Goal: Task Accomplishment & Management: Manage account settings

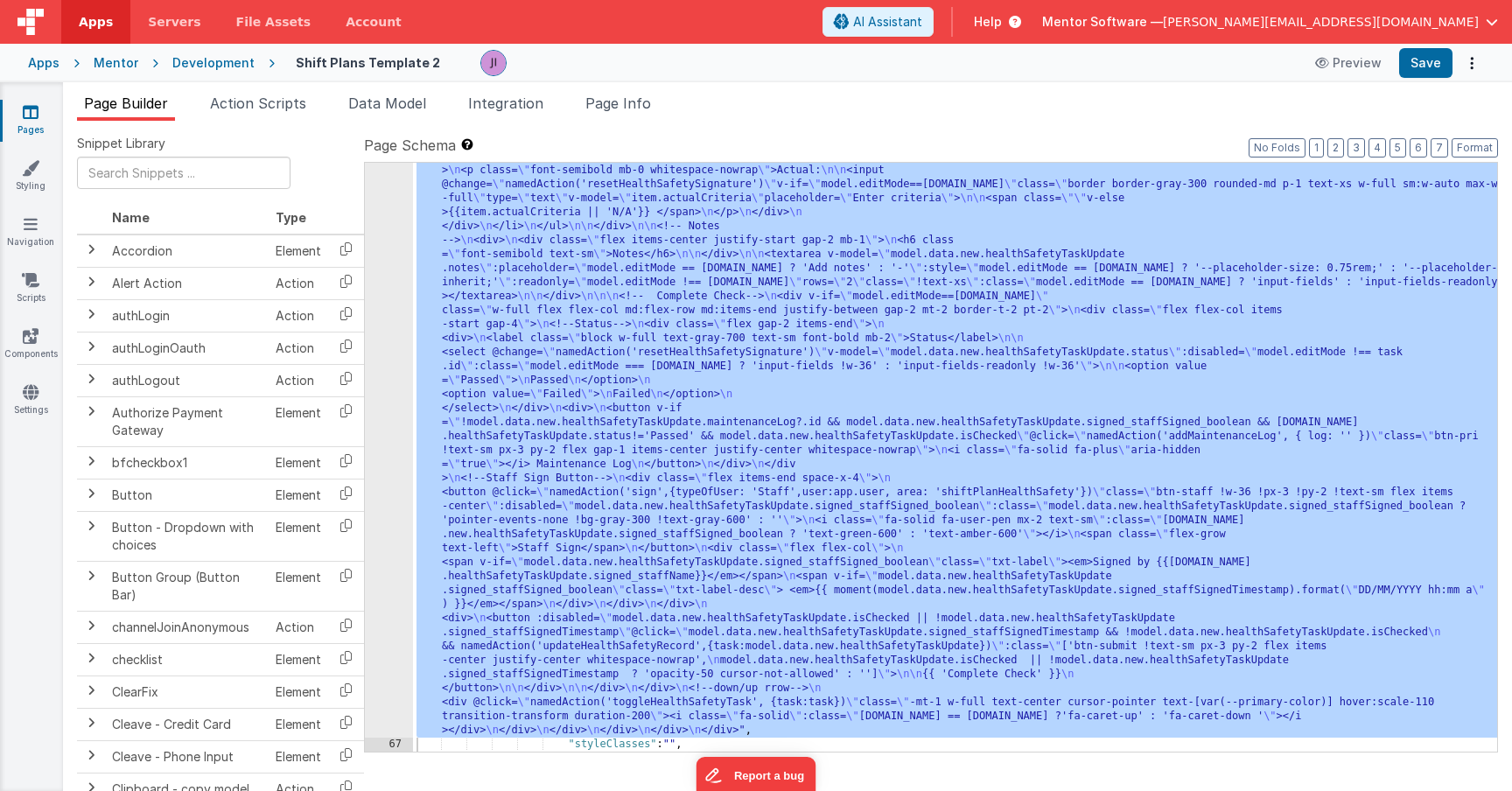
scroll to position [7951, 0]
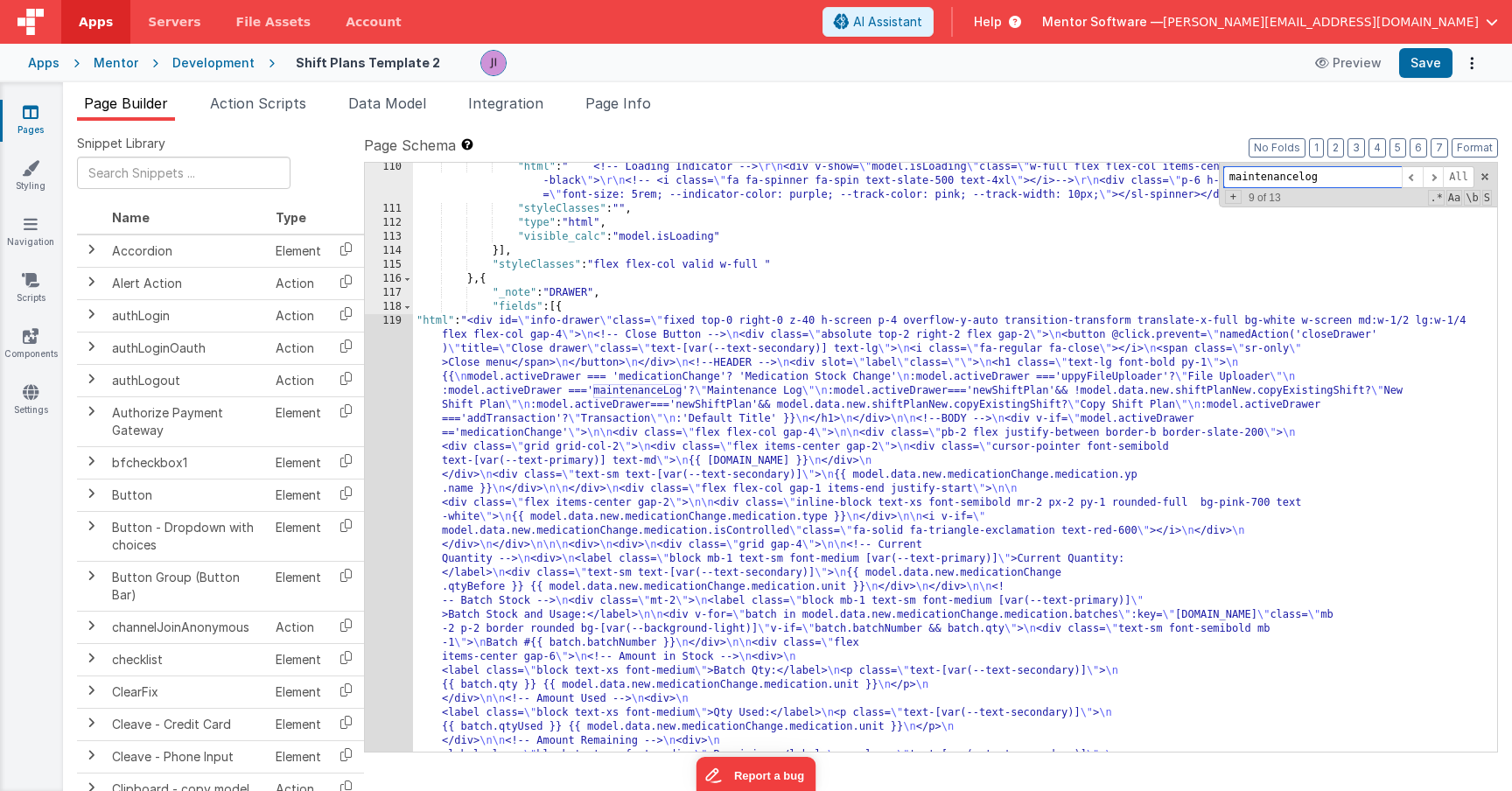
scroll to position [12513, 0]
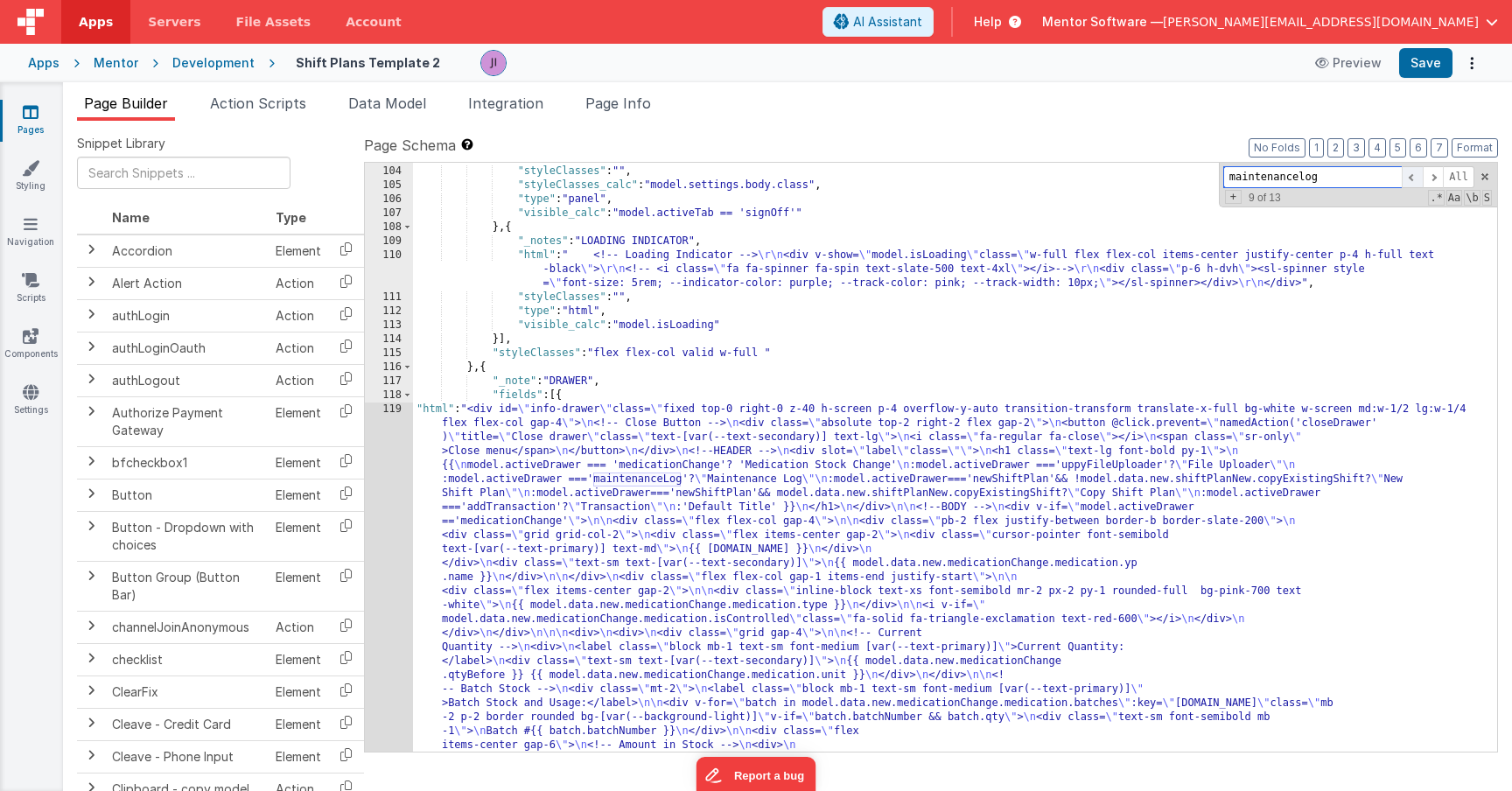
type input "maintenancelog"
click at [1416, 182] on span at bounding box center [1412, 177] width 21 height 22
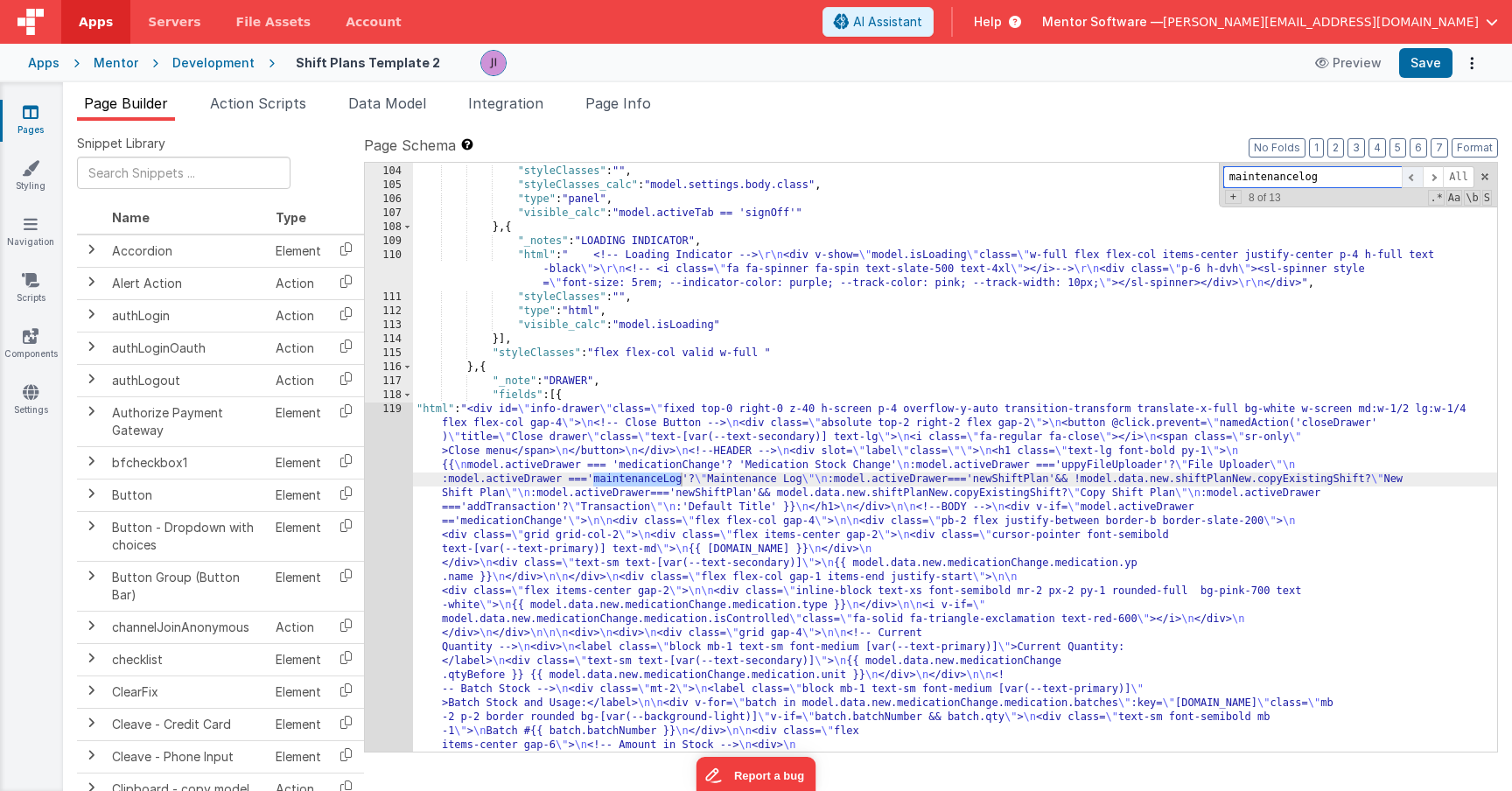
click at [1416, 182] on span at bounding box center [1412, 177] width 21 height 22
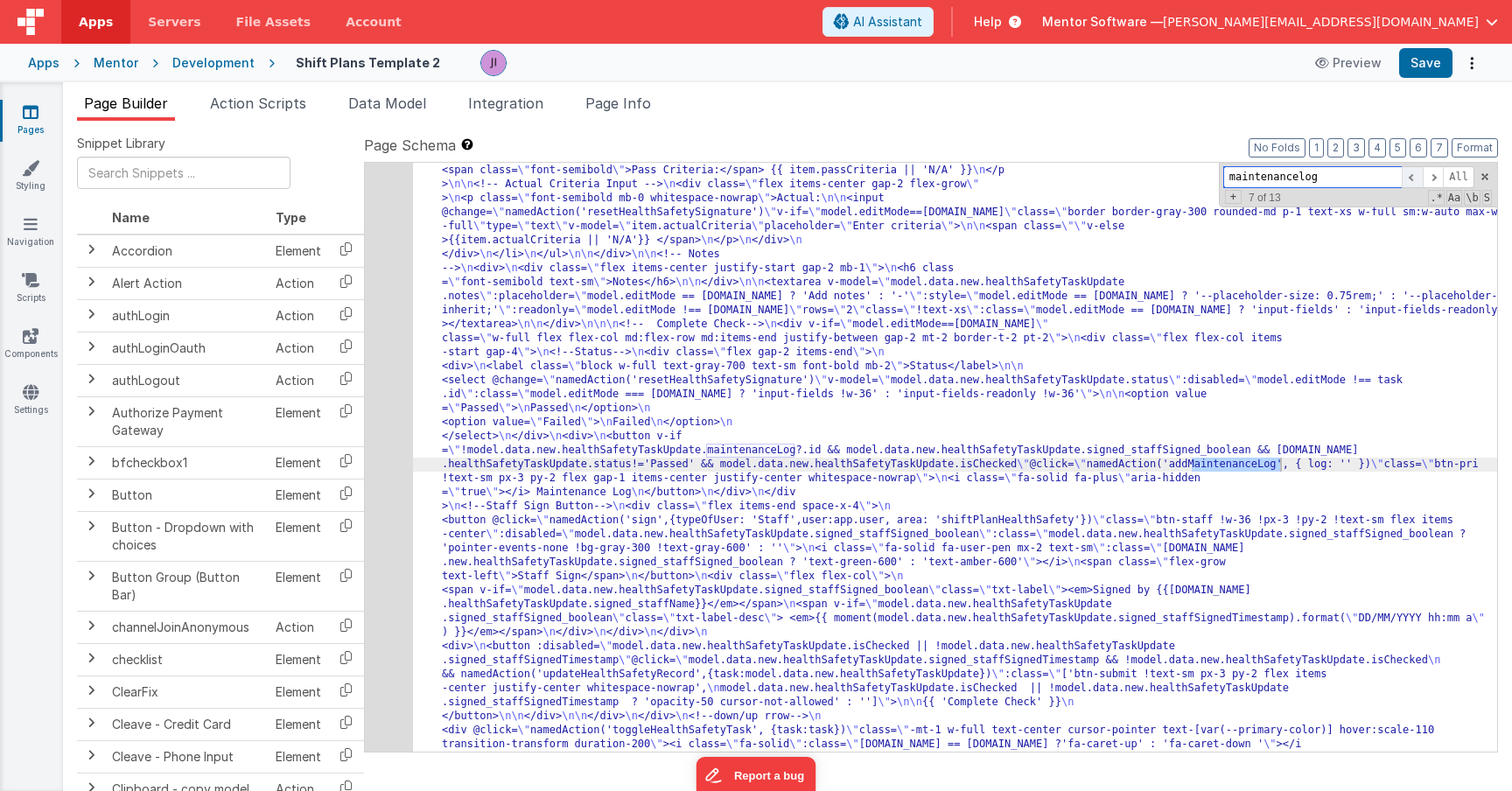
click at [1416, 182] on span at bounding box center [1412, 177] width 21 height 22
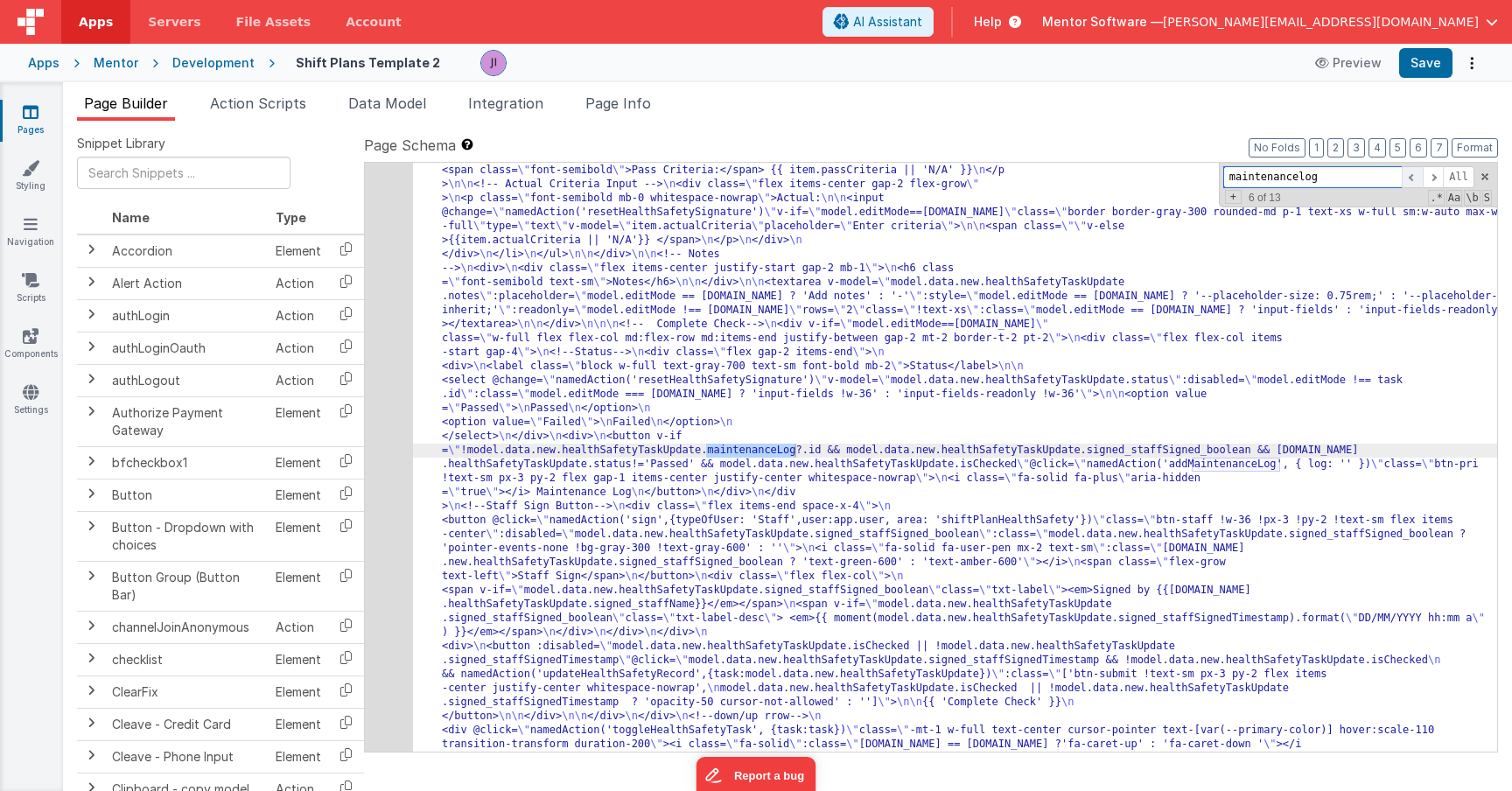
click at [1416, 182] on span at bounding box center [1412, 177] width 21 height 22
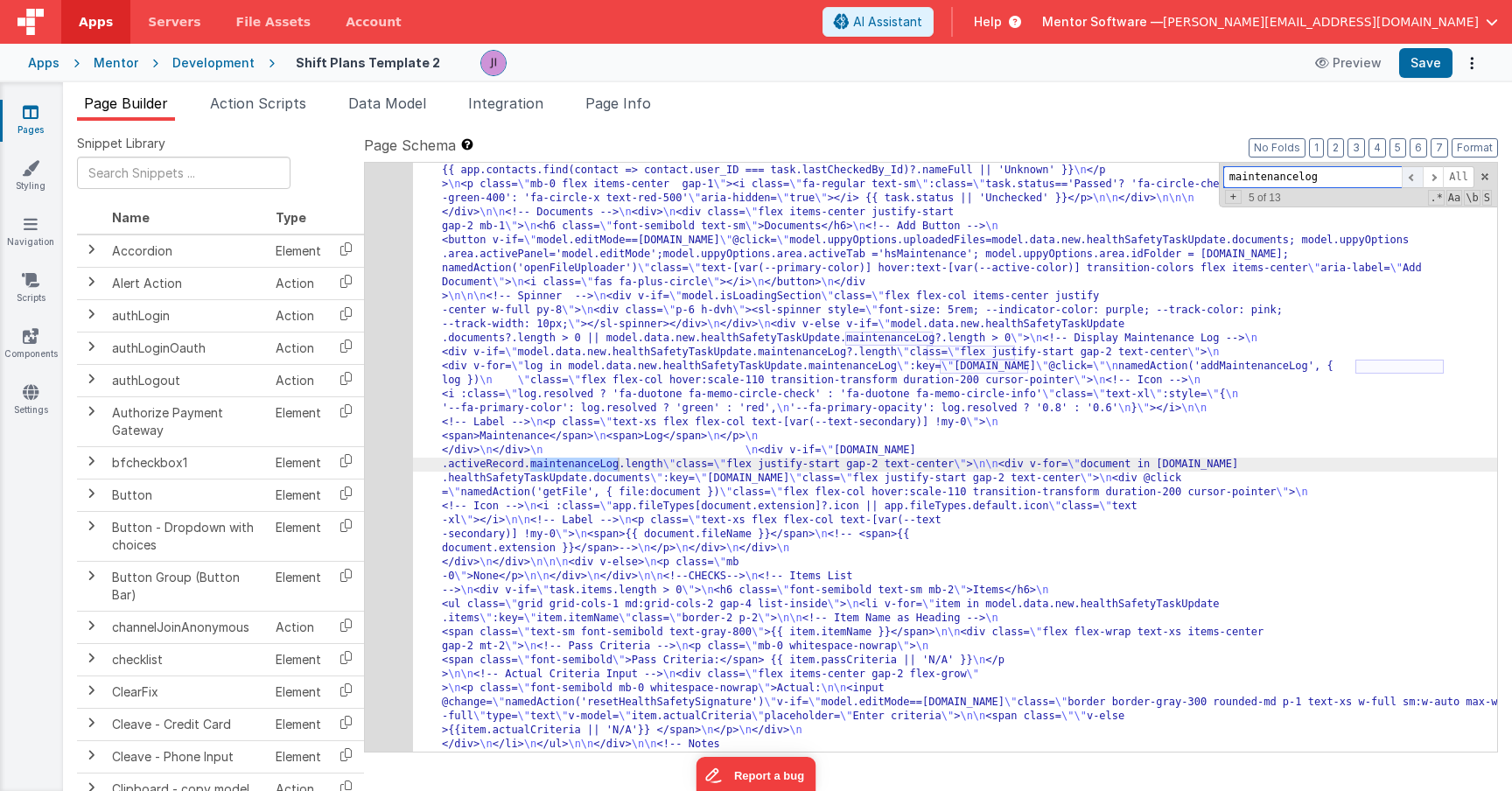
scroll to position [7433, 0]
click at [389, 387] on div "66" at bounding box center [388, 107] width 48 height 2296
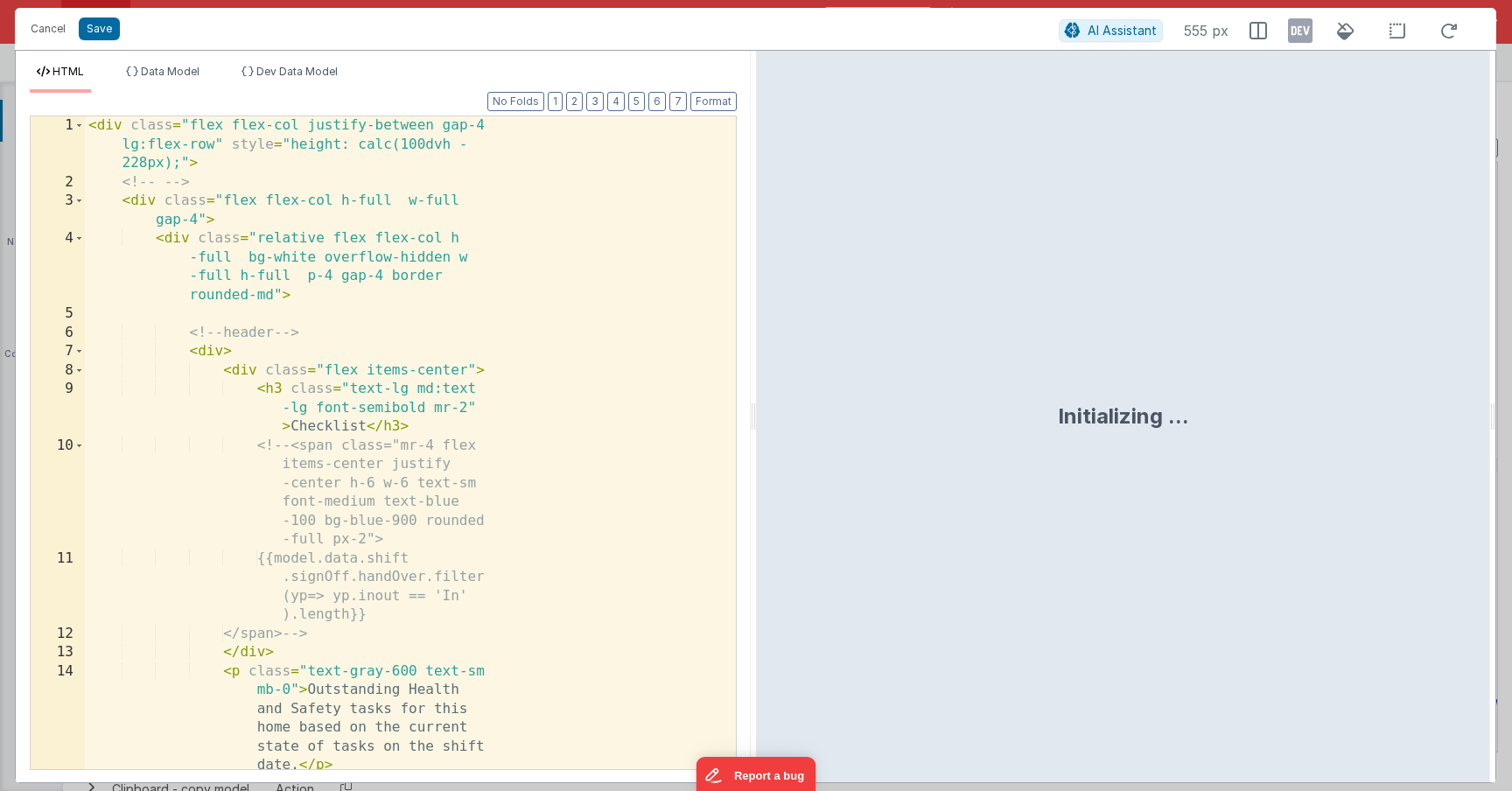
click at [389, 387] on div "< div class = "flex flex-col justify-between gap-4 lg:flex-row" style = "height…" at bounding box center [410, 508] width 651 height 785
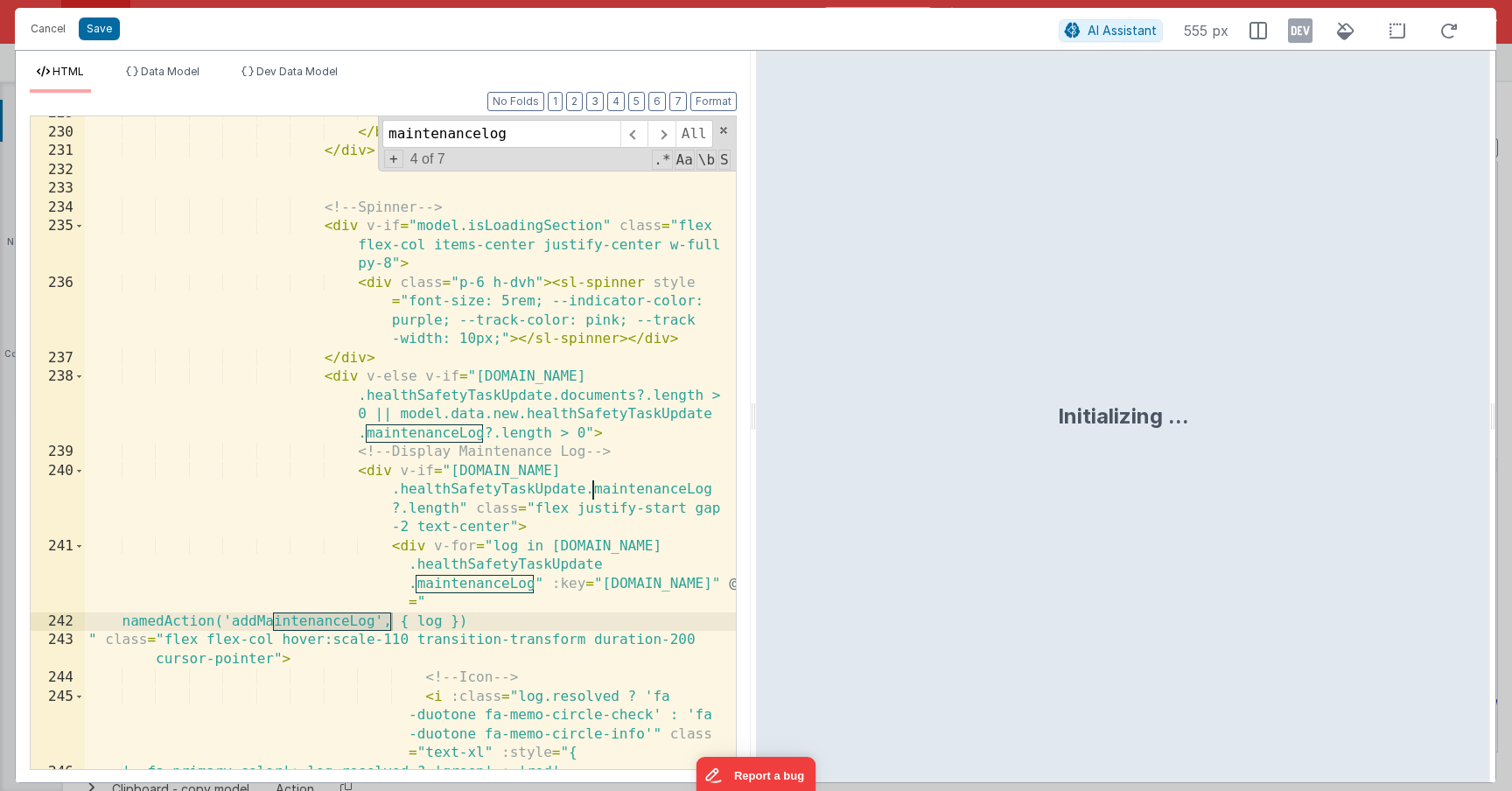
scroll to position [7461, 0]
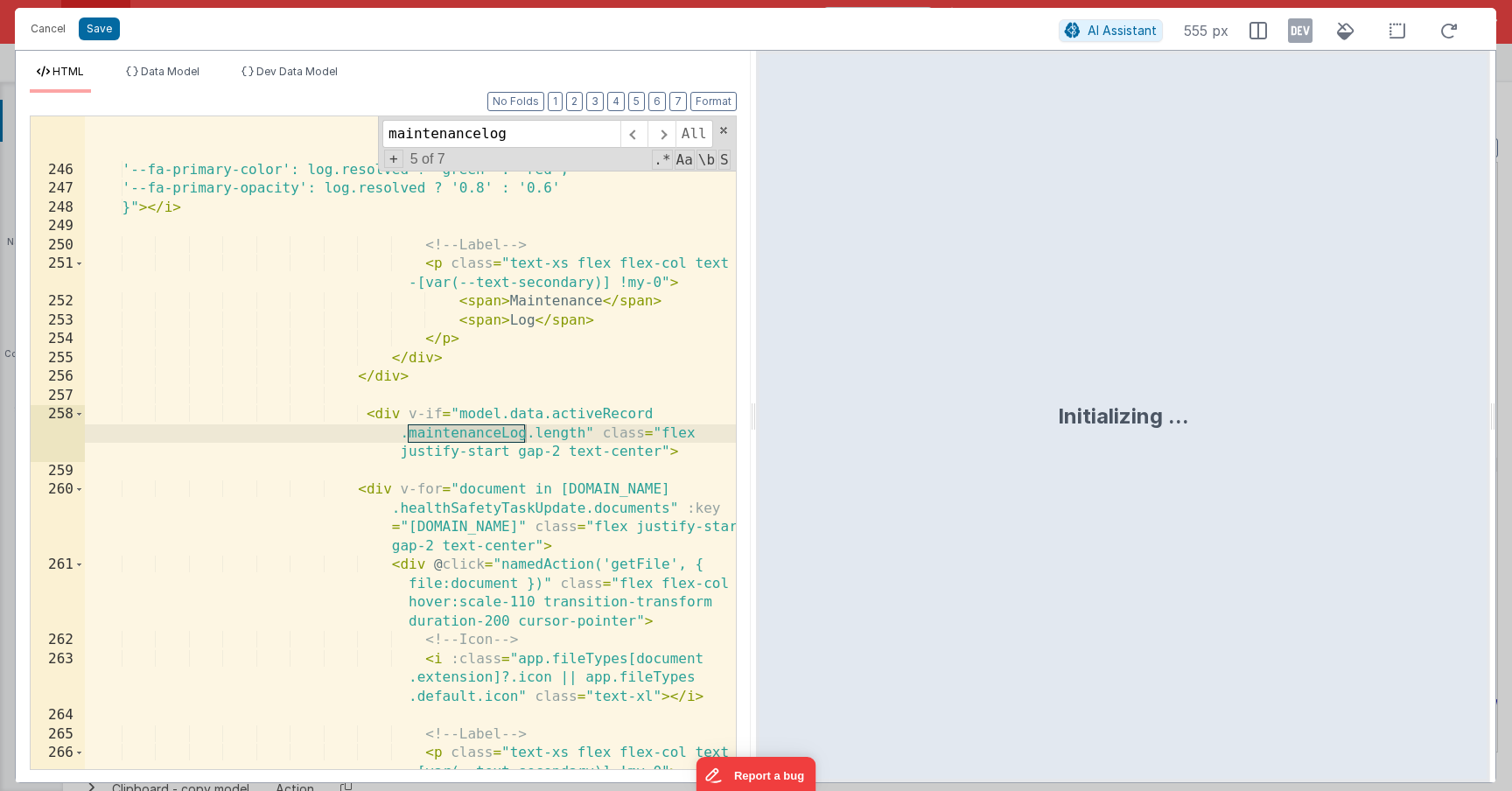
type input "maintenancelog"
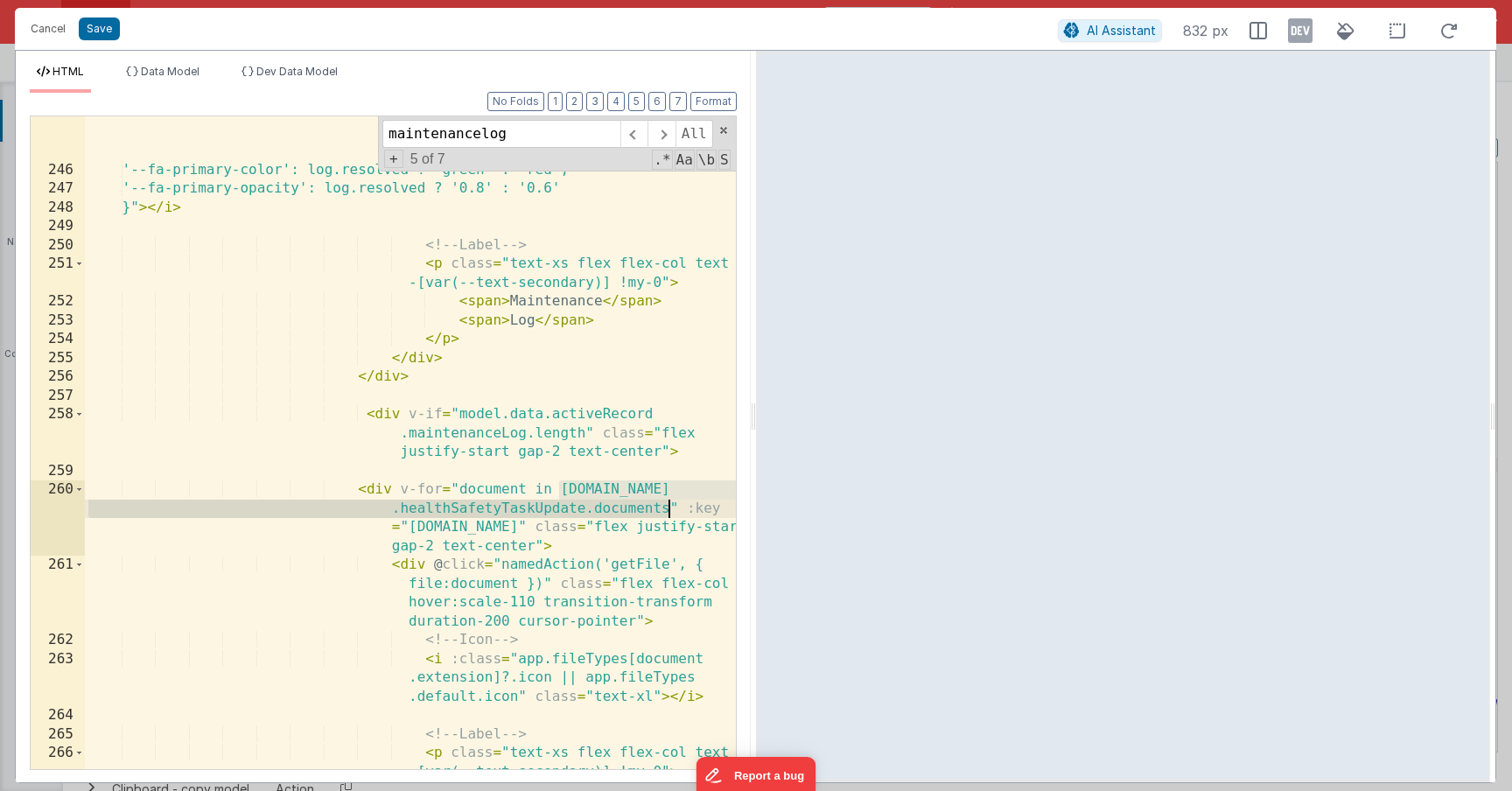
drag, startPoint x: 561, startPoint y: 488, endPoint x: 668, endPoint y: 509, distance: 109.0
click at [668, 509] on div "< i :class = "log.resolved ? 'fa -duotone fa-memo-circle-check' : 'fa -duotone …" at bounding box center [410, 468] width 651 height 766
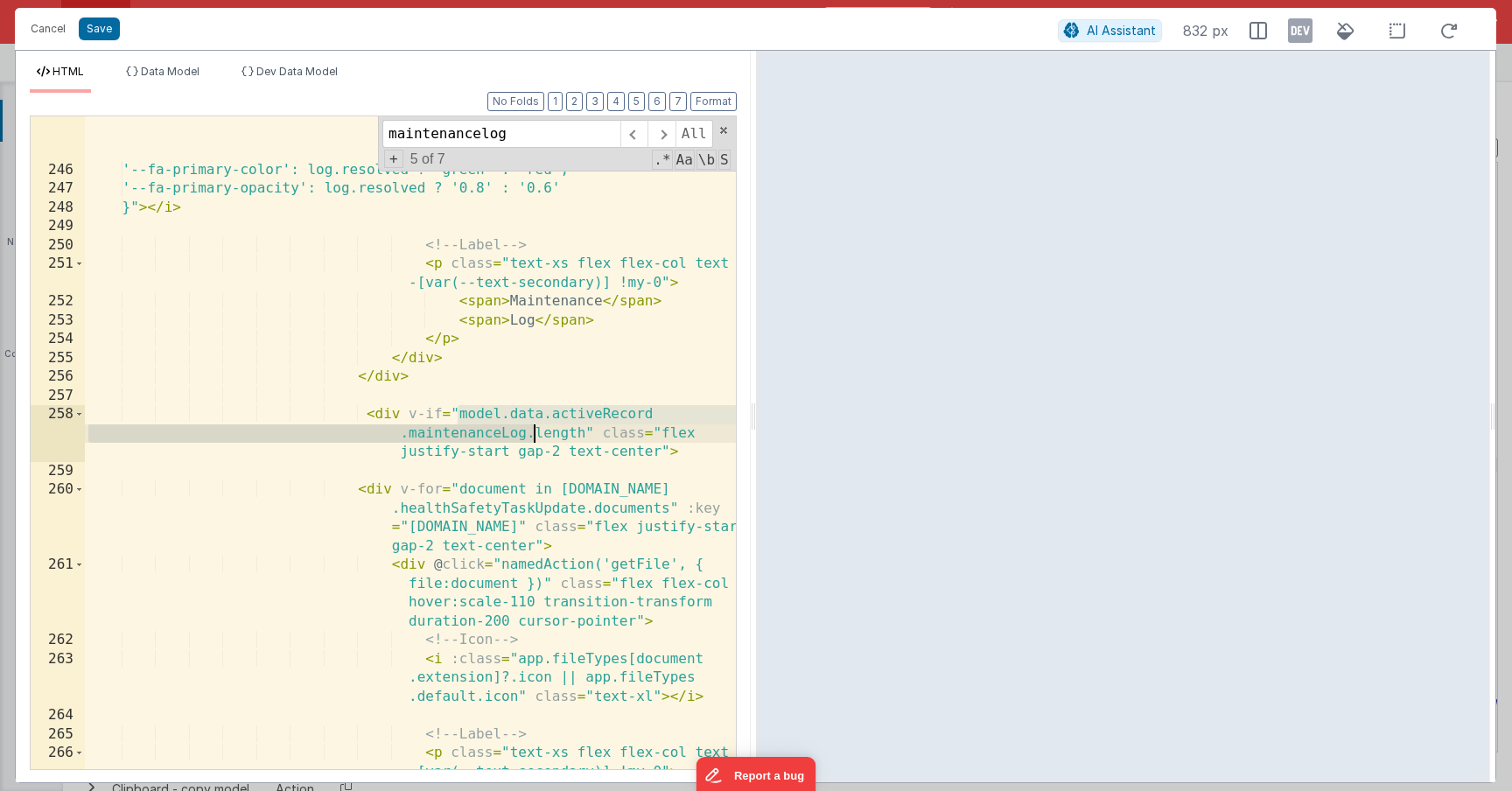
drag, startPoint x: 461, startPoint y: 413, endPoint x: 533, endPoint y: 430, distance: 74.0
click at [533, 430] on div "< i :class = "log.resolved ? 'fa -duotone fa-memo-circle-check' : 'fa -duotone …" at bounding box center [410, 468] width 651 height 766
paste textarea
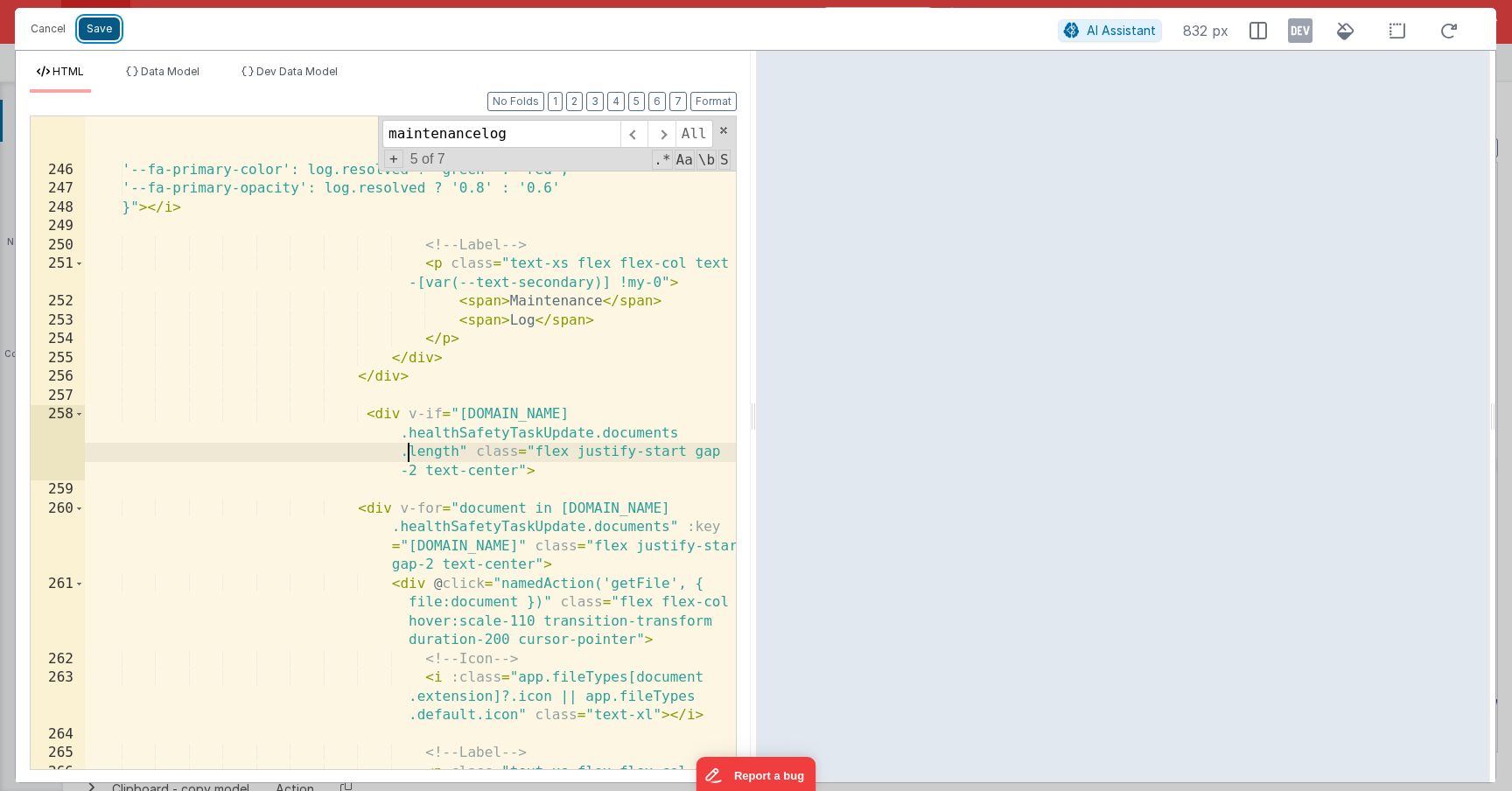
click at [104, 32] on button "Save" at bounding box center [99, 28] width 41 height 23
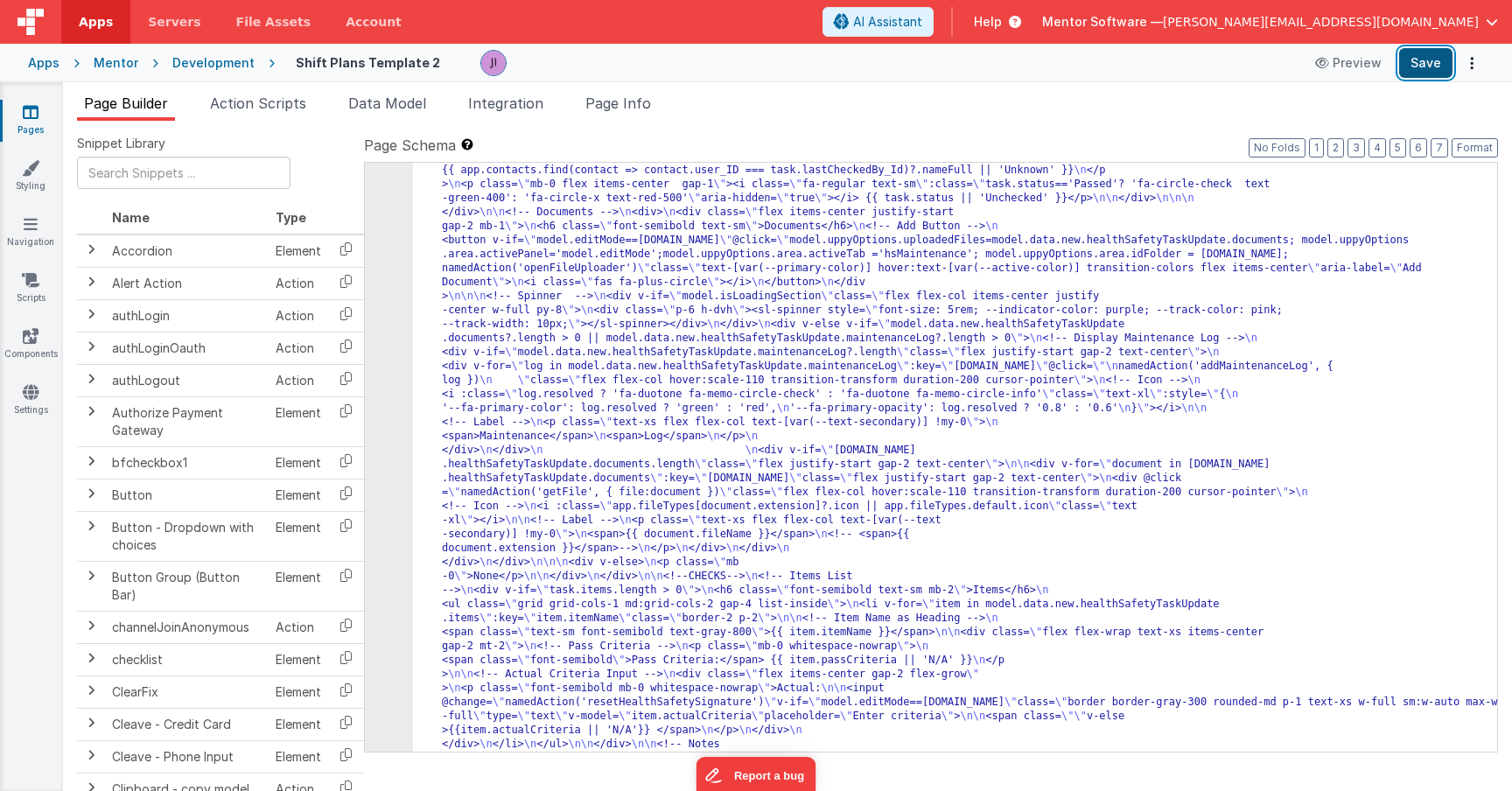
click at [1436, 67] on button "Save" at bounding box center [1425, 62] width 53 height 30
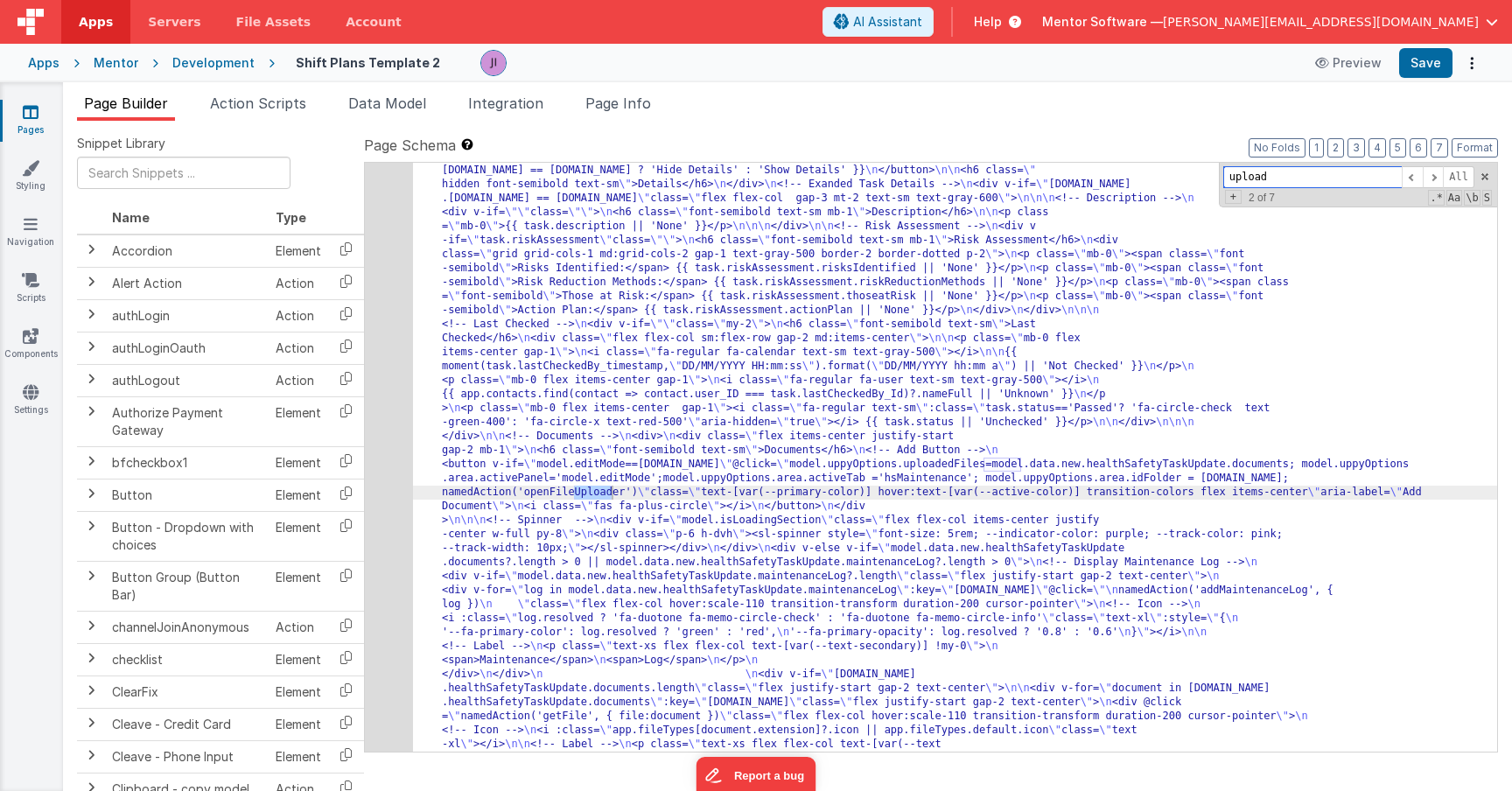
scroll to position [12528, 0]
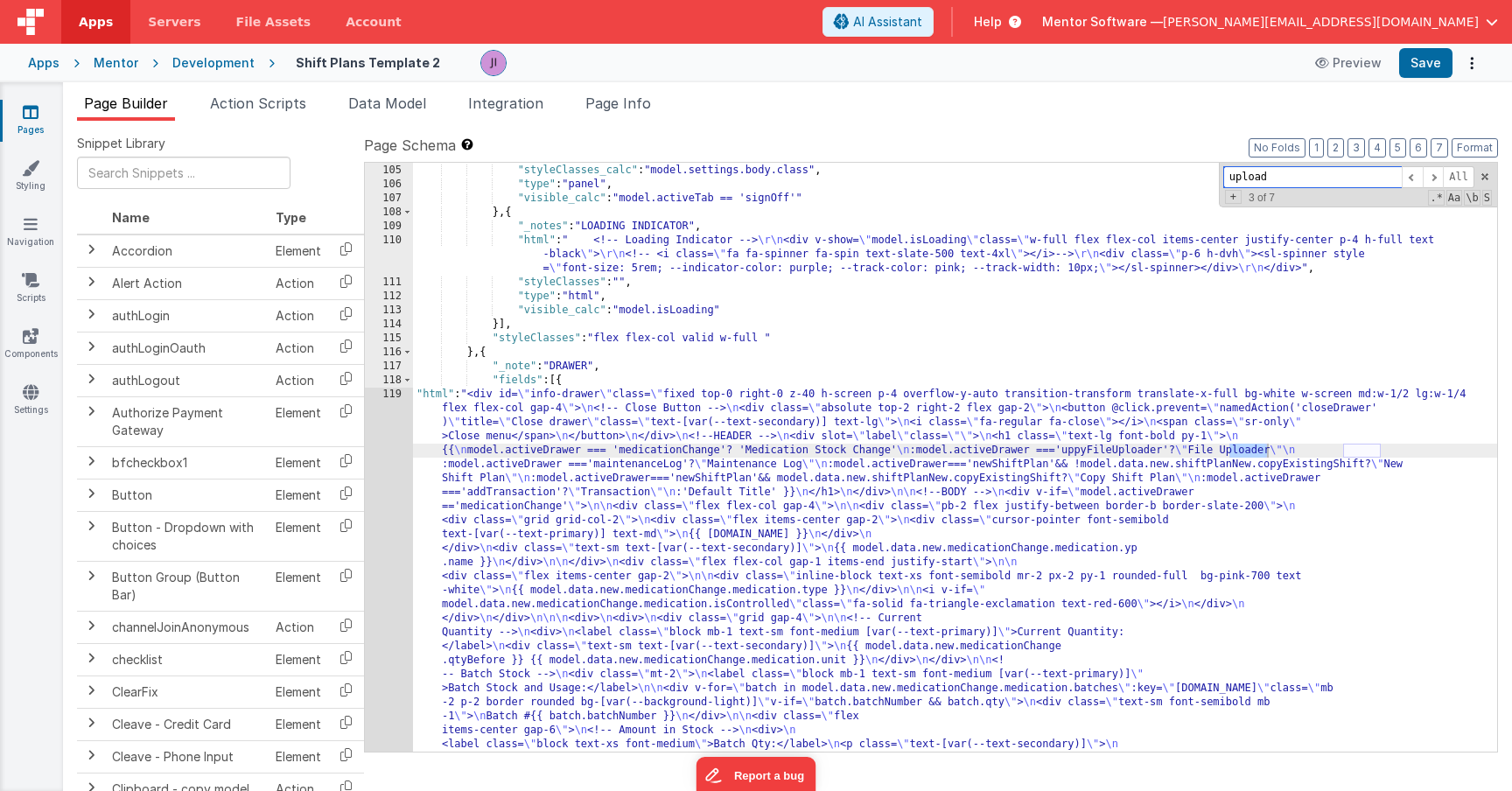
type input "upload"
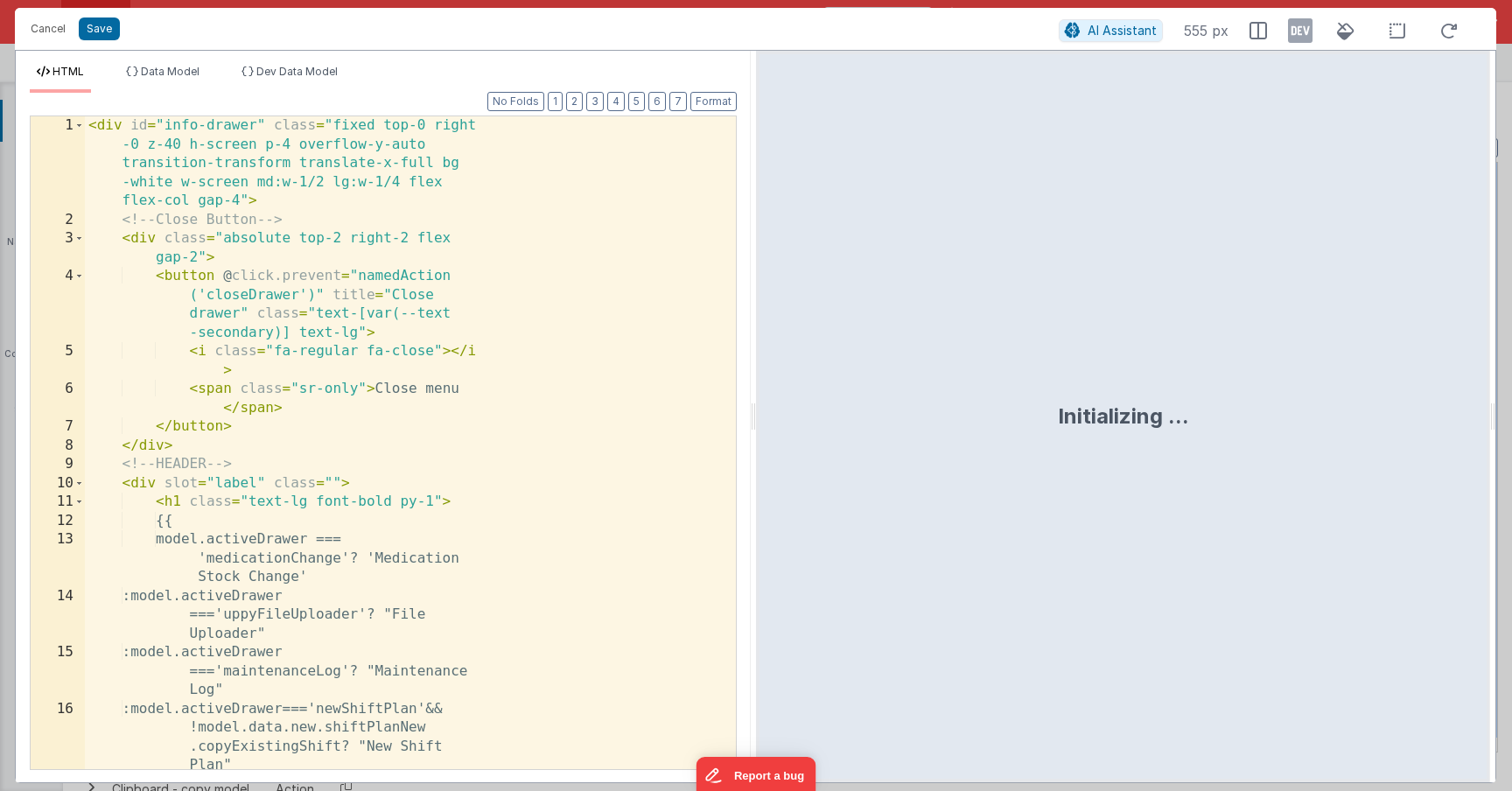
click at [450, 344] on div "< div id = "info-drawer" class = "fixed top-0 right -0 z-40 h-screen p-4 overfl…" at bounding box center [404, 527] width 638 height 823
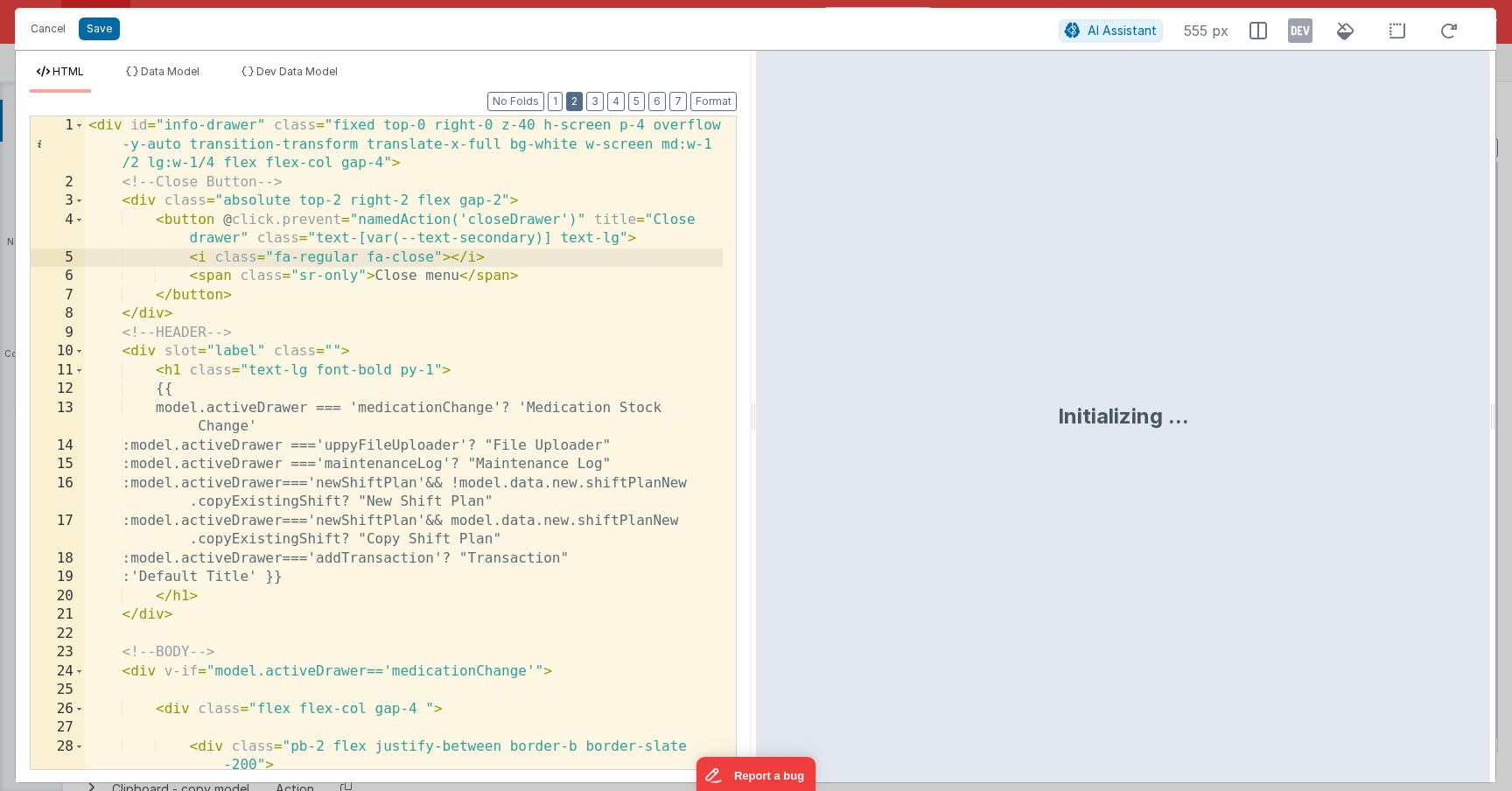
click at [577, 98] on button "2" at bounding box center [574, 101] width 16 height 19
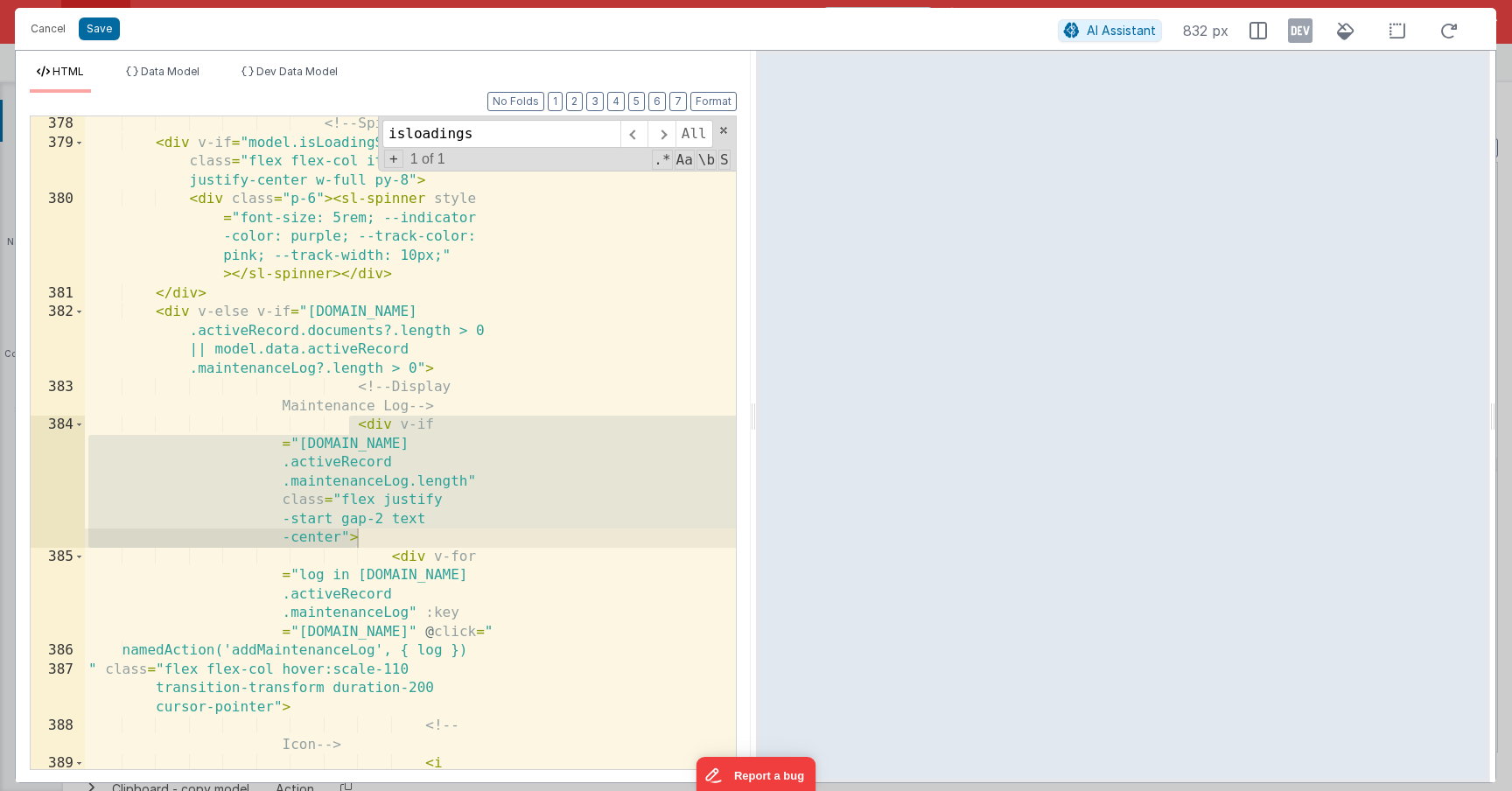
scroll to position [3960, 0]
click at [44, 36] on button "Cancel" at bounding box center [48, 28] width 52 height 24
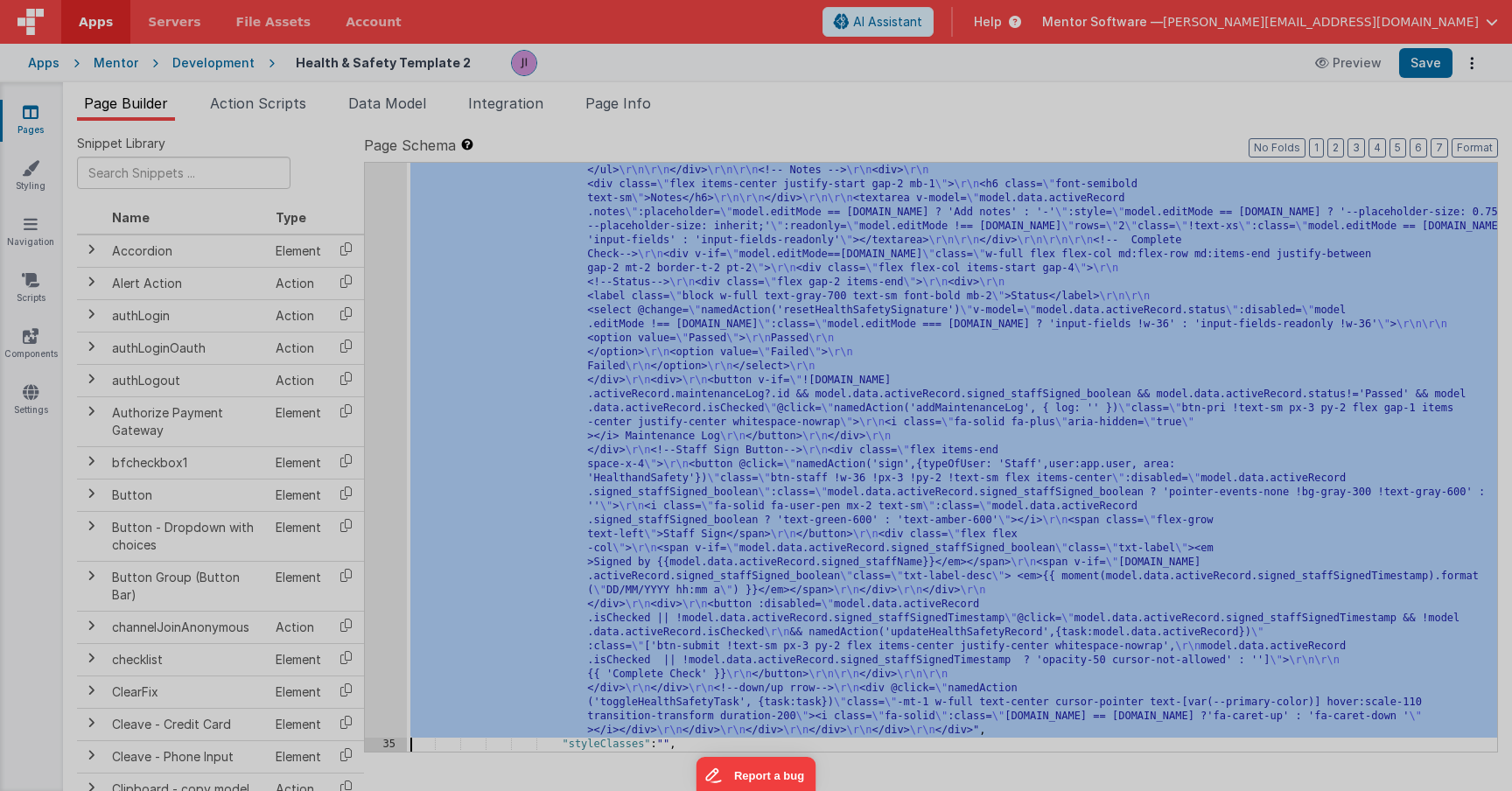
scroll to position [4773, 0]
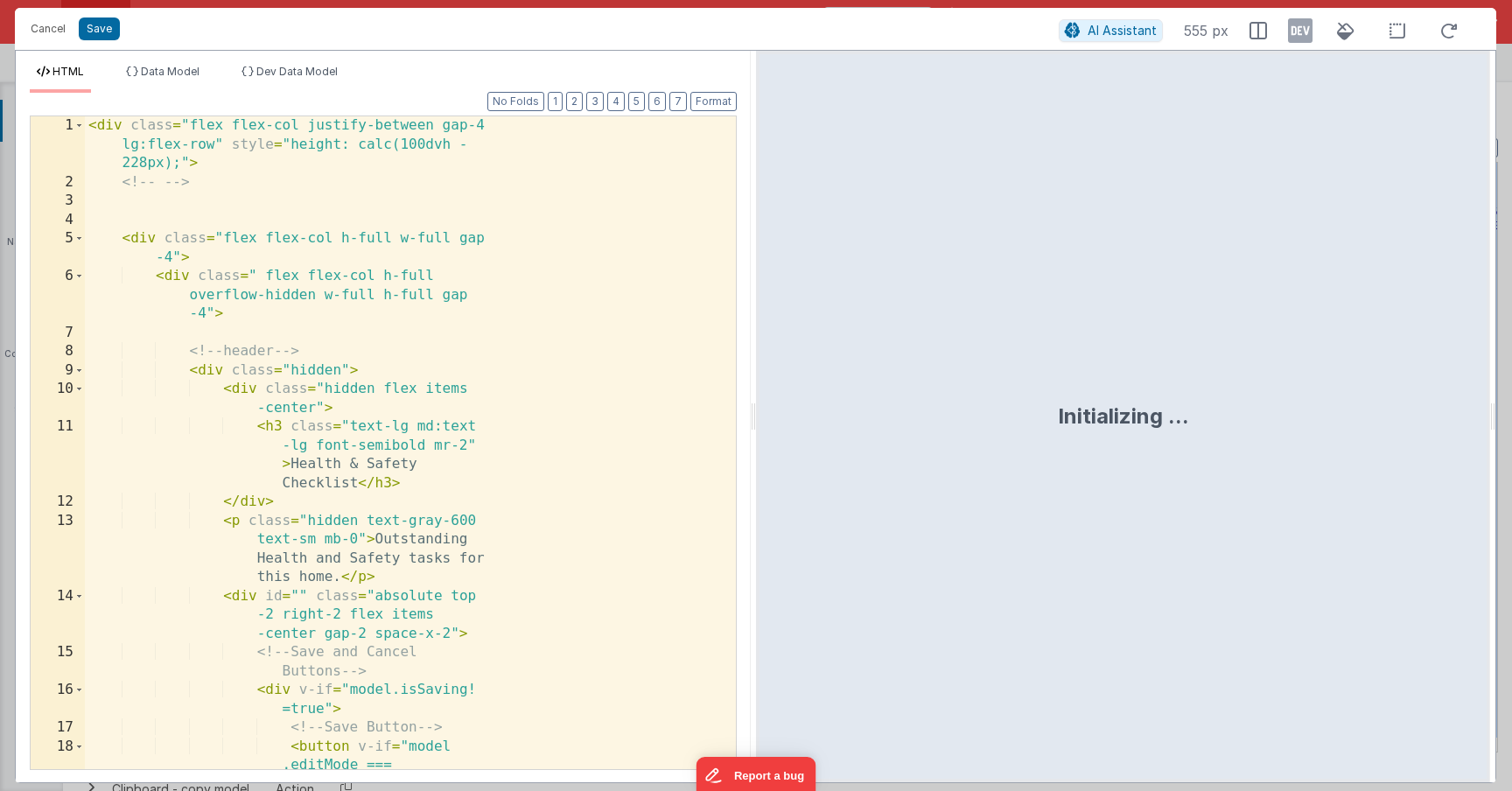
click at [386, 483] on div "< div class = "flex flex-col justify-between gap-4 lg:flex-row" style = "height…" at bounding box center [410, 527] width 651 height 823
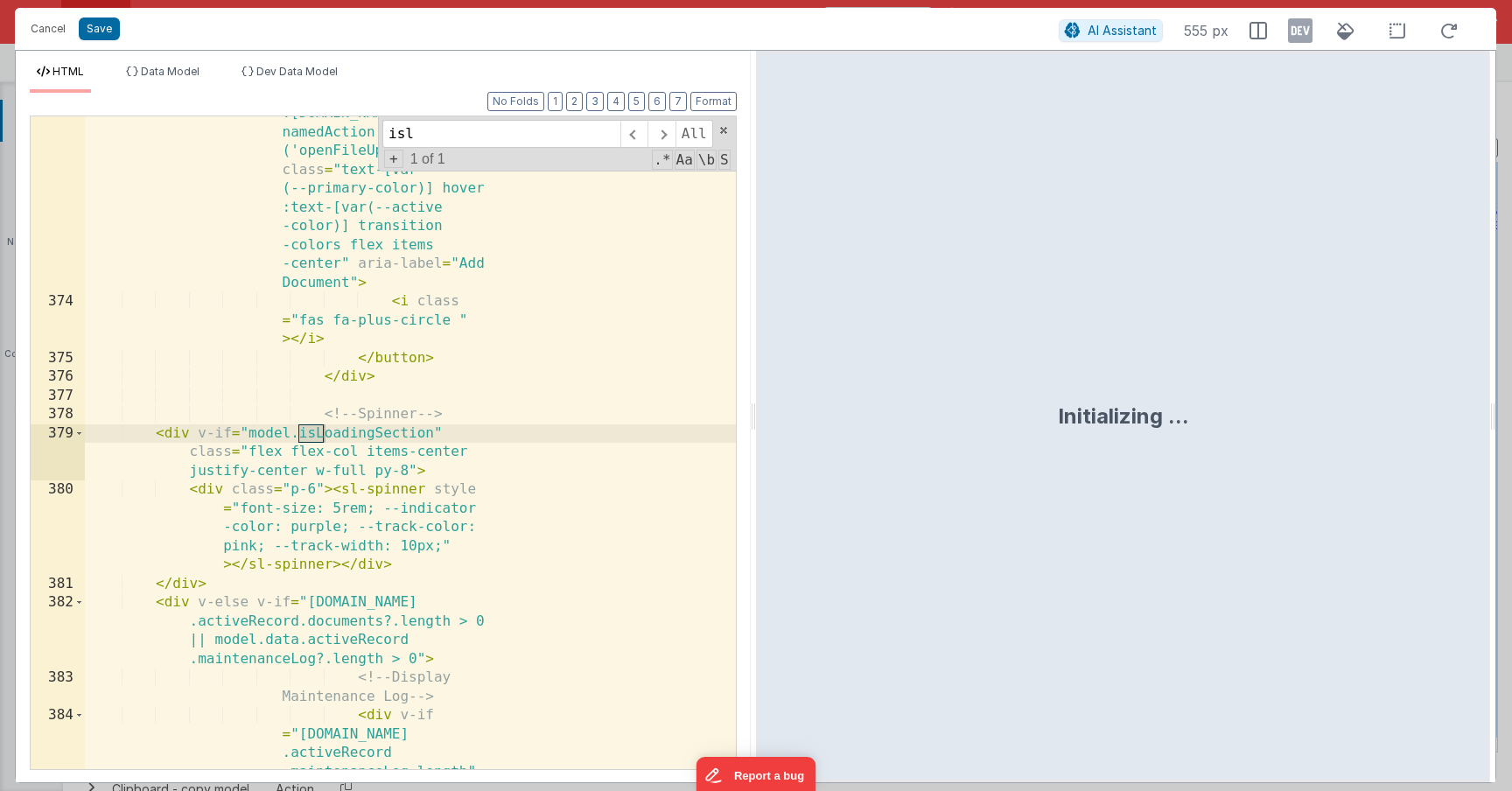
scroll to position [14835, 0]
type input "isloadingsec"
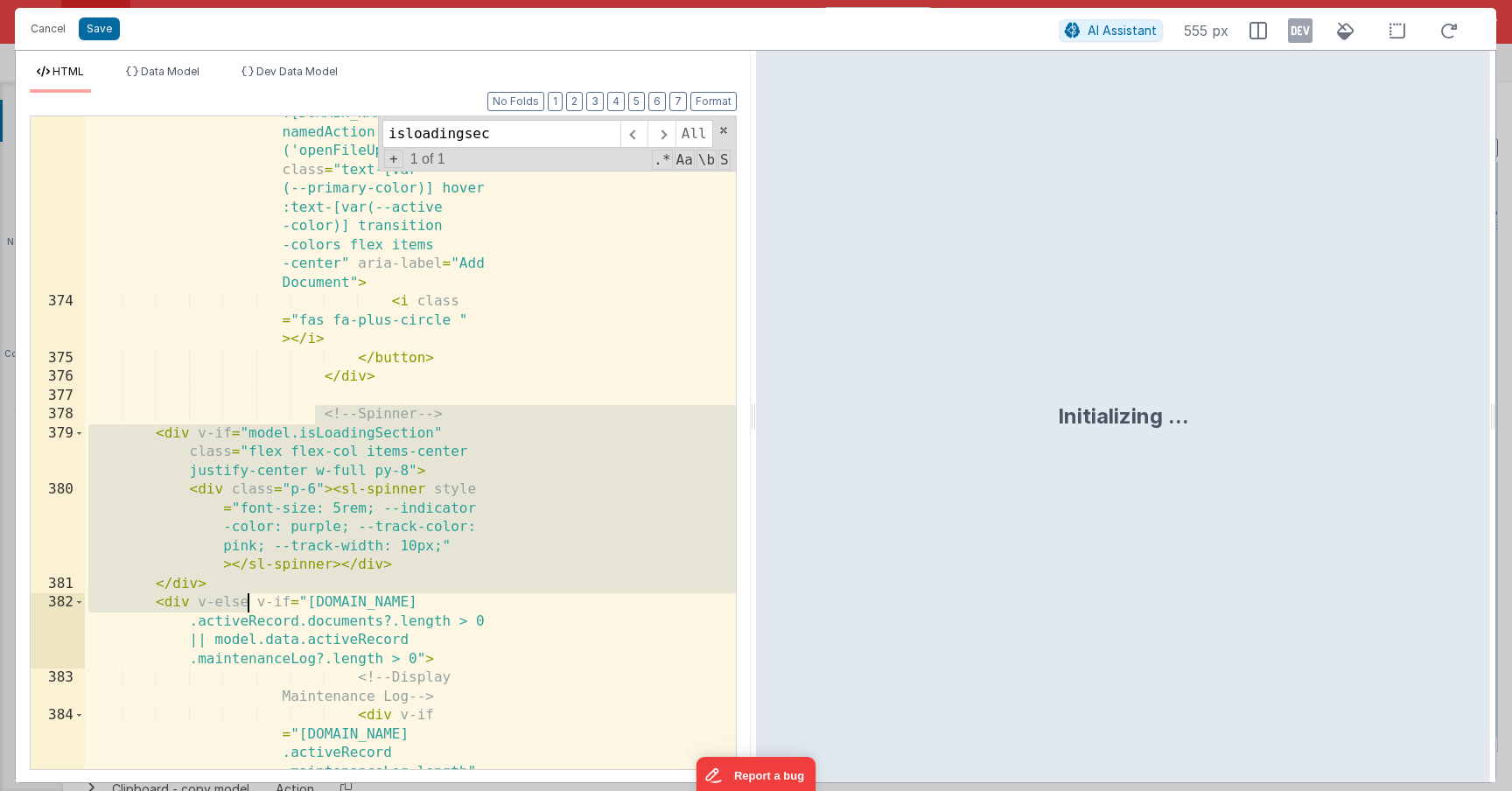
drag, startPoint x: 318, startPoint y: 413, endPoint x: 250, endPoint y: 603, distance: 201.8
click at [250, 603] on div "< button v-if = "model.editMode==task .id" @ click = "model .uppyOptions .uploa…" at bounding box center [410, 477] width 651 height 1198
click at [47, 29] on button "Cancel" at bounding box center [48, 28] width 52 height 24
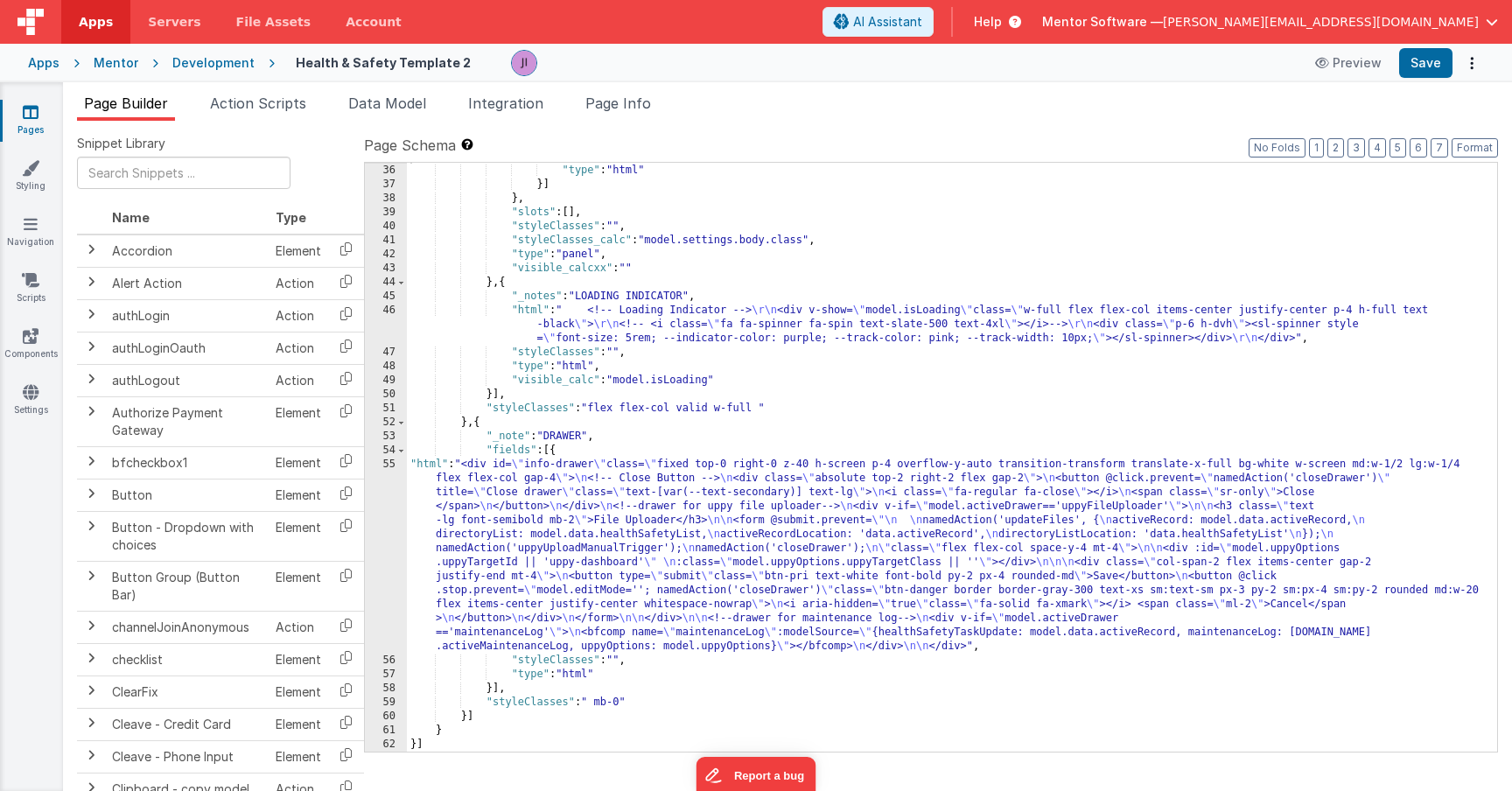
scroll to position [5360, 0]
click at [622, 588] on div ""styleClasses" : "" , "type" : "html" }] } , "slots" : [ ] , "styleClasses" : "…" at bounding box center [952, 458] width 1090 height 617
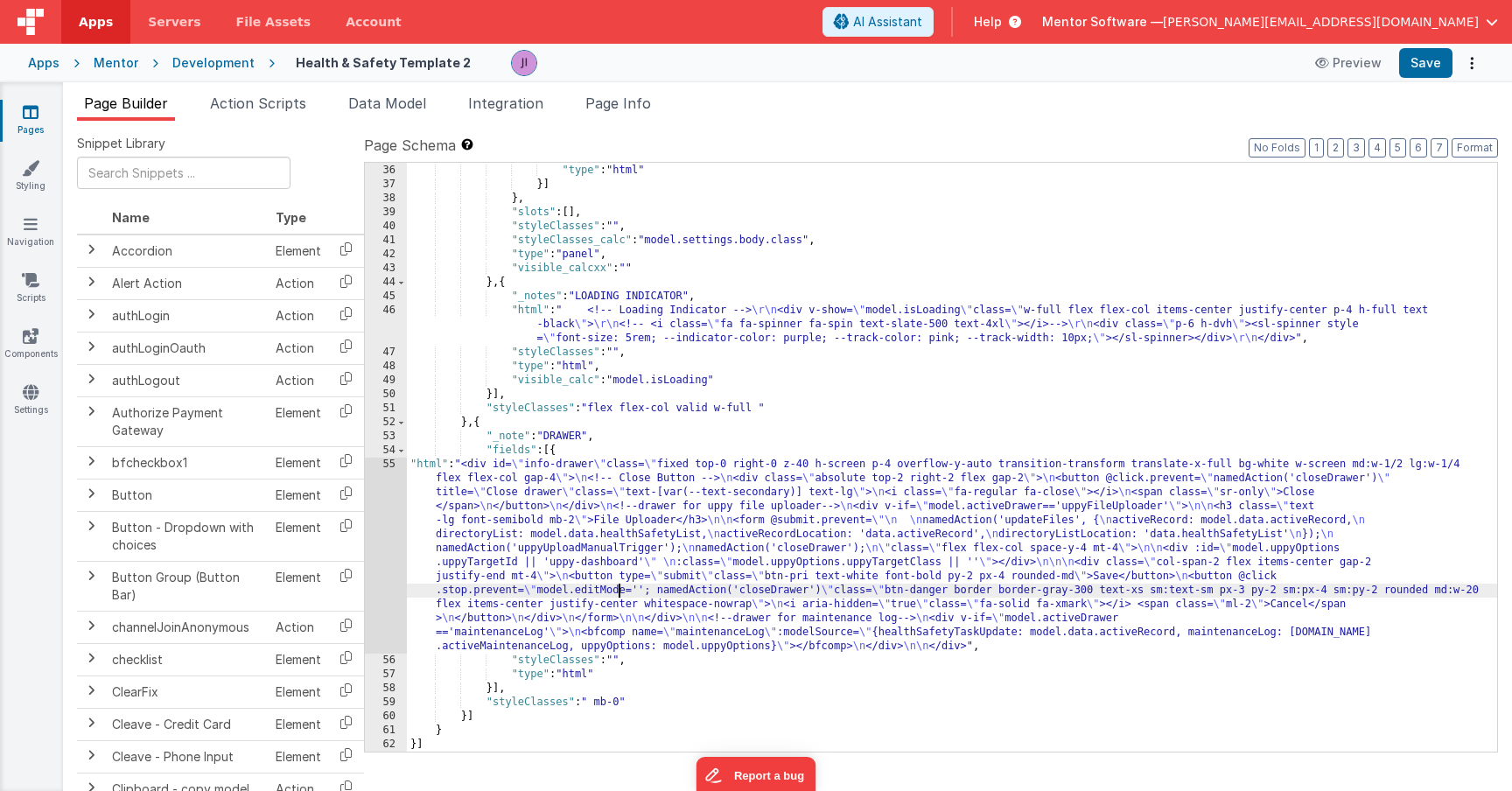
click at [396, 563] on div "55" at bounding box center [386, 556] width 42 height 196
click at [387, 562] on div "55" at bounding box center [386, 556] width 42 height 196
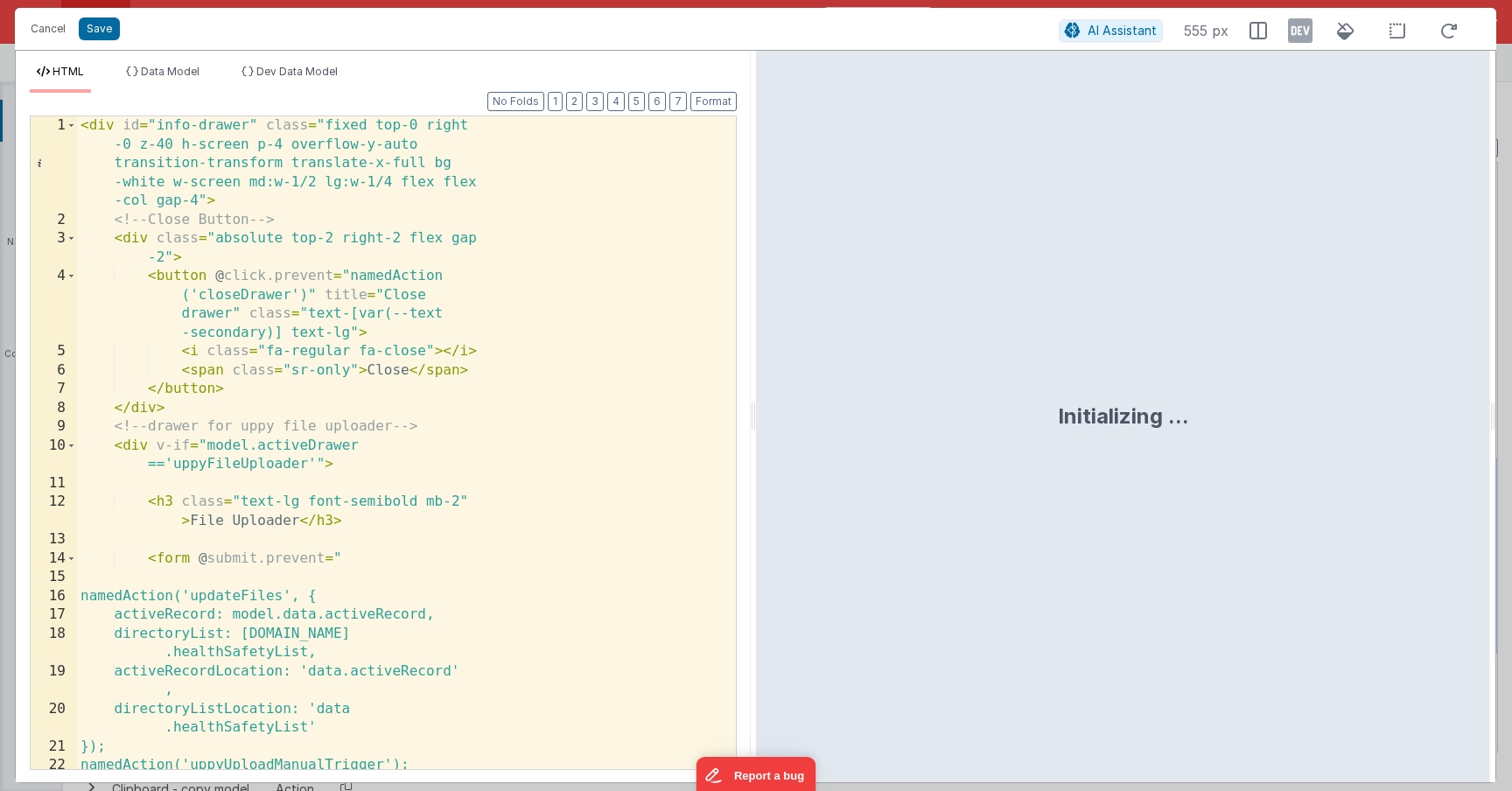
click at [587, 99] on div "Format 7 6 5 4 3 2 1 No Folds 1 2 3 4 5 6 7 8 9 10 11 12 13 14 15 16 17 18 19 2…" at bounding box center [383, 431] width 707 height 676
click at [581, 99] on button "2" at bounding box center [574, 101] width 16 height 19
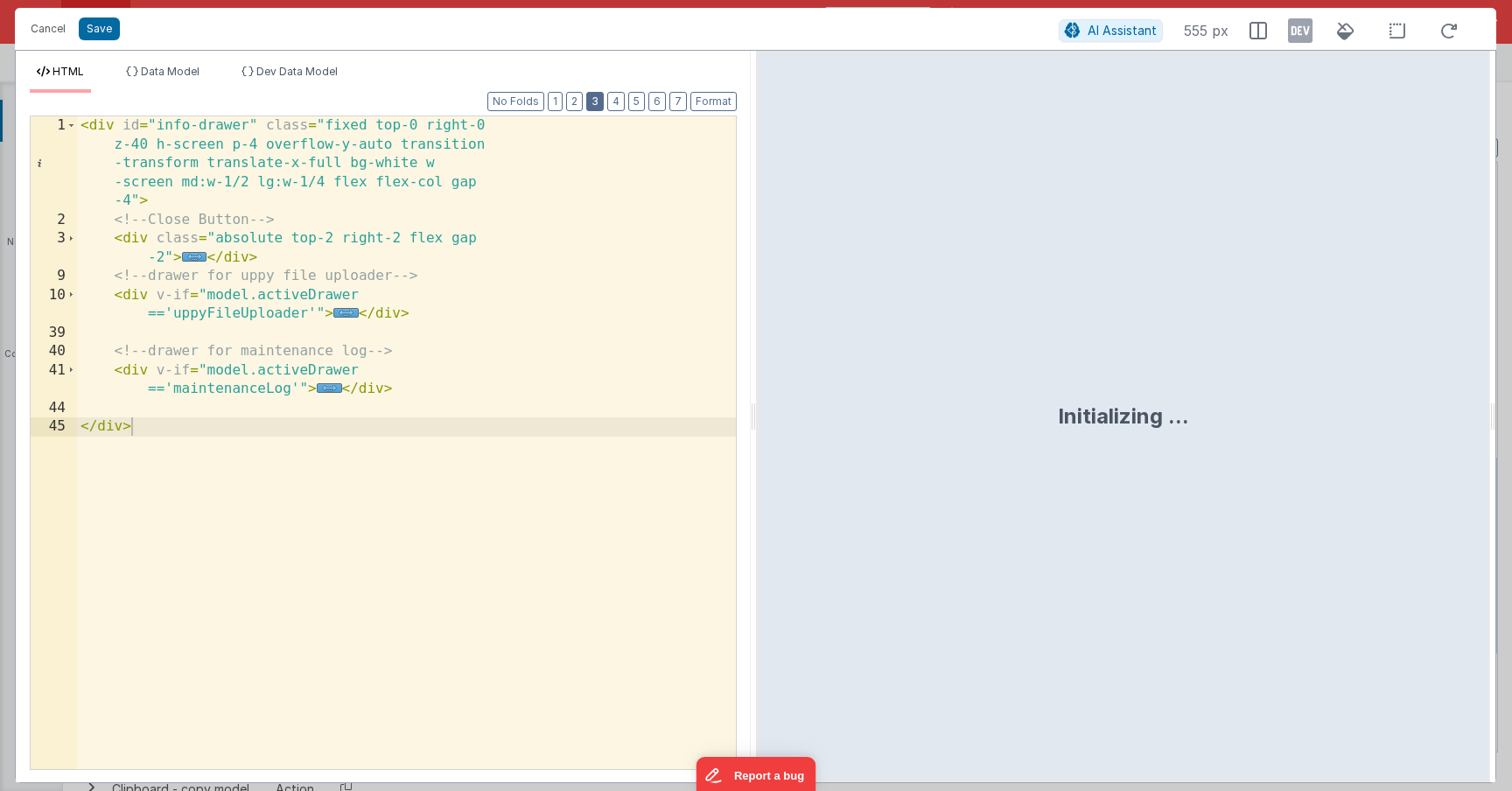
click at [597, 97] on button "3" at bounding box center [595, 101] width 17 height 19
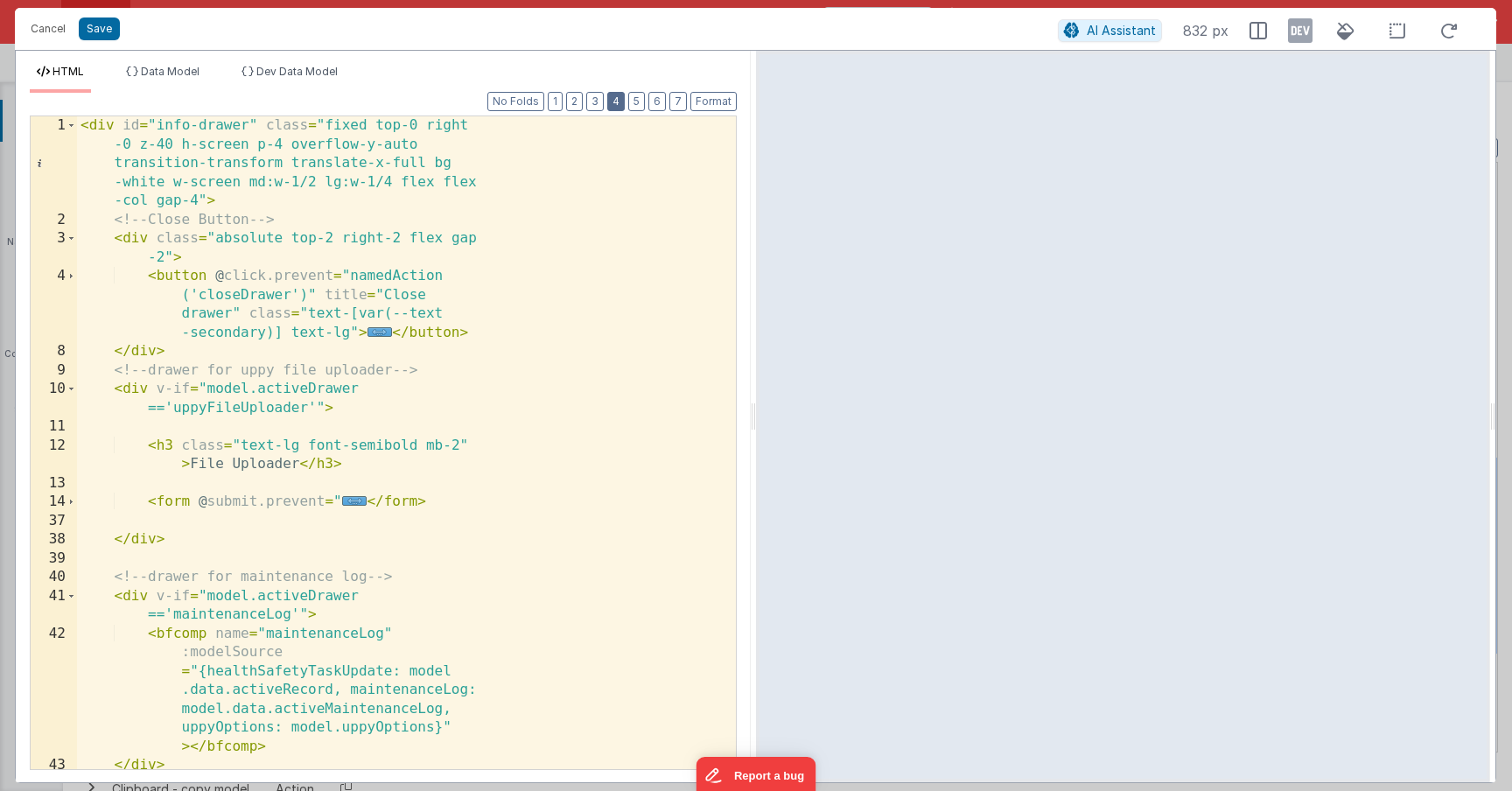
click at [622, 104] on button "4" at bounding box center [615, 101] width 17 height 19
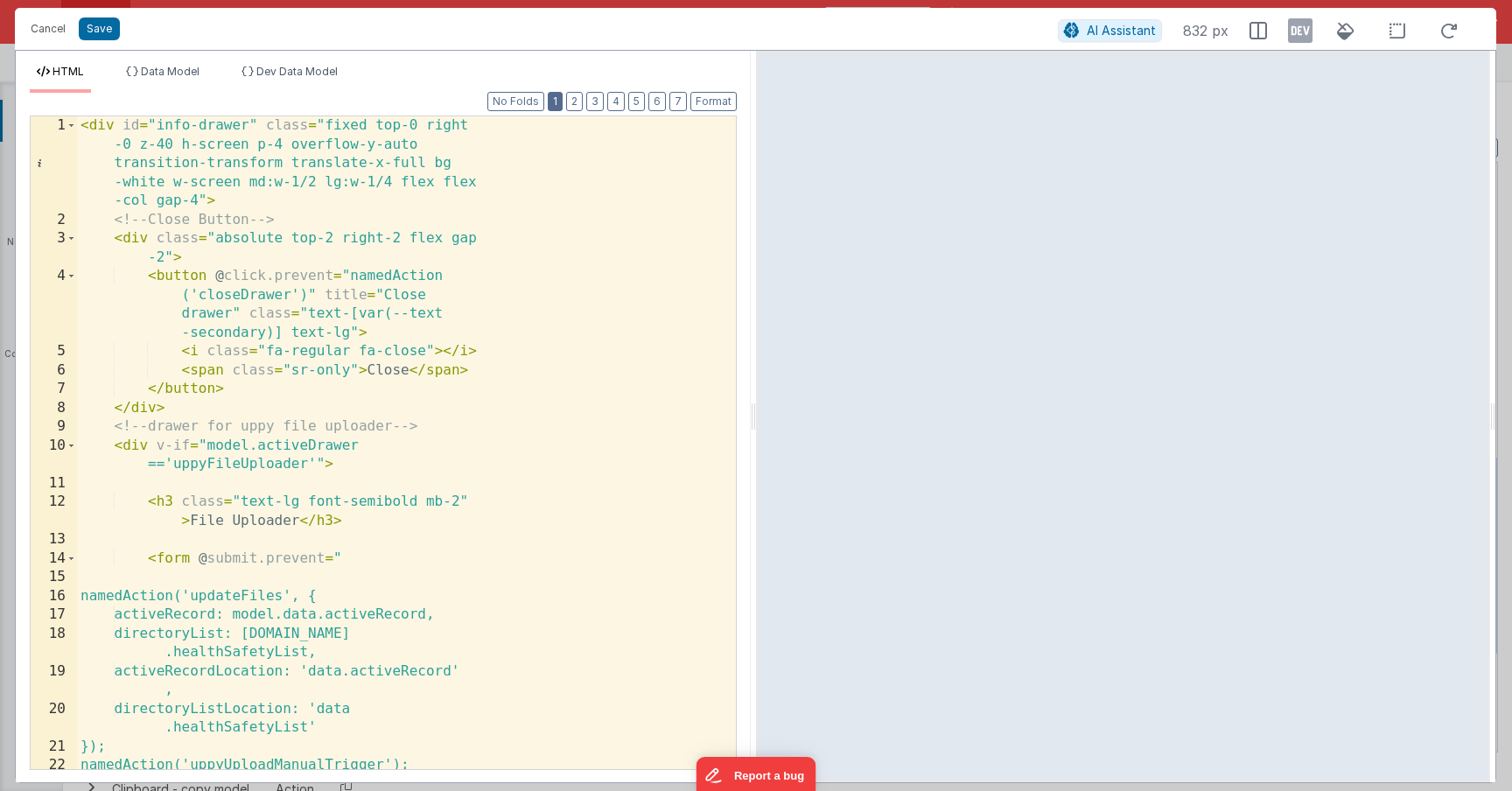
click at [562, 100] on button "1" at bounding box center [555, 101] width 15 height 19
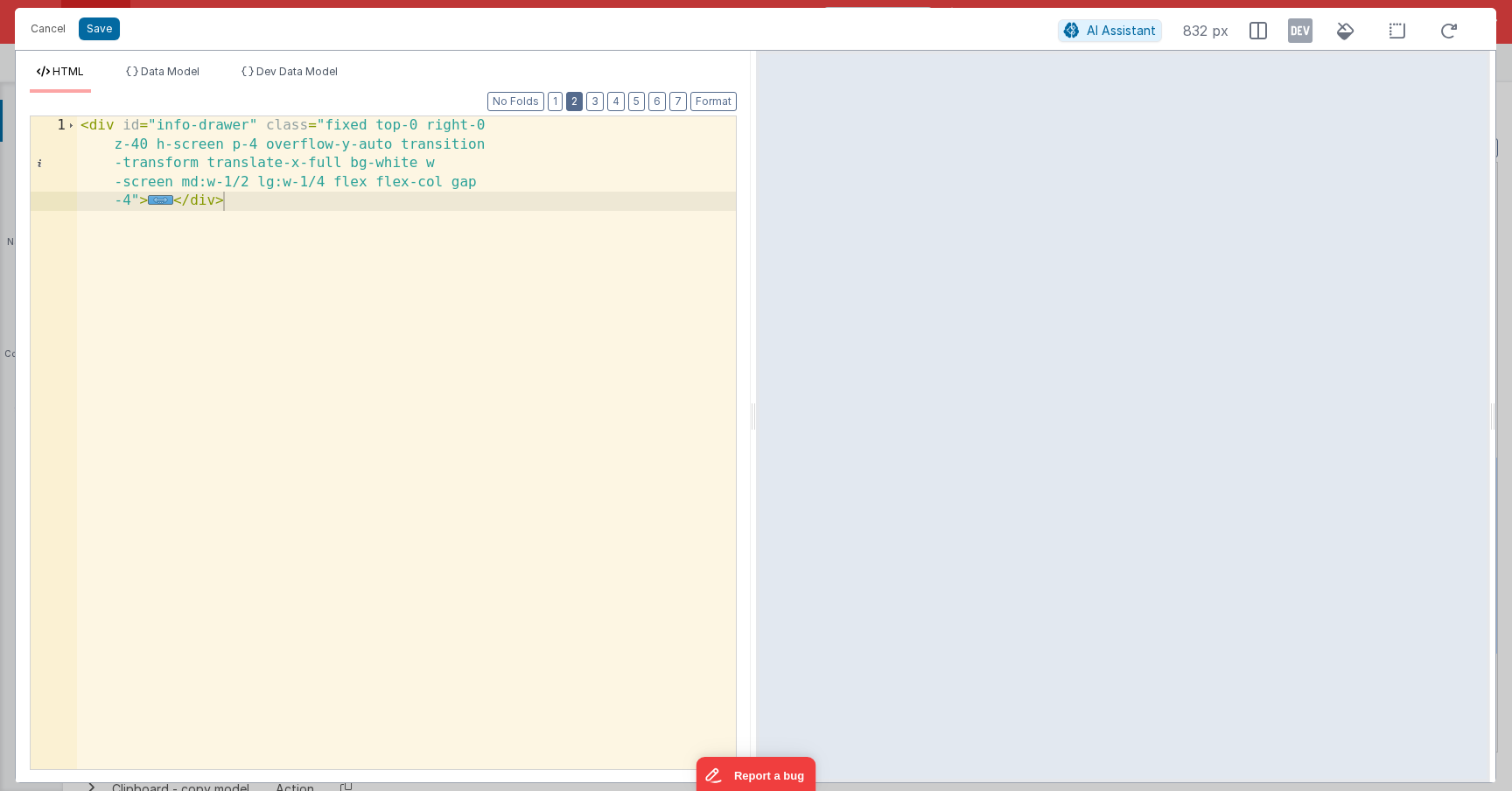
click at [577, 109] on button "2" at bounding box center [574, 101] width 16 height 19
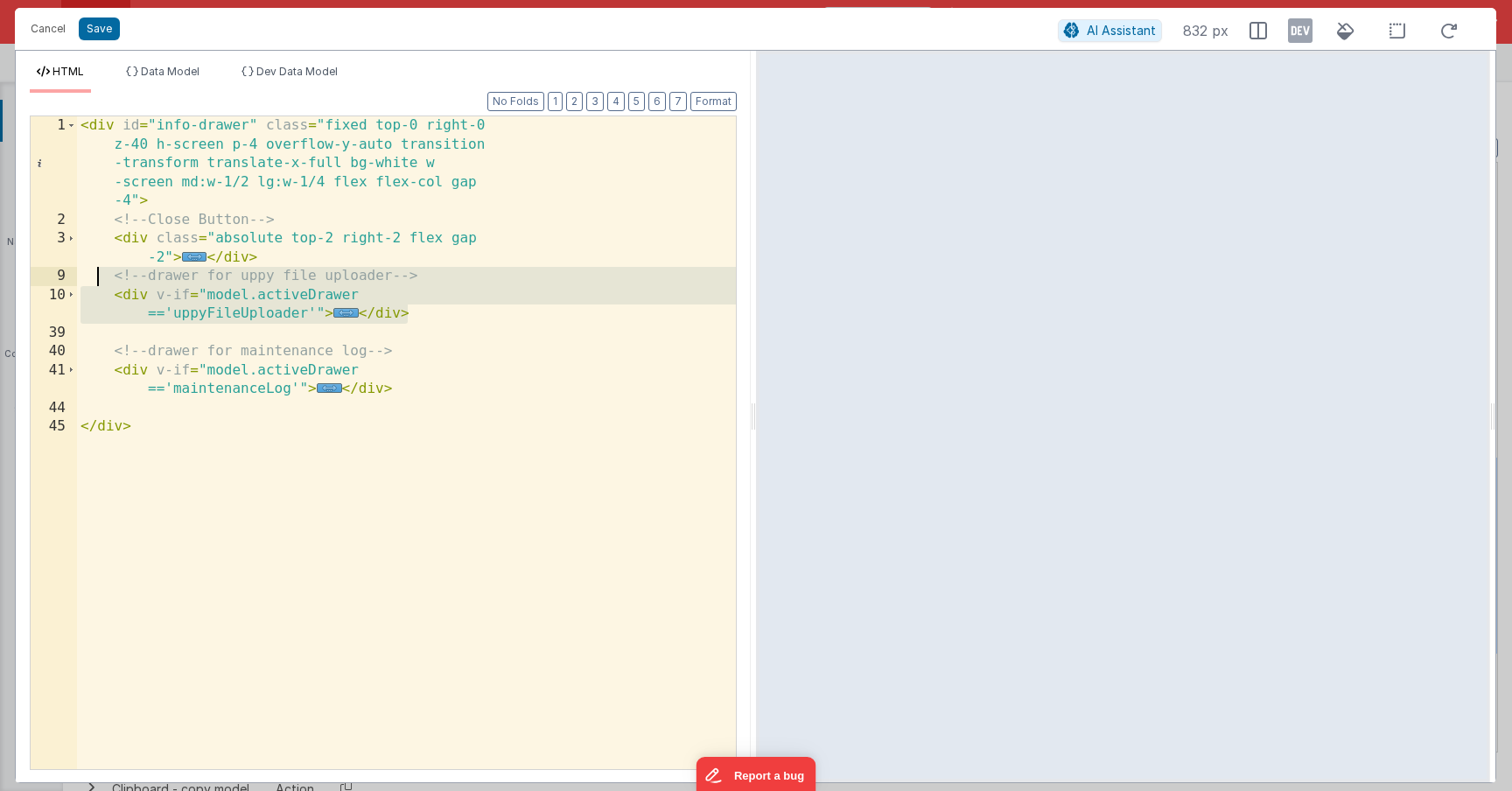
drag, startPoint x: 413, startPoint y: 319, endPoint x: 98, endPoint y: 275, distance: 318.1
click at [98, 275] on div "< div id = "info-drawer" class = "fixed top-0 right-0 z-40 h-screen p-4 overflo…" at bounding box center [405, 499] width 659 height 766
click at [49, 33] on button "Cancel" at bounding box center [48, 28] width 52 height 24
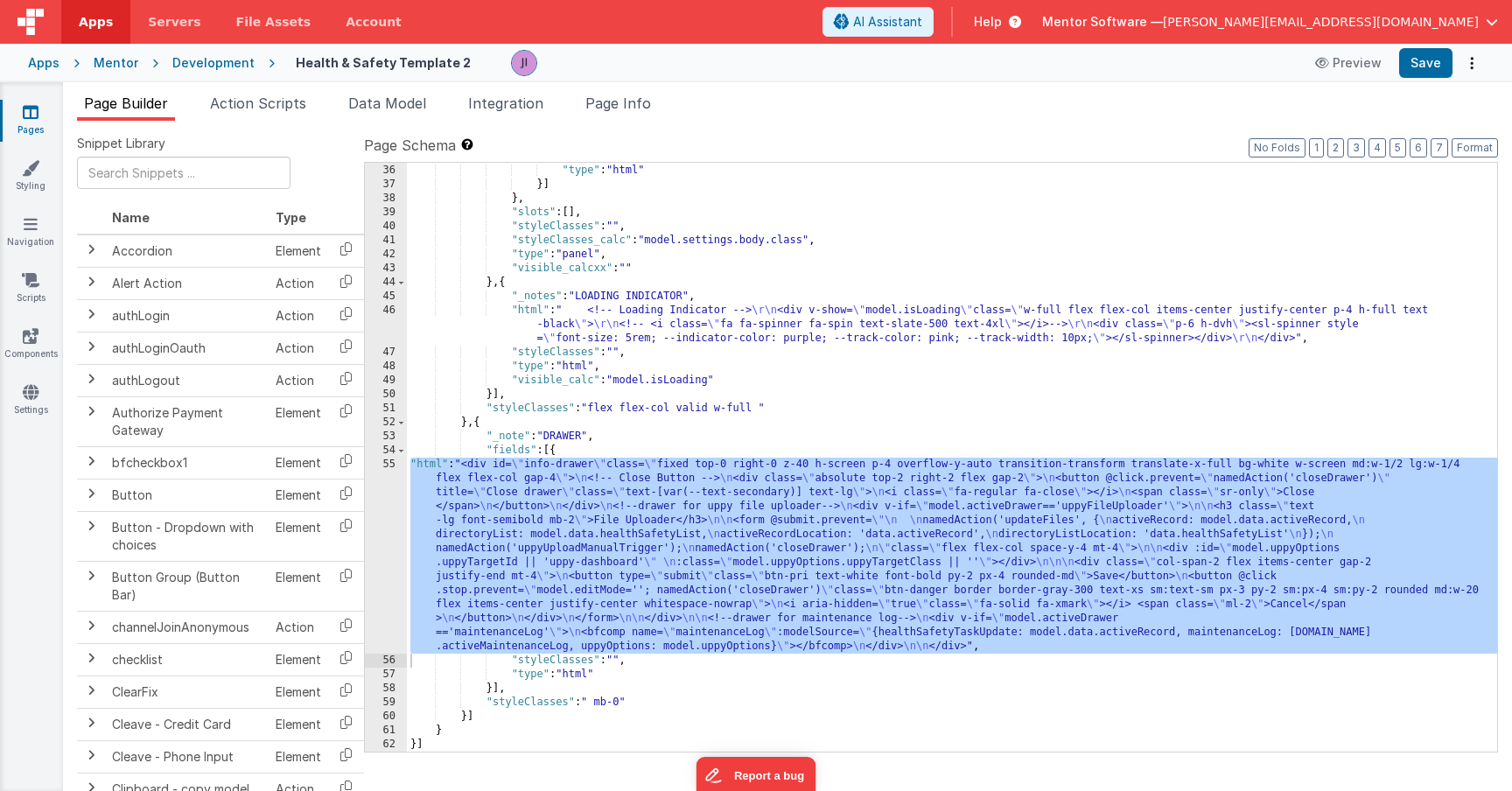
click at [29, 129] on link "Pages" at bounding box center [31, 121] width 63 height 35
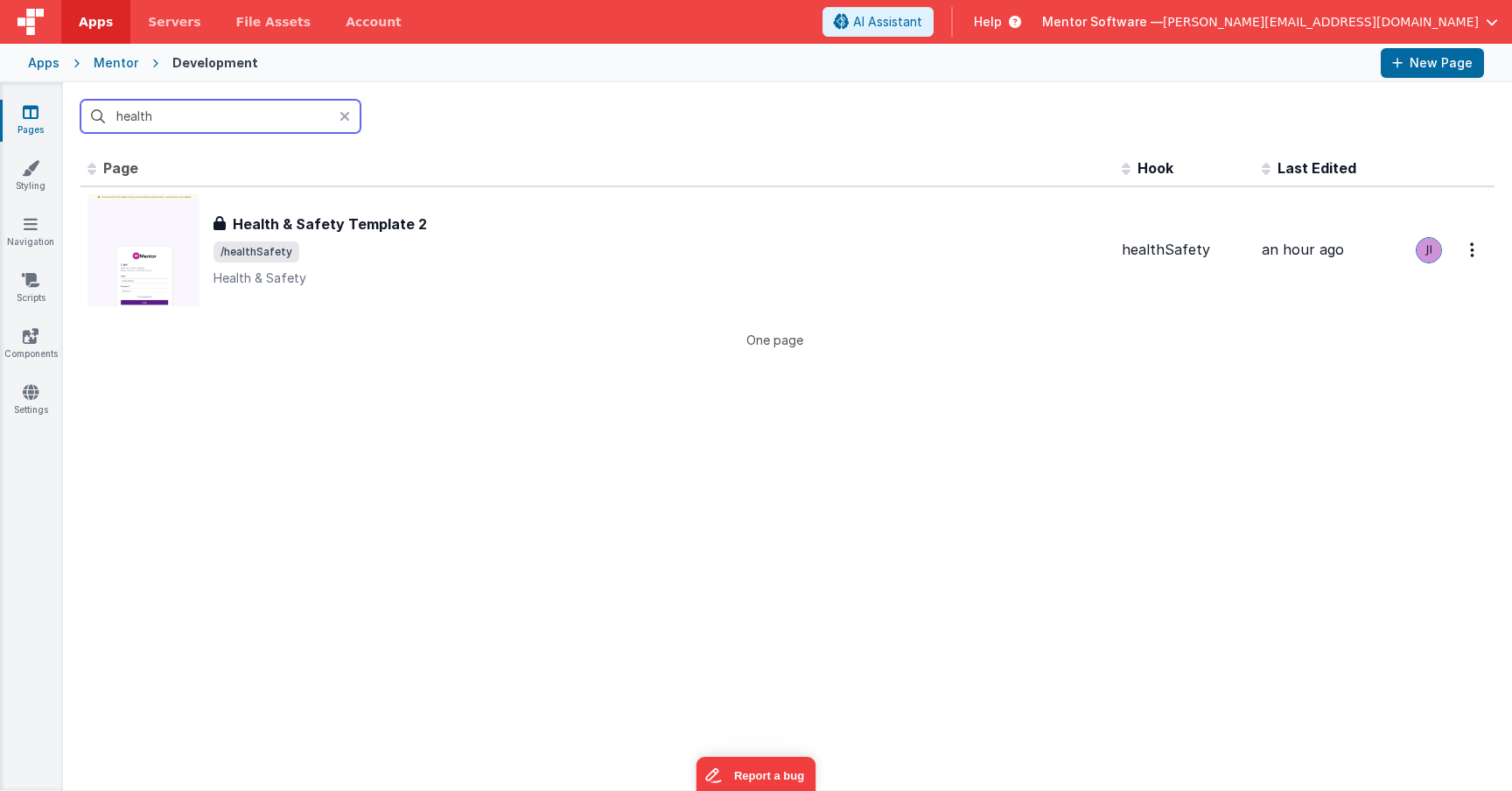
click at [241, 128] on input "health" at bounding box center [220, 116] width 280 height 33
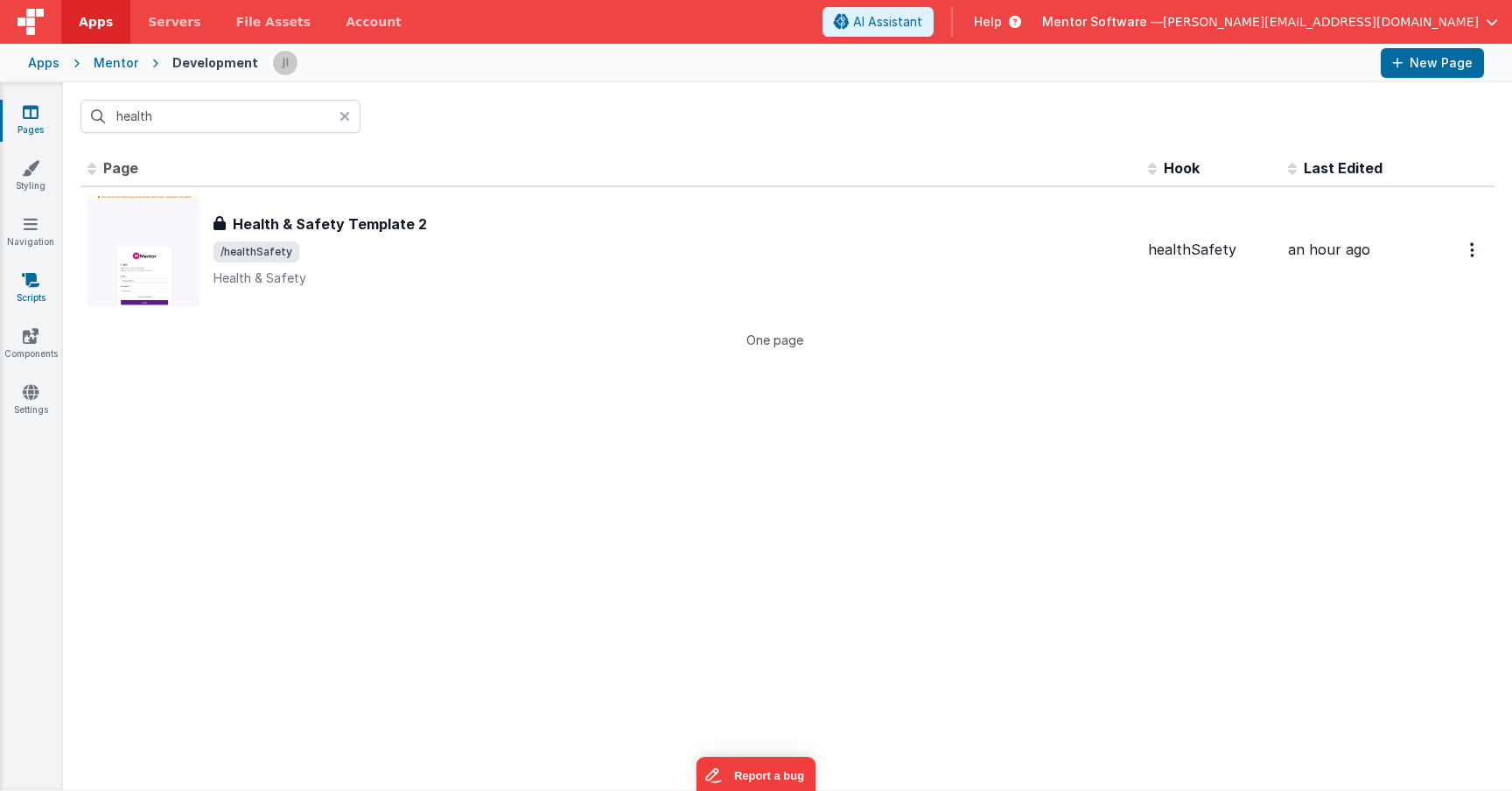
click at [31, 299] on link "Scripts" at bounding box center [31, 288] width 63 height 35
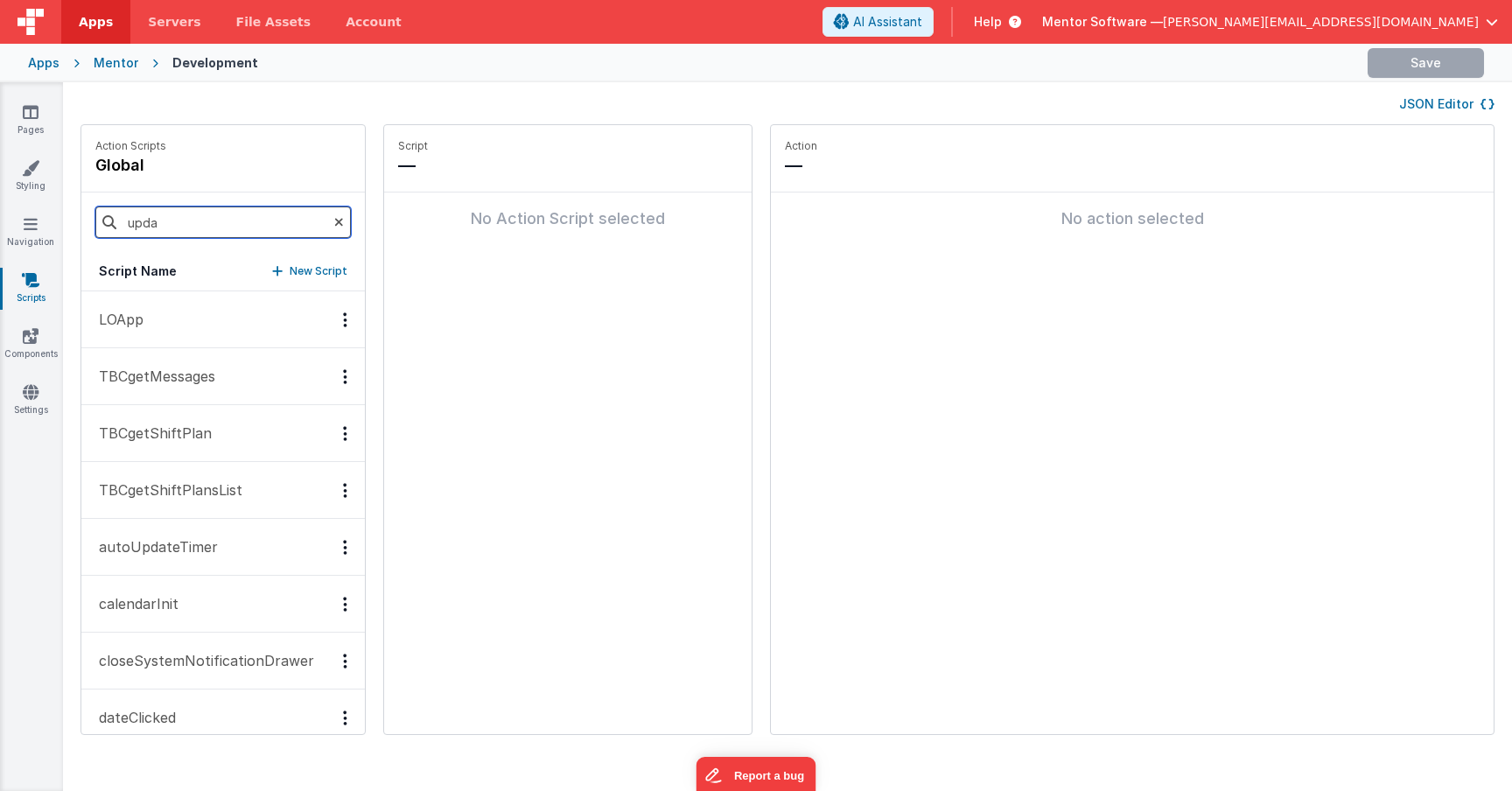
click at [150, 232] on input "upda" at bounding box center [223, 222] width 256 height 32
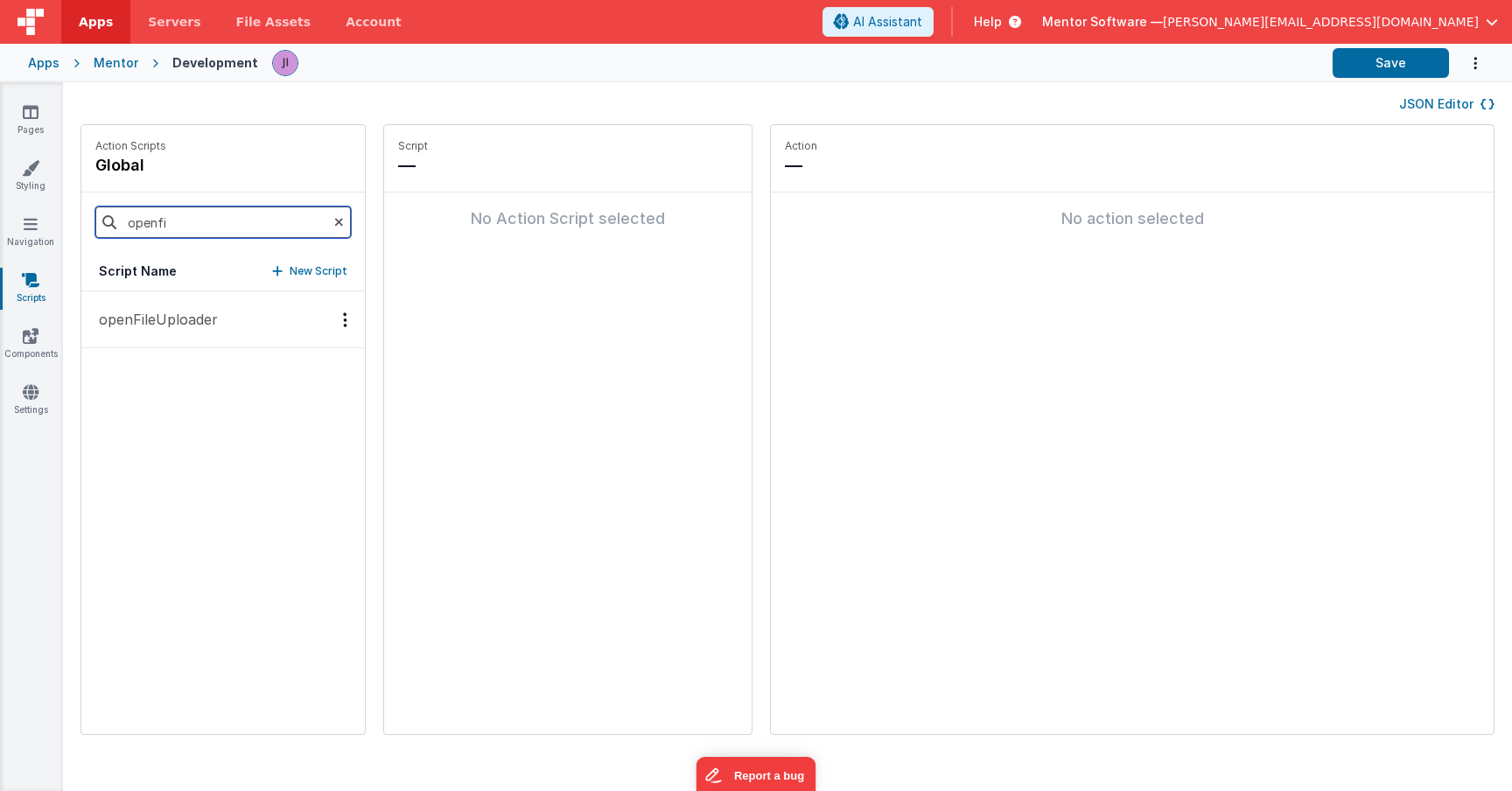
type input "openfi"
click at [161, 325] on p "openFileUploader" at bounding box center [153, 319] width 130 height 21
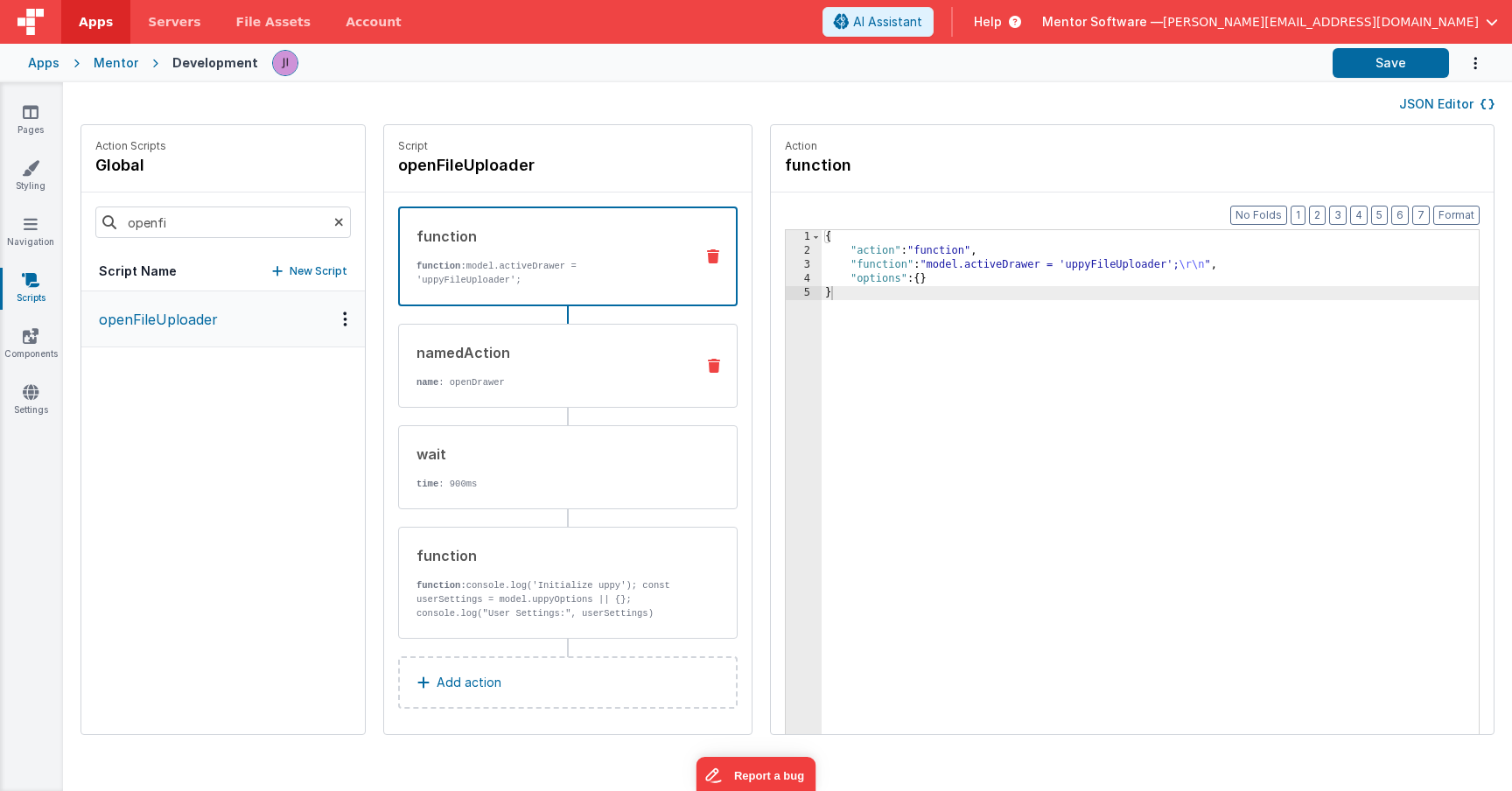
click at [516, 339] on div "namedAction name : openDrawer" at bounding box center [568, 365] width 340 height 84
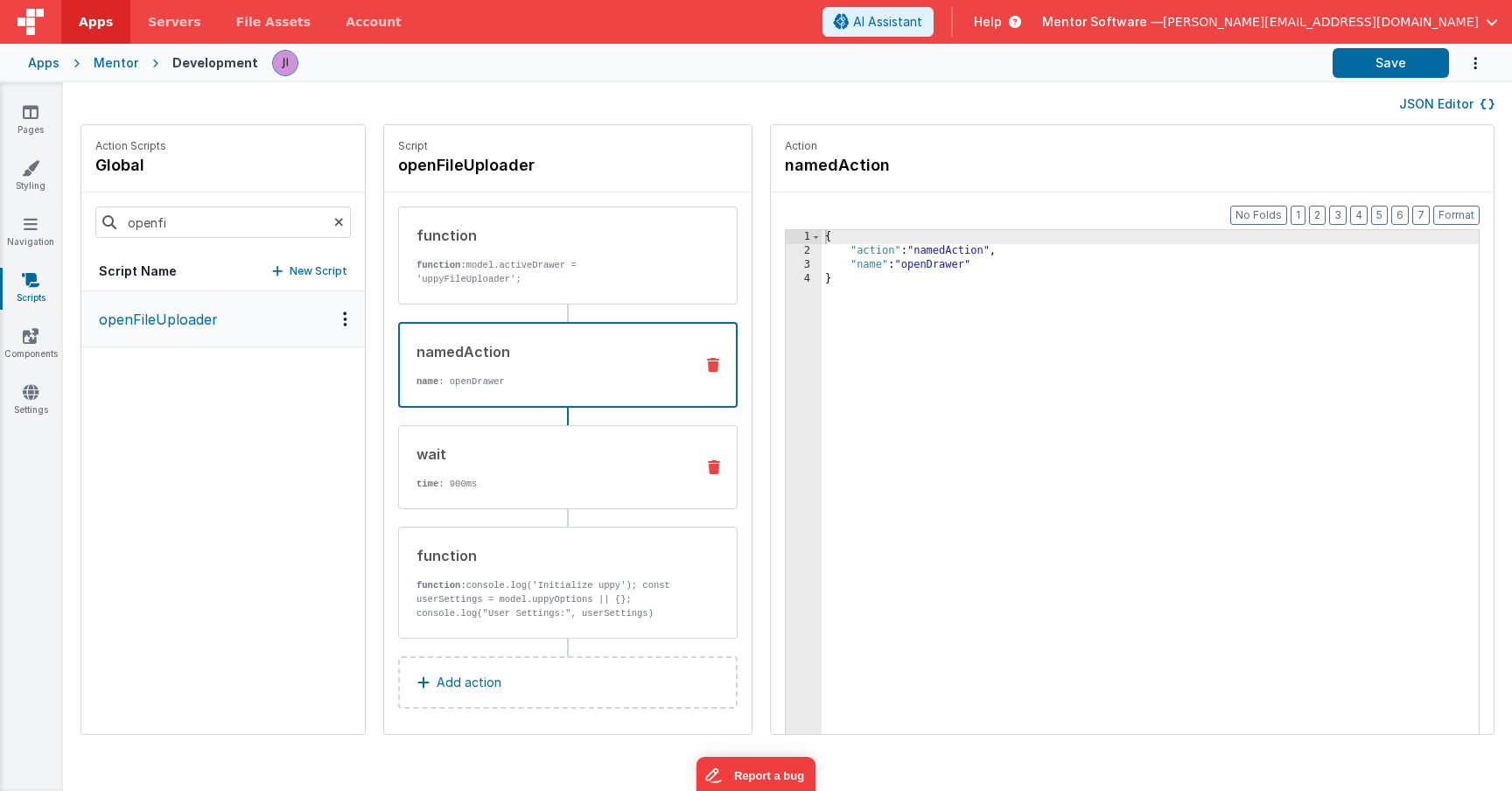
click at [515, 490] on div "wait time : 900ms" at bounding box center [568, 467] width 340 height 84
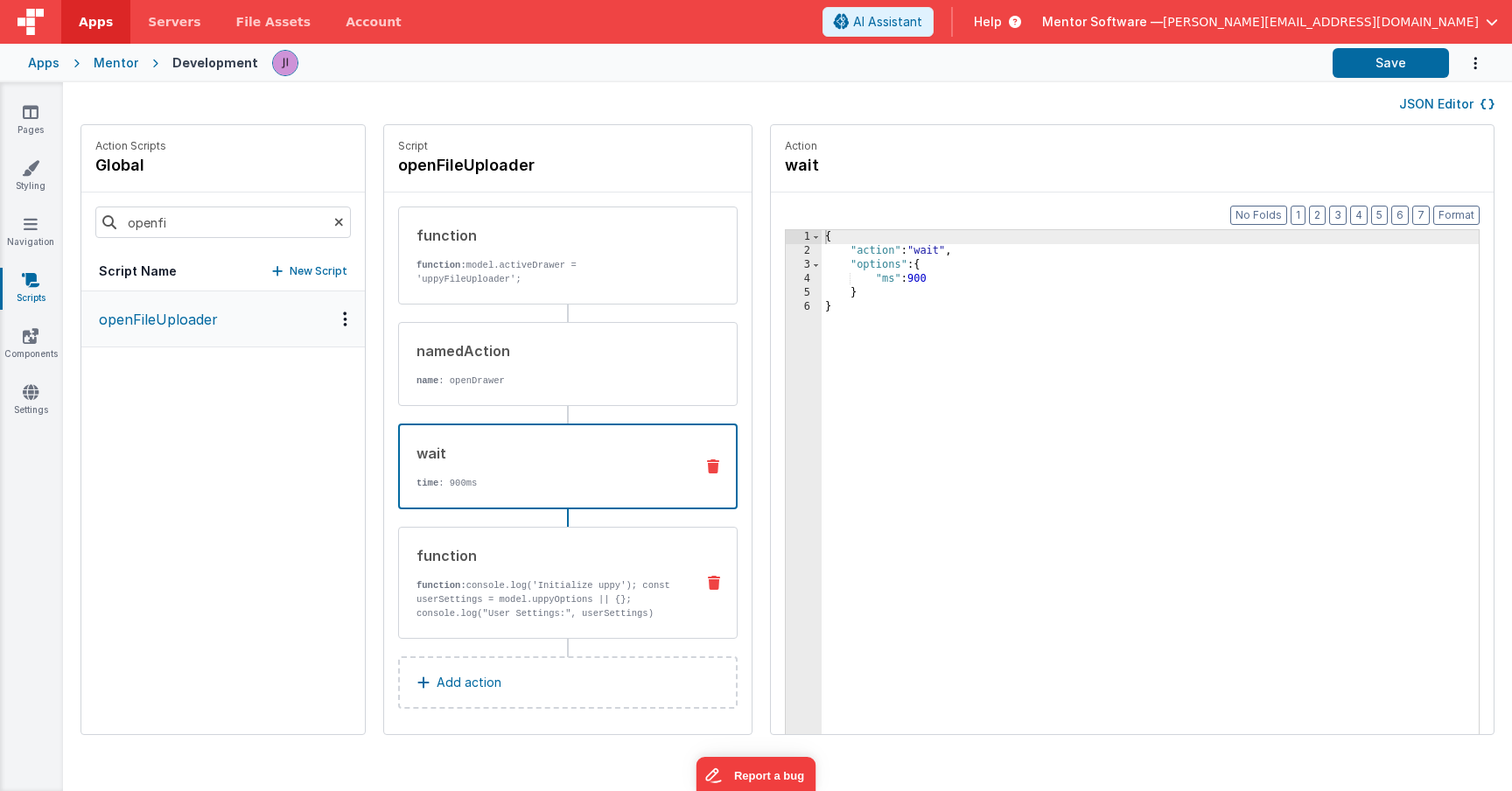
click at [530, 597] on p "function: console.log('Initialize uppy'); const userSettings = model.uppyOption…" at bounding box center [548, 648] width 264 height 140
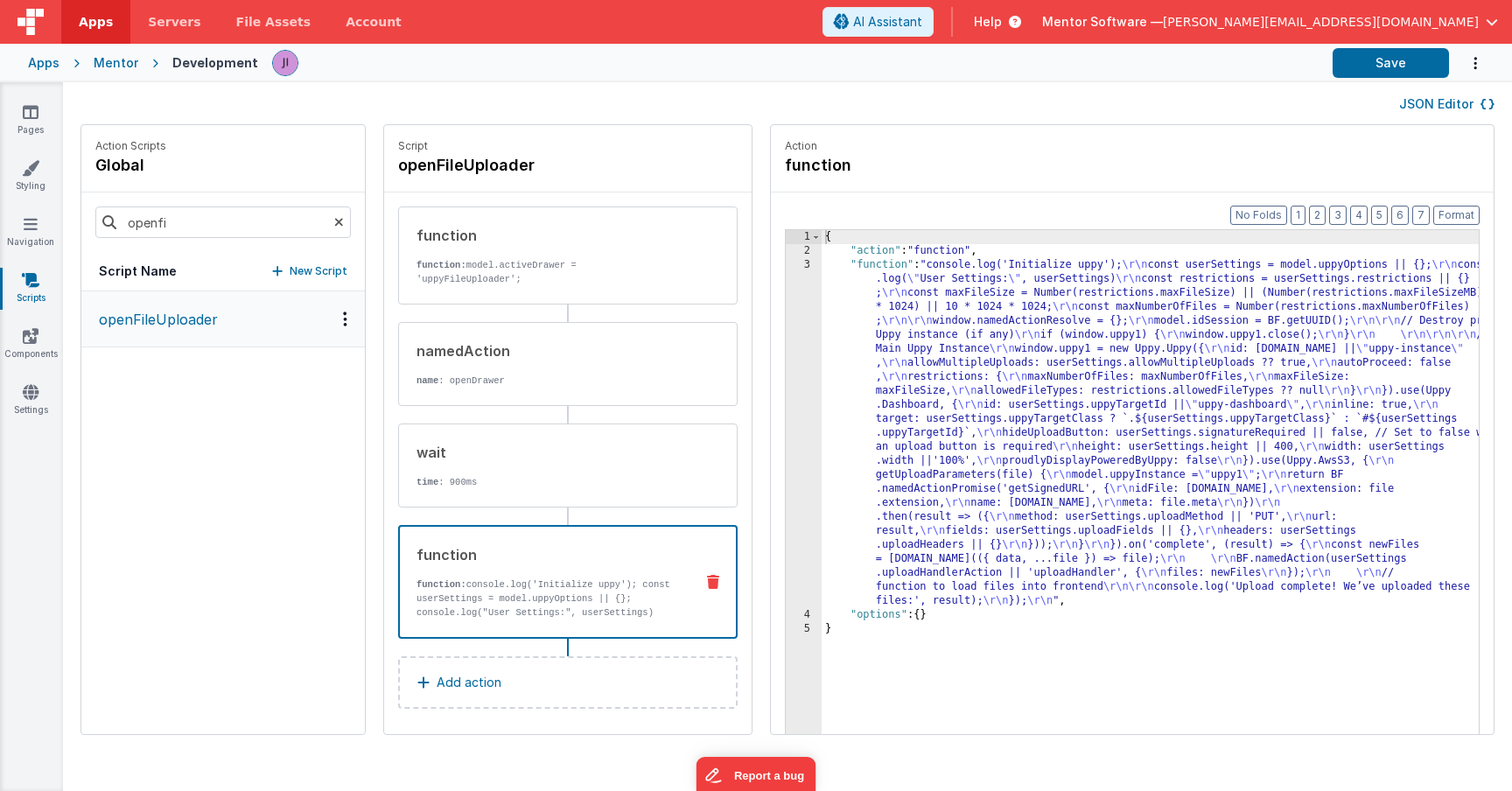
click at [865, 343] on div "{ "action" : "function" , "function" : "console.log('Initialize uppy'); \r\n co…" at bounding box center [1176, 523] width 709 height 586
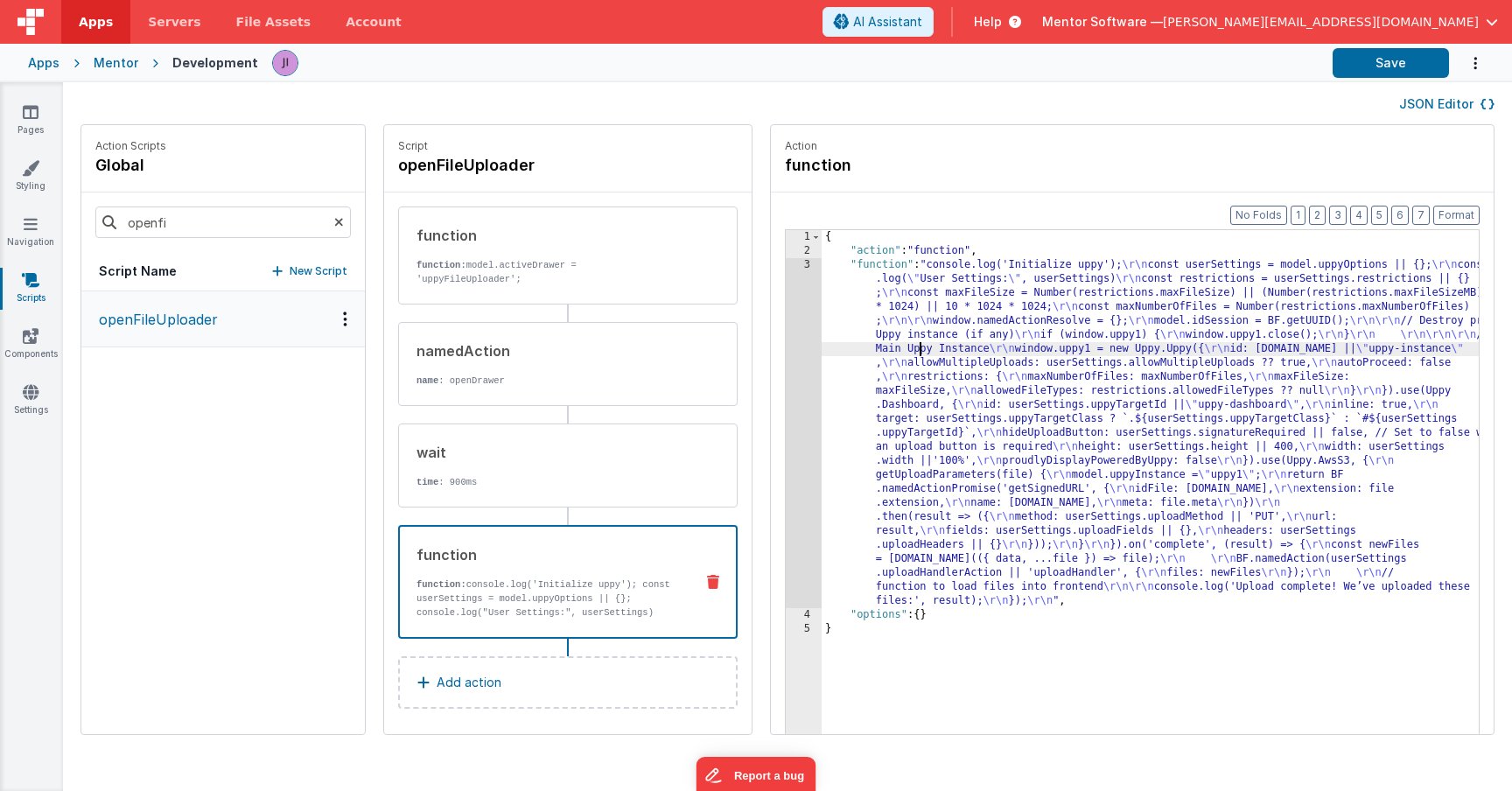
click at [786, 347] on div "3" at bounding box center [804, 432] width 36 height 350
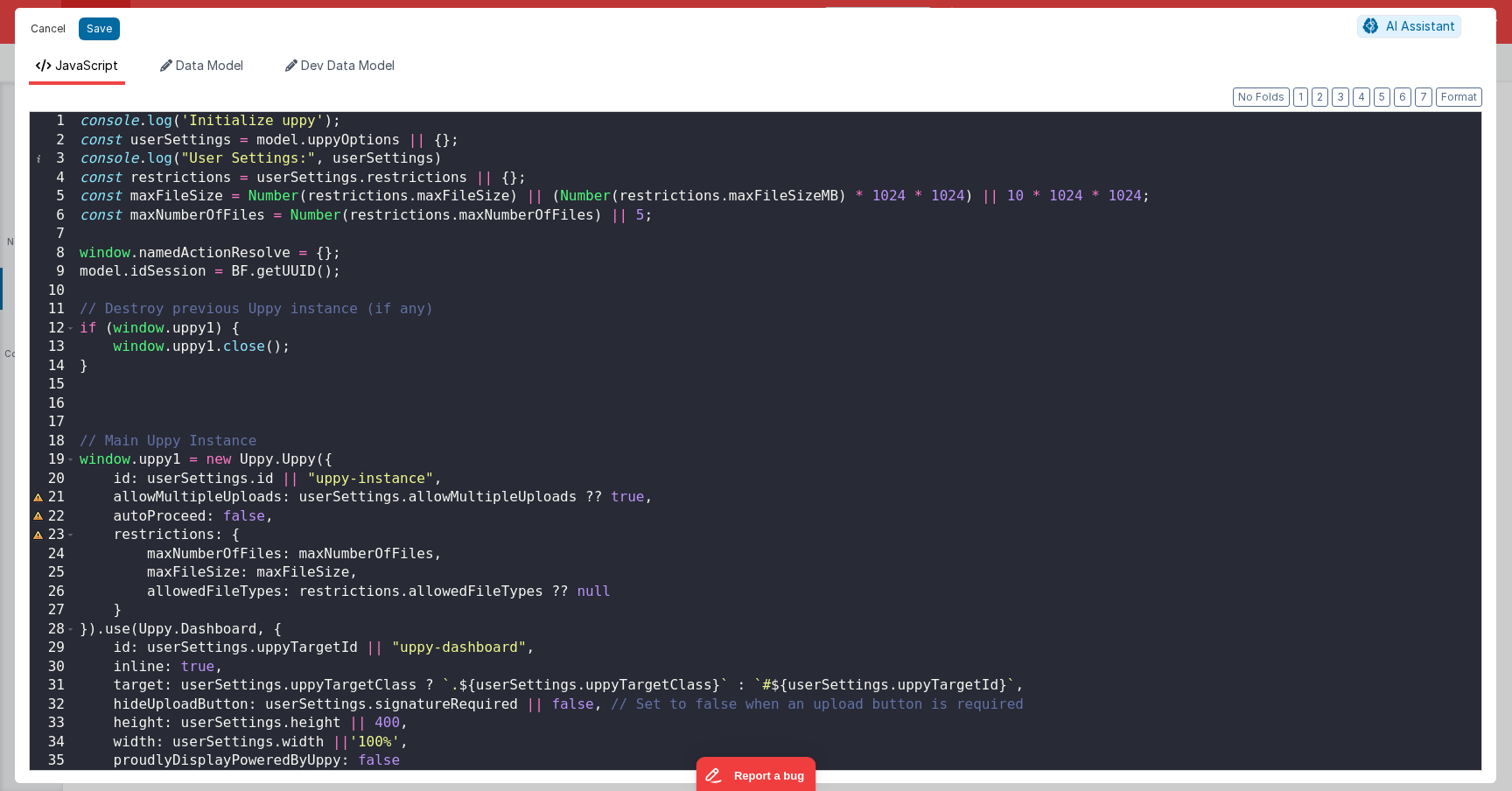
click at [50, 26] on button "Cancel" at bounding box center [48, 28] width 52 height 24
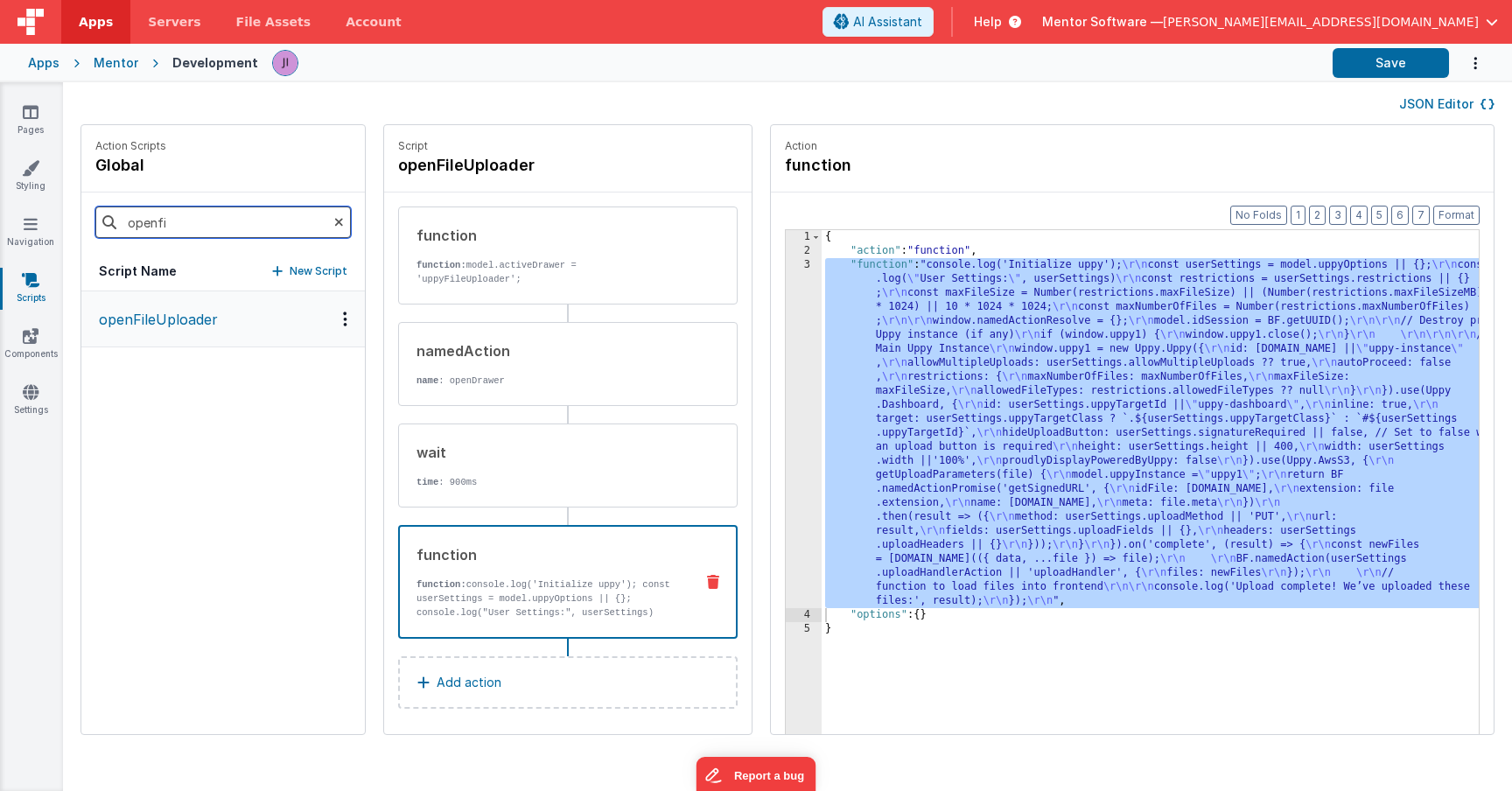
click at [205, 219] on input "openfi" at bounding box center [223, 222] width 256 height 32
click at [864, 366] on div "{ "action" : "function" , "function" : "console.log('Initialize uppy'); \r\n co…" at bounding box center [1176, 523] width 709 height 586
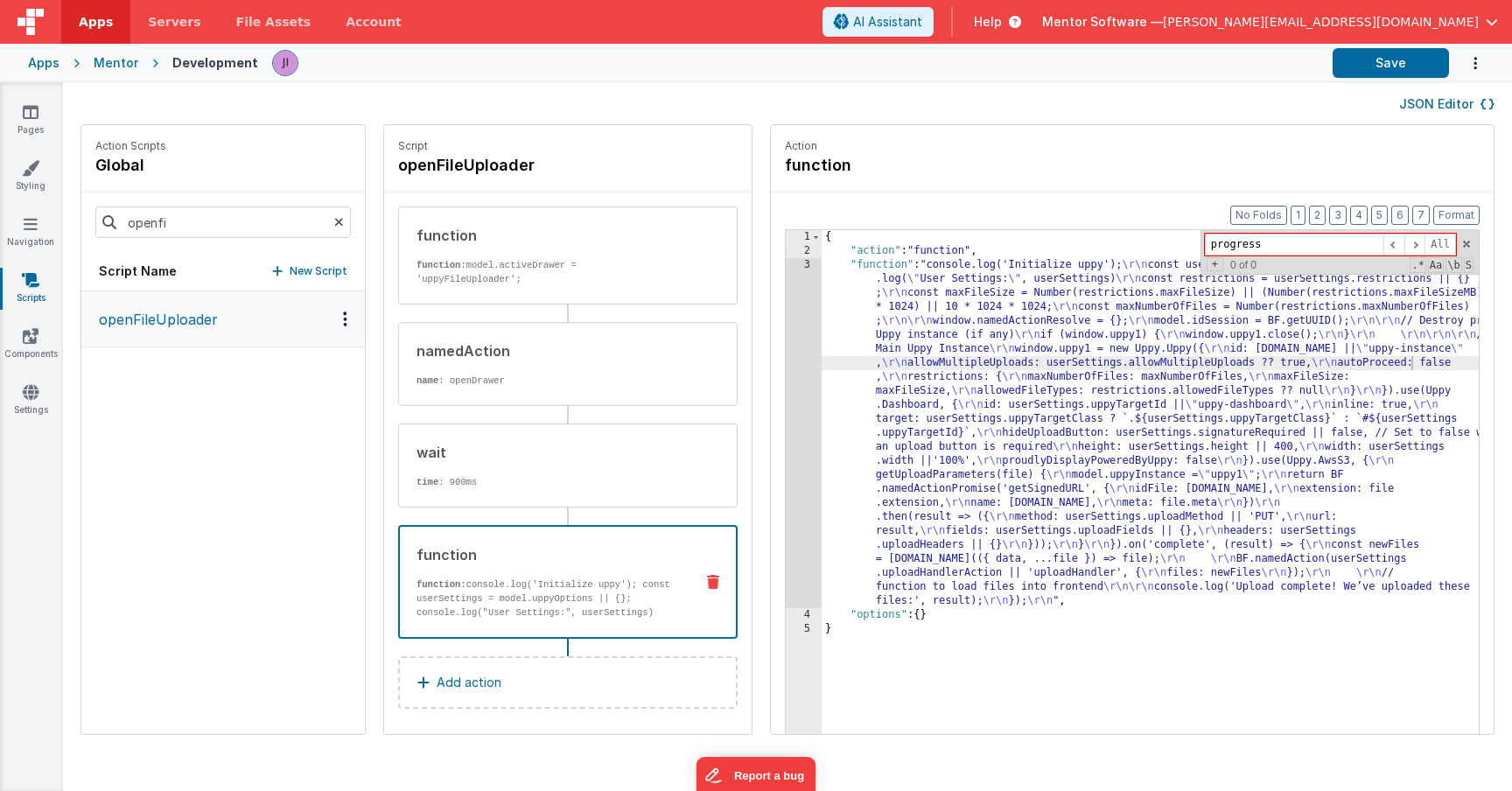
type input "progress"
click at [832, 432] on div "{ "action" : "function" , "function" : "console.log('Initialize uppy'); \r\n co…" at bounding box center [1176, 523] width 709 height 586
click at [591, 434] on div "wait time : 900ms" at bounding box center [568, 465] width 340 height 84
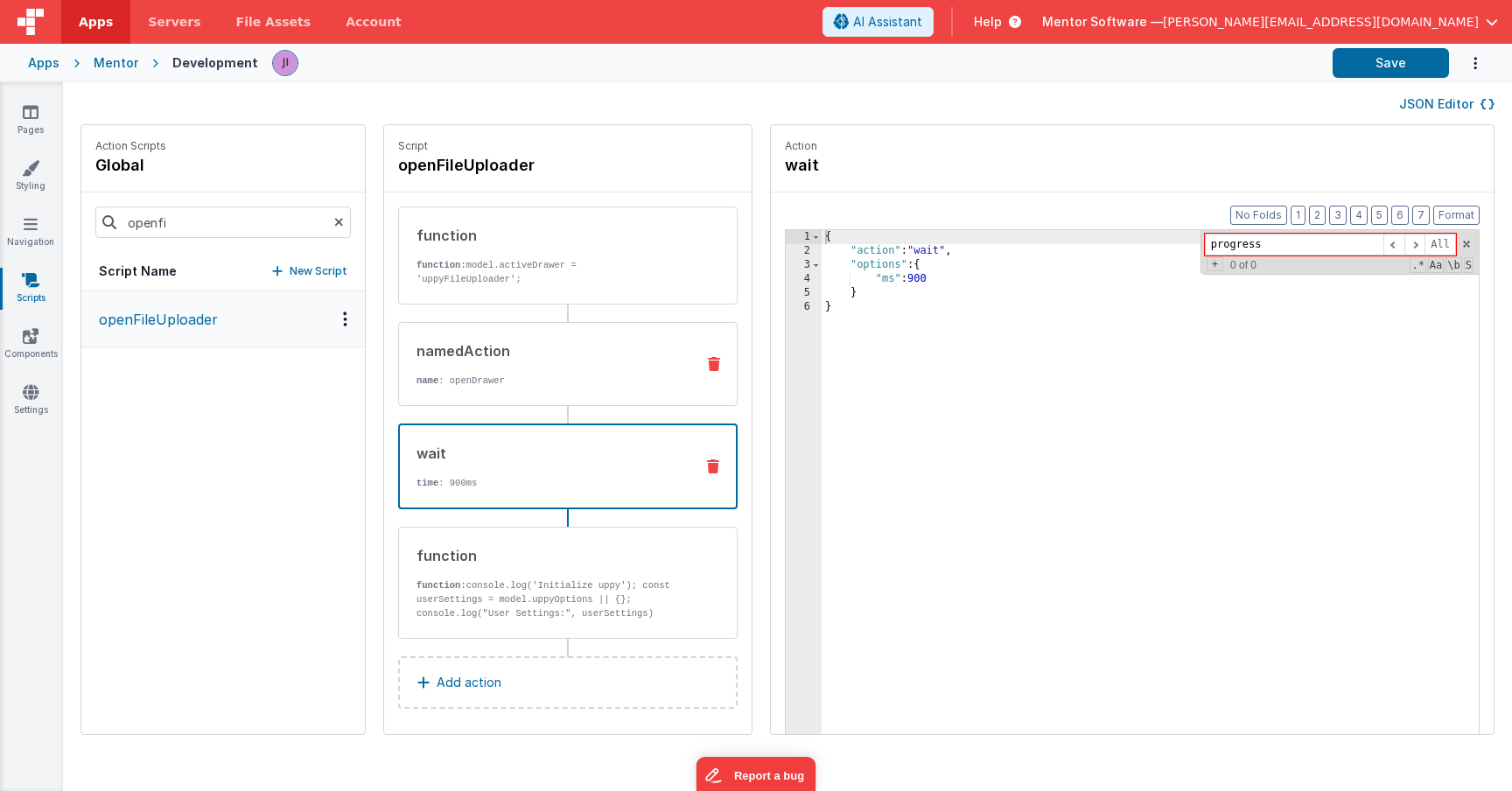
click at [569, 376] on p "name : openDrawer" at bounding box center [548, 381] width 264 height 14
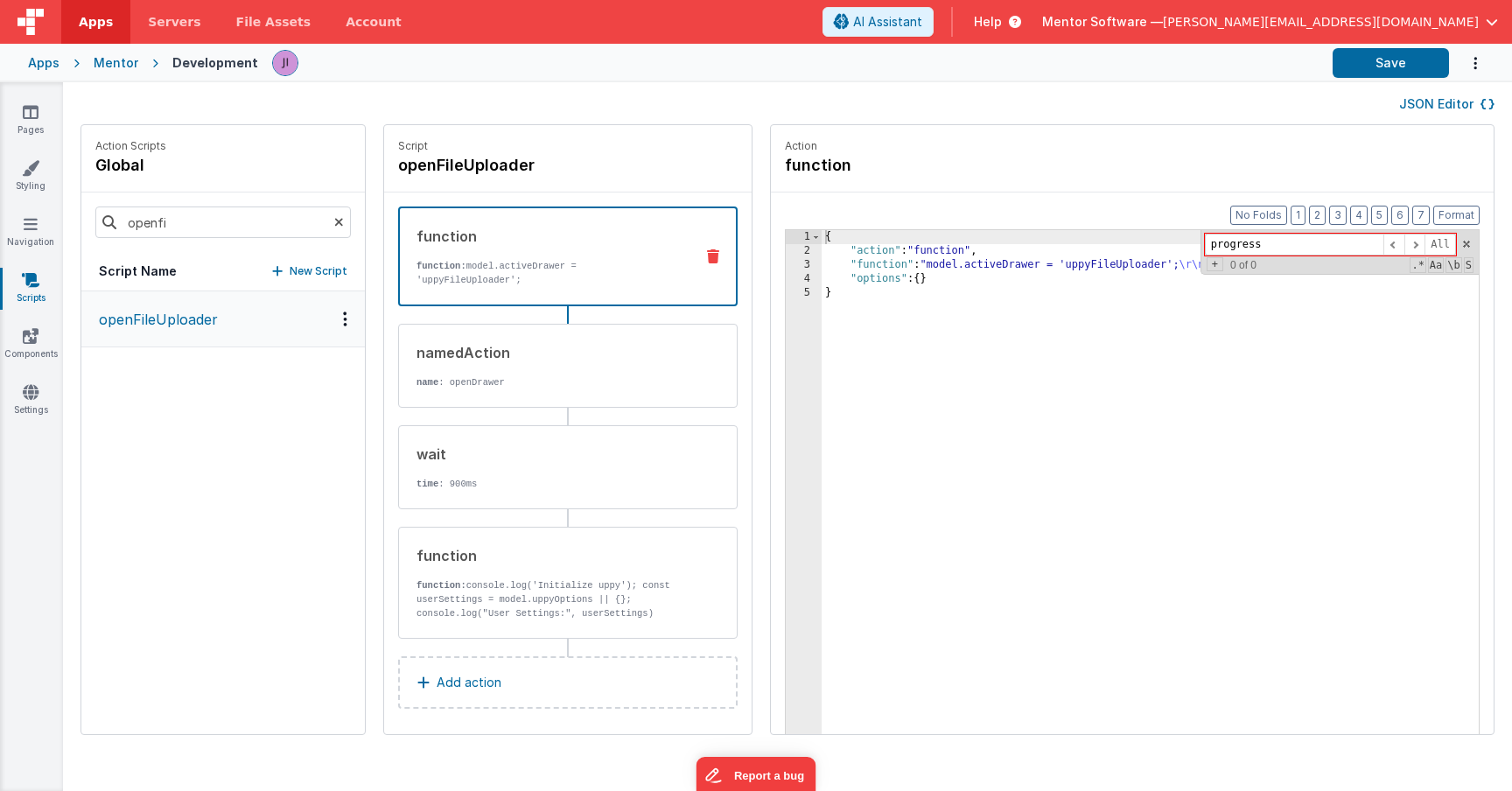
click at [547, 259] on p "function: model.activeDrawer = 'uppyFileUploader';" at bounding box center [548, 272] width 263 height 28
click at [190, 227] on input "openfi" at bounding box center [223, 222] width 256 height 32
type input "b"
click at [152, 365] on button "uppyUploadManualTrigger" at bounding box center [223, 377] width 284 height 57
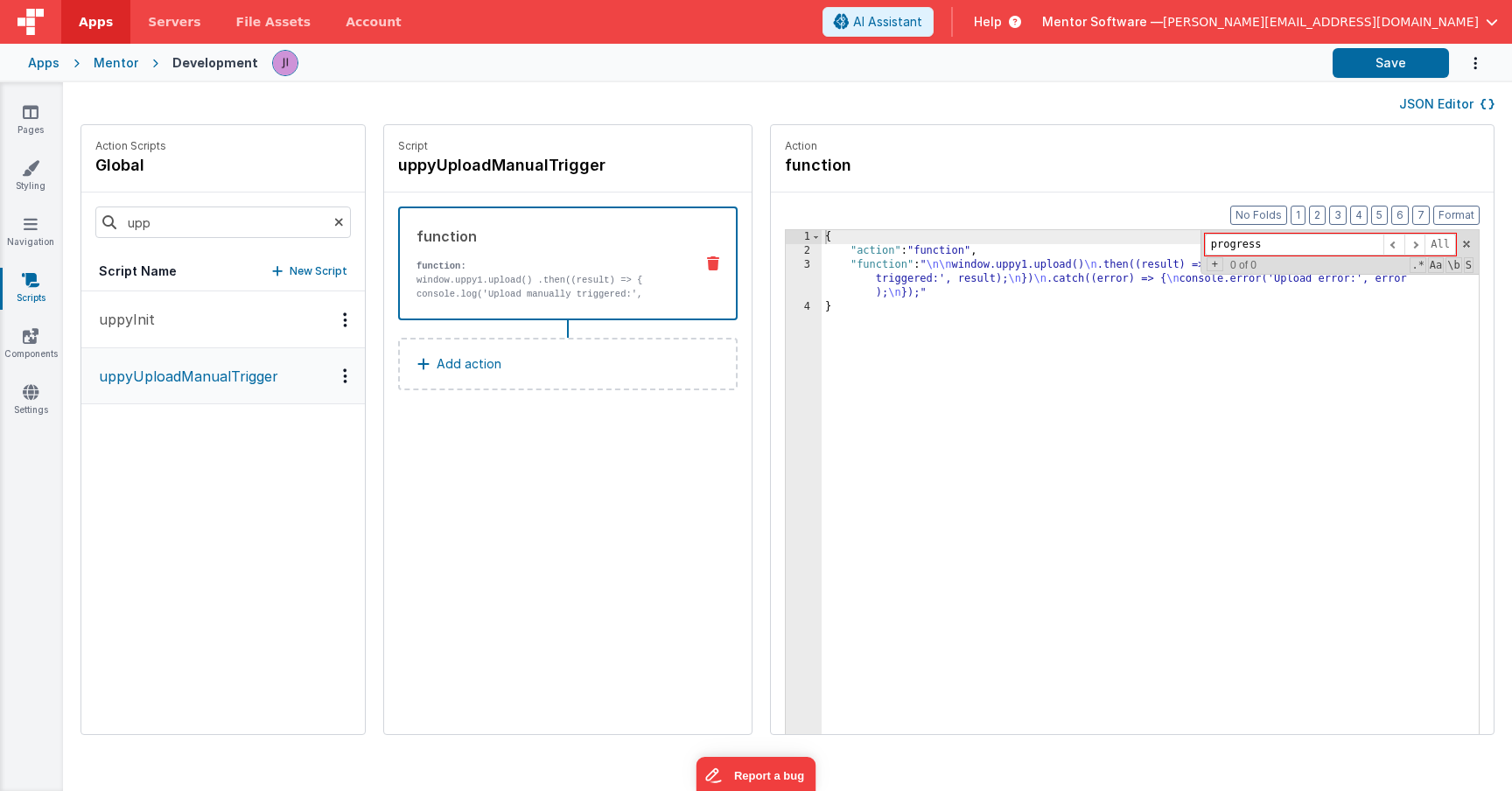
click at [840, 290] on div "{ "action" : "function" , "function" : " \n\n window.uppy1.upload() \n .then((r…" at bounding box center [1176, 523] width 709 height 586
click at [192, 293] on button "uppyInit" at bounding box center [223, 319] width 284 height 57
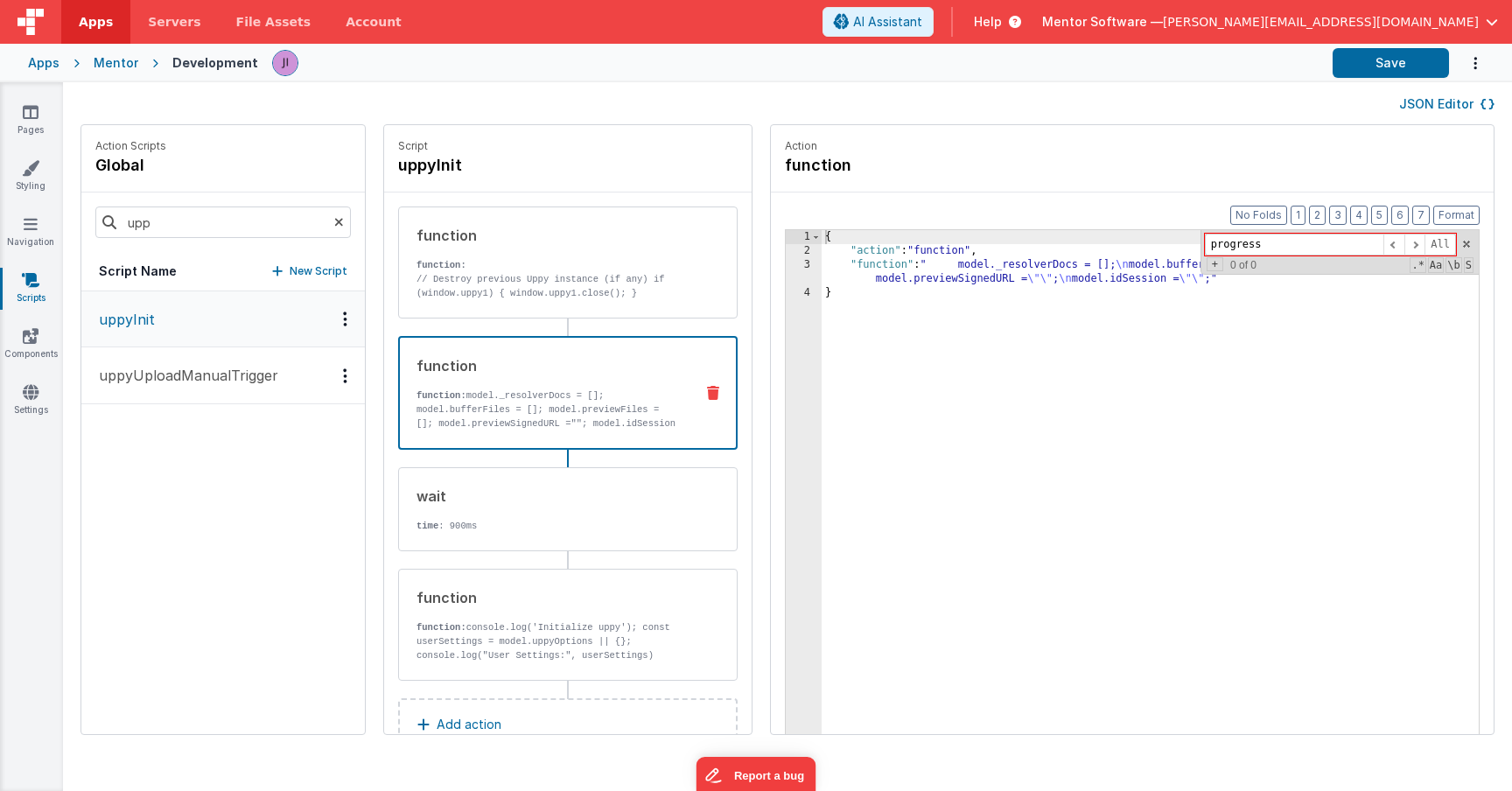
click at [521, 401] on p "function: model._resolverDocs = []; model.bufferFiles = []; model.previewFiles …" at bounding box center [548, 416] width 263 height 56
click at [182, 230] on input "upp" at bounding box center [223, 222] width 256 height 32
click at [182, 229] on input "upp" at bounding box center [223, 222] width 256 height 32
type input "y"
type input "update"
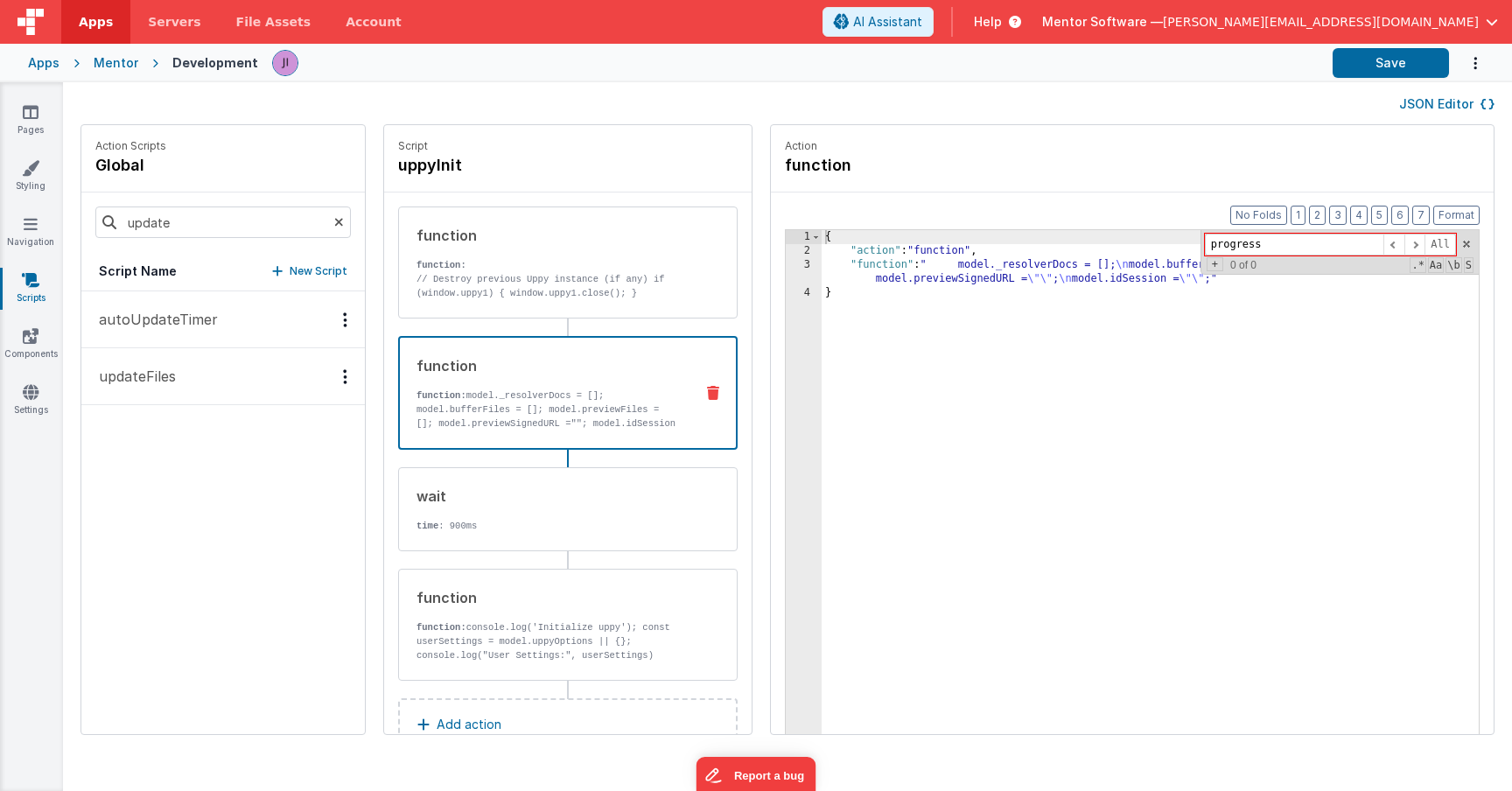
click at [137, 403] on button "updateFiles" at bounding box center [223, 377] width 284 height 57
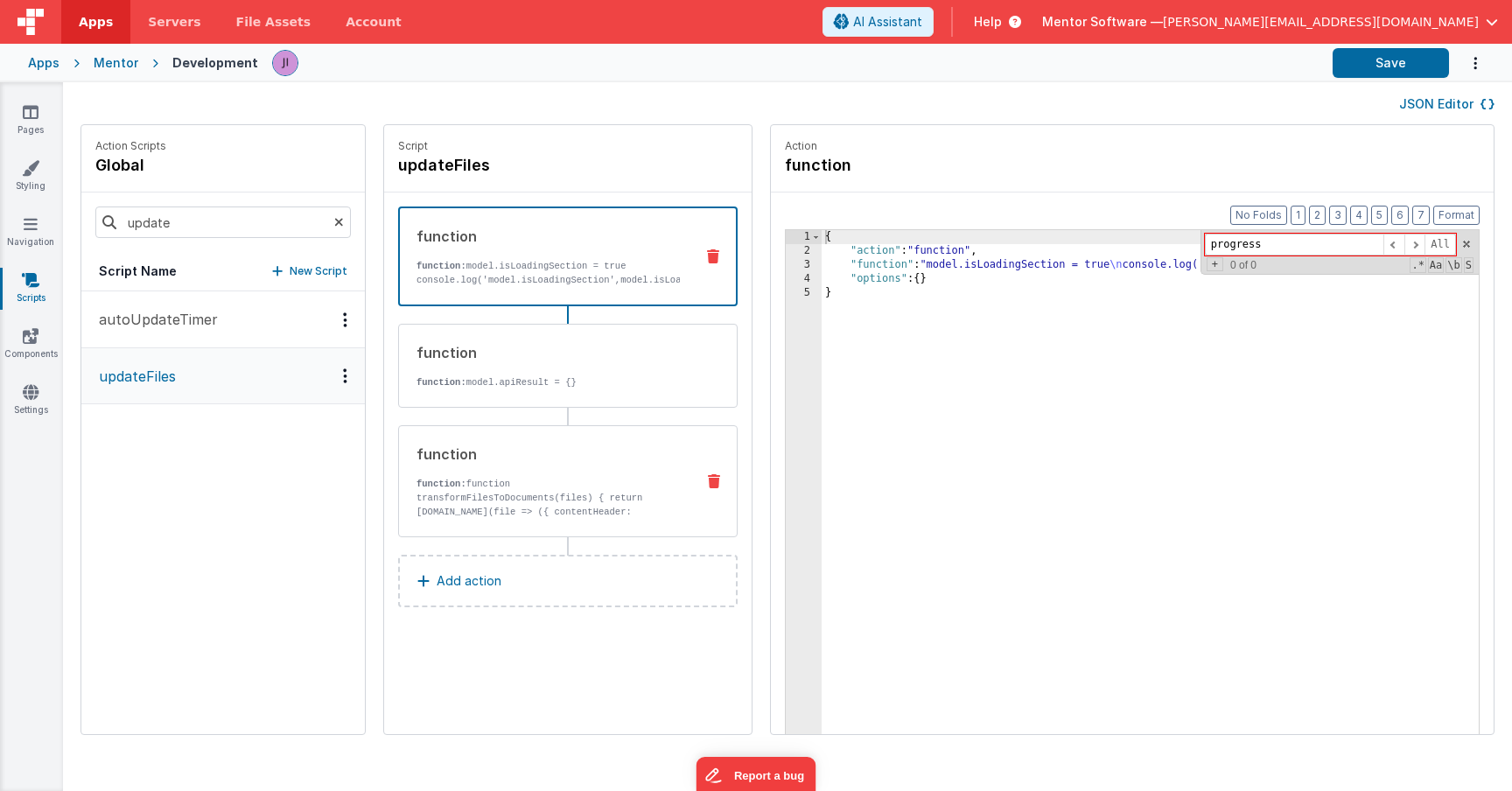
click at [494, 530] on div "function function: function transformFilesToDocuments(files) { return files.map…" at bounding box center [568, 481] width 340 height 112
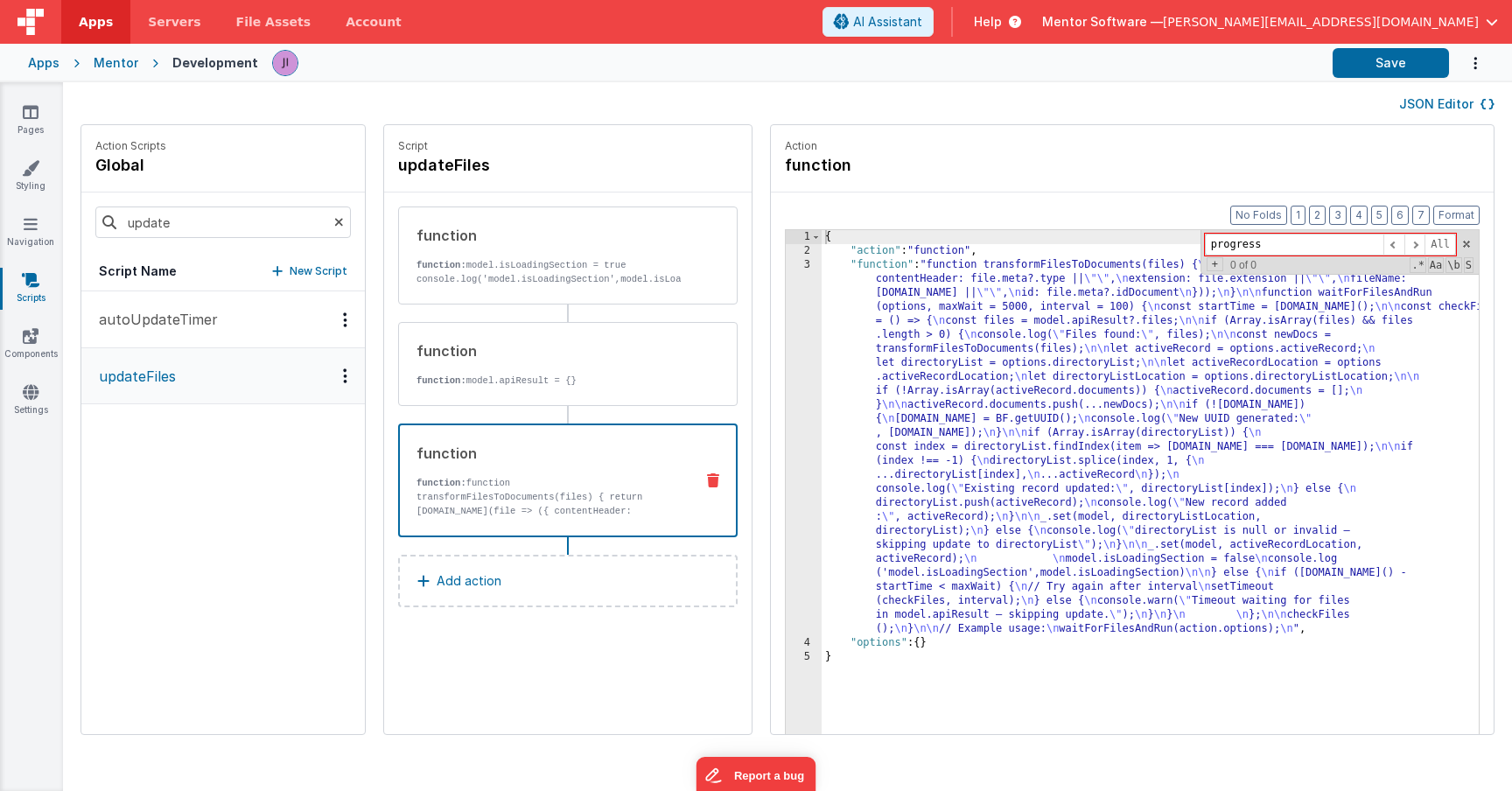
click at [881, 414] on div "{ "action" : "function" , "function" : "function transformFilesToDocuments(file…" at bounding box center [1176, 523] width 709 height 586
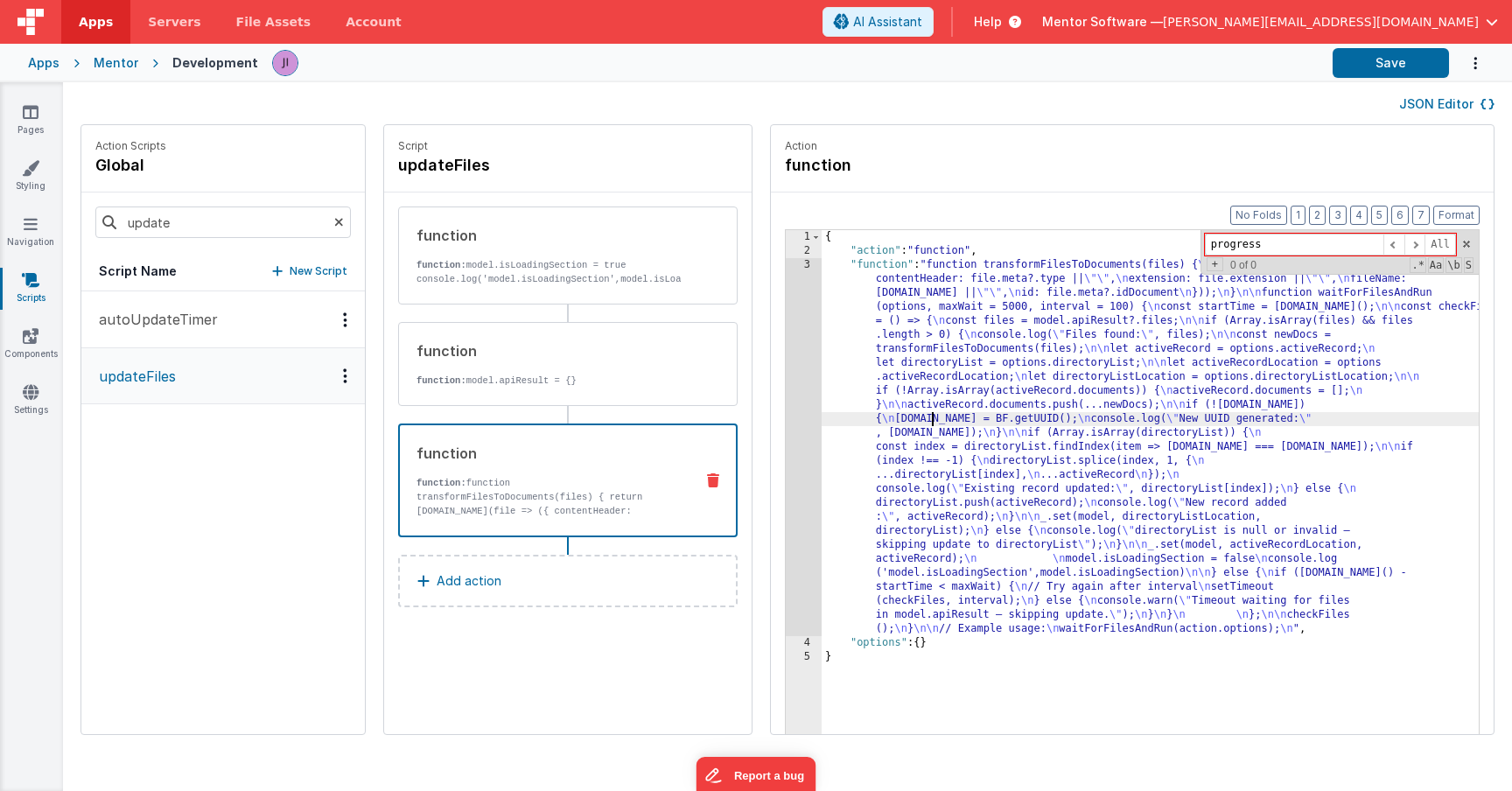
click at [786, 414] on div "3" at bounding box center [804, 447] width 36 height 378
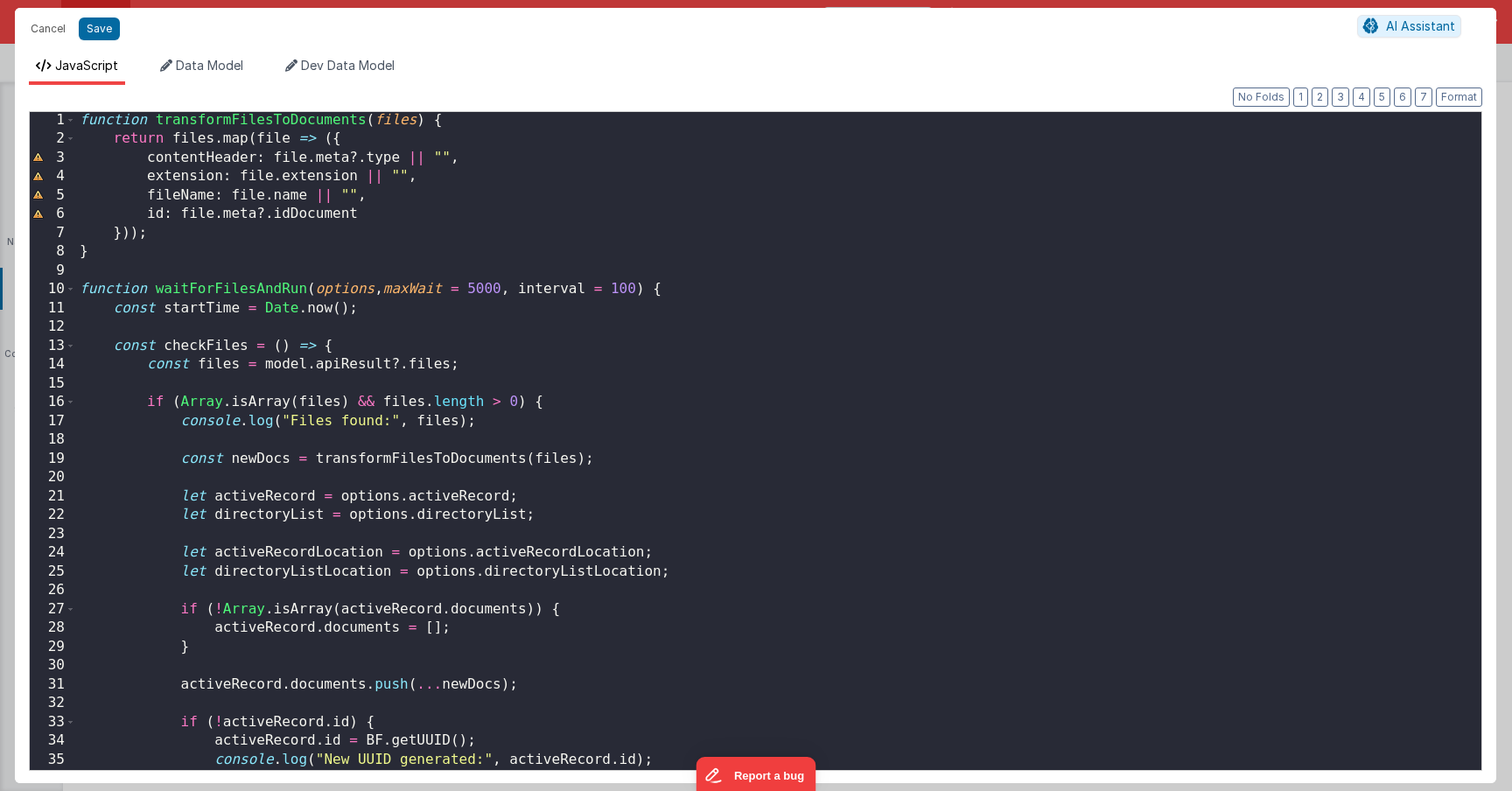
scroll to position [809, 0]
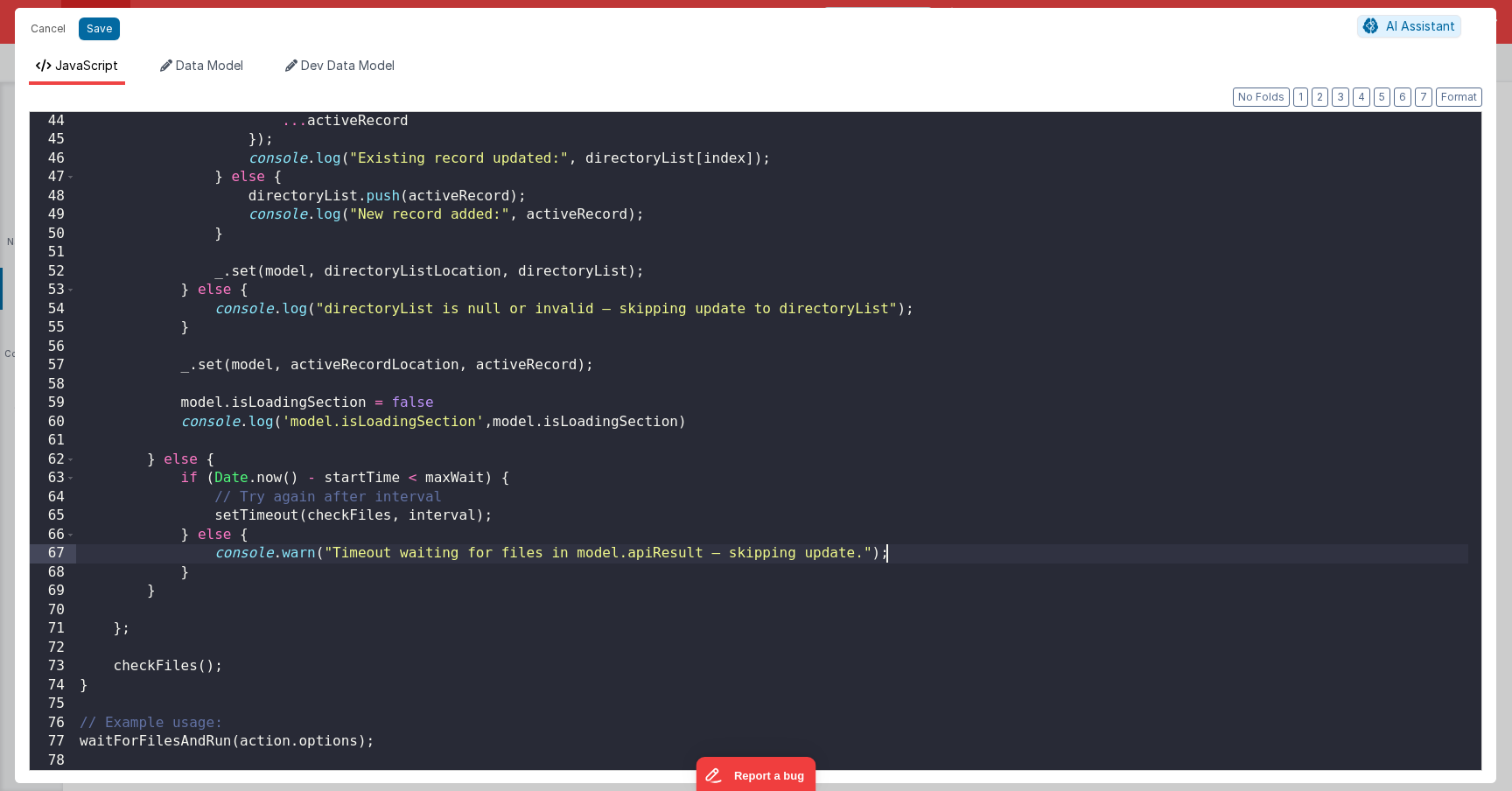
click at [895, 553] on div "... activeRecord }) ; console . log ( "Existing record updated:" , directoryLis…" at bounding box center [771, 459] width 1392 height 696
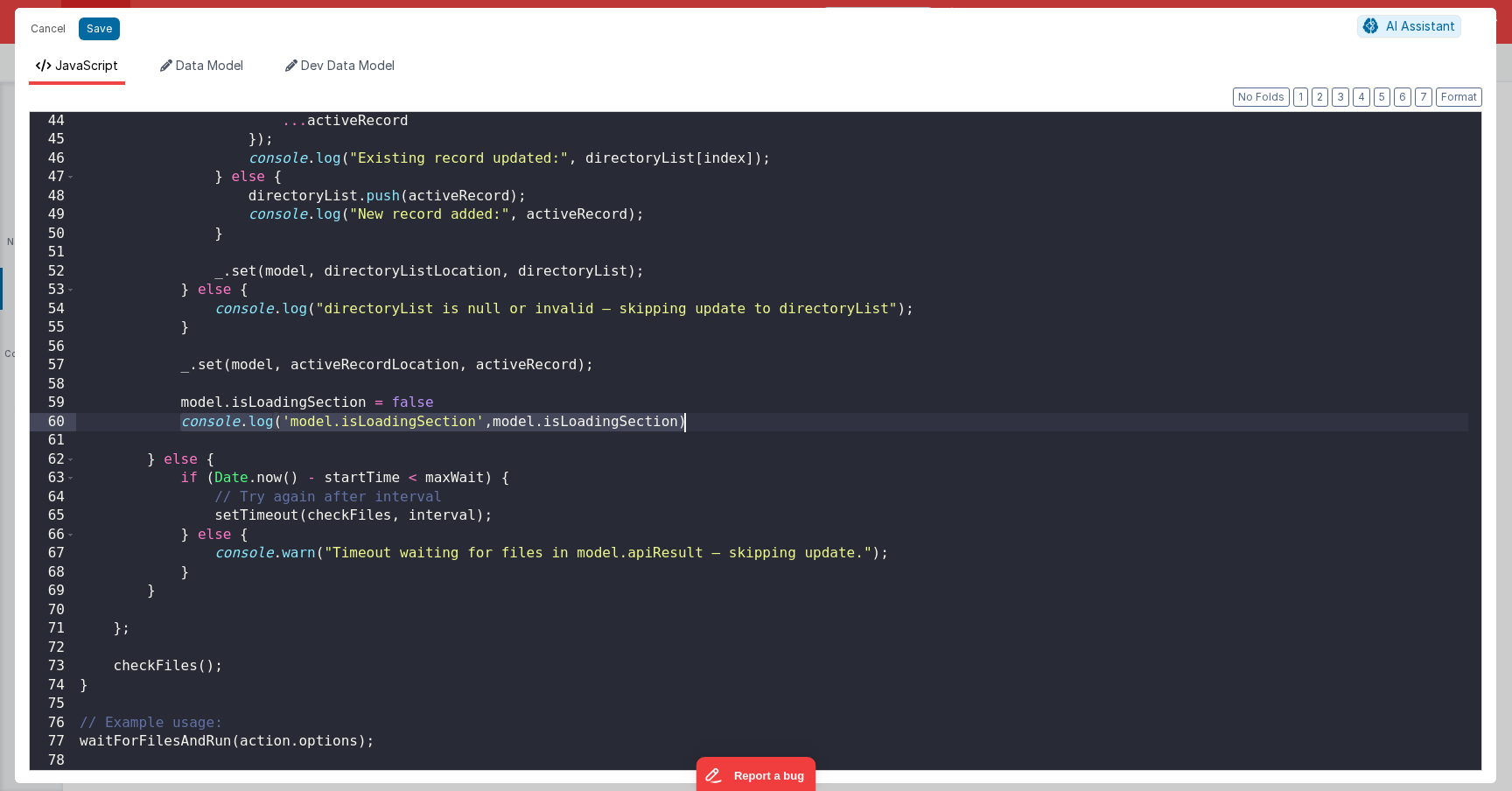
drag, startPoint x: 181, startPoint y: 425, endPoint x: 707, endPoint y: 417, distance: 526.1
click at [707, 417] on div "... activeRecord }) ; console . log ( "Existing record updated:" , directoryLis…" at bounding box center [771, 459] width 1392 height 696
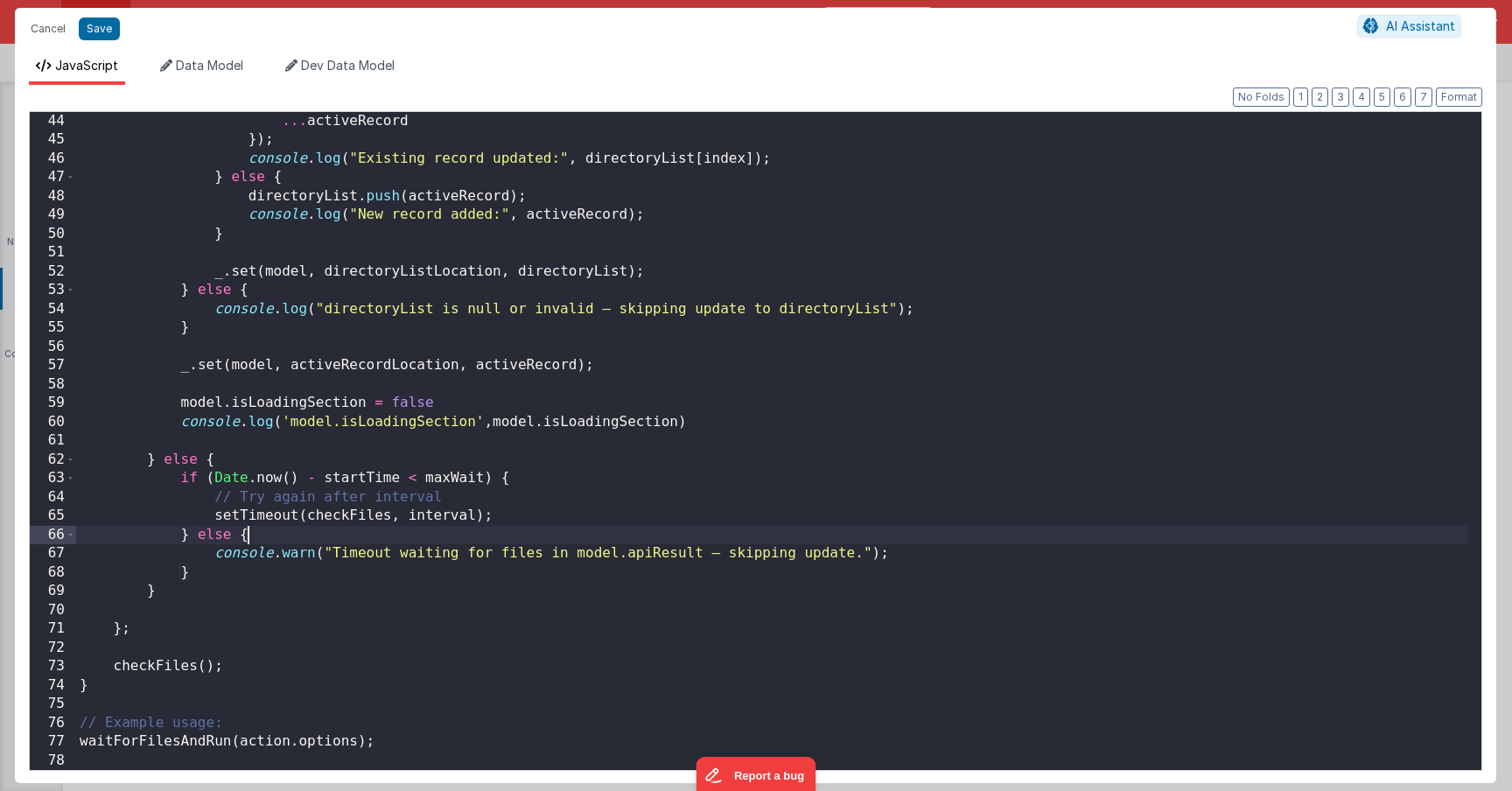
click at [916, 542] on div "... activeRecord }) ; console . log ( "Existing record updated:" , directoryLis…" at bounding box center [771, 459] width 1392 height 696
click at [906, 550] on div "... activeRecord }) ; console . log ( "Existing record updated:" , directoryLis…" at bounding box center [771, 459] width 1392 height 696
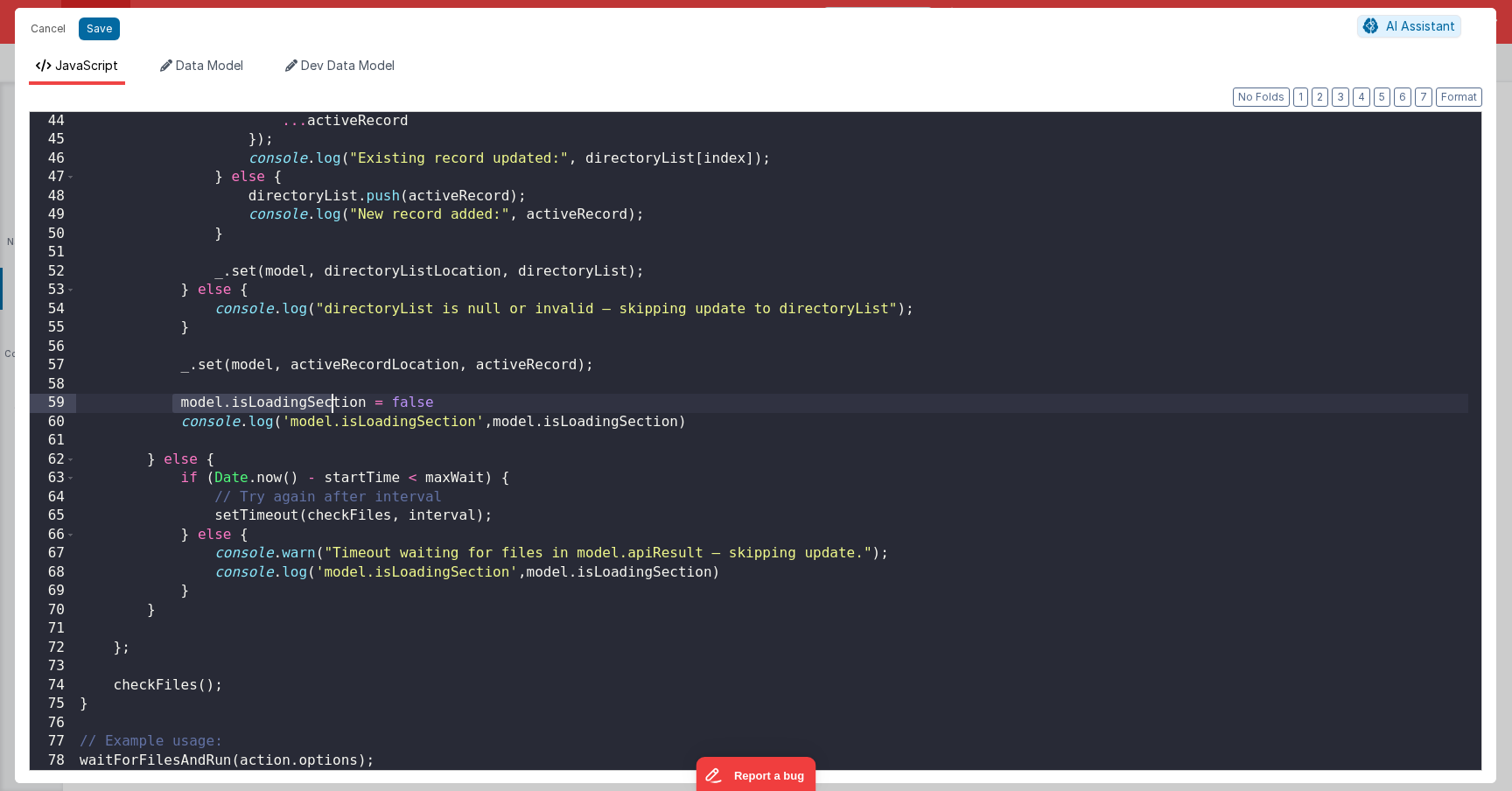
drag, startPoint x: 175, startPoint y: 406, endPoint x: 496, endPoint y: 406, distance: 321.0
click at [496, 406] on div "... activeRecord }) ; console . log ( "Existing record updated:" , directoryLis…" at bounding box center [771, 459] width 1392 height 696
click at [912, 548] on div "... activeRecord }) ; console . log ( "Existing record updated:" , directoryLis…" at bounding box center [771, 459] width 1392 height 696
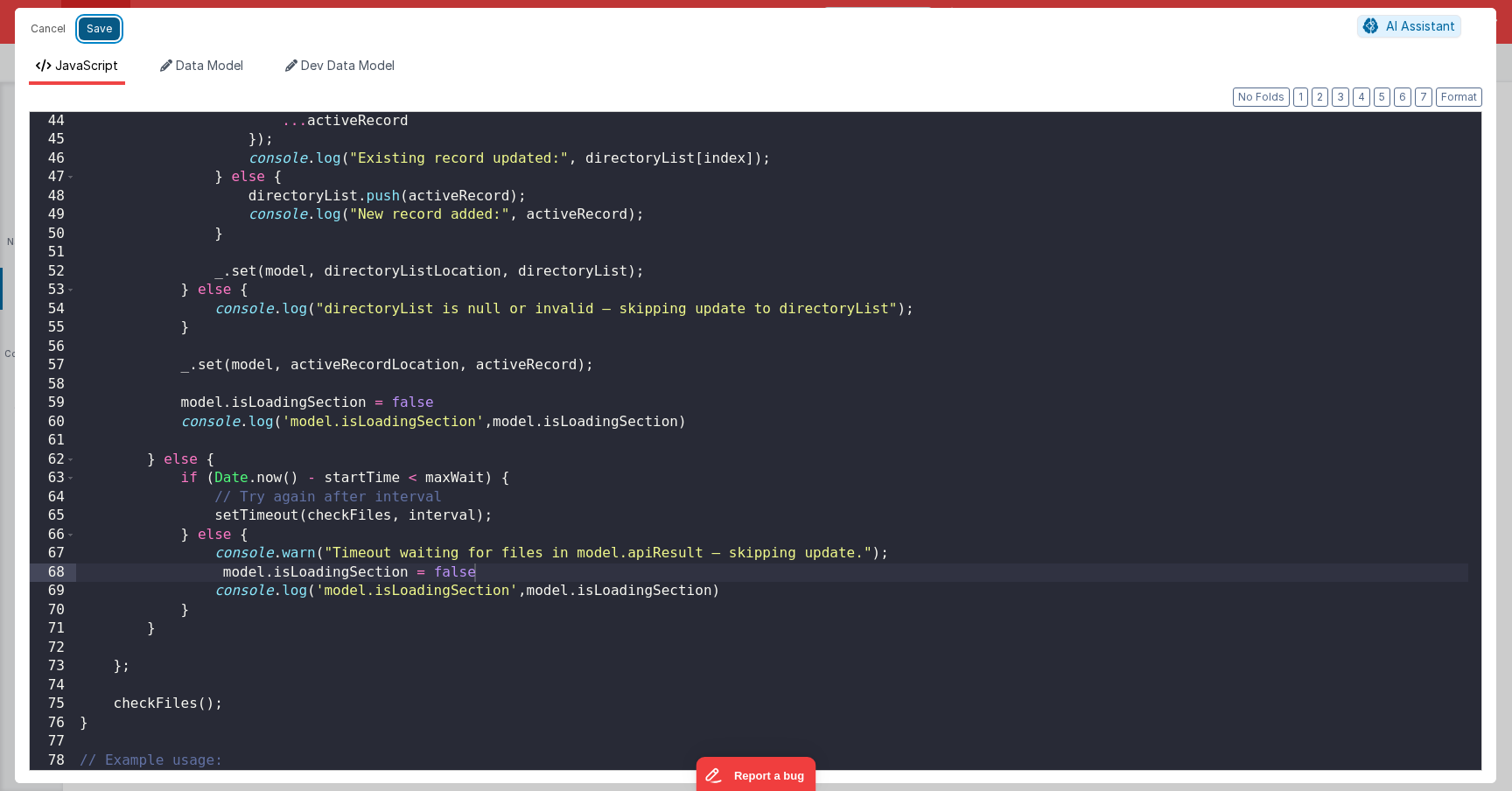
click at [99, 20] on button "Save" at bounding box center [99, 28] width 41 height 23
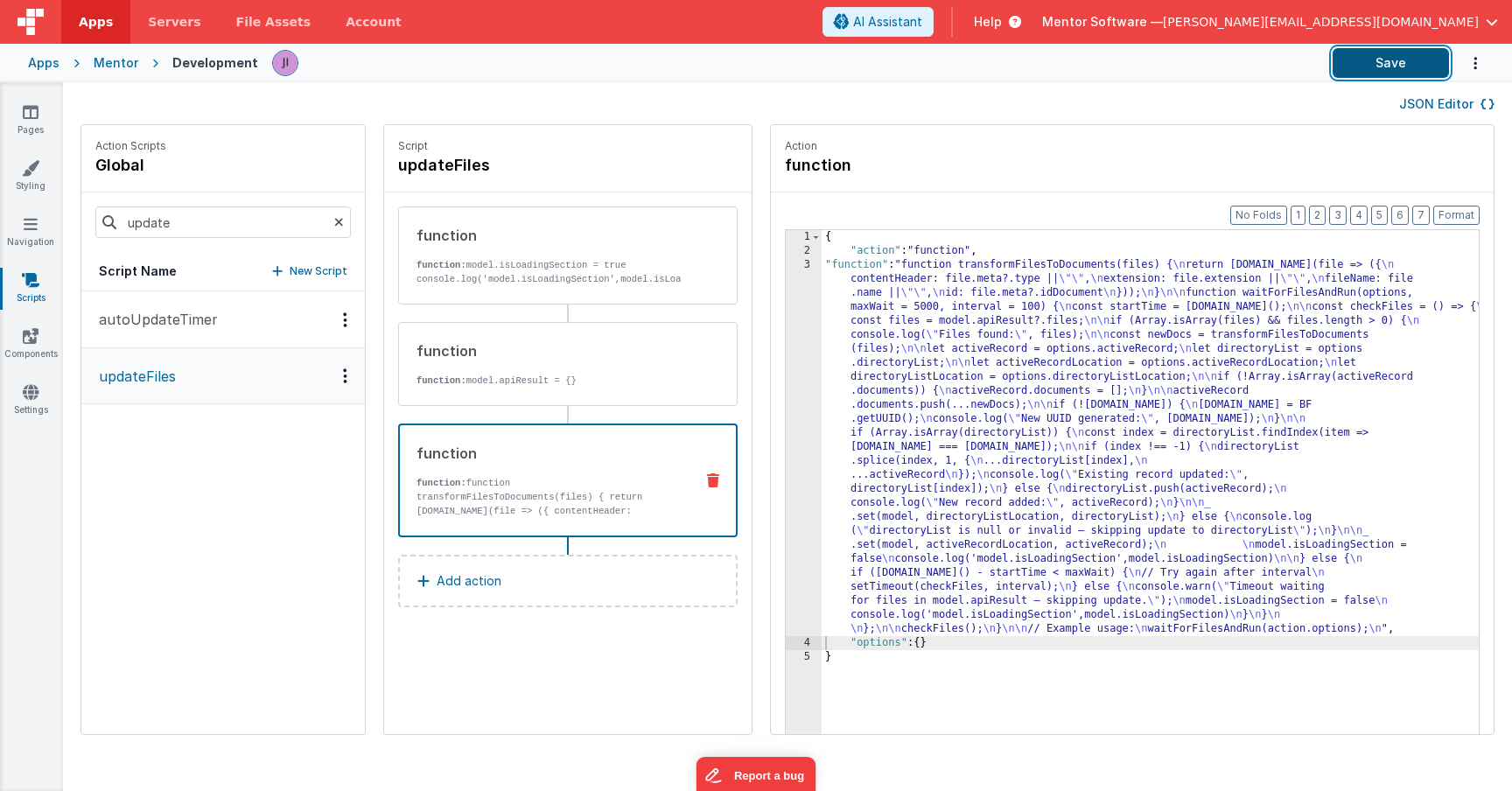
click at [1376, 73] on button "Save" at bounding box center [1390, 62] width 116 height 30
click at [178, 234] on input "update" at bounding box center [223, 222] width 256 height 32
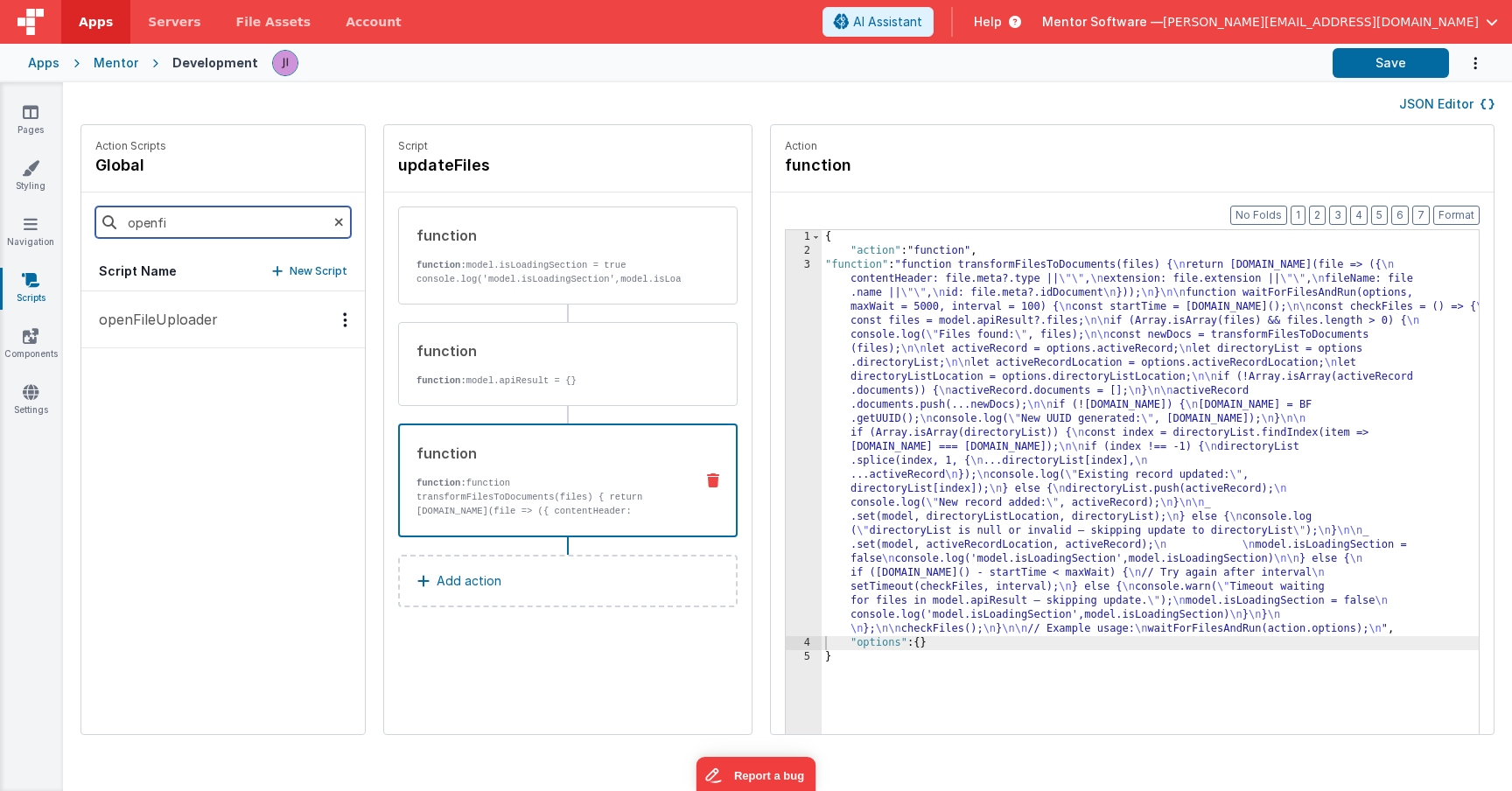
type input "openfi"
click at [153, 324] on p "openFileUploader" at bounding box center [153, 319] width 130 height 21
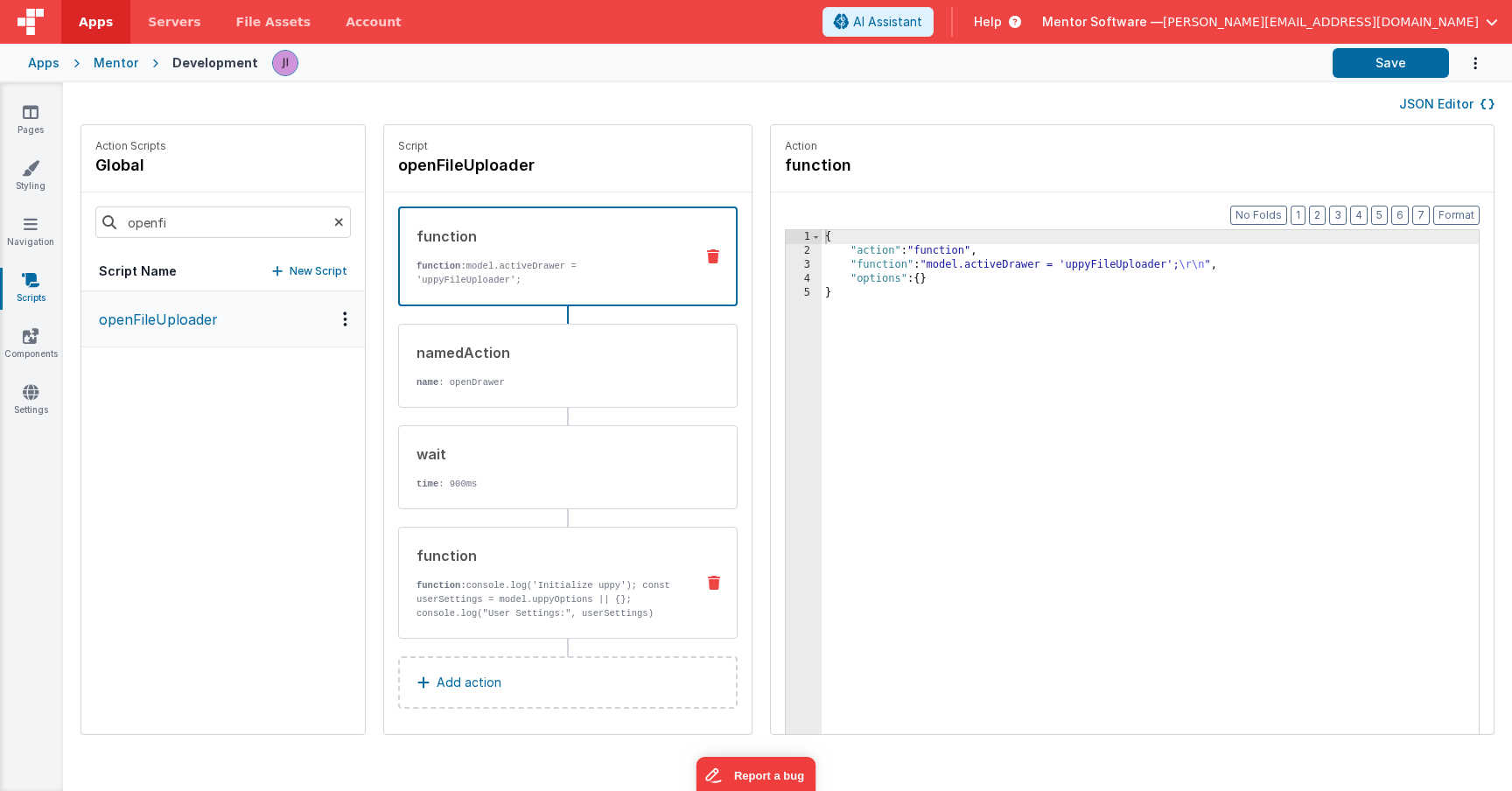
click at [567, 592] on p "function: console.log('Initialize uppy'); const userSettings = model.uppyOption…" at bounding box center [548, 648] width 264 height 140
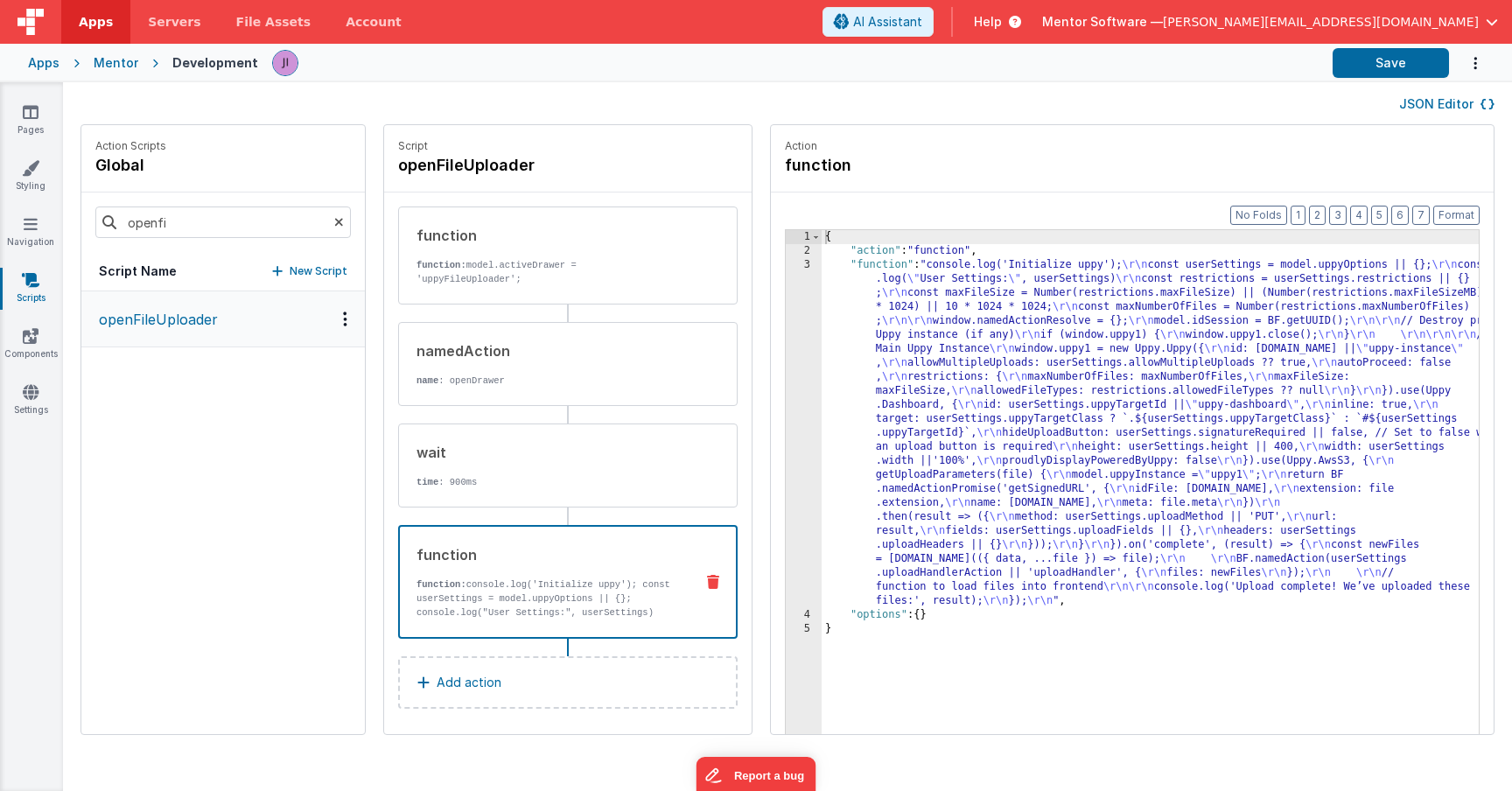
click at [822, 482] on div "{ "action" : "function" , "function" : "console.log('Initialize uppy'); \r\n co…" at bounding box center [1176, 523] width 709 height 586
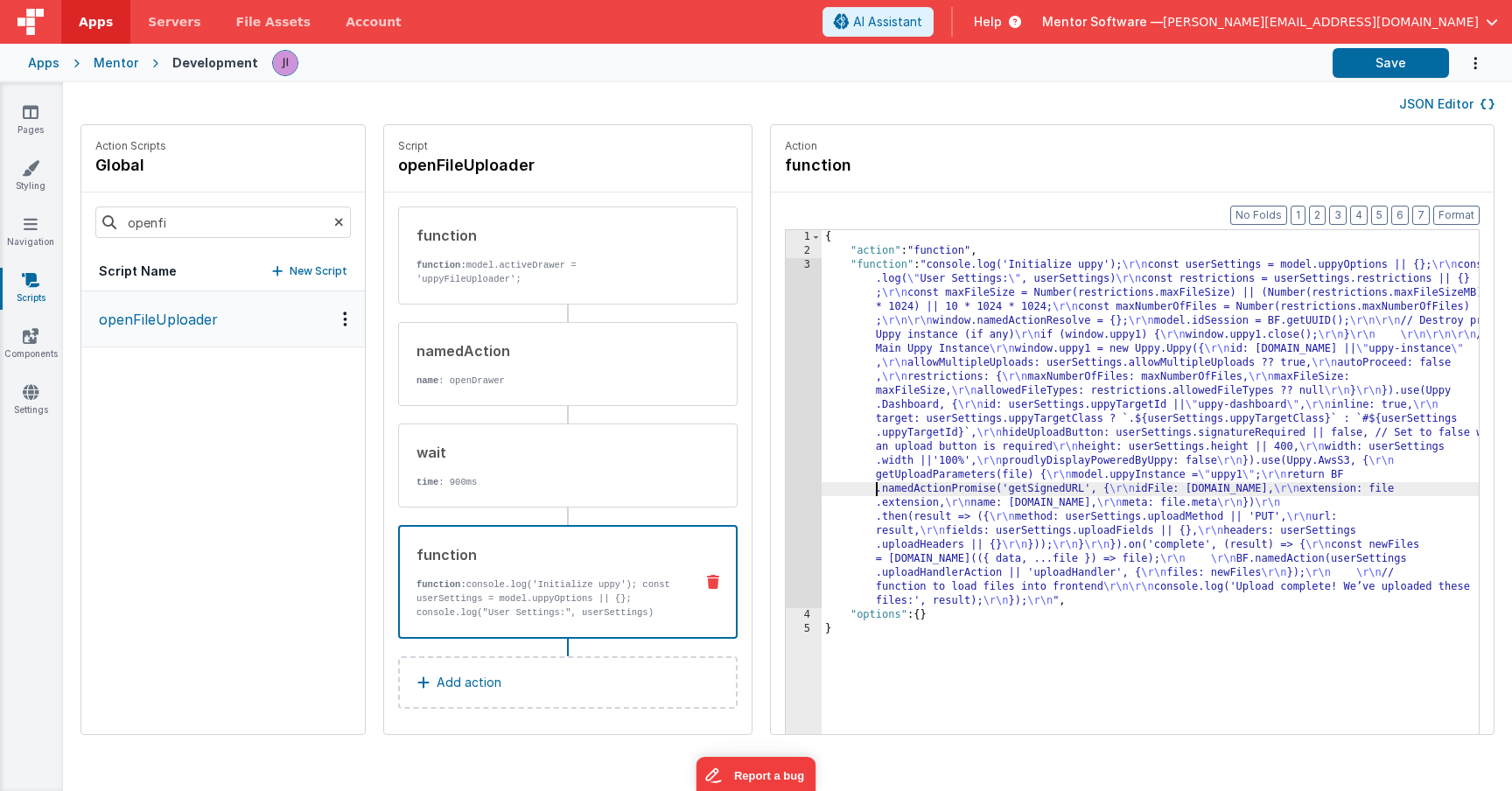
click at [786, 477] on div "3" at bounding box center [804, 432] width 36 height 350
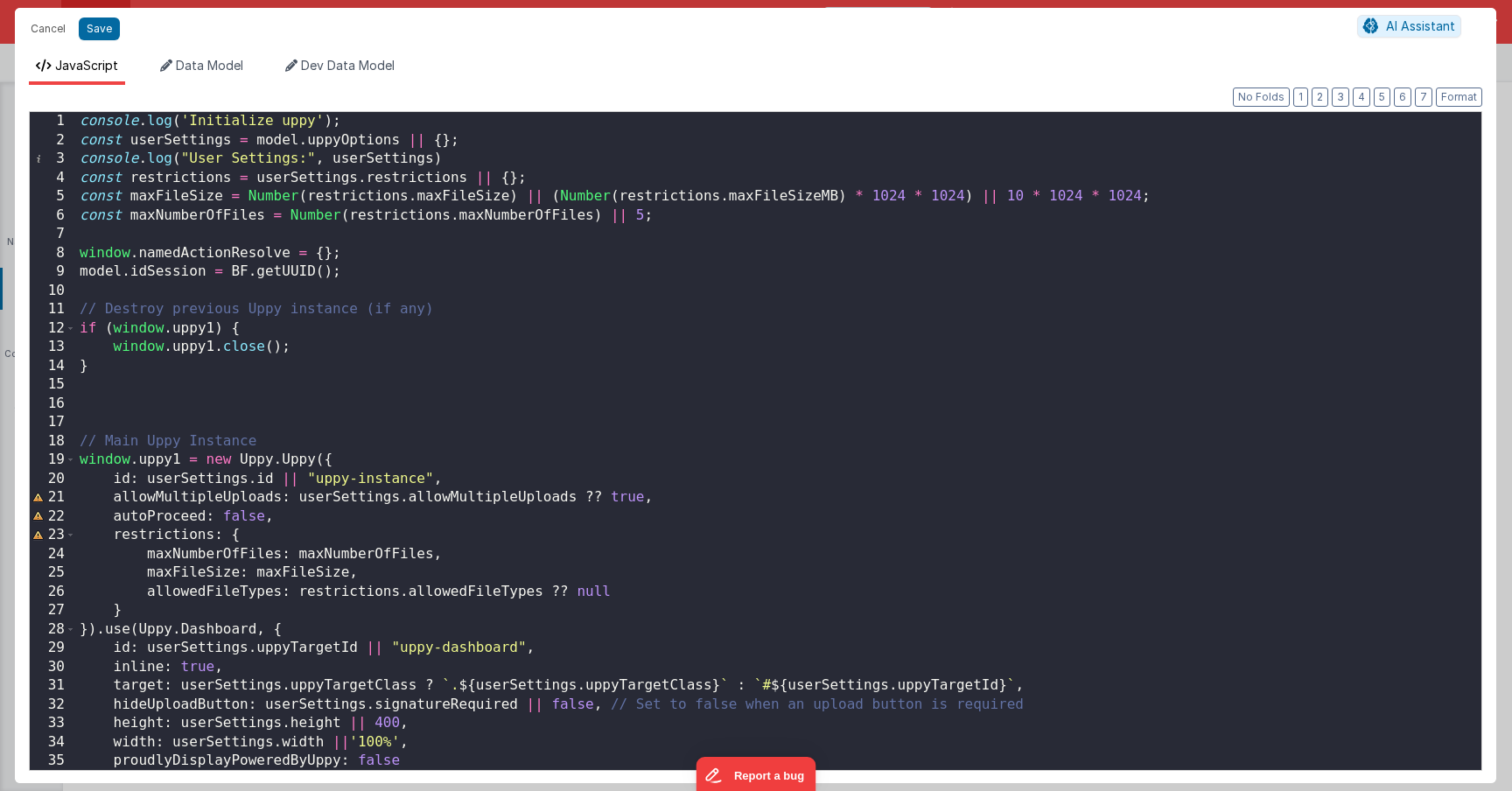
scroll to position [0, 0]
click at [747, 477] on div "console . log ( 'Initialize uppy' ) ; const userSettings = model . uppyOptions …" at bounding box center [771, 459] width 1392 height 696
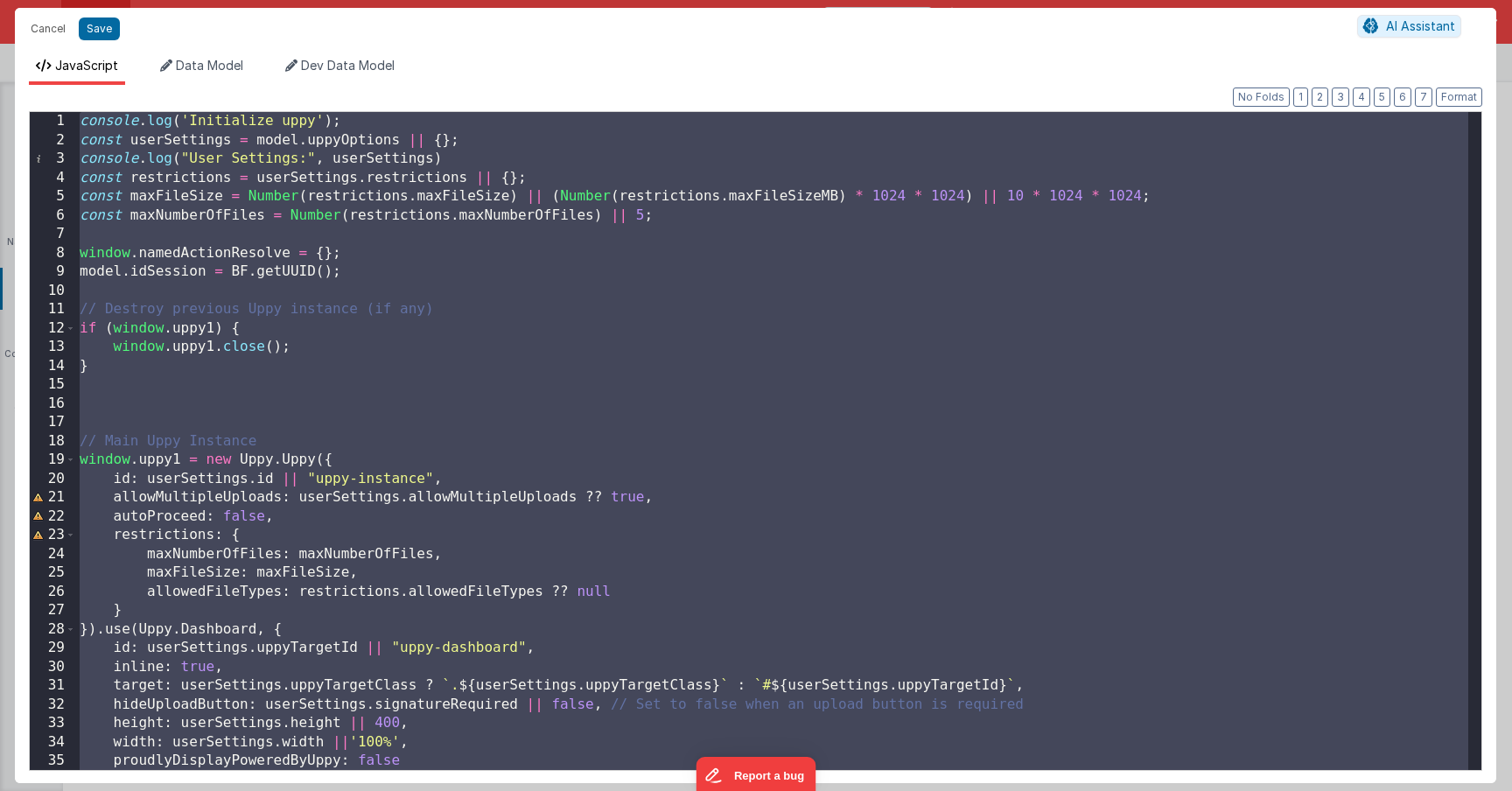
click at [747, 477] on div "console . log ( 'Initialize uppy' ) ; const userSettings = model . uppyOptions …" at bounding box center [771, 459] width 1392 height 696
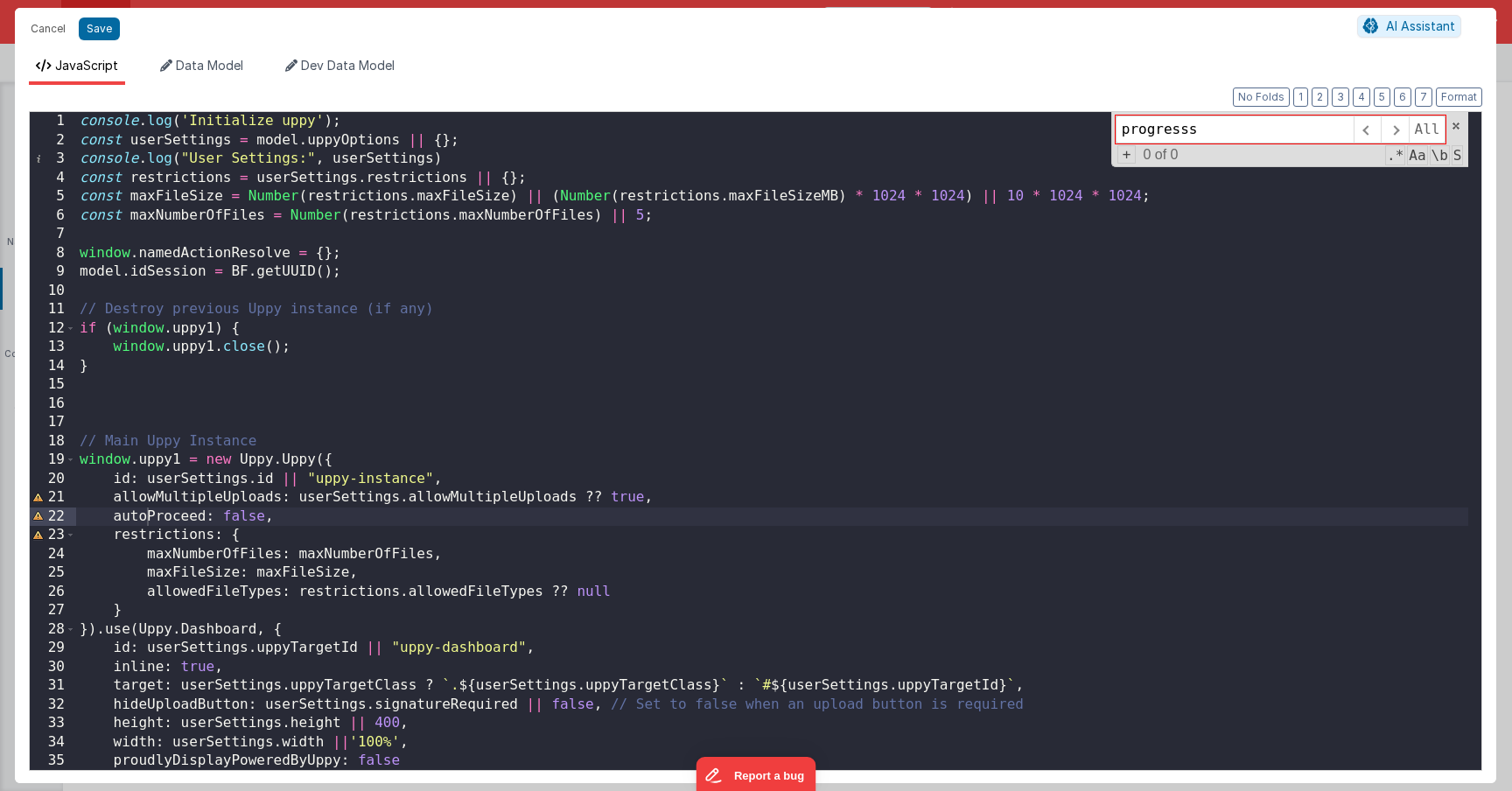
type input "progresss"
click at [747, 477] on div "console . log ( 'Initialize uppy' ) ; const userSettings = model . uppyOptions …" at bounding box center [771, 459] width 1392 height 696
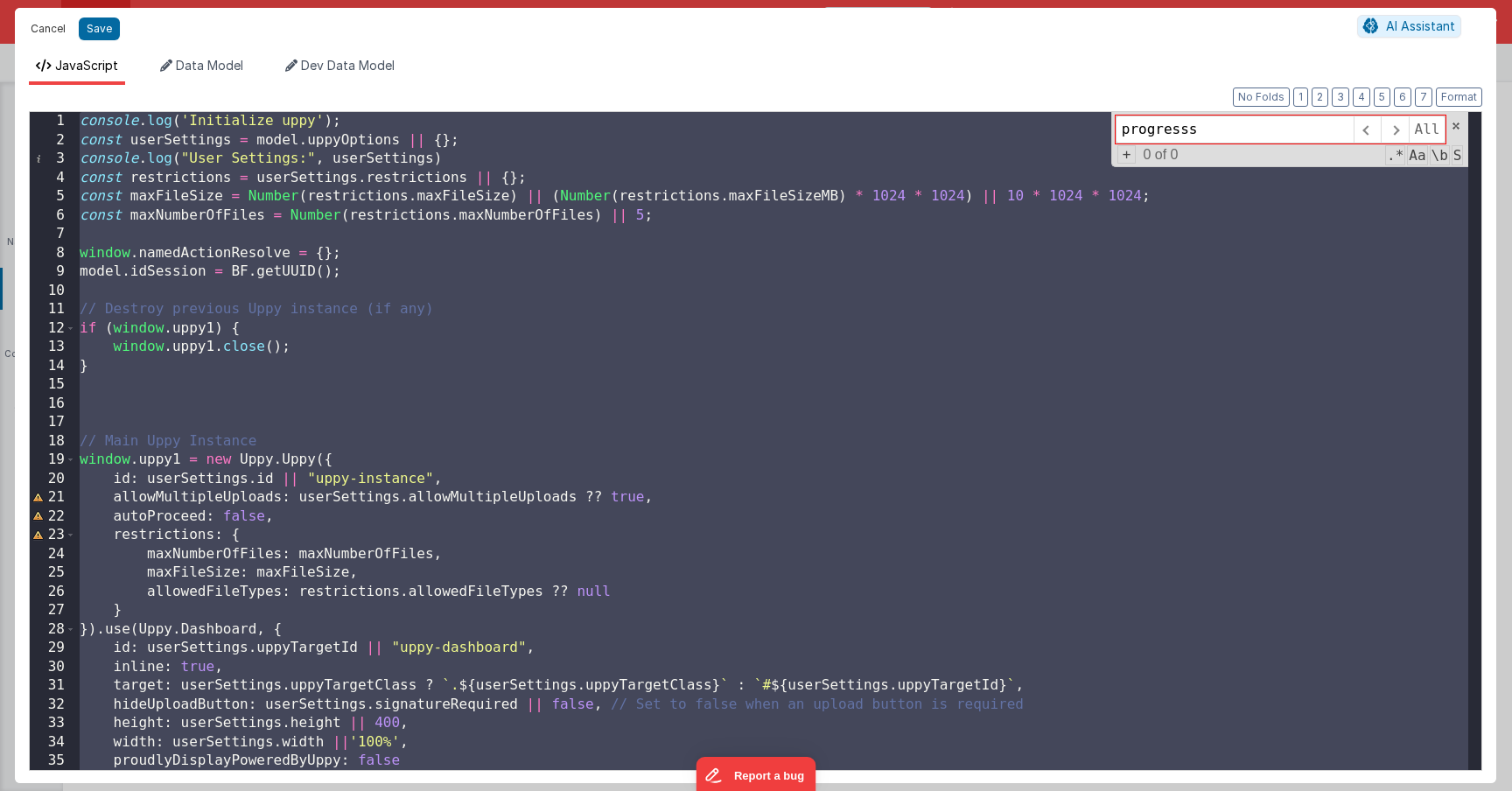
click at [51, 32] on button "Cancel" at bounding box center [48, 28] width 52 height 24
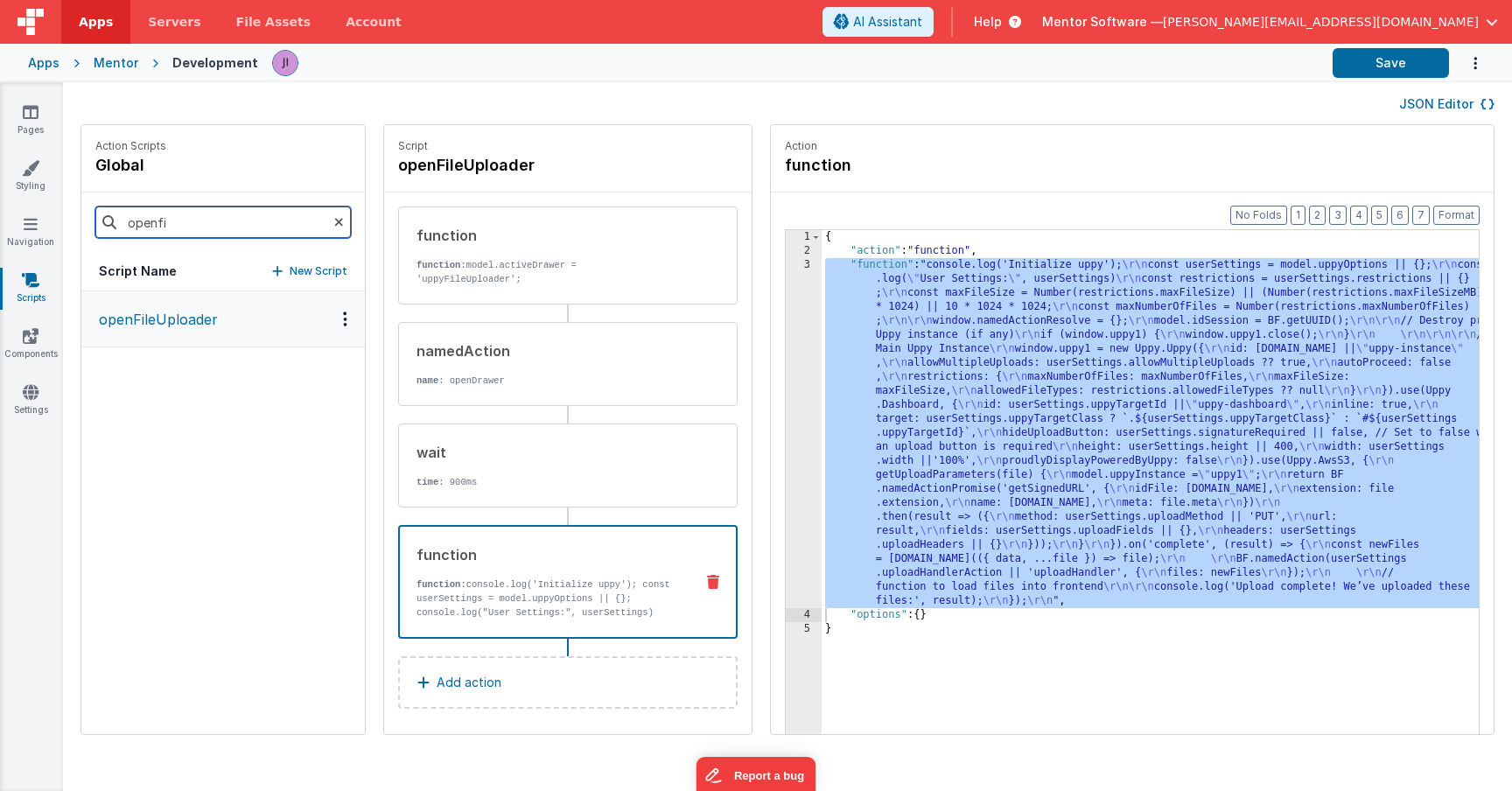
click at [208, 227] on input "openfi" at bounding box center [223, 222] width 256 height 32
type input "uppy"
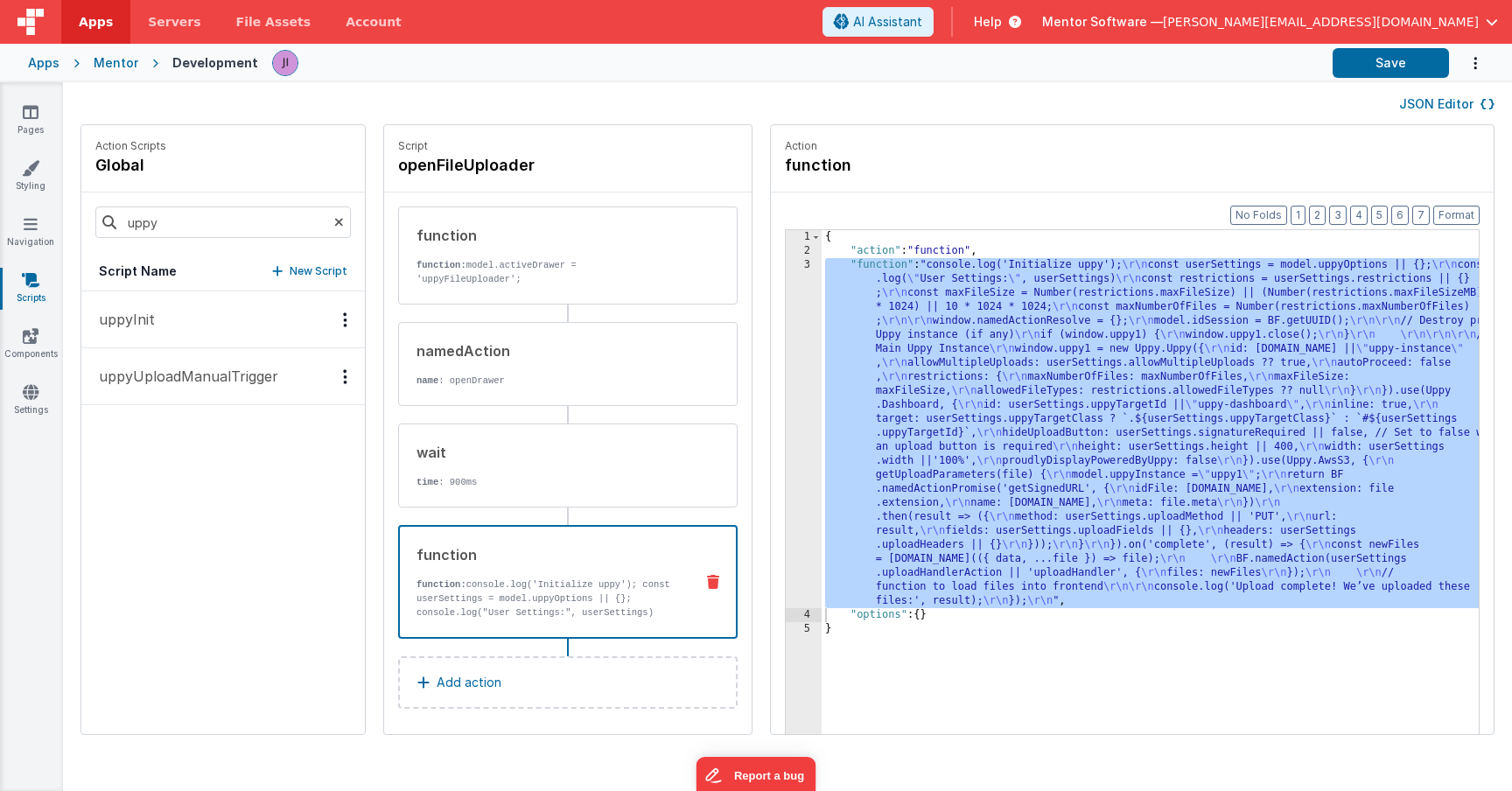
click at [143, 328] on p "uppyInit" at bounding box center [122, 319] width 67 height 21
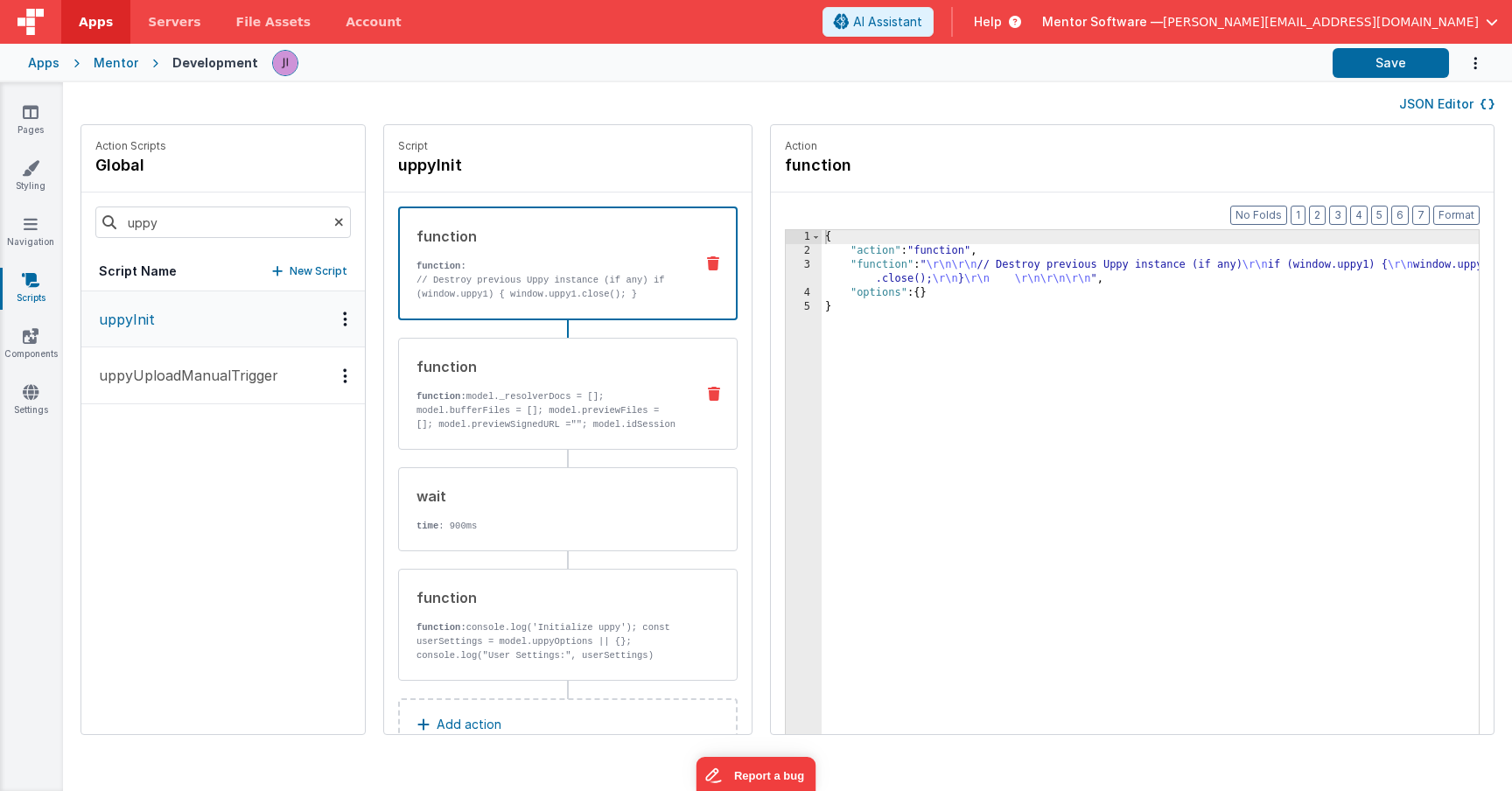
click at [531, 421] on p "function: model._resolverDocs = []; model.bufferFiles = []; model.previewFiles …" at bounding box center [548, 417] width 264 height 56
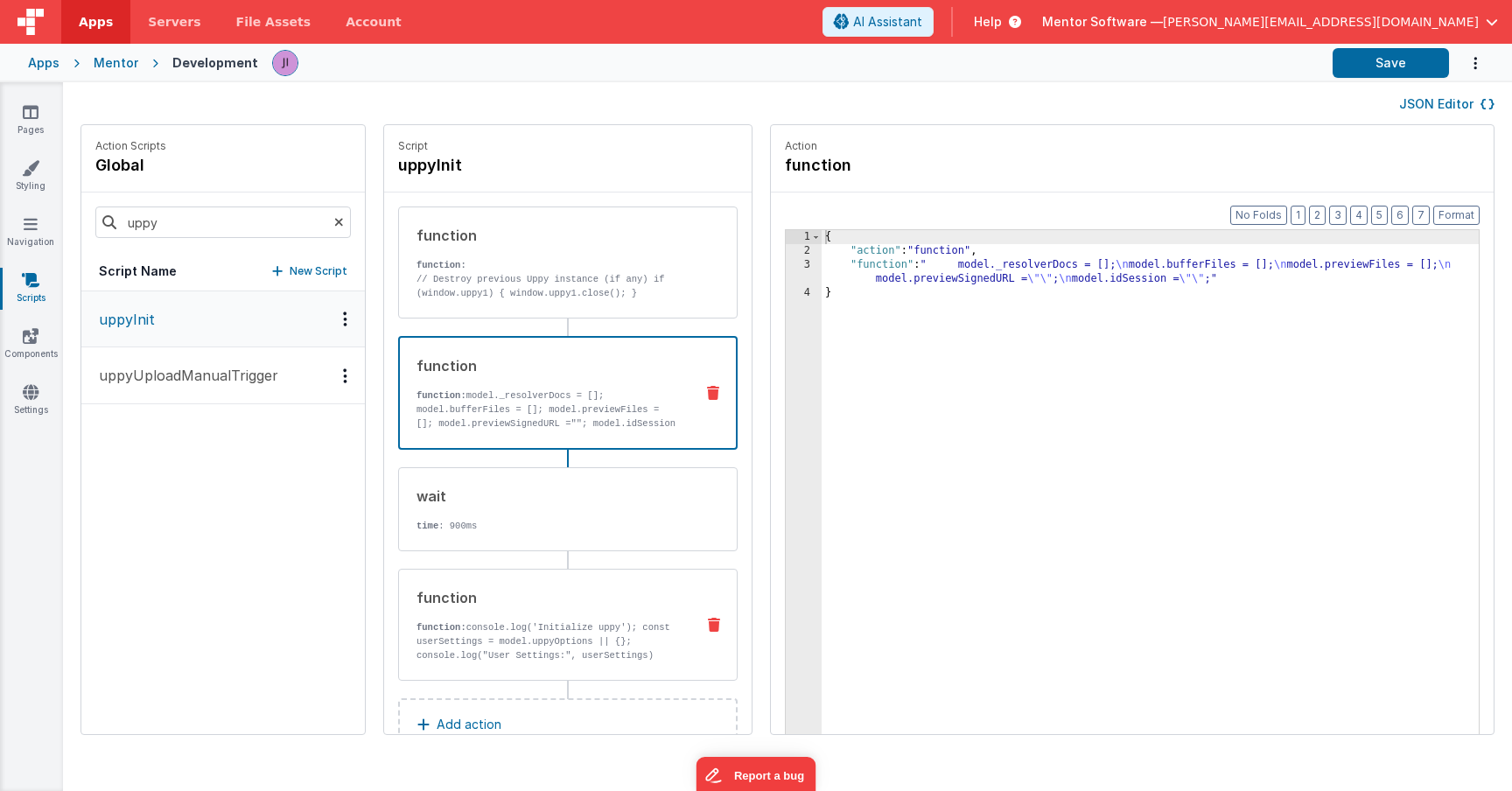
click at [525, 617] on div "function function: console.log('Initialize uppy'); const userSettings = model.u…" at bounding box center [540, 625] width 282 height 76
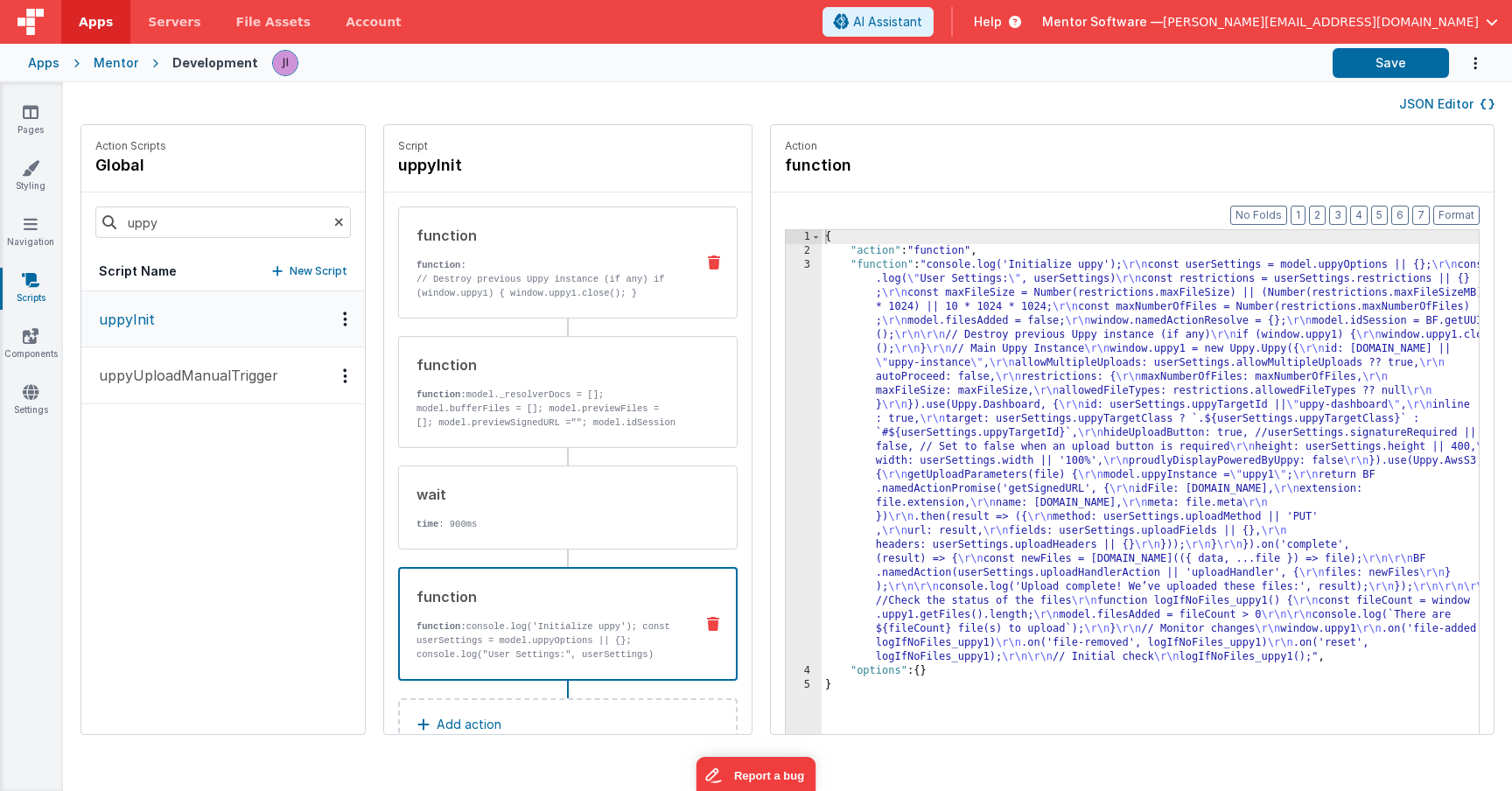
click at [509, 288] on p "// Destroy previous Uppy instance (if any) if (window.uppy1) { window.uppy1.clo…" at bounding box center [548, 286] width 264 height 28
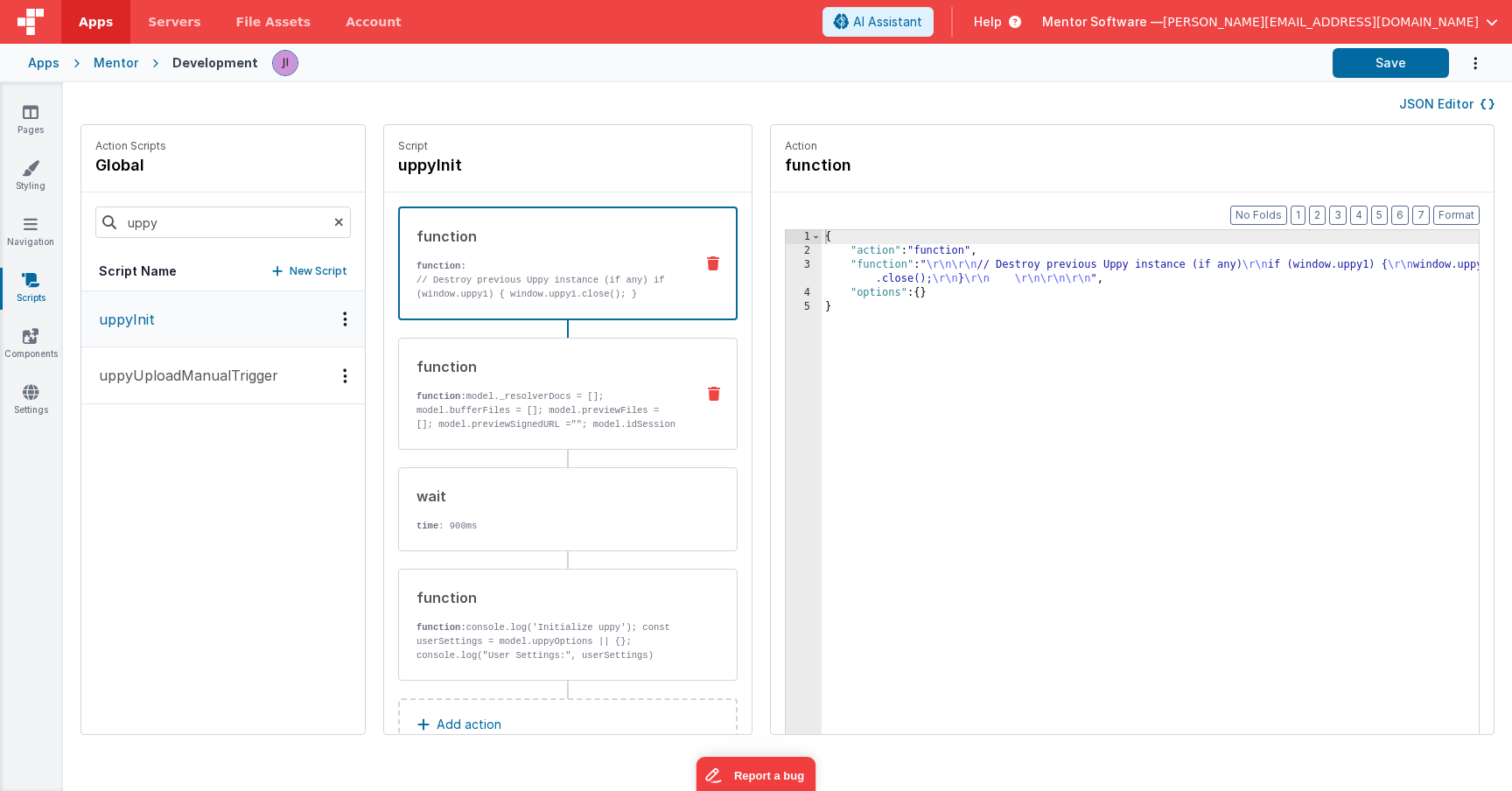
click at [523, 373] on div "function" at bounding box center [548, 366] width 264 height 21
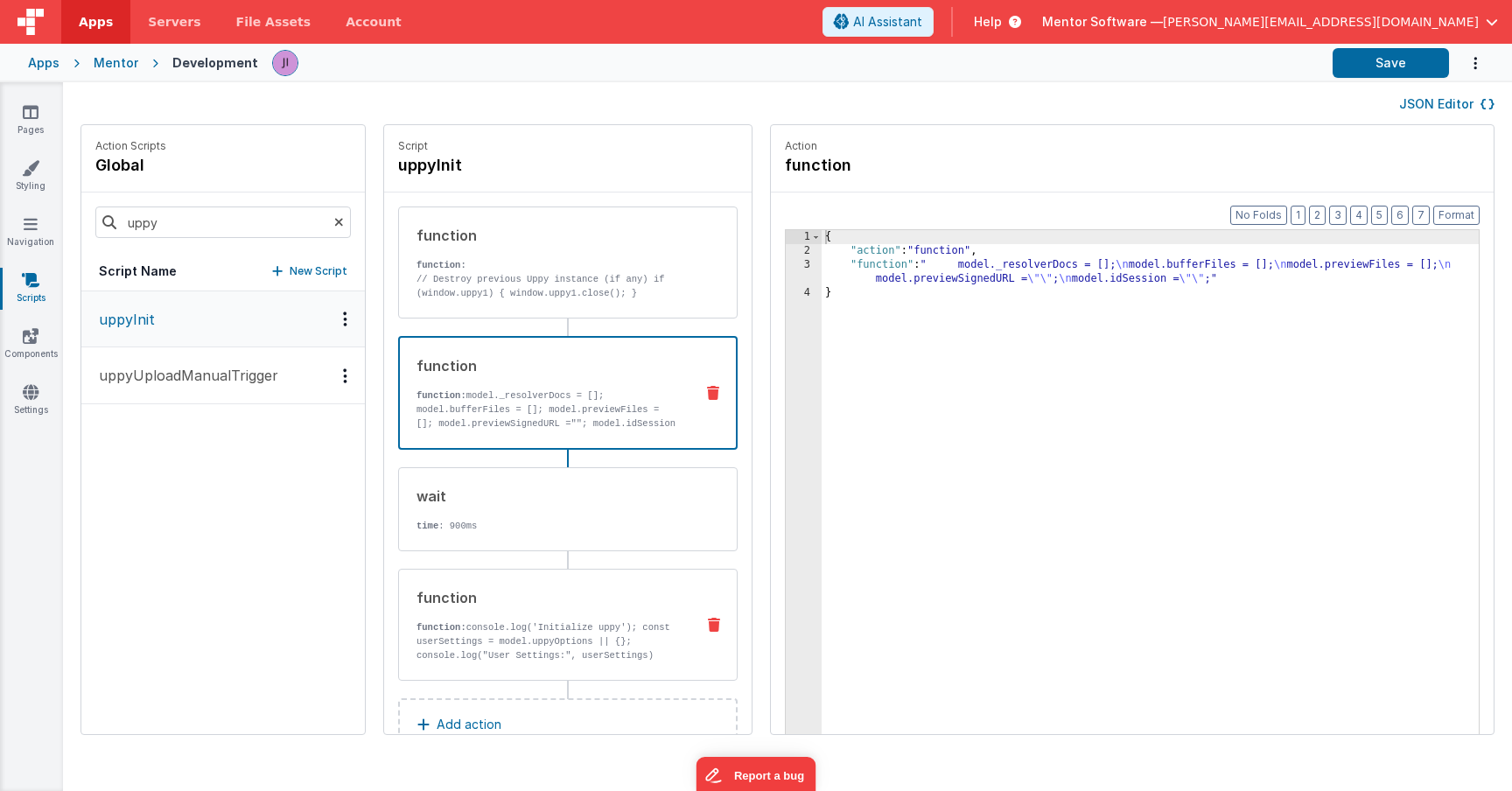
click at [493, 621] on p "function: console.log('Initialize uppy'); const userSettings = model.uppyOption…" at bounding box center [548, 712] width 264 height 182
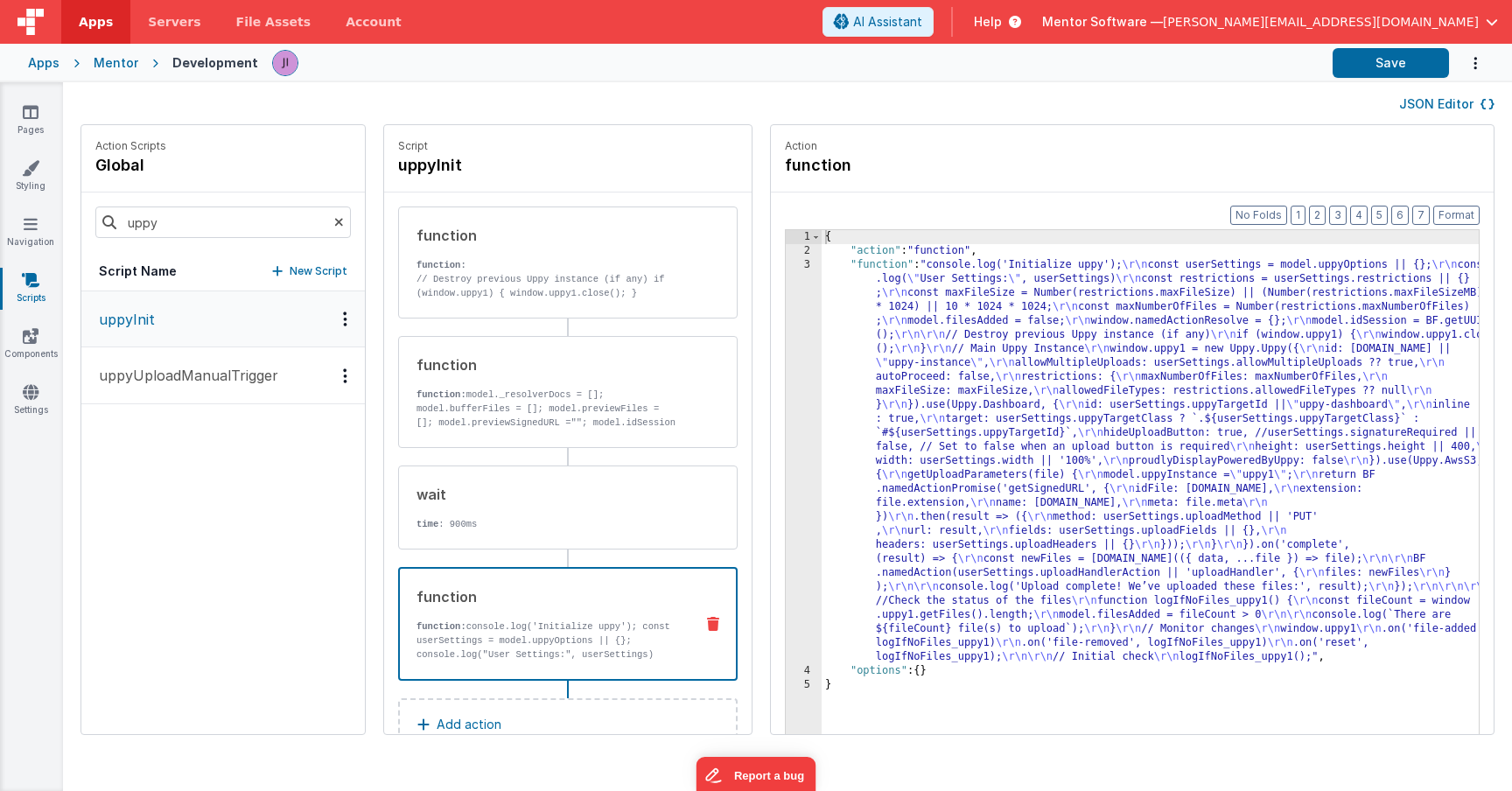
click at [853, 532] on div "{ "action" : "function" , "function" : "console.log('Initialize uppy'); \r\n co…" at bounding box center [1176, 523] width 709 height 586
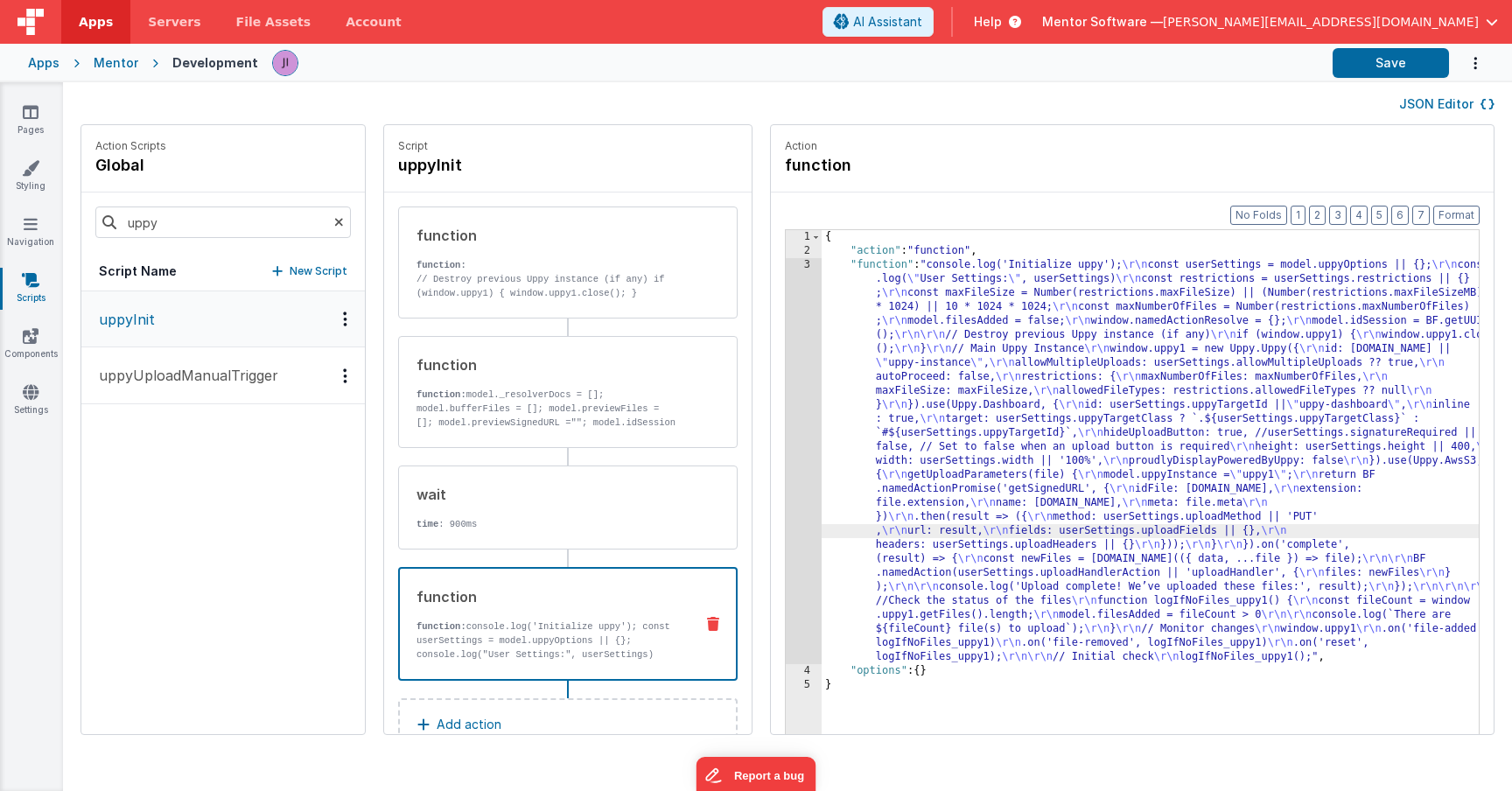
click at [786, 519] on div "3" at bounding box center [804, 460] width 36 height 406
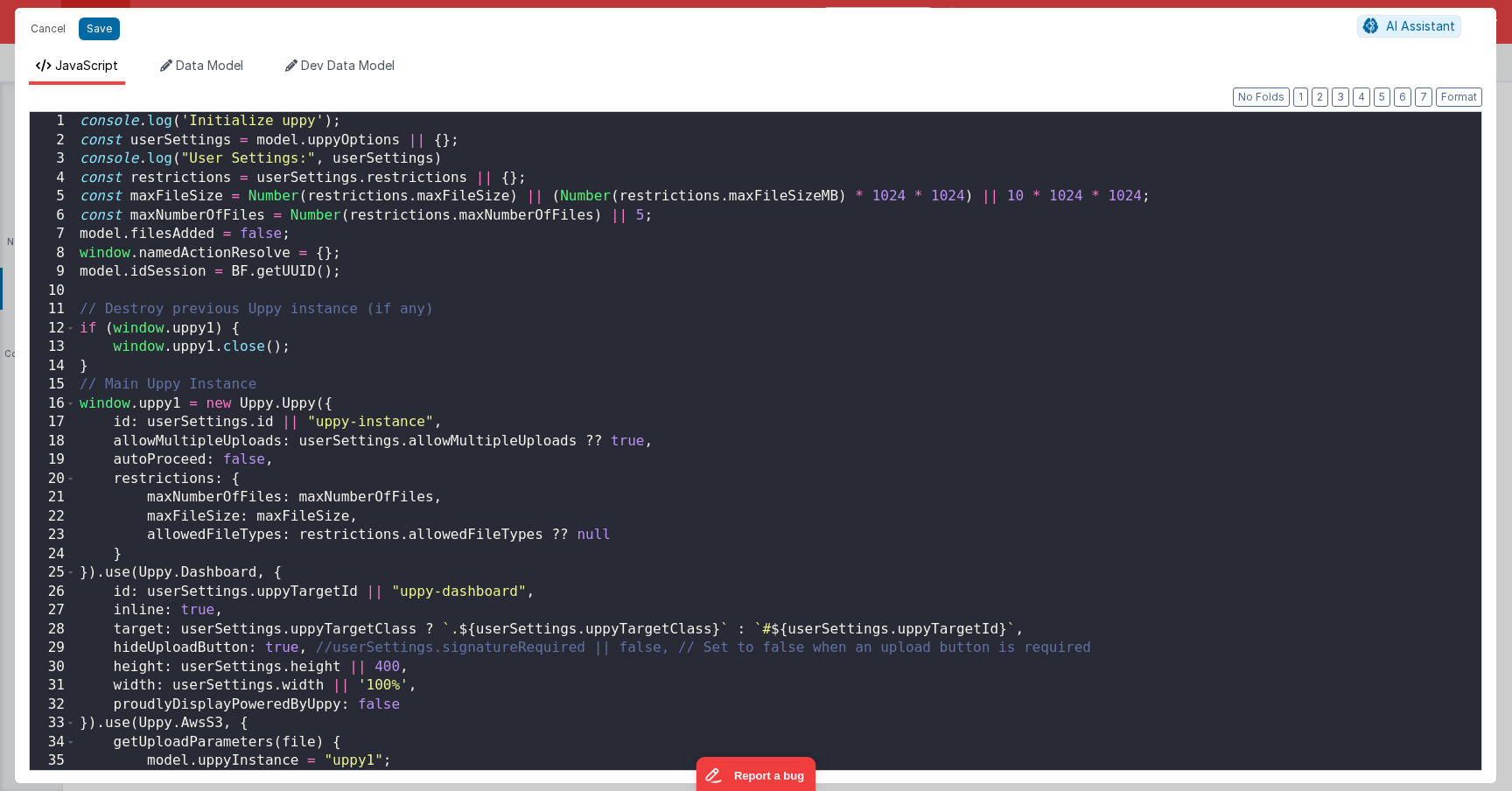
click at [742, 519] on div "console . log ( 'Initialize uppy' ) ; const userSettings = model . uppyOptions …" at bounding box center [771, 459] width 1392 height 696
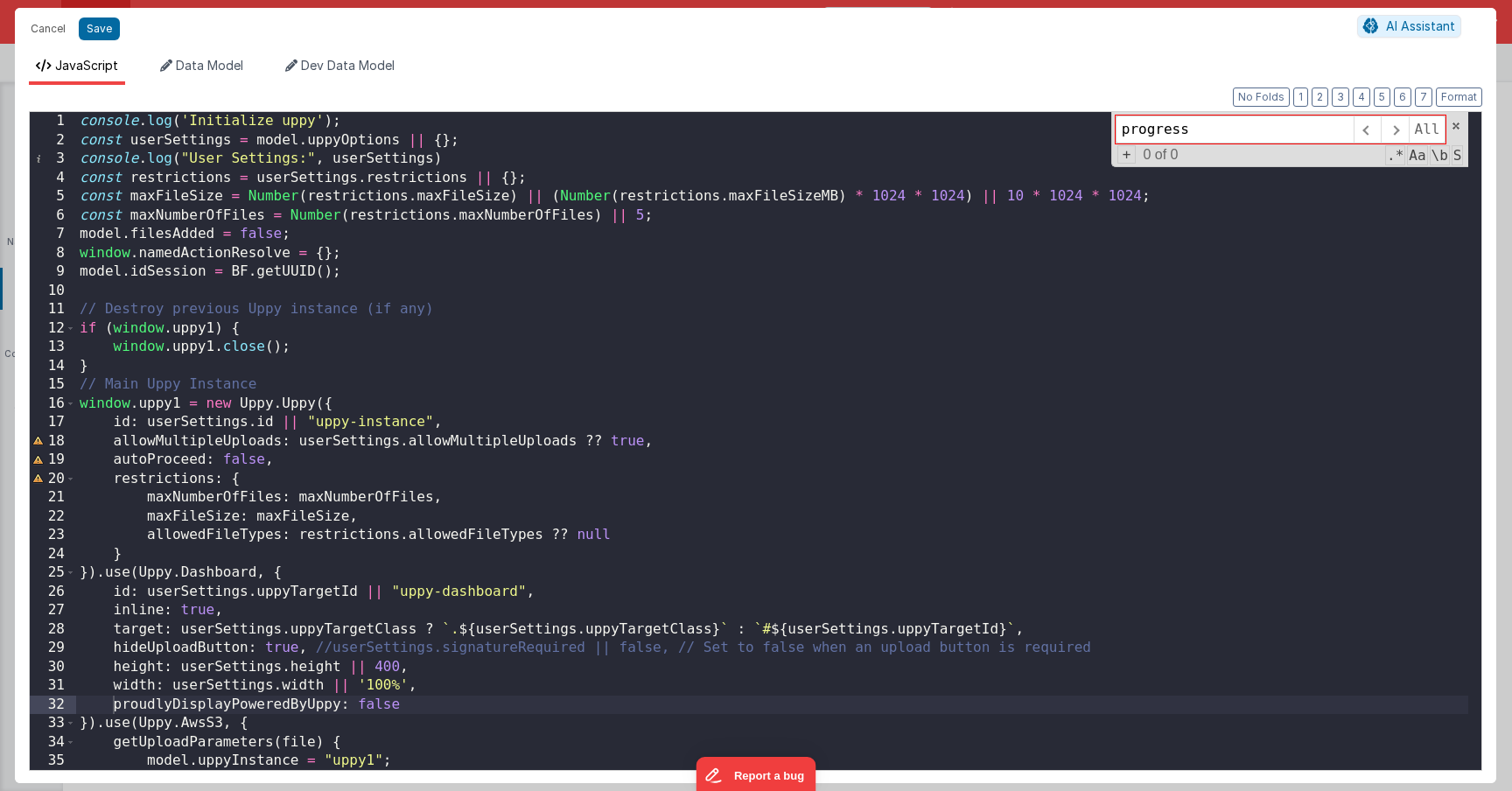
type input "progress"
click at [693, 503] on div "console . log ( 'Initialize uppy' ) ; const userSettings = model . uppyOptions …" at bounding box center [771, 459] width 1392 height 696
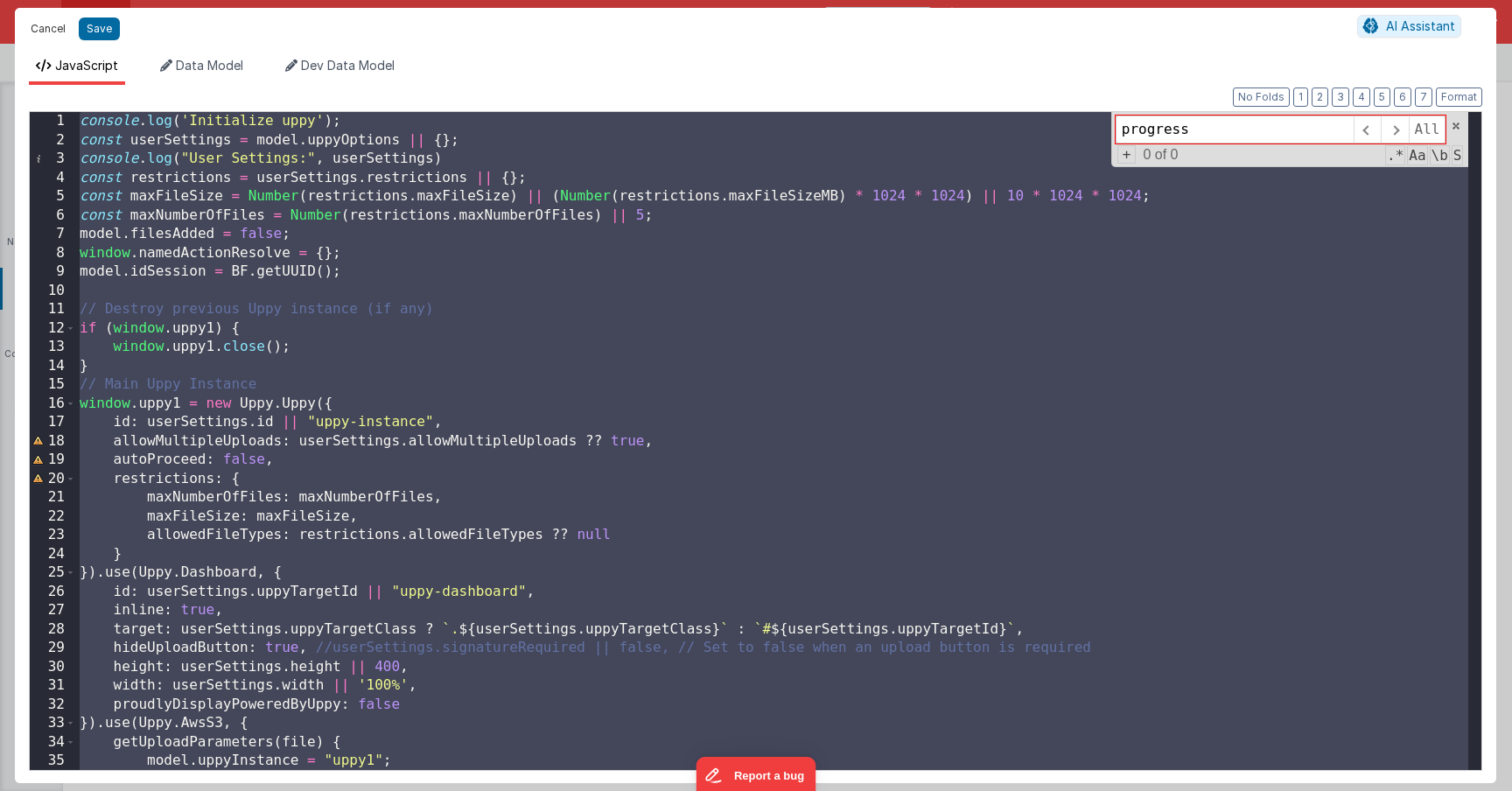
click at [47, 37] on button "Cancel" at bounding box center [48, 28] width 52 height 24
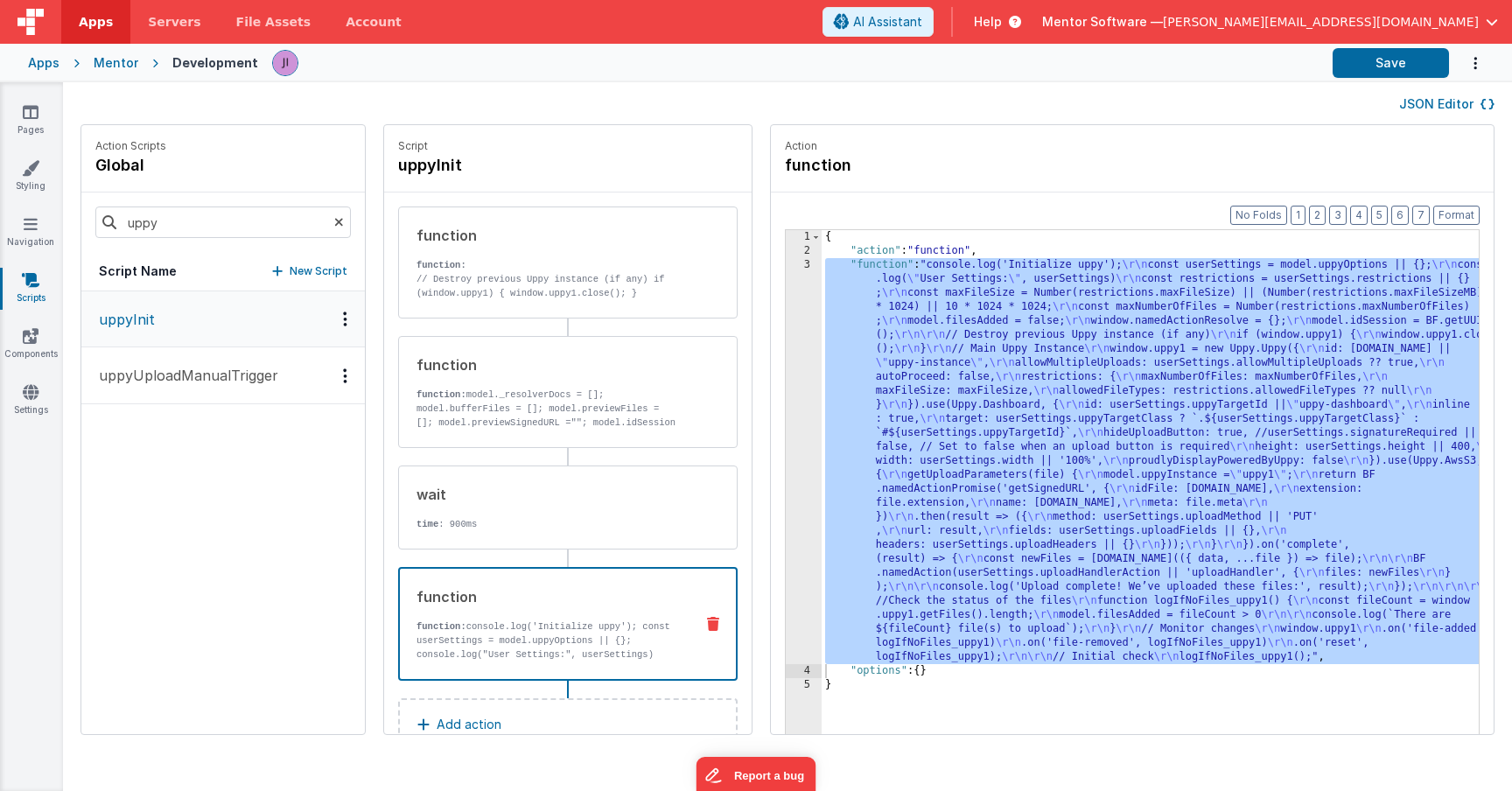
click at [208, 367] on p "uppyUploadManualTrigger" at bounding box center [183, 375] width 190 height 21
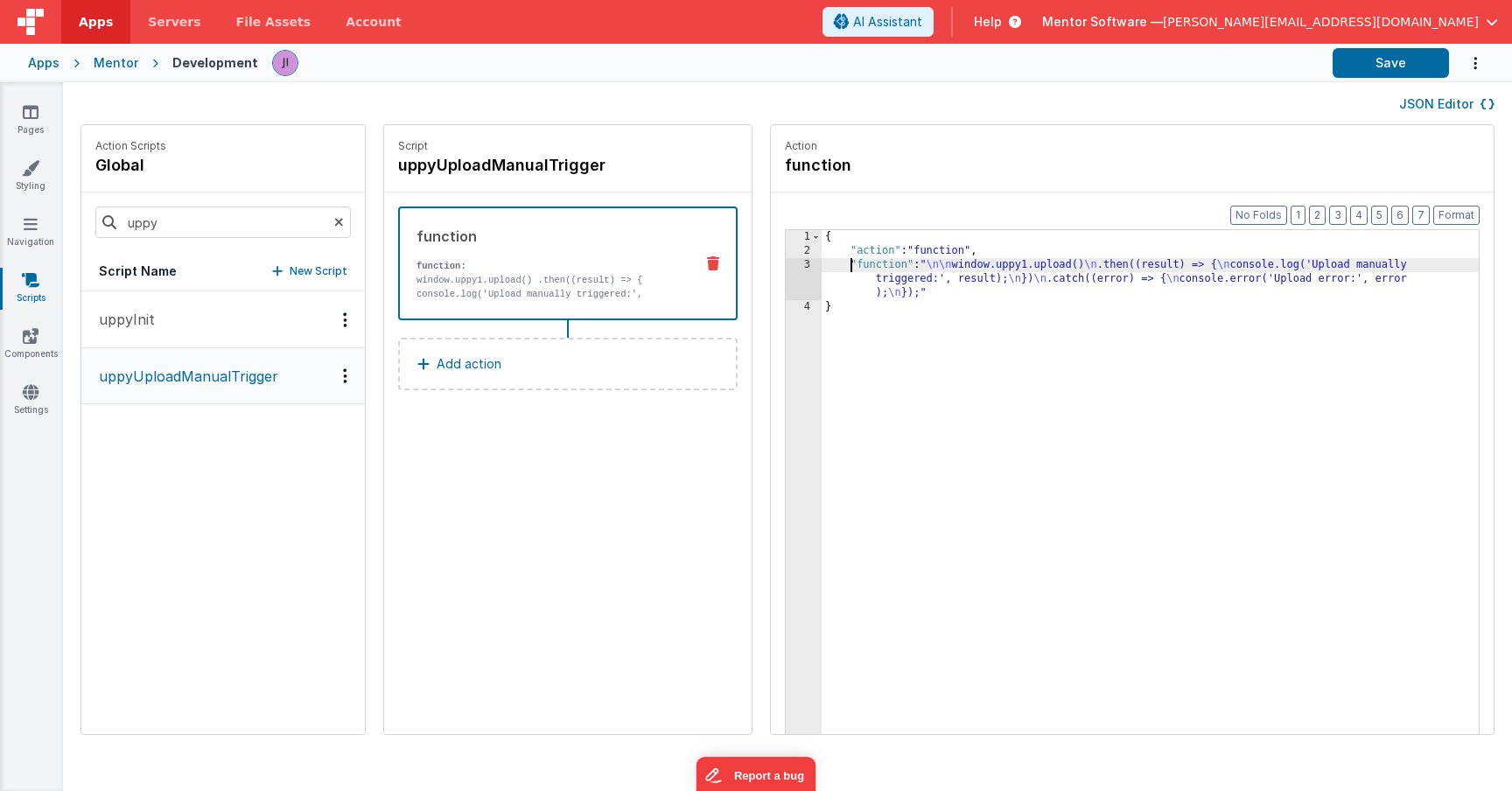
click at [822, 267] on div "{ "action" : "function" , "function" : " \n\n window.uppy1.upload() \n .then((r…" at bounding box center [1176, 523] width 709 height 586
click at [786, 267] on div "3" at bounding box center [804, 278] width 36 height 42
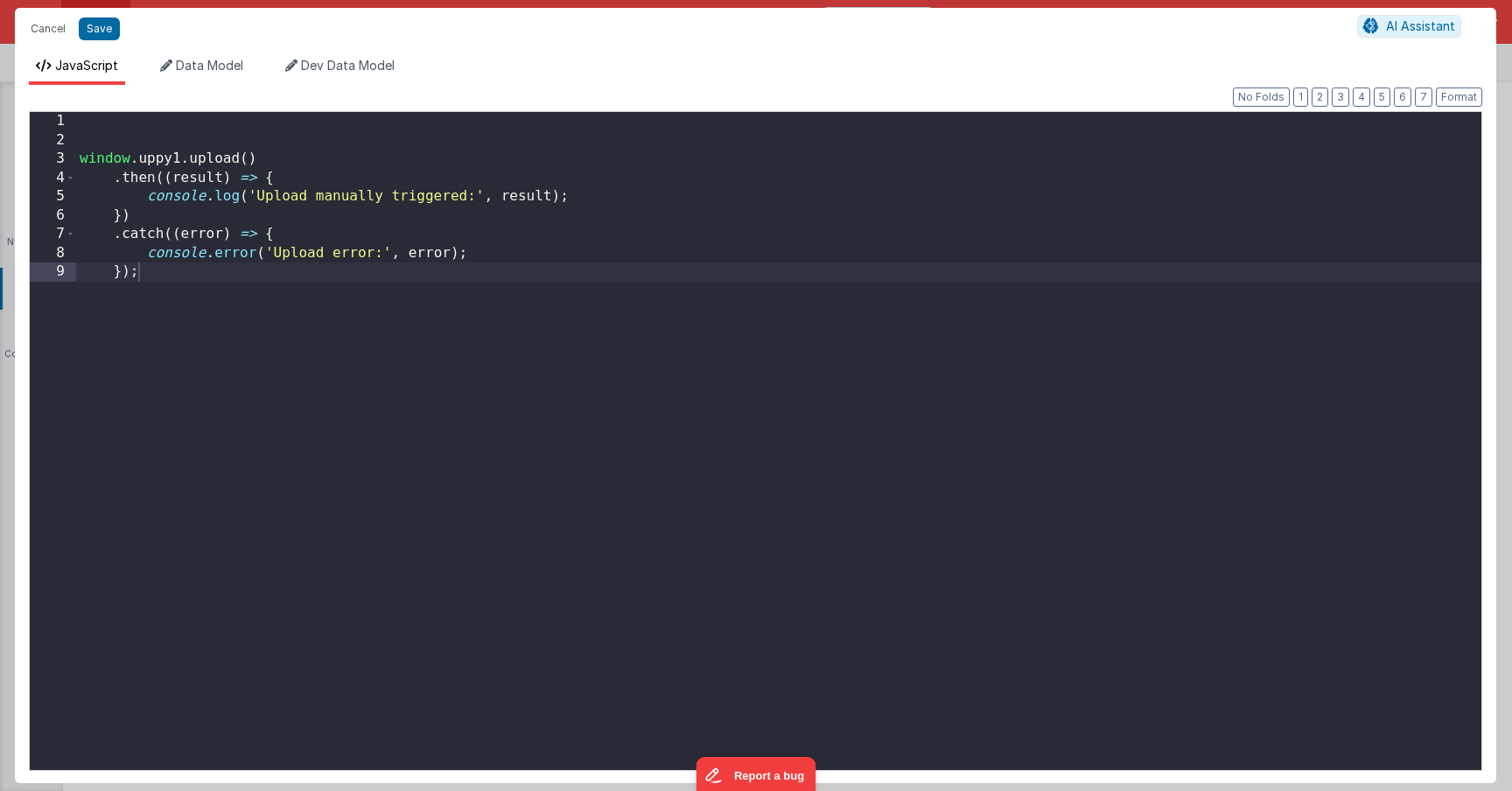
click at [751, 267] on div "window . uppy1 . upload ( ) . then (( result ) => { console . log ( 'Upload man…" at bounding box center [779, 459] width 1406 height 696
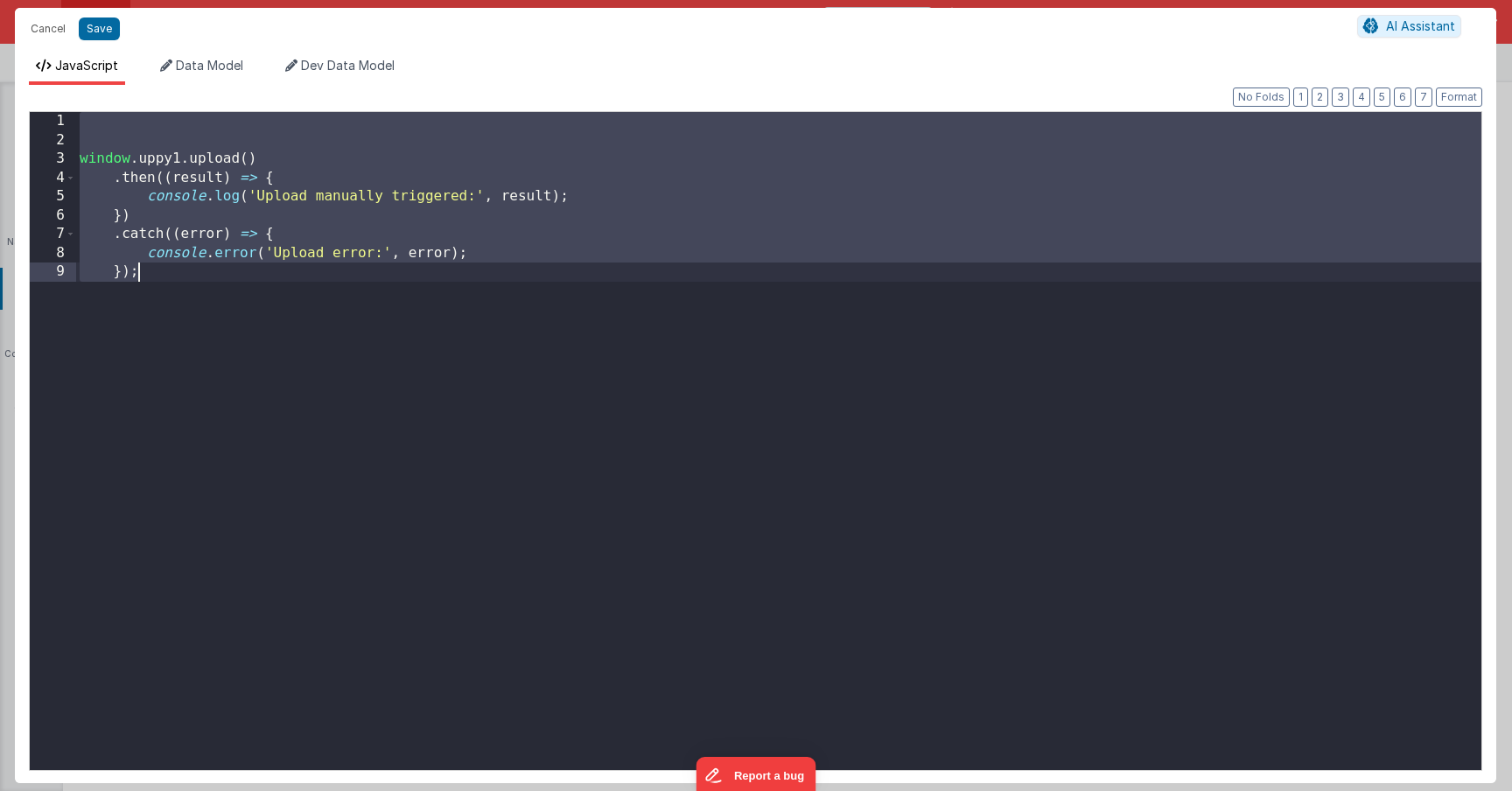
click at [47, 15] on div "Cancel Save AI Assistant" at bounding box center [756, 29] width 1481 height 42
click at [48, 27] on button "Cancel" at bounding box center [48, 28] width 52 height 24
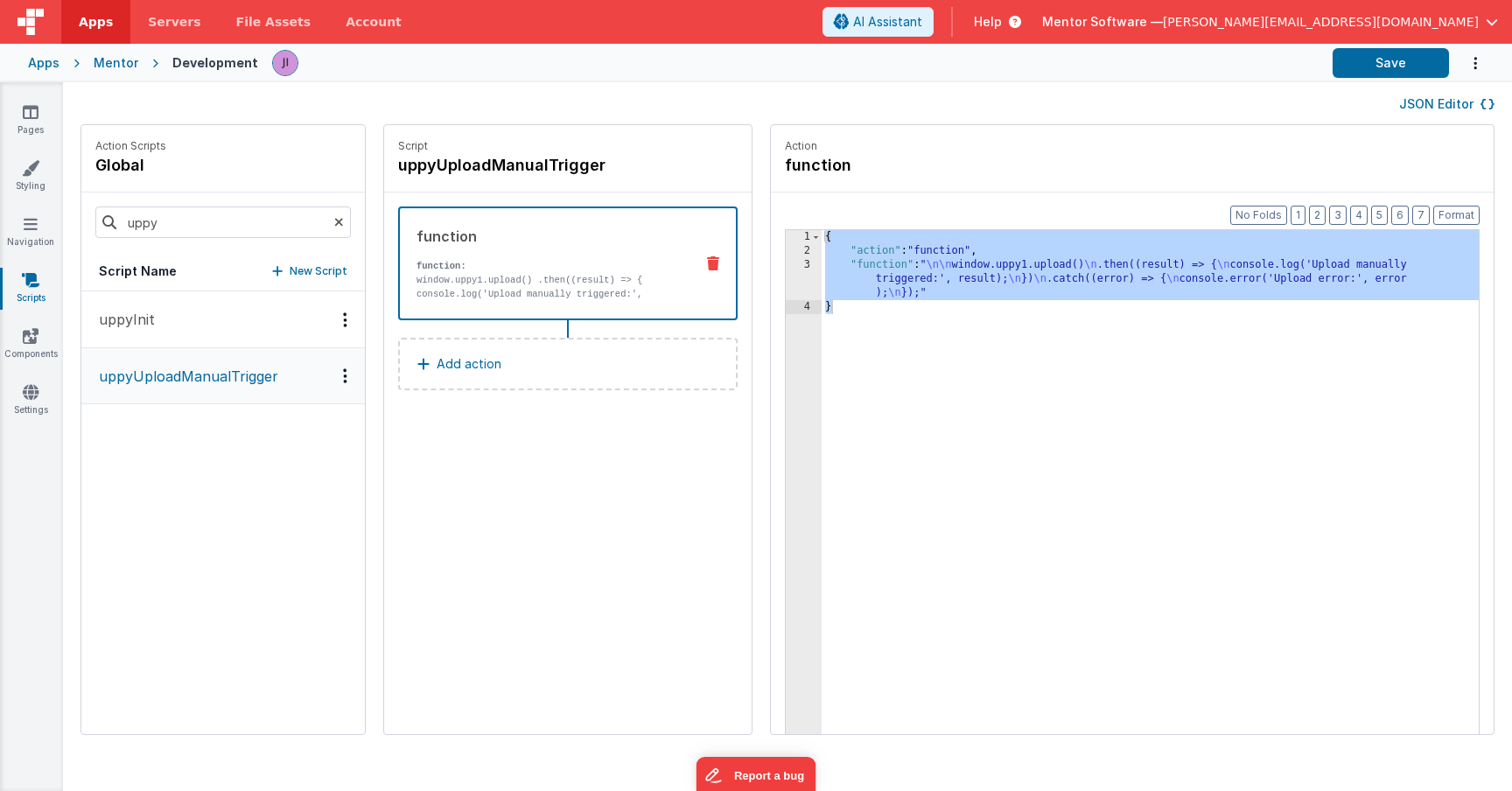
click at [203, 340] on button "uppyInit" at bounding box center [223, 319] width 284 height 57
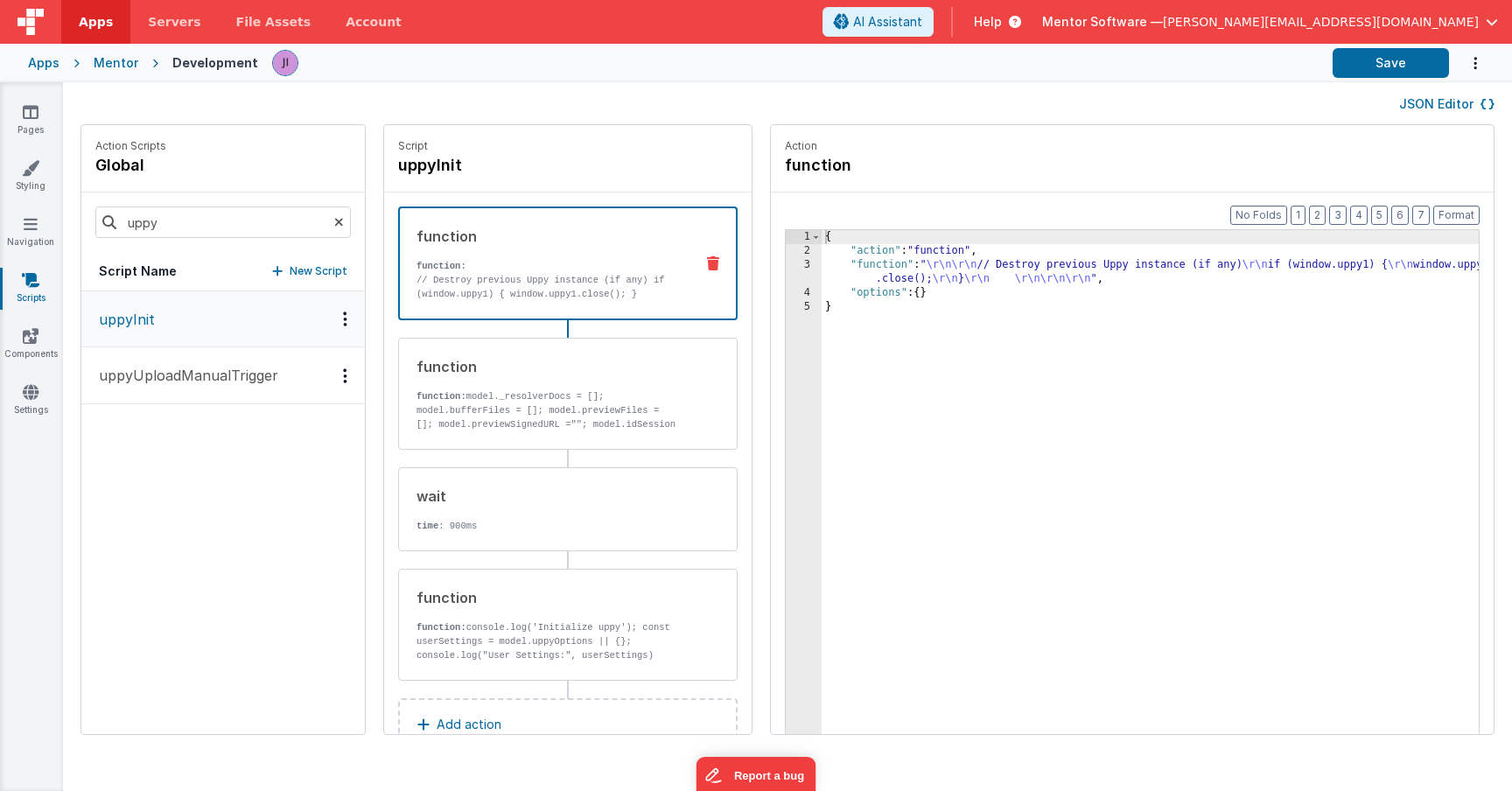
click at [202, 391] on button "uppyUploadManualTrigger" at bounding box center [223, 376] width 284 height 57
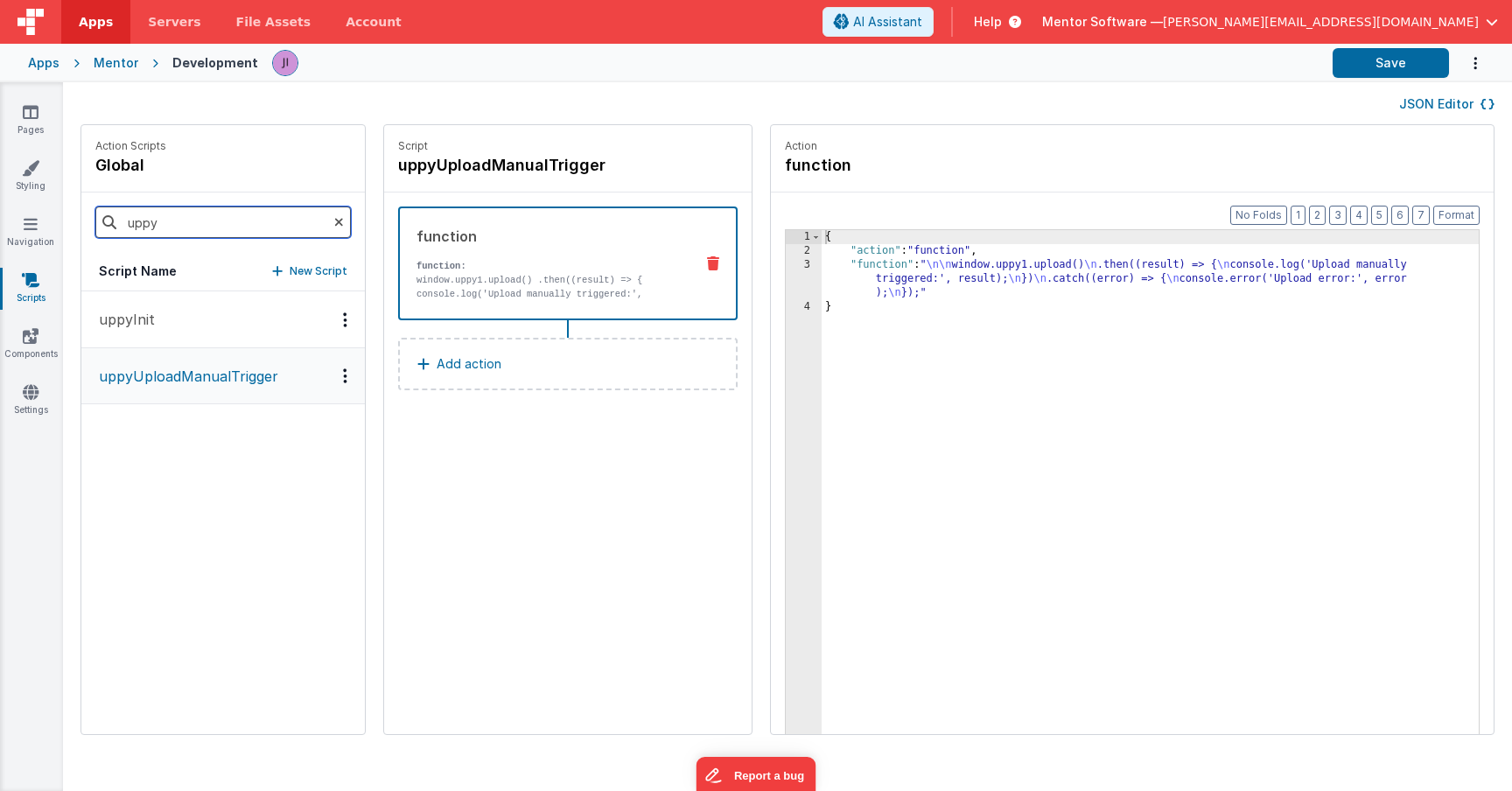
click at [250, 223] on input "uppy" at bounding box center [223, 222] width 256 height 32
click at [191, 332] on button "openFileUploader" at bounding box center [223, 319] width 284 height 57
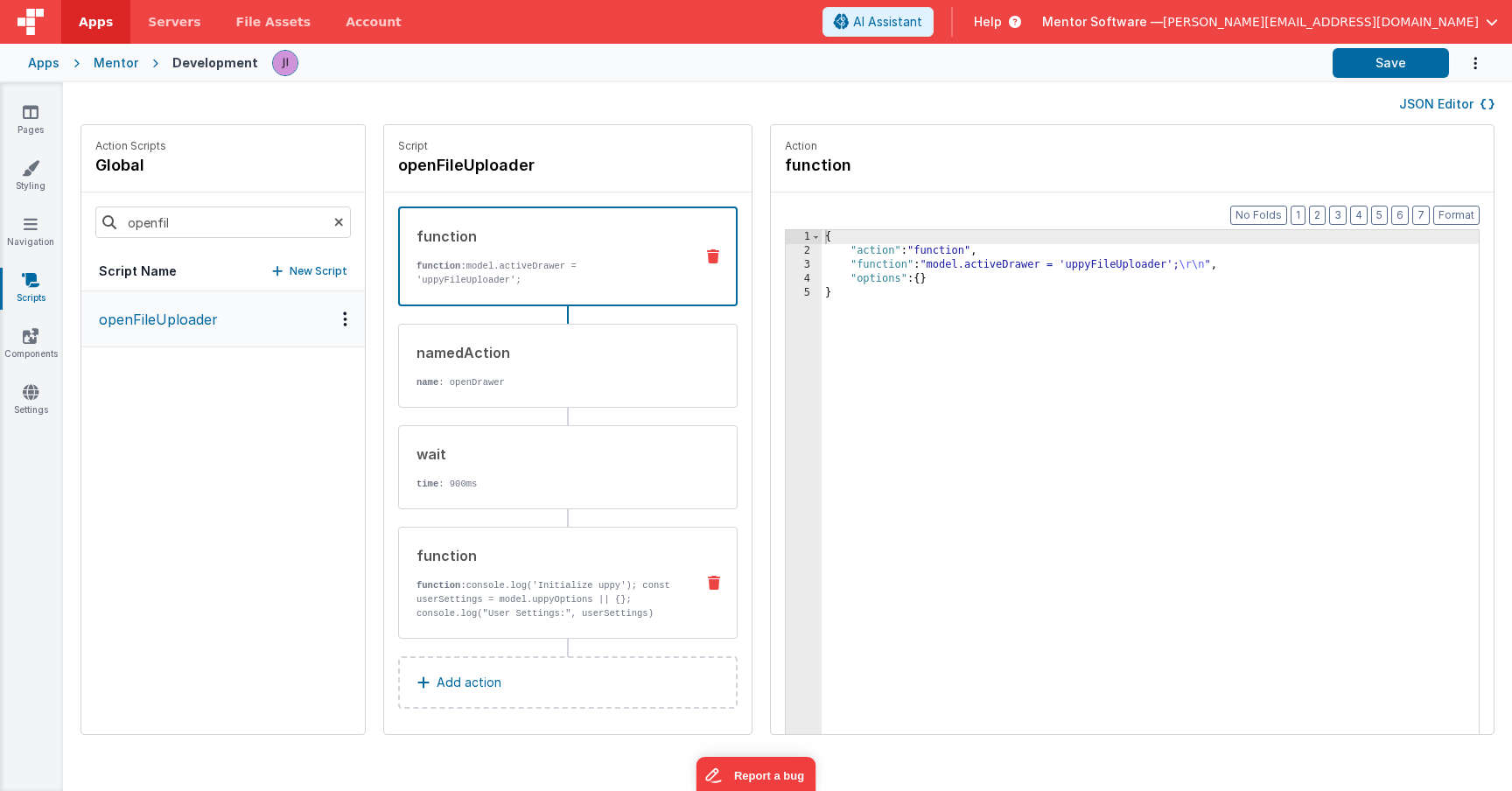
click at [483, 565] on div "function function: console.log('Initialize uppy'); const userSettings = model.u…" at bounding box center [540, 583] width 282 height 76
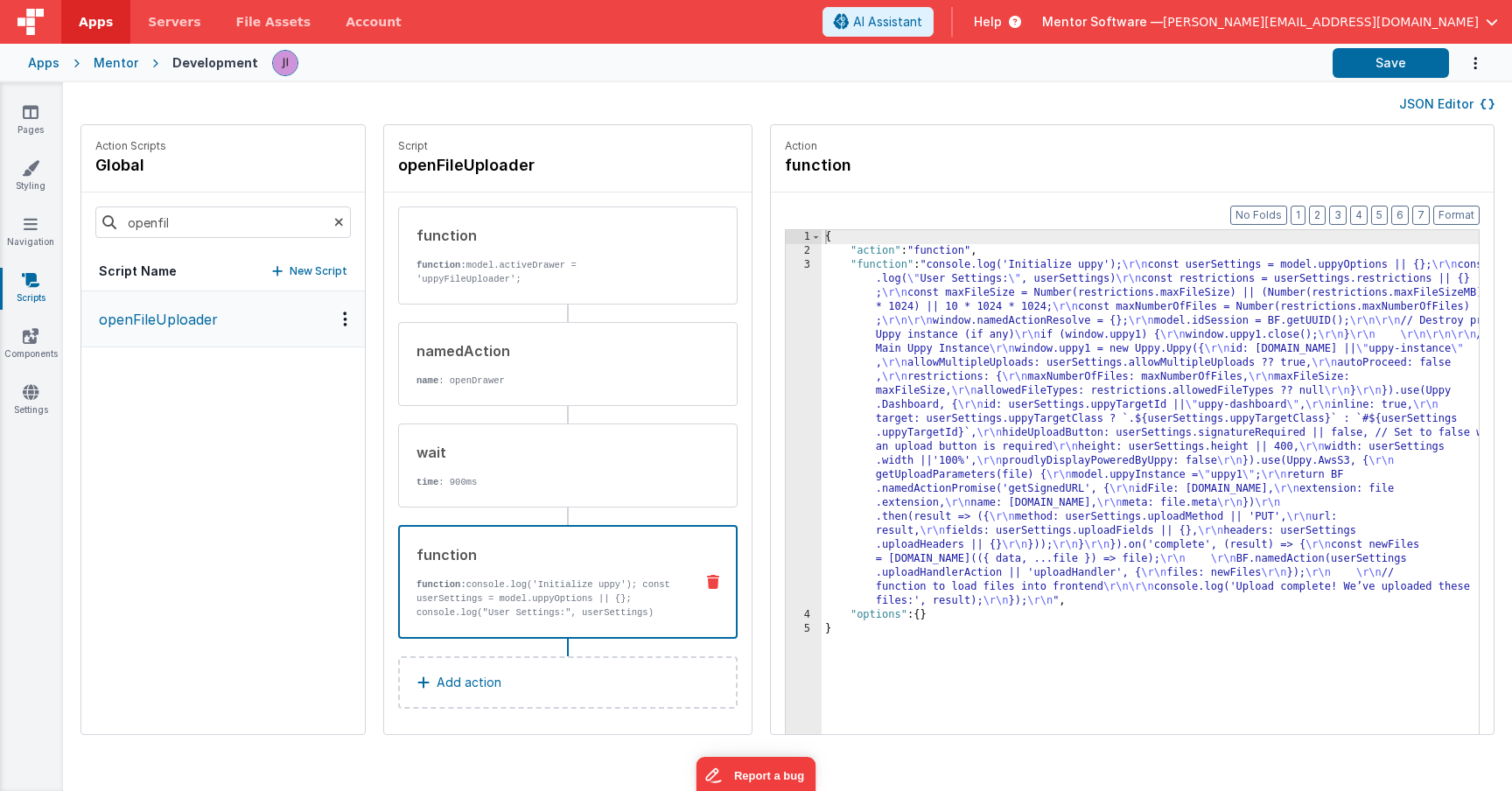
click at [822, 450] on div "{ "action" : "function" , "function" : "console.log('Initialize uppy'); \r\n co…" at bounding box center [1176, 523] width 709 height 586
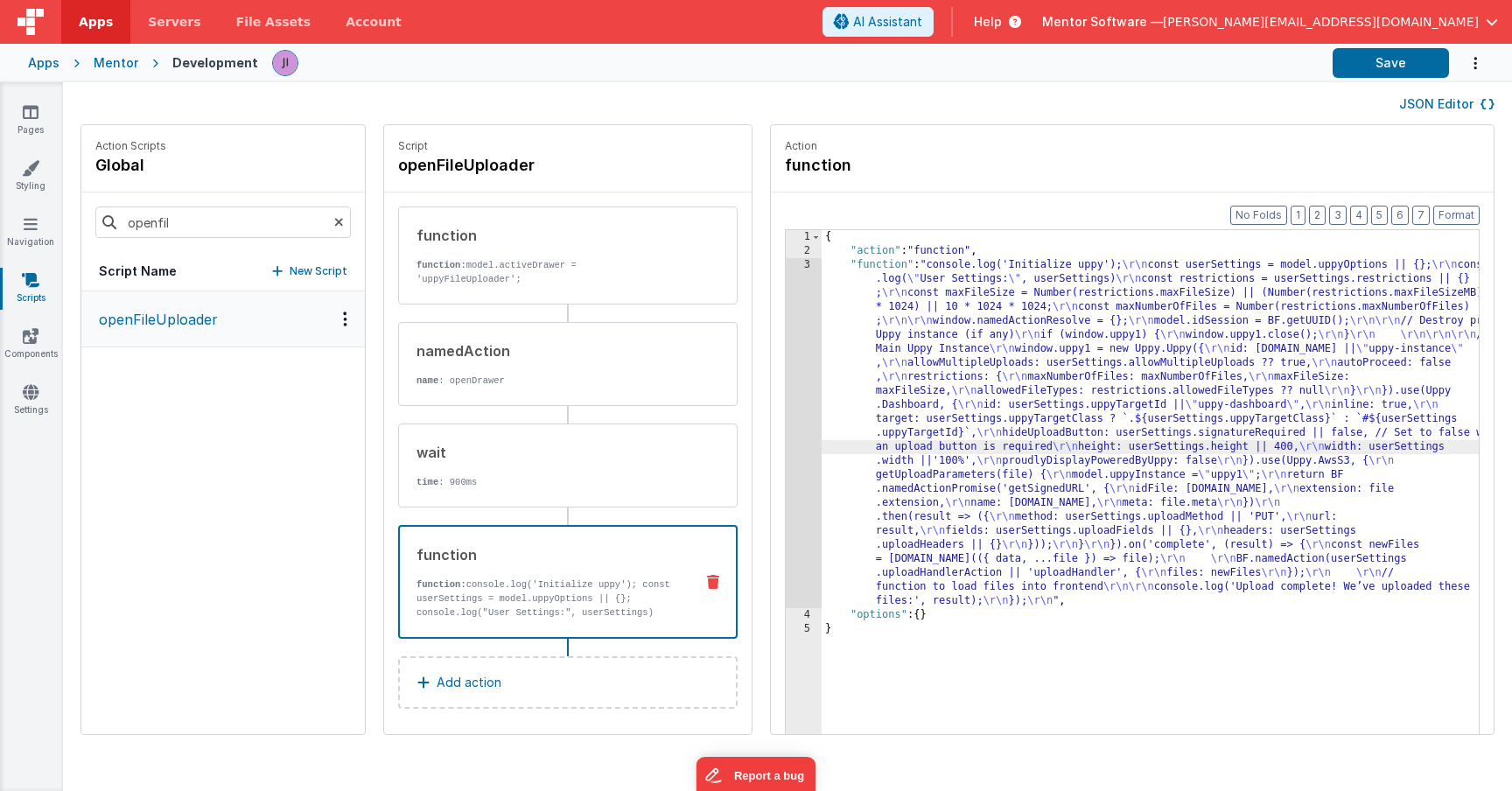
click at [786, 447] on div "3" at bounding box center [804, 432] width 36 height 350
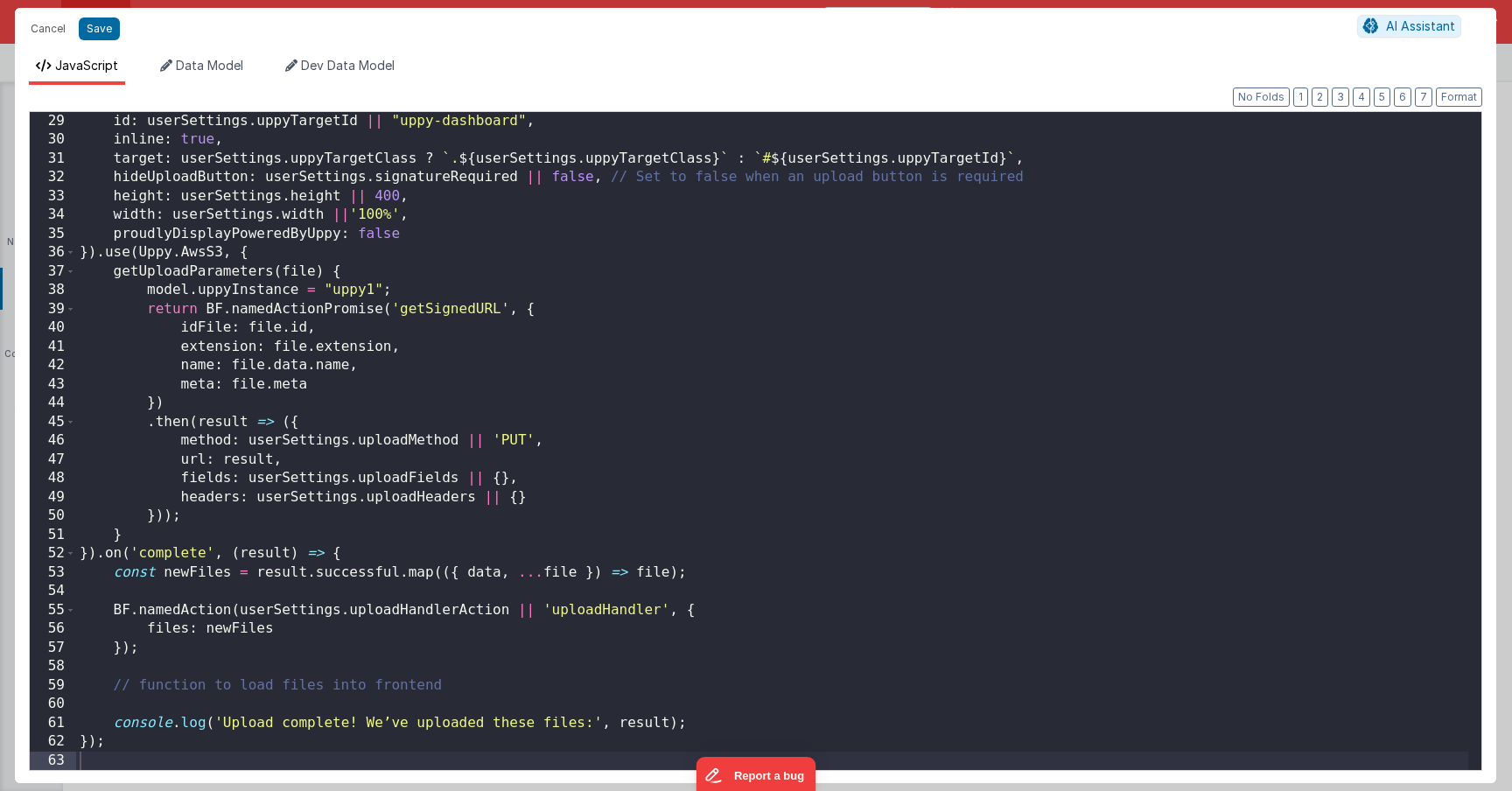
scroll to position [474, 0]
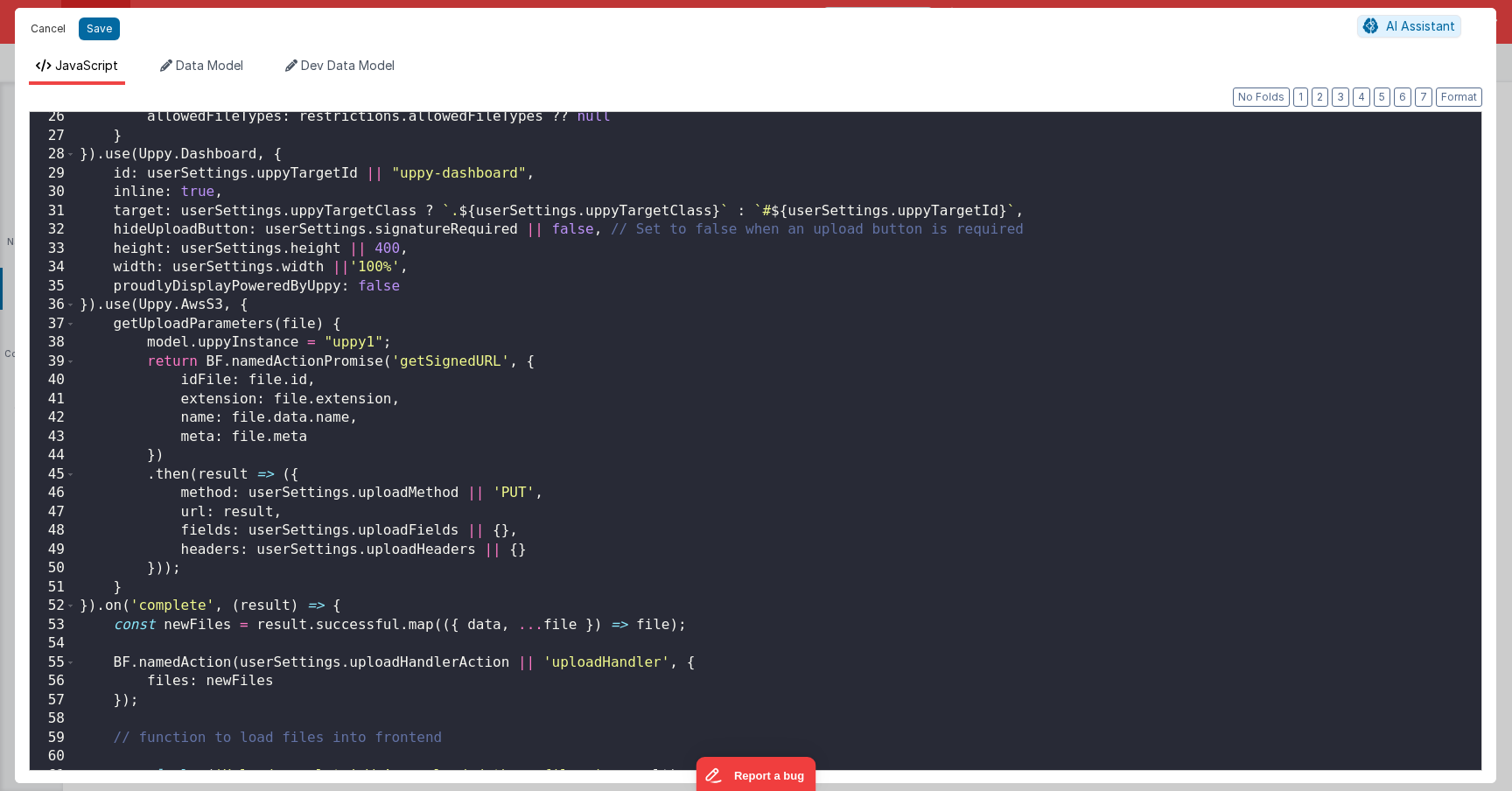
click at [32, 36] on button "Cancel" at bounding box center [48, 28] width 52 height 24
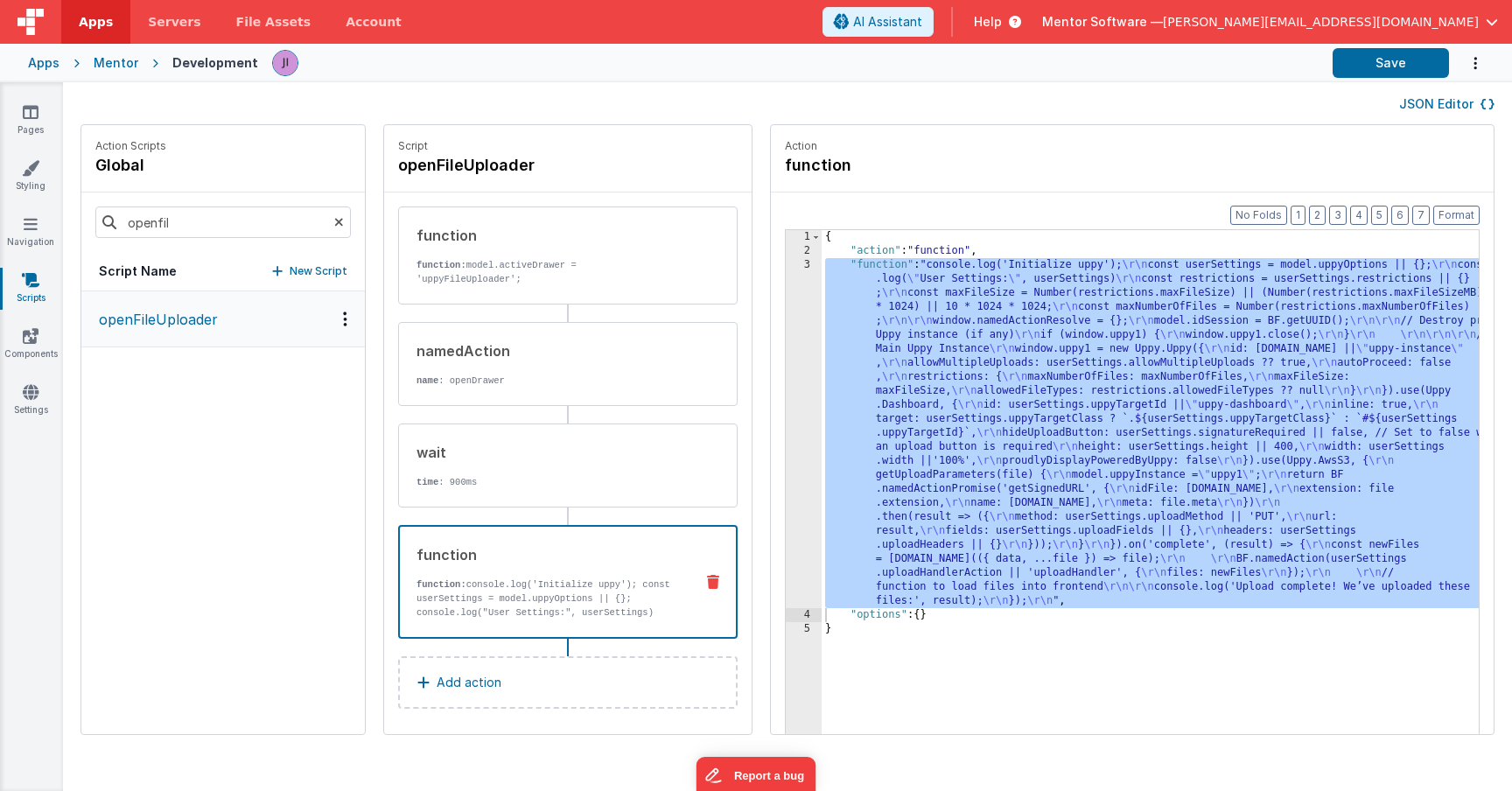
click at [213, 205] on div "openfil" at bounding box center [223, 223] width 284 height 59
click at [213, 208] on input "openfil" at bounding box center [223, 222] width 256 height 32
click at [213, 213] on input "openfil" at bounding box center [223, 222] width 256 height 32
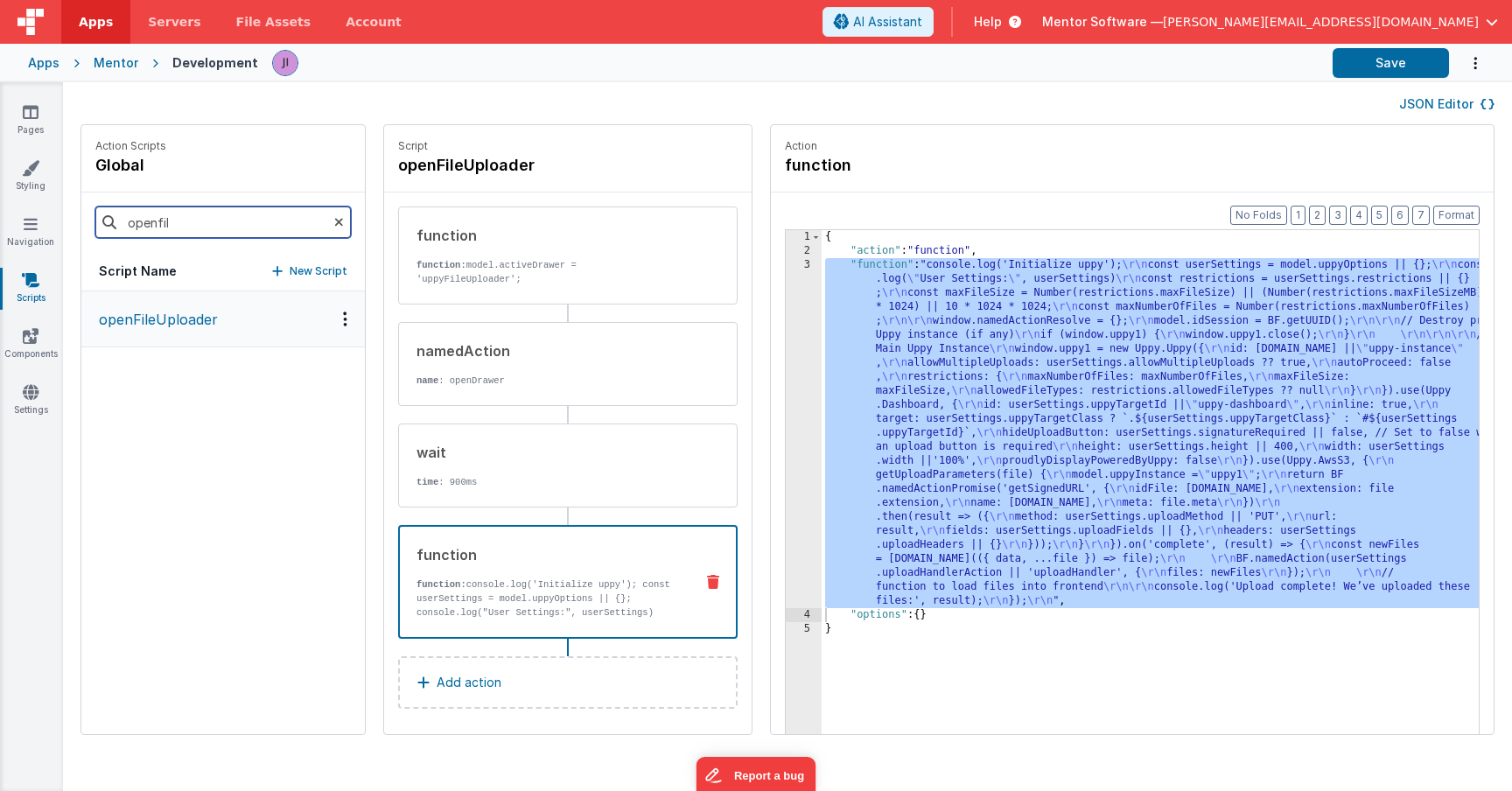
click at [213, 213] on input "openfil" at bounding box center [223, 222] width 256 height 32
click at [167, 362] on button "updateFiles" at bounding box center [223, 377] width 284 height 57
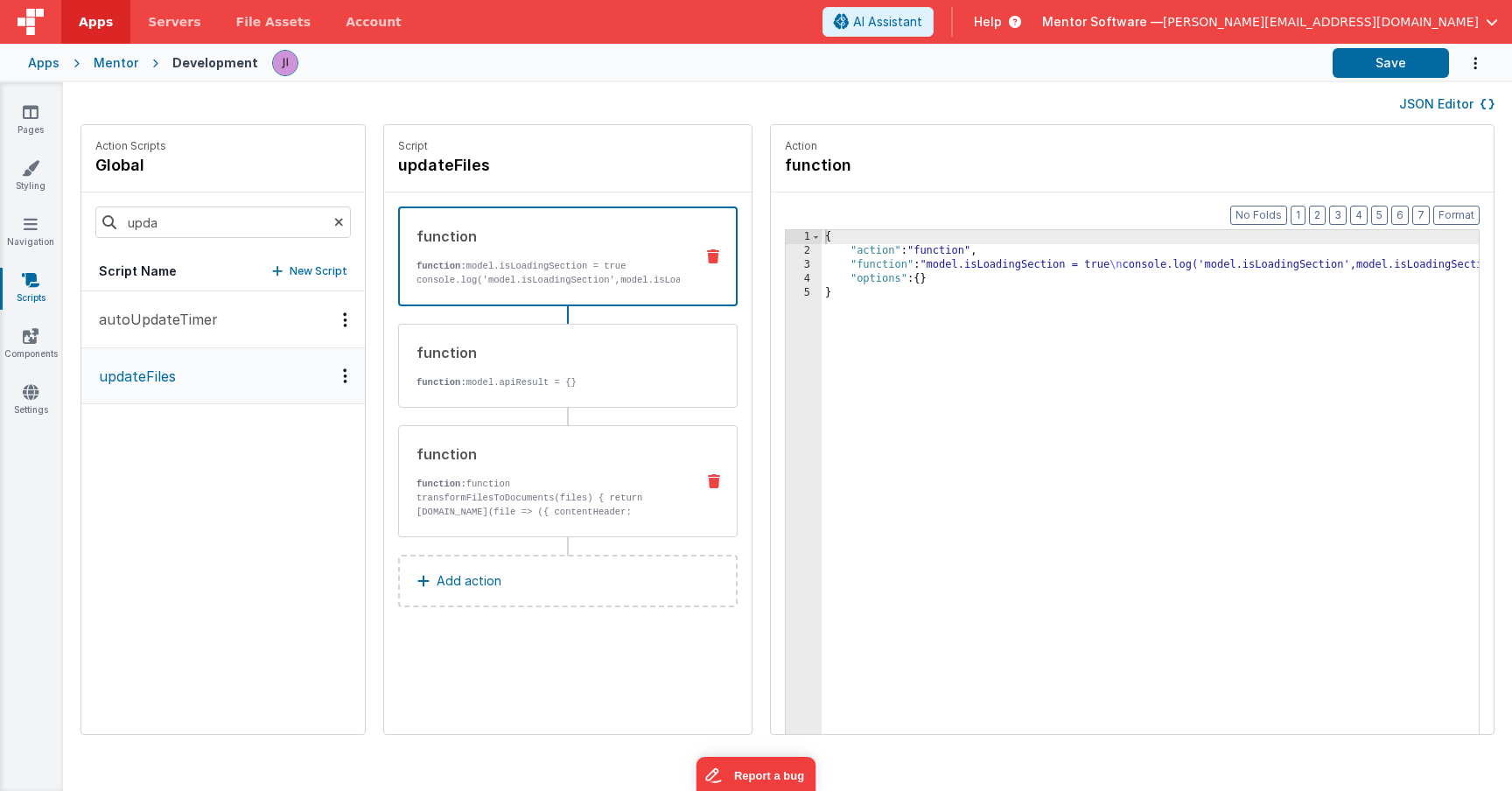
click at [542, 522] on div "function function: function transformFilesToDocuments(files) { return files.map…" at bounding box center [568, 481] width 340 height 112
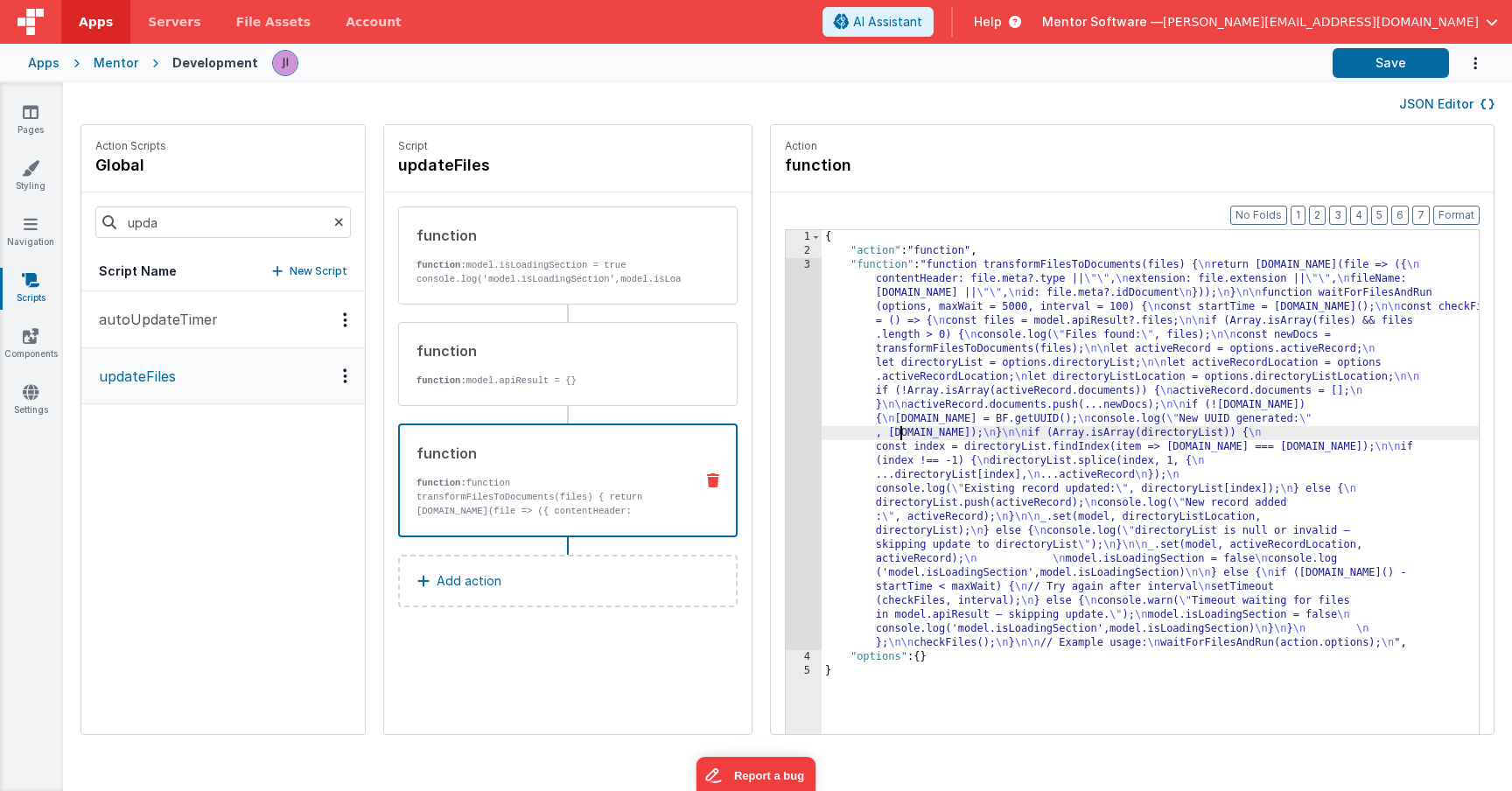
click at [847, 436] on div "{ "action" : "function" , "function" : "function transformFilesToDocuments(file…" at bounding box center [1176, 523] width 709 height 586
click at [786, 428] on div "3" at bounding box center [804, 453] width 36 height 392
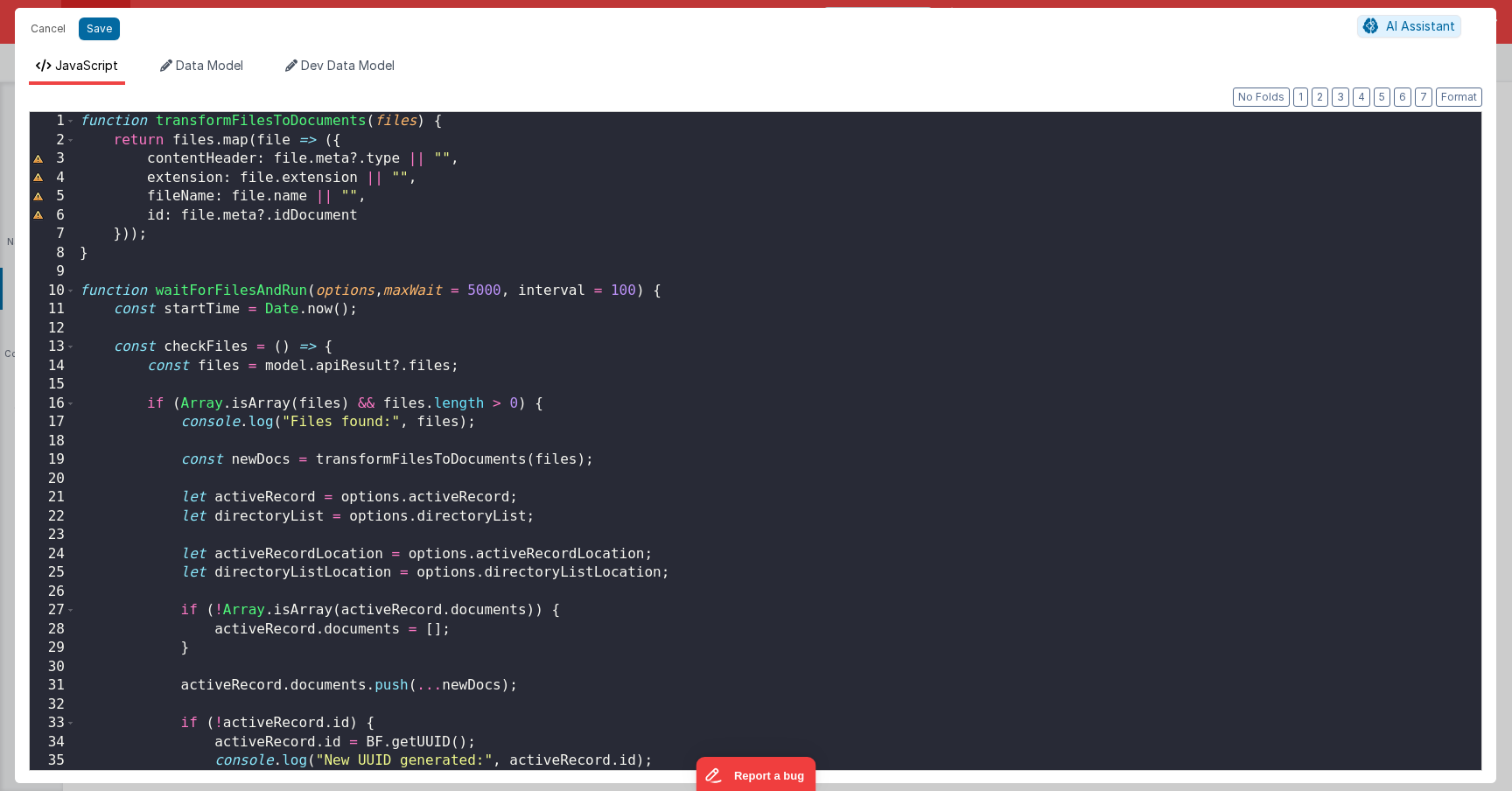
scroll to position [0, 0]
click at [753, 442] on div "function transformFilesToDocuments ( files ) { return files . map ( file => ({ …" at bounding box center [771, 459] width 1392 height 696
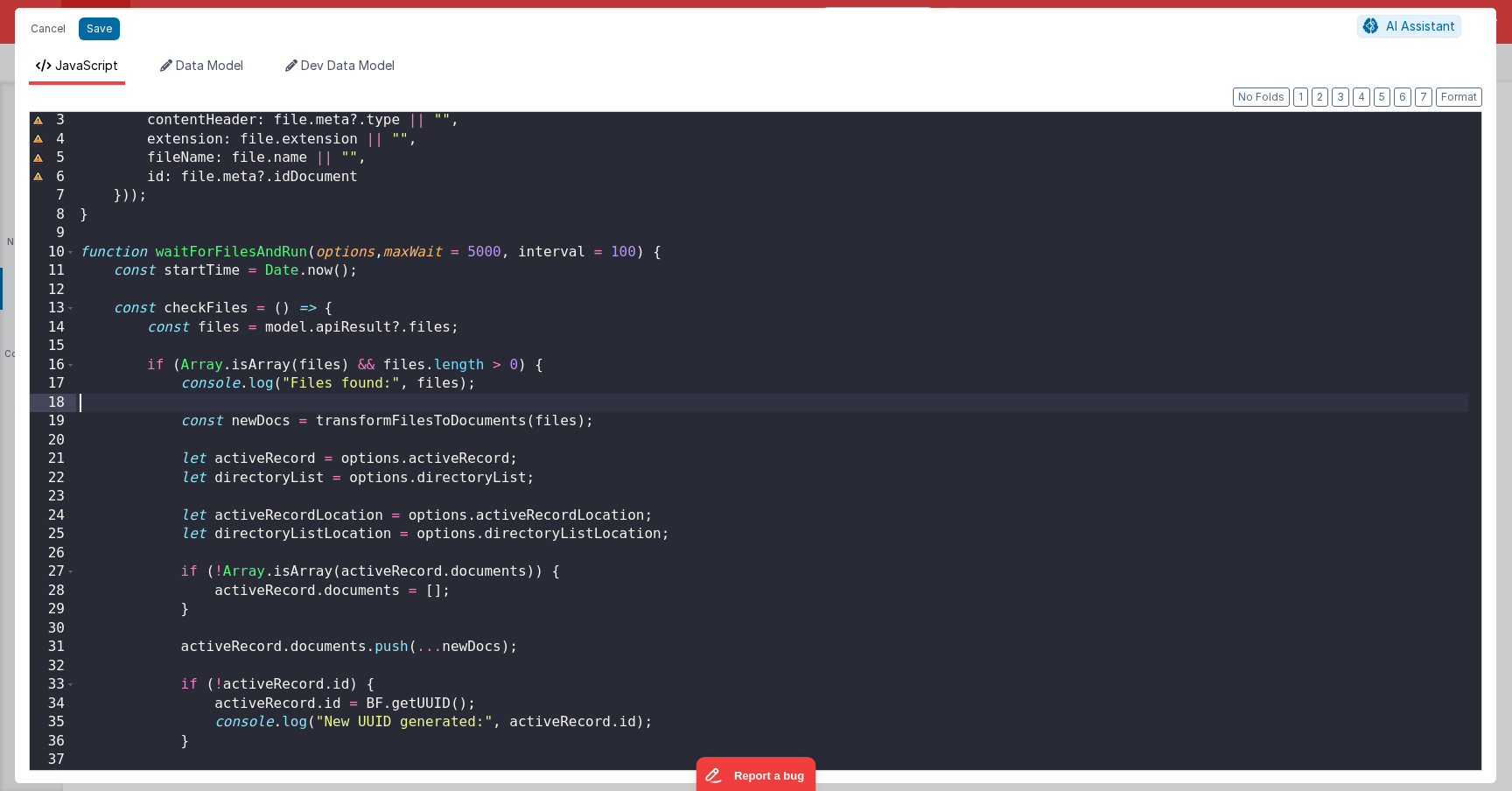
scroll to position [37, 0]
click at [770, 451] on div "return files . map ( file => ({ contentHeader : file . meta ?. type || "" , ext…" at bounding box center [771, 441] width 1392 height 696
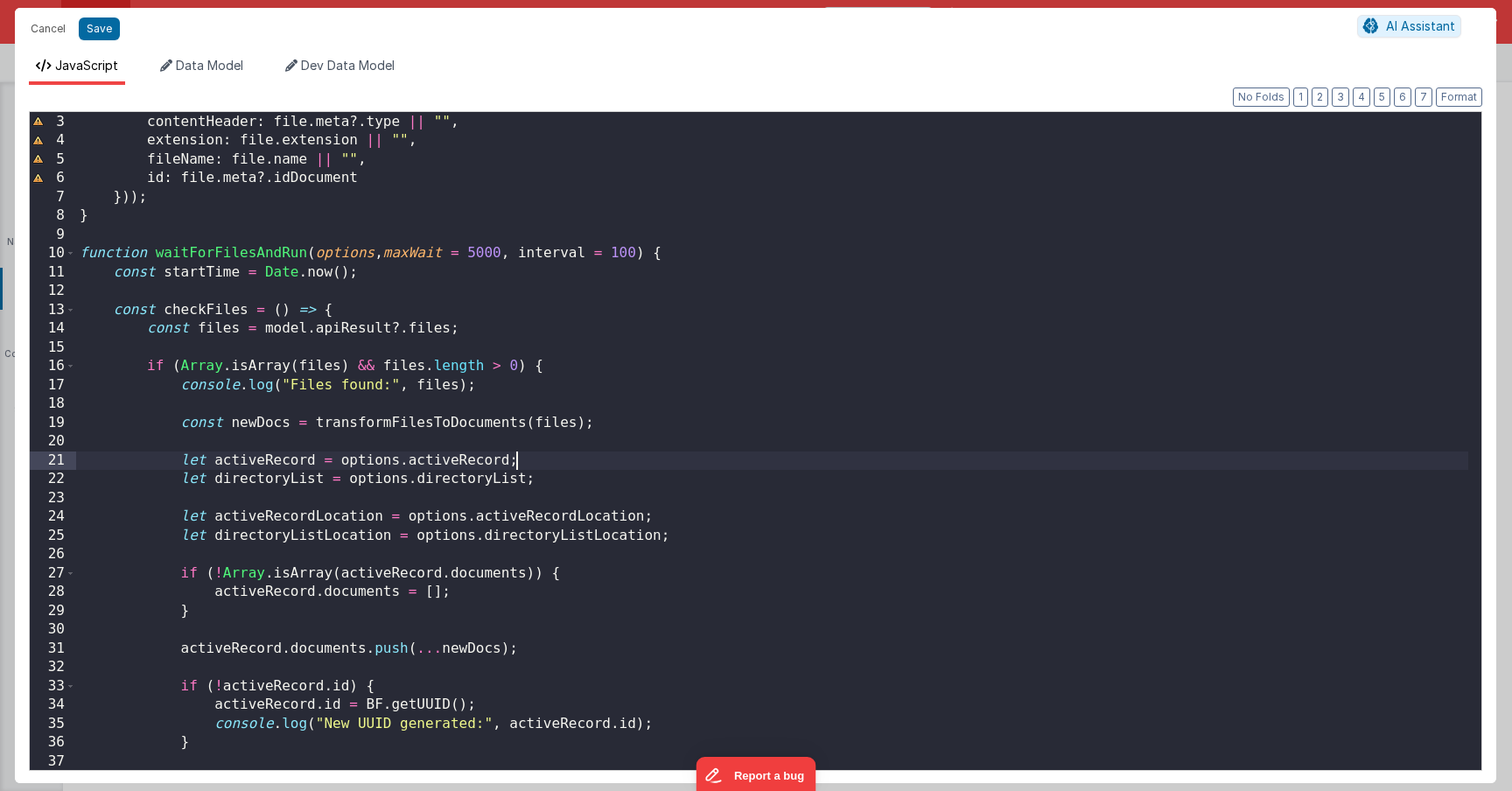
scroll to position [0, 0]
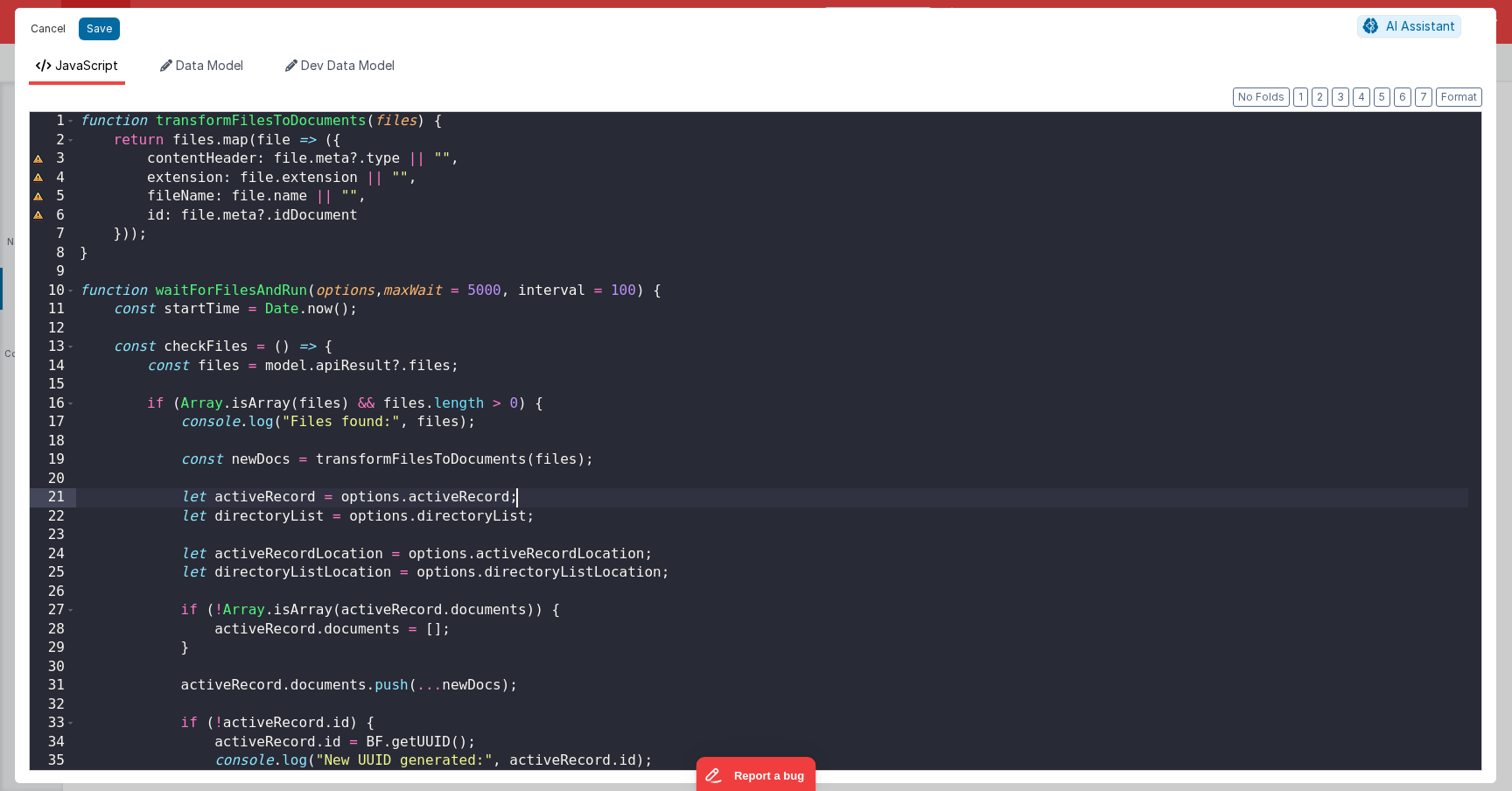
click at [61, 32] on button "Cancel" at bounding box center [48, 28] width 52 height 24
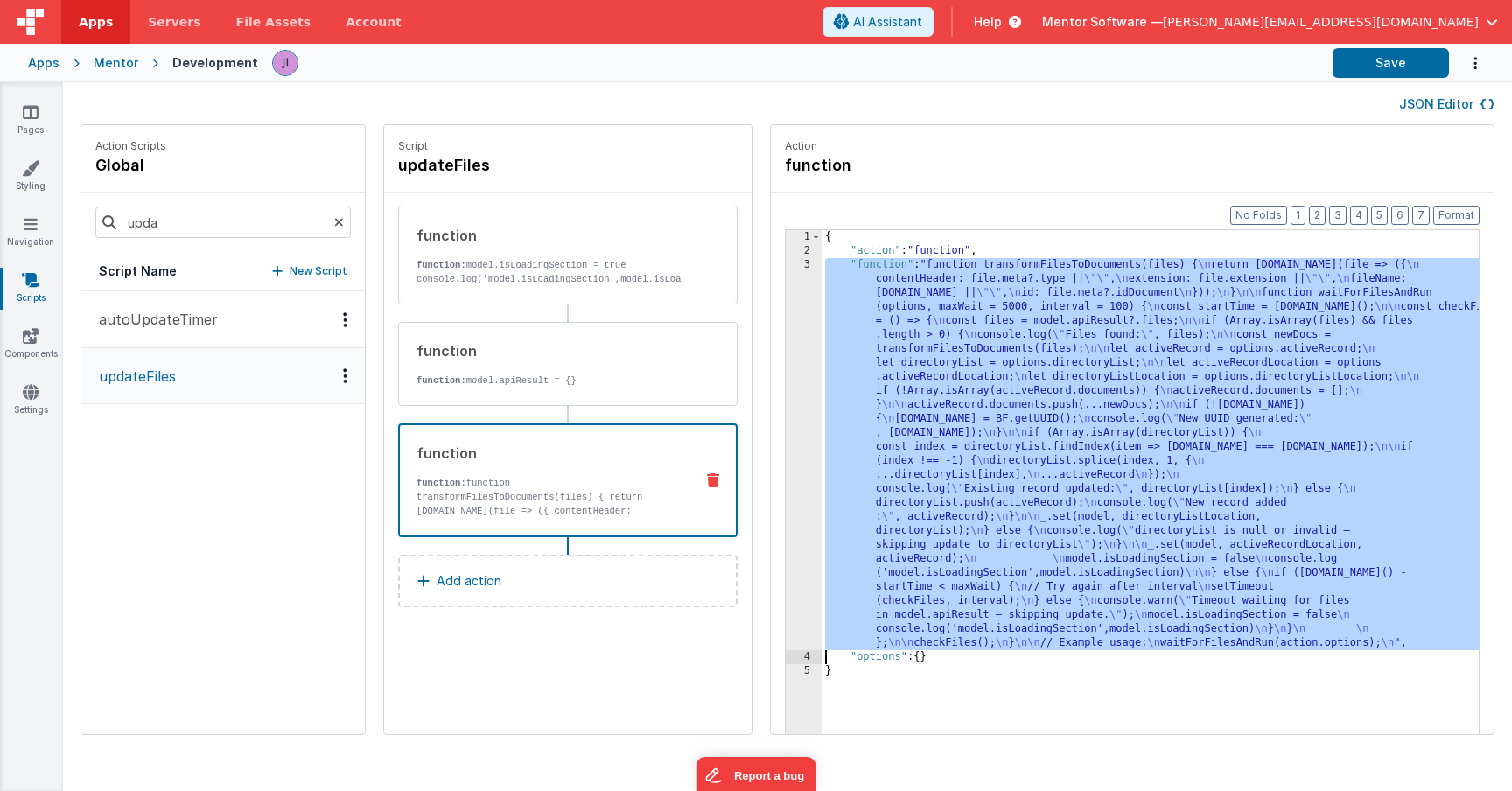
click at [924, 441] on div "{ "action" : "function" , "function" : "function transformFilesToDocuments(file…" at bounding box center [1176, 523] width 709 height 586
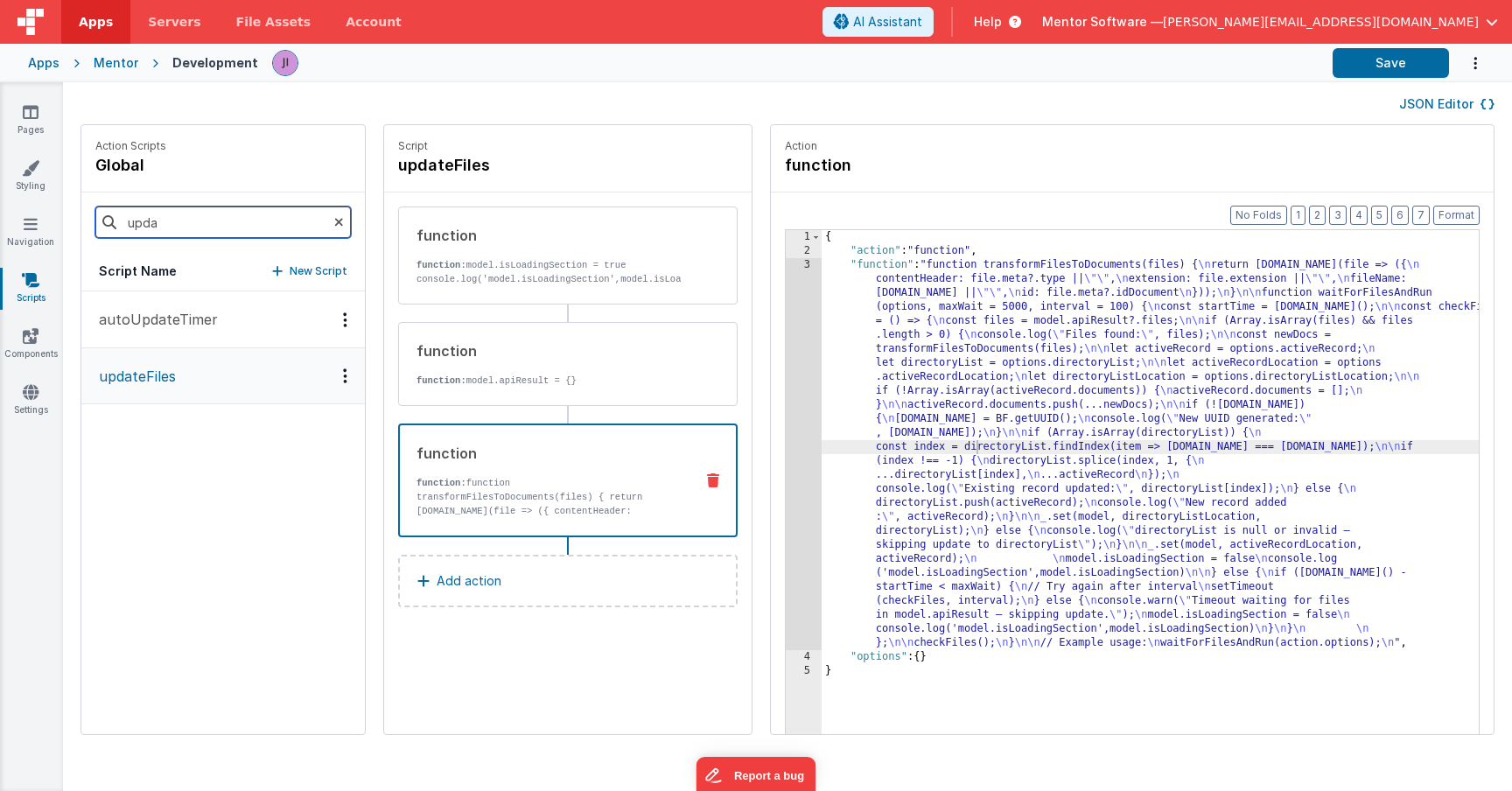
click at [226, 232] on input "upda" at bounding box center [223, 222] width 256 height 32
type input "uppy"
click at [120, 311] on p "uppyInit" at bounding box center [122, 319] width 67 height 21
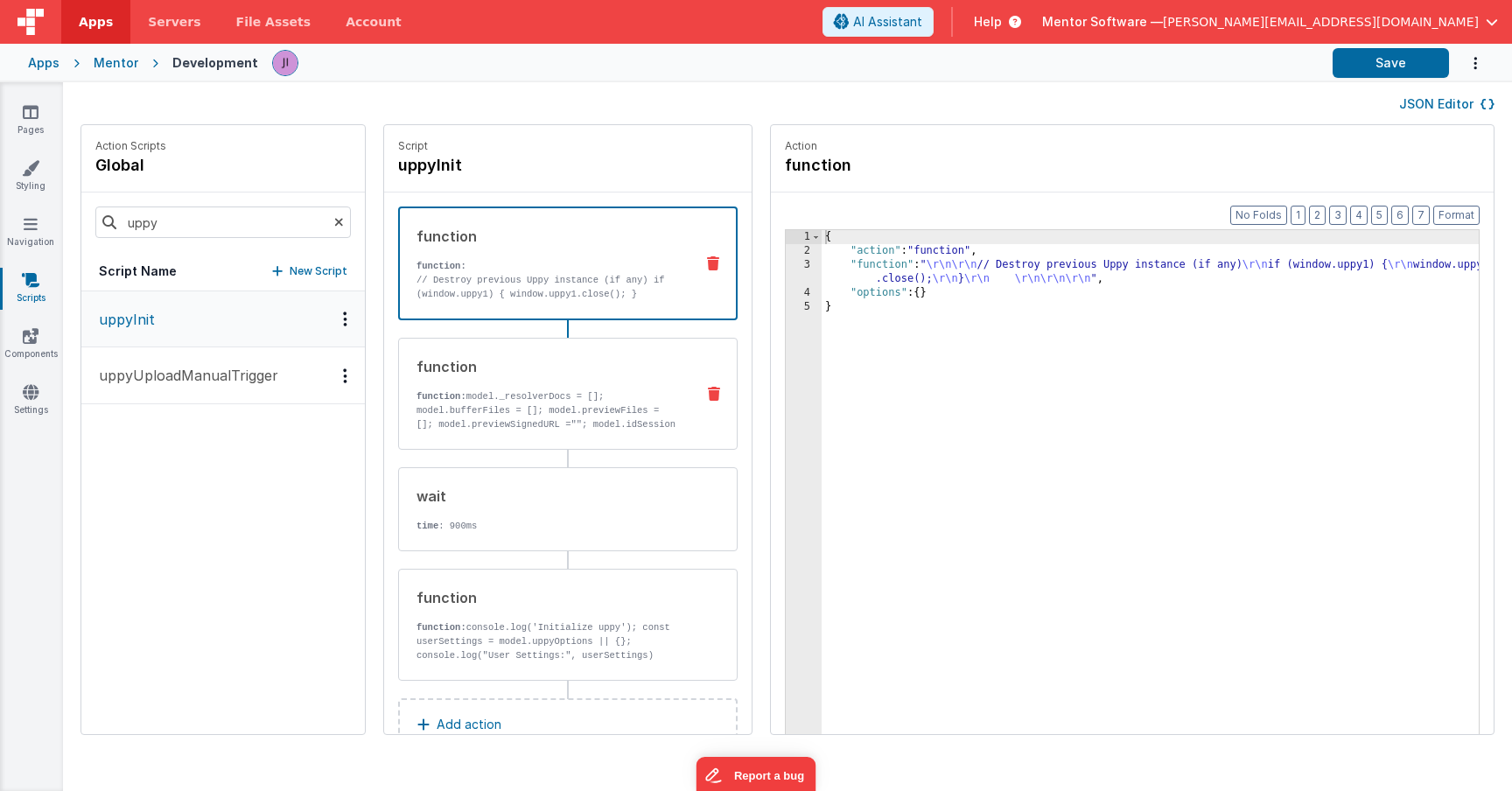
click at [469, 431] on div "function function: model._resolverDocs = []; model.bufferFiles = []; model.prev…" at bounding box center [568, 394] width 340 height 112
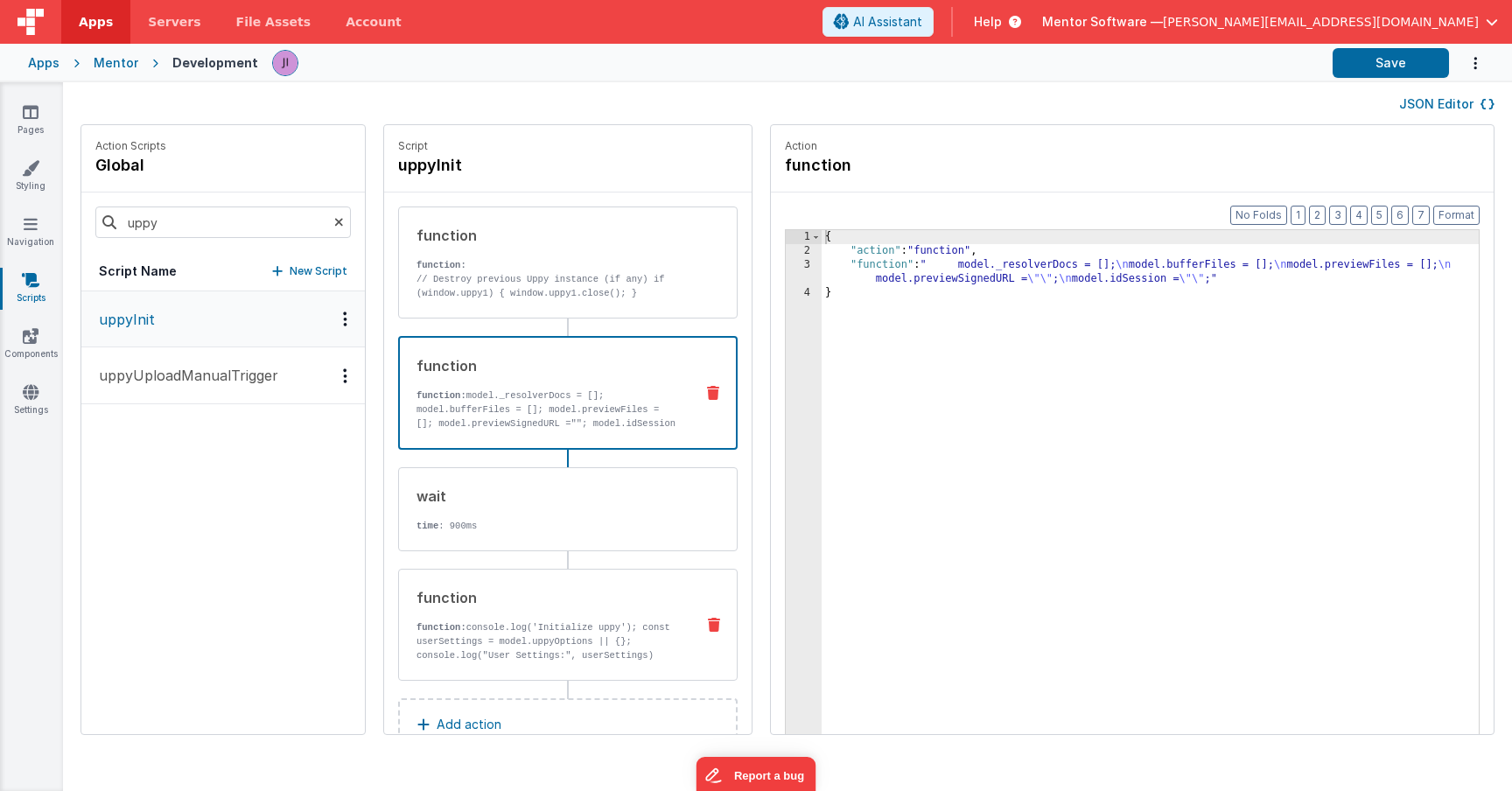
click at [501, 622] on p "function: console.log('Initialize uppy'); const userSettings = model.uppyOption…" at bounding box center [548, 712] width 264 height 182
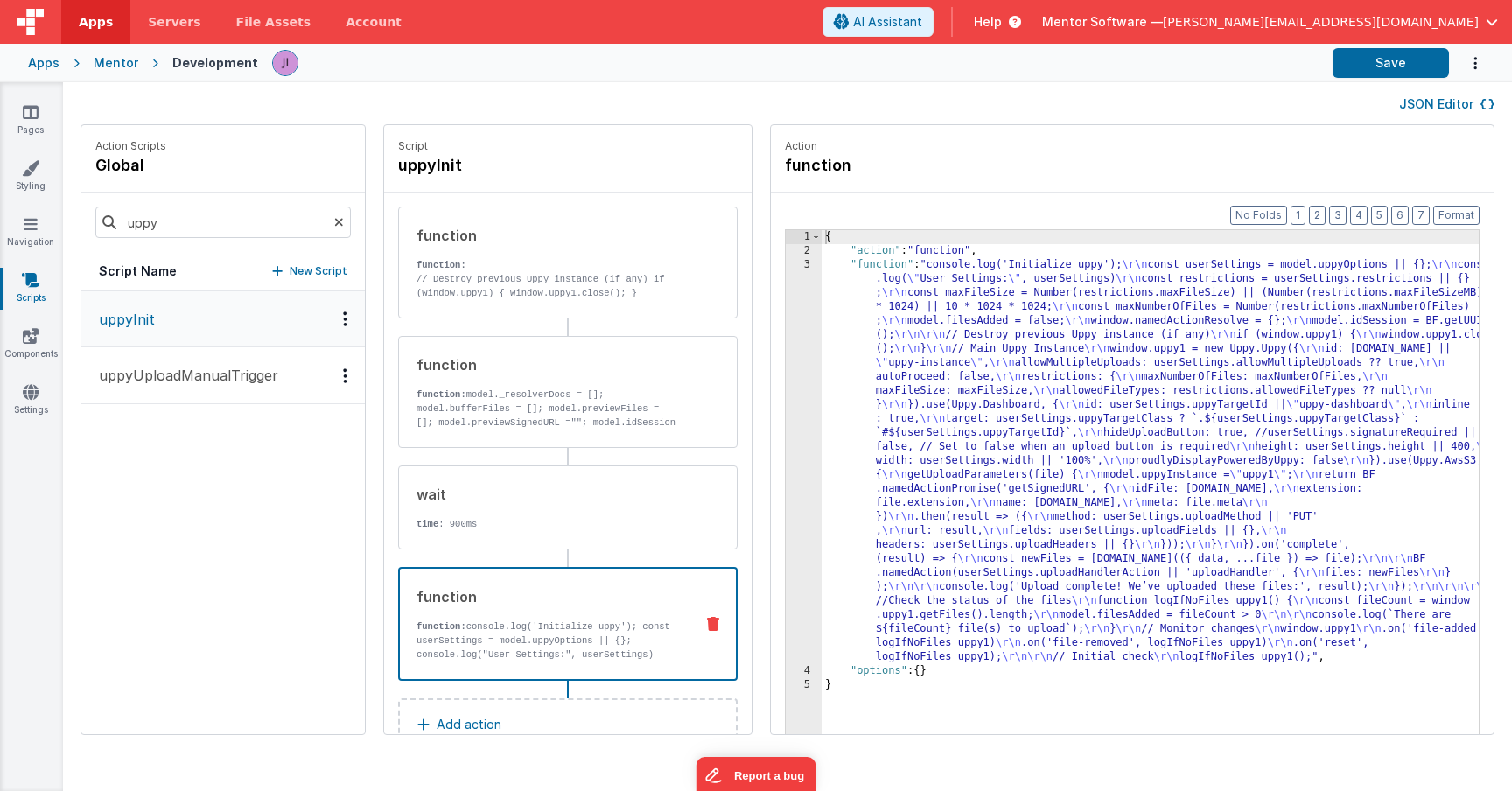
click at [833, 421] on div "{ "action" : "function" , "function" : "console.log('Initialize uppy'); \r\n co…" at bounding box center [1176, 523] width 709 height 586
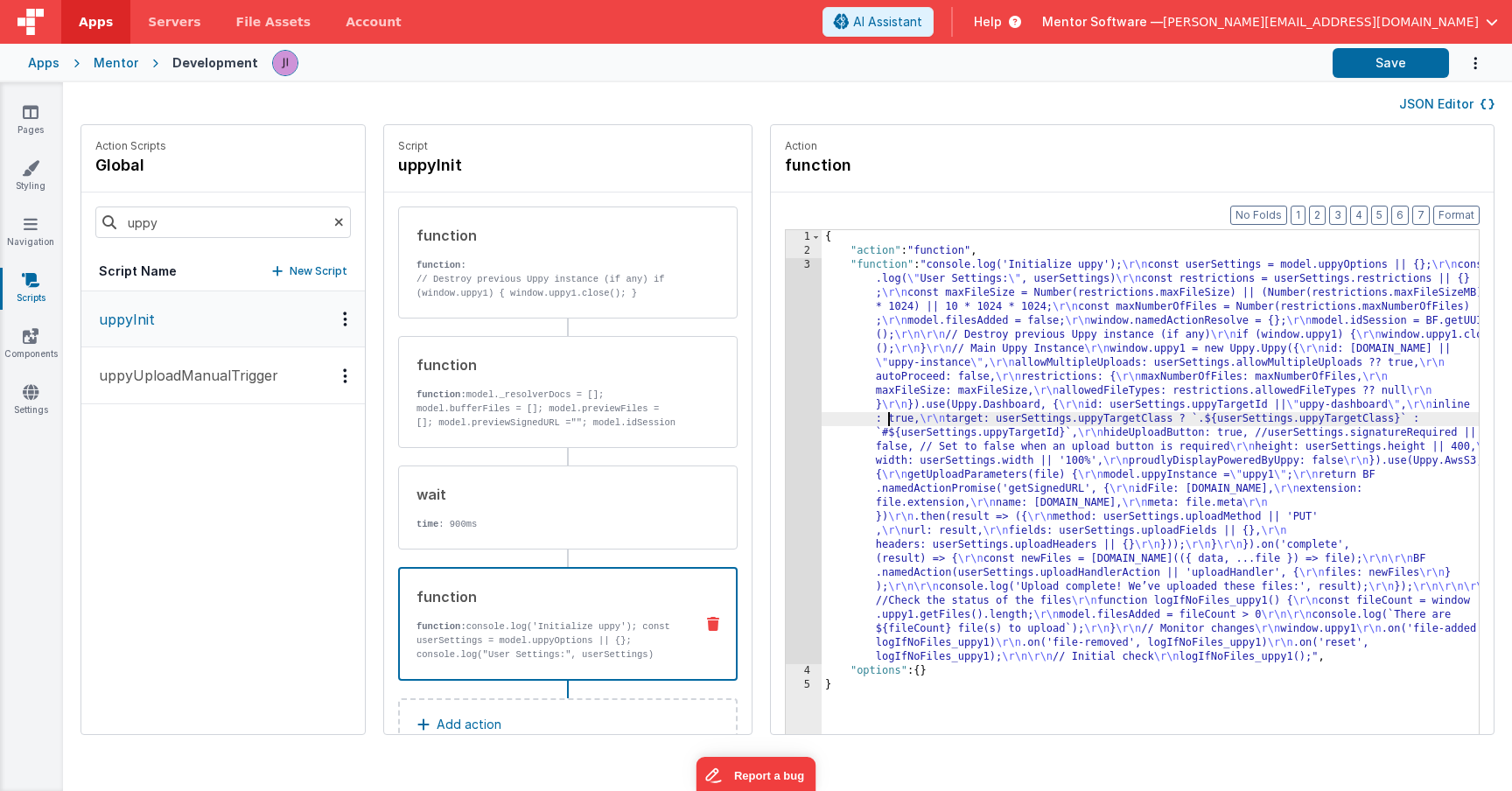
click at [786, 418] on div "3" at bounding box center [804, 460] width 36 height 406
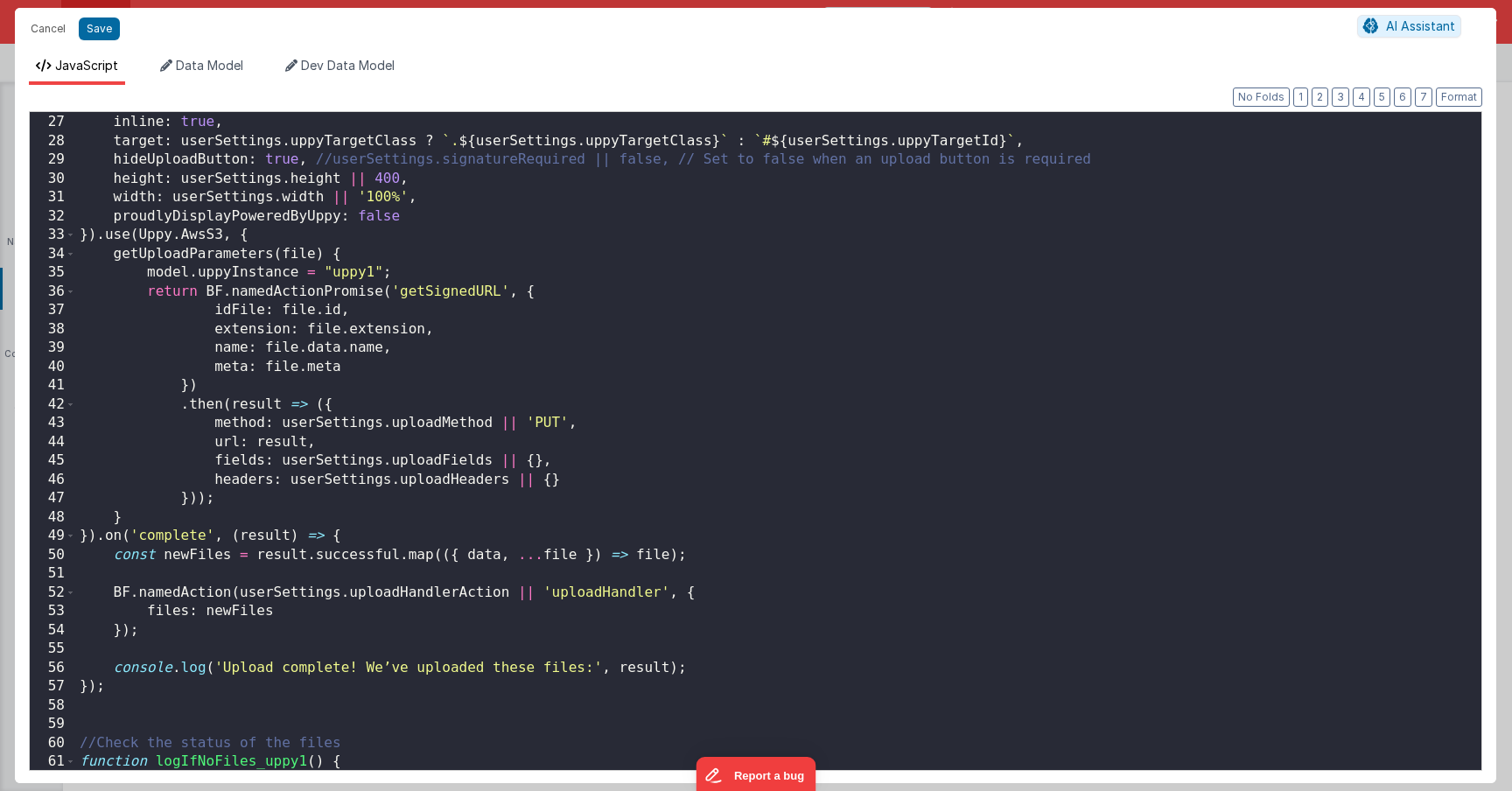
click at [171, 625] on div "id : userSettings . uppyTargetId || "uppy-dashboard" , inline : true , target :…" at bounding box center [771, 442] width 1392 height 696
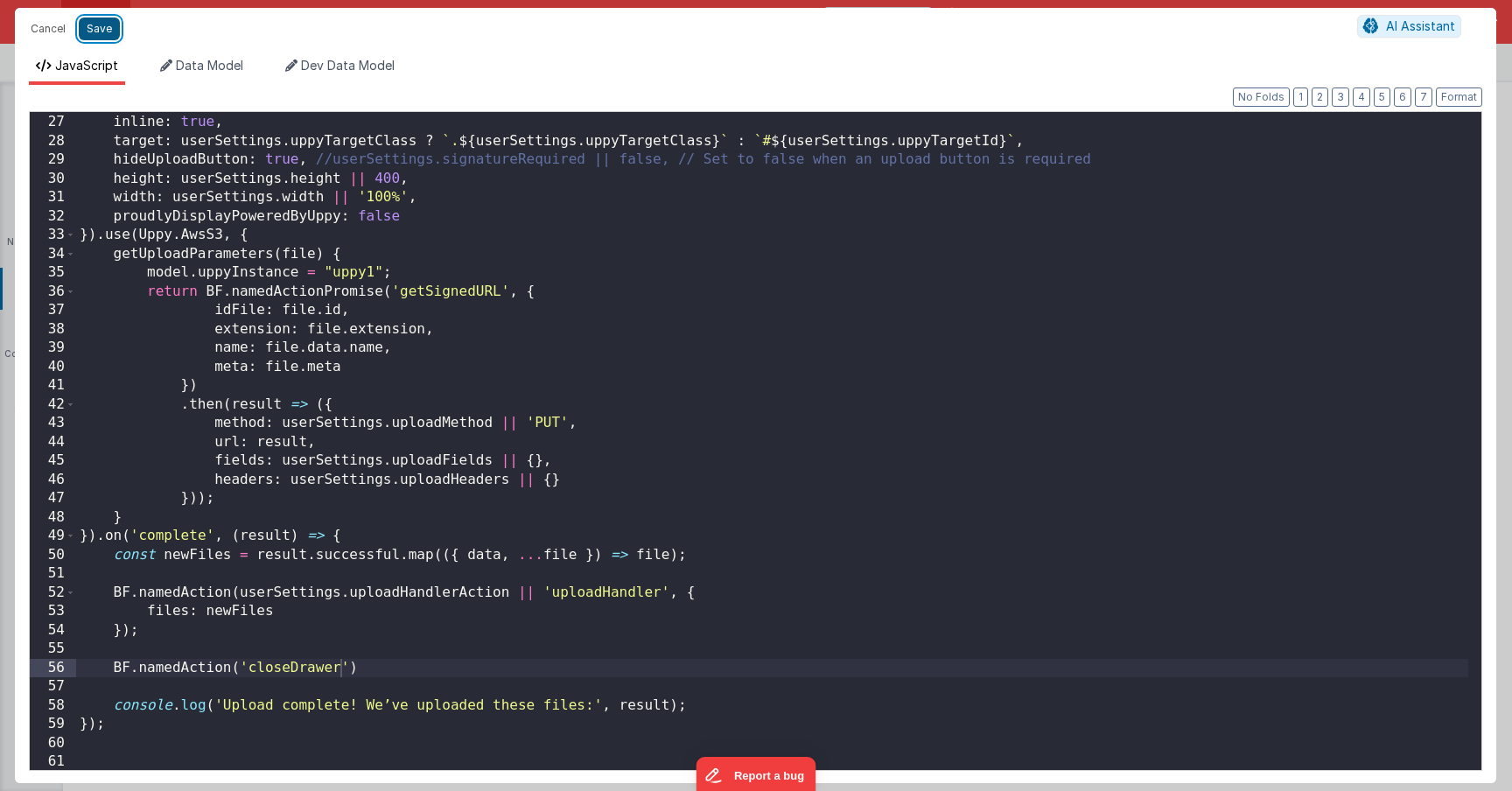
click at [103, 33] on button "Save" at bounding box center [99, 28] width 41 height 23
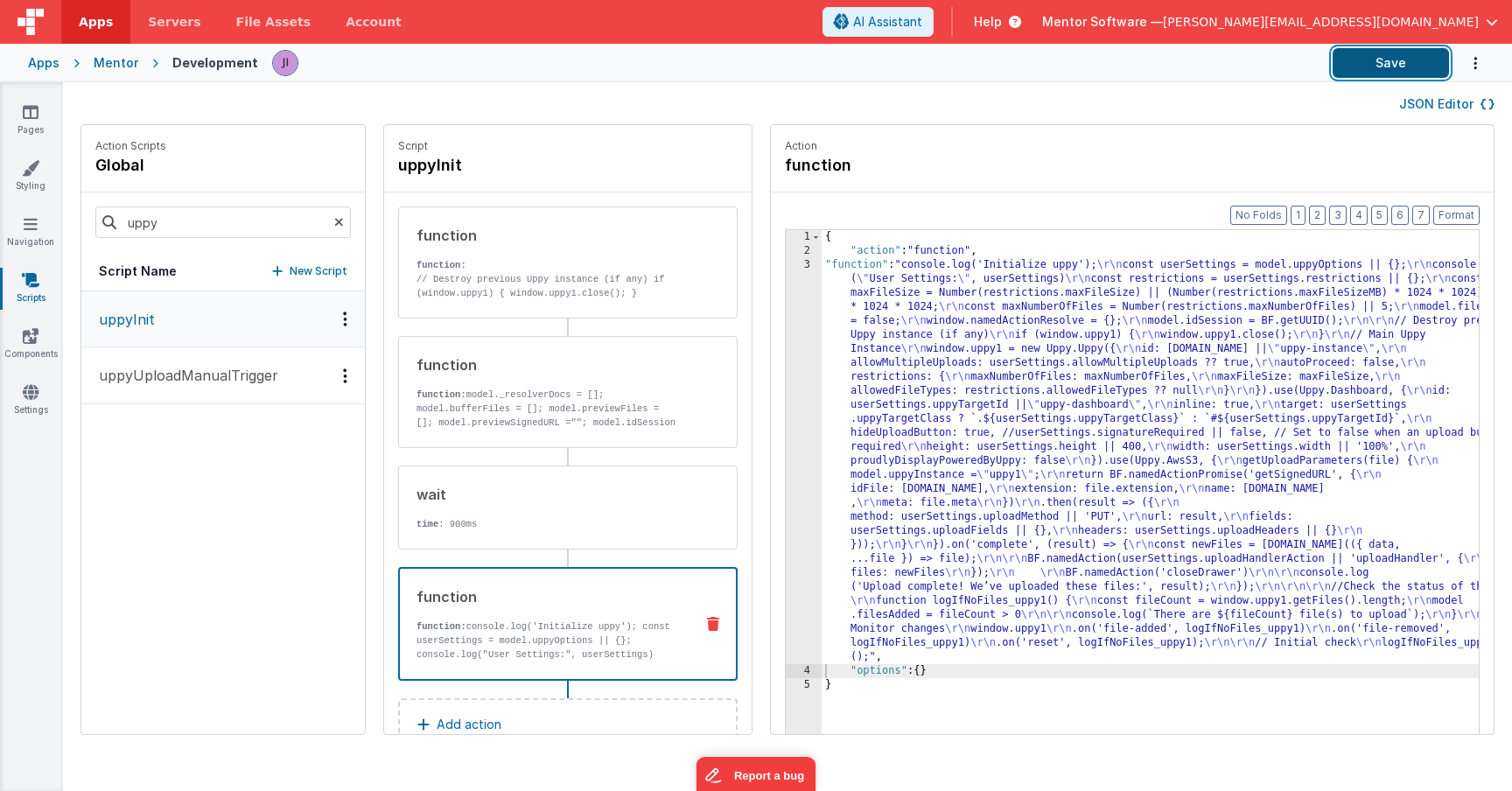
click at [1378, 71] on button "Save" at bounding box center [1390, 62] width 116 height 30
click at [822, 531] on div "{ "action" : "function" , "function" : "console.log('Initialize uppy'); \r\n co…" at bounding box center [1176, 523] width 709 height 586
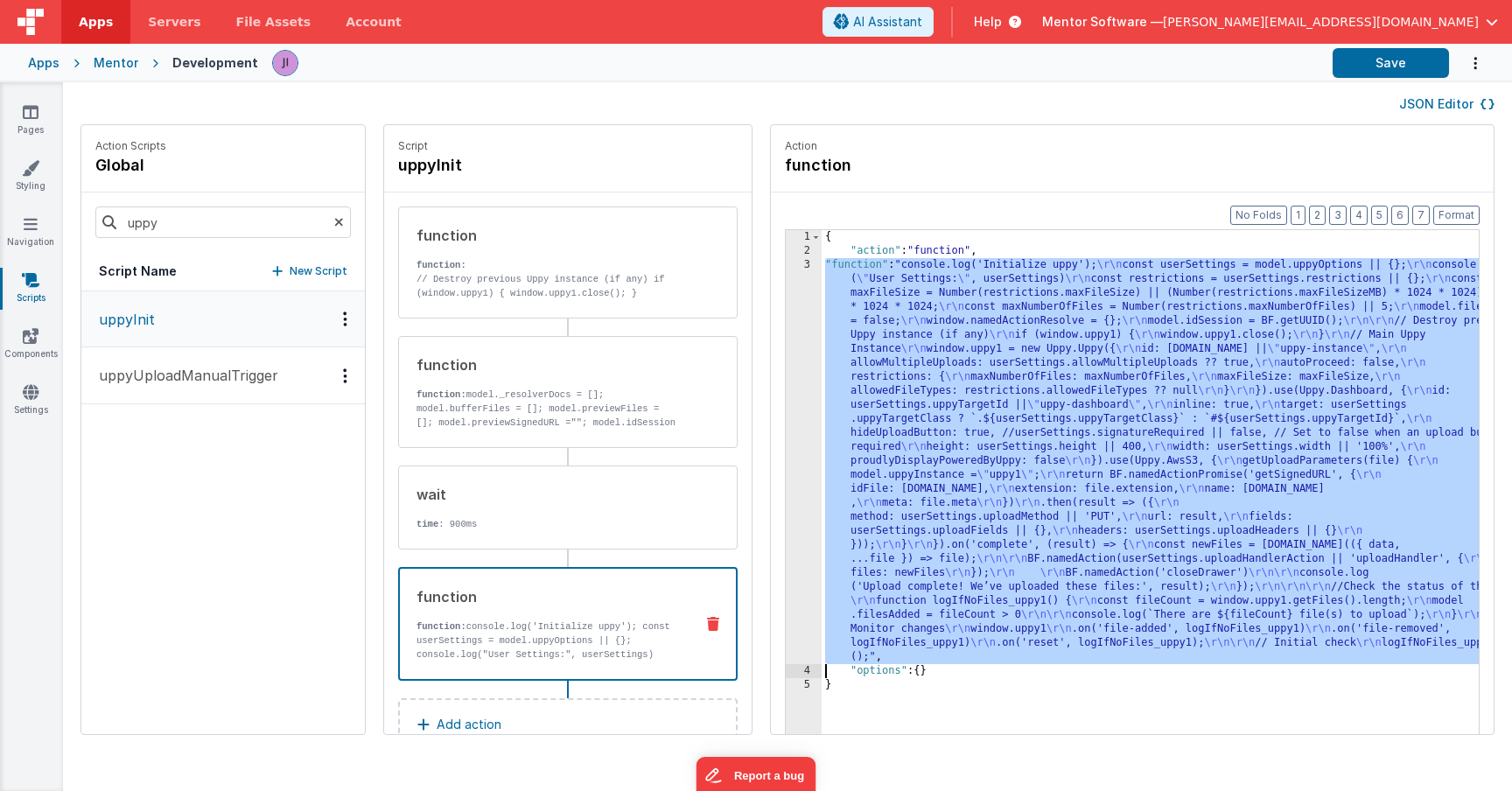
click at [786, 542] on div "3" at bounding box center [804, 460] width 36 height 406
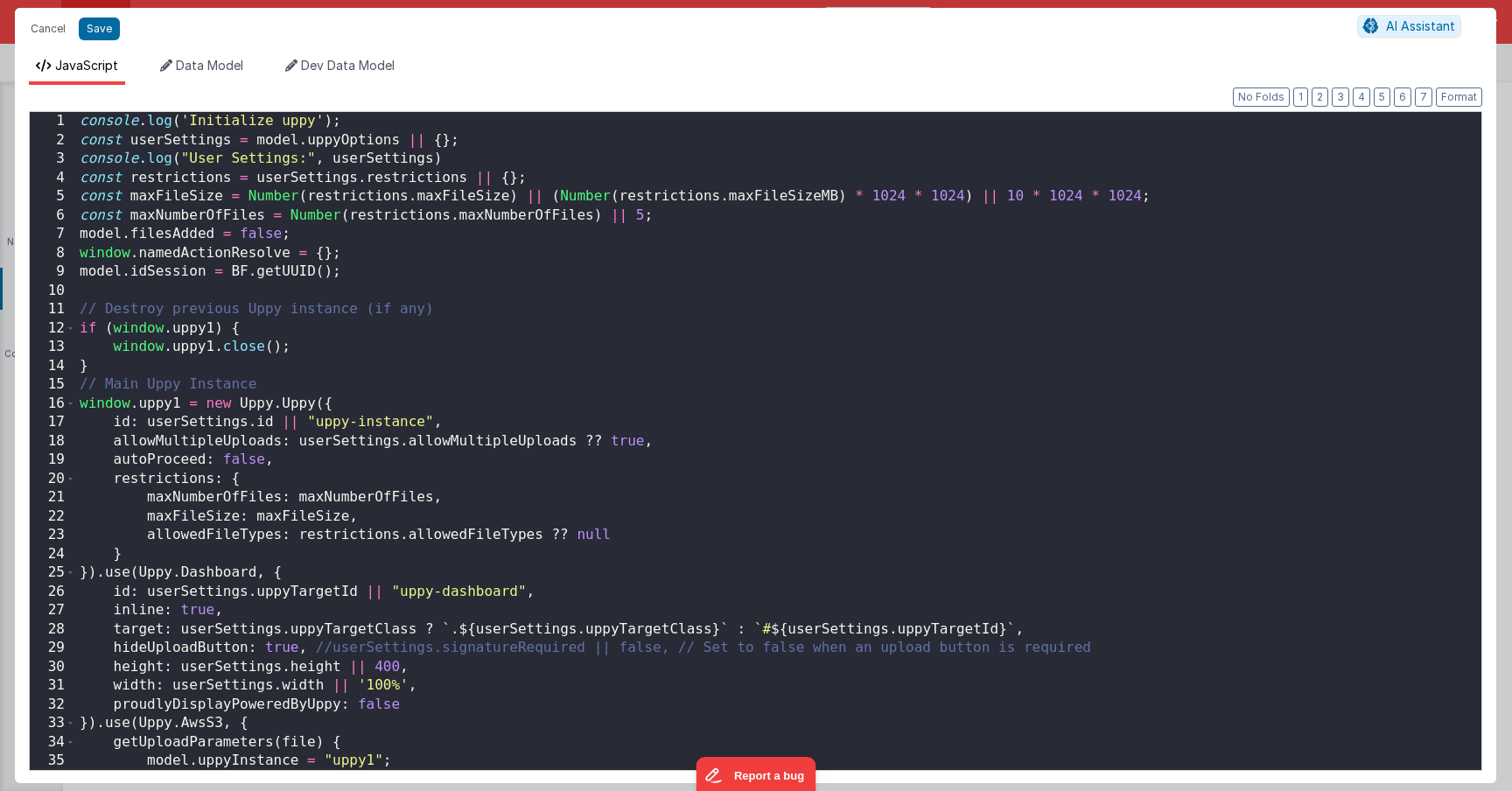
scroll to position [772, 0]
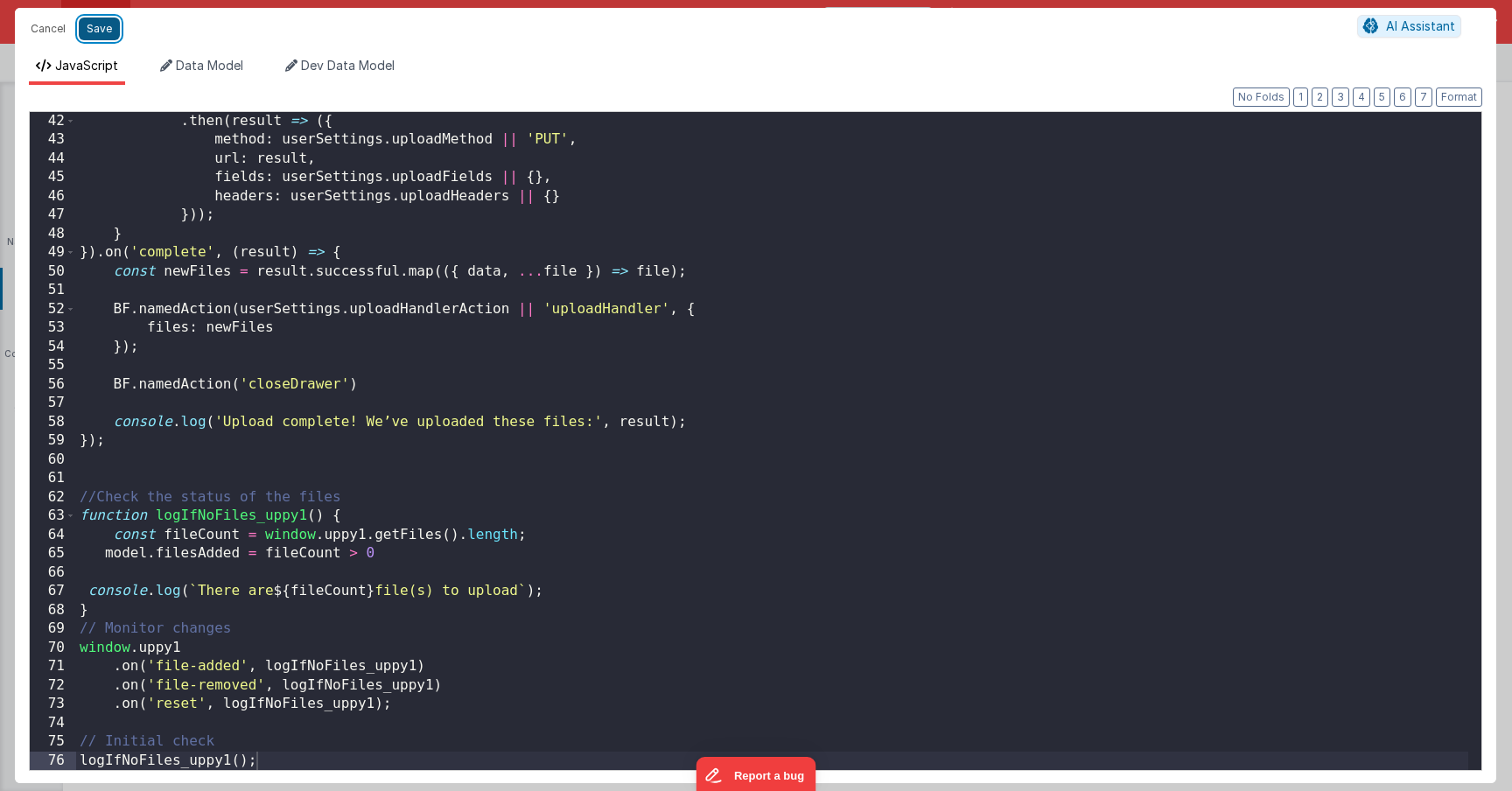
click at [100, 23] on button "Save" at bounding box center [99, 28] width 41 height 23
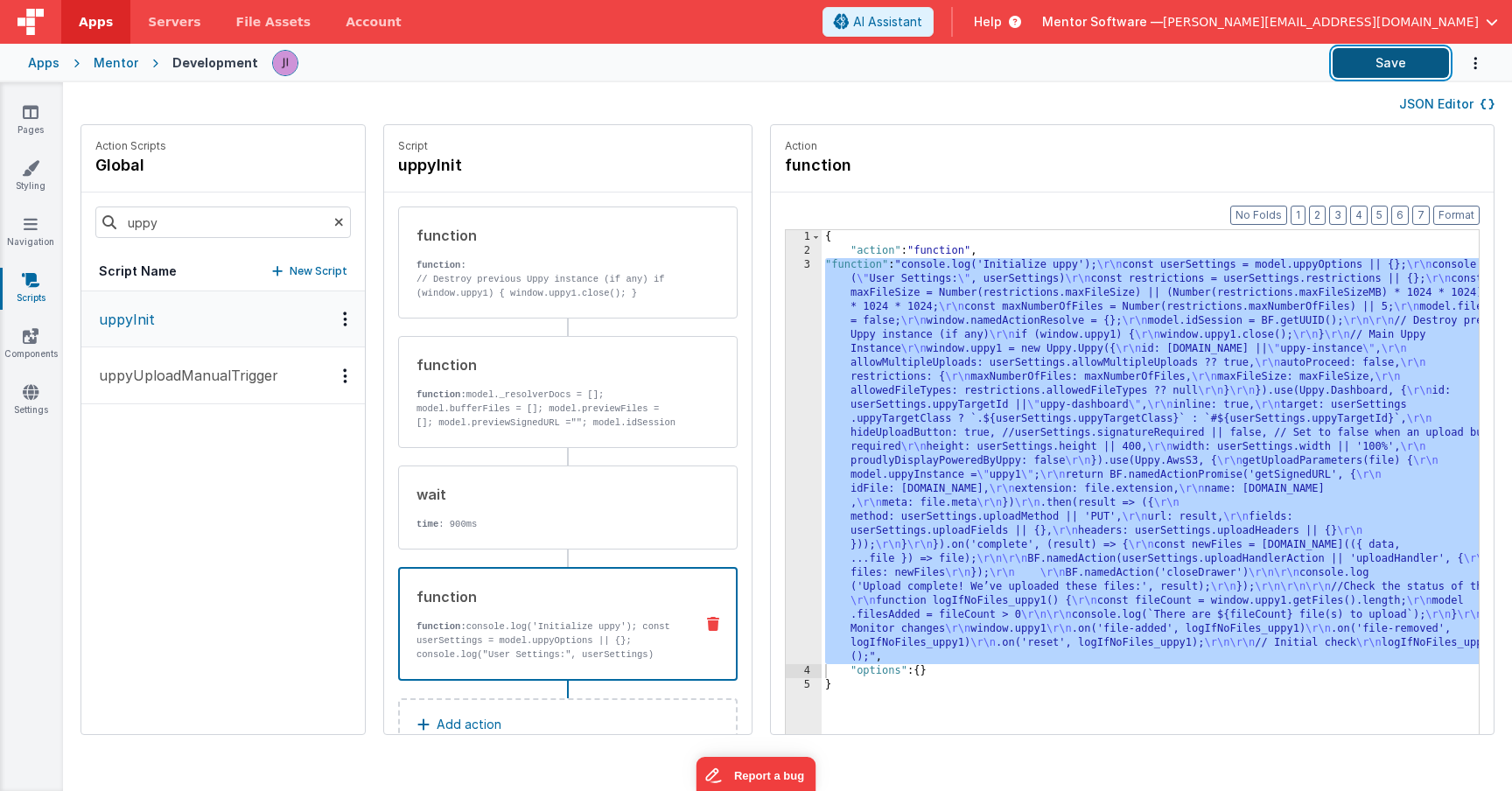
click at [1385, 67] on button "Save" at bounding box center [1390, 62] width 116 height 30
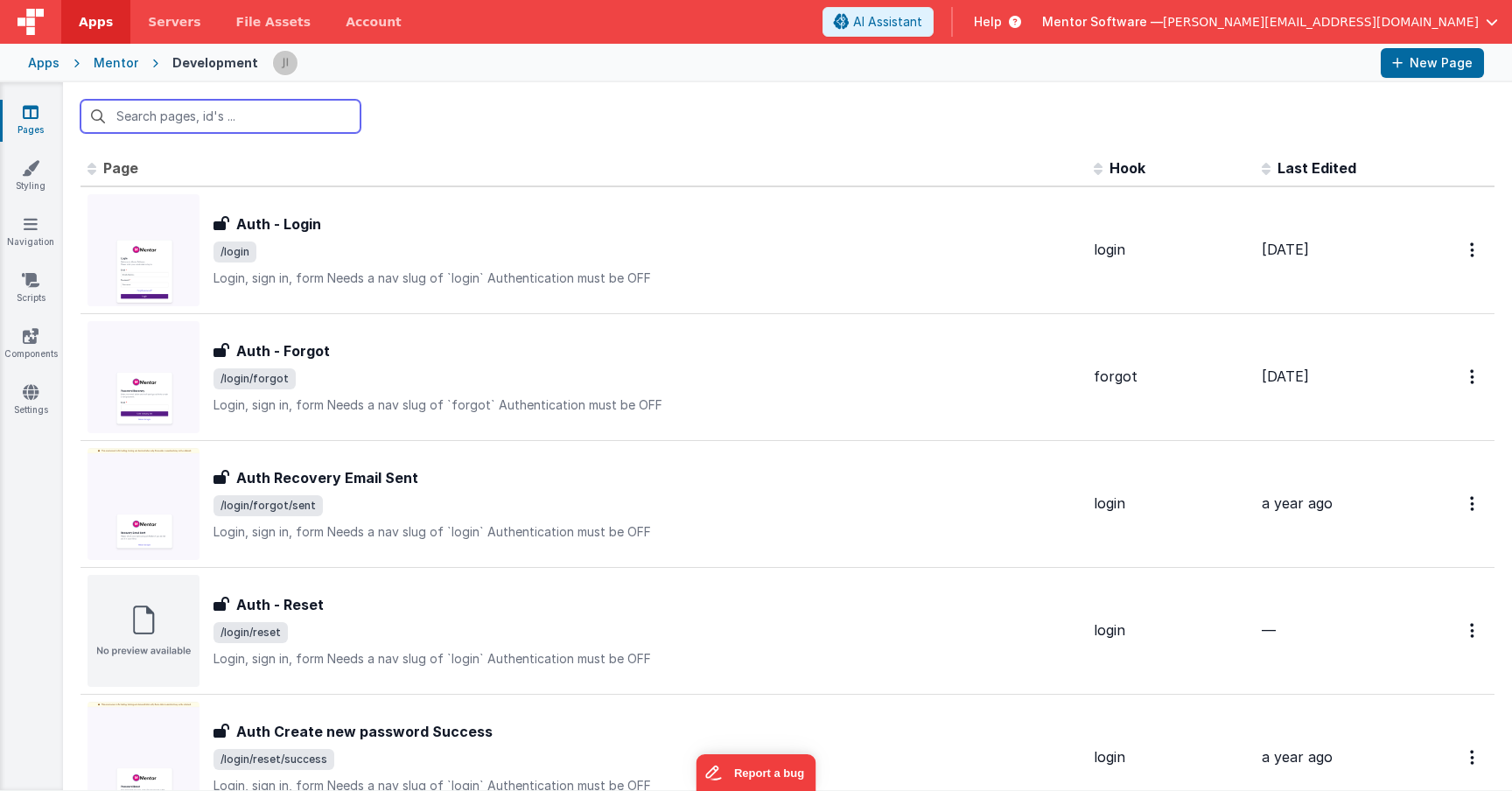
click at [300, 109] on input "text" at bounding box center [220, 116] width 280 height 33
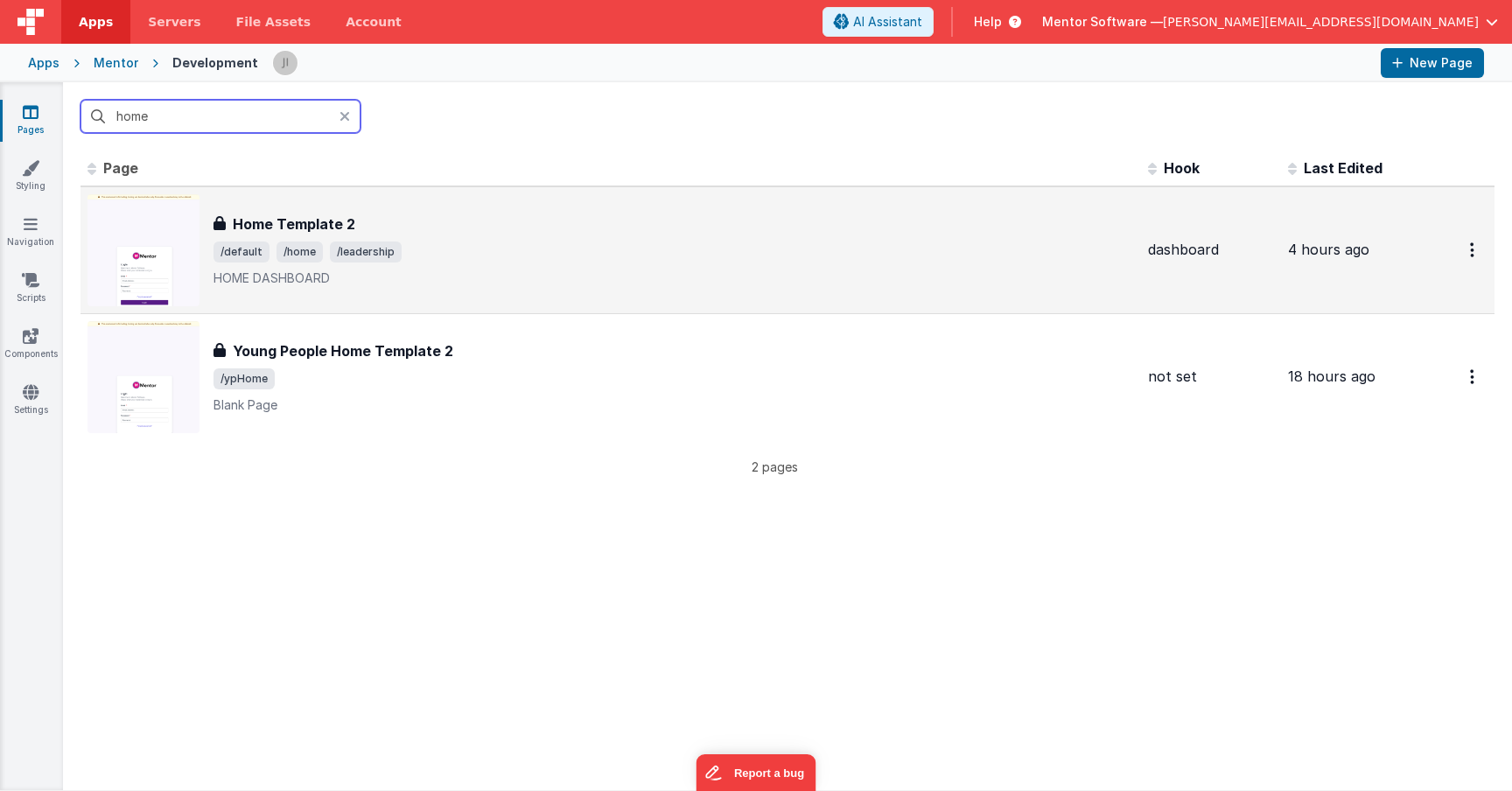
type input "home"
click at [469, 234] on div "Home Template 2 Home Template 2 /default /home /leadership HOME DASHBOARD" at bounding box center [674, 250] width 921 height 74
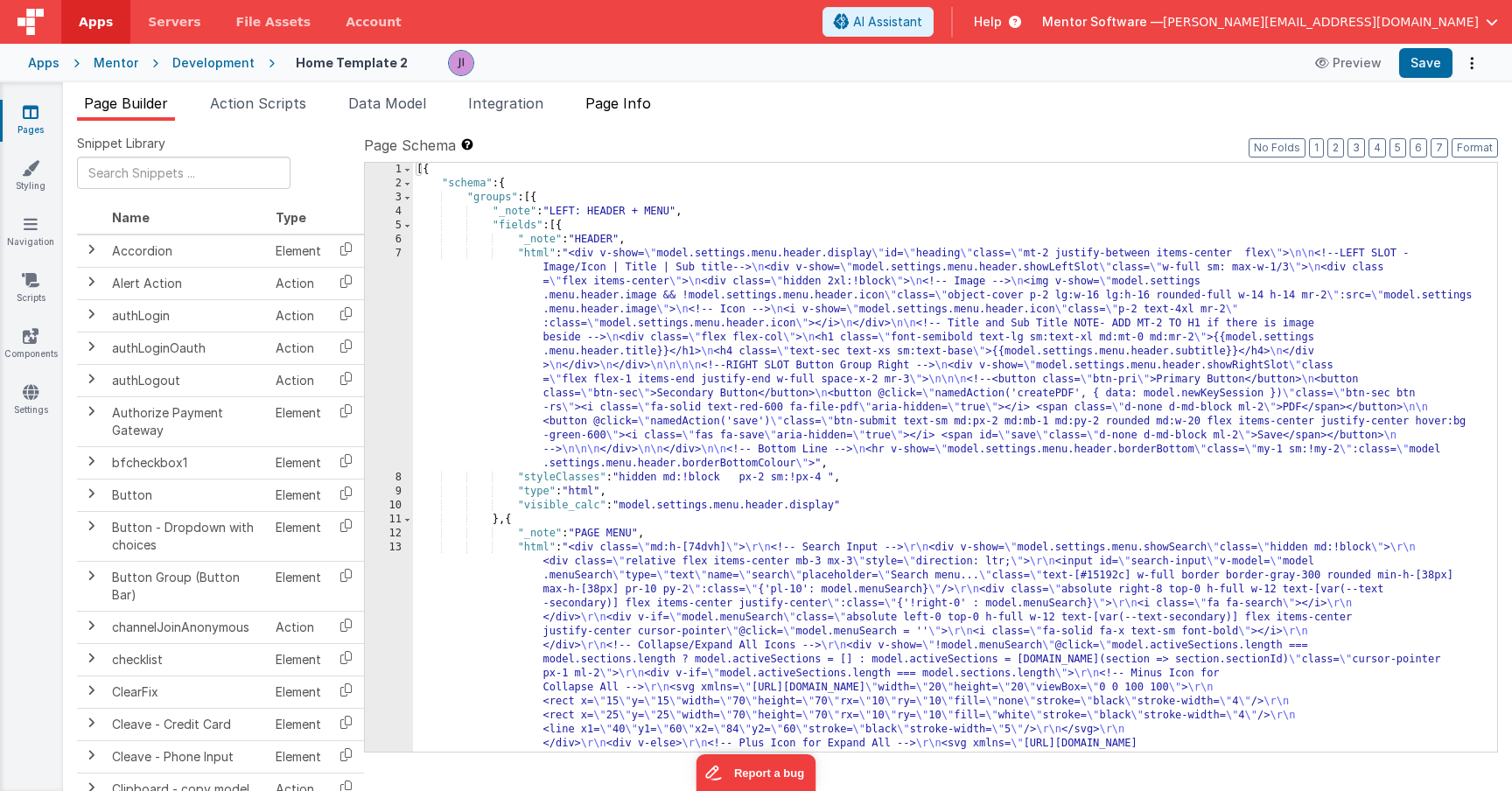
click at [639, 109] on span "Page Info" at bounding box center [618, 103] width 66 height 17
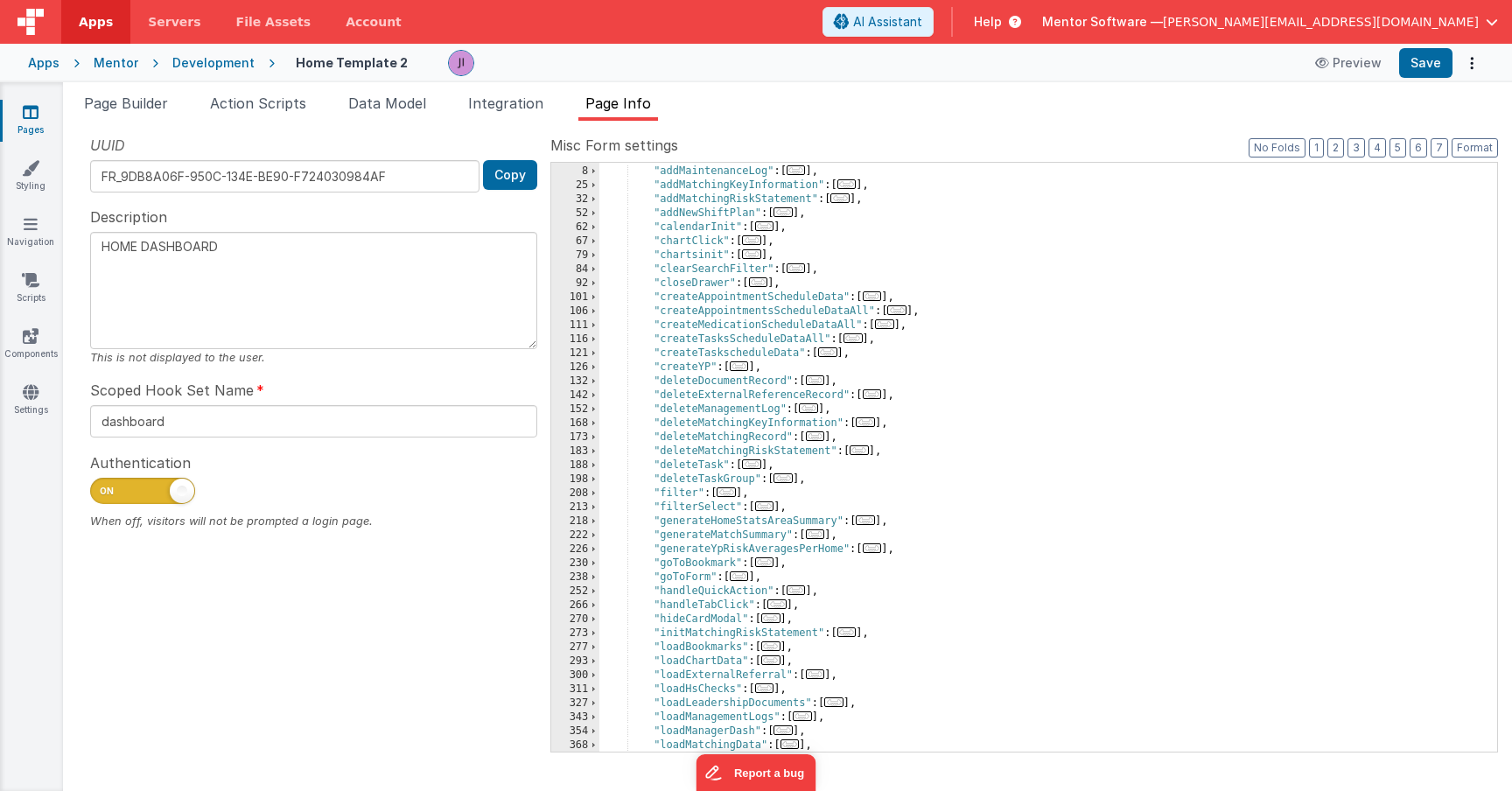
scroll to position [179, 0]
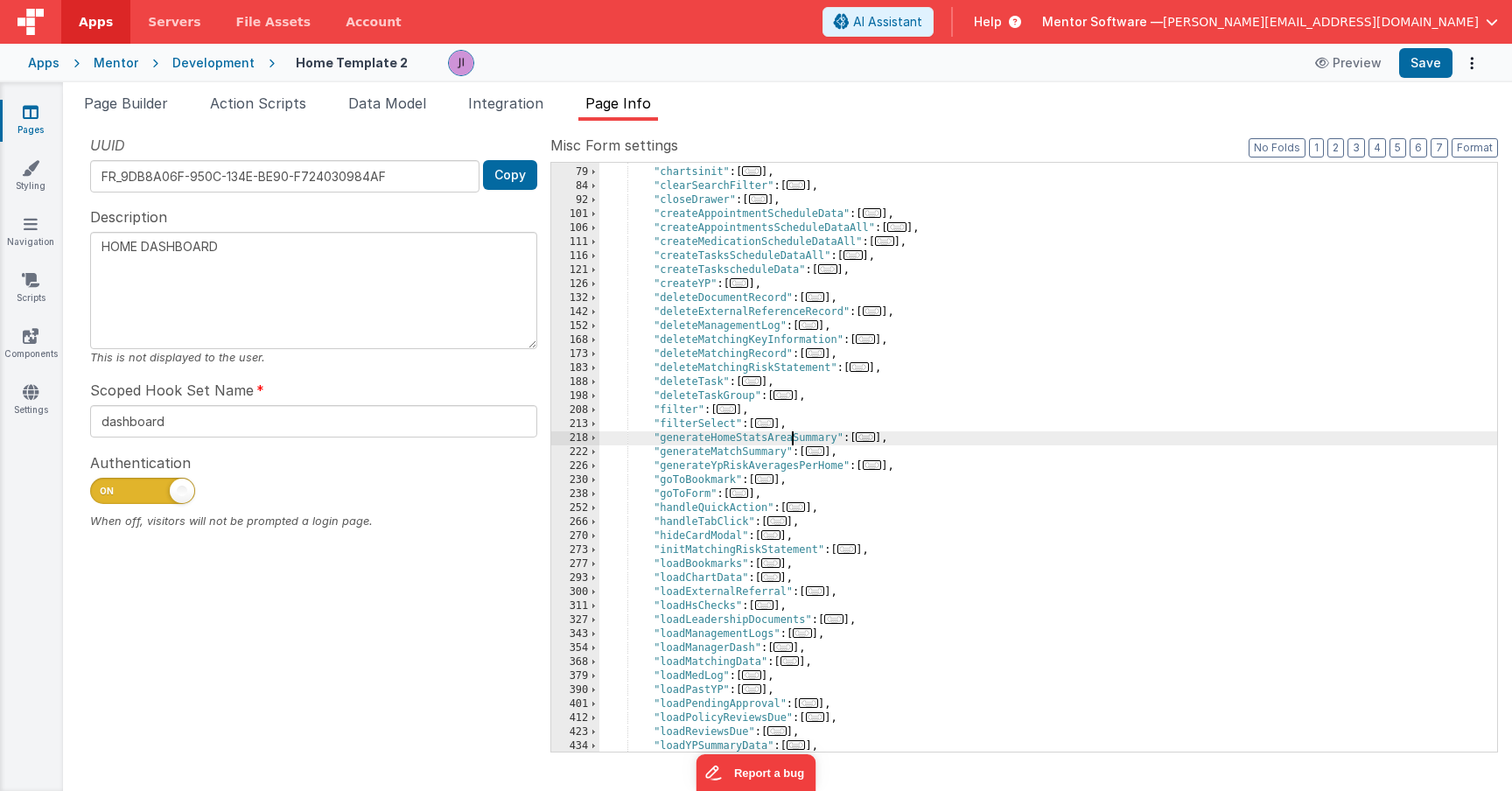
click at [794, 444] on div ""chartClick" : [ ... ] , "chartsinit" : [ ... ] , "clearSearchFilter" : [ ... ]…" at bounding box center [1048, 459] width 897 height 617
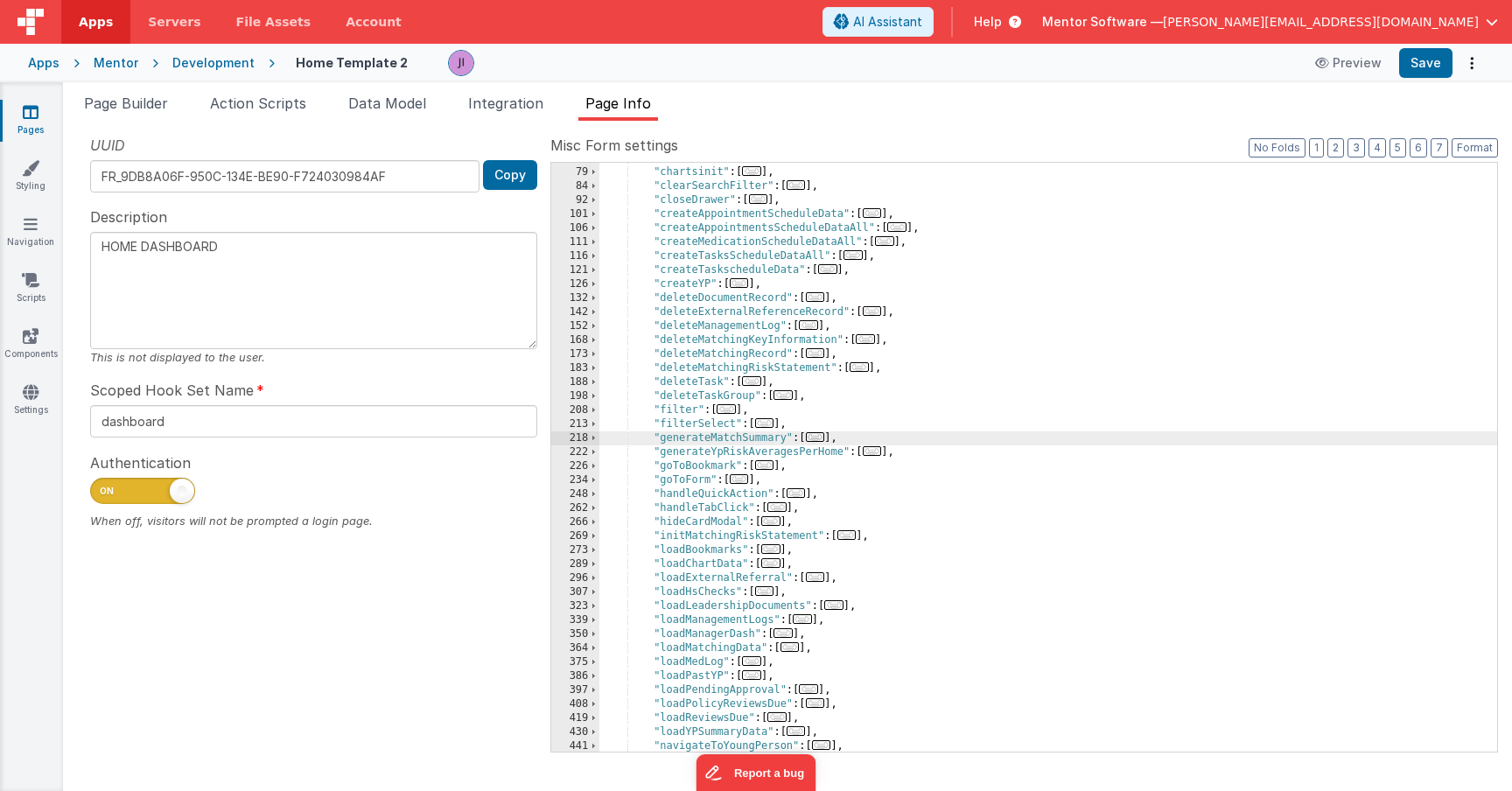
type textarea "HOME DASHBOARD"
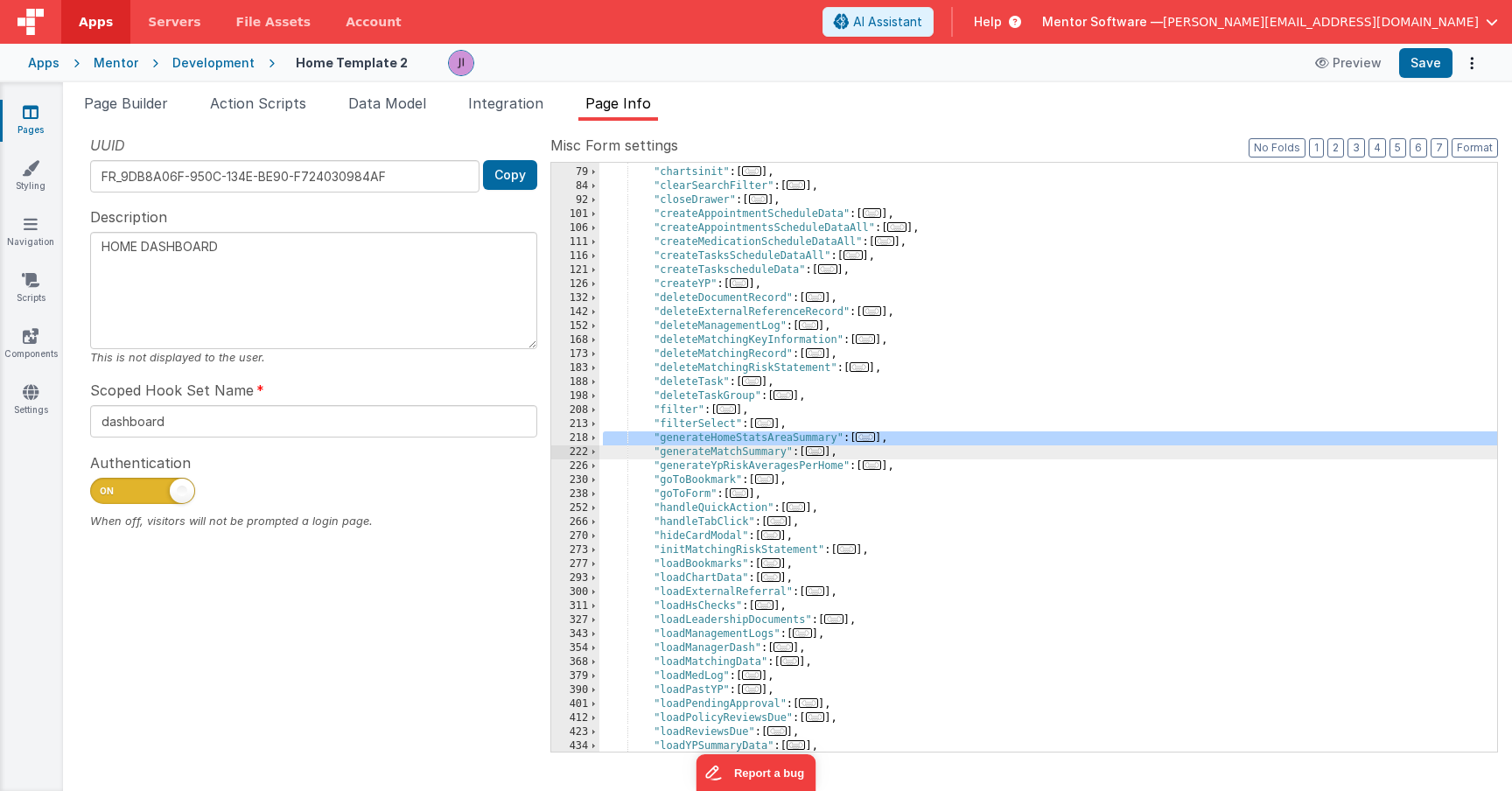
click at [1098, 404] on div ""chartClick" : [ ... ] , "chartsinit" : [ ... ] , "clearSearchFilter" : [ ... ]…" at bounding box center [1048, 459] width 897 height 617
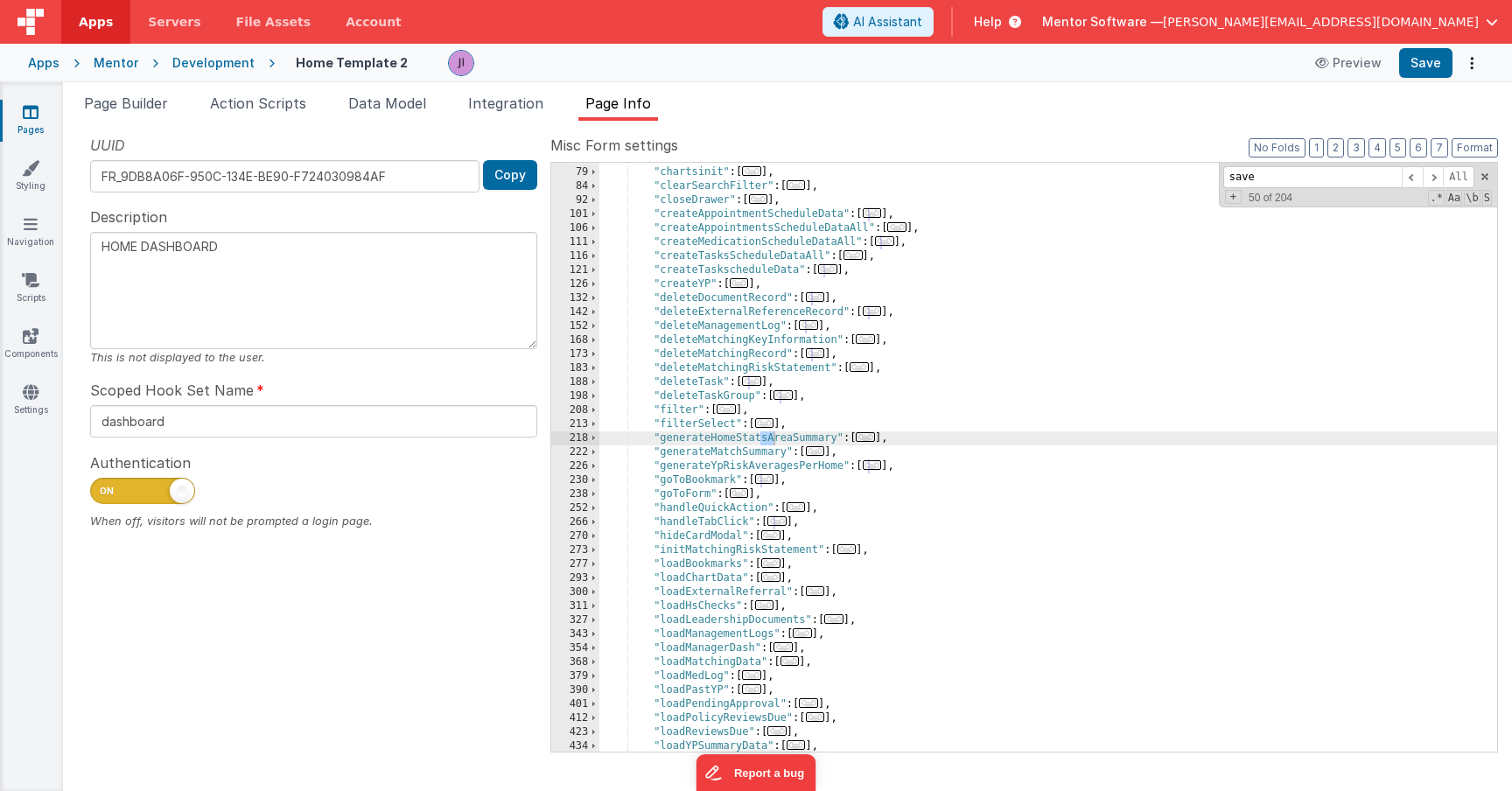
scroll to position [909, 0]
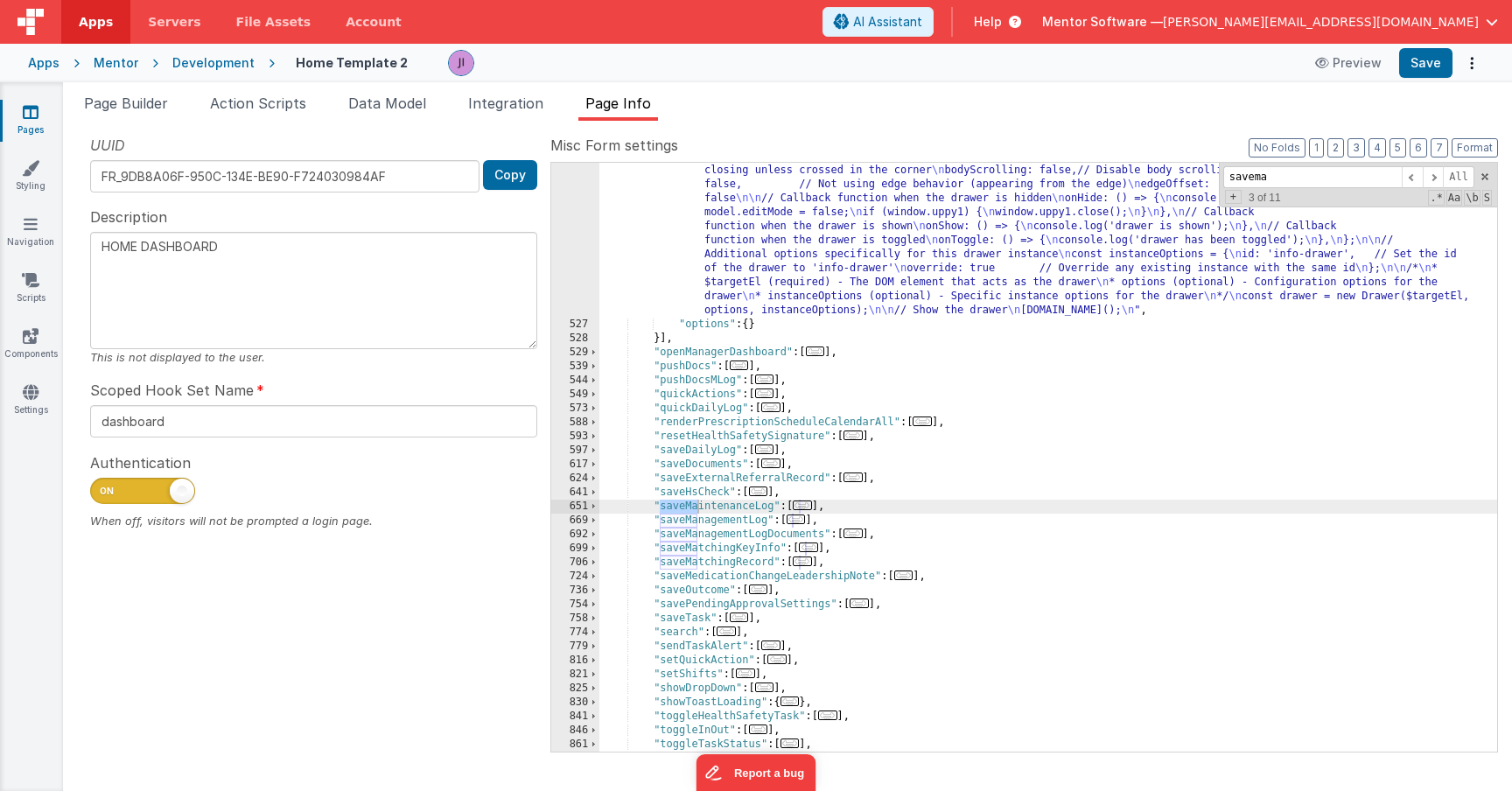
type input "savema"
click at [813, 515] on div ""function" : "// // Assign the id of the clicked row to model.idClicked \n // m…" at bounding box center [1048, 507] width 897 height 827
click at [819, 489] on div ""function" : "// // Assign the id of the clicked row to model.idClicked \n // m…" at bounding box center [1048, 507] width 897 height 827
click at [815, 500] on div ""function" : "// // Assign the id of the clicked row to model.idClicked \n // m…" at bounding box center [1048, 507] width 897 height 827
click at [812, 503] on span "..." at bounding box center [802, 505] width 19 height 10
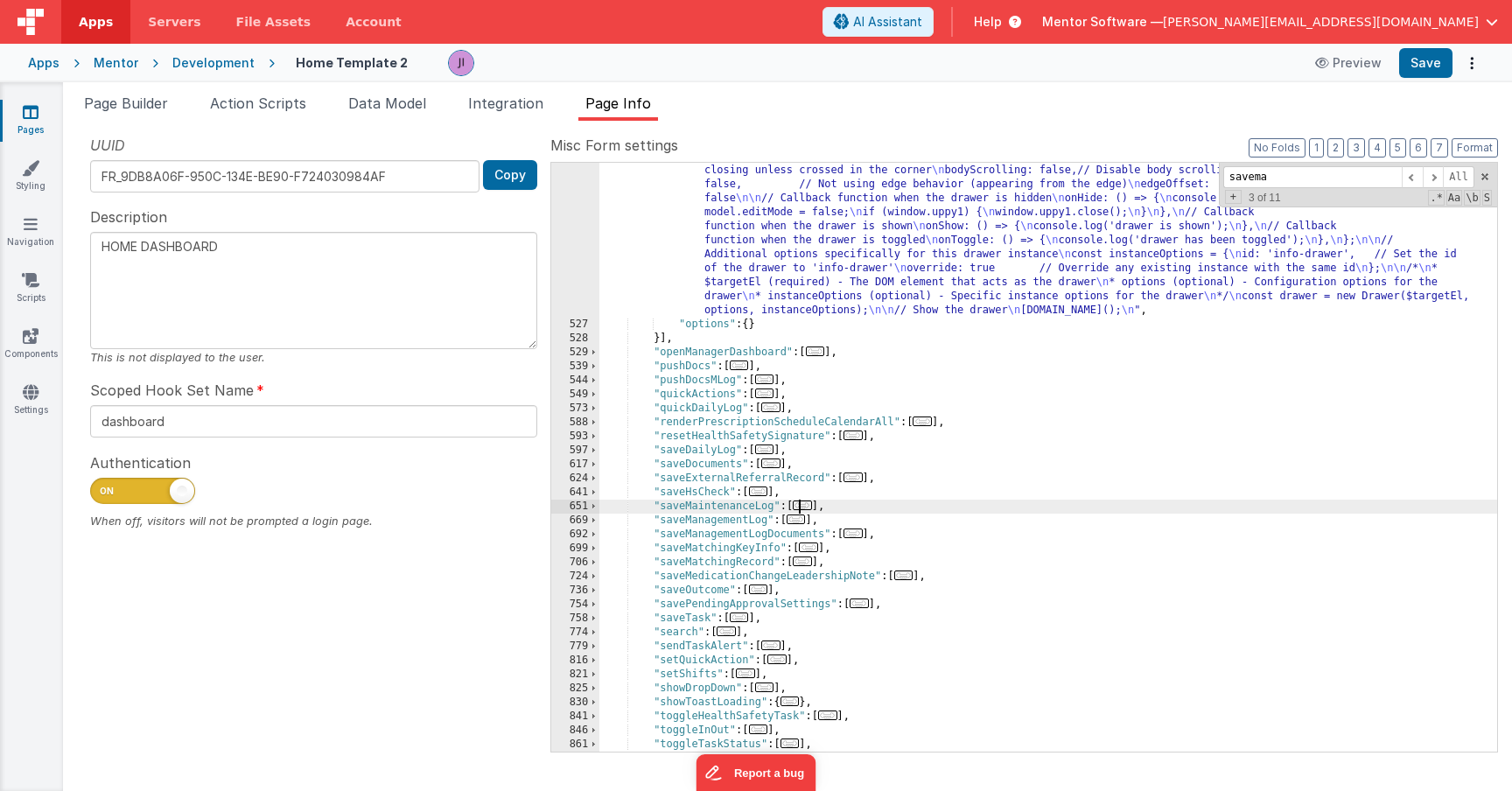
click at [806, 505] on span "..." at bounding box center [802, 505] width 19 height 10
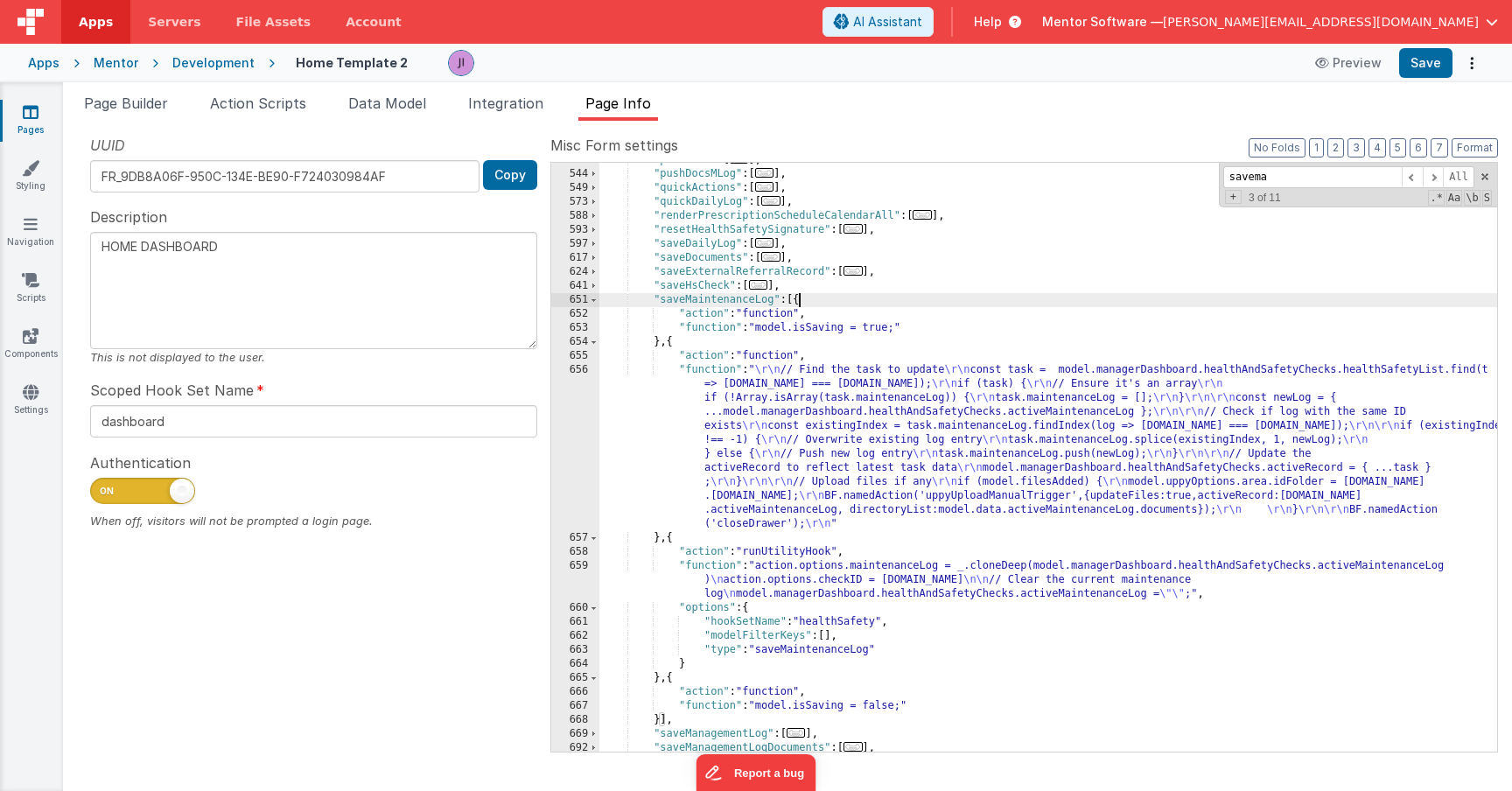
scroll to position [1176, 0]
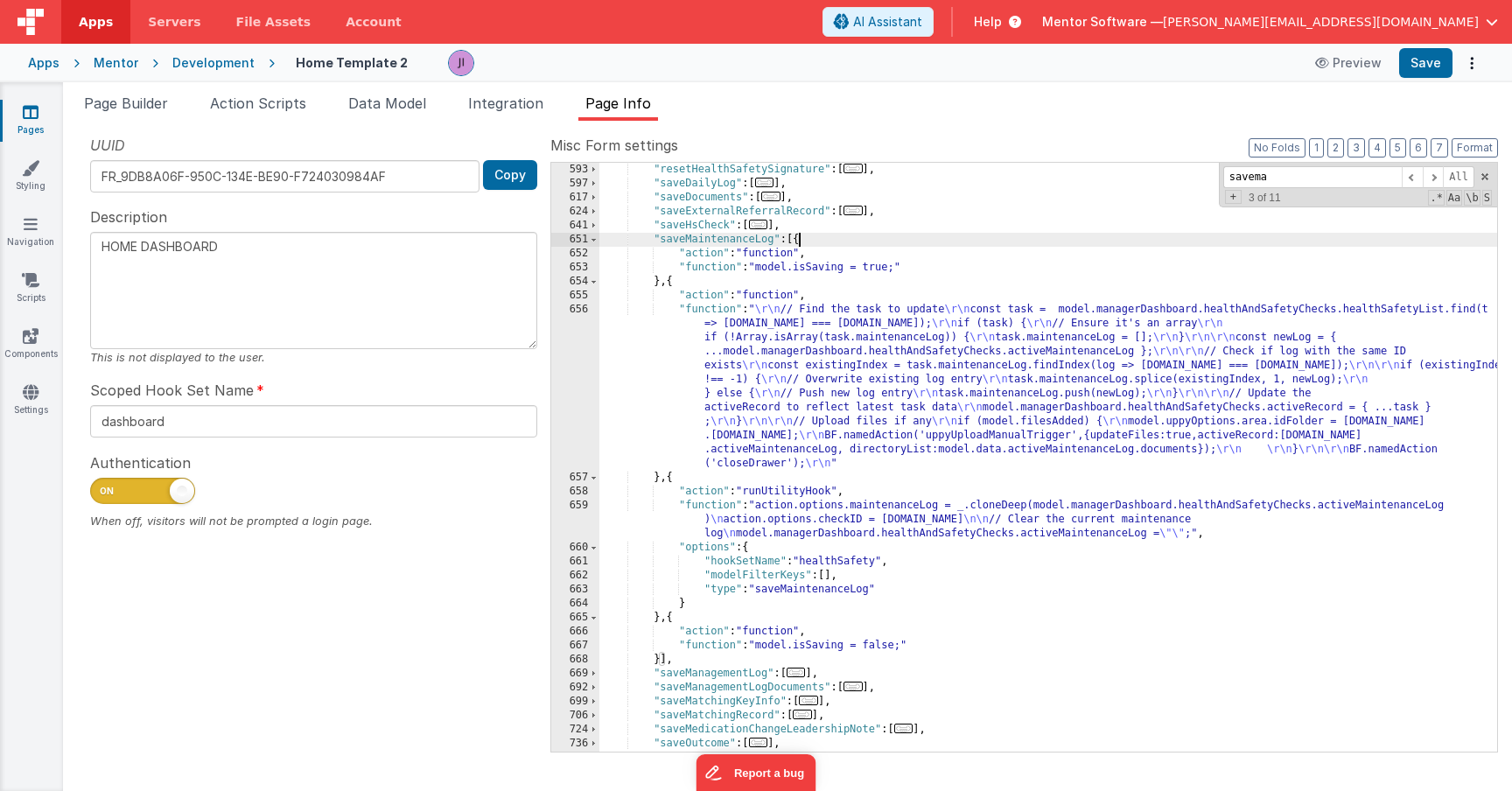
click at [833, 426] on div ""resetHealthSafetySignature" : [ ... ] , "saveDailyLog" : [ ... ] , "saveDocume…" at bounding box center [1048, 471] width 897 height 617
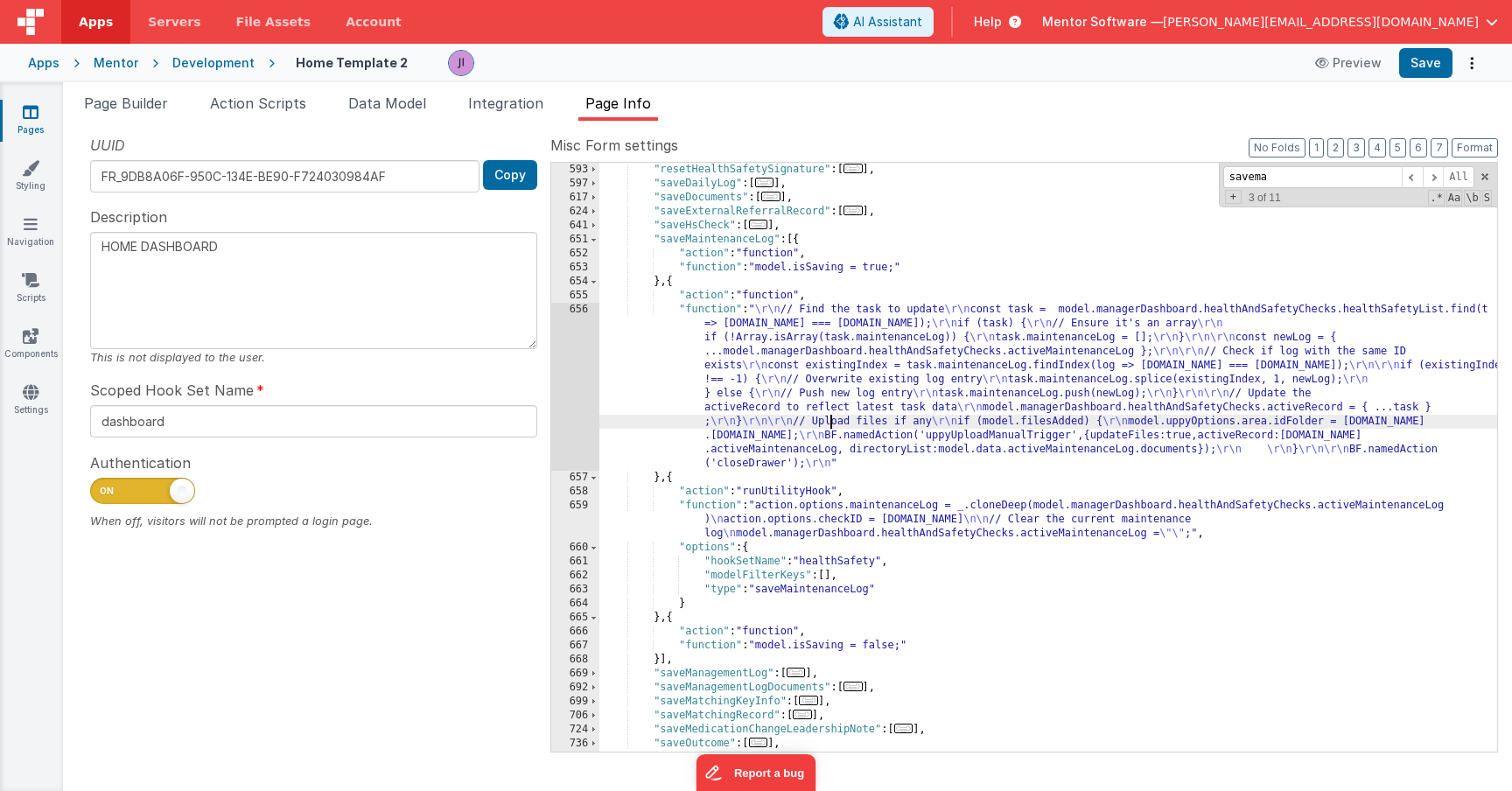
click at [571, 414] on div "656" at bounding box center [575, 386] width 48 height 168
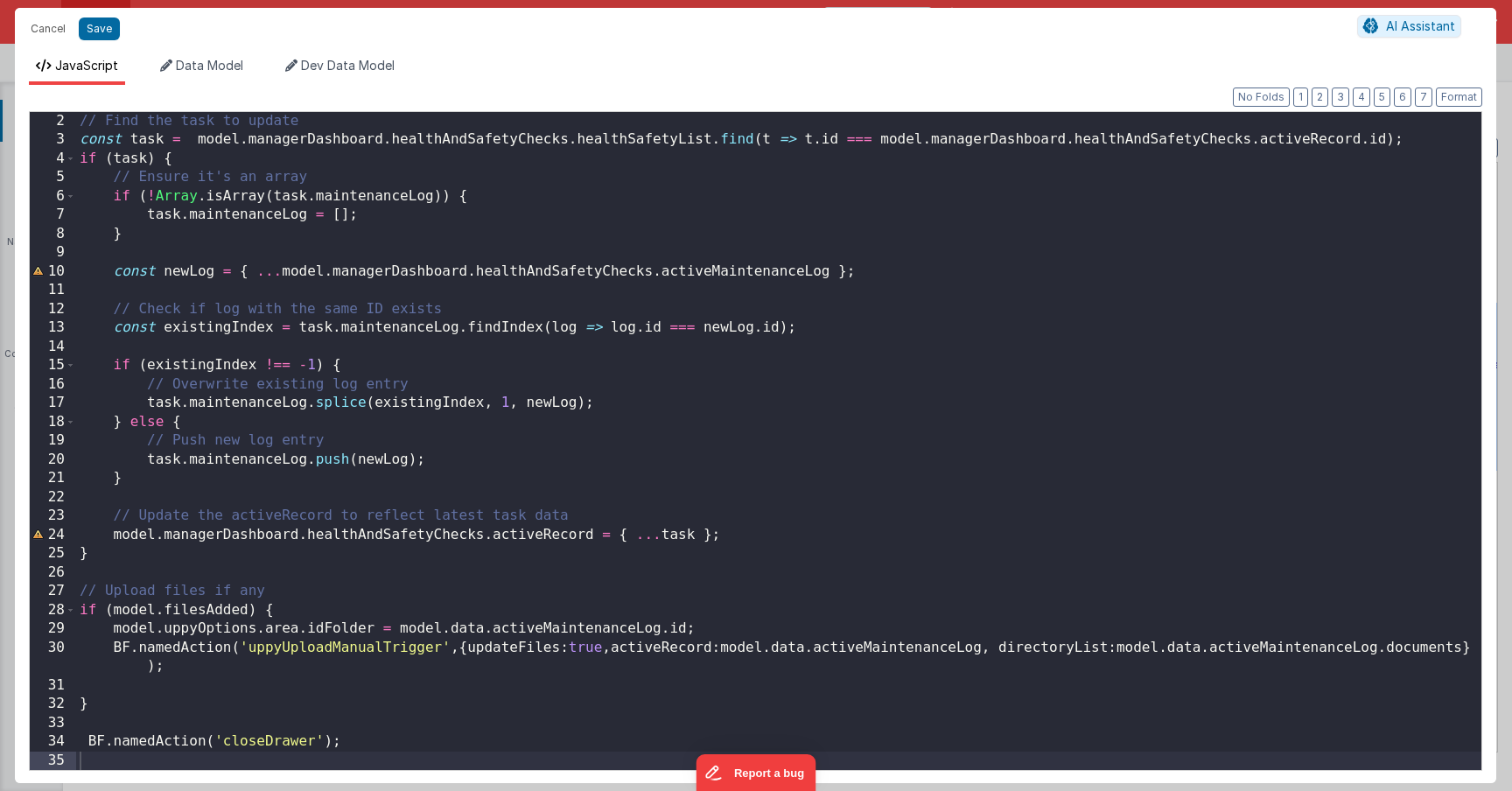
scroll to position [19, 0]
click at [695, 631] on div "// Find the task to update const task = model . managerDashboard . healthAndSaf…" at bounding box center [779, 459] width 1406 height 696
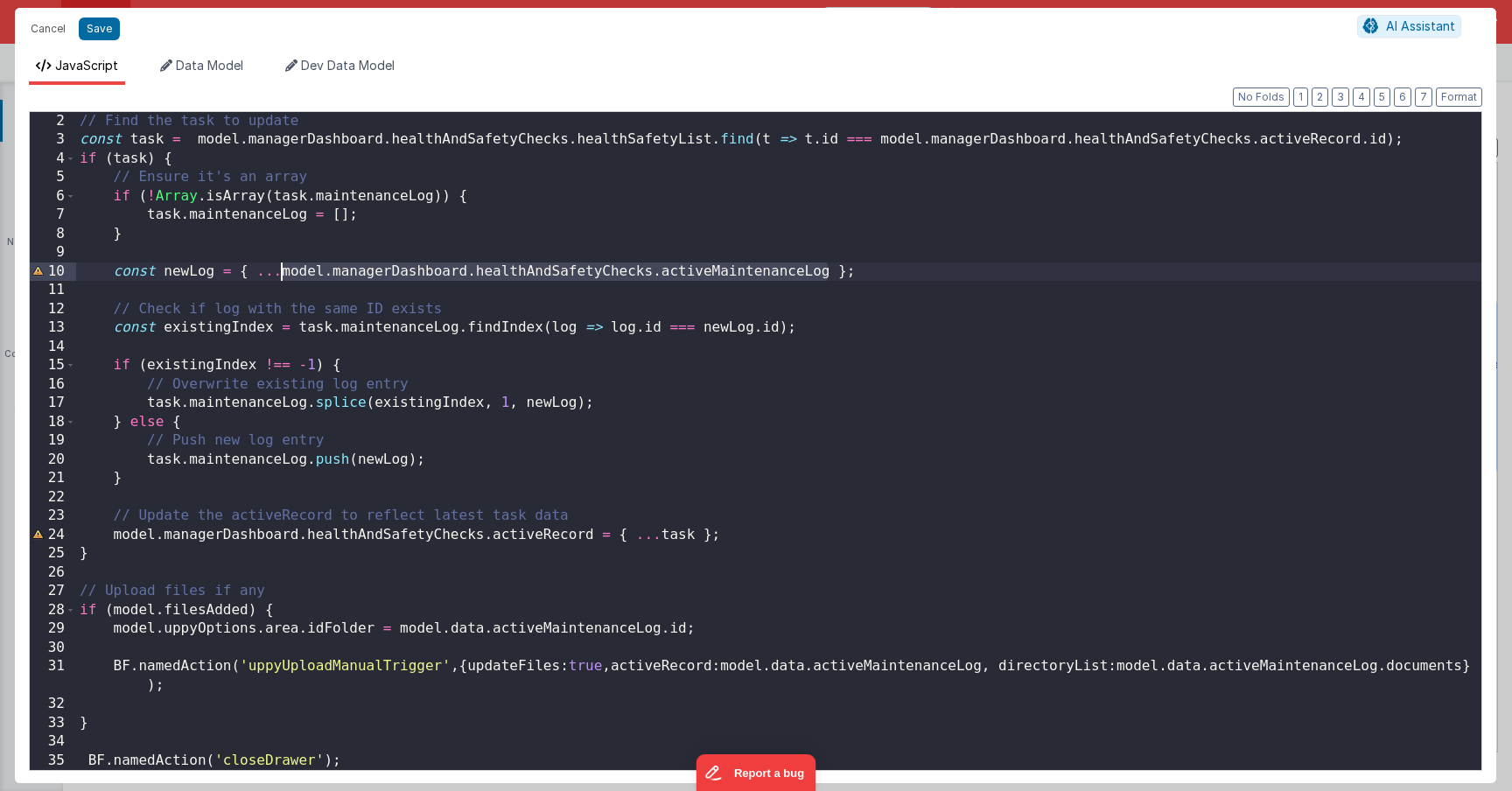
drag, startPoint x: 830, startPoint y: 271, endPoint x: 285, endPoint y: 277, distance: 545.0
click at [285, 277] on div "// Find the task to update const task = model . managerDashboard . healthAndSaf…" at bounding box center [779, 459] width 1406 height 696
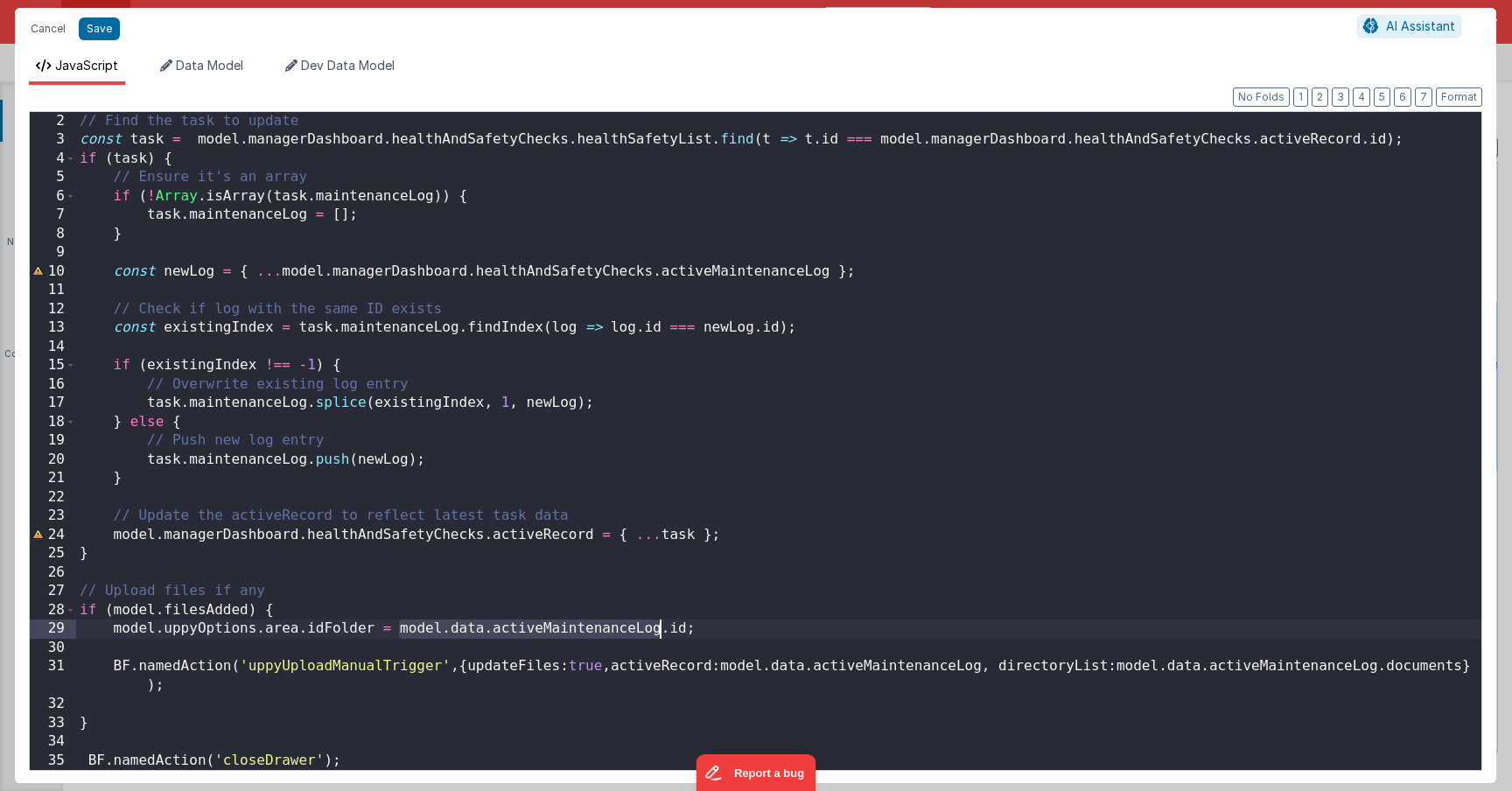
drag, startPoint x: 398, startPoint y: 628, endPoint x: 660, endPoint y: 629, distance: 262.0
click at [660, 629] on div "// Find the task to update const task = model . managerDashboard . healthAndSaf…" at bounding box center [779, 459] width 1406 height 696
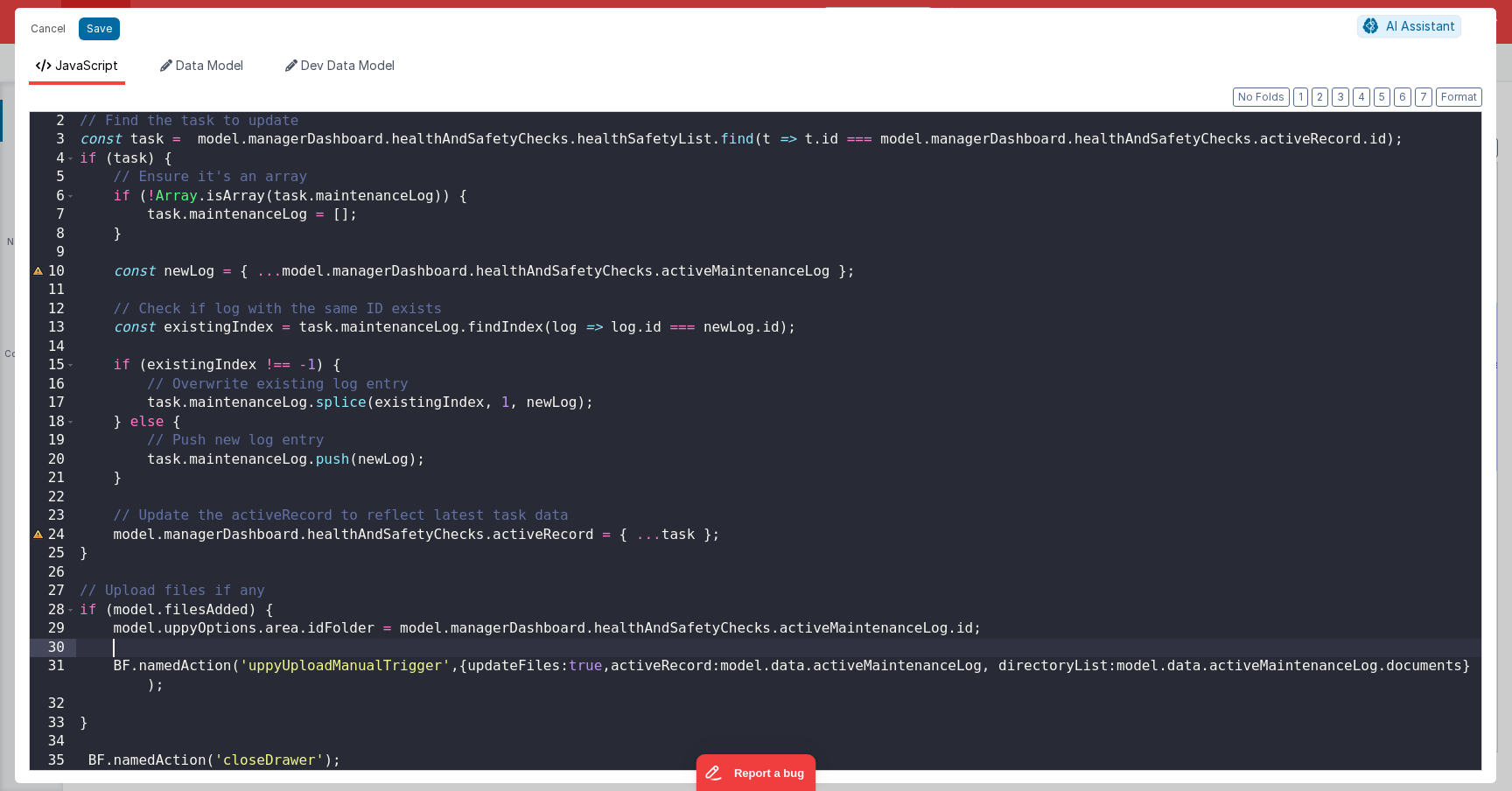
click at [1003, 642] on div "// Find the task to update const task = model . managerDashboard . healthAndSaf…" at bounding box center [779, 459] width 1406 height 696
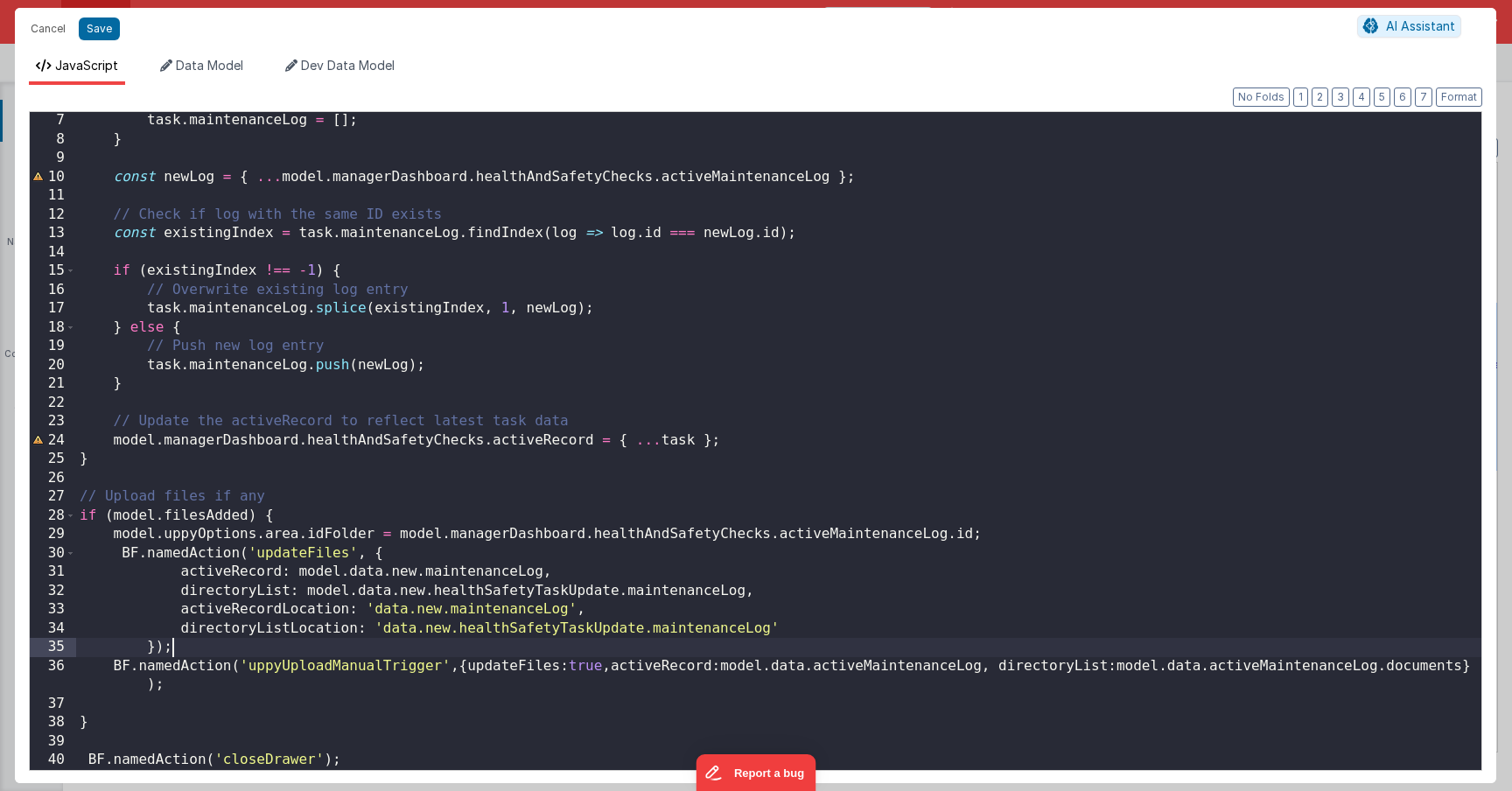
scroll to position [132, 0]
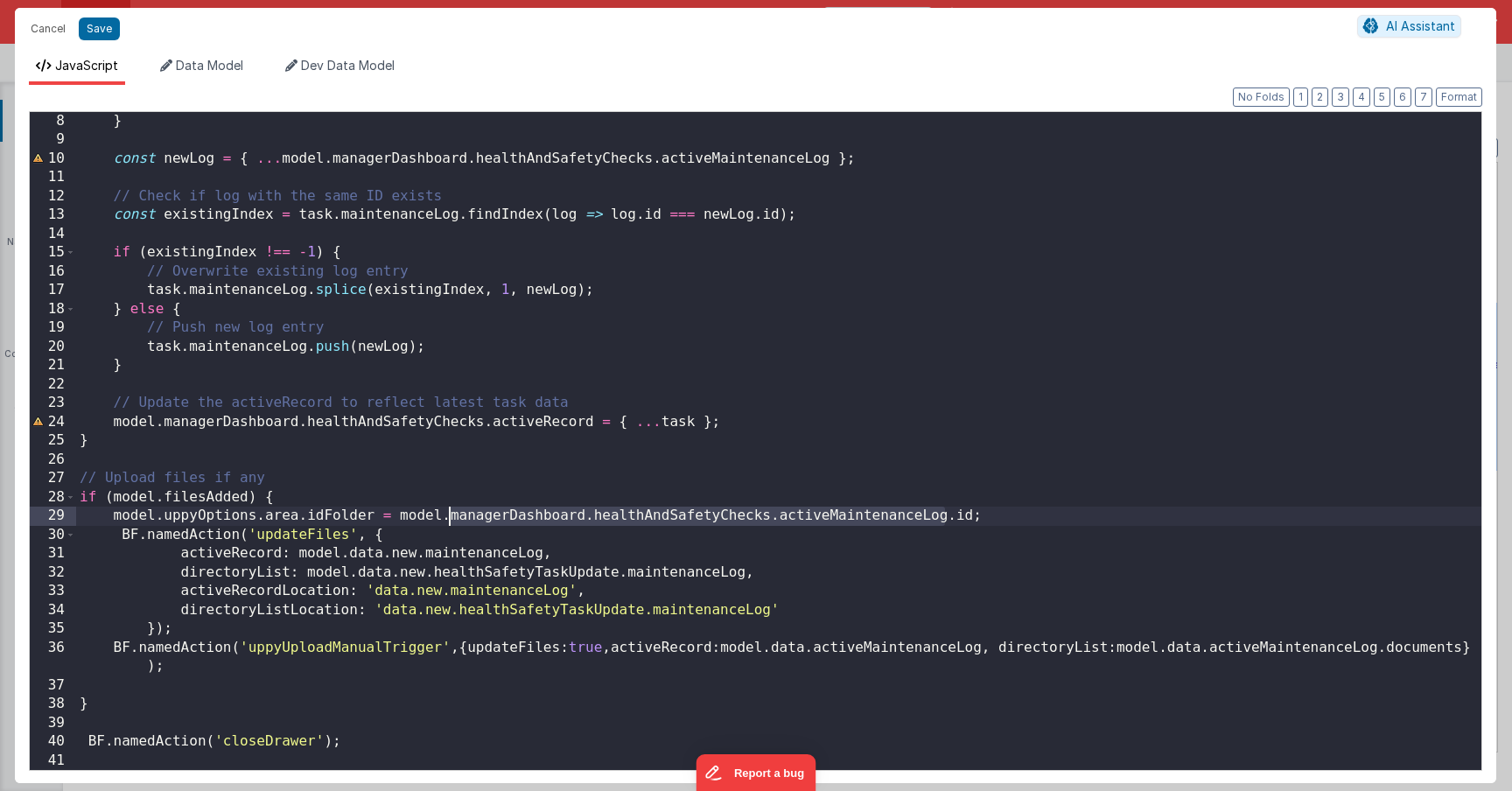
drag, startPoint x: 947, startPoint y: 518, endPoint x: 448, endPoint y: 518, distance: 499.0
click at [448, 518] on div "} const newLog = { ... model . managerDashboard . healthAndSafetyChecks . activ…" at bounding box center [779, 459] width 1406 height 696
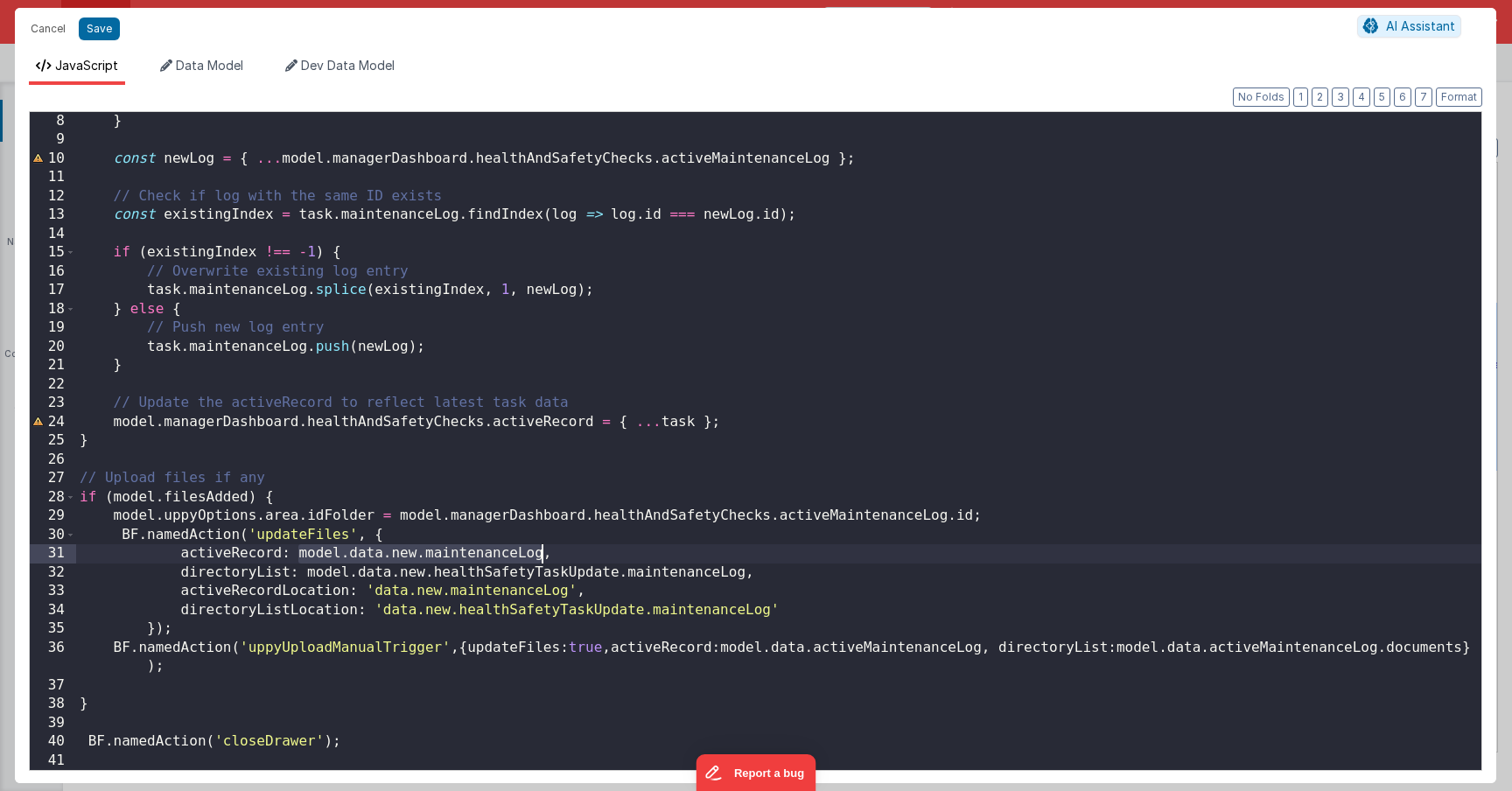
drag, startPoint x: 297, startPoint y: 559, endPoint x: 540, endPoint y: 559, distance: 243.0
click at [540, 559] on div "} const newLog = { ... model . managerDashboard . healthAndSafetyChecks . activ…" at bounding box center [779, 459] width 1406 height 696
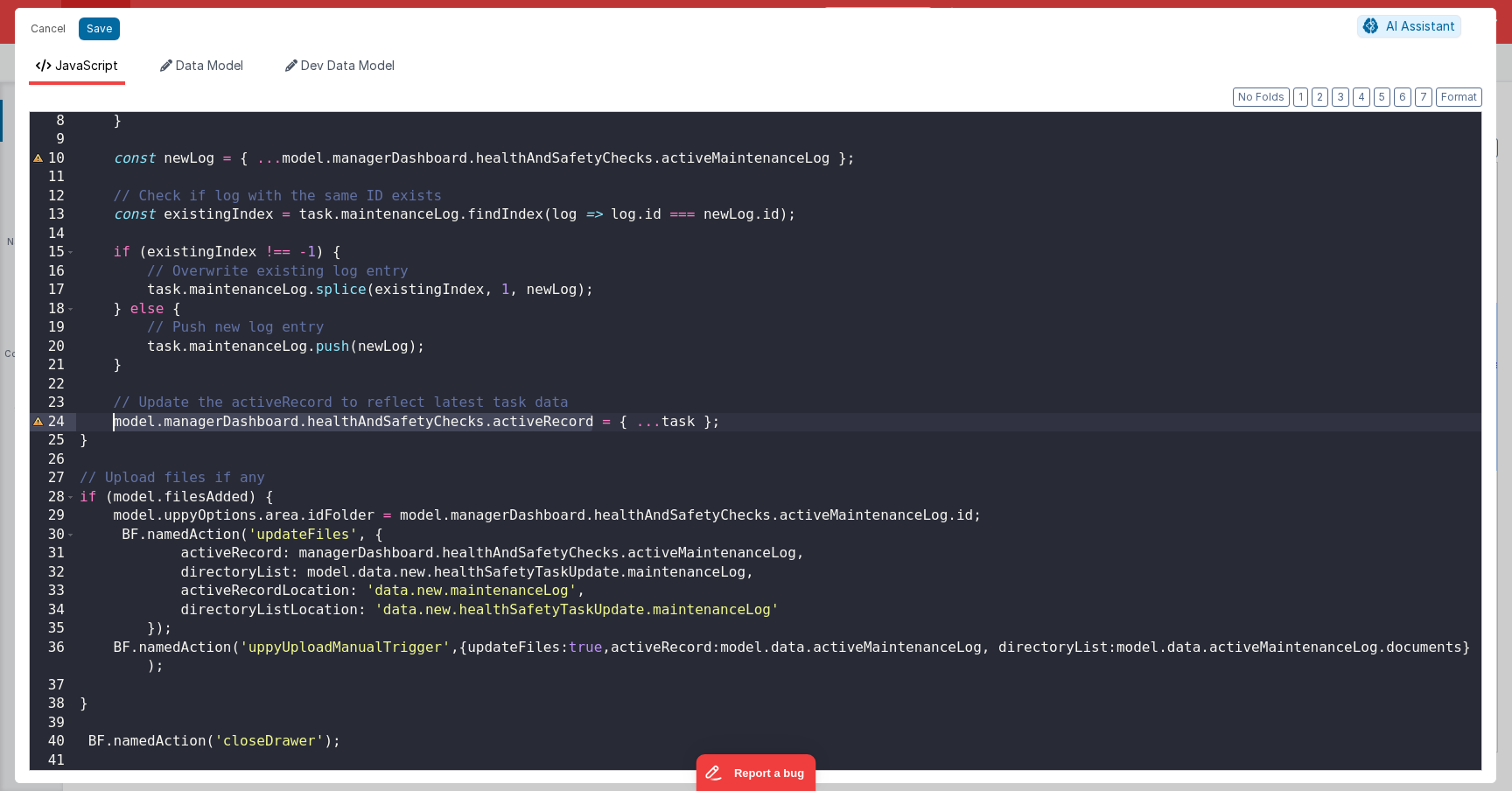
drag, startPoint x: 591, startPoint y: 422, endPoint x: 112, endPoint y: 420, distance: 479.0
click at [112, 420] on div "} const newLog = { ... model . managerDashboard . healthAndSafetyChecks . activ…" at bounding box center [779, 459] width 1406 height 696
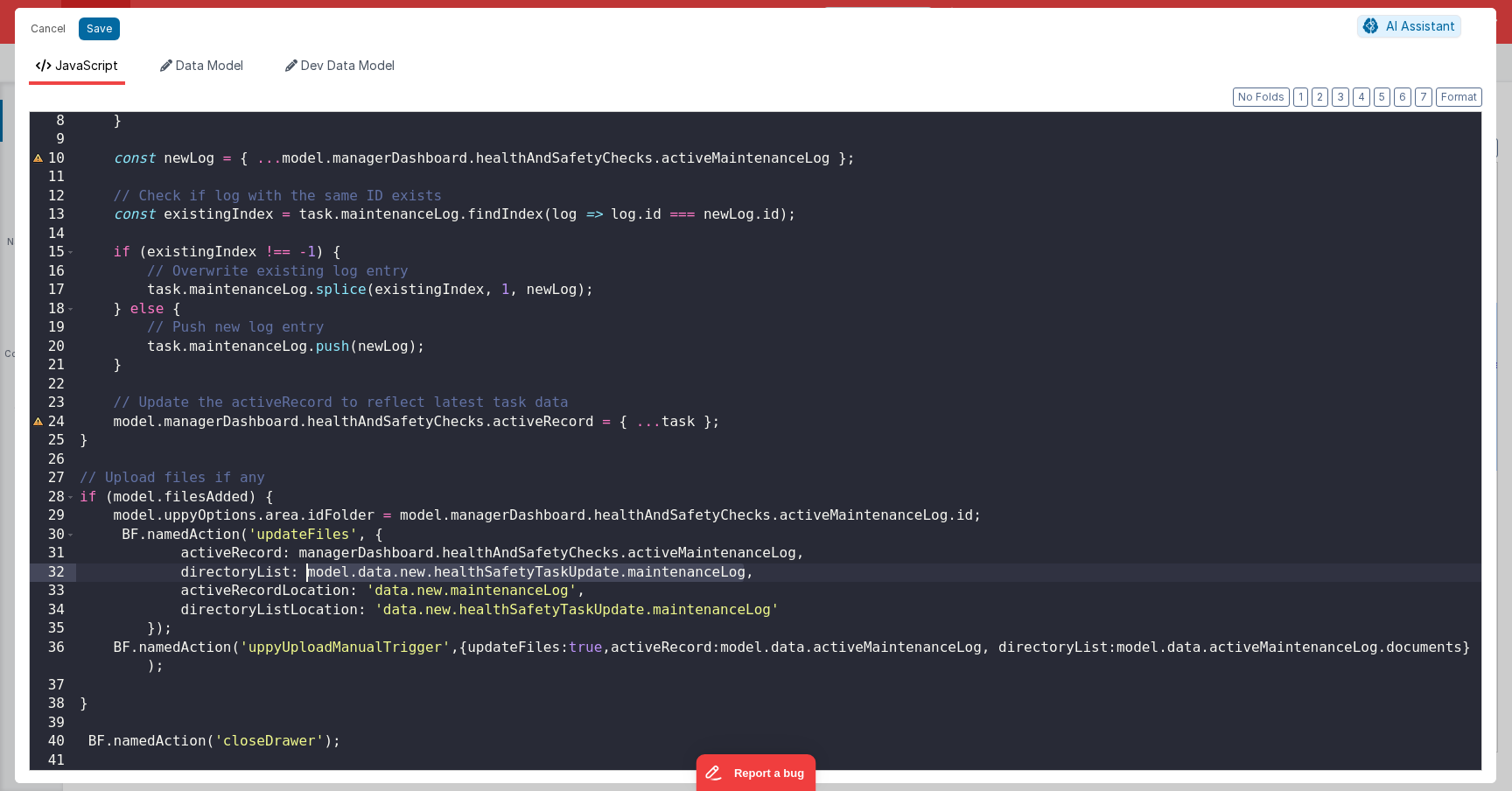
drag, startPoint x: 742, startPoint y: 573, endPoint x: 305, endPoint y: 575, distance: 437.0
click at [305, 575] on div "} const newLog = { ... model . managerDashboard . healthAndSafetyChecks . activ…" at bounding box center [779, 459] width 1406 height 696
drag, startPoint x: 354, startPoint y: 571, endPoint x: 781, endPoint y: 575, distance: 427.0
click at [781, 575] on div "} const newLog = { ... model . managerDashboard . healthAndSafetyChecks . activ…" at bounding box center [779, 459] width 1406 height 696
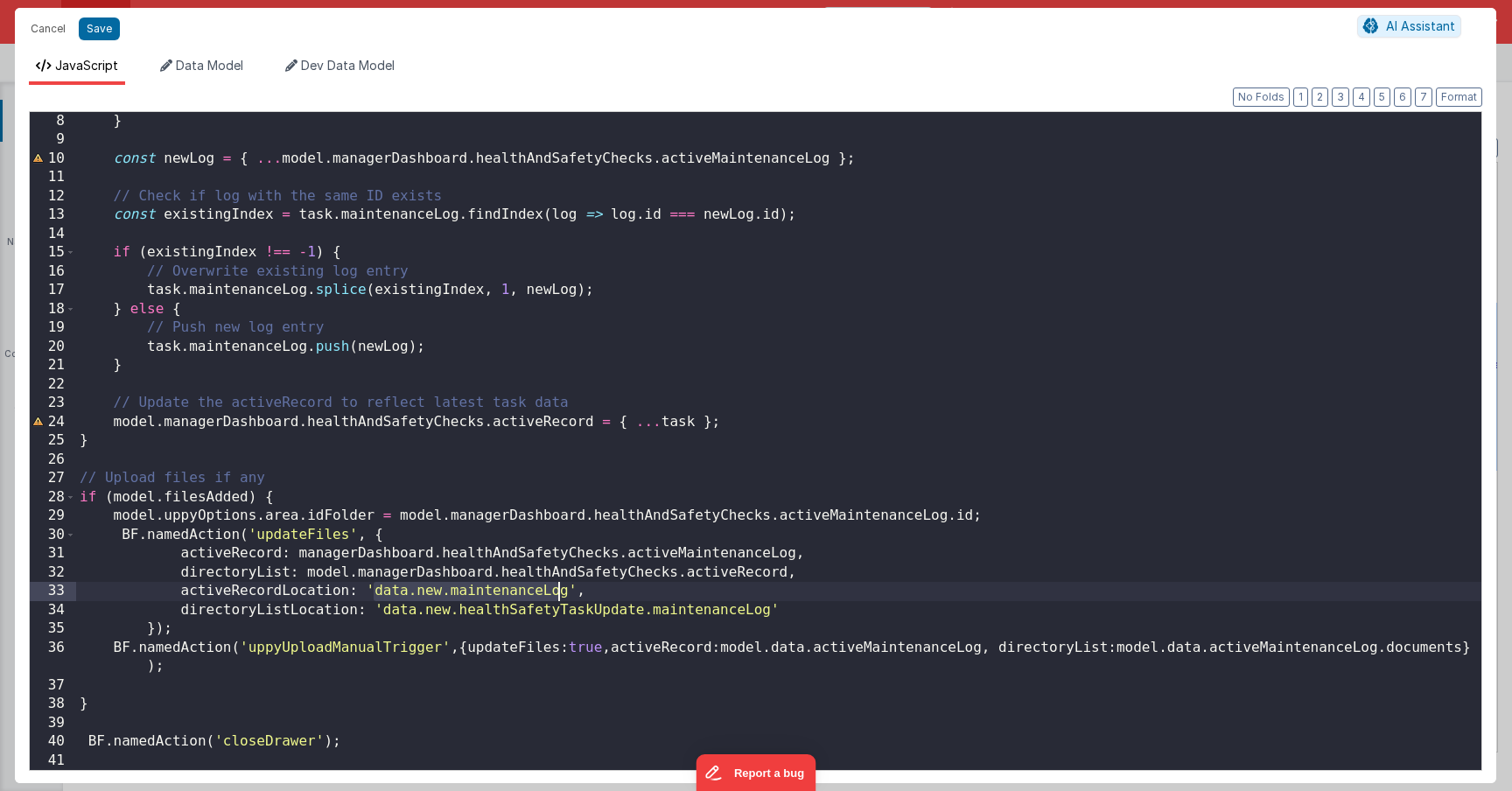
drag, startPoint x: 374, startPoint y: 597, endPoint x: 560, endPoint y: 597, distance: 186.0
click at [560, 597] on div "} const newLog = { ... model . managerDashboard . healthAndSafetyChecks . activ…" at bounding box center [779, 459] width 1406 height 696
drag, startPoint x: 383, startPoint y: 613, endPoint x: 766, endPoint y: 617, distance: 383.0
click at [766, 617] on div "} const newLog = { ... model . managerDashboard . healthAndSafetyChecks . activ…" at bounding box center [779, 459] width 1406 height 696
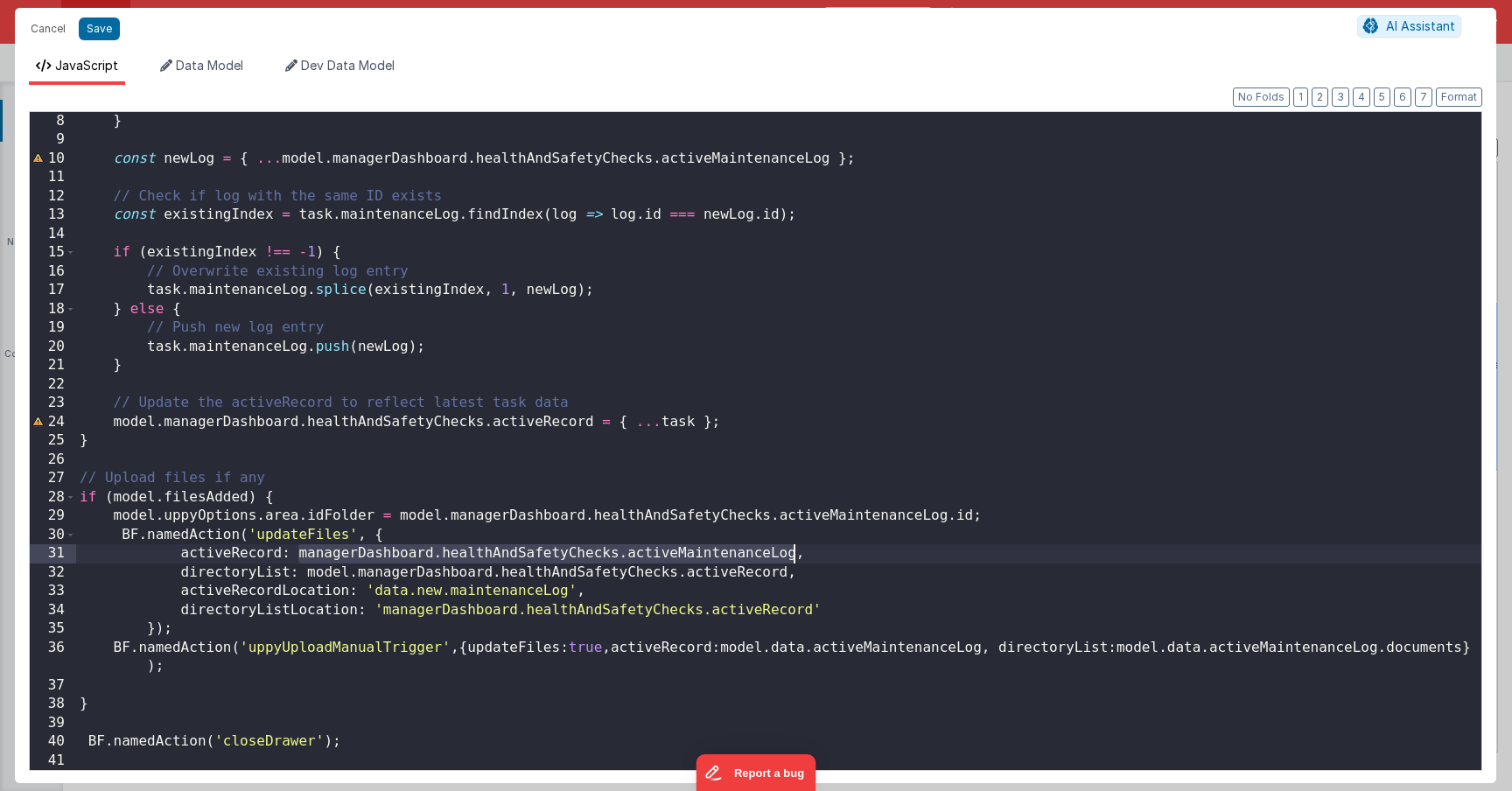
drag, startPoint x: 301, startPoint y: 556, endPoint x: 790, endPoint y: 559, distance: 489.0
click at [790, 559] on div "} const newLog = { ... model . managerDashboard . healthAndSafetyChecks . activ…" at bounding box center [779, 459] width 1406 height 696
click at [299, 554] on div "} const newLog = { ... model . managerDashboard . healthAndSafetyChecks . activ…" at bounding box center [779, 459] width 1406 height 696
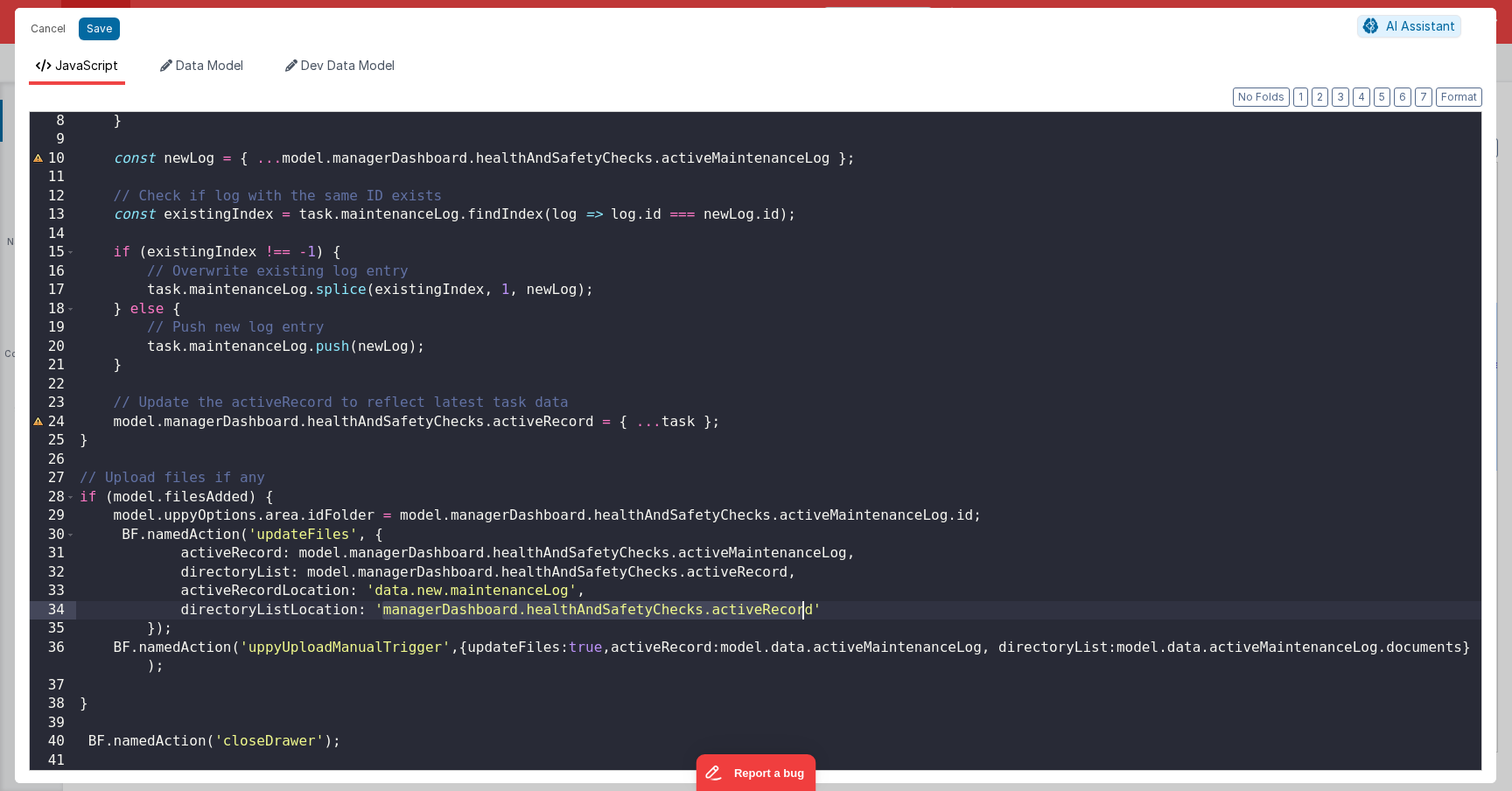
drag, startPoint x: 382, startPoint y: 612, endPoint x: 807, endPoint y: 612, distance: 425.0
click at [807, 612] on div "} const newLog = { ... model . managerDashboard . healthAndSafetyChecks . activ…" at bounding box center [779, 459] width 1406 height 696
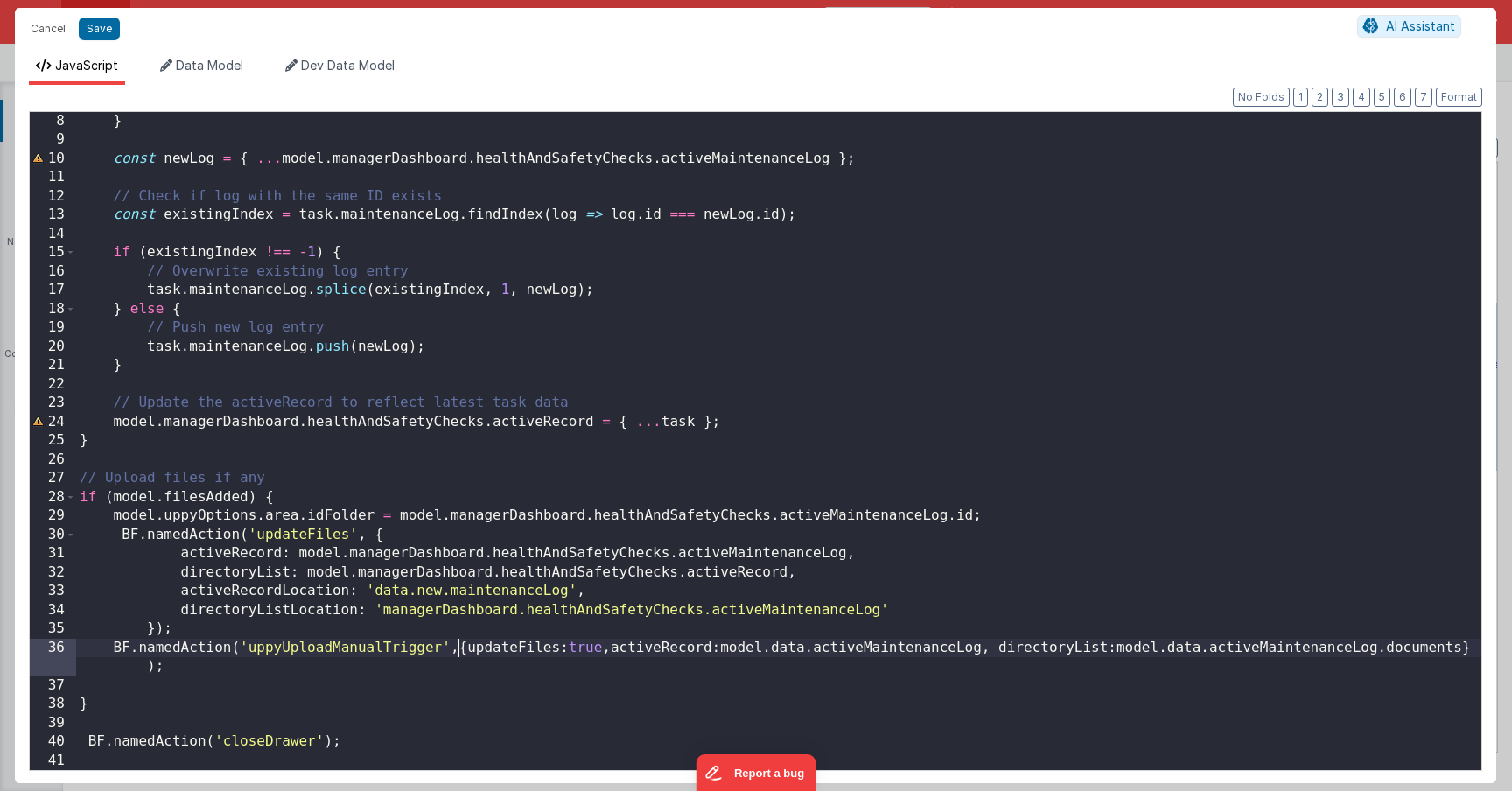
click at [460, 651] on div "} const newLog = { ... model . managerDashboard . healthAndSafetyChecks . activ…" at bounding box center [779, 459] width 1406 height 696
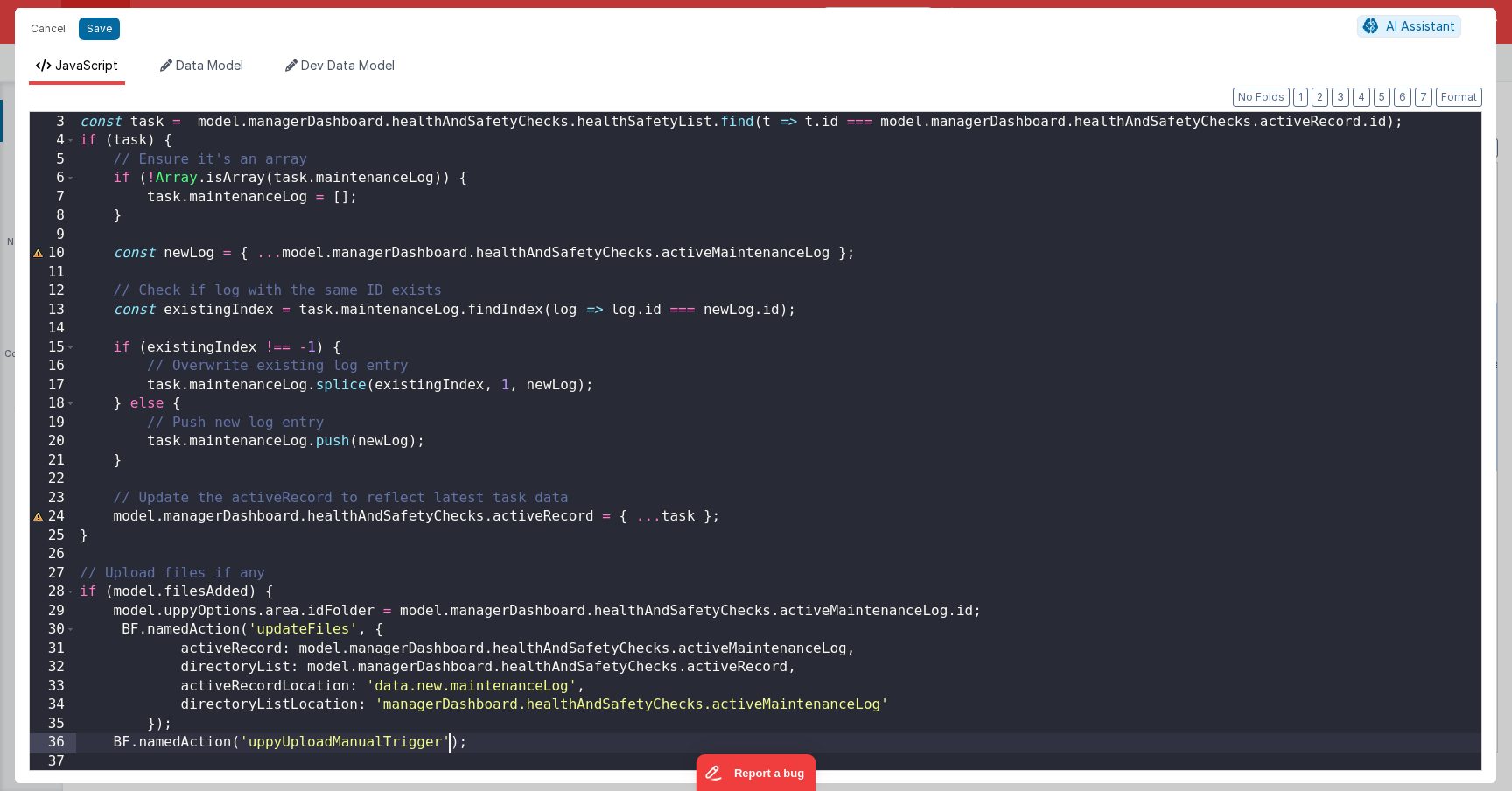
scroll to position [0, 0]
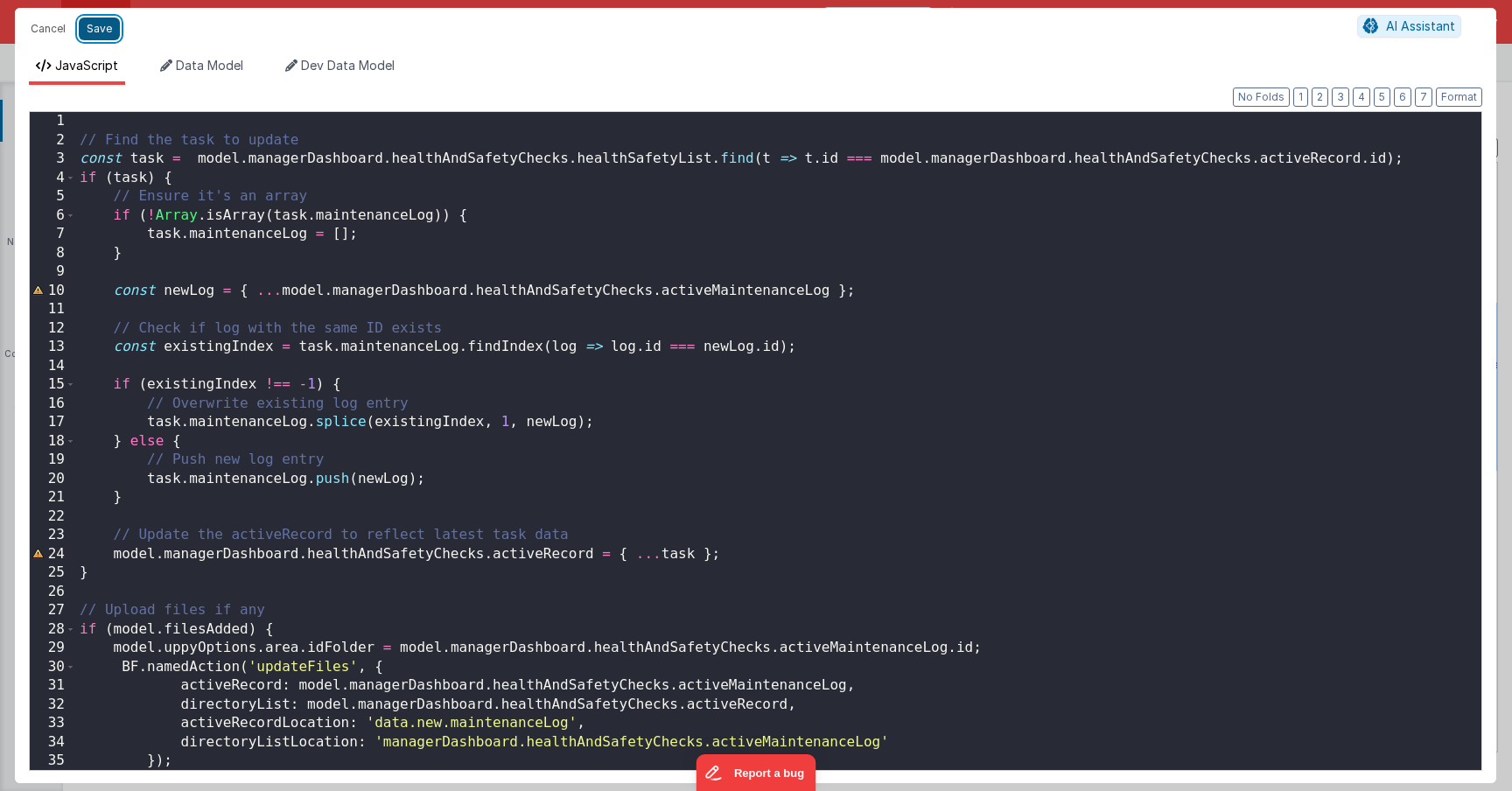
click at [99, 24] on button "Save" at bounding box center [99, 28] width 41 height 23
type textarea "HOME DASHBOARD"
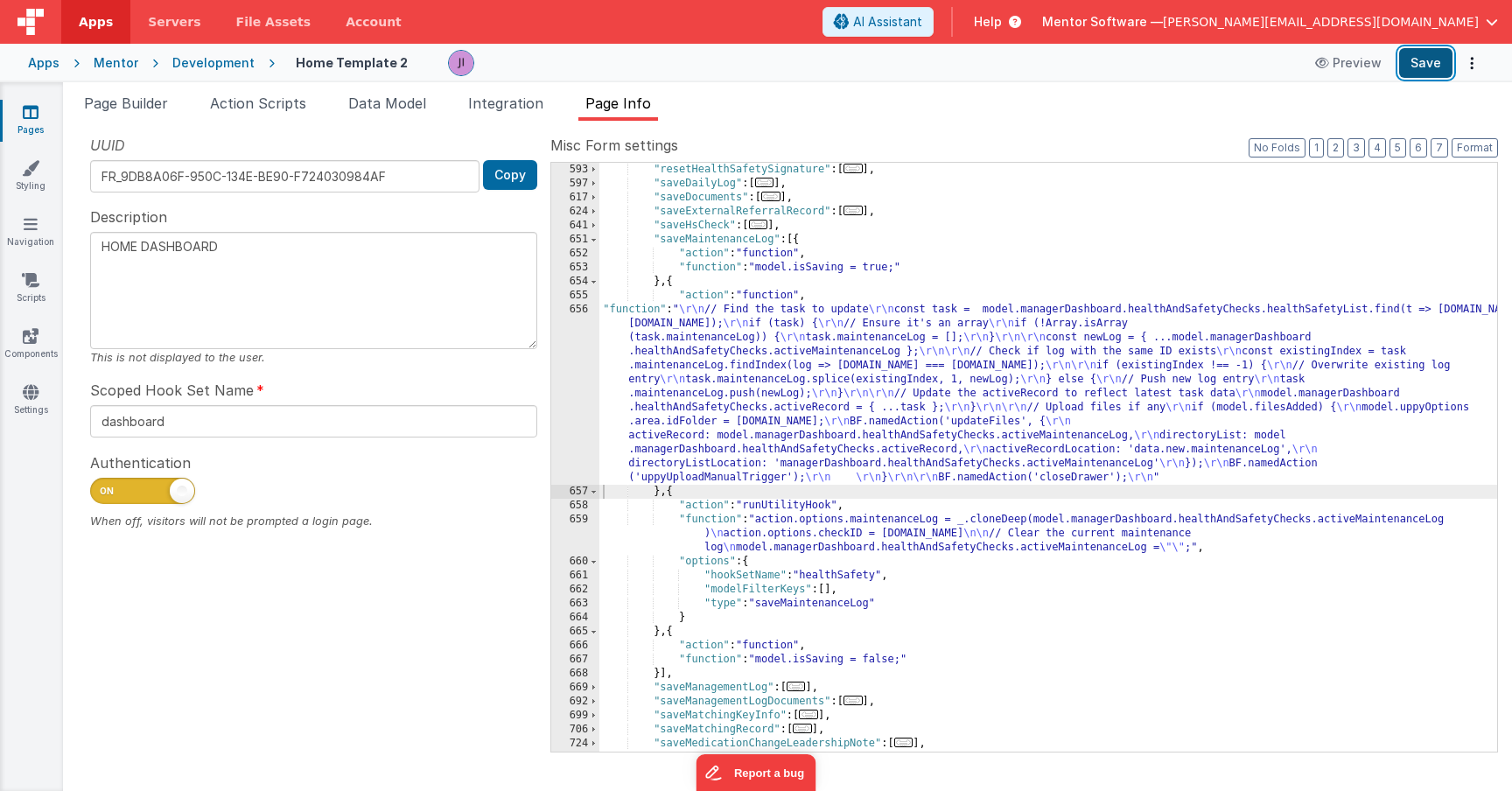
click at [1452, 50] on button "Save" at bounding box center [1425, 62] width 53 height 30
click at [125, 101] on span "Page Builder" at bounding box center [125, 103] width 84 height 17
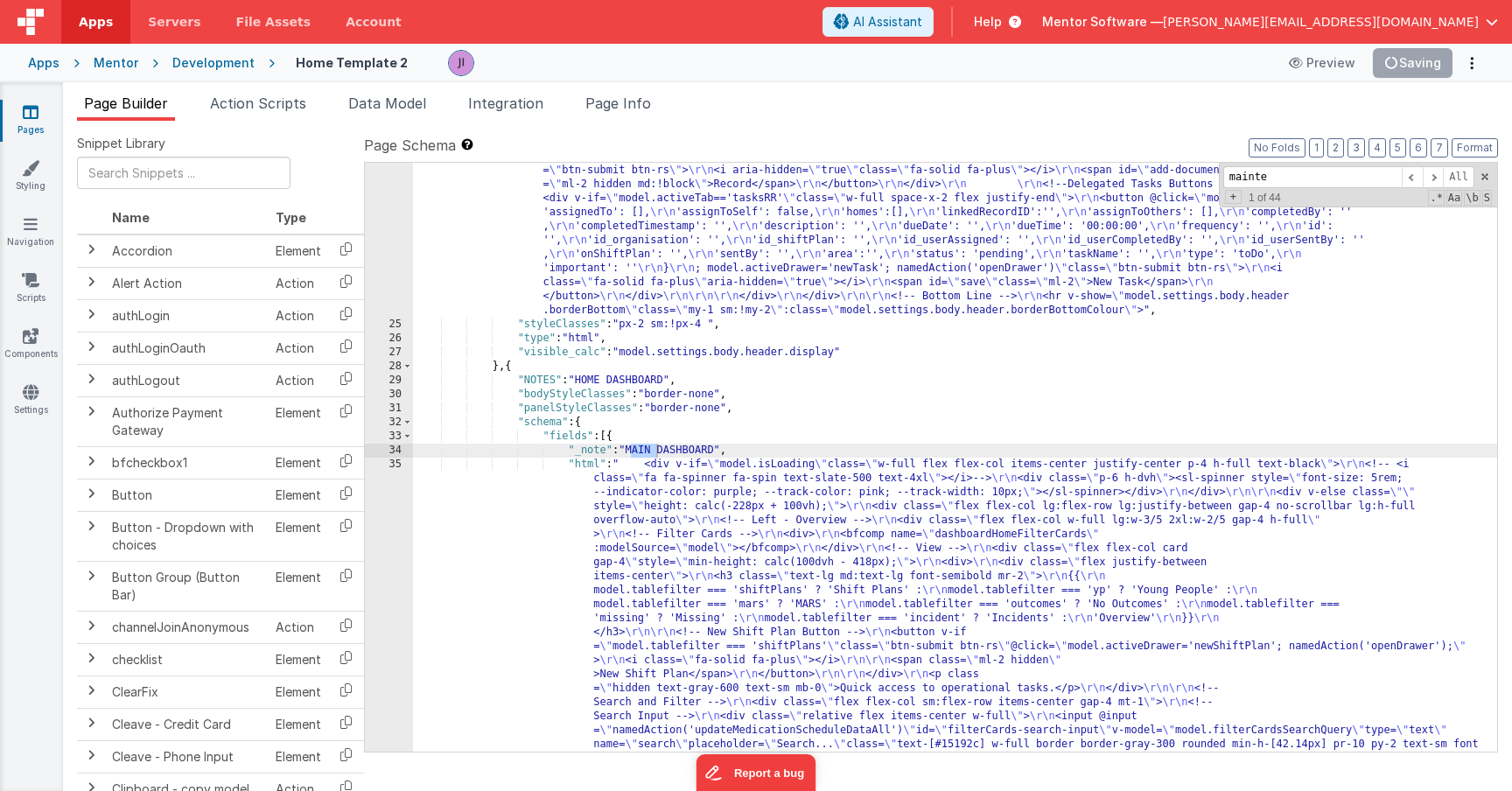
scroll to position [12782, 0]
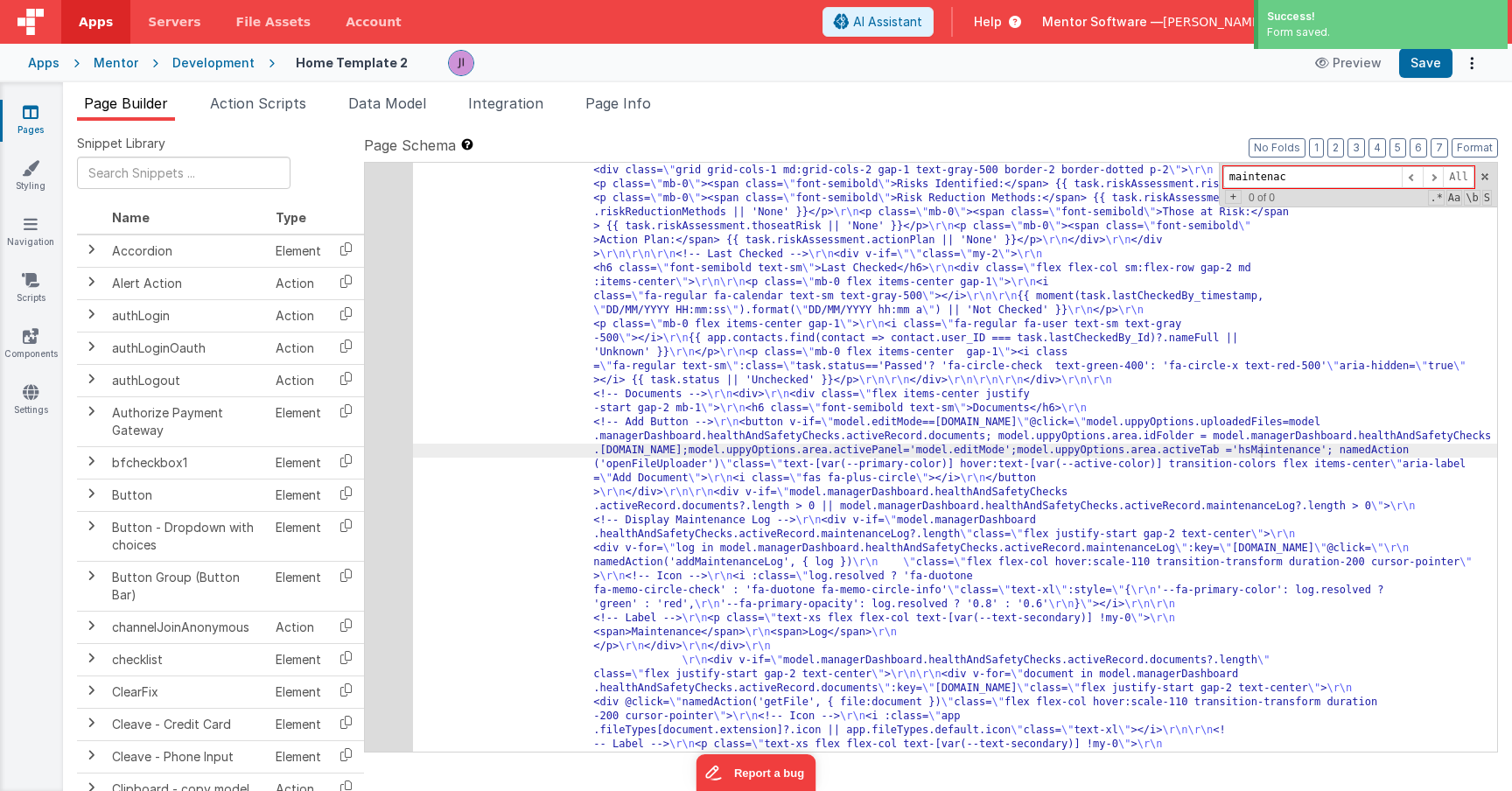
type input "maintenac"
click at [387, 483] on div "208" at bounding box center [388, 171] width 48 height 2982
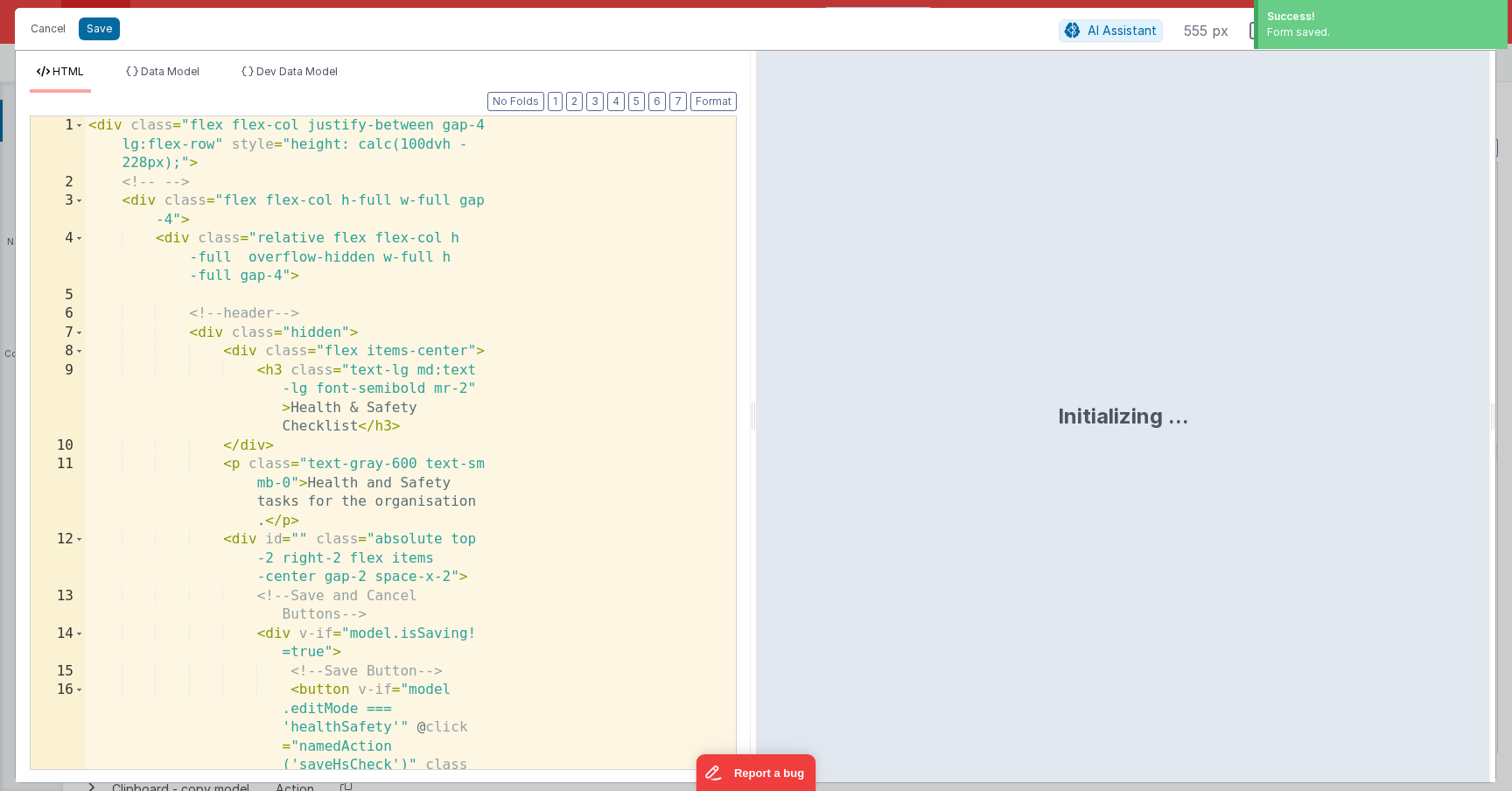
click at [457, 471] on div "< div class = "flex flex-col justify-between gap-4 lg:flex-row" style = "height…" at bounding box center [410, 500] width 651 height 768
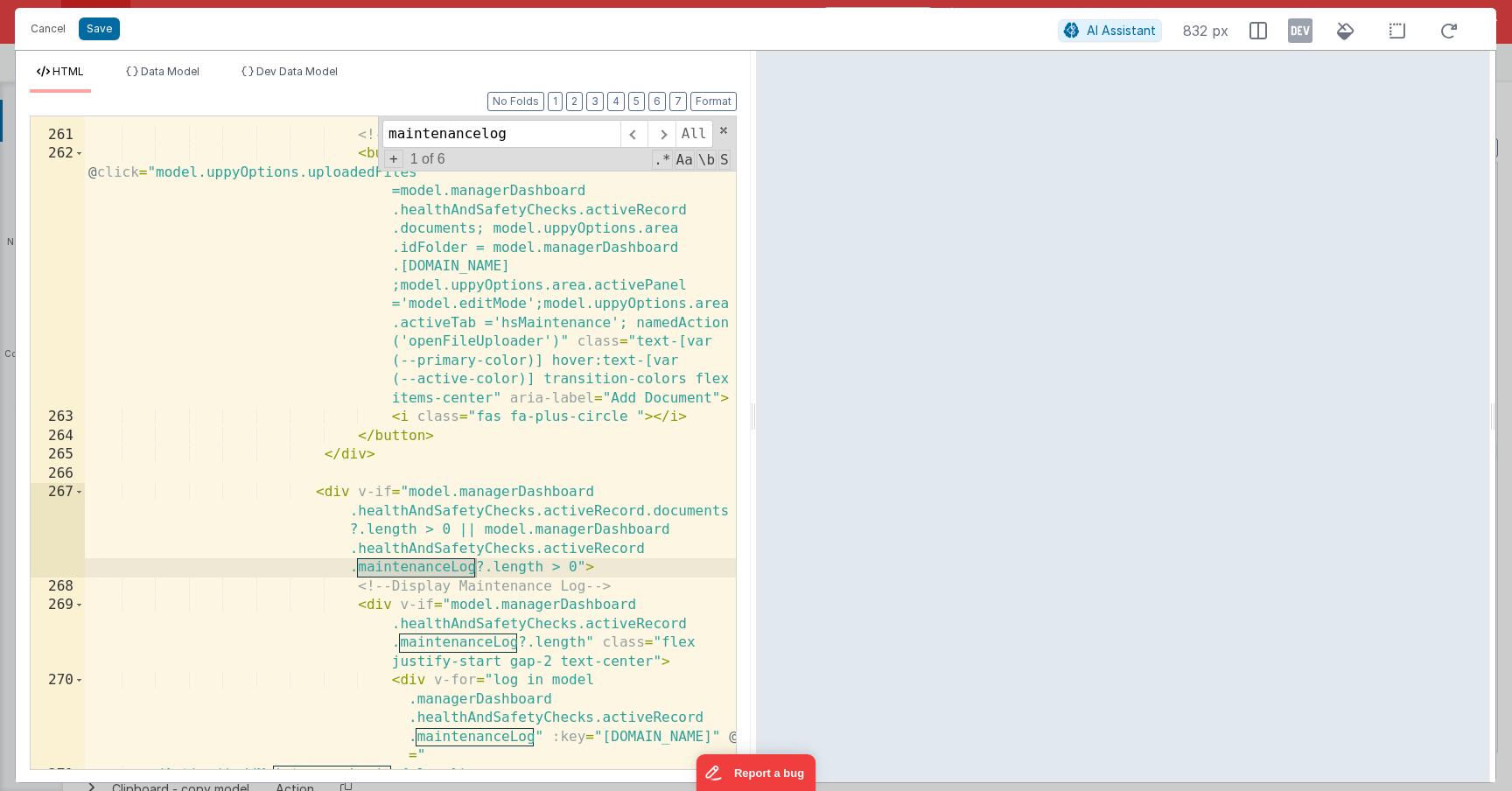
scroll to position [7362, 0]
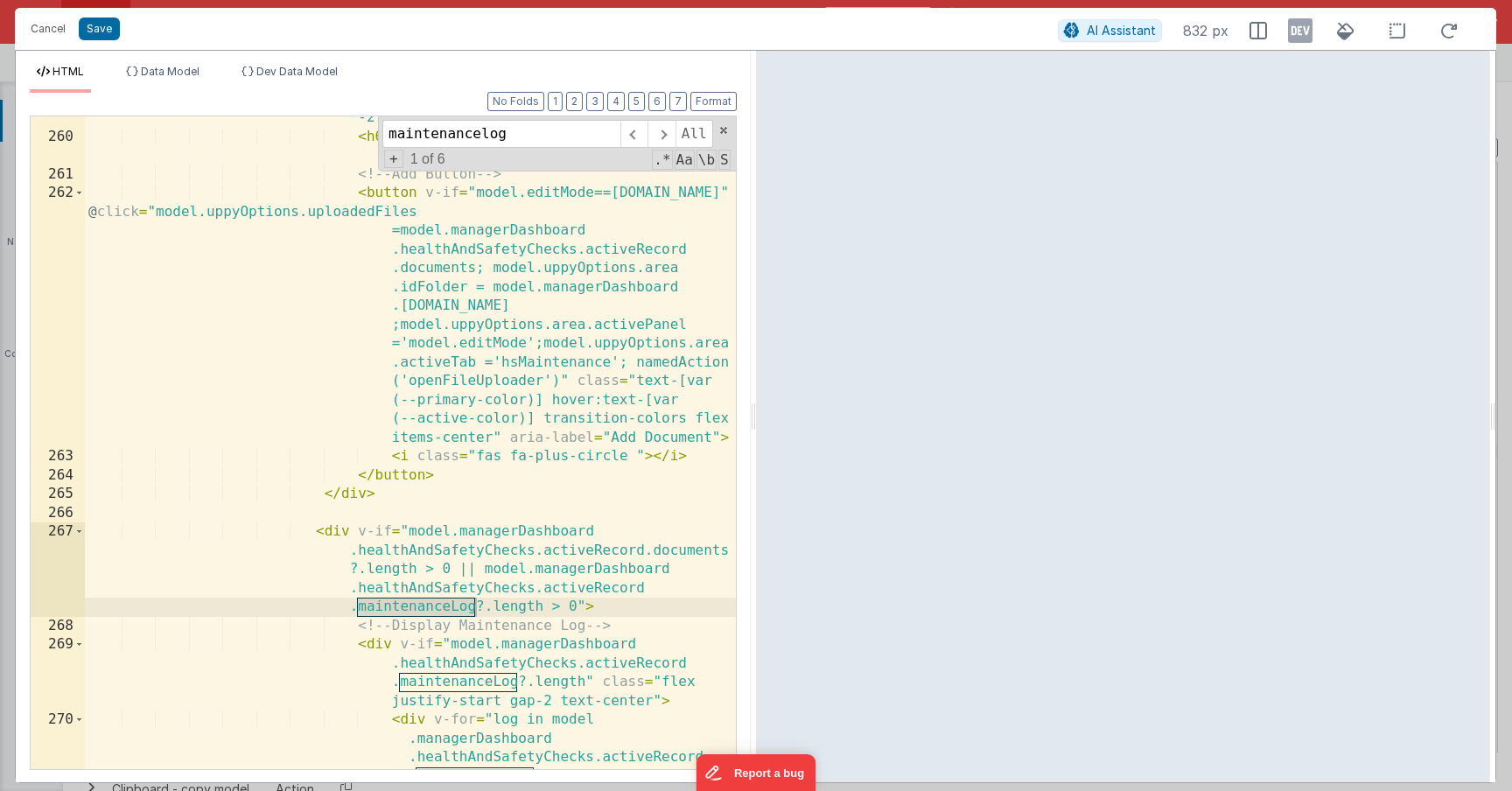
type input "maintenancelog"
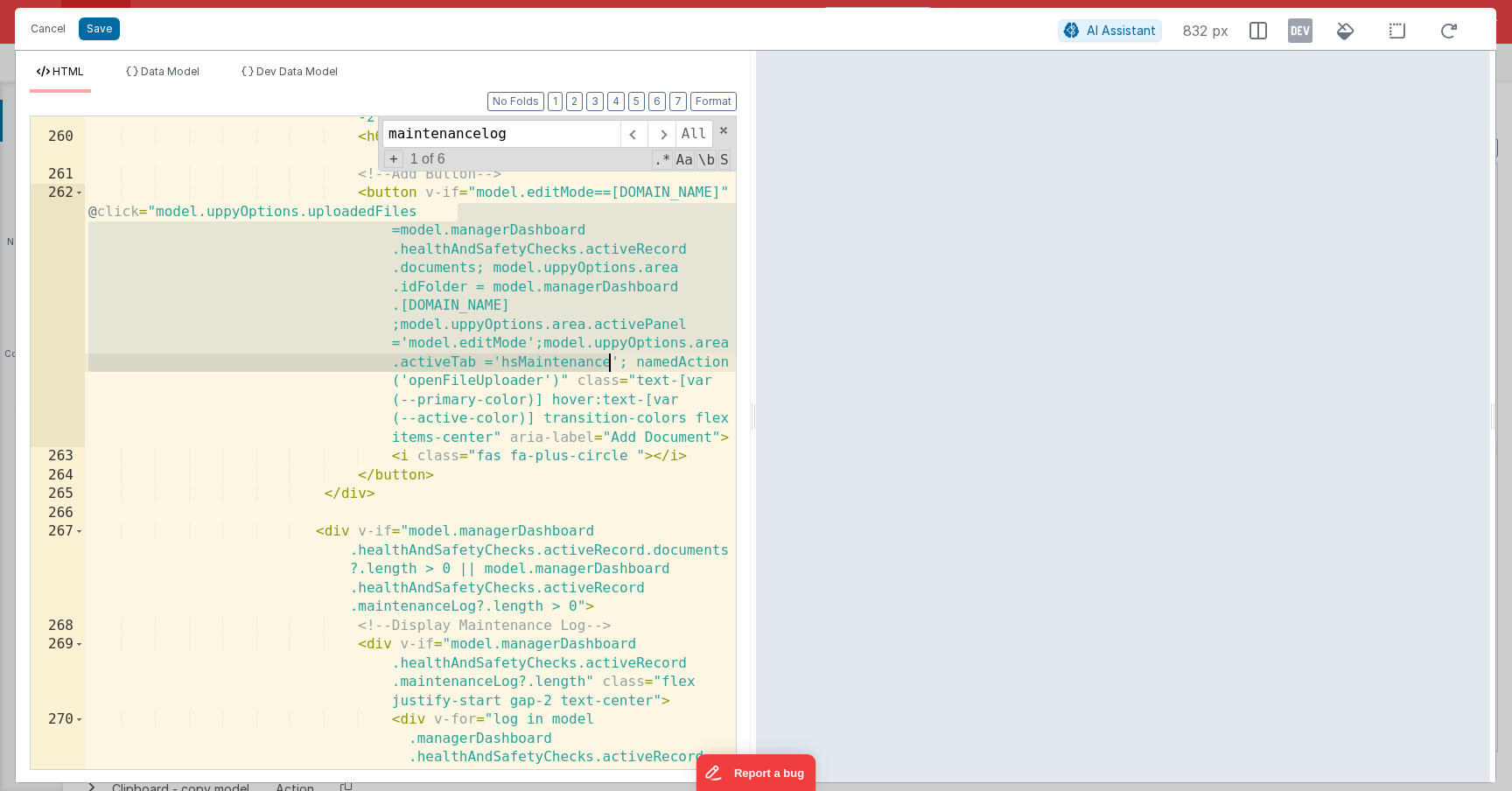
drag, startPoint x: 454, startPoint y: 214, endPoint x: 610, endPoint y: 357, distance: 211.6
click at [610, 357] on div "< div class = "flex items-center justify-start gap -2 mb-1" > < h6 class = "fon…" at bounding box center [410, 482] width 651 height 785
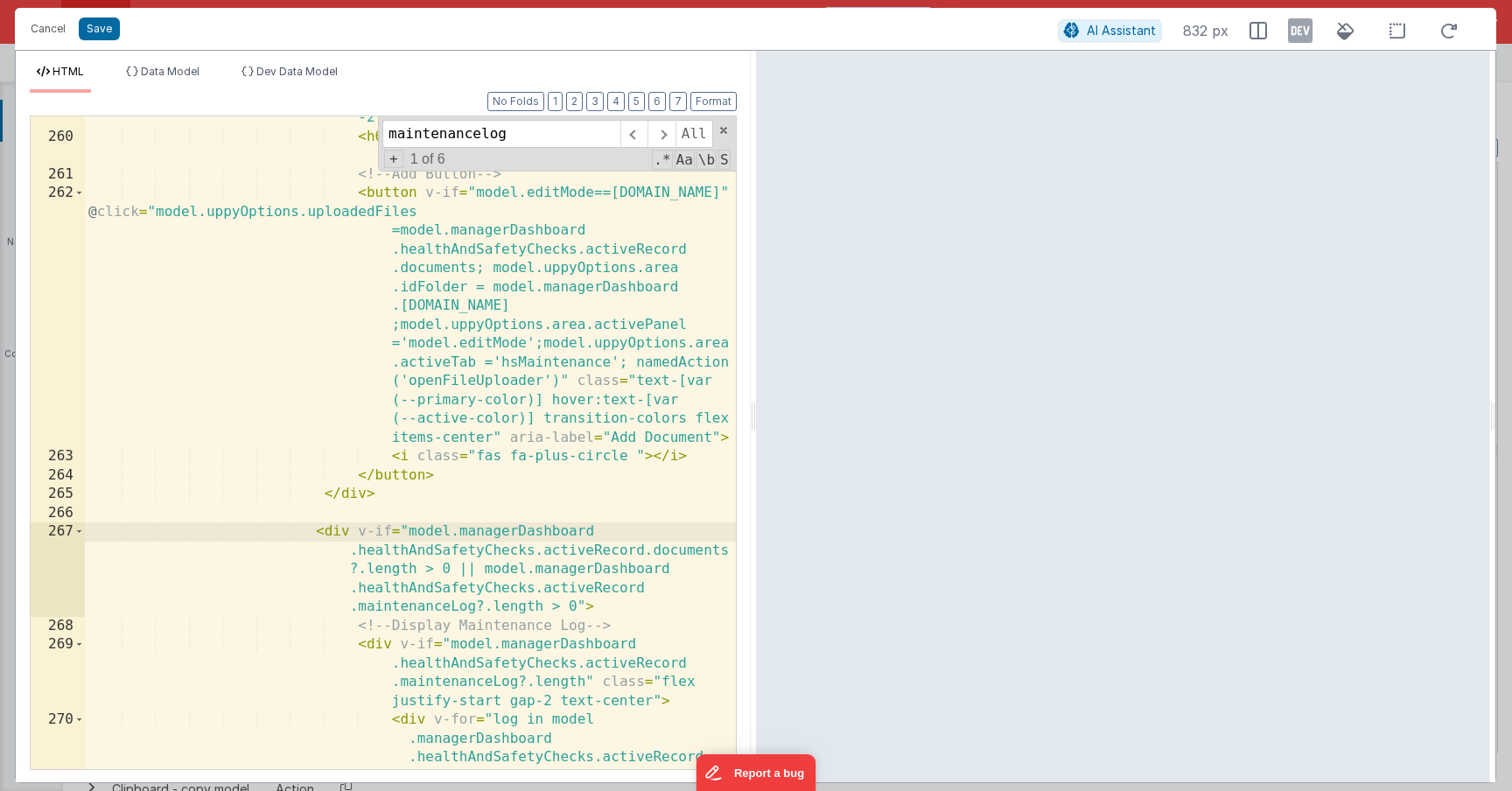
click at [671, 539] on div "< div class = "flex items-center justify-start gap -2 mb-1" > < h6 class = "fon…" at bounding box center [410, 482] width 651 height 785
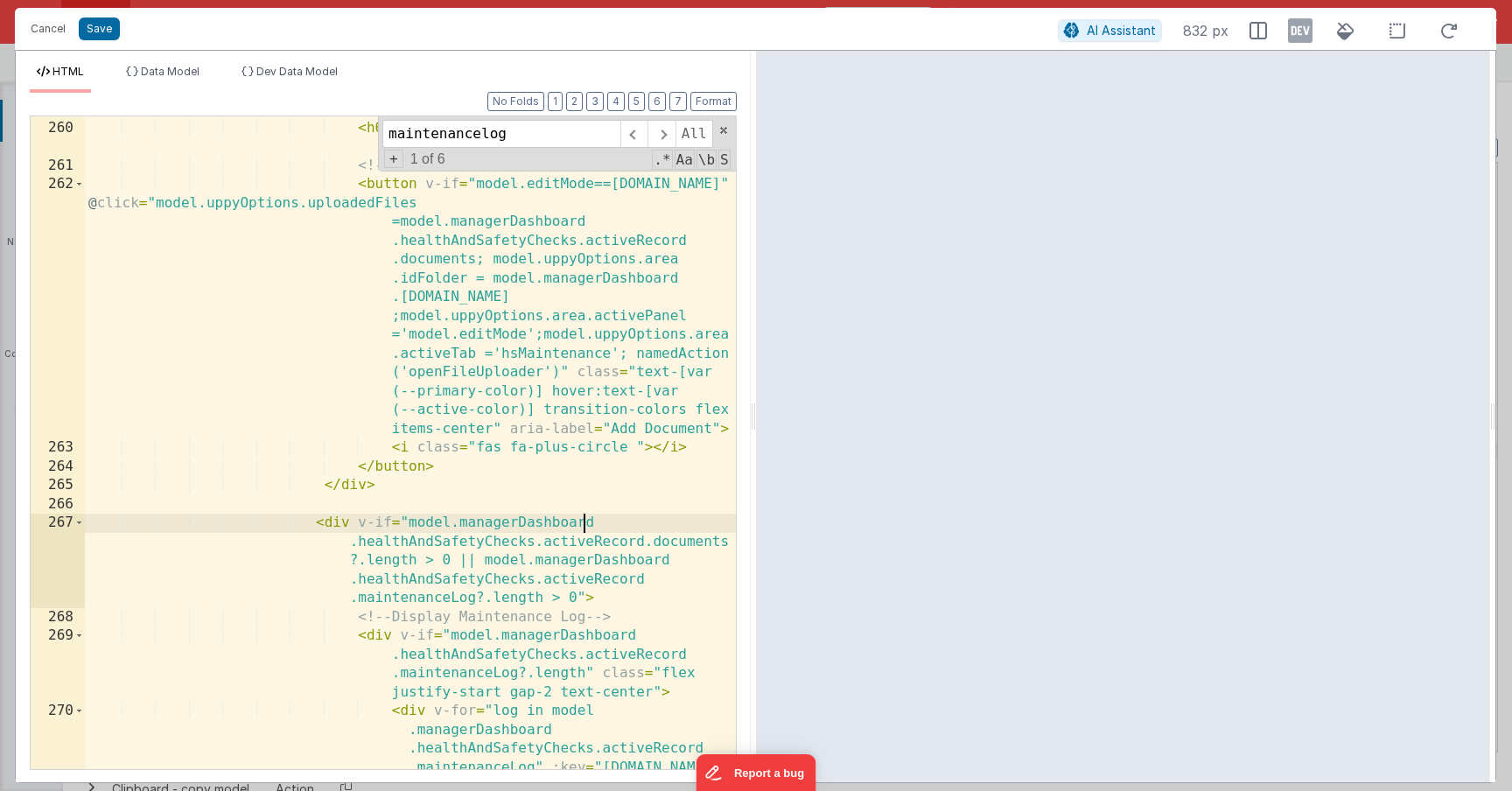
scroll to position [7371, 0]
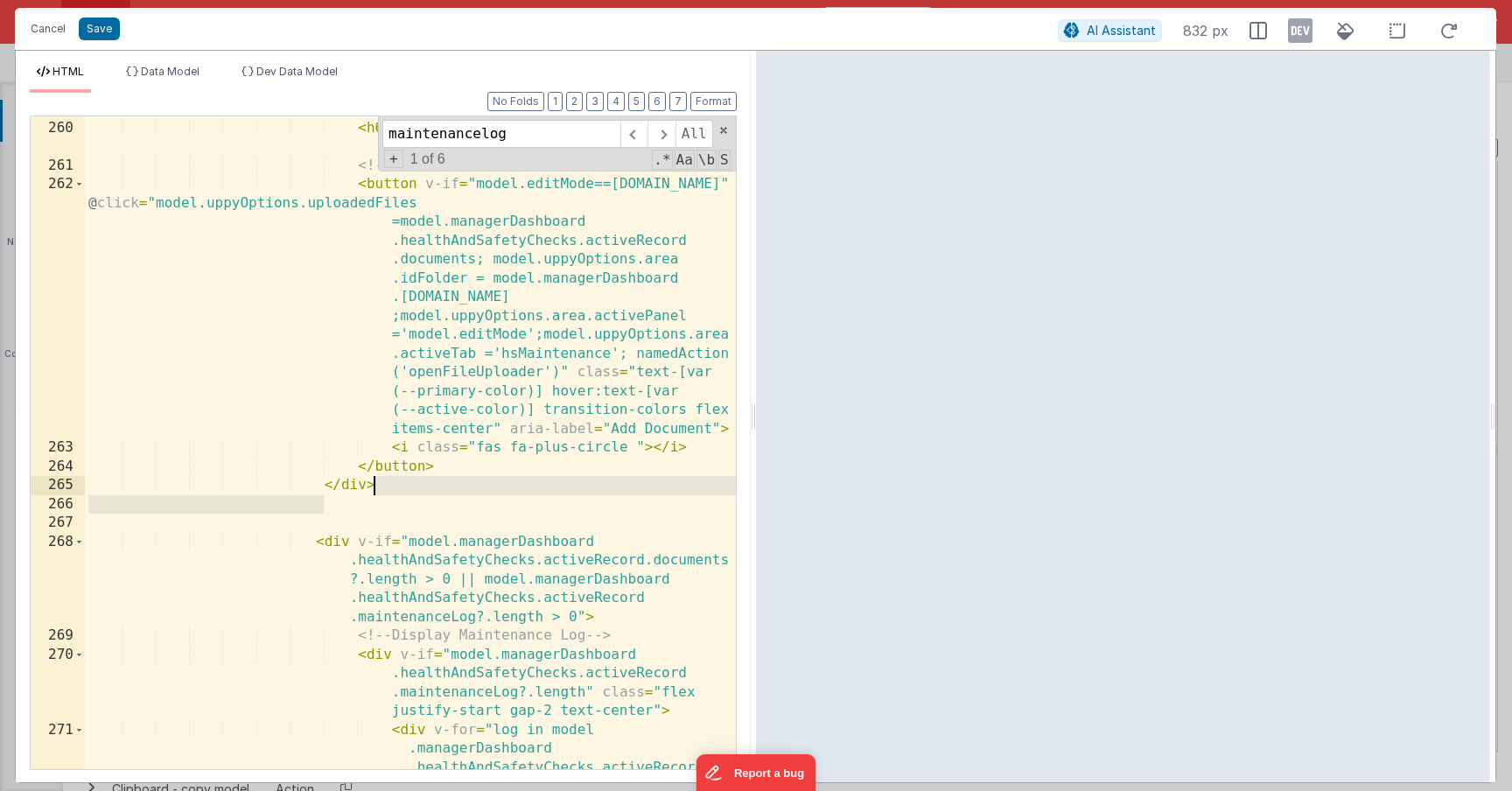
click at [514, 492] on div "< div class = "flex items-center justify-start gap -2 mb-1" > < h6 class = "fon…" at bounding box center [410, 473] width 651 height 785
click at [533, 501] on div "< div class = "flex items-center justify-start gap -2 mb-1" > < h6 class = "fon…" at bounding box center [410, 473] width 651 height 785
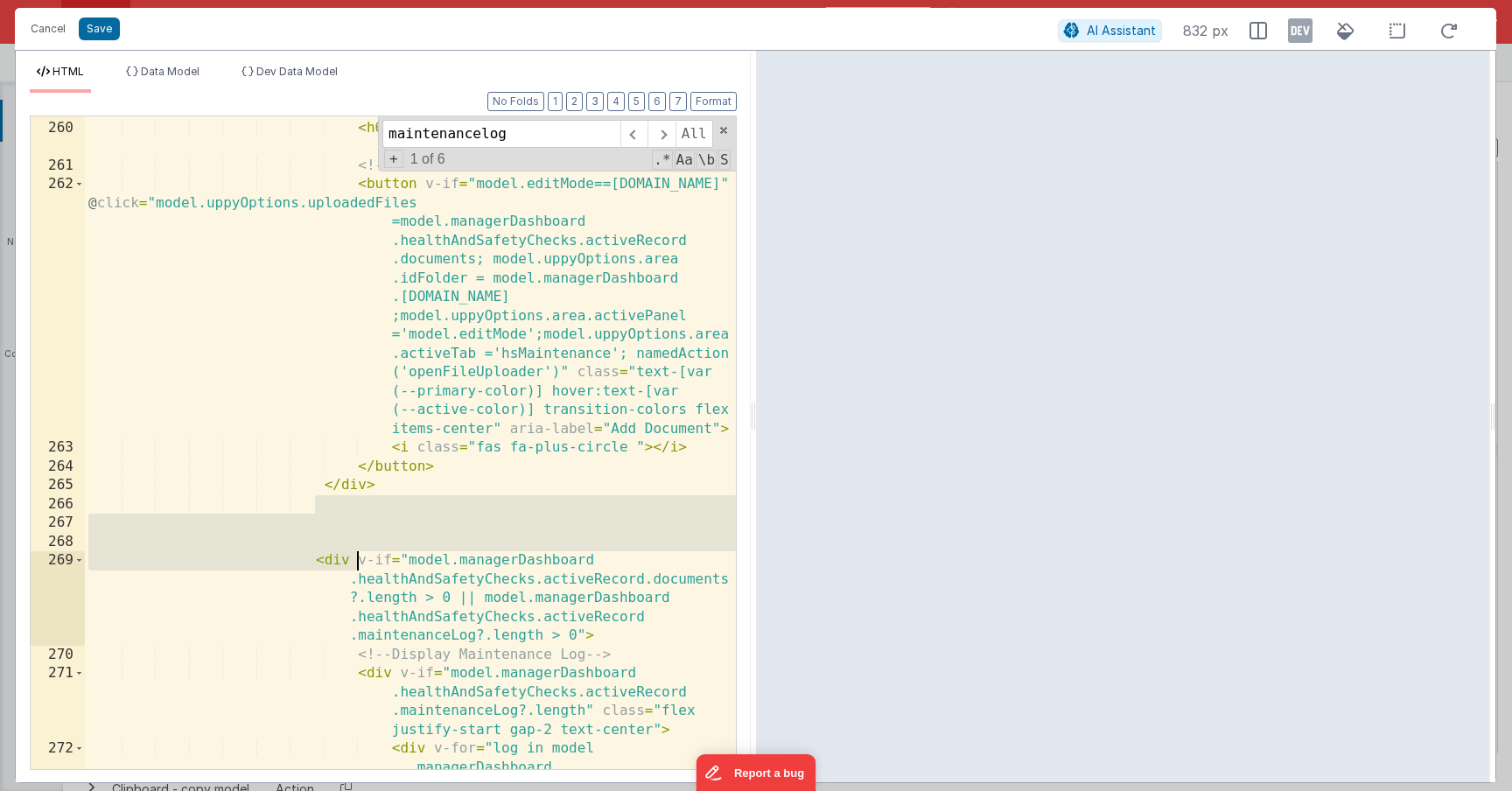
drag, startPoint x: 315, startPoint y: 513, endPoint x: 354, endPoint y: 562, distance: 62.6
click at [354, 562] on div "< div class = "flex items-center justify-start gap -2 mb-1" > < h6 class = "fon…" at bounding box center [410, 473] width 651 height 785
paste textarea
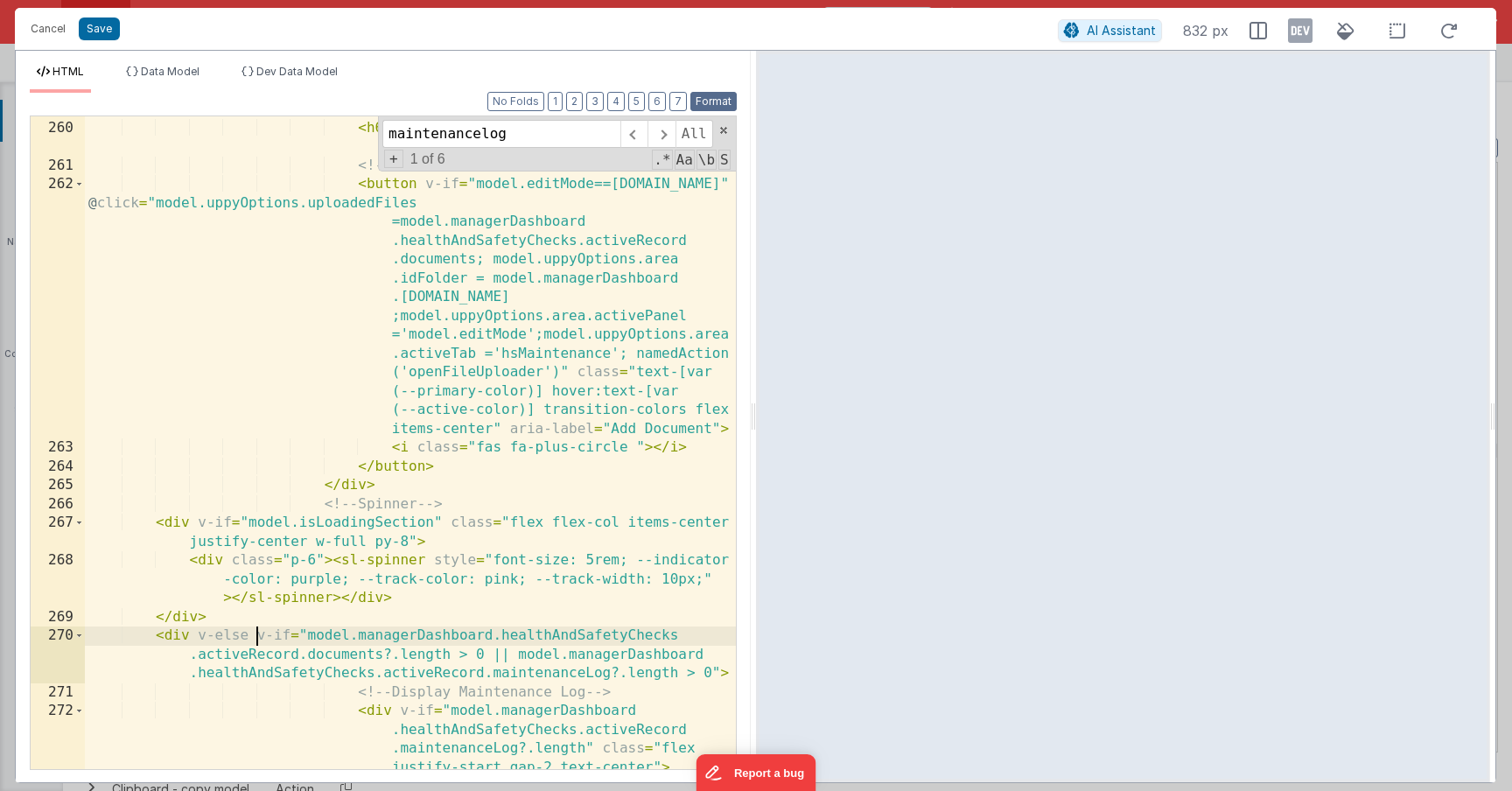
click at [705, 105] on button "Format" at bounding box center [713, 101] width 46 height 19
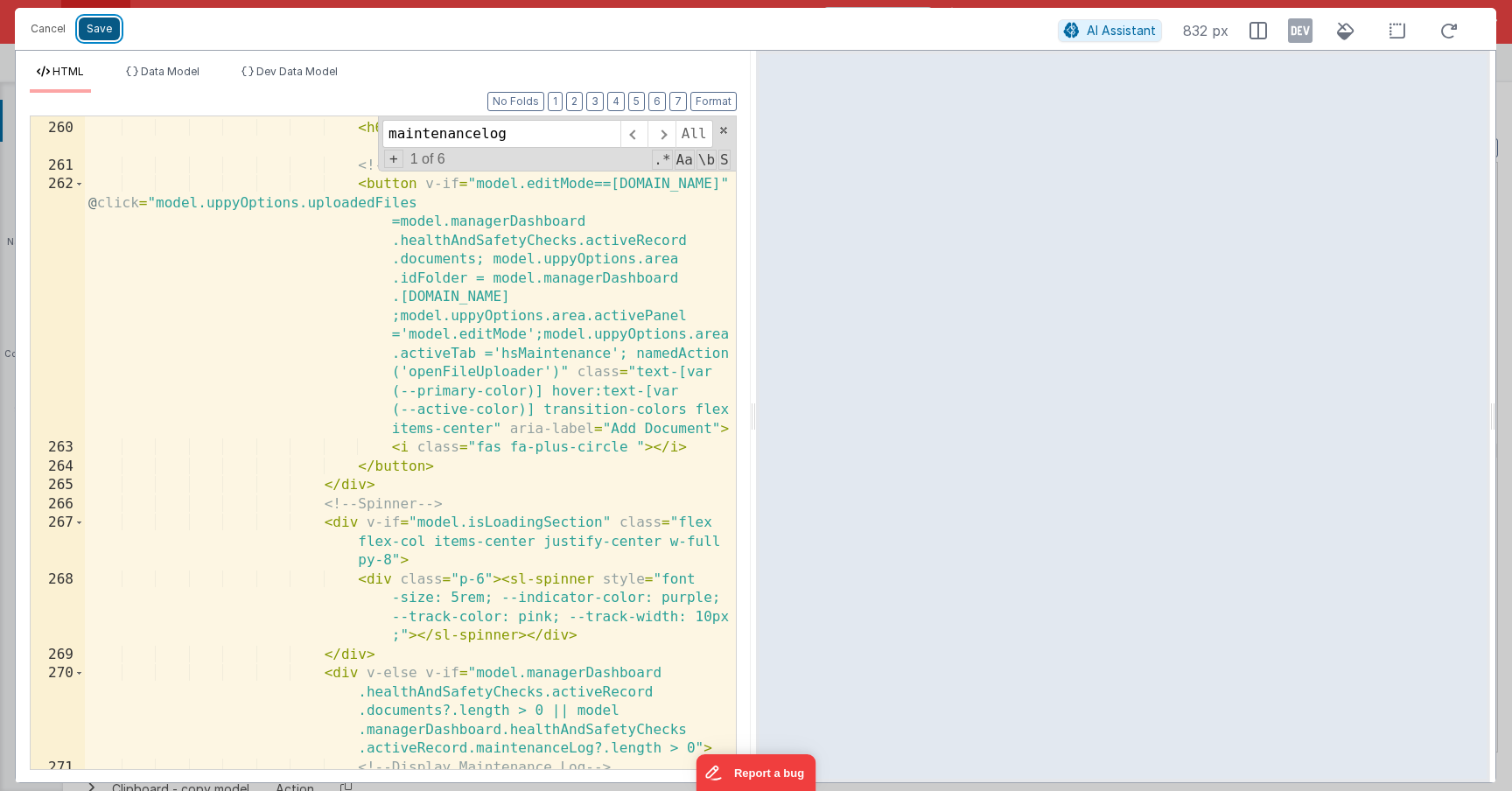
click at [106, 21] on button "Save" at bounding box center [99, 28] width 41 height 23
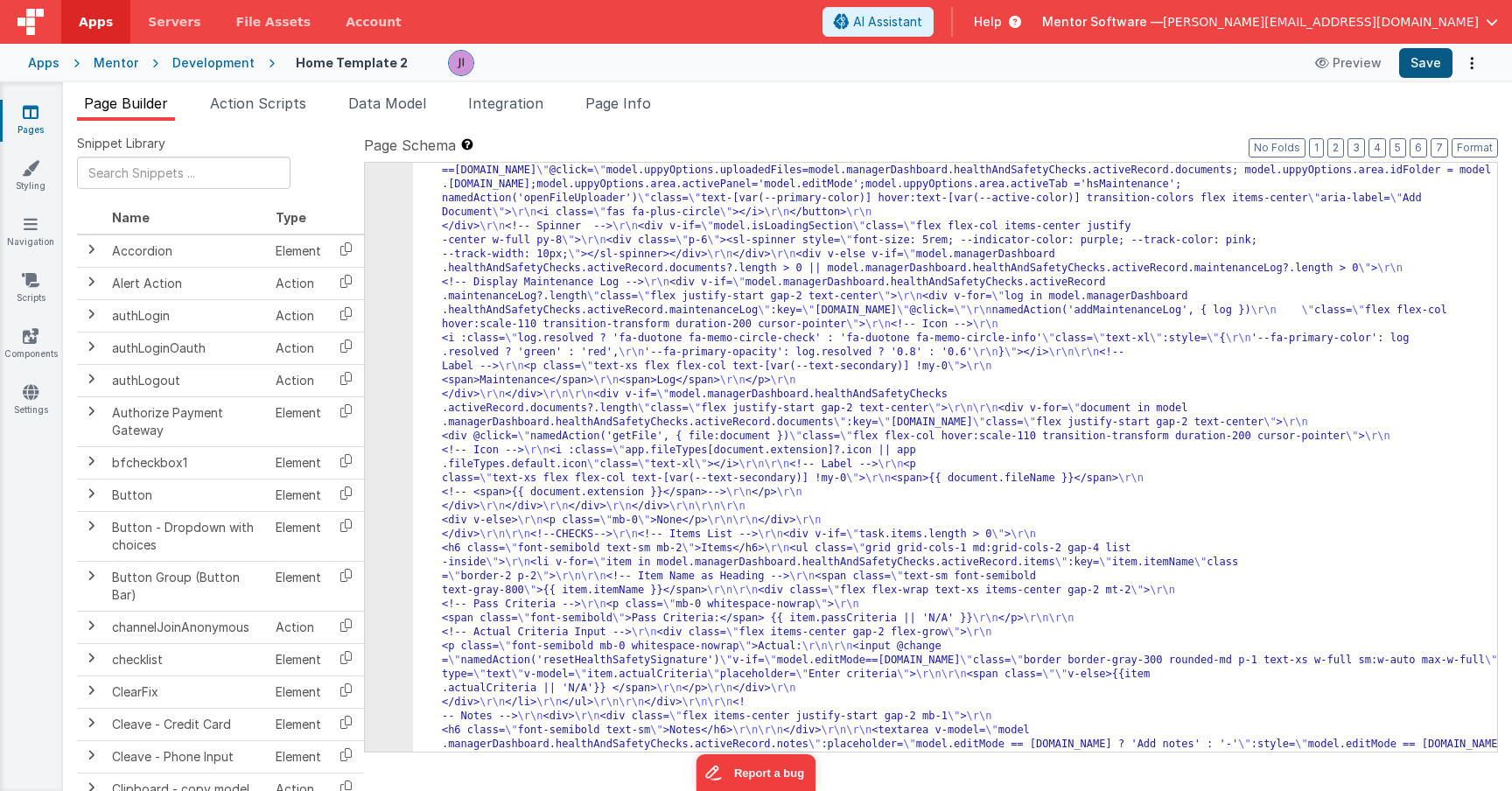
scroll to position [12904, 0]
click at [1442, 71] on button "Save" at bounding box center [1425, 62] width 53 height 30
click at [645, 113] on li "Page Info" at bounding box center [618, 106] width 79 height 28
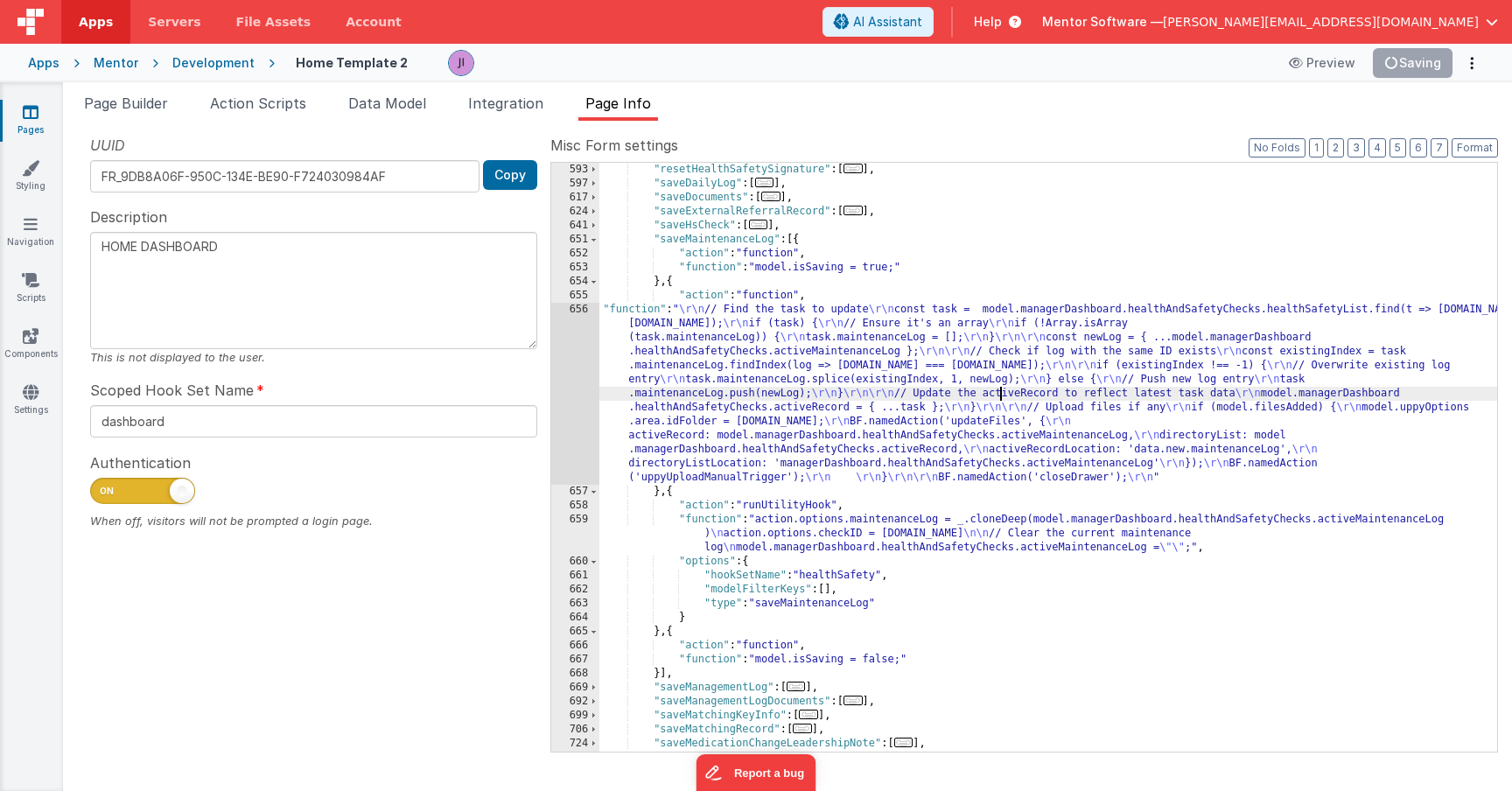
click at [1002, 396] on div ""resetHealthSafetySignature" : [ ... ] , "saveDailyLog" : [ ... ] , "saveDocume…" at bounding box center [1048, 471] width 897 height 617
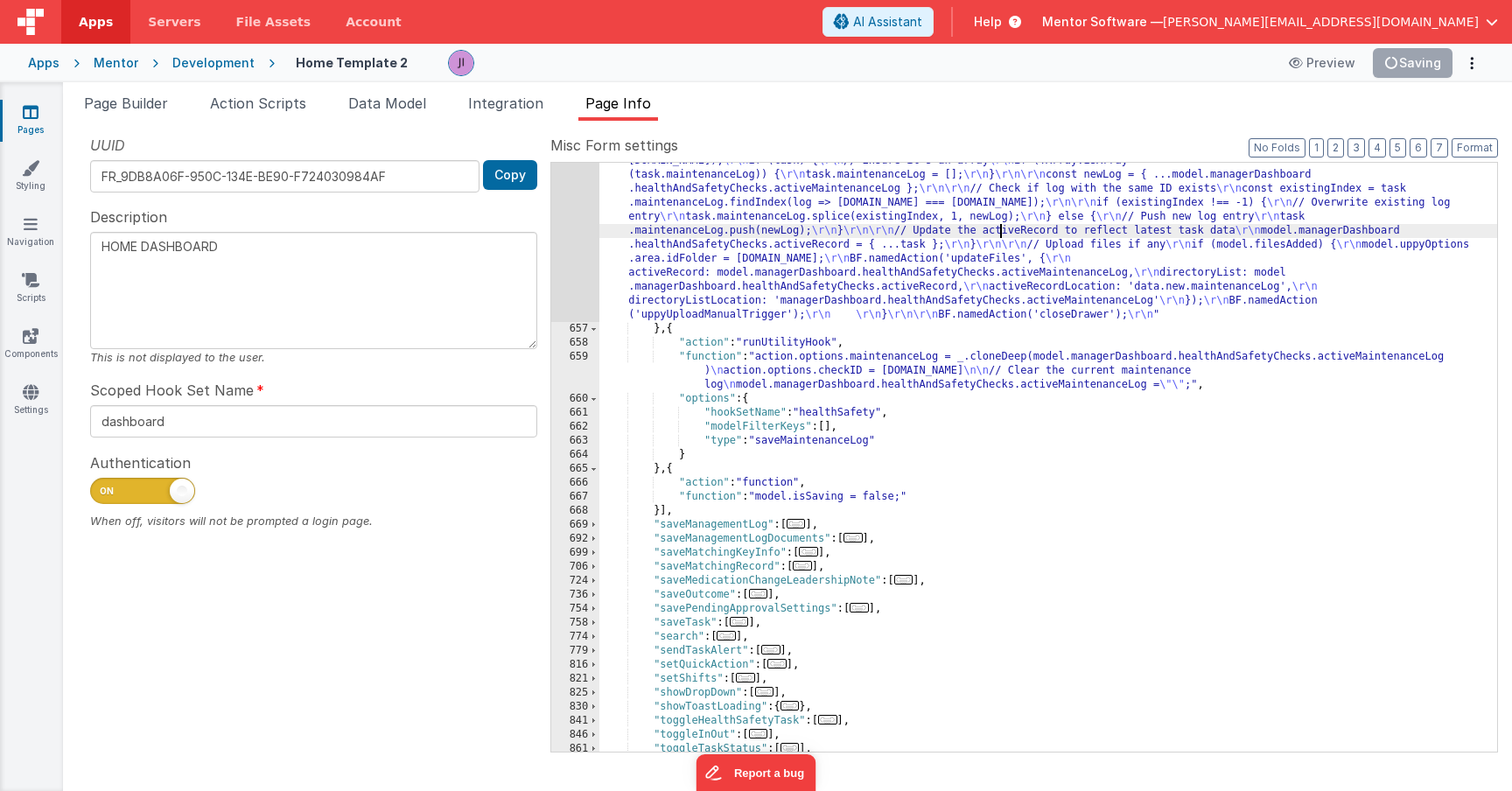
scroll to position [1511, 0]
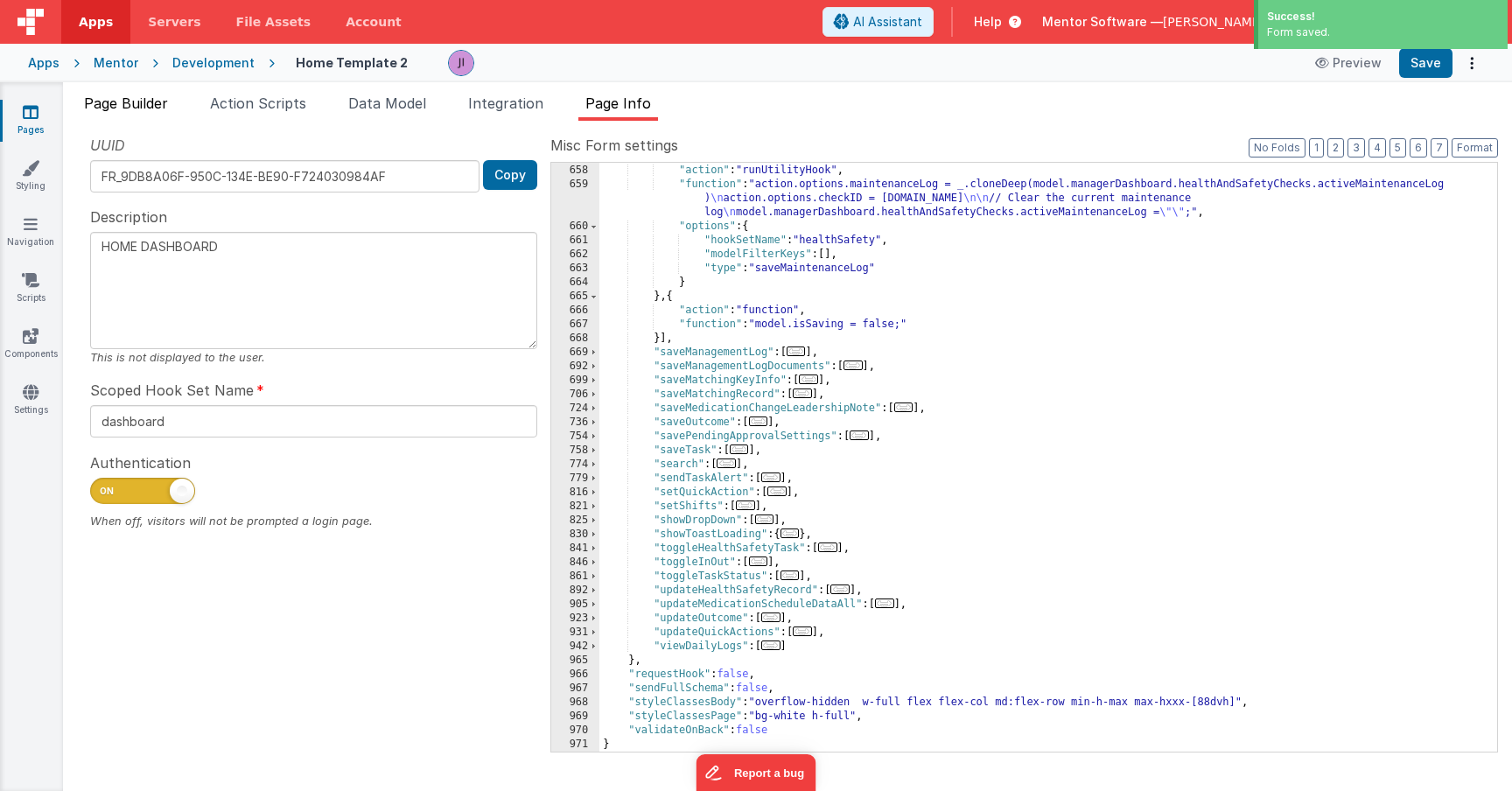
click at [153, 114] on li "Page Builder" at bounding box center [125, 106] width 98 height 28
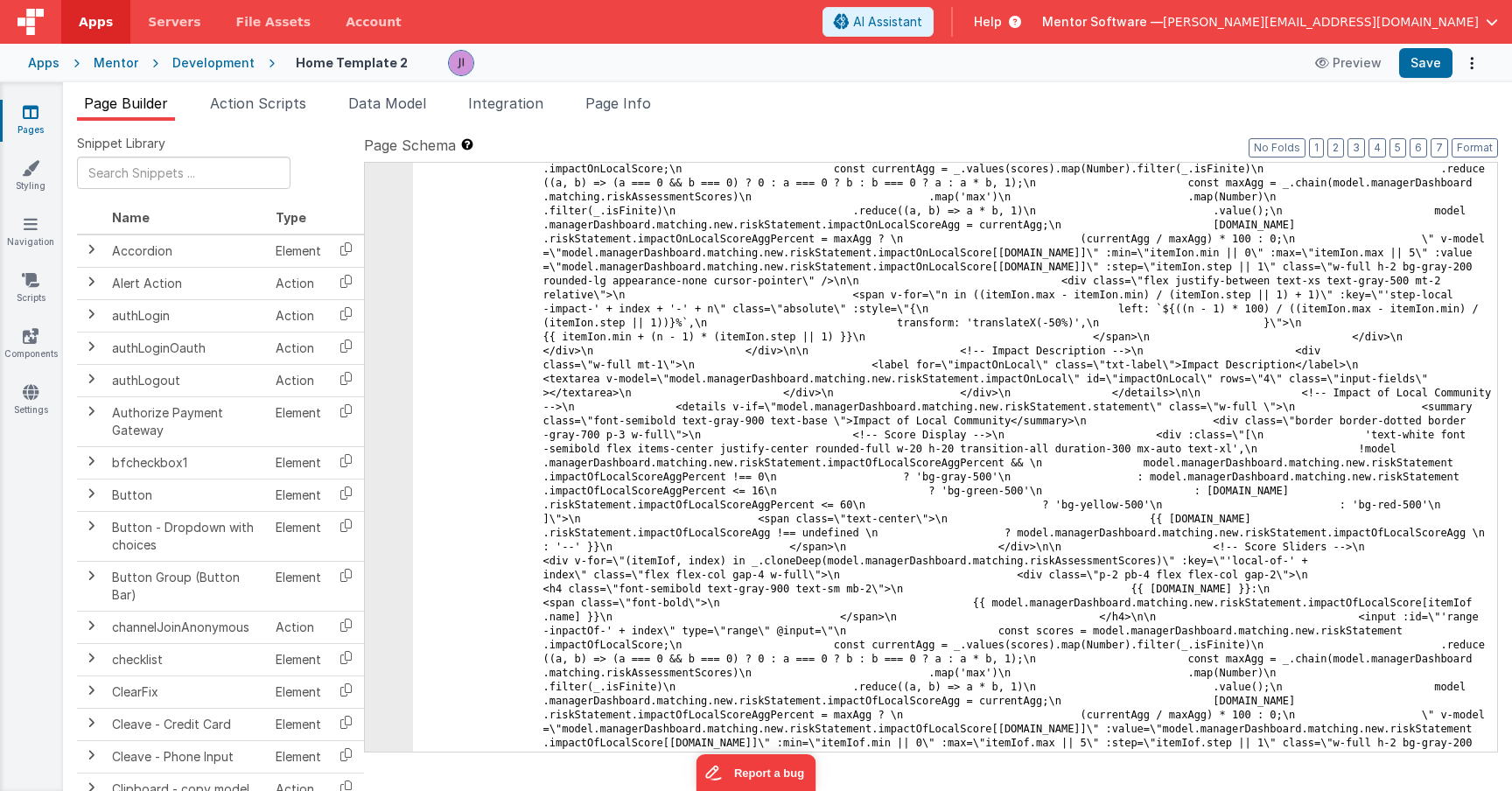
scroll to position [28080, 0]
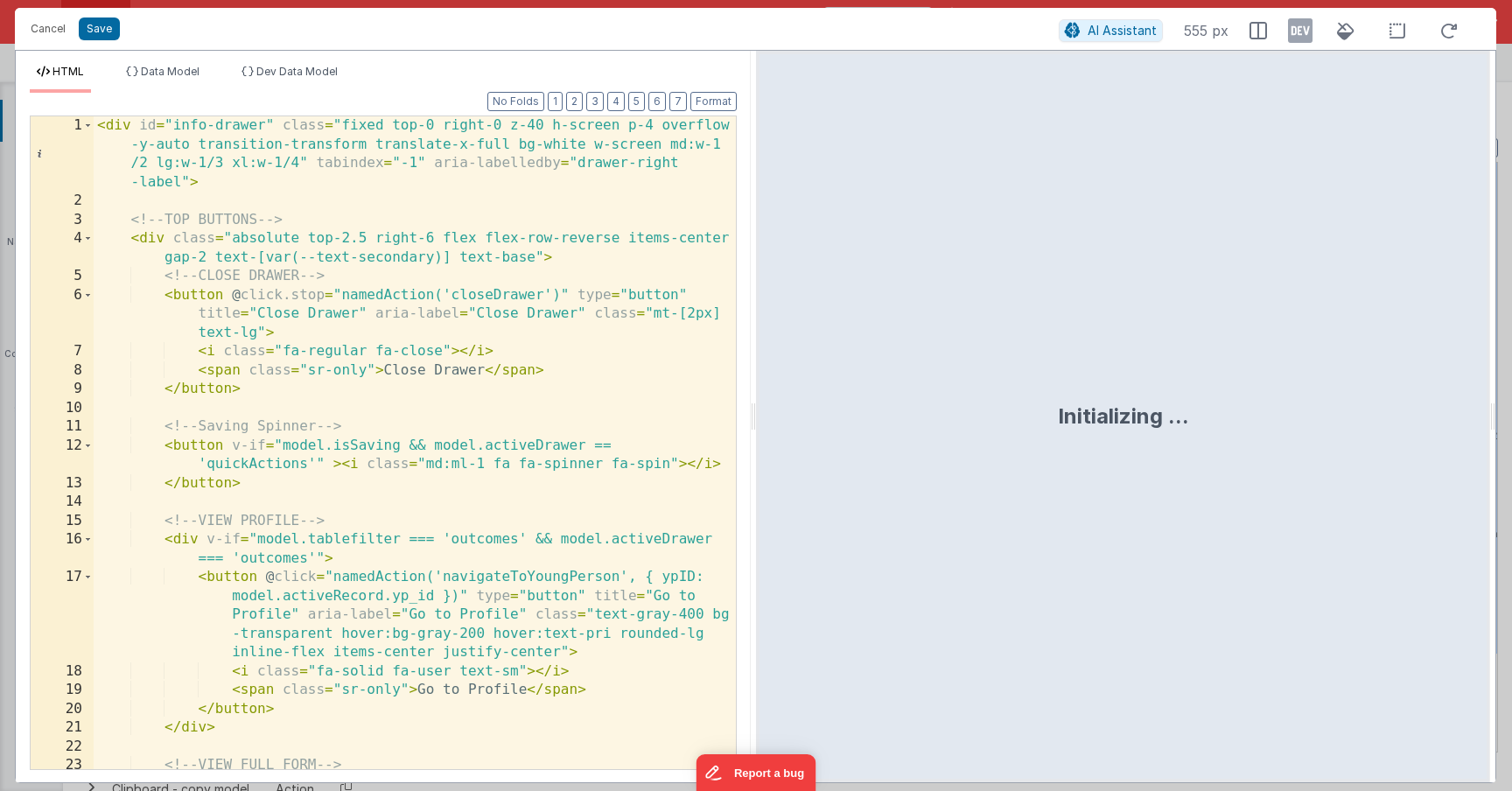
click at [587, 101] on div "Format 7 6 5 4 3 2 1 No Folds 1 2 3 4 5 6 7 8 9 10 11 12 13 14 15 16 17 18 19 2…" at bounding box center [383, 431] width 707 height 676
click at [583, 102] on button "2" at bounding box center [574, 101] width 16 height 19
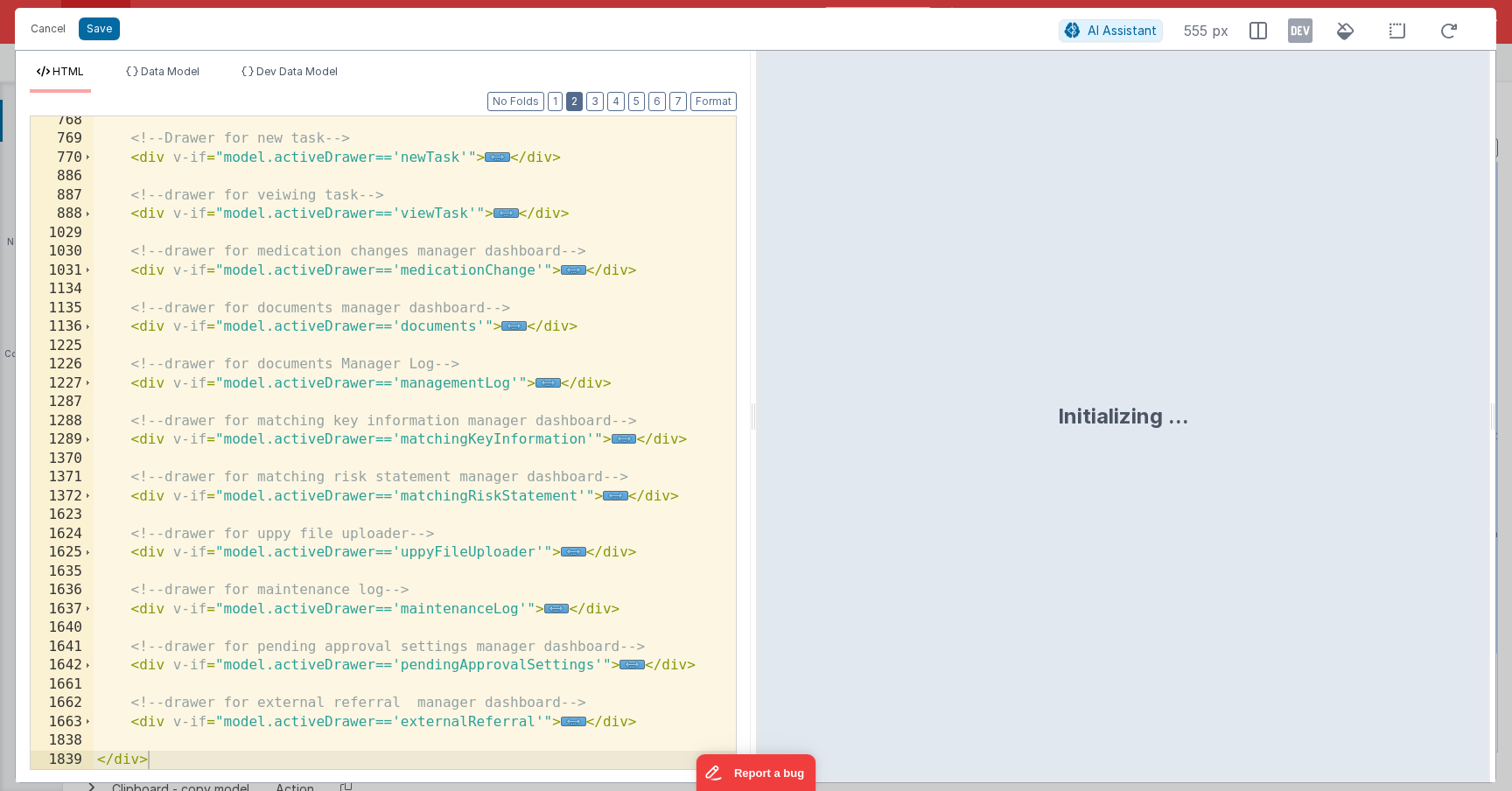
scroll to position [495, 0]
click at [566, 557] on span "..." at bounding box center [574, 551] width 25 height 10
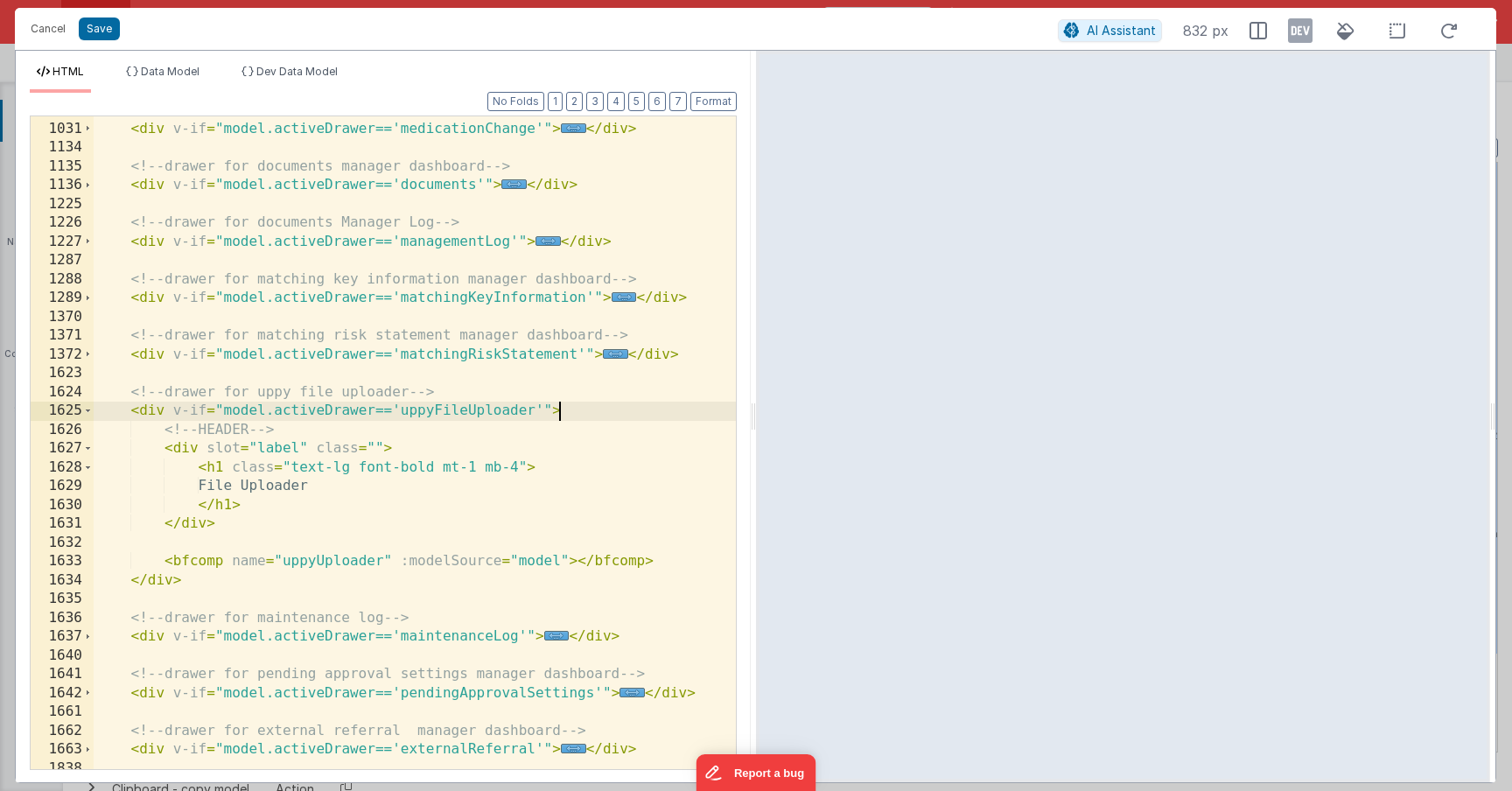
scroll to position [639, 0]
click at [446, 407] on div "<!-- drawer for medication changes manager dashboard --> < div v-if = "model.ac…" at bounding box center [414, 443] width 642 height 690
click at [211, 568] on div "<!-- drawer for medication changes manager dashboard --> < div v-if = "model.ac…" at bounding box center [414, 443] width 642 height 690
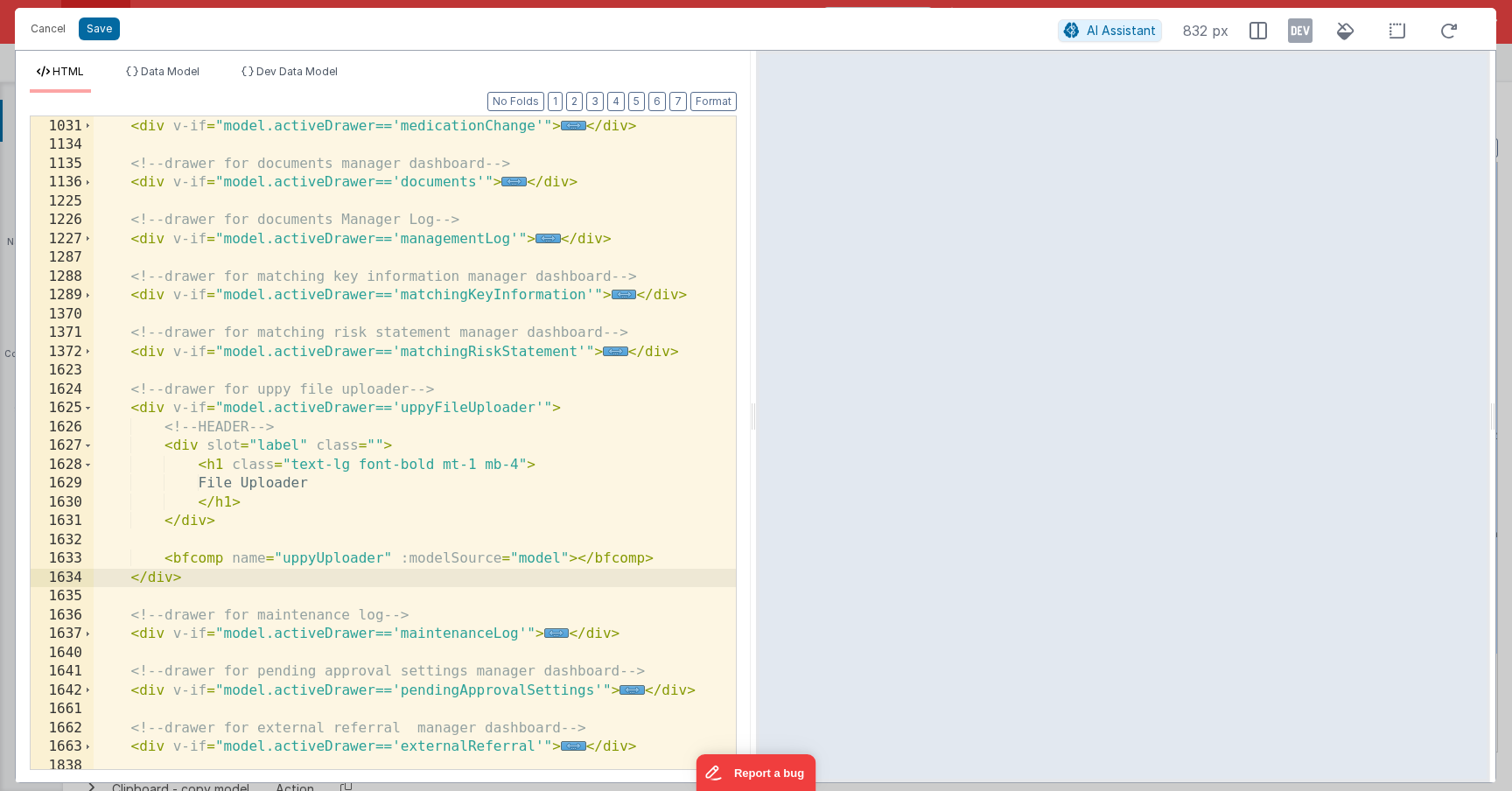
click at [454, 413] on div "<!-- drawer for medication changes manager dashboard --> < div v-if = "model.ac…" at bounding box center [414, 443] width 642 height 690
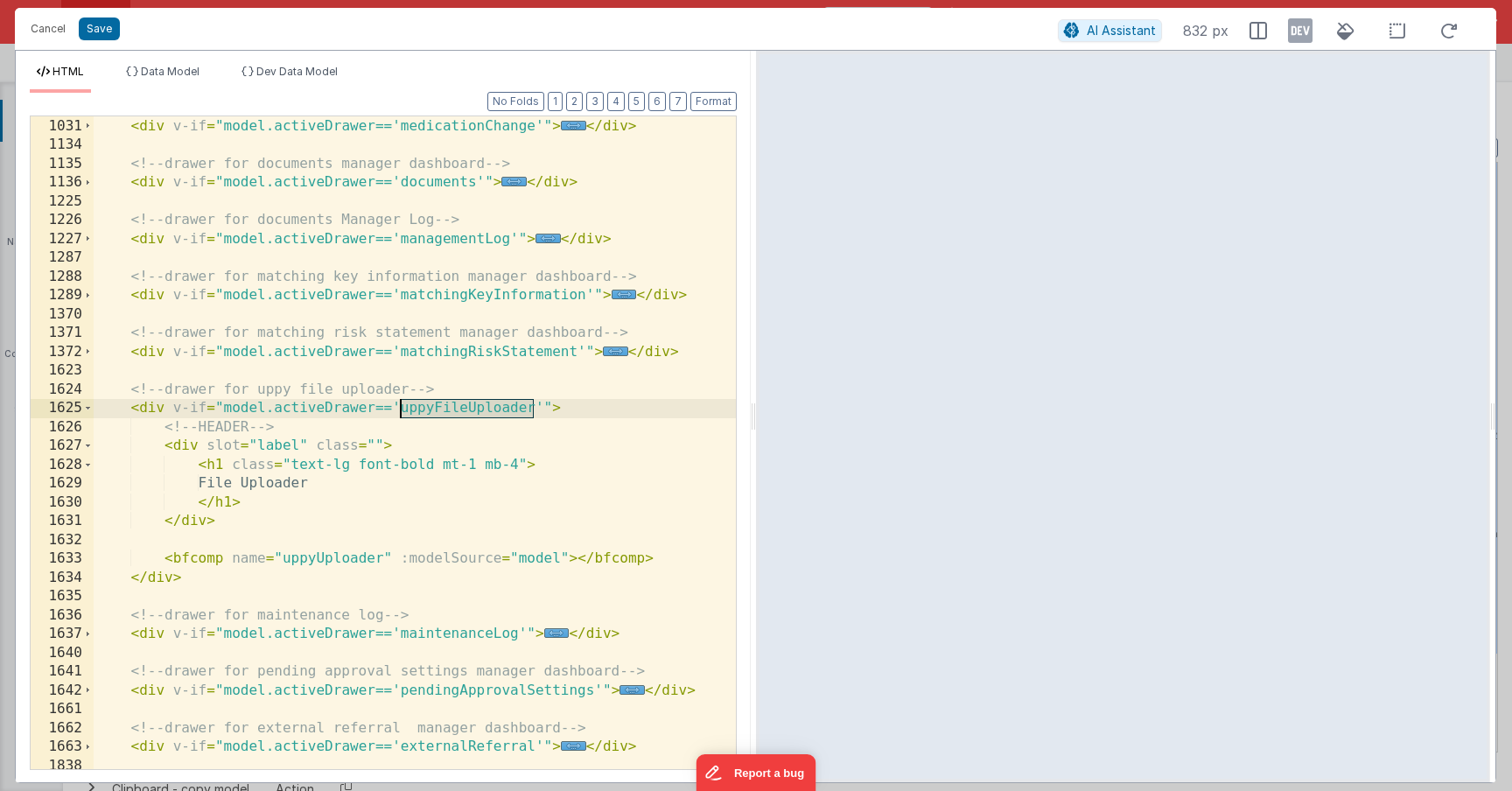
click at [454, 413] on div "<!-- drawer for medication changes manager dashboard --> < div v-if = "model.ac…" at bounding box center [414, 443] width 642 height 690
click at [33, 29] on button "Cancel" at bounding box center [48, 28] width 52 height 24
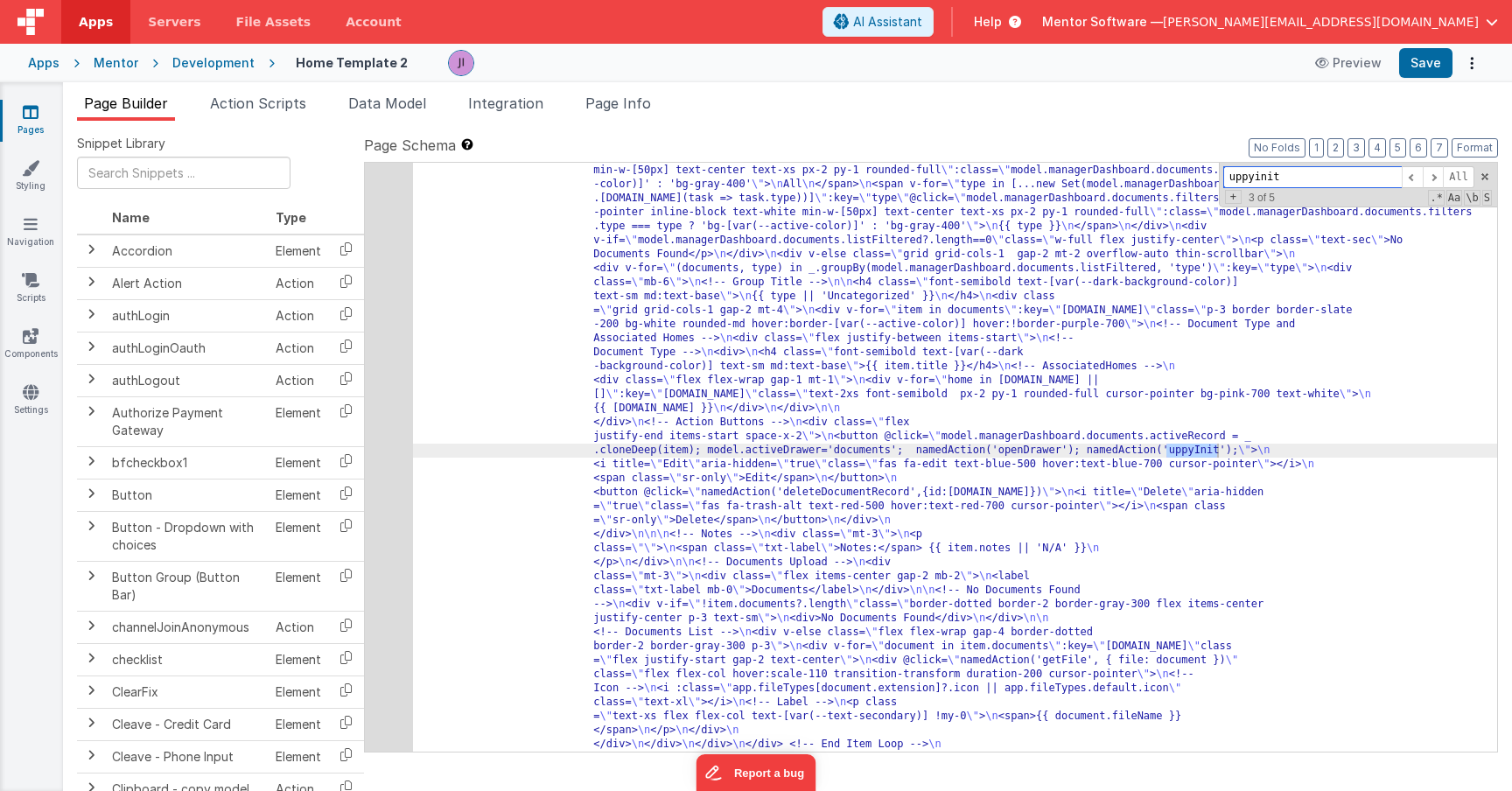
scroll to position [15616, 0]
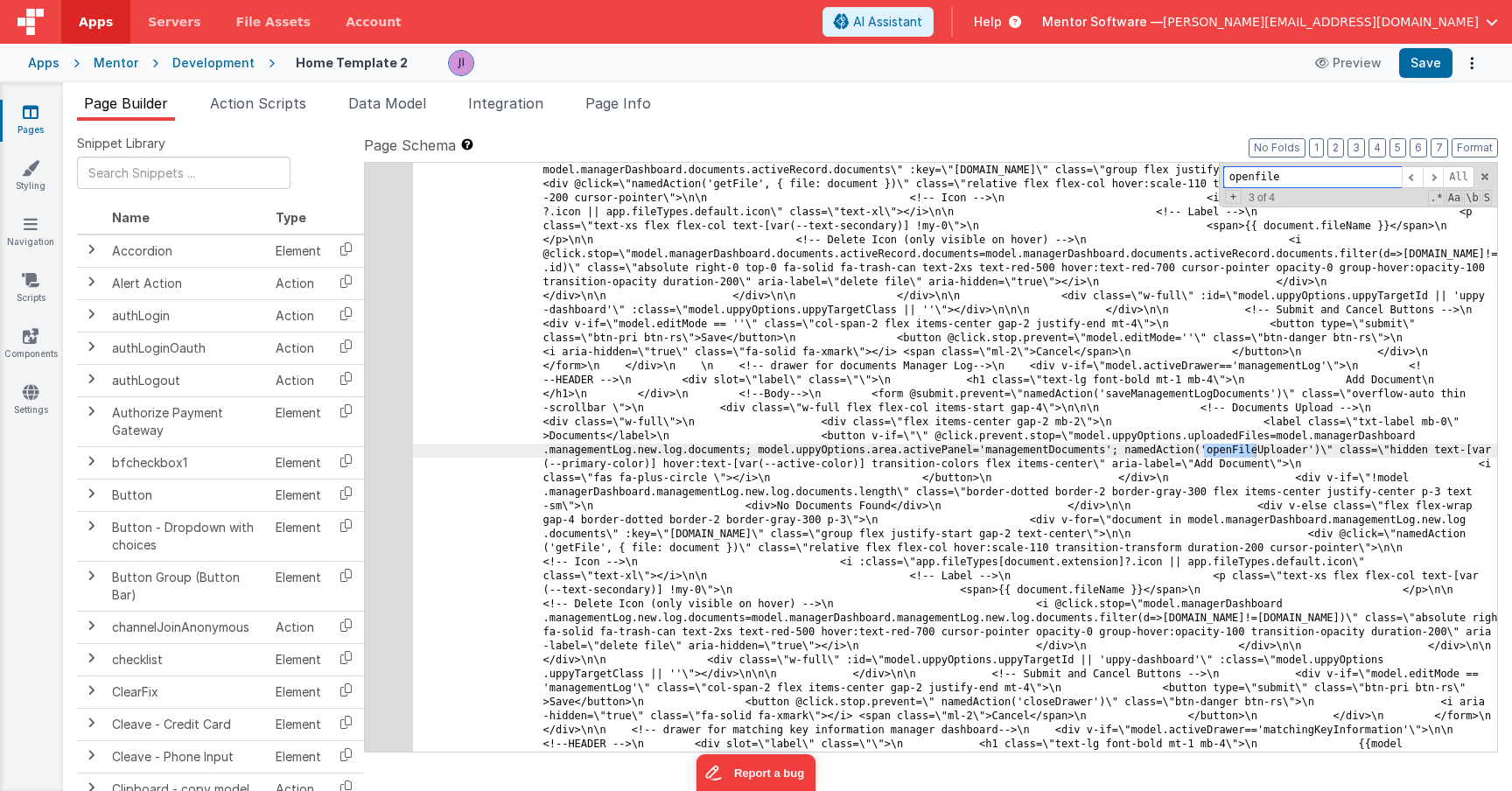
scroll to position [28080, 0]
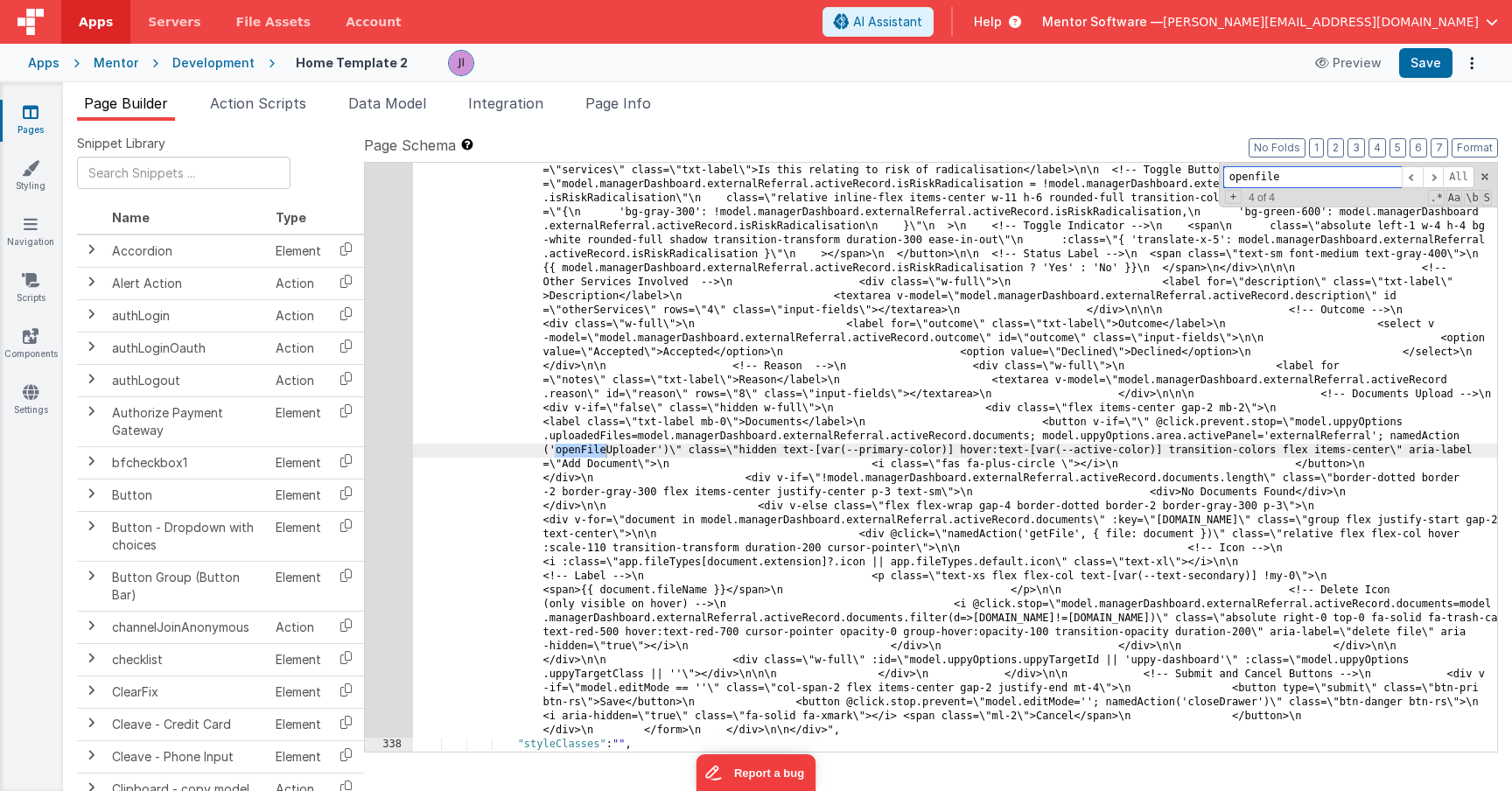
type input "openfile"
click at [1426, 177] on span at bounding box center [1433, 177] width 21 height 22
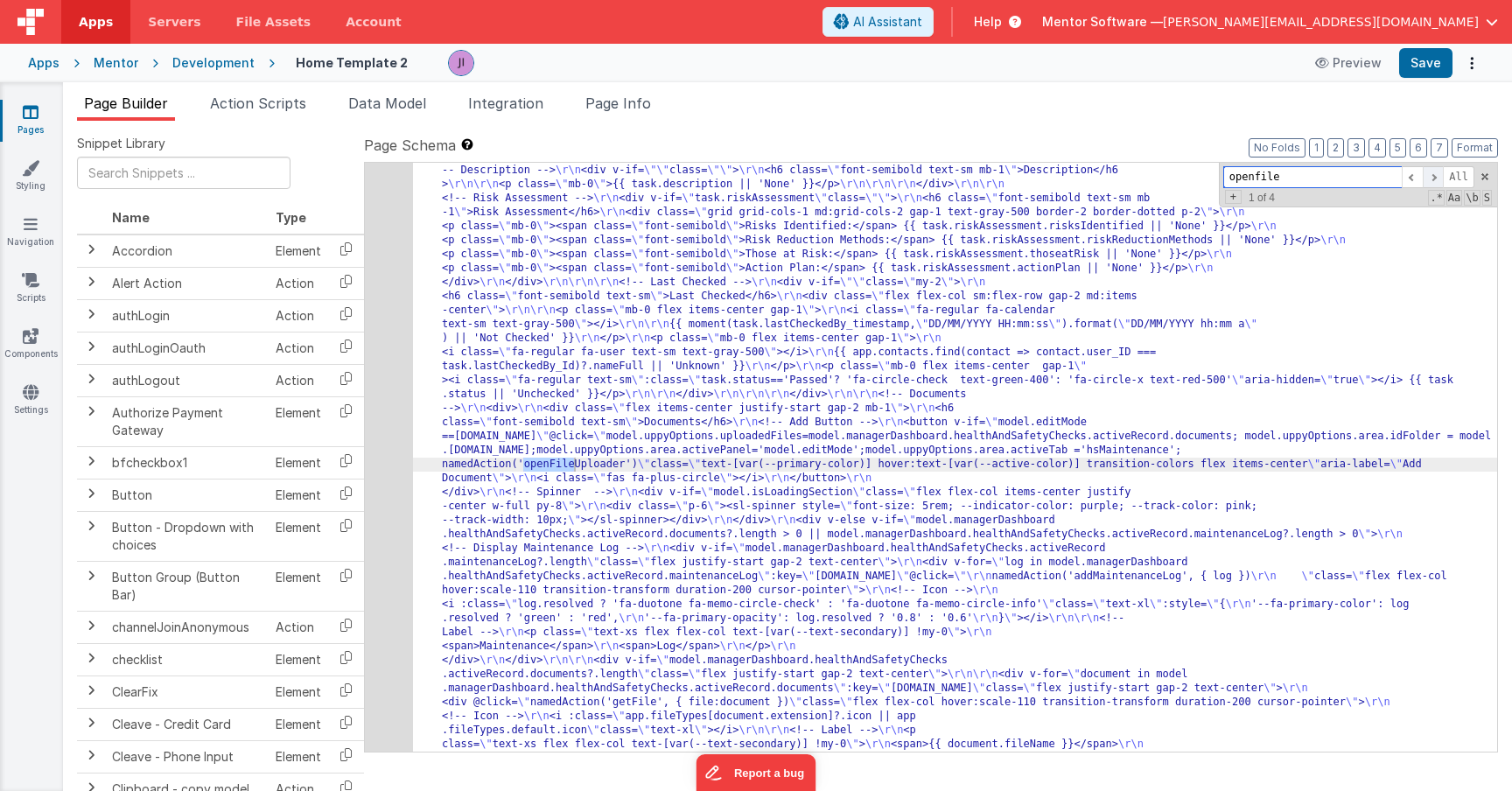
scroll to position [12719, 0]
click at [1435, 177] on span at bounding box center [1433, 177] width 21 height 22
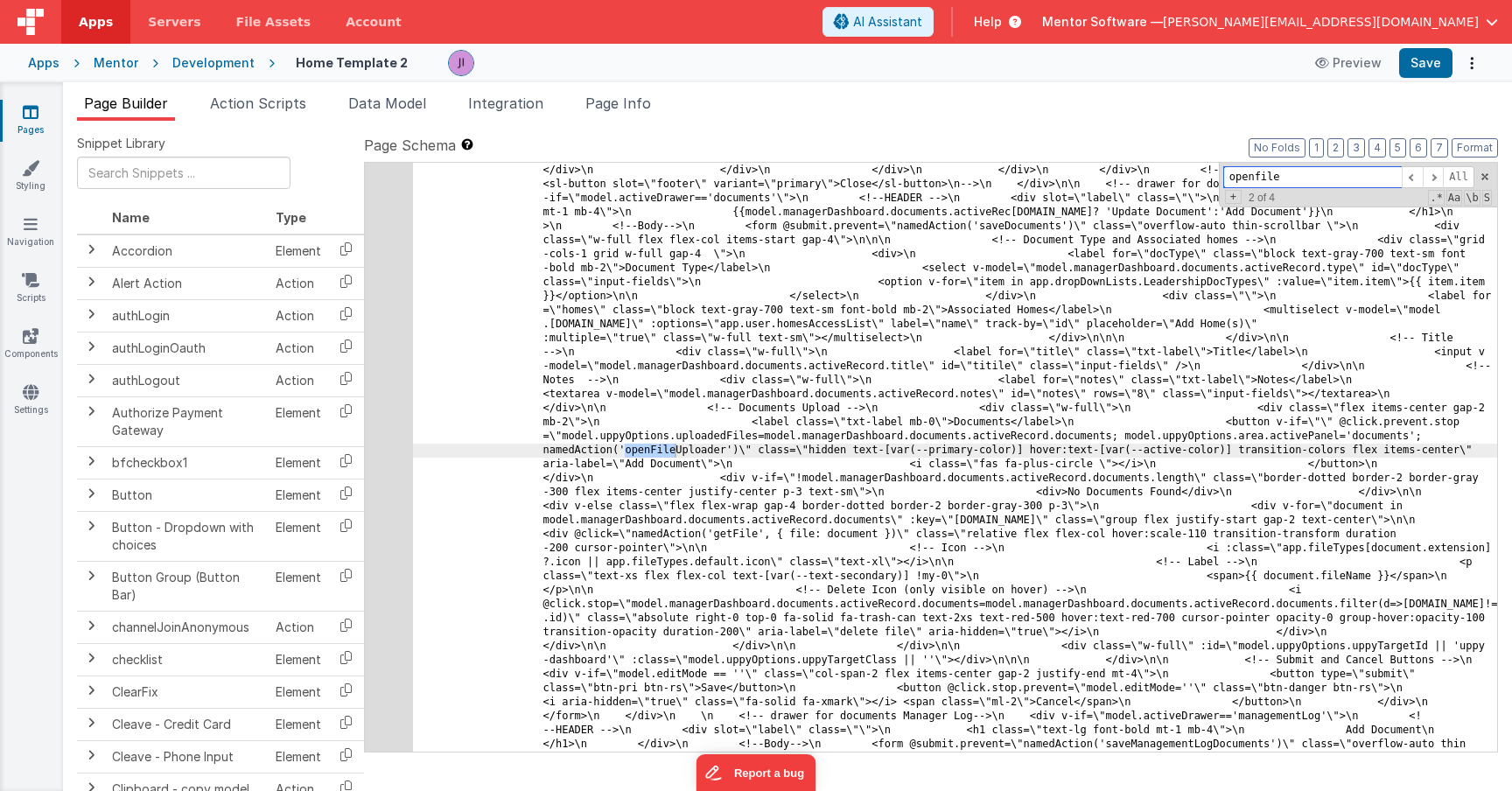
scroll to position [25571, 0]
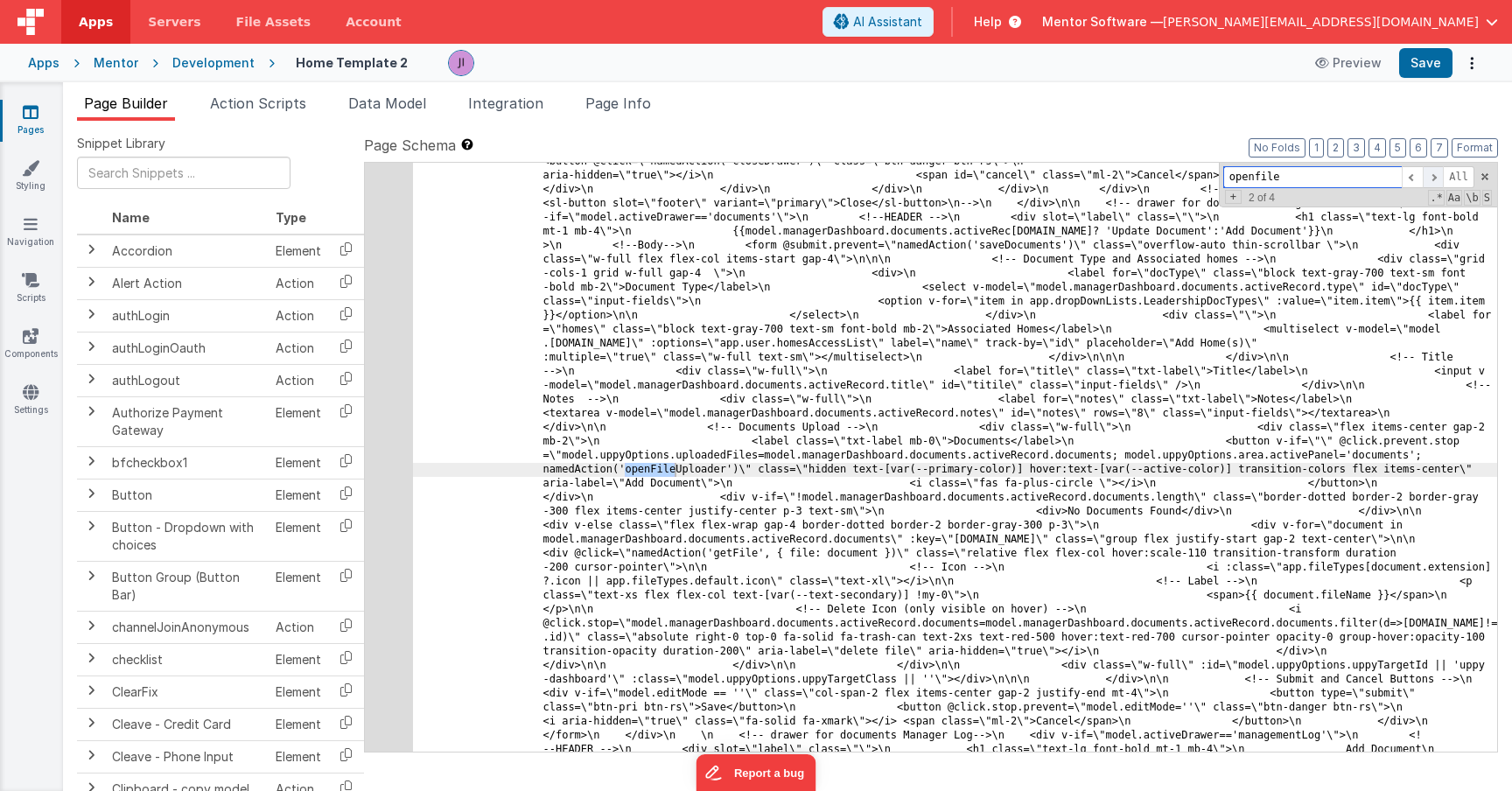
click at [1426, 181] on span at bounding box center [1433, 177] width 21 height 22
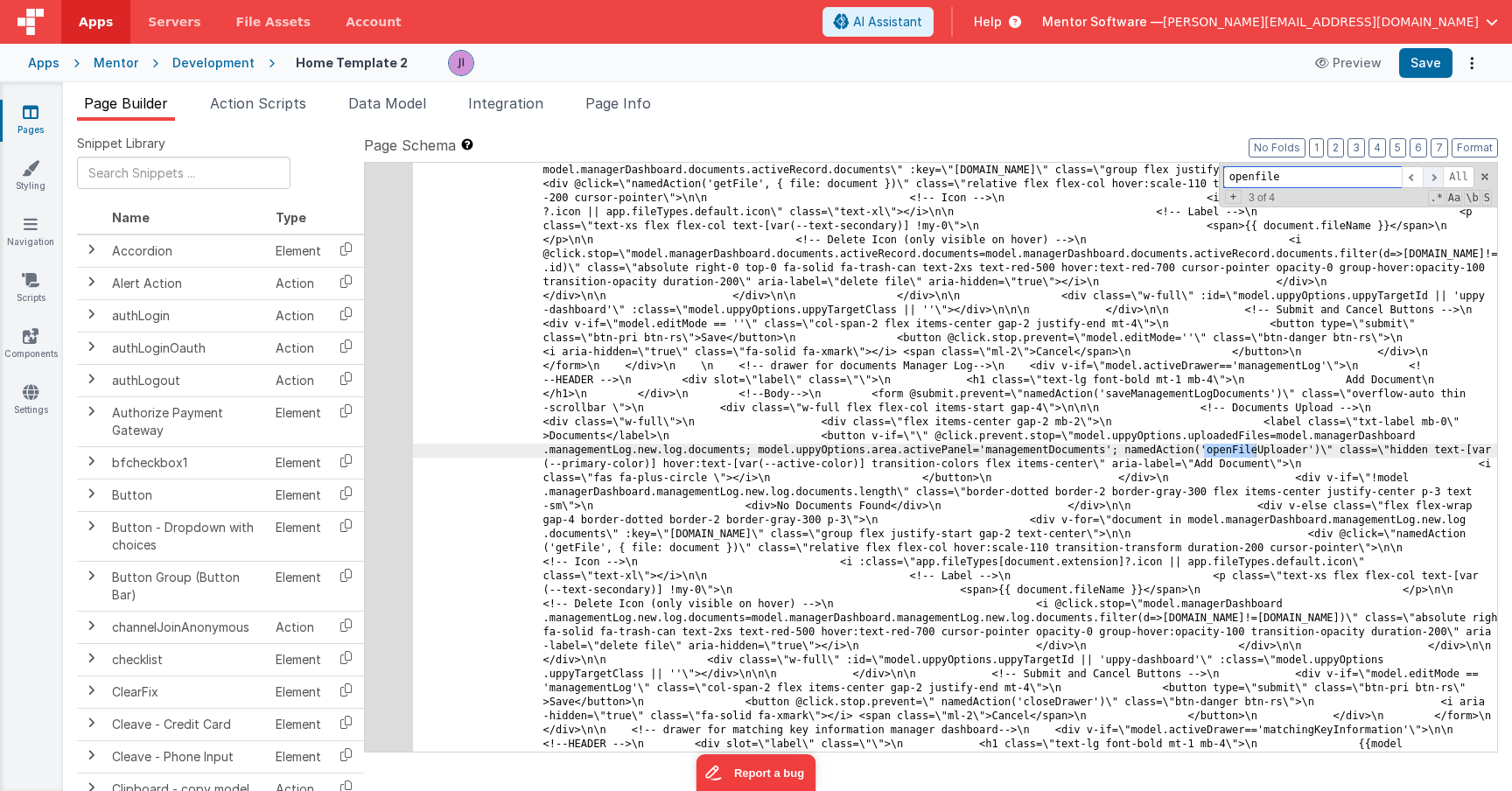
scroll to position [25829, 0]
click at [1426, 181] on span at bounding box center [1433, 177] width 21 height 22
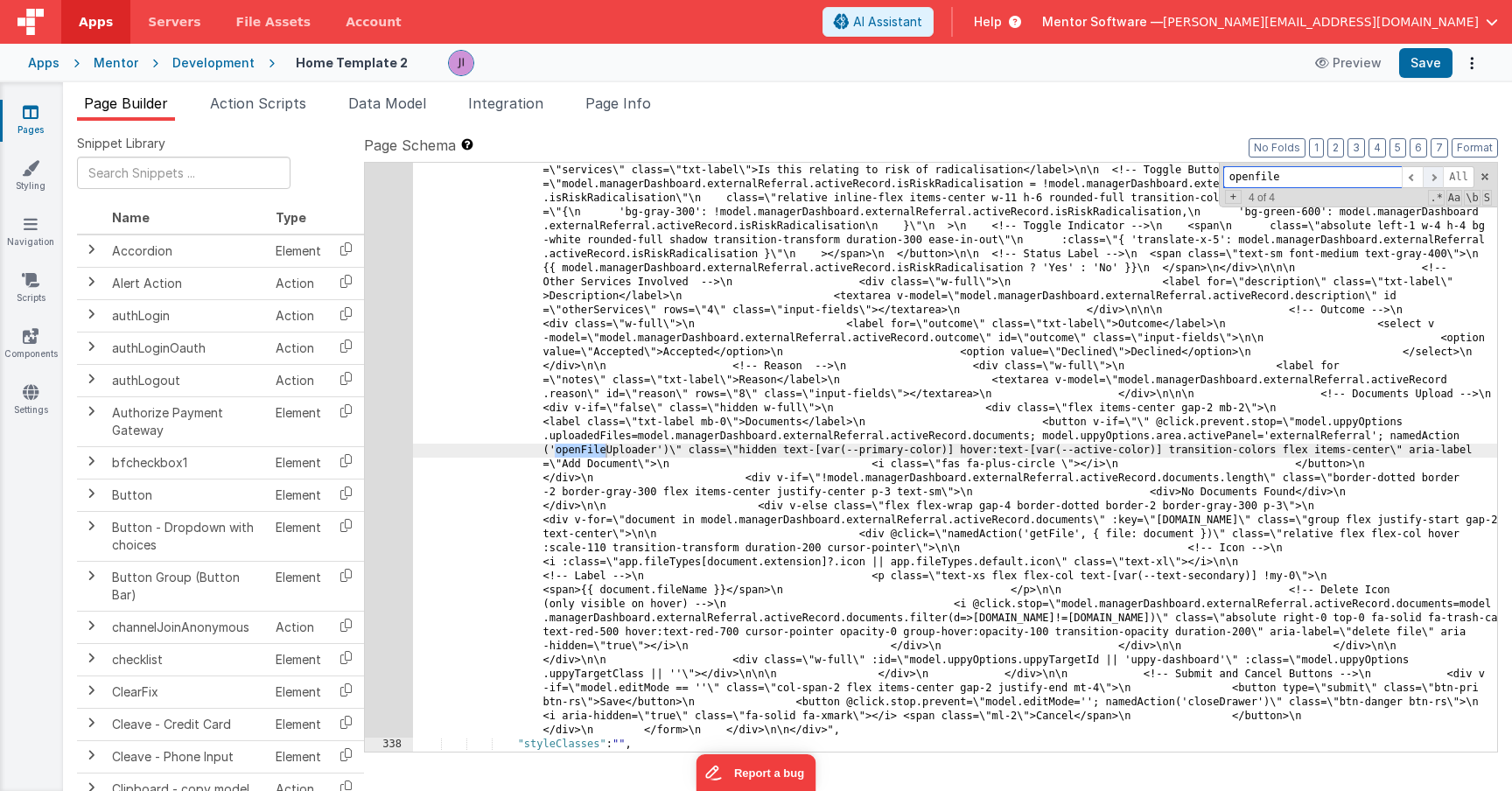
scroll to position [28080, 0]
click at [1426, 181] on span at bounding box center [1433, 177] width 21 height 22
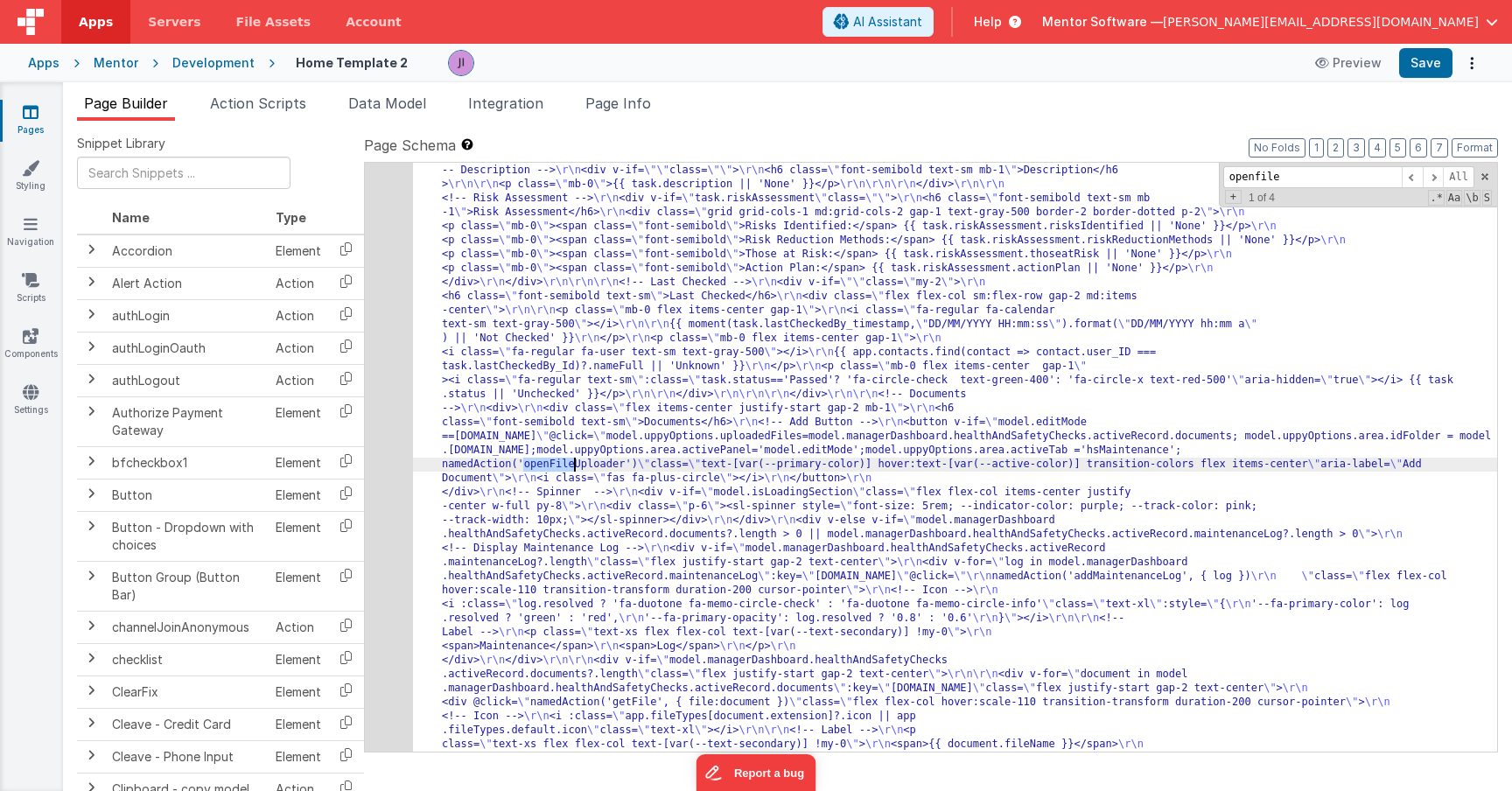
click at [387, 476] on div "208" at bounding box center [388, 241] width 48 height 2590
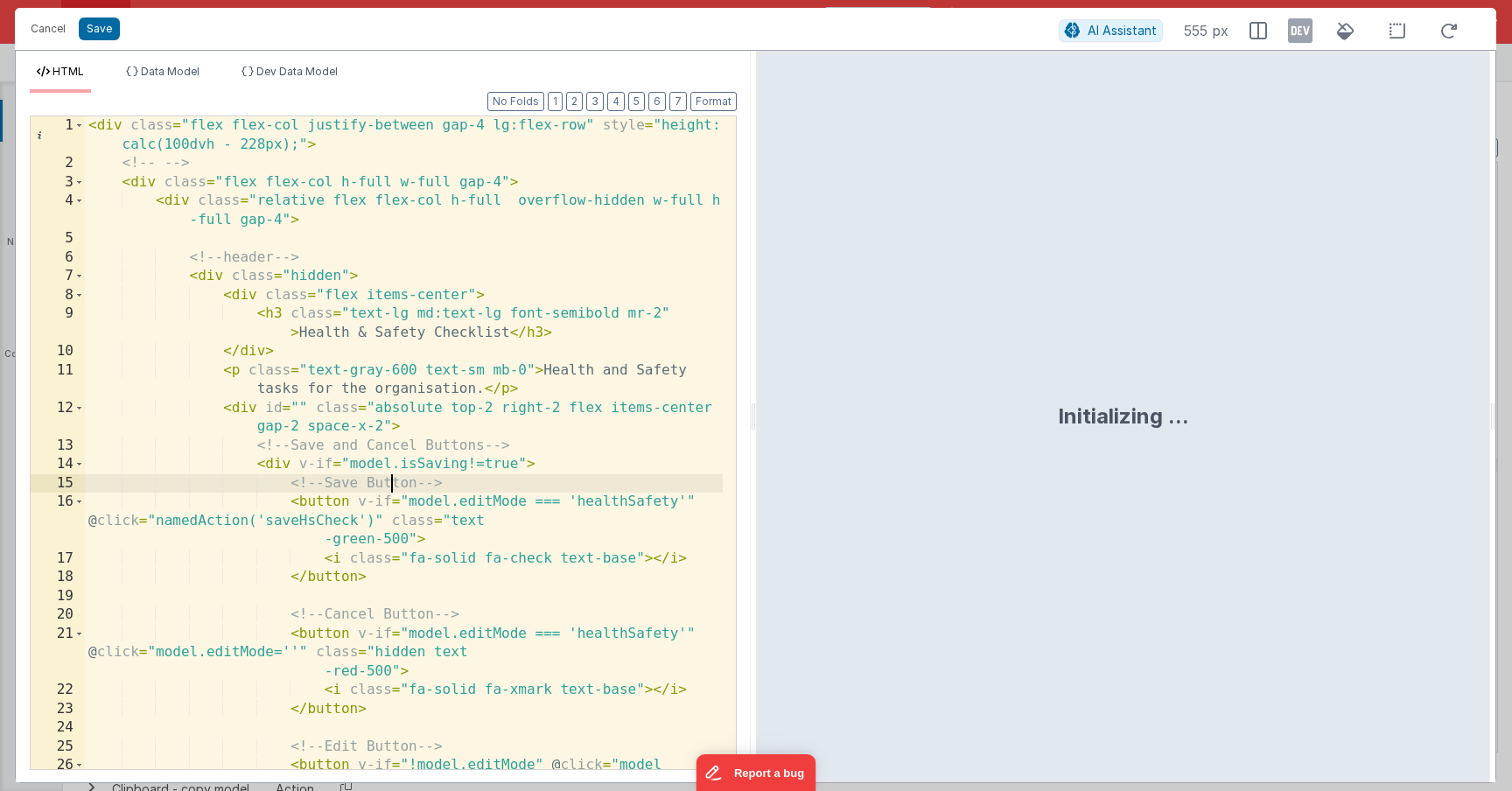
click at [387, 476] on div "< div class = "flex flex-col justify-between gap-4 lg:flex-row" style = "height…" at bounding box center [404, 489] width 638 height 747
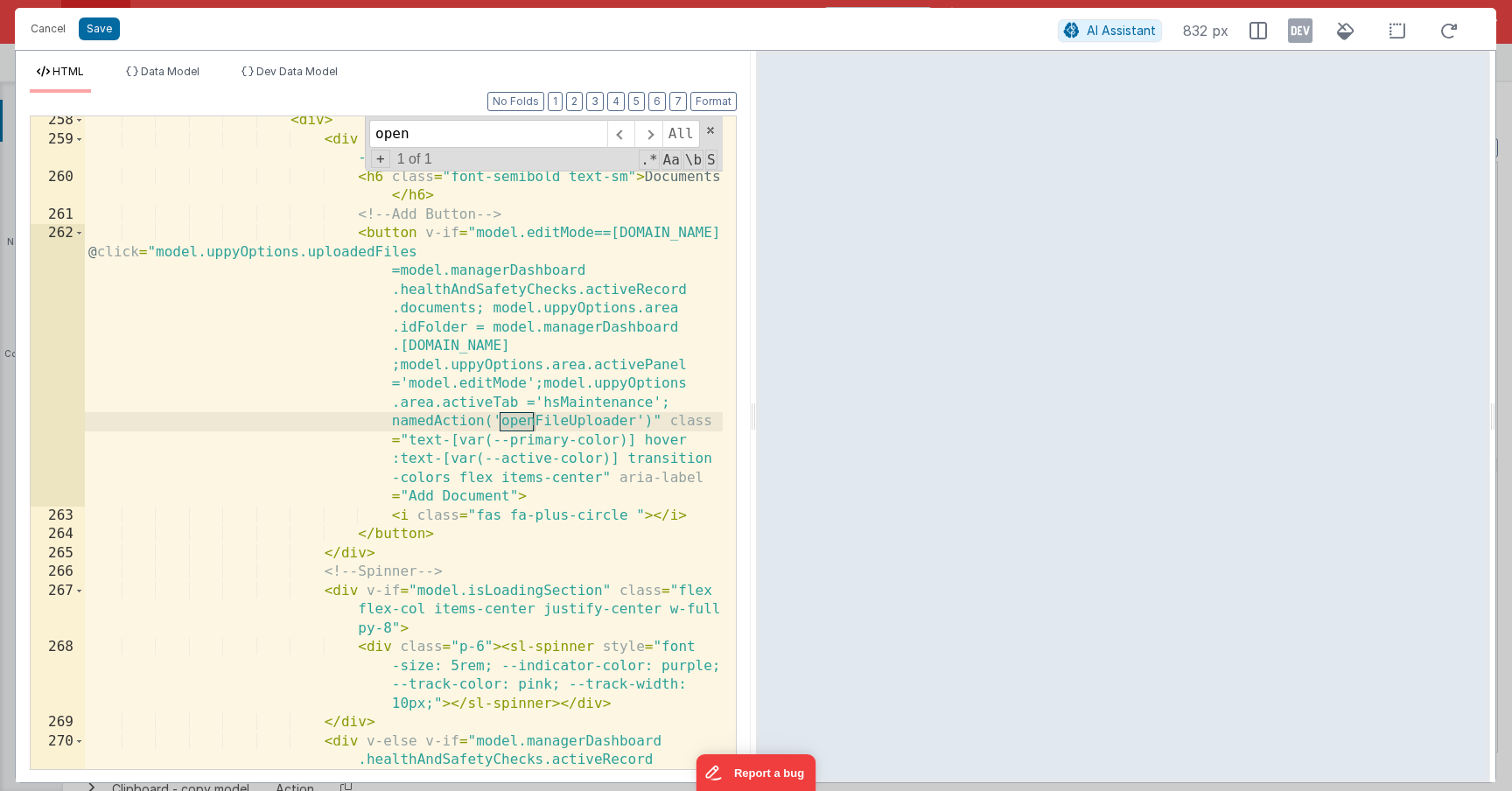
scroll to position [7446, 0]
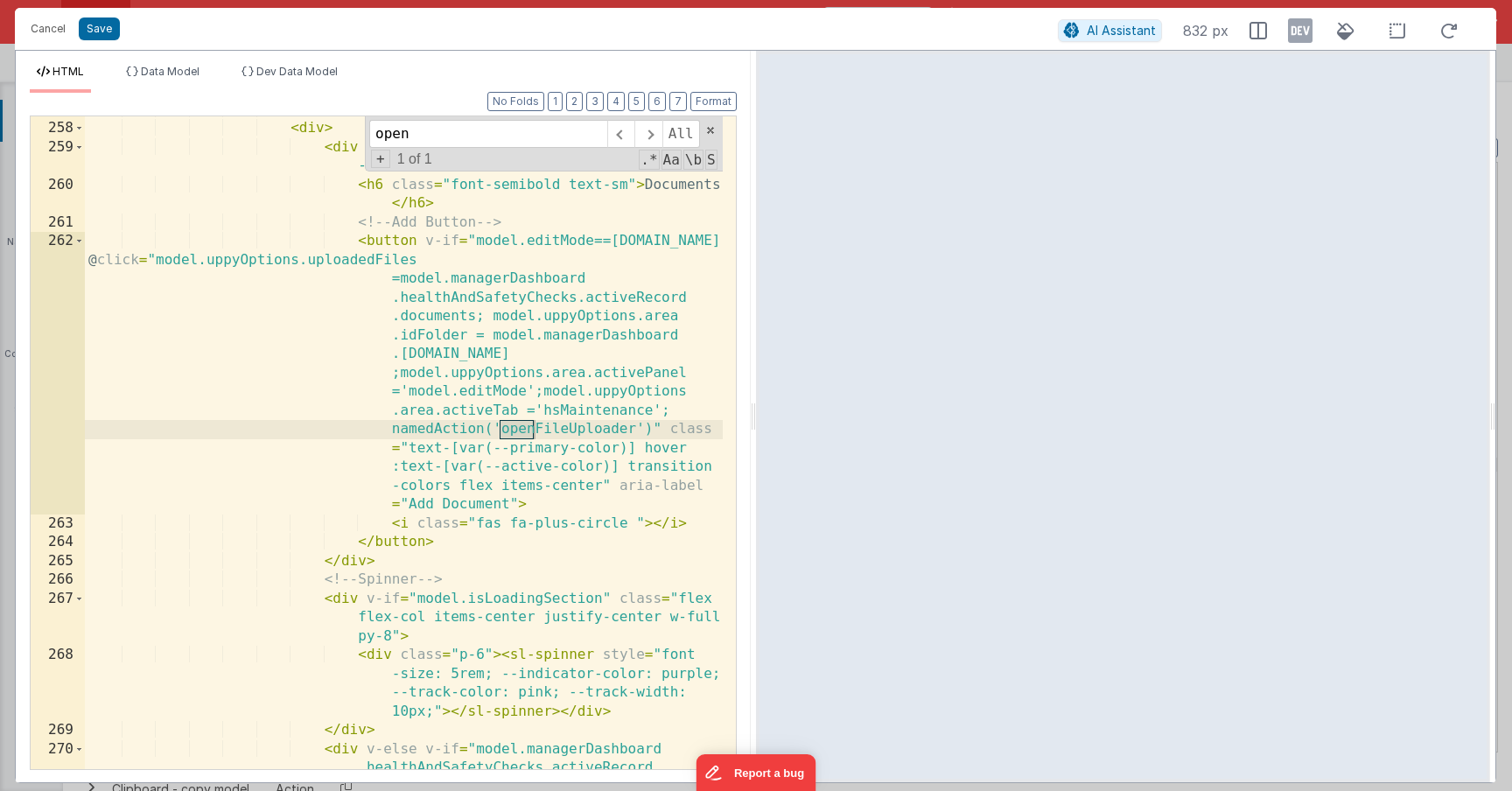
type input "open"
click at [565, 429] on div "<!-- Documents --> < div > < div class = "flex items-center justify-start gap -…" at bounding box center [404, 484] width 638 height 766
click at [100, 32] on button "Save" at bounding box center [99, 28] width 41 height 23
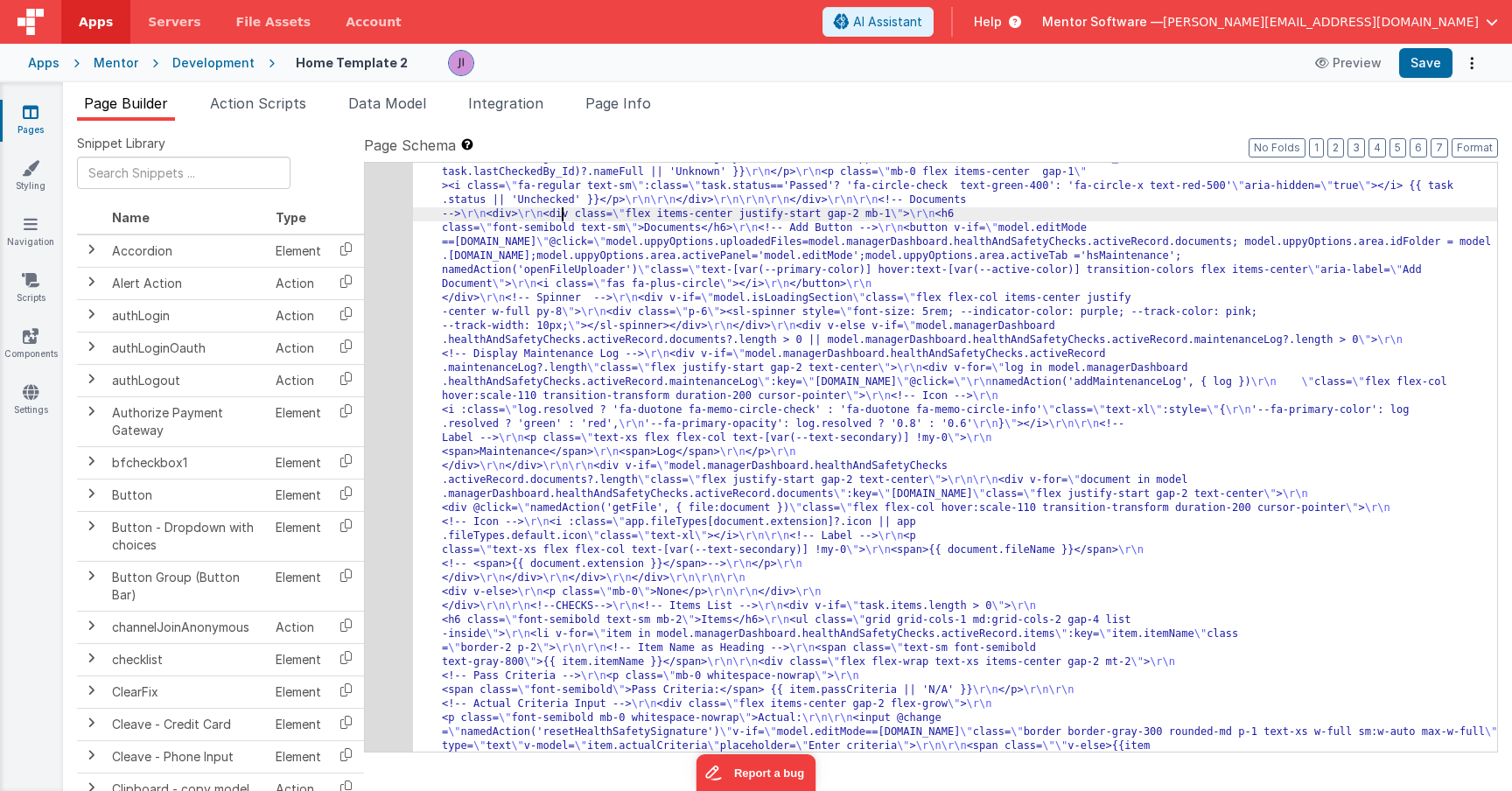
scroll to position [12857, 0]
click at [770, 116] on ul "Page Builder Action Scripts Data Model Integration Page Info" at bounding box center [788, 106] width 1449 height 28
click at [690, 109] on ul "Page Builder Action Scripts Data Model Integration Page Info" at bounding box center [788, 106] width 1449 height 28
click at [636, 111] on span "Page Info" at bounding box center [618, 103] width 66 height 17
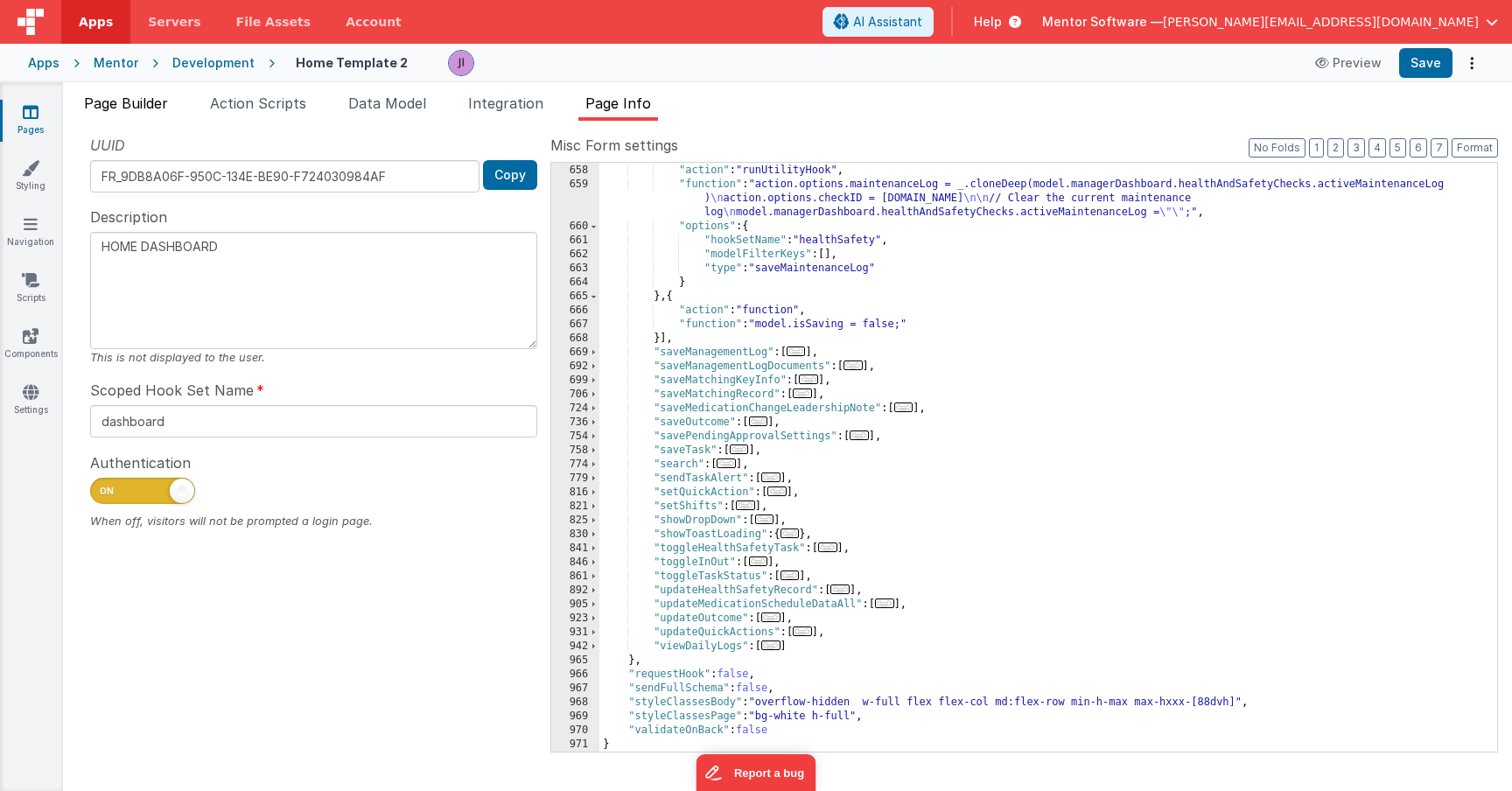
click at [152, 108] on span "Page Builder" at bounding box center [125, 103] width 84 height 17
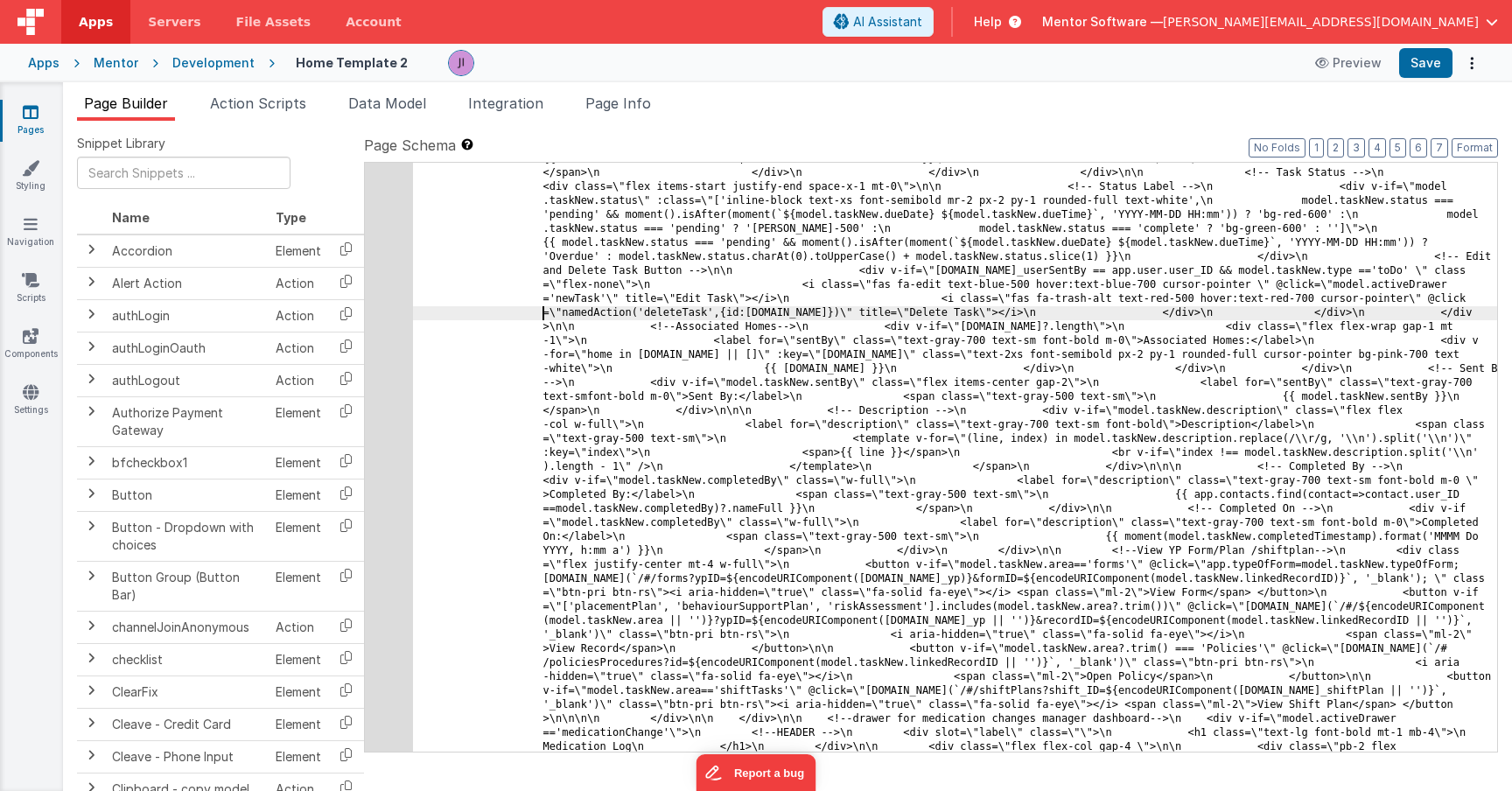
scroll to position [28080, 0]
click at [397, 345] on div "337" at bounding box center [388, 131] width 48 height 10933
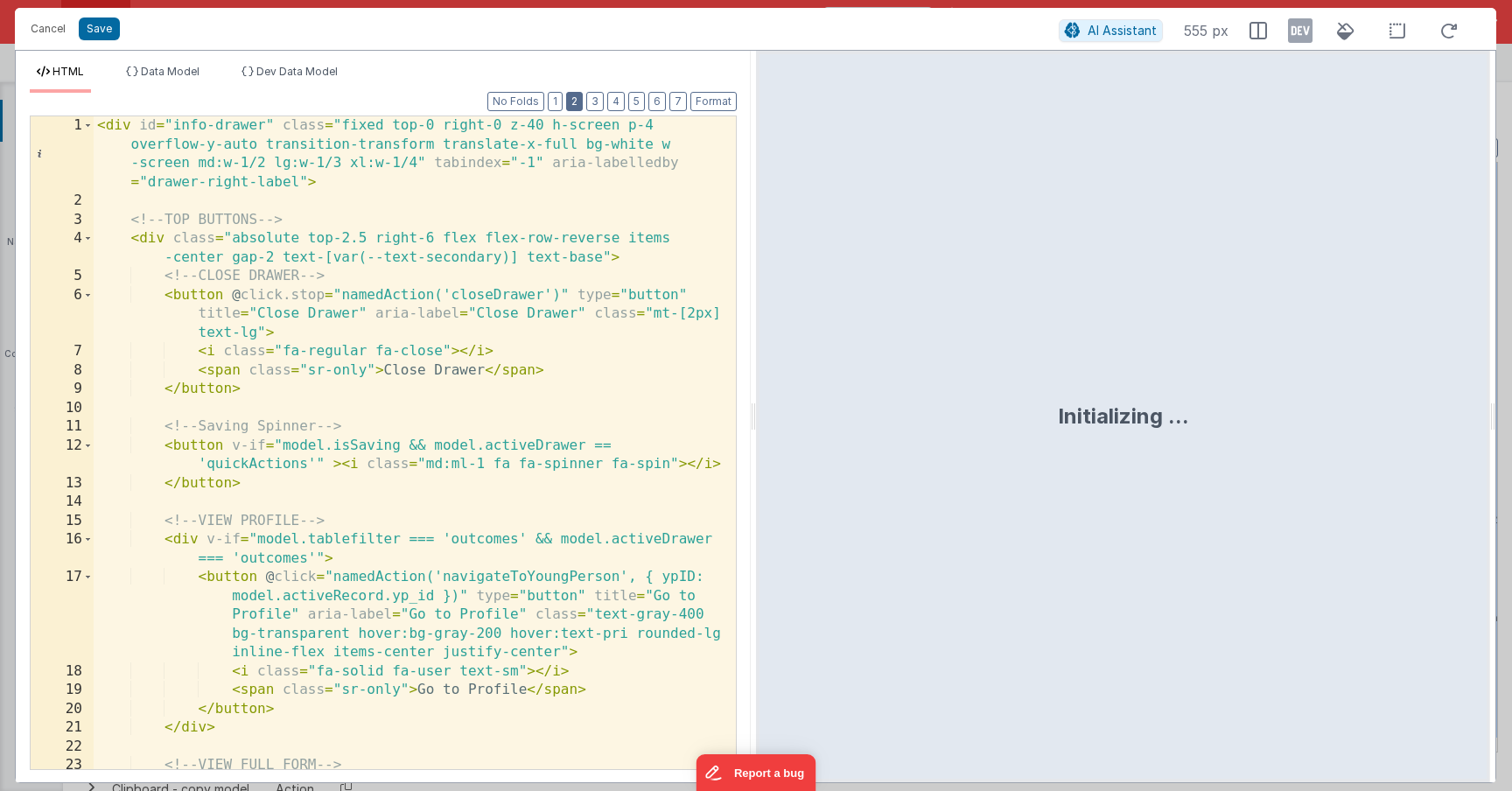
click at [572, 99] on button "2" at bounding box center [574, 101] width 16 height 19
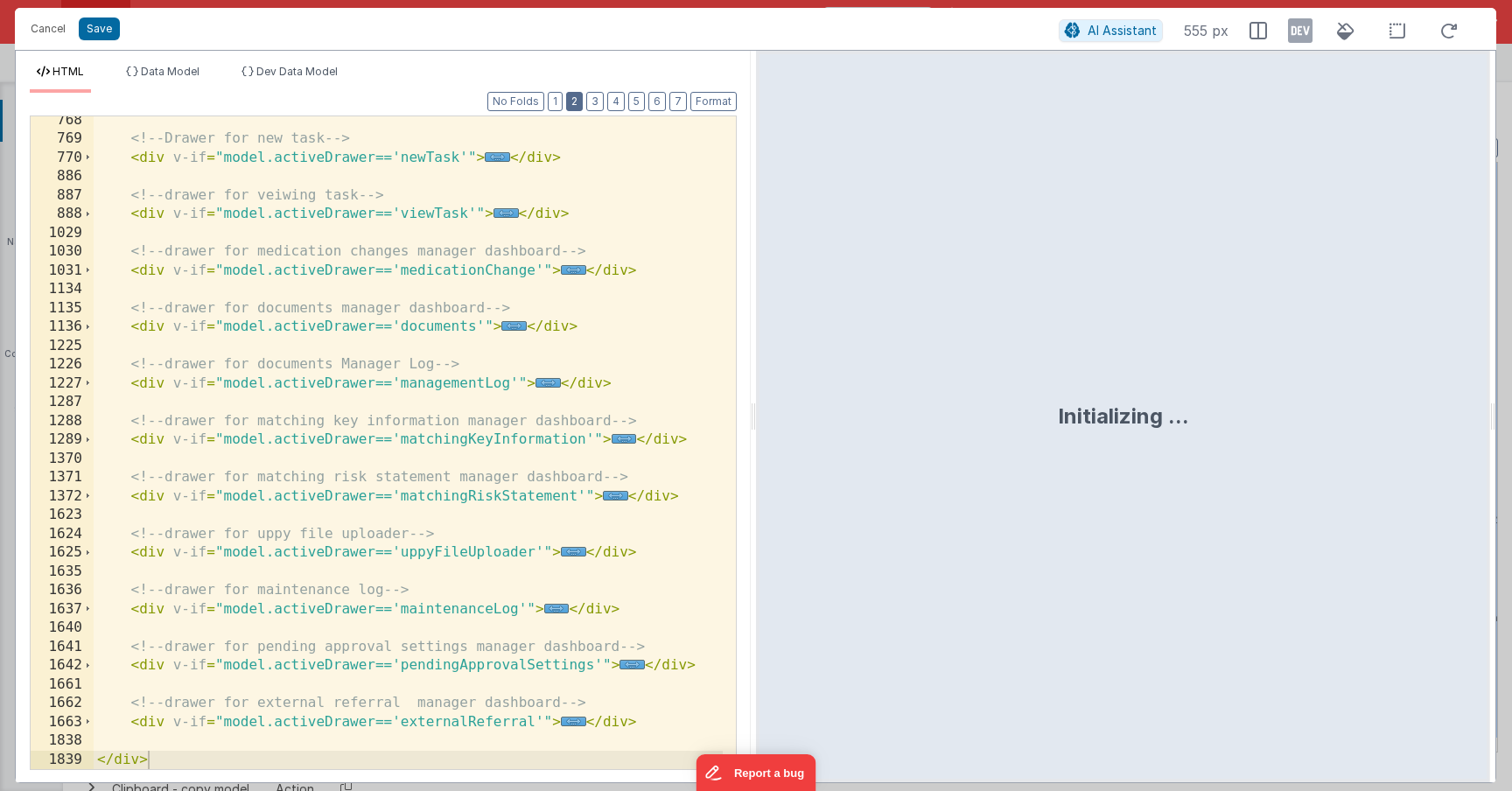
scroll to position [495, 0]
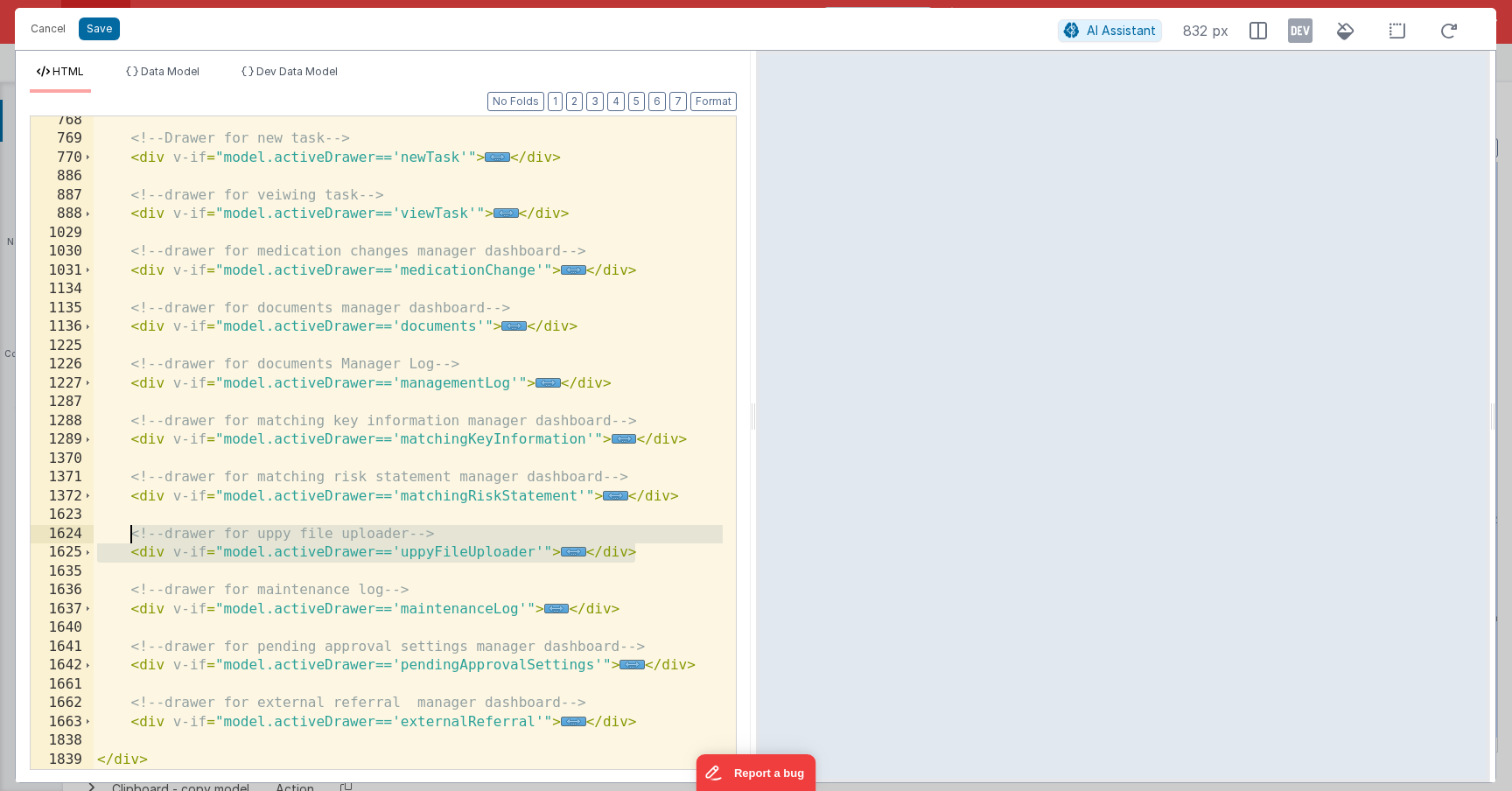
drag, startPoint x: 644, startPoint y: 553, endPoint x: 130, endPoint y: 532, distance: 514.4
click at [130, 532] on div "<!-- Drawer for new task --> < div v-if = "model.activeDrawer=='newTask'" > ...…" at bounding box center [408, 456] width 629 height 690
click at [655, 551] on div "<!-- Drawer for new task --> < div v-if = "model.activeDrawer=='newTask'" > ...…" at bounding box center [408, 456] width 629 height 690
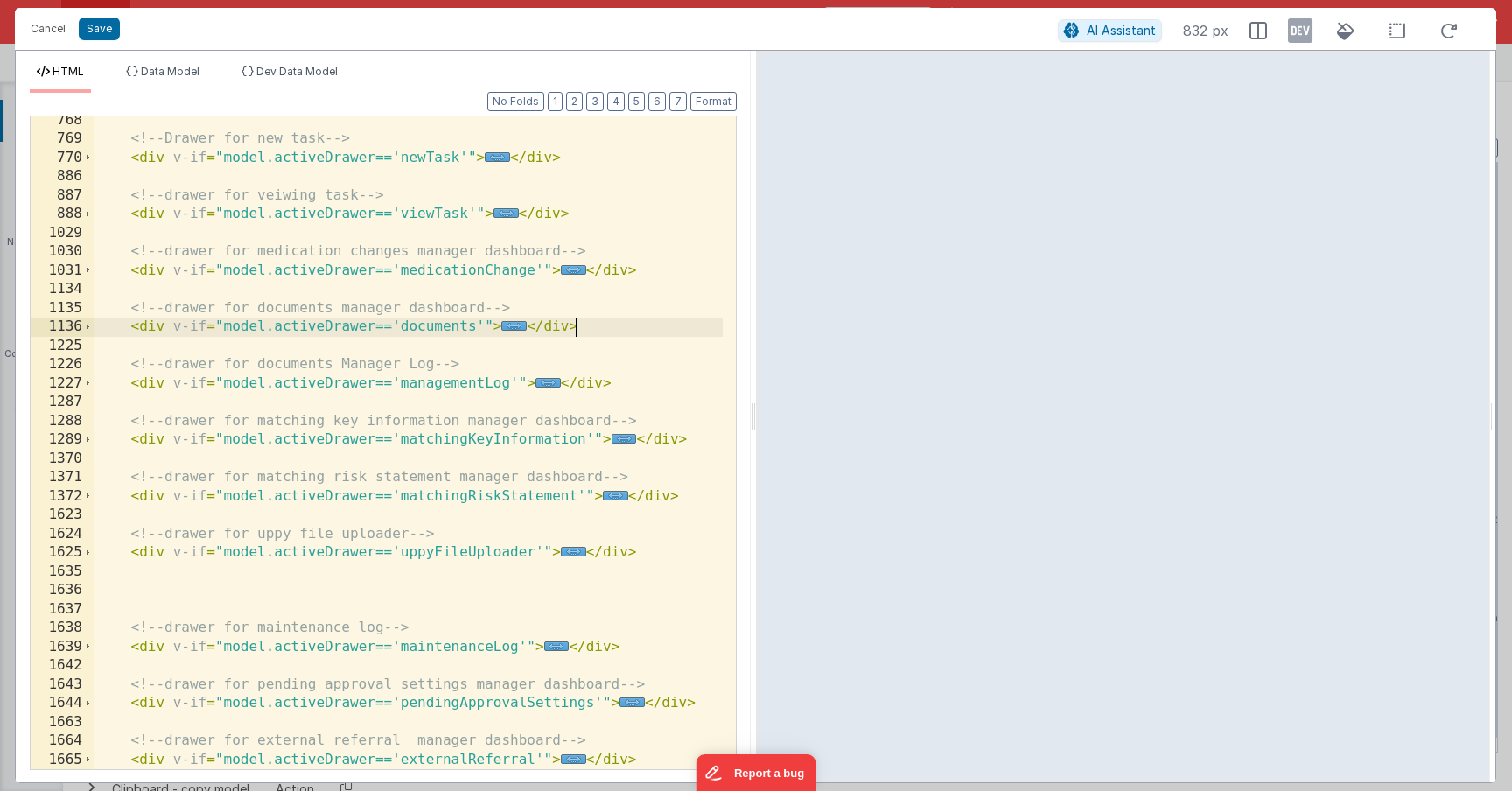
click at [603, 324] on div "<!-- Drawer for new task --> < div v-if = "model.activeDrawer=='newTask'" > ...…" at bounding box center [408, 456] width 629 height 690
click at [519, 324] on span "..." at bounding box center [514, 325] width 25 height 10
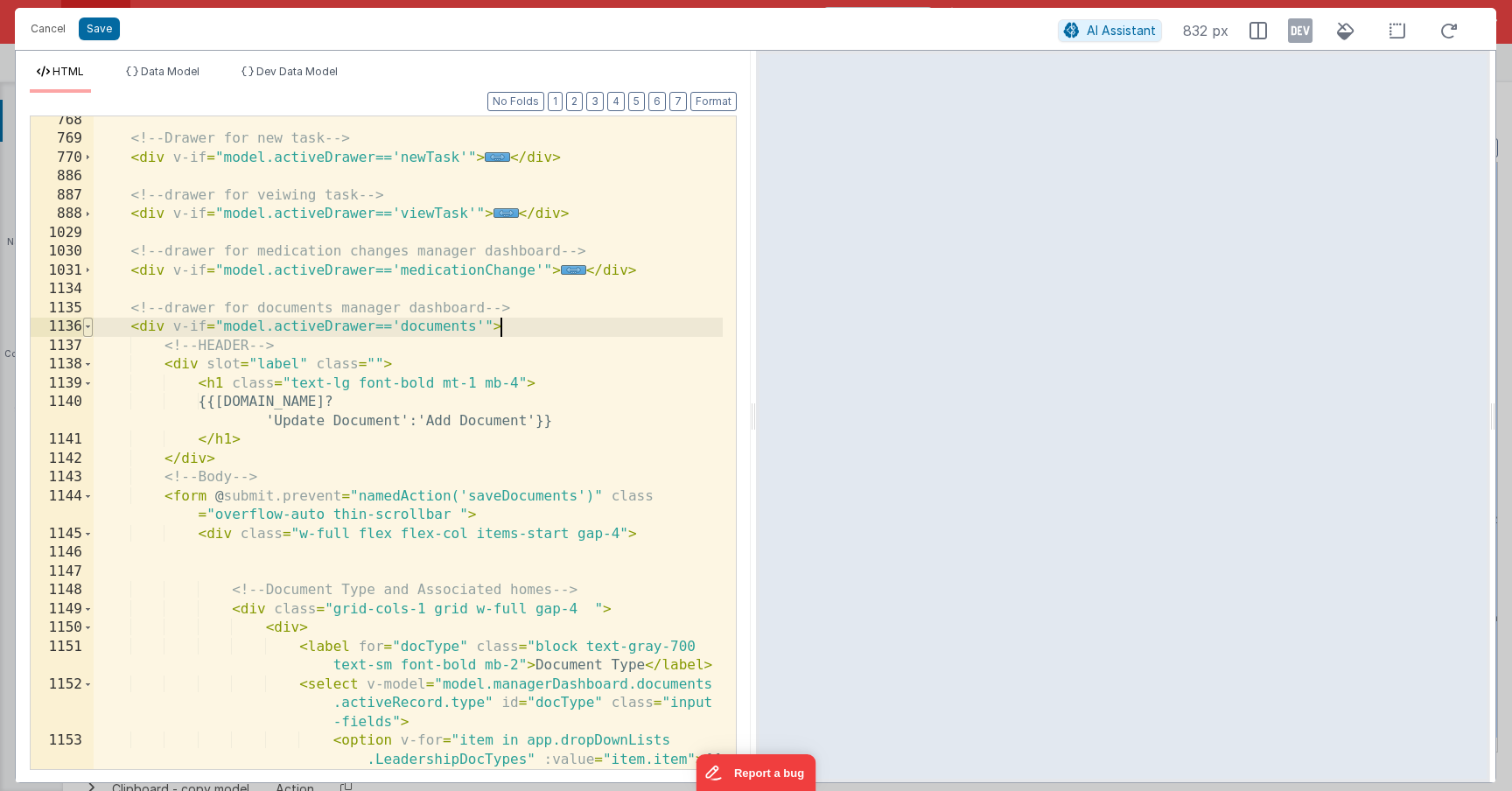
click at [87, 326] on span at bounding box center [87, 327] width 10 height 19
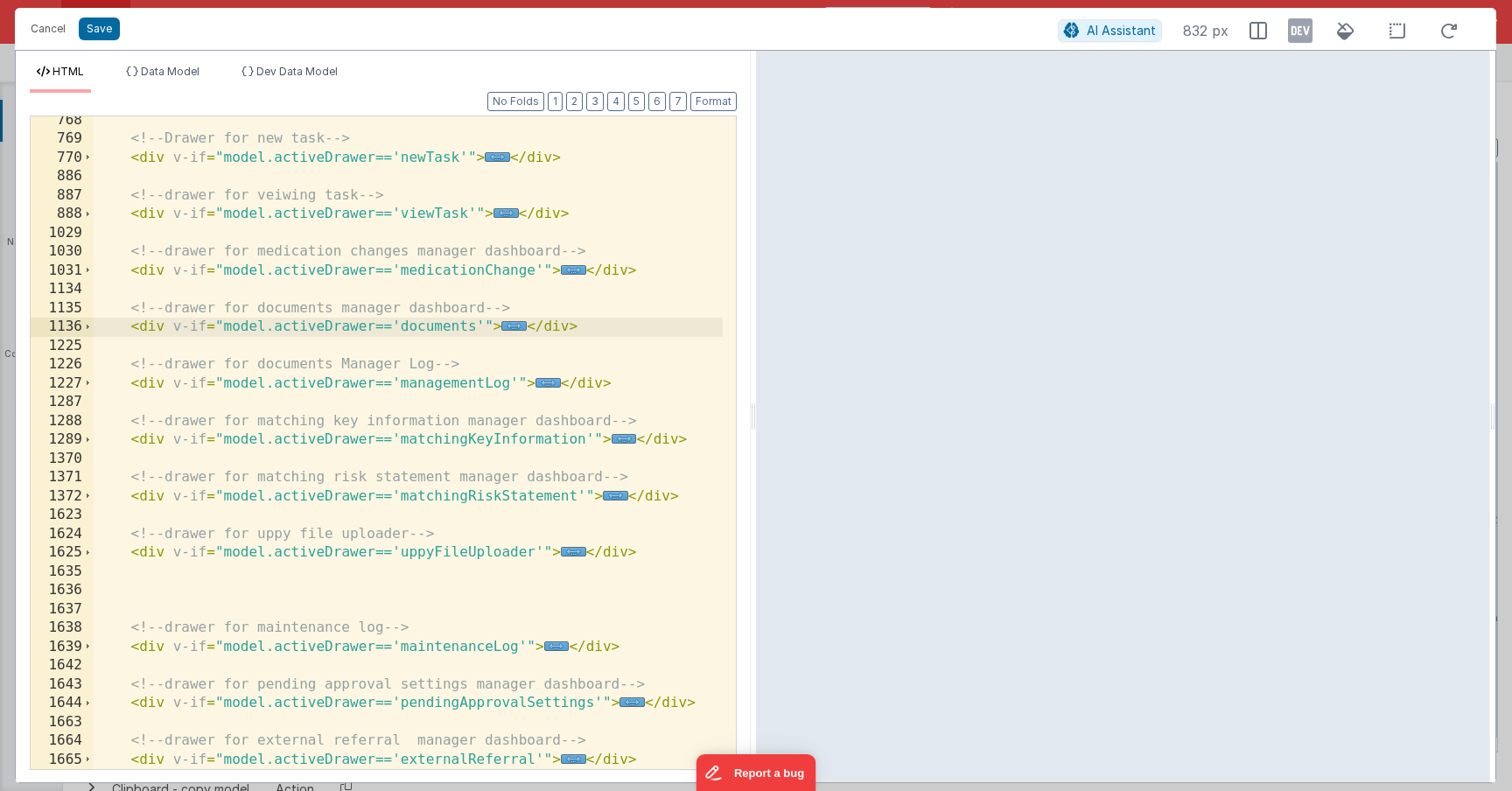
click at [506, 591] on div "<!-- Drawer for new task --> < div v-if = "model.activeDrawer=='newTask'" > ...…" at bounding box center [408, 456] width 629 height 690
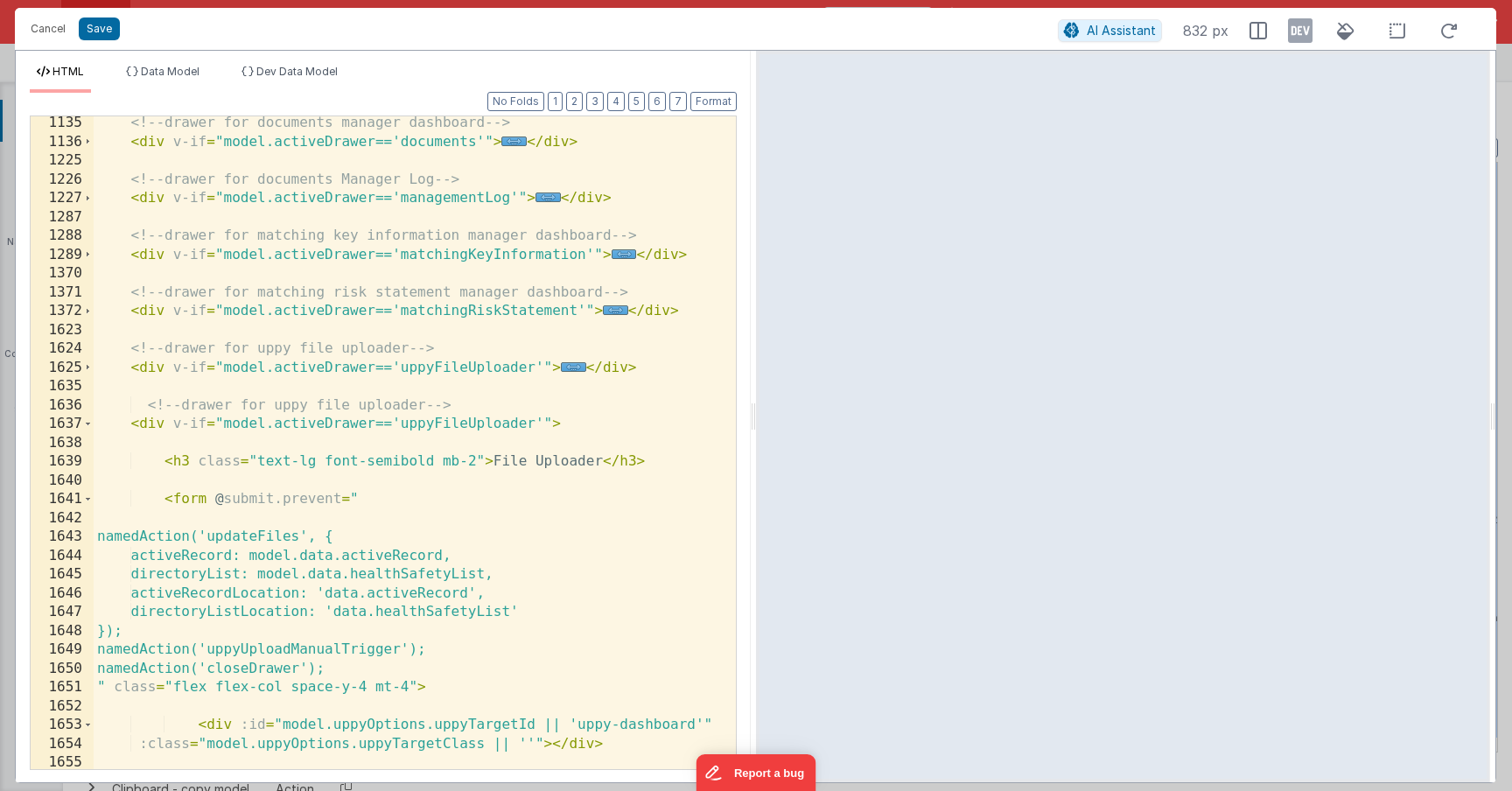
scroll to position [651, 0]
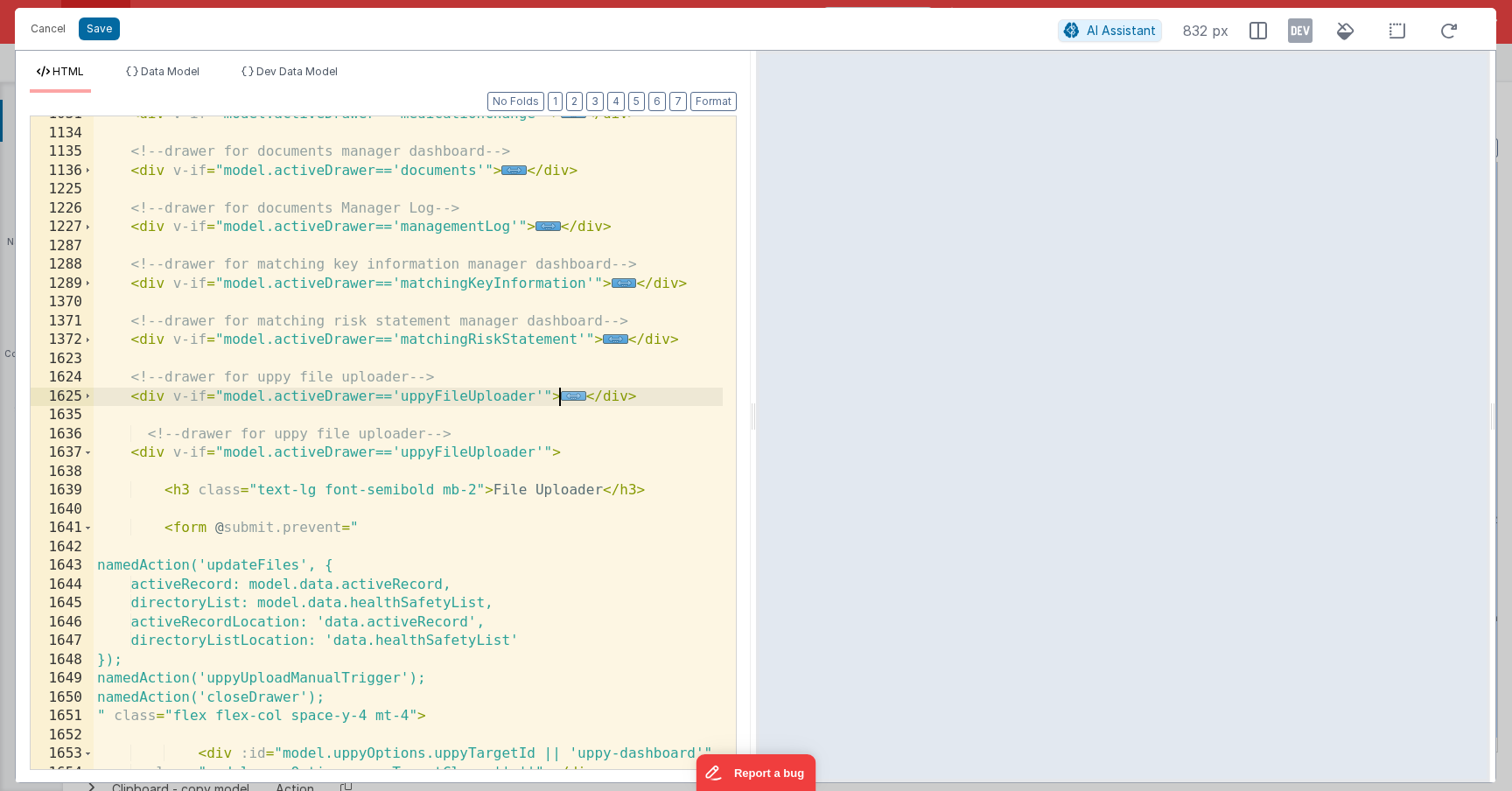
click at [578, 396] on span "..." at bounding box center [574, 396] width 25 height 10
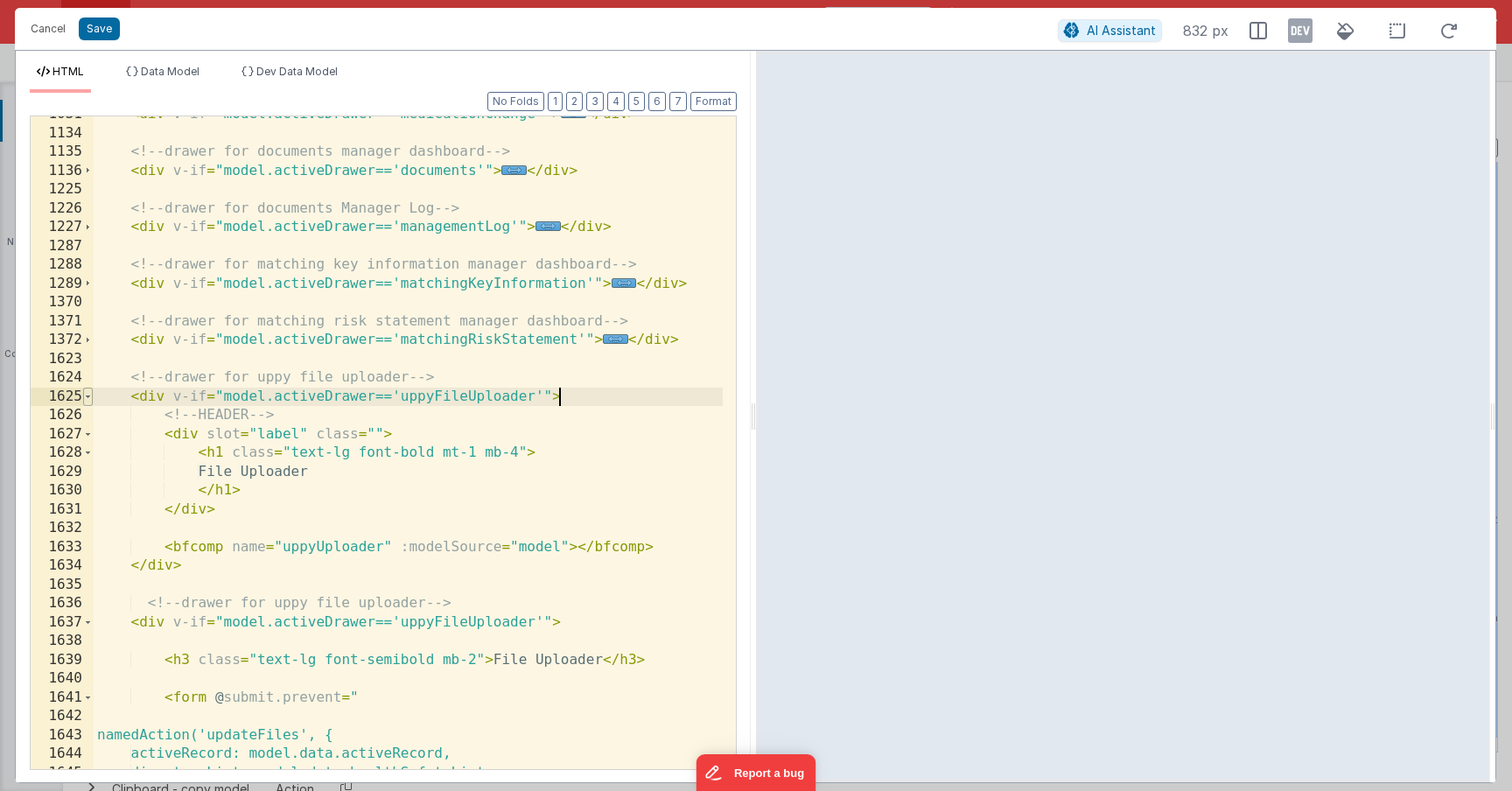
click at [88, 389] on span at bounding box center [87, 396] width 10 height 19
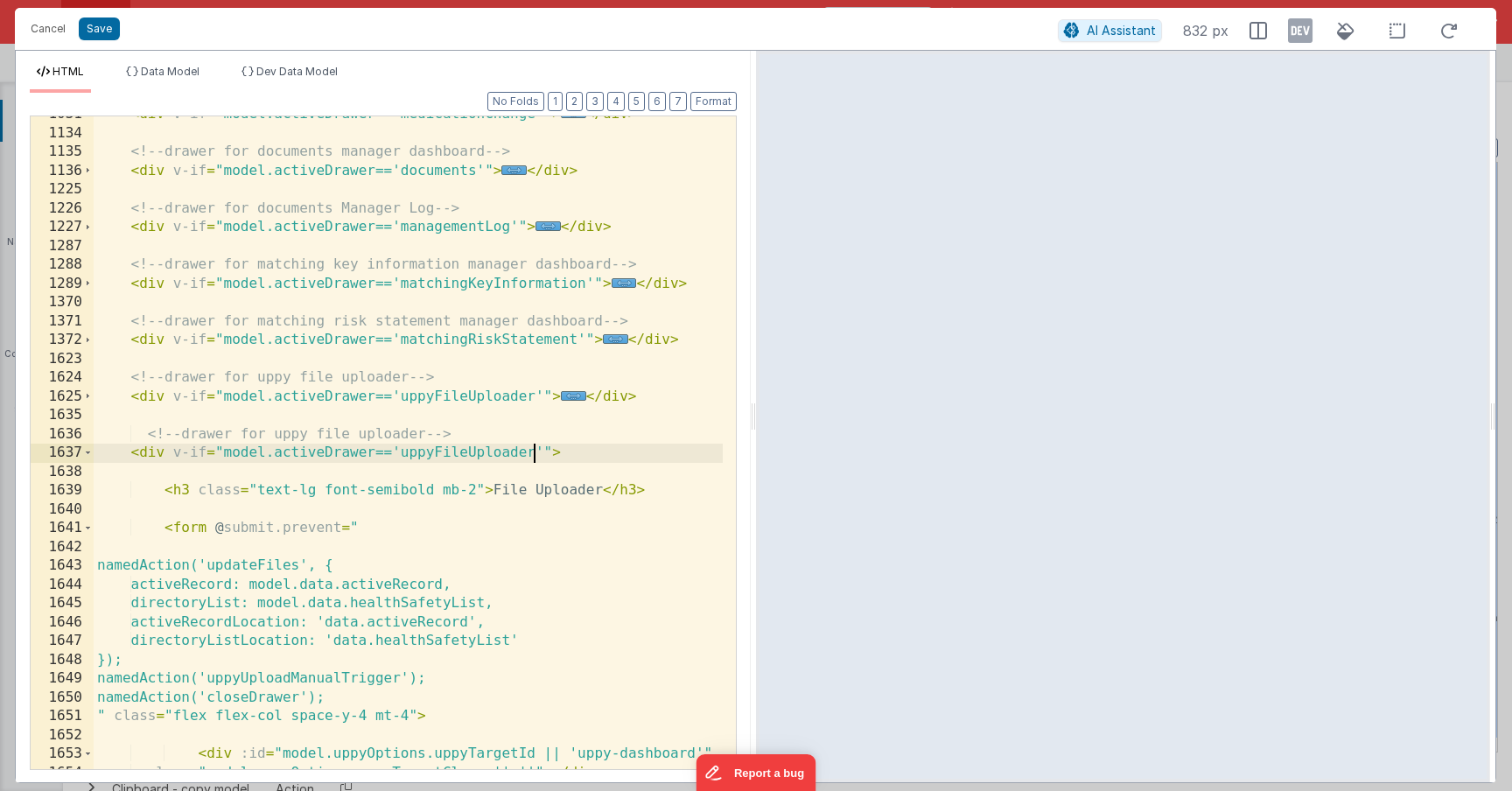
click at [533, 449] on div "< div v-if = "model.activeDrawer=='medicationChange'" > ... </ div > <!-- drawe…" at bounding box center [408, 450] width 629 height 690
click at [481, 446] on div "< div v-if = "model.activeDrawer=='medicationChange'" > ... </ div > <!-- drawe…" at bounding box center [408, 450] width 629 height 690
drag, startPoint x: 561, startPoint y: 455, endPoint x: 401, endPoint y: 452, distance: 160.0
click at [401, 452] on div "< div v-if = "model.activeDrawer=='medicationChange'" > ... </ div > <!-- drawe…" at bounding box center [408, 450] width 629 height 690
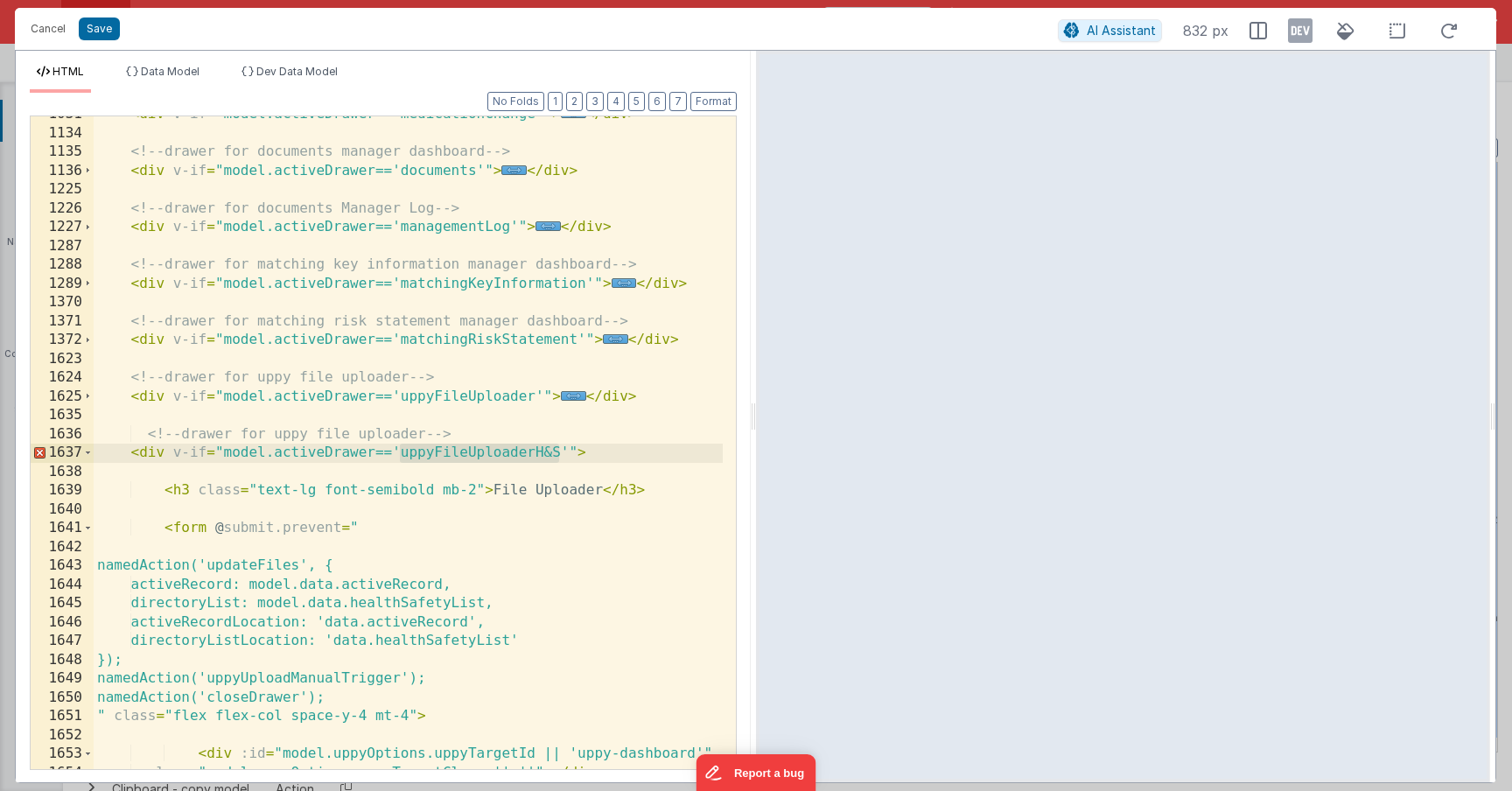
click at [531, 450] on div "< div v-if = "model.activeDrawer=='medicationChange'" > ... </ div > <!-- drawe…" at bounding box center [408, 450] width 629 height 690
drag, startPoint x: 559, startPoint y: 453, endPoint x: 540, endPoint y: 454, distance: 19.0
click at [540, 454] on div "< div v-if = "model.activeDrawer=='medicationChange'" > ... </ div > <!-- drawe…" at bounding box center [408, 450] width 629 height 690
click at [537, 456] on div "< div v-if = "model.activeDrawer=='medicationChange'" > ... </ div > <!-- drawe…" at bounding box center [408, 450] width 629 height 690
click at [537, 454] on div "< div v-if = "model.activeDrawer=='medicationChange'" > ... </ div > <!-- drawe…" at bounding box center [408, 450] width 629 height 690
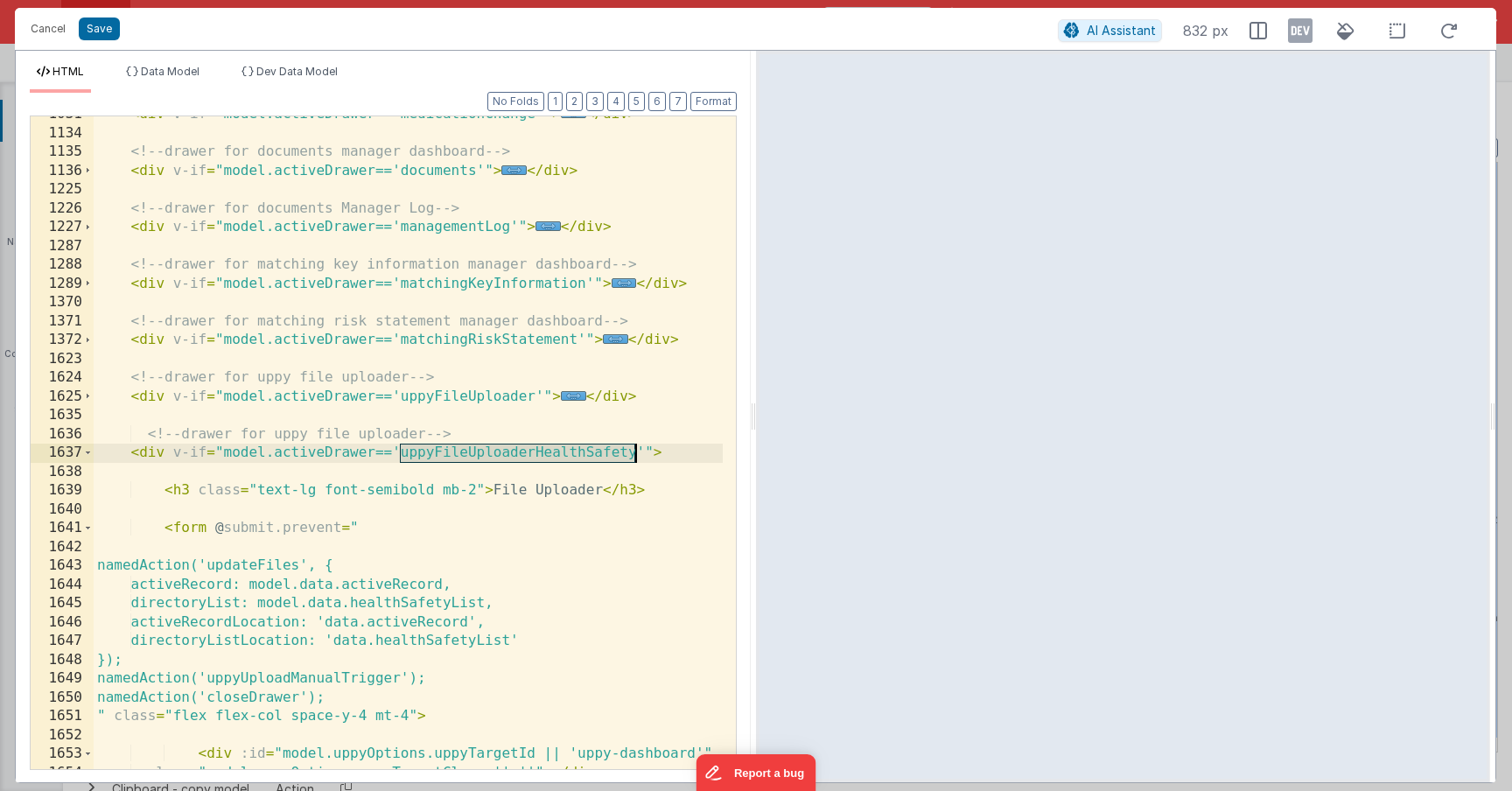
drag, startPoint x: 402, startPoint y: 454, endPoint x: 631, endPoint y: 451, distance: 229.0
click at [631, 451] on div "< div v-if = "model.activeDrawer=='medicationChange'" > ... </ div > <!-- drawe…" at bounding box center [408, 450] width 629 height 690
click at [613, 551] on div "< div v-if = "model.activeDrawer=='medicationChange'" > ... </ div > <!-- drawe…" at bounding box center [408, 450] width 629 height 690
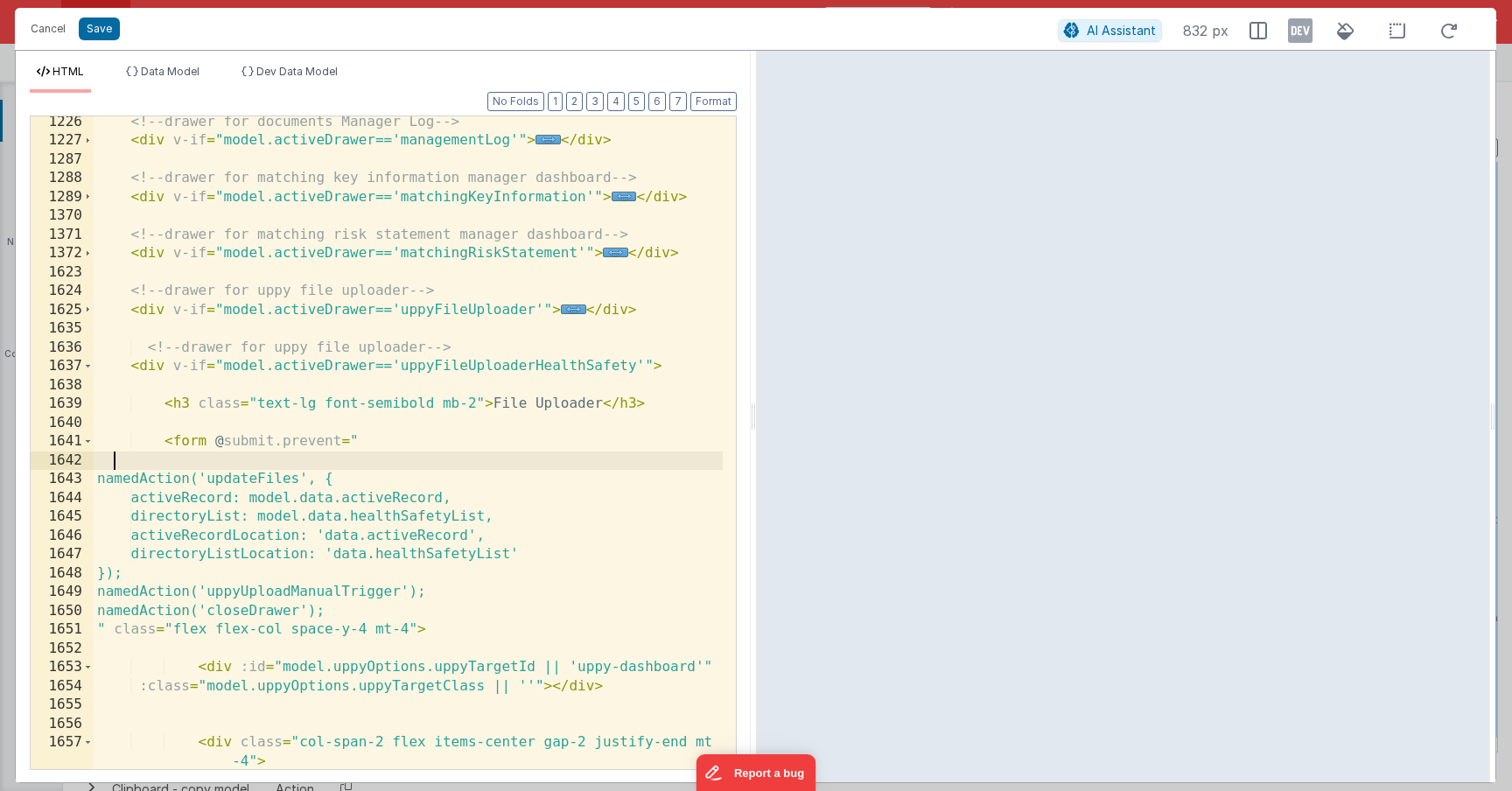
scroll to position [739, 0]
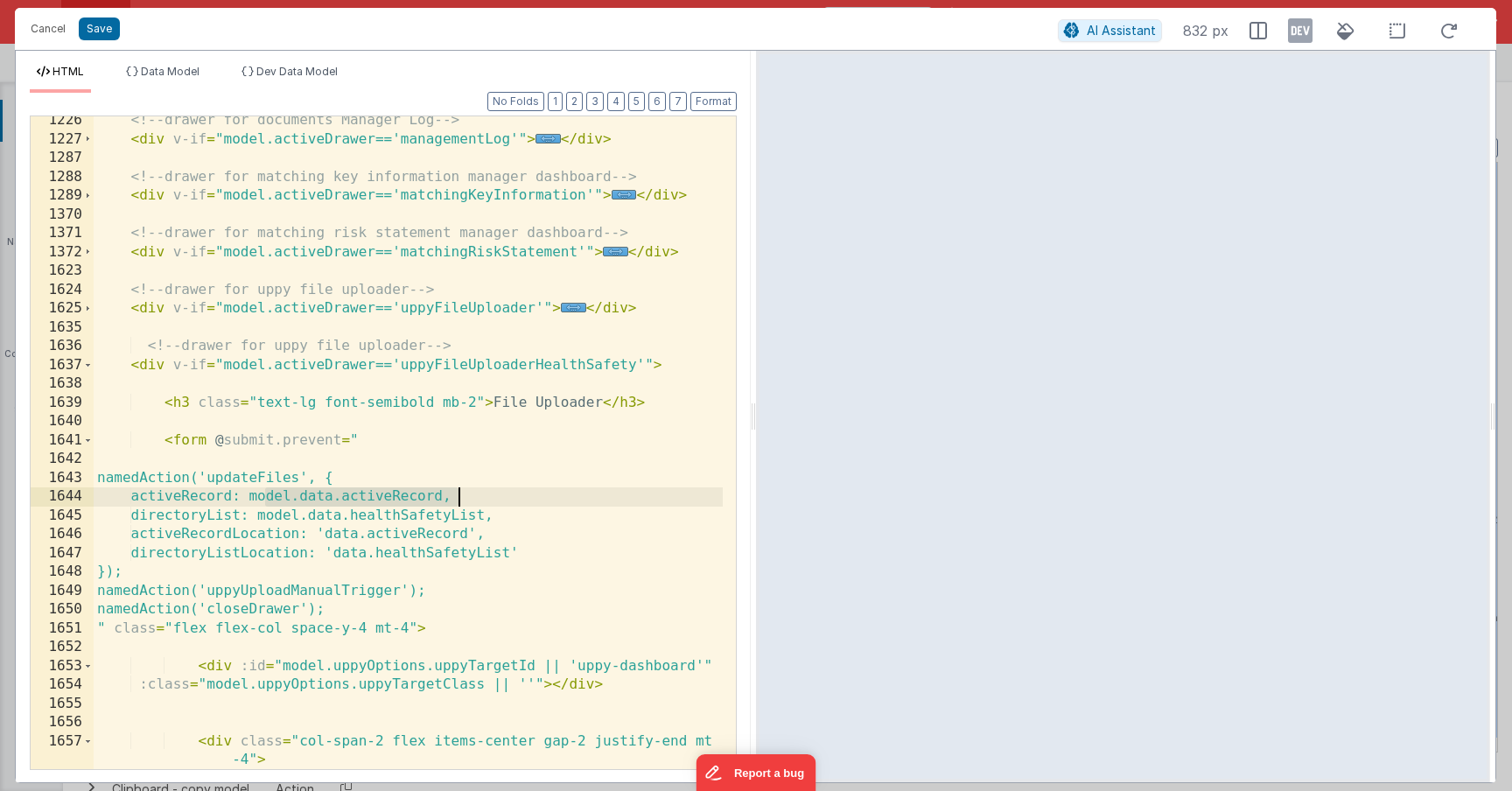
drag, startPoint x: 268, startPoint y: 498, endPoint x: 460, endPoint y: 492, distance: 192.1
click at [460, 492] on div "<!-- drawer for documents Manager Log --> < div v-if = "model.activeDrawer=='ma…" at bounding box center [408, 466] width 629 height 710
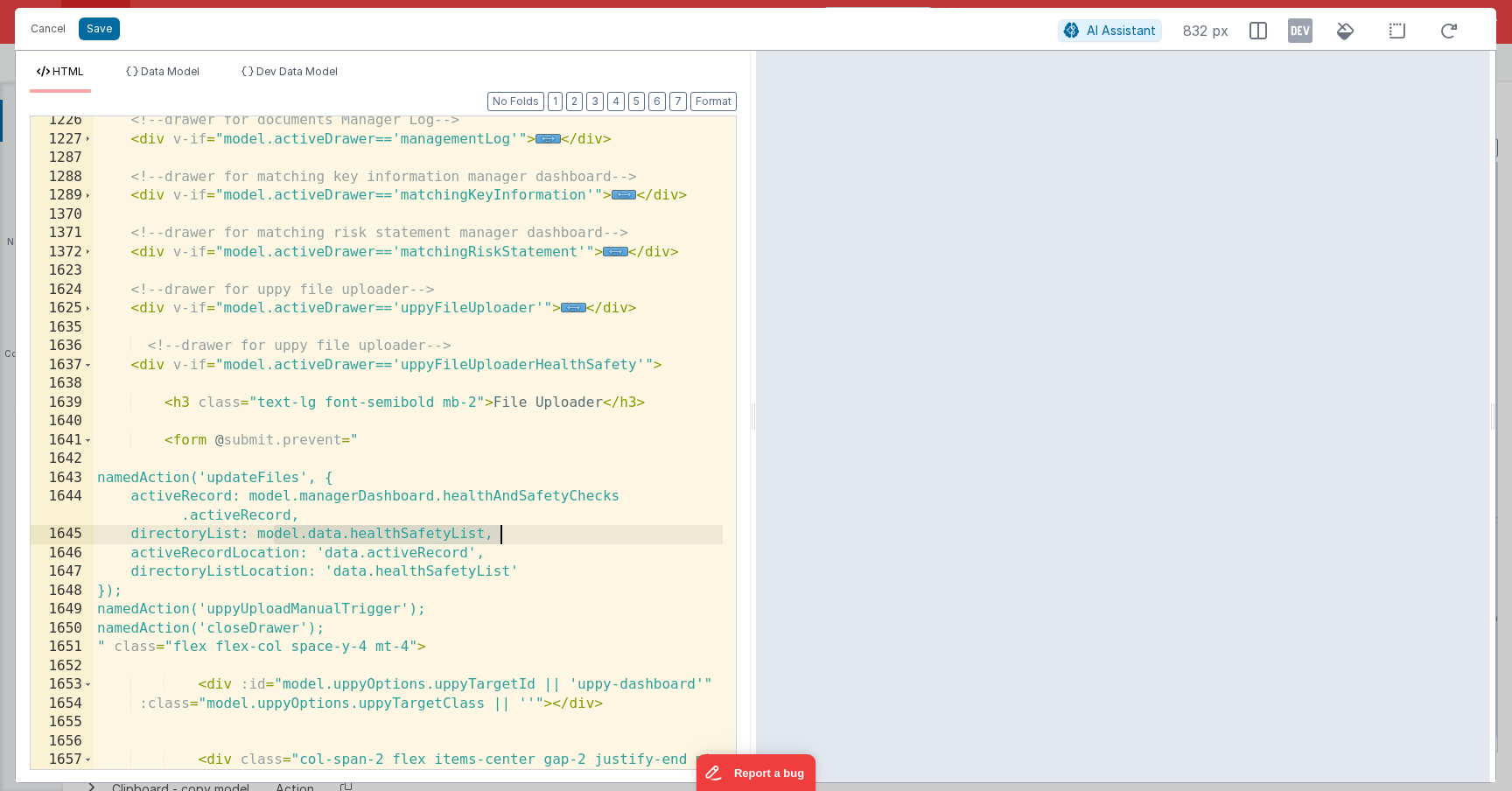
drag, startPoint x: 287, startPoint y: 534, endPoint x: 502, endPoint y: 532, distance: 215.0
click at [502, 532] on div "<!-- drawer for documents Manager Log --> < div v-if = "model.activeDrawer=='ma…" at bounding box center [408, 466] width 629 height 710
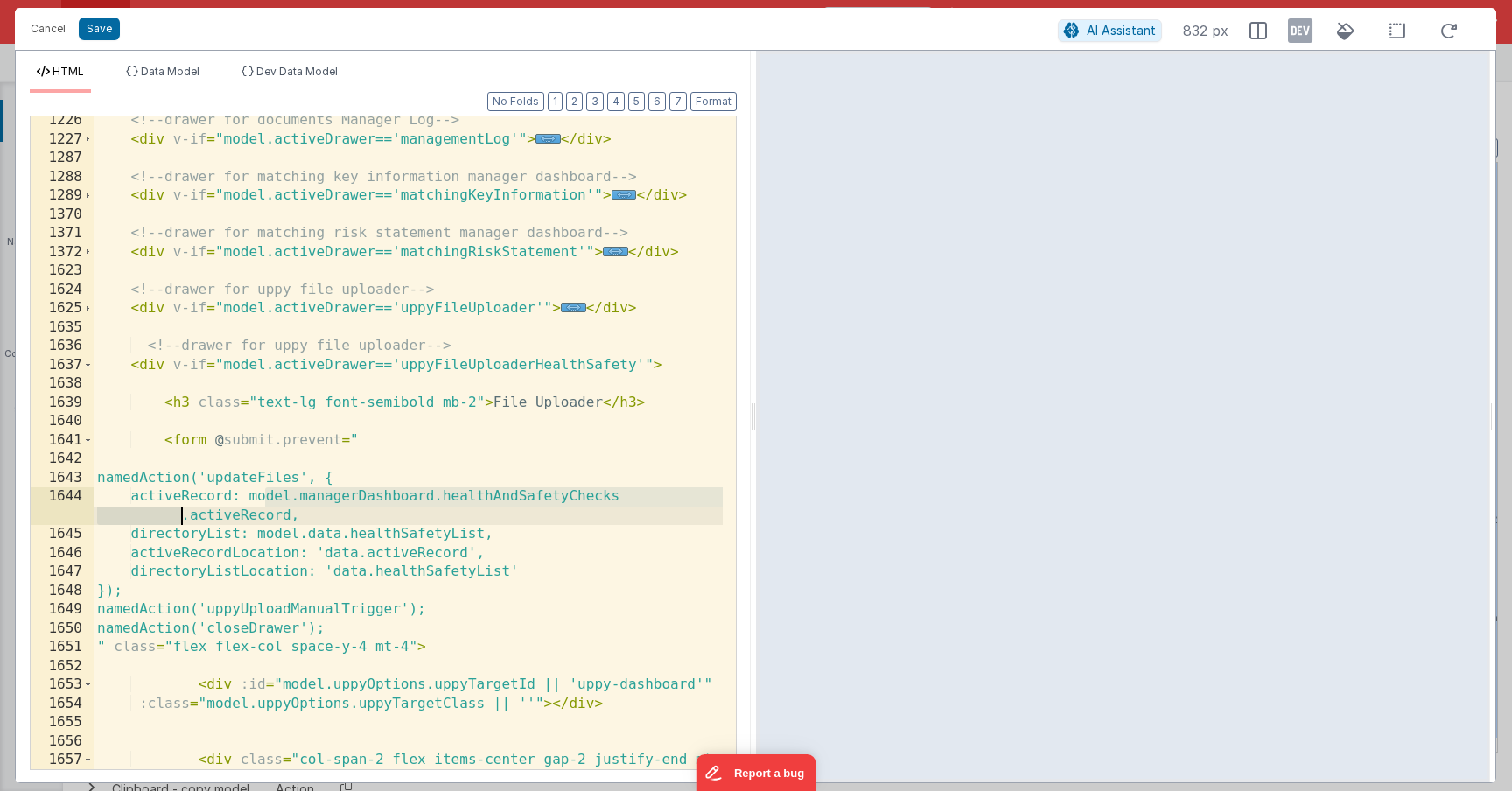
drag, startPoint x: 264, startPoint y: 497, endPoint x: 183, endPoint y: 514, distance: 82.8
click at [183, 514] on div "<!-- drawer for documents Manager Log --> < div v-if = "model.activeDrawer=='ma…" at bounding box center [408, 466] width 629 height 710
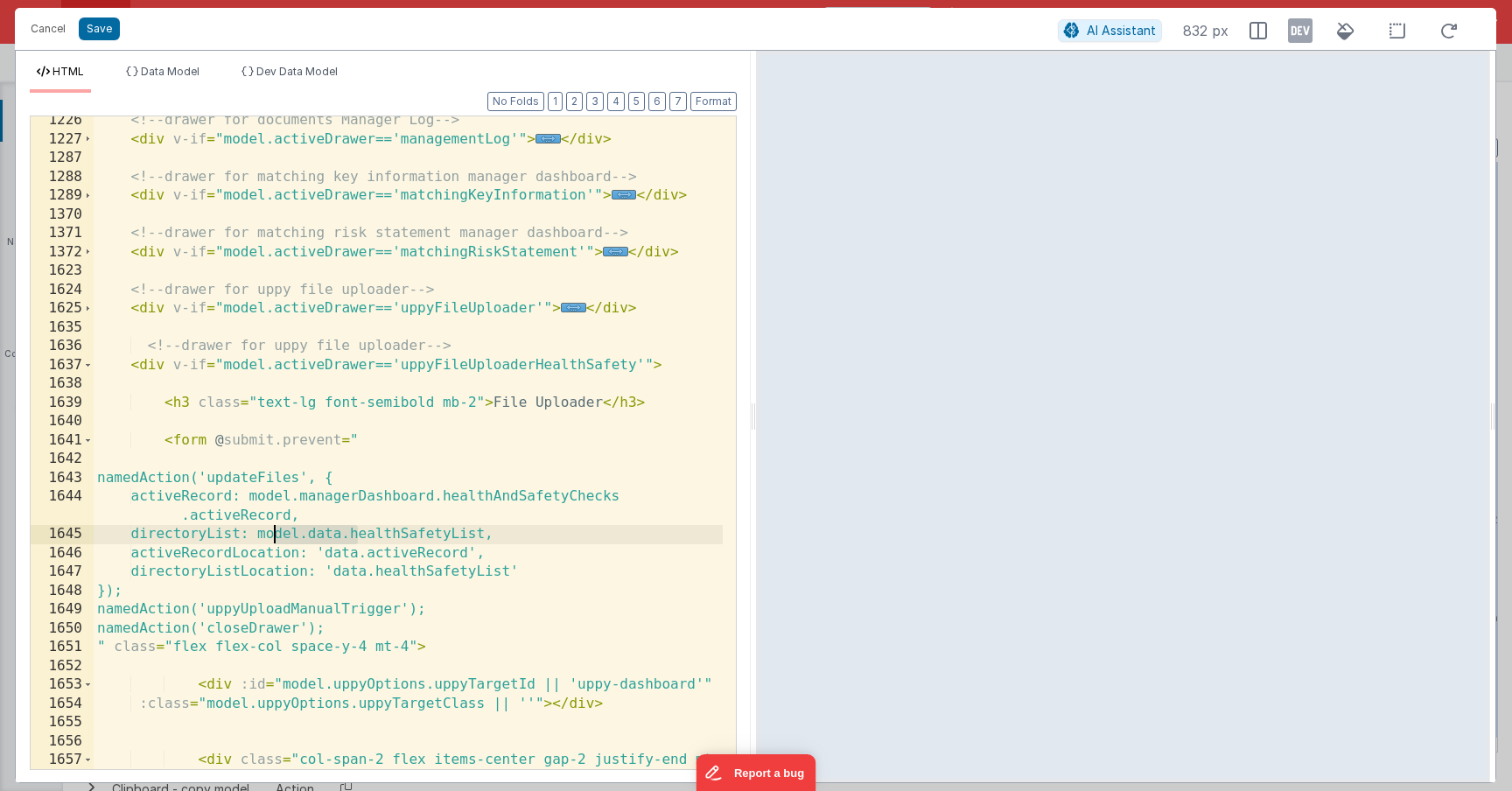
drag, startPoint x: 357, startPoint y: 535, endPoint x: 276, endPoint y: 538, distance: 81.1
click at [276, 538] on div "<!-- drawer for documents Manager Log --> < div v-if = "model.activeDrawer=='ma…" at bounding box center [408, 466] width 629 height 710
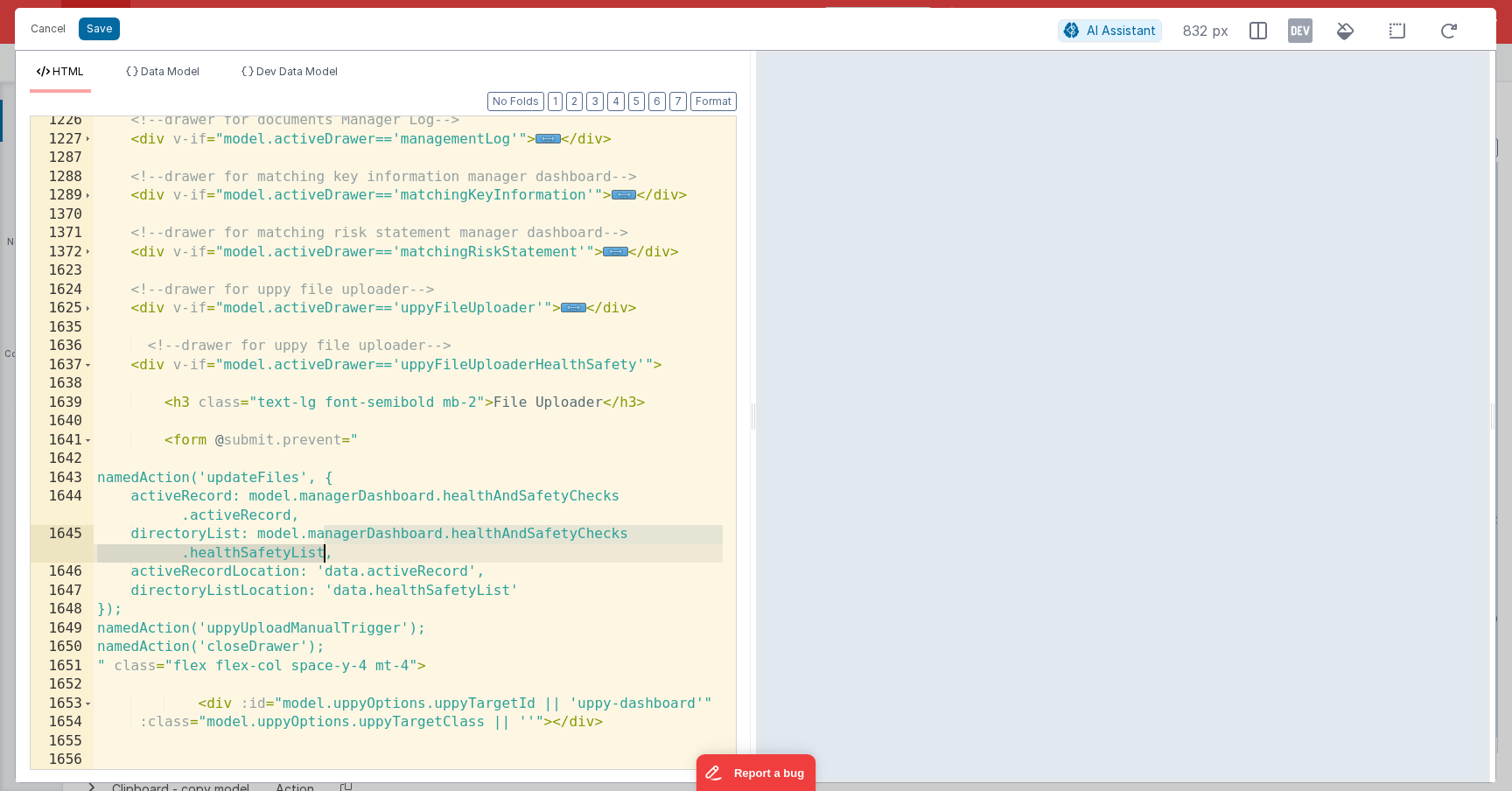
drag, startPoint x: 324, startPoint y: 536, endPoint x: 322, endPoint y: 554, distance: 18.1
click at [322, 554] on div "<!-- drawer for documents Manager Log --> < div v-if = "model.activeDrawer=='ma…" at bounding box center [408, 466] width 629 height 710
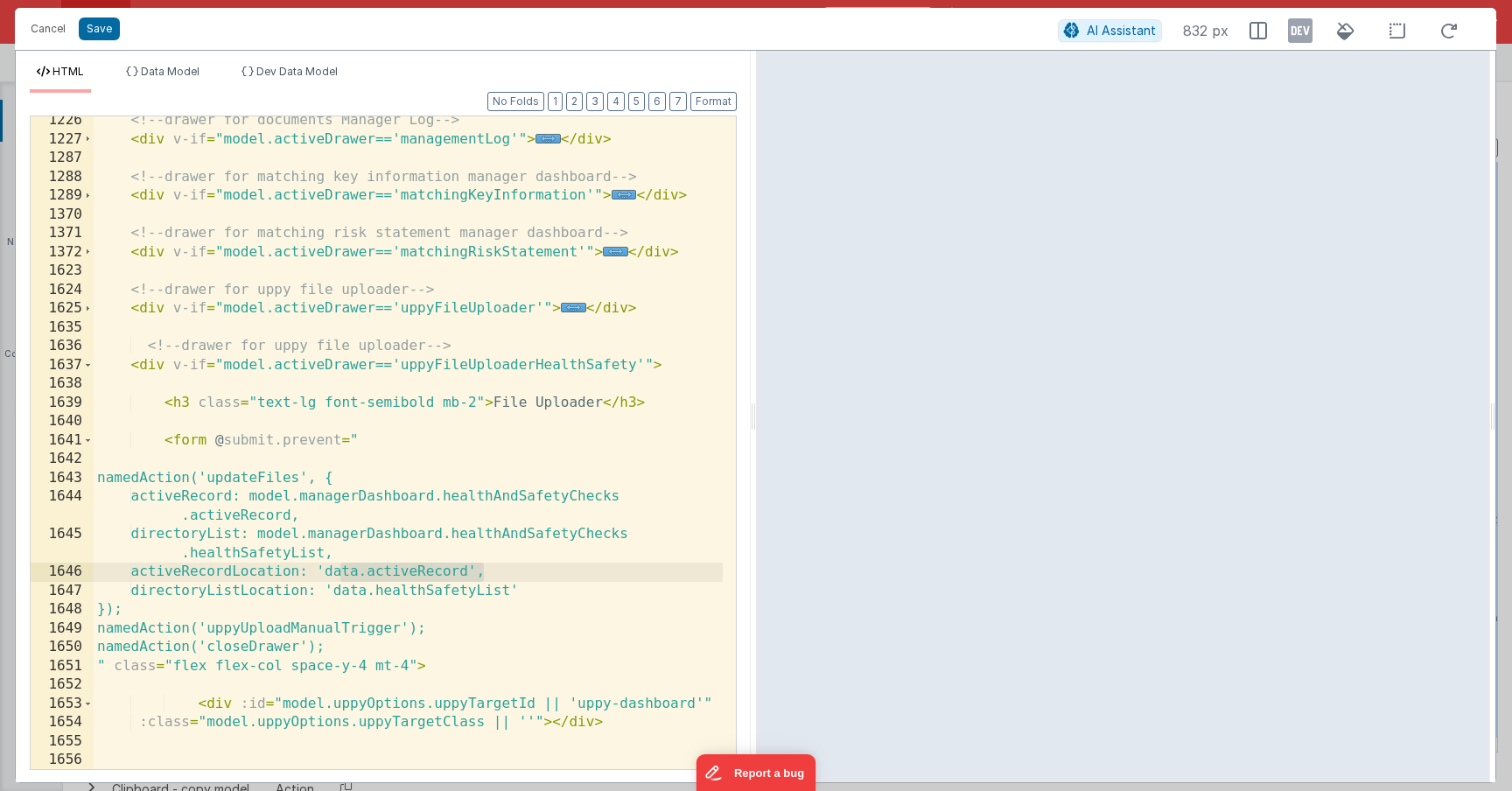
drag, startPoint x: 358, startPoint y: 572, endPoint x: 484, endPoint y: 577, distance: 126.1
click at [484, 577] on div "<!-- drawer for documents Manager Log --> < div v-if = "model.activeDrawer=='ma…" at bounding box center [408, 466] width 629 height 710
drag, startPoint x: 347, startPoint y: 591, endPoint x: 526, endPoint y: 594, distance: 179.0
click at [526, 594] on div "<!-- drawer for documents Manager Log --> < div v-if = "model.activeDrawer=='ma…" at bounding box center [408, 466] width 629 height 710
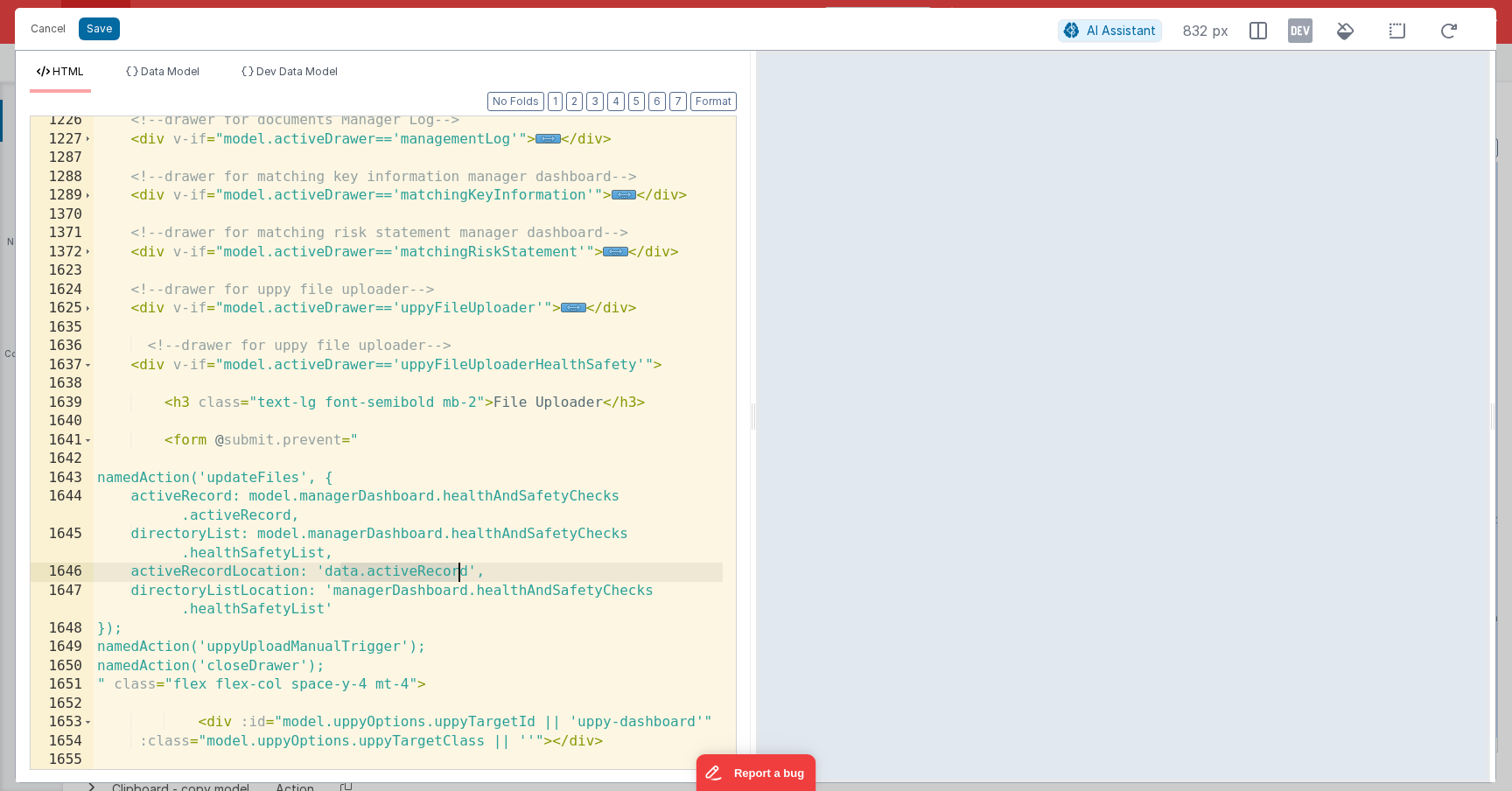
drag, startPoint x: 342, startPoint y: 573, endPoint x: 456, endPoint y: 580, distance: 114.2
click at [456, 580] on div "<!-- drawer for documents Manager Log --> < div v-if = "model.activeDrawer=='ma…" at bounding box center [408, 456] width 629 height 690
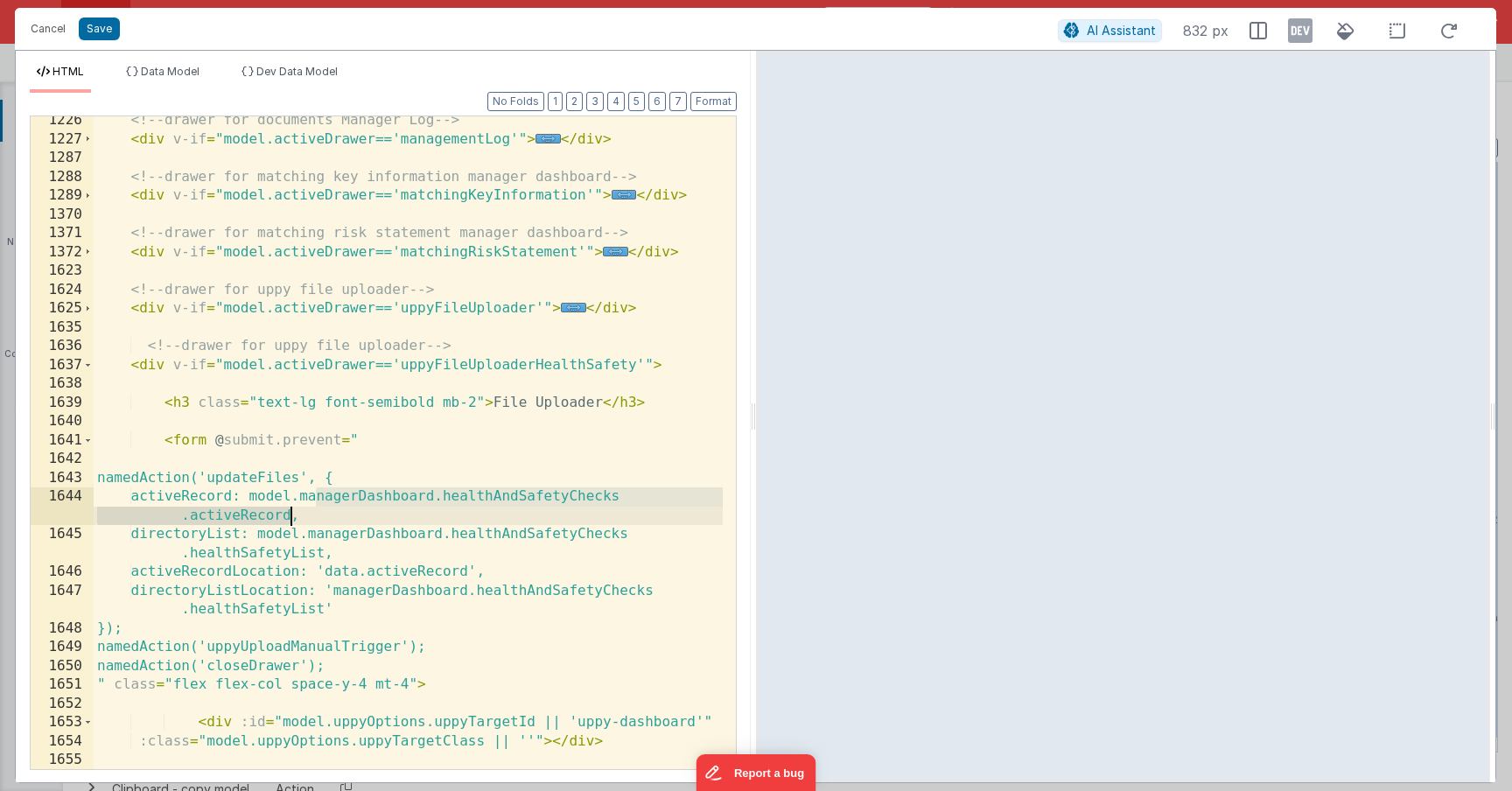
drag, startPoint x: 316, startPoint y: 499, endPoint x: 291, endPoint y: 514, distance: 29.2
click at [291, 514] on div "<!-- drawer for documents Manager Log --> < div v-if = "model.activeDrawer=='ma…" at bounding box center [408, 456] width 629 height 690
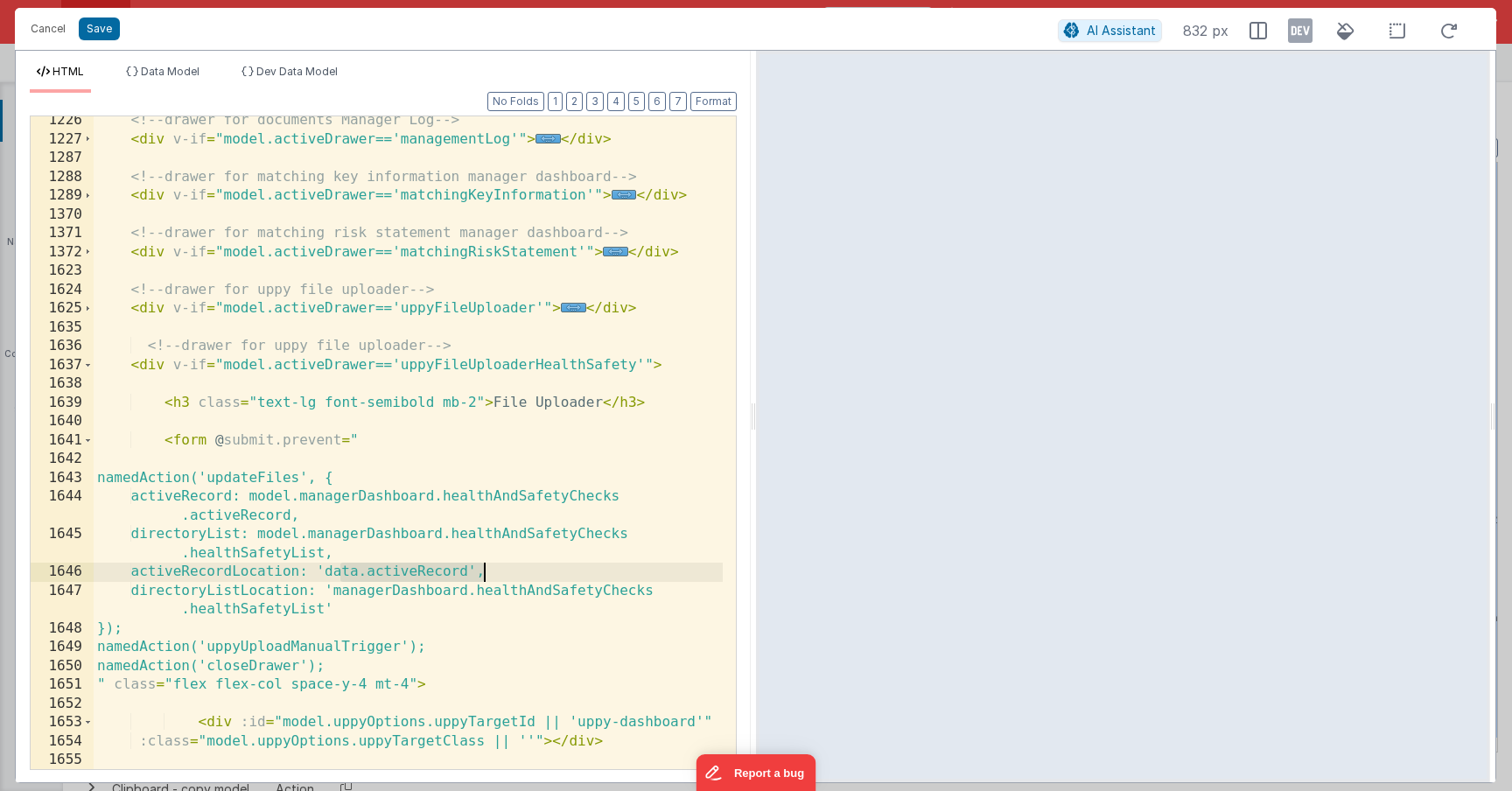
drag, startPoint x: 344, startPoint y: 572, endPoint x: 483, endPoint y: 572, distance: 139.0
click at [483, 572] on div "<!-- drawer for documents Manager Log --> < div v-if = "model.activeDrawer=='ma…" at bounding box center [408, 456] width 629 height 690
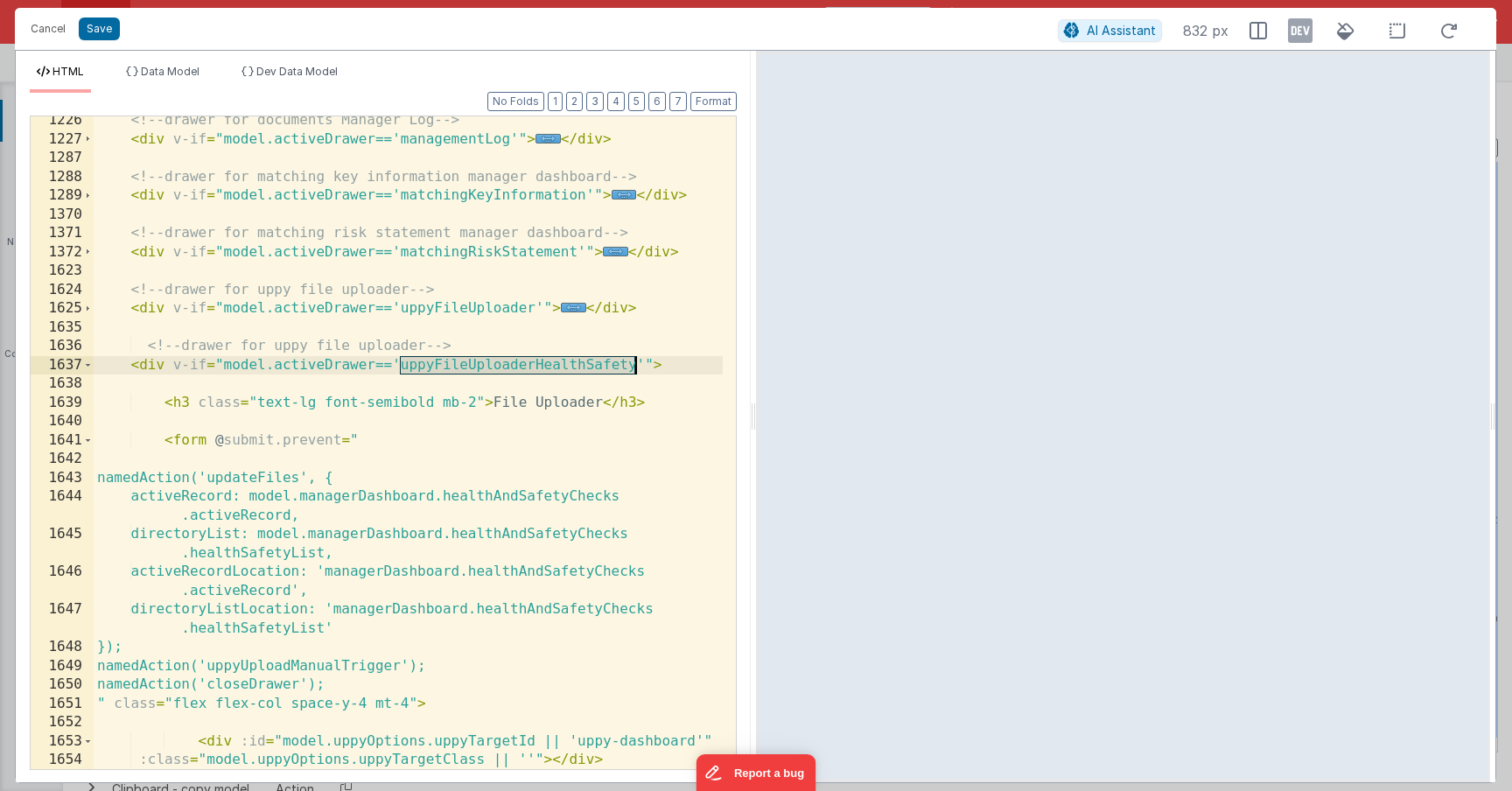
drag, startPoint x: 401, startPoint y: 365, endPoint x: 633, endPoint y: 371, distance: 232.1
click at [633, 371] on div "<!-- drawer for documents Manager Log --> < div v-if = "model.activeDrawer=='ma…" at bounding box center [408, 456] width 629 height 690
click at [108, 38] on button "Save" at bounding box center [99, 28] width 41 height 23
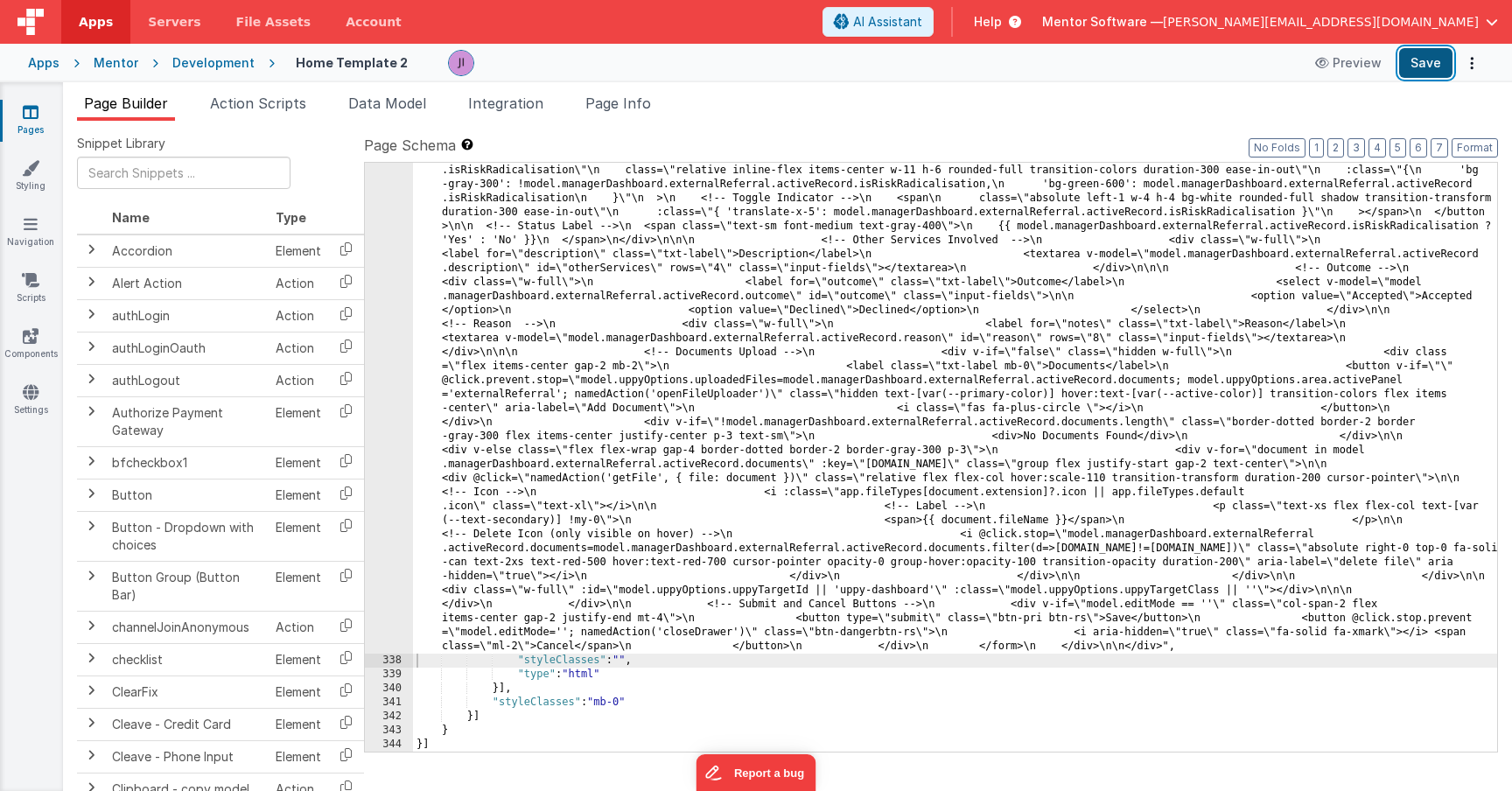
click at [1424, 68] on button "Save" at bounding box center [1425, 62] width 53 height 30
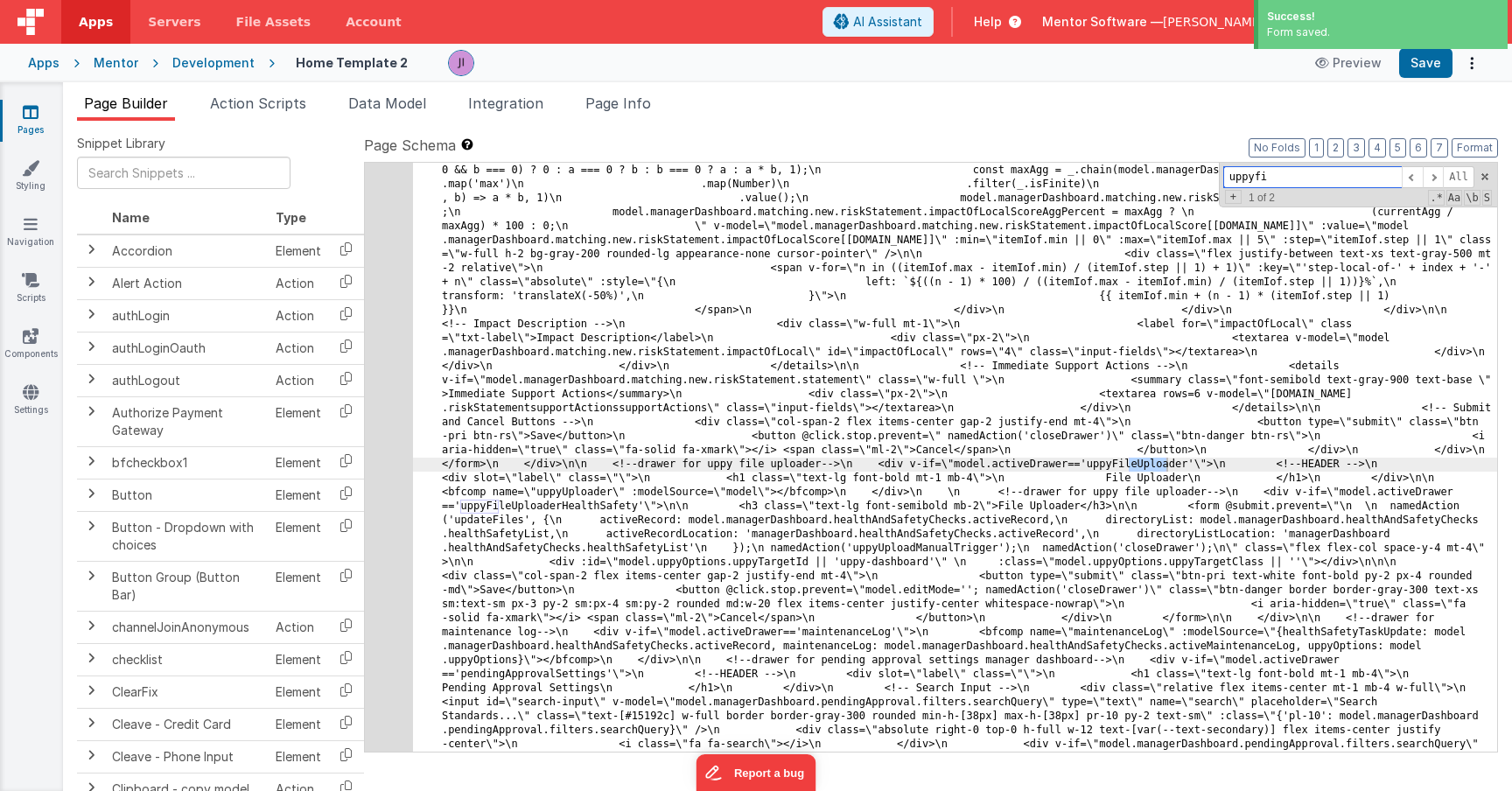
scroll to position [27476, 0]
type input "u"
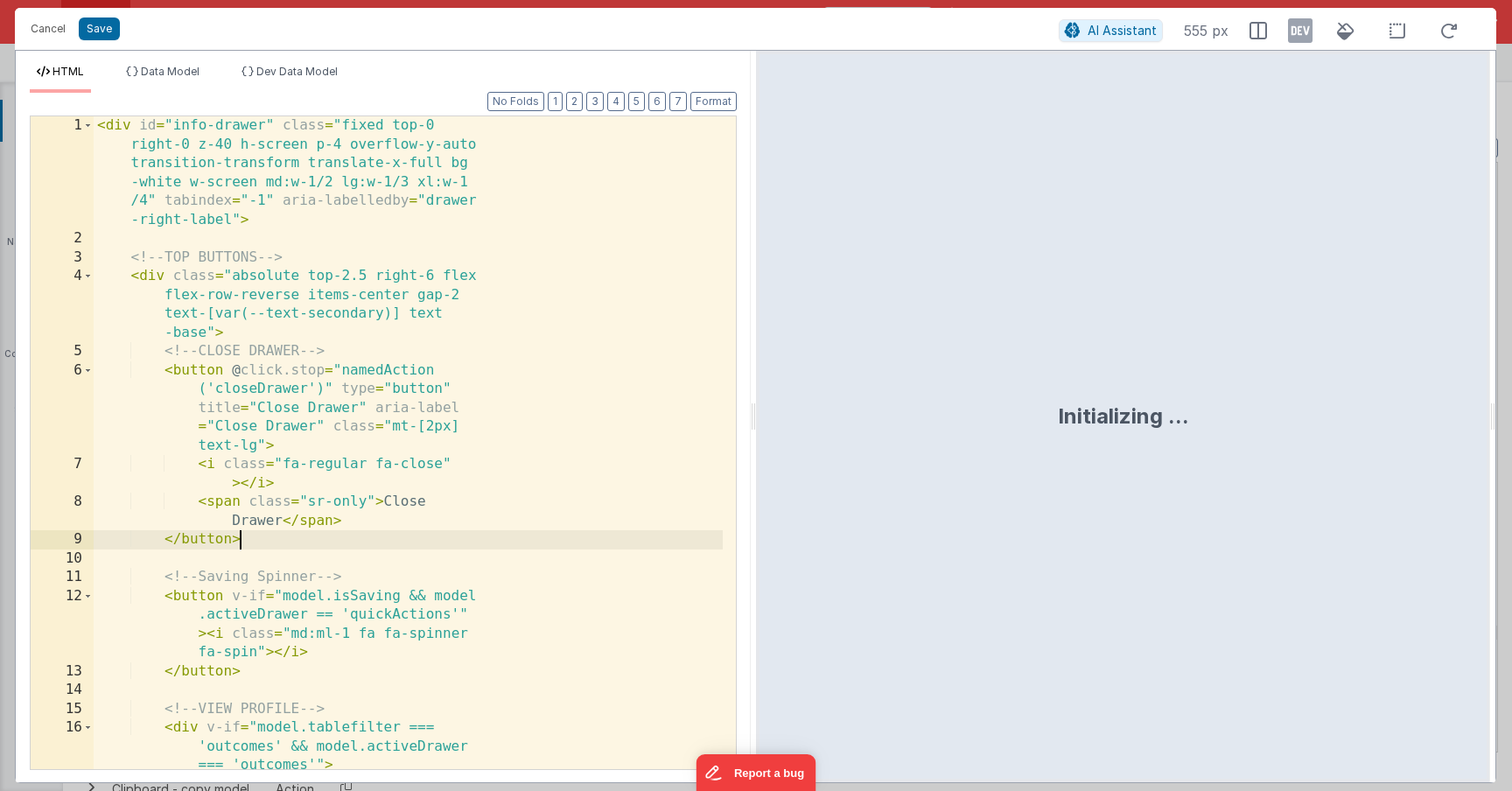
click at [458, 531] on div "< div id = "info-drawer" class = "fixed top-0 right-0 z-40 h-screen p-4 overflo…" at bounding box center [408, 603] width 629 height 973
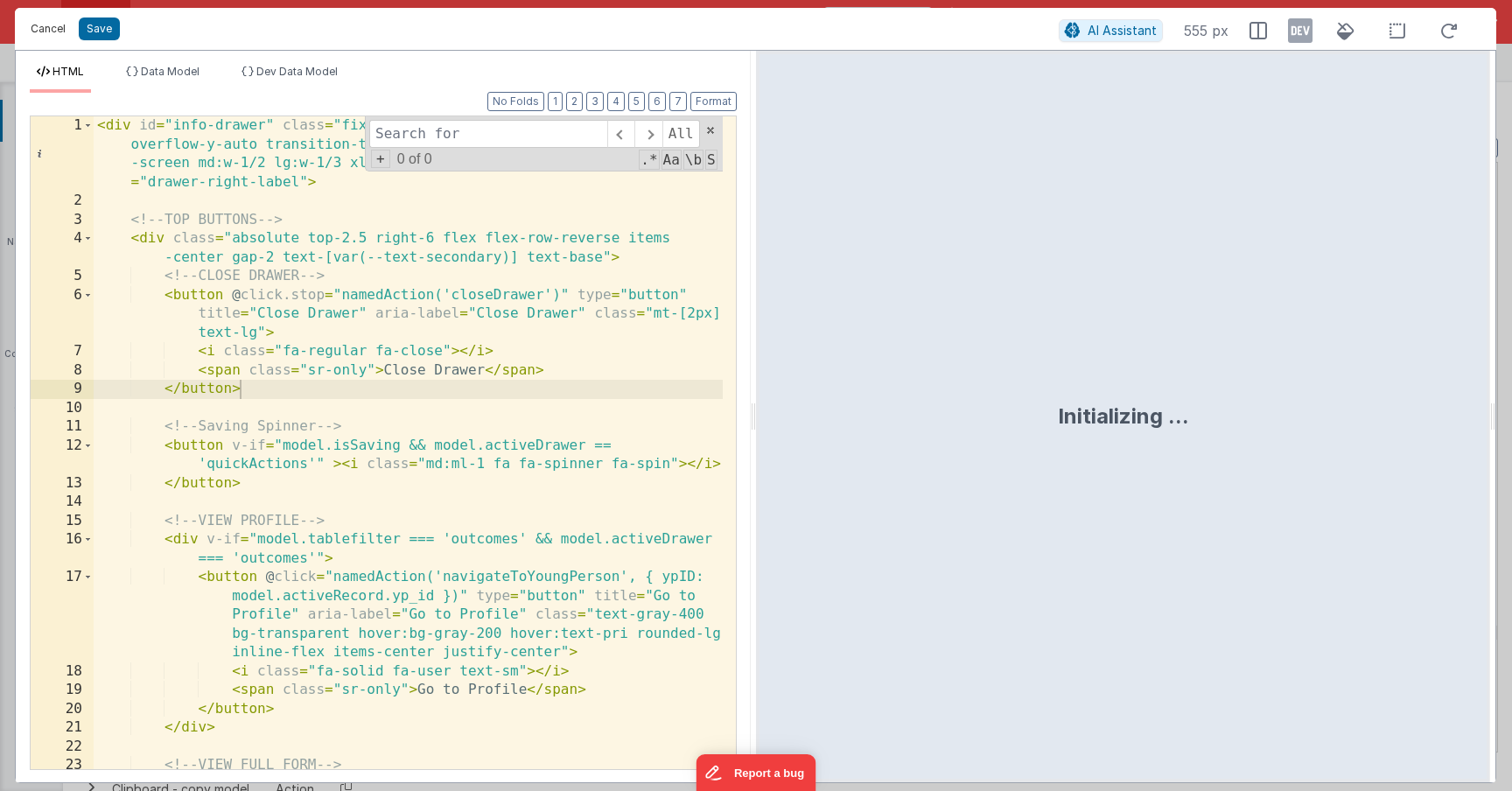
click at [50, 33] on button "Cancel" at bounding box center [48, 28] width 52 height 24
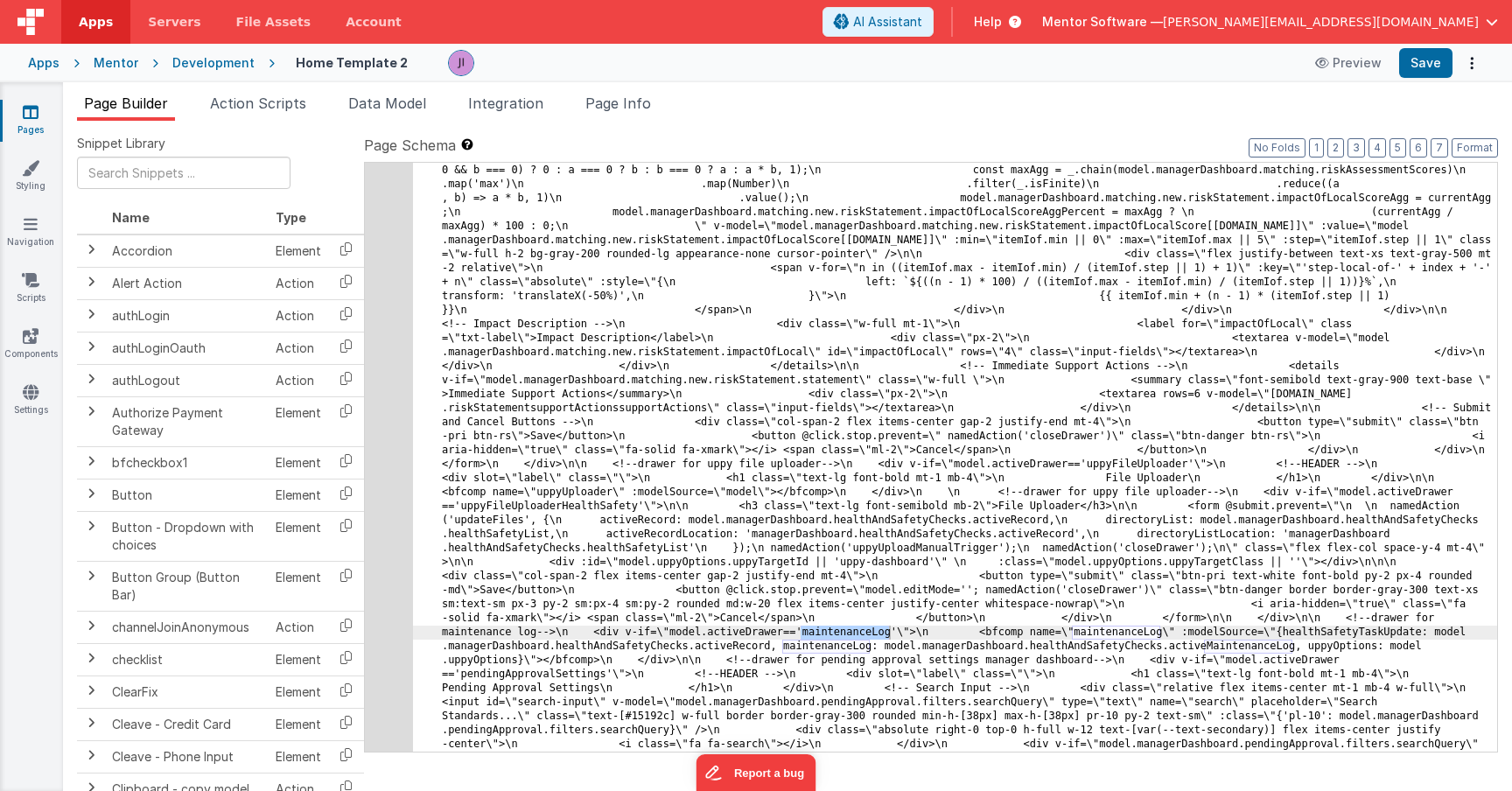
type input "maintenancelog"
click at [1434, 177] on span at bounding box center [1433, 177] width 21 height 22
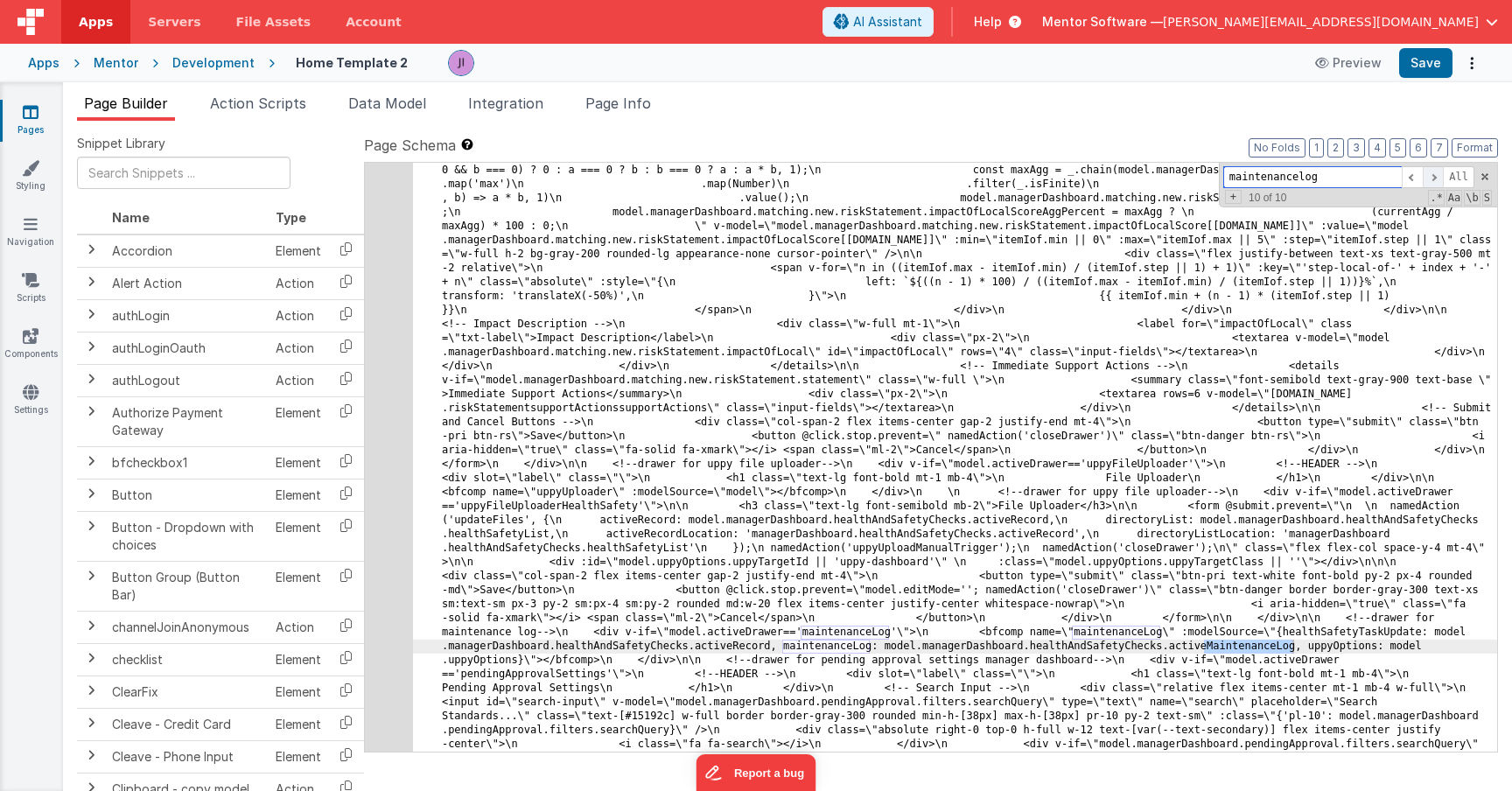
click at [1434, 177] on span at bounding box center [1433, 177] width 21 height 22
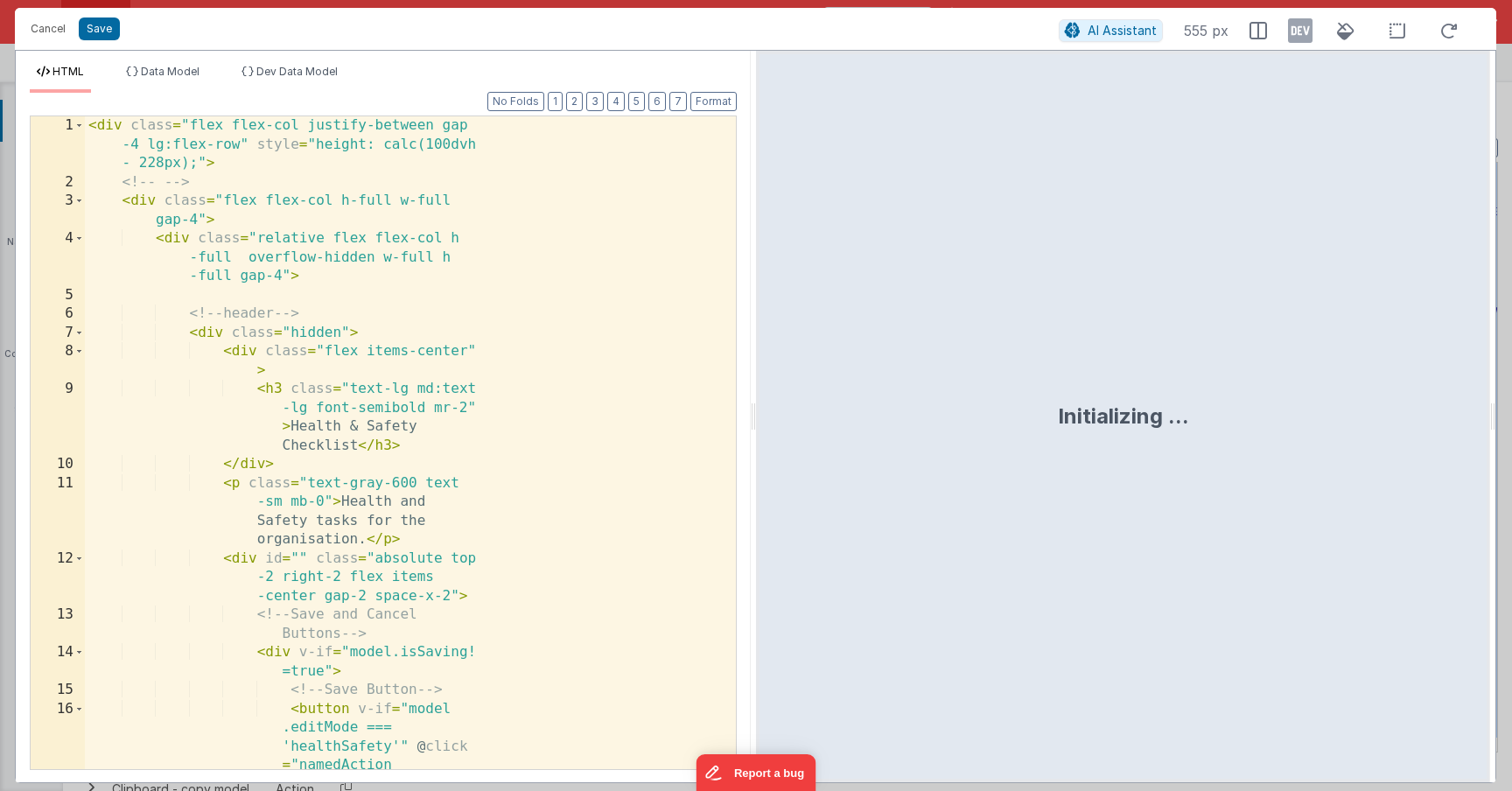
scroll to position [13588, 0]
click at [469, 440] on div "< div class = "flex flex-col justify-between gap -4 lg:flex-row" style = "heigh…" at bounding box center [404, 527] width 638 height 823
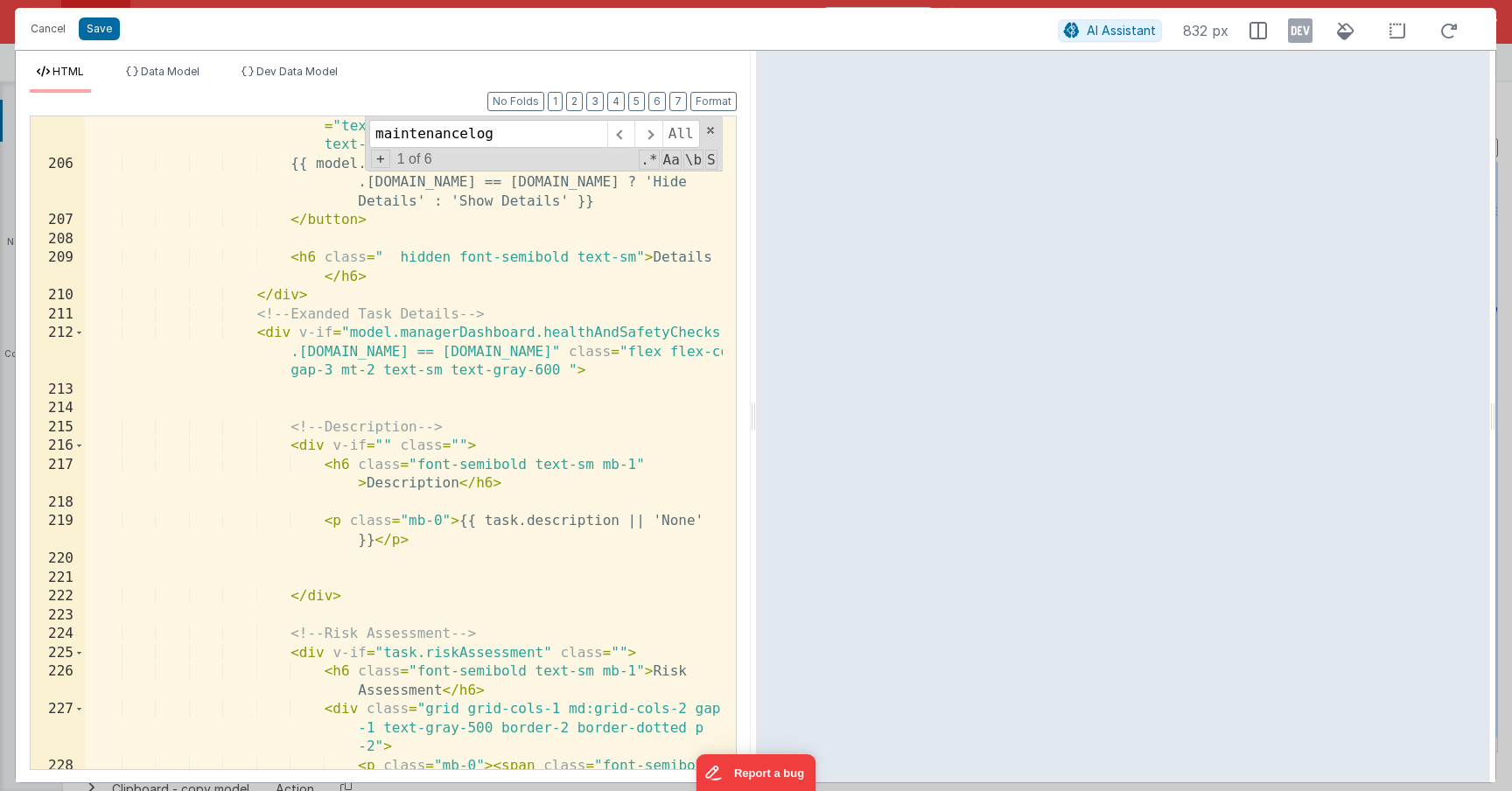
scroll to position [5775, 0]
type input "maintenancelog"
click at [641, 141] on span at bounding box center [648, 133] width 27 height 28
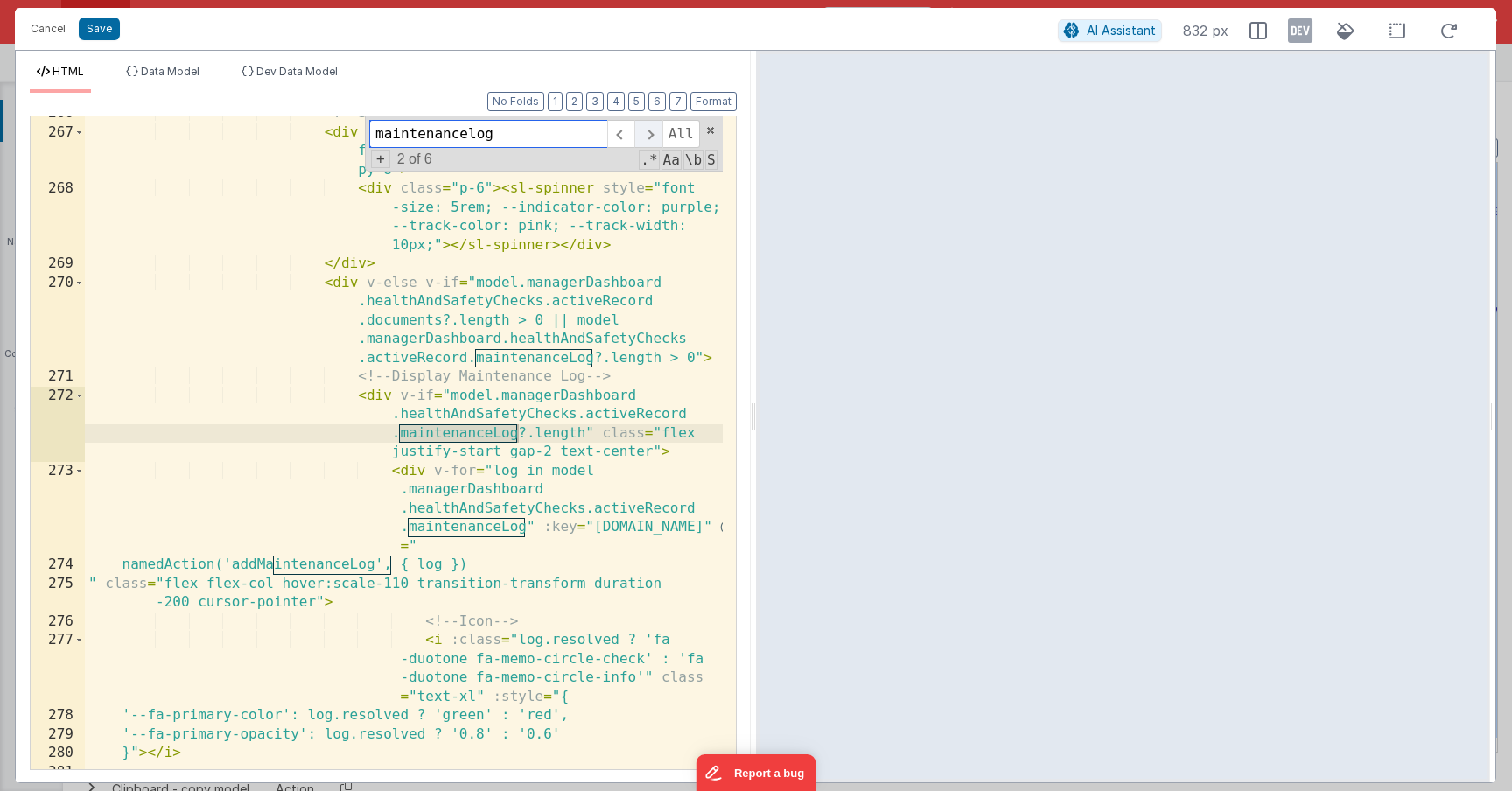
click at [641, 141] on span at bounding box center [648, 133] width 27 height 28
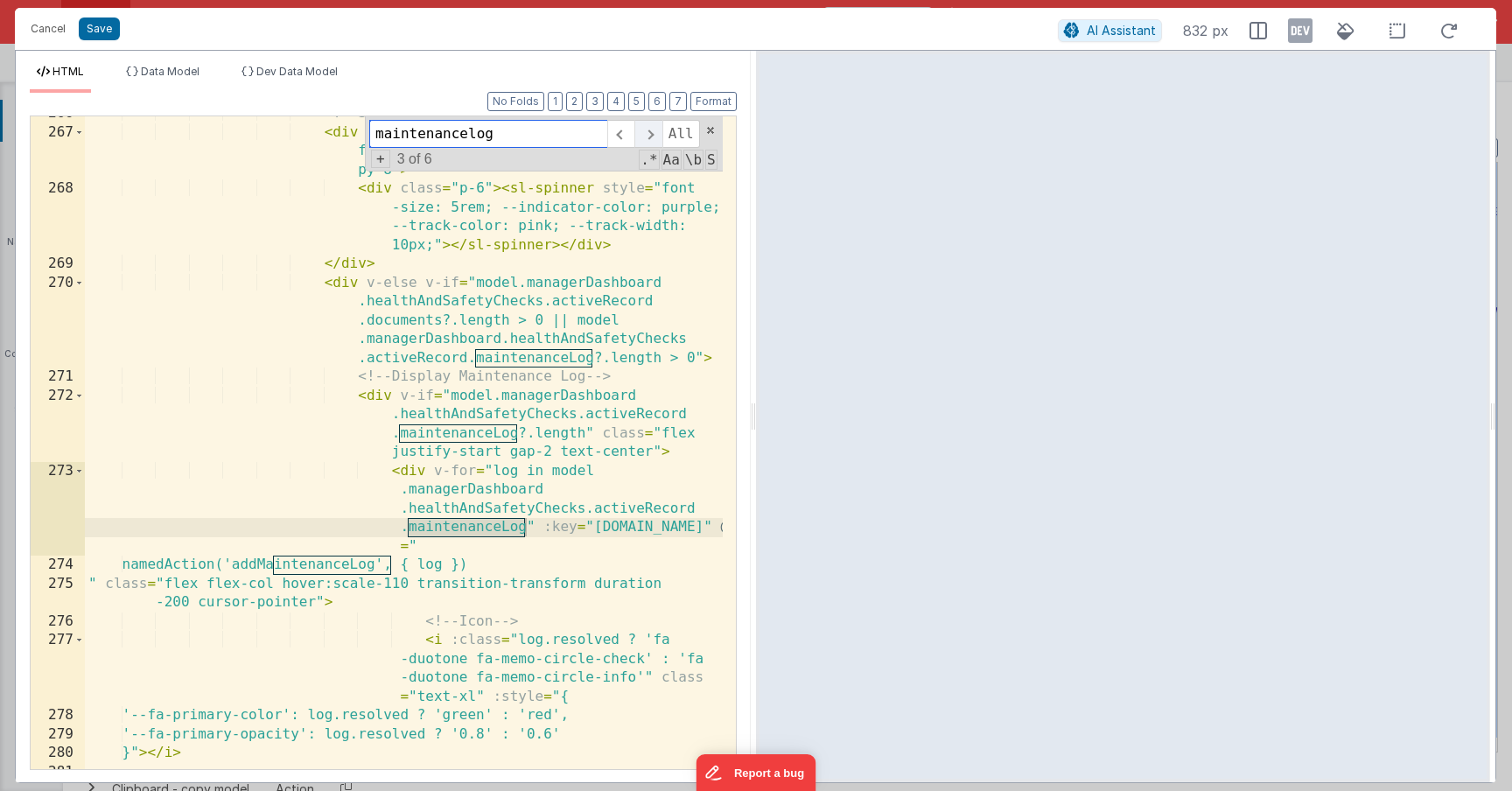
click at [641, 141] on span at bounding box center [648, 133] width 27 height 28
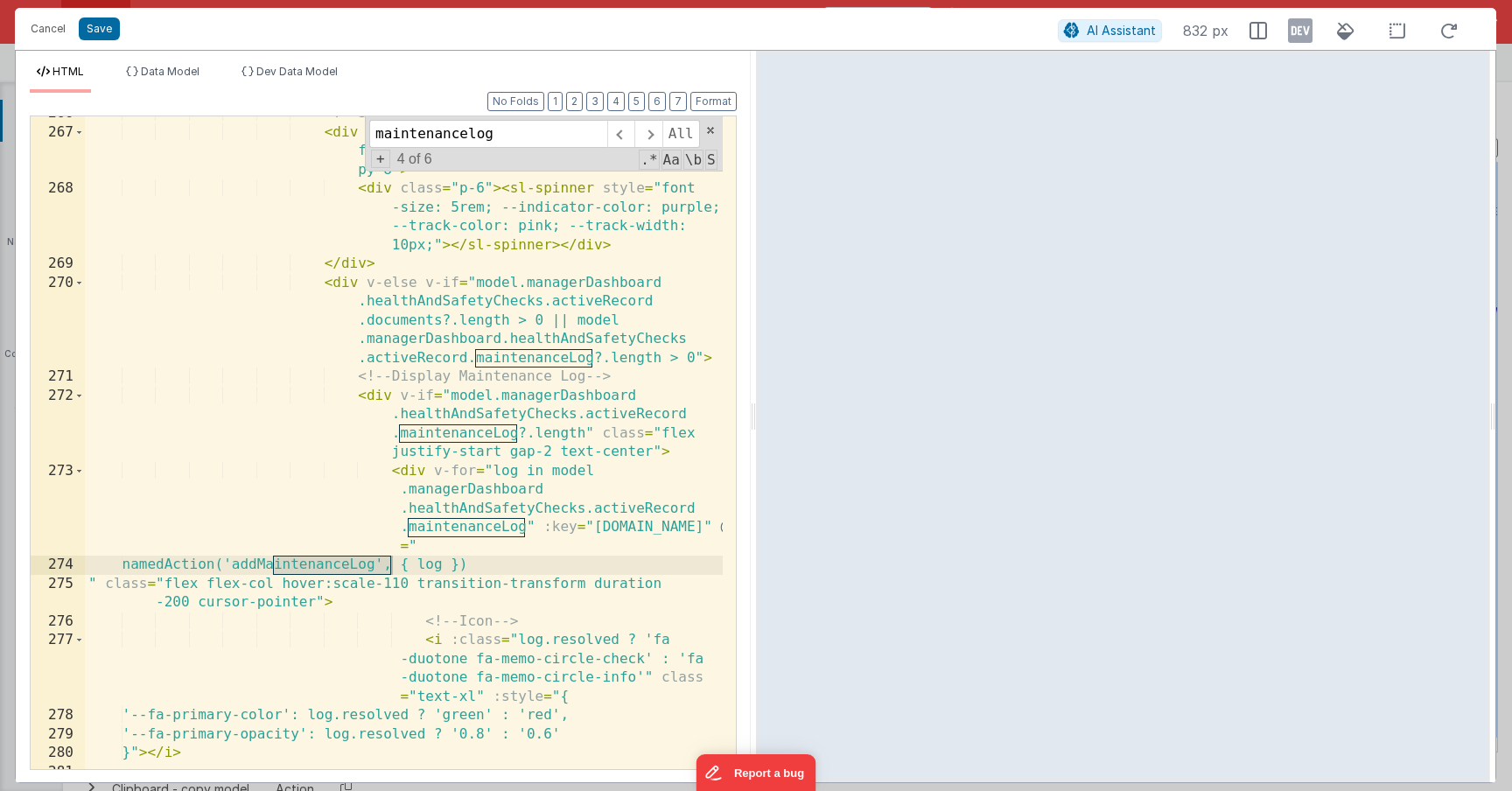
click at [350, 570] on div "<!-- Spinner --> < div v-if = "model.isLoadingSection" class = "flex flex-col i…" at bounding box center [404, 450] width 638 height 690
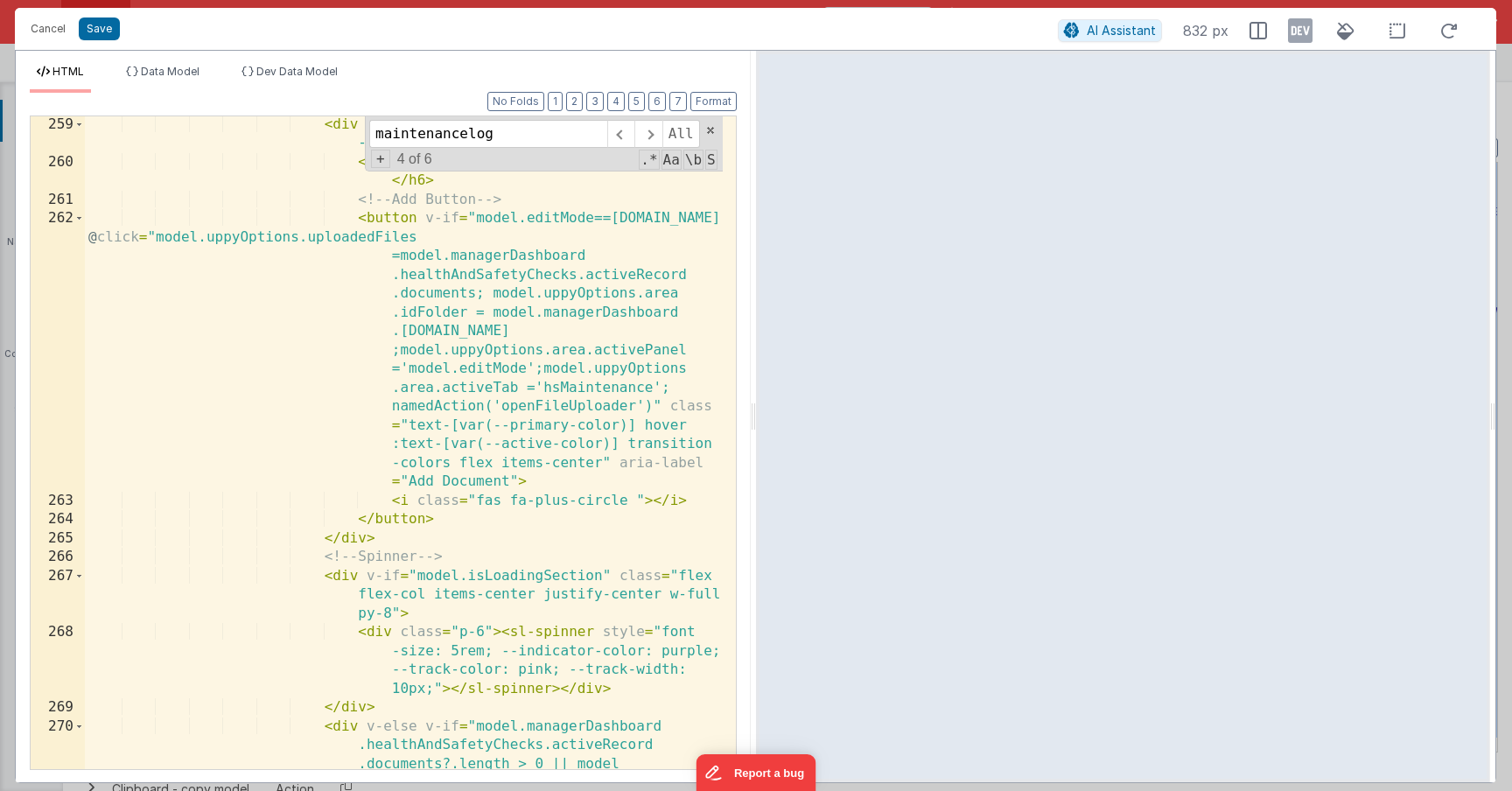
scroll to position [7435, 0]
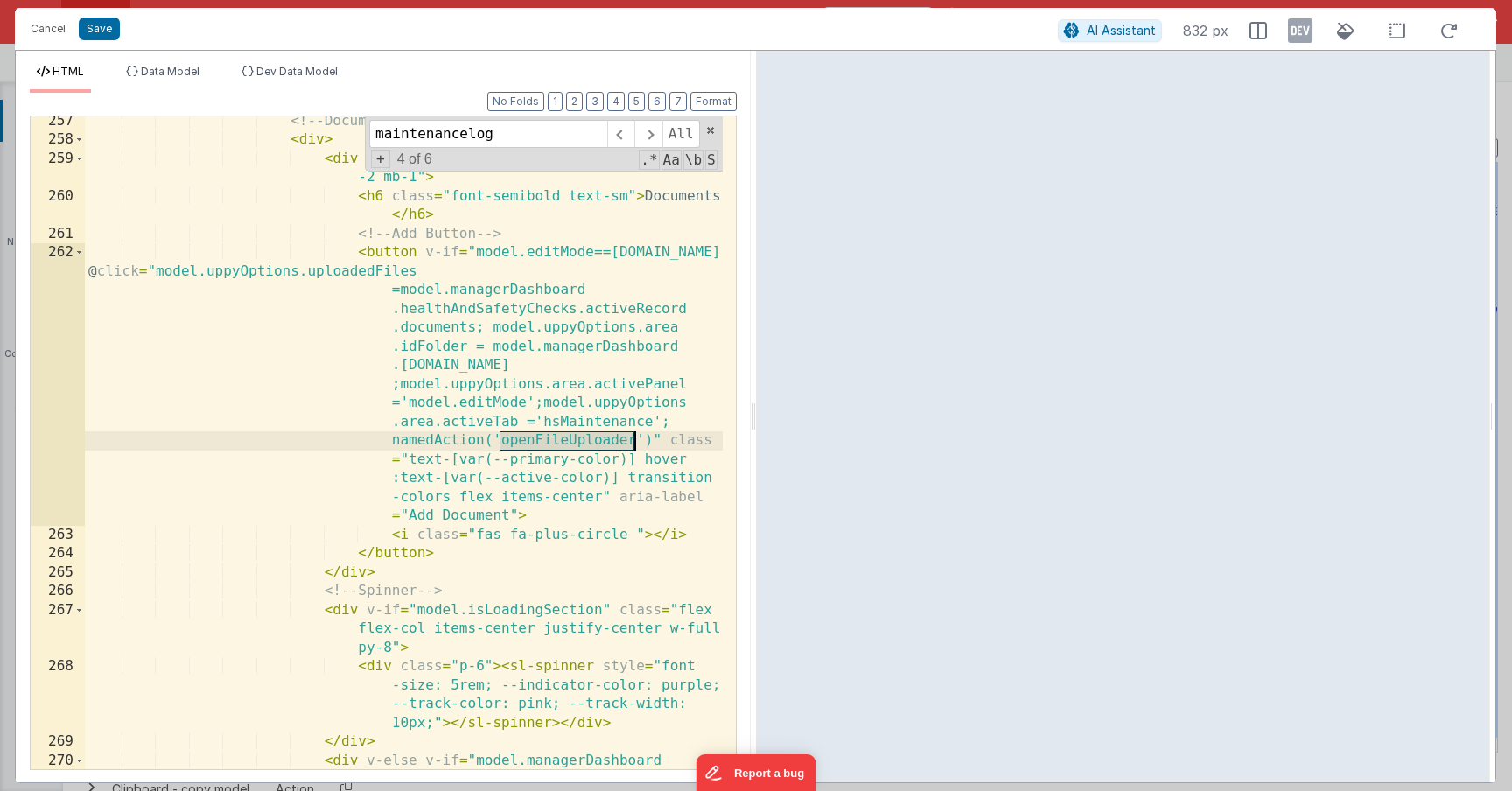
drag, startPoint x: 502, startPoint y: 441, endPoint x: 633, endPoint y: 440, distance: 131.0
click at [633, 440] on div "<!-- Documents --> < div > < div class = "flex items-center justify-start gap -…" at bounding box center [404, 495] width 638 height 766
click at [616, 447] on div "<!-- Documents --> < div > < div class = "flex items-center justify-start gap -…" at bounding box center [404, 495] width 638 height 766
click at [538, 444] on div "<!-- Documents --> < div > < div class = "flex items-center justify-start gap -…" at bounding box center [404, 495] width 638 height 766
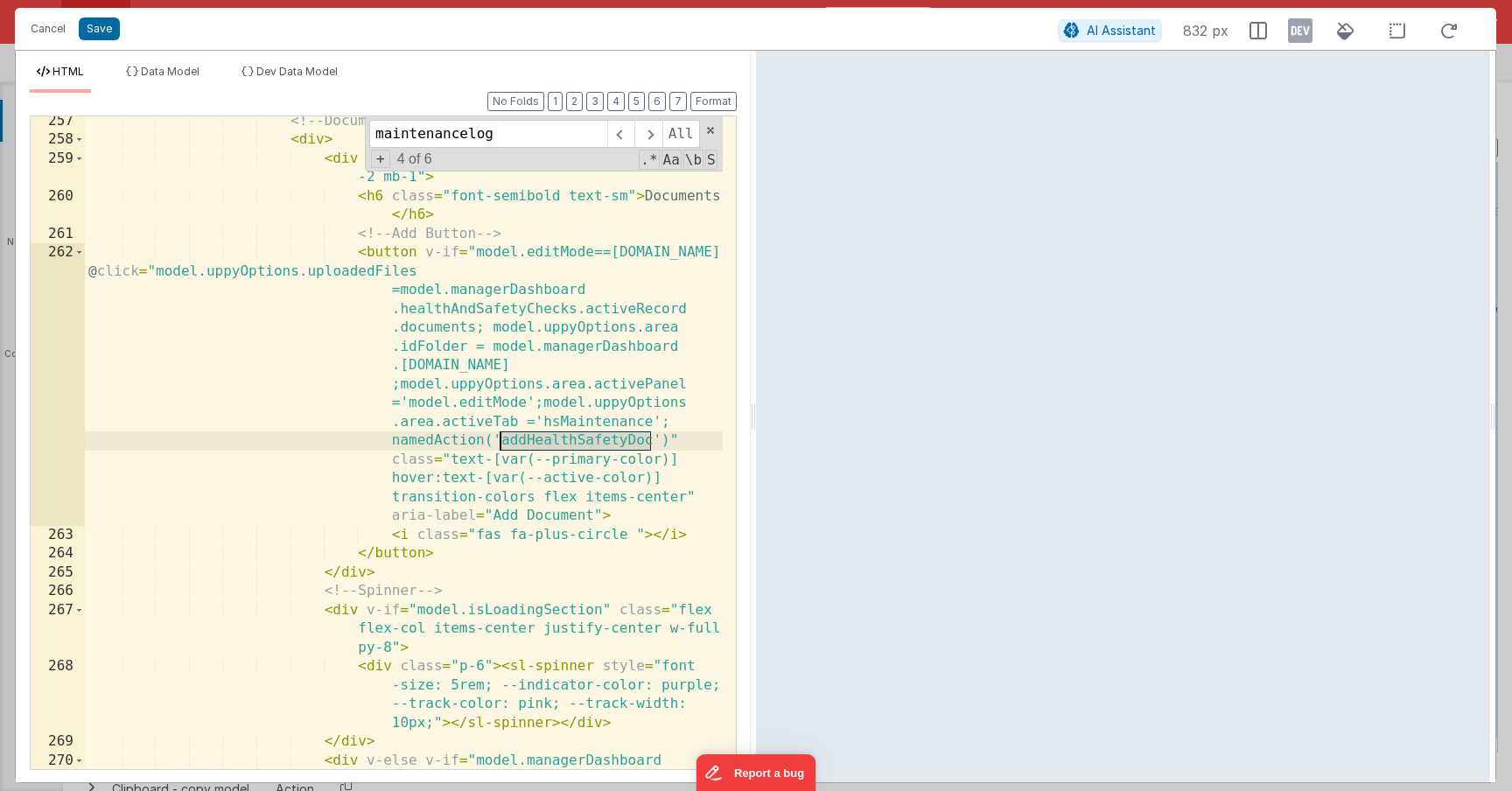
click at [538, 444] on div "<!-- Documents --> < div > < div class = "flex items-center justify-start gap -…" at bounding box center [404, 495] width 638 height 766
drag, startPoint x: 669, startPoint y: 441, endPoint x: 390, endPoint y: 440, distance: 279.0
click at [390, 440] on div "<!-- Documents --> < div > < div class = "flex items-center justify-start gap -…" at bounding box center [404, 495] width 638 height 766
click at [538, 443] on div "<!-- Documents --> < div > < div class = "flex items-center justify-start gap -…" at bounding box center [404, 495] width 638 height 766
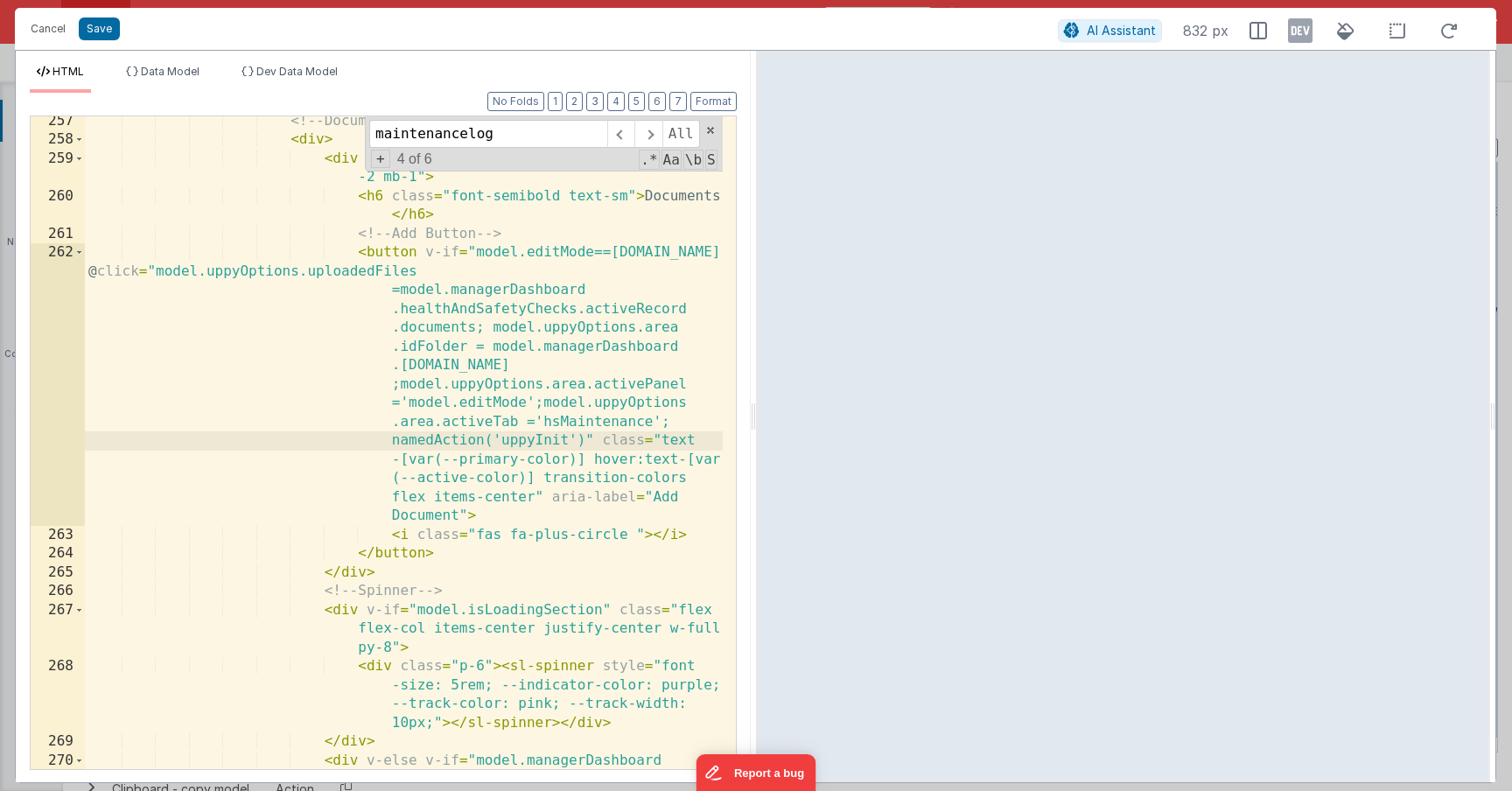
click at [586, 444] on div "<!-- Documents --> < div > < div class = "flex items-center justify-start gap -…" at bounding box center [404, 495] width 638 height 766
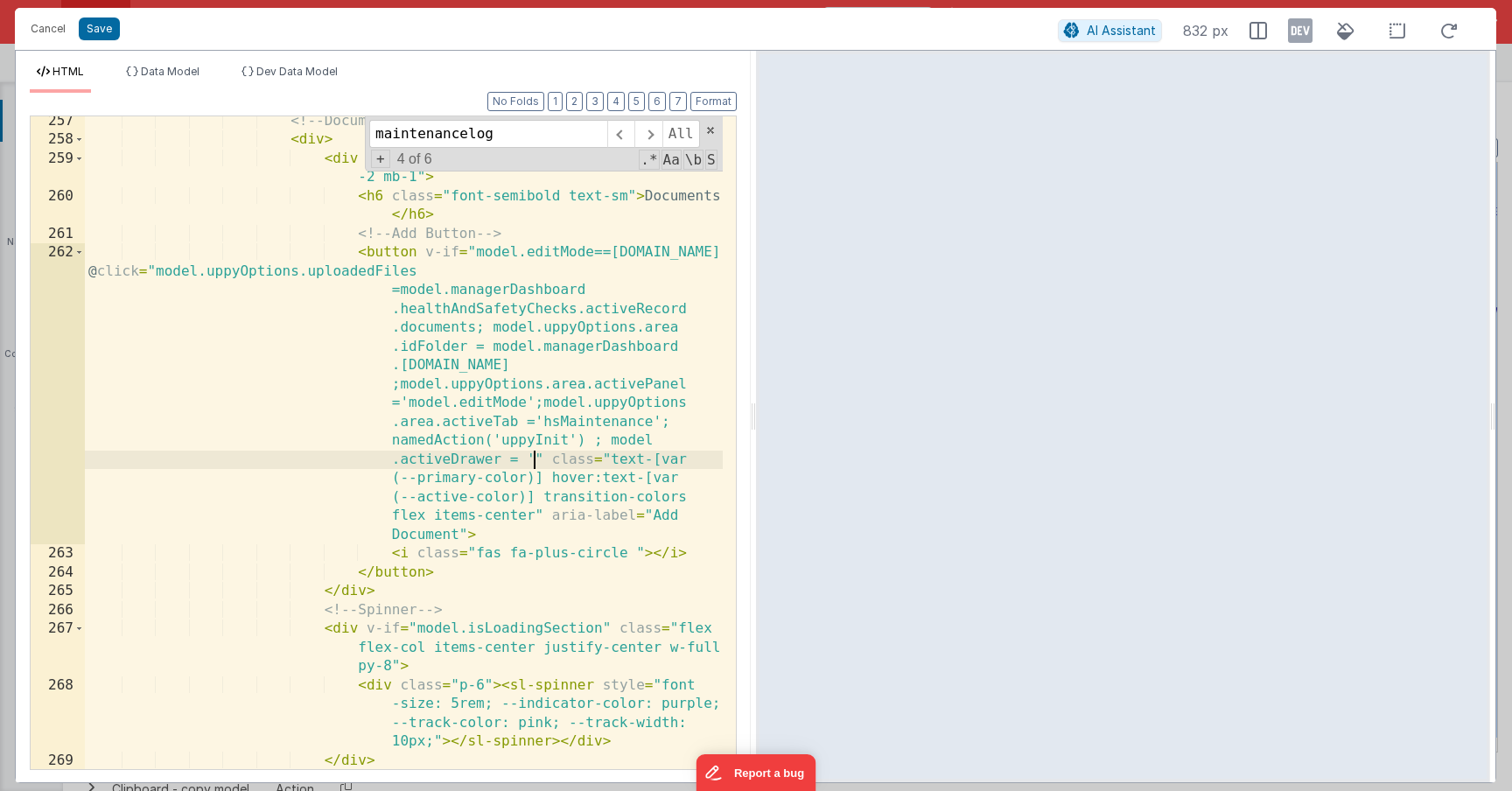
paste textarea
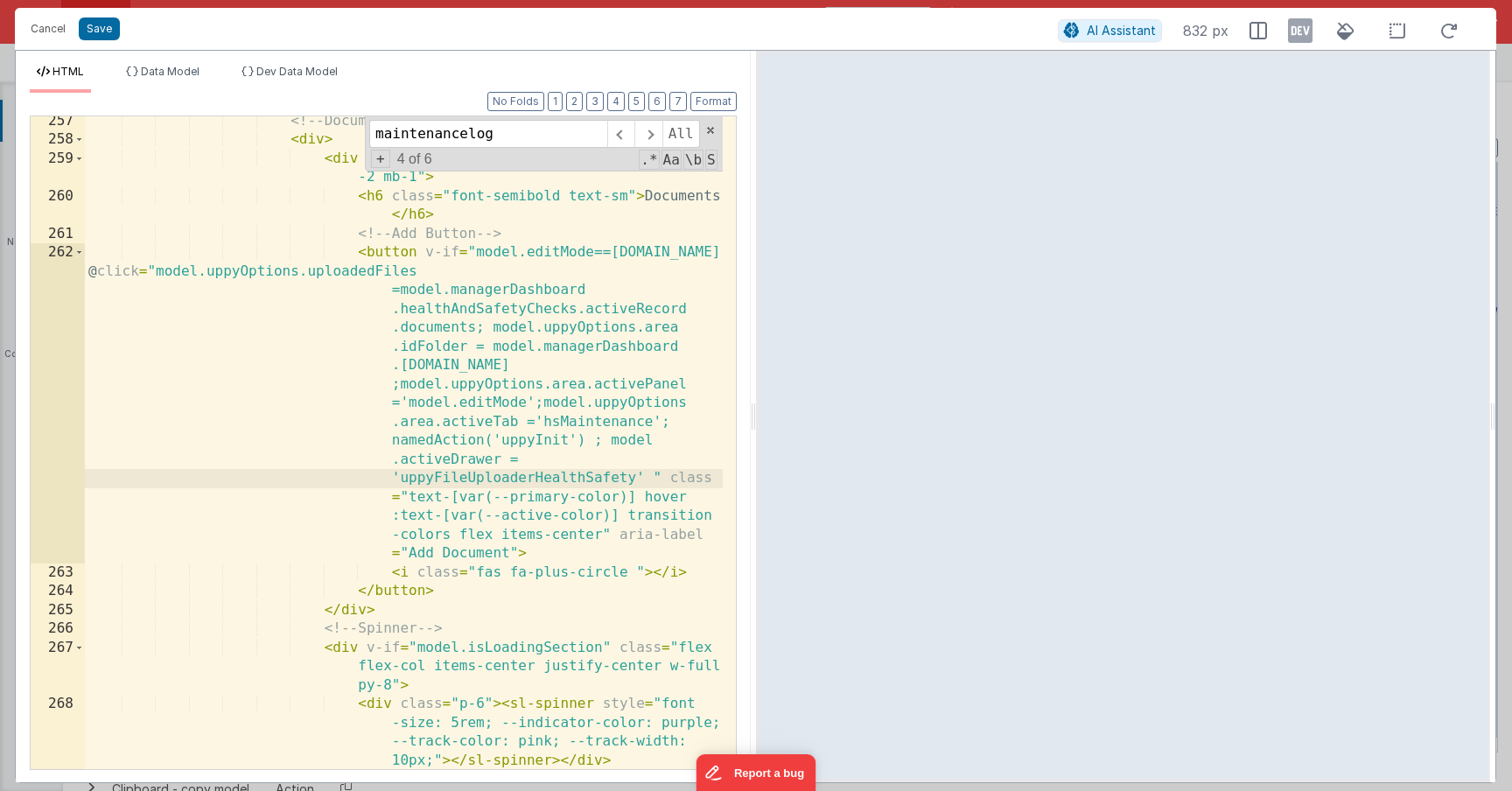
click at [607, 443] on div "<!-- Documents --> < div > < div class = "flex items-center justify-start gap -…" at bounding box center [404, 457] width 638 height 690
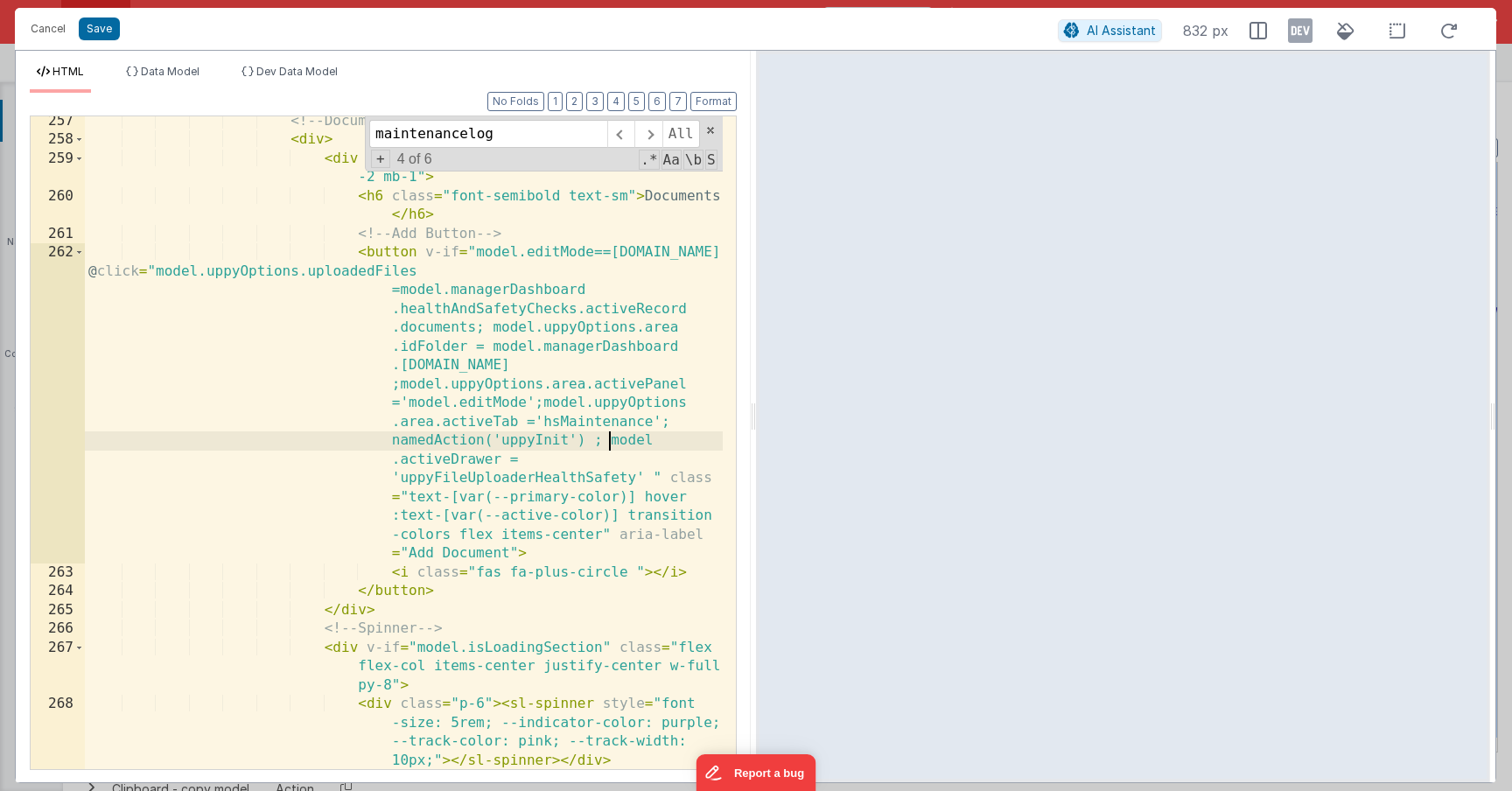
click at [651, 484] on div "<!-- Documents --> < div > < div class = "flex items-center justify-start gap -…" at bounding box center [404, 457] width 638 height 690
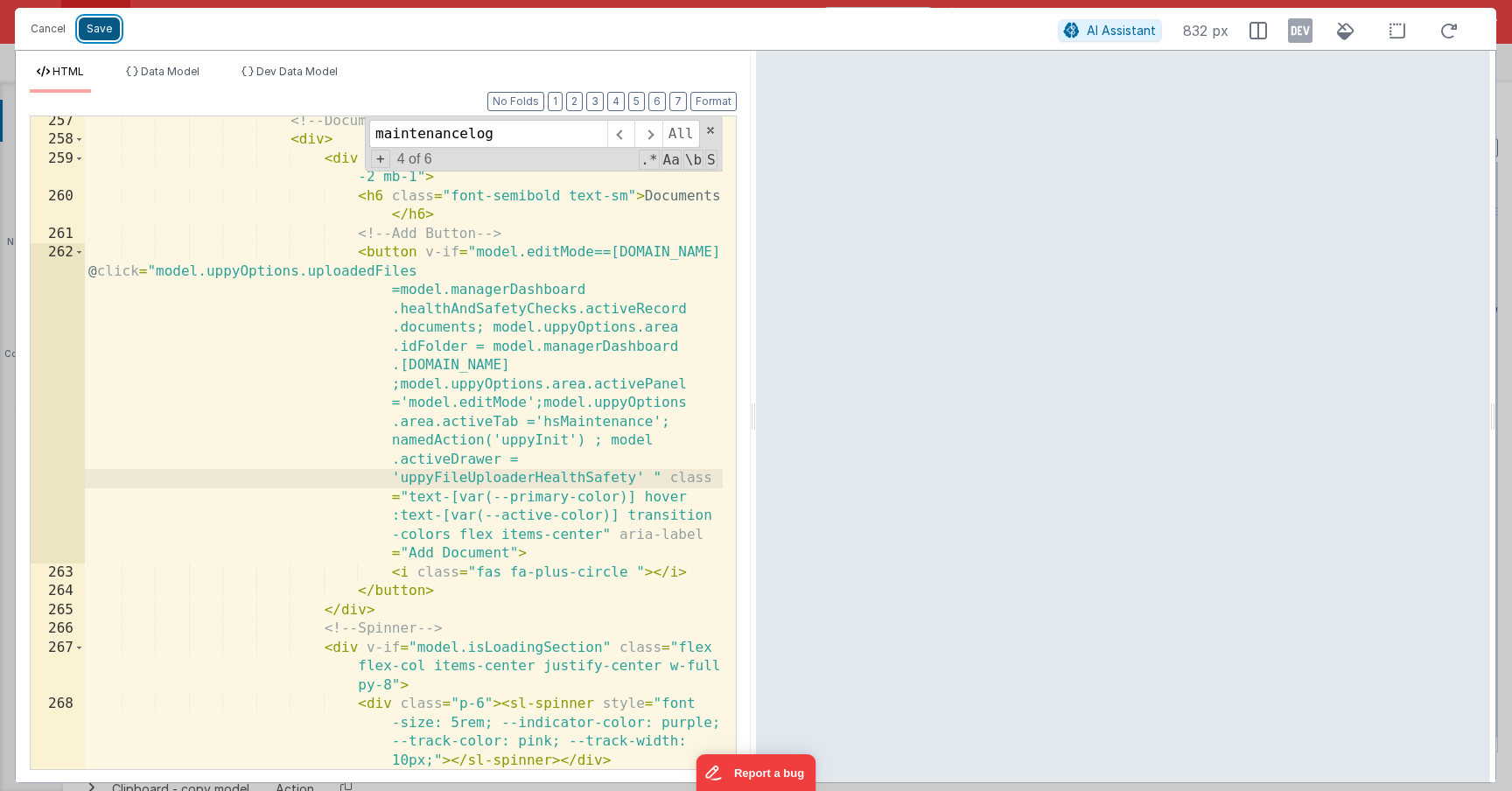
click at [113, 33] on button "Save" at bounding box center [99, 28] width 41 height 23
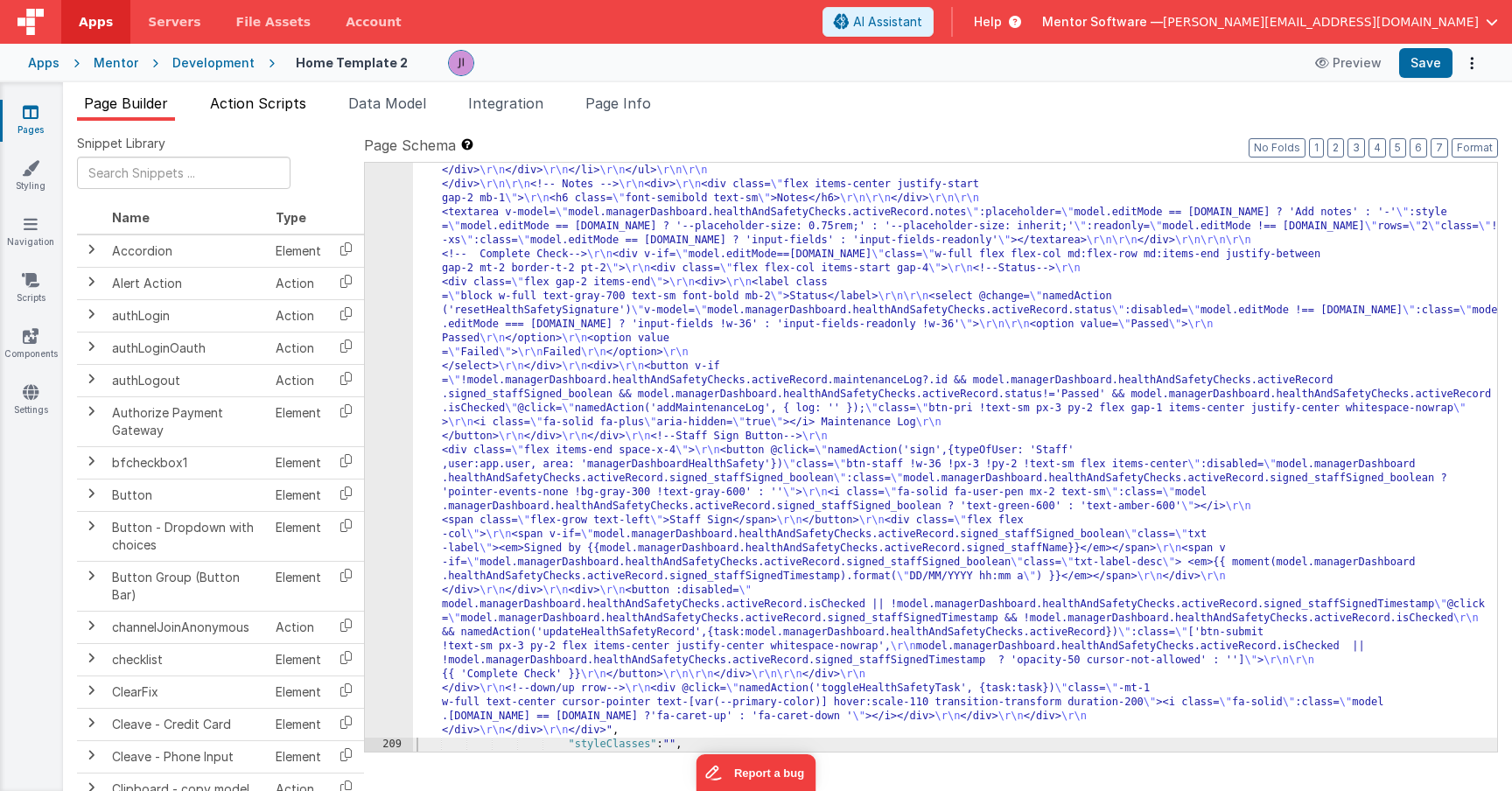
click at [242, 104] on span "Action Scripts" at bounding box center [258, 103] width 96 height 17
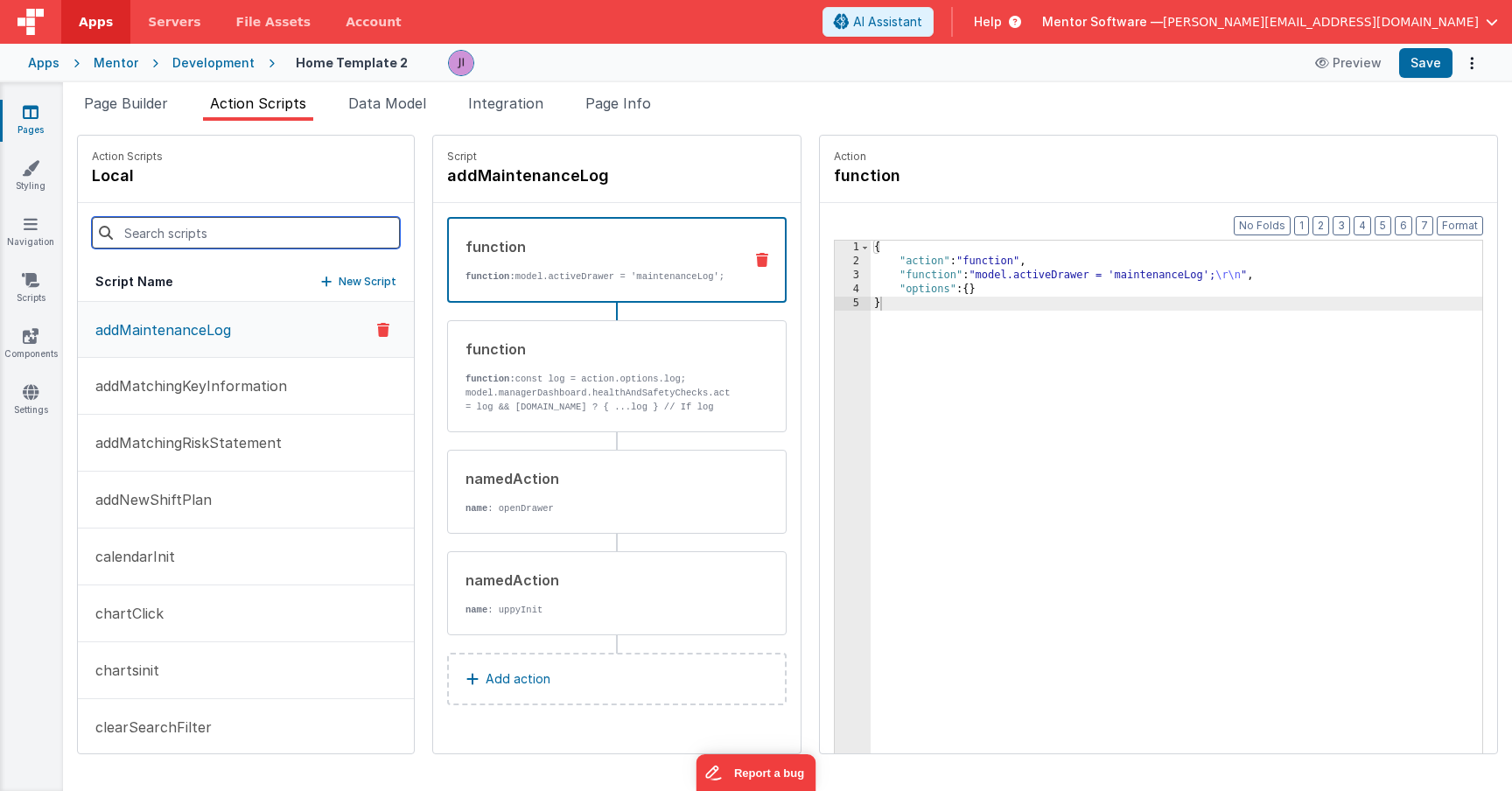
click at [214, 224] on input at bounding box center [246, 232] width 308 height 32
type input "ad"
click at [549, 399] on div "function: const log = action.options.log; model.managerDashboard.healthAndSafet…" at bounding box center [595, 393] width 264 height 42
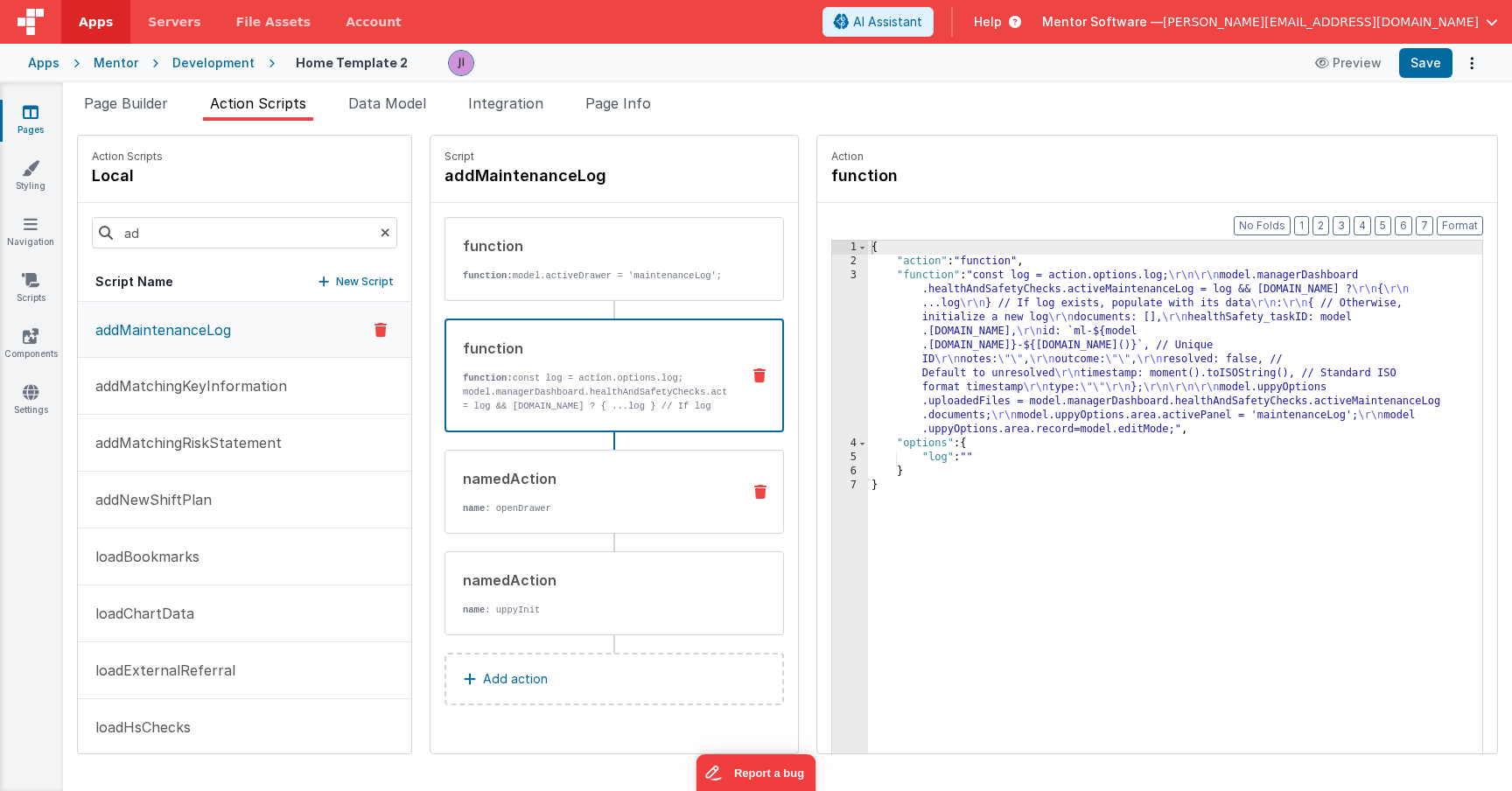
click at [599, 513] on div "namedAction name : openDrawer" at bounding box center [586, 492] width 282 height 47
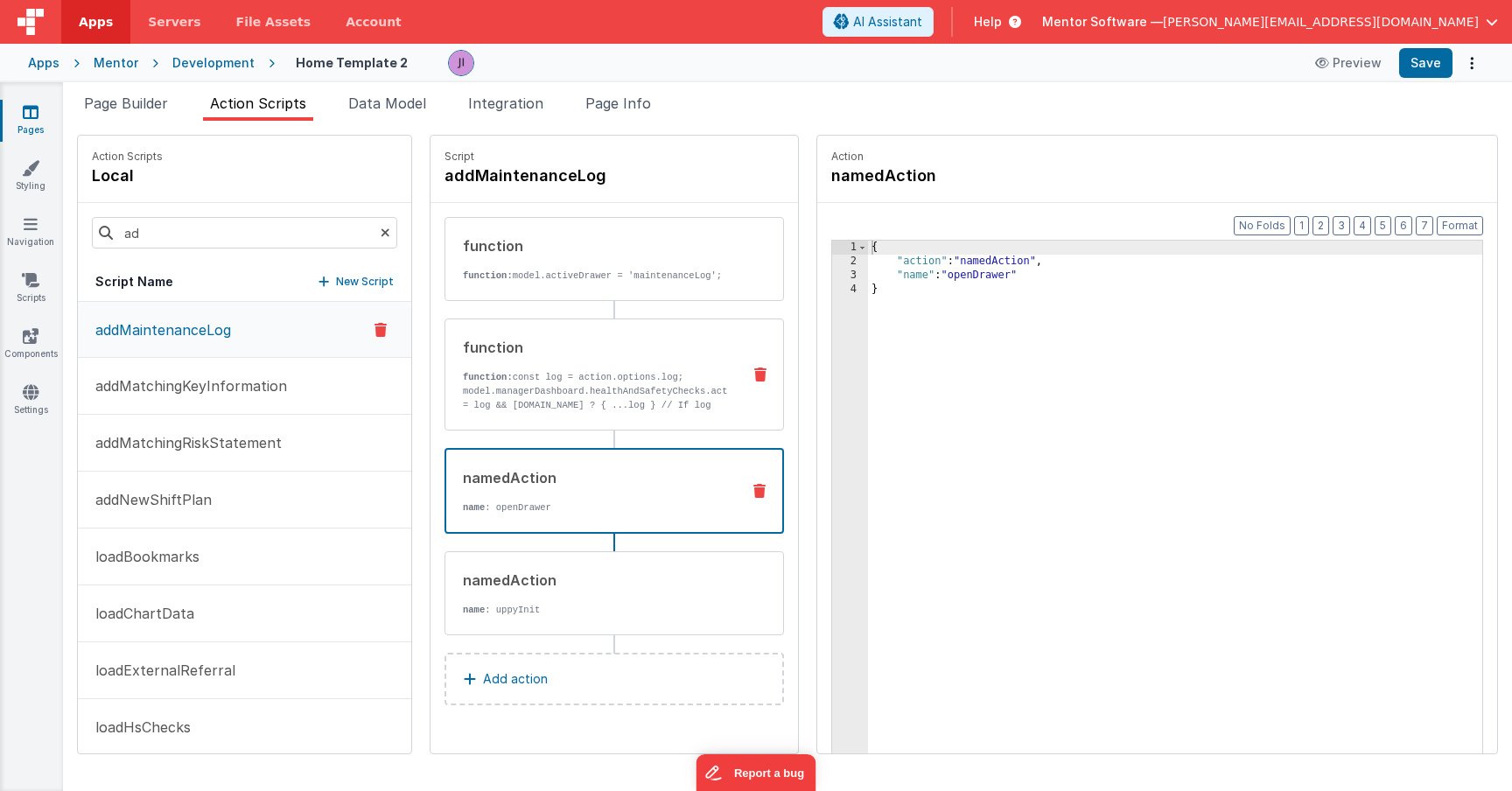
click at [611, 399] on p "model.managerDashboard.healthAndSafetyChecks.activeMaintenanceLog = log && log.…" at bounding box center [595, 453] width 264 height 140
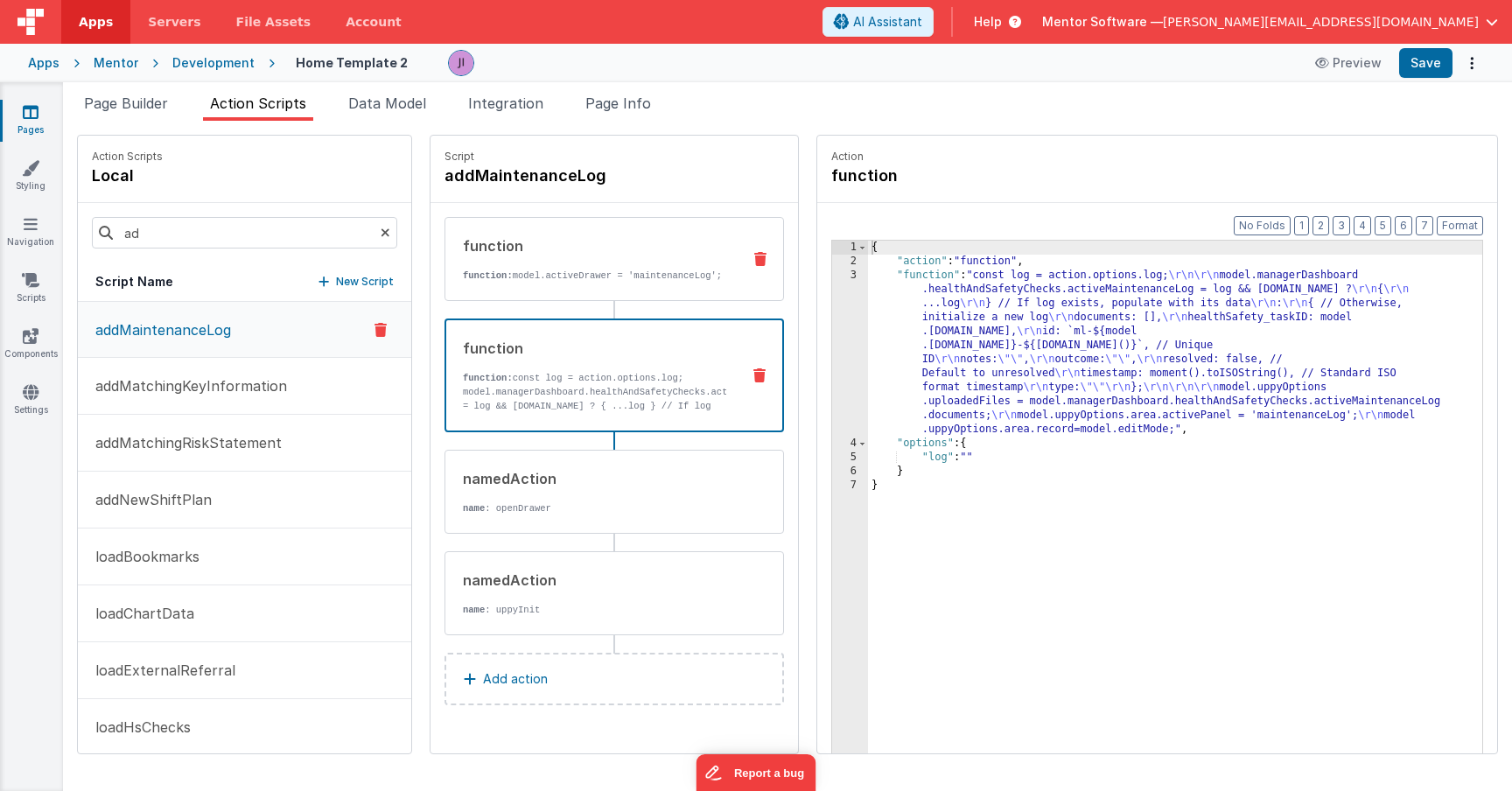
click at [671, 298] on div "function function: model.activeDrawer = 'maintenanceLog';" at bounding box center [614, 259] width 340 height 84
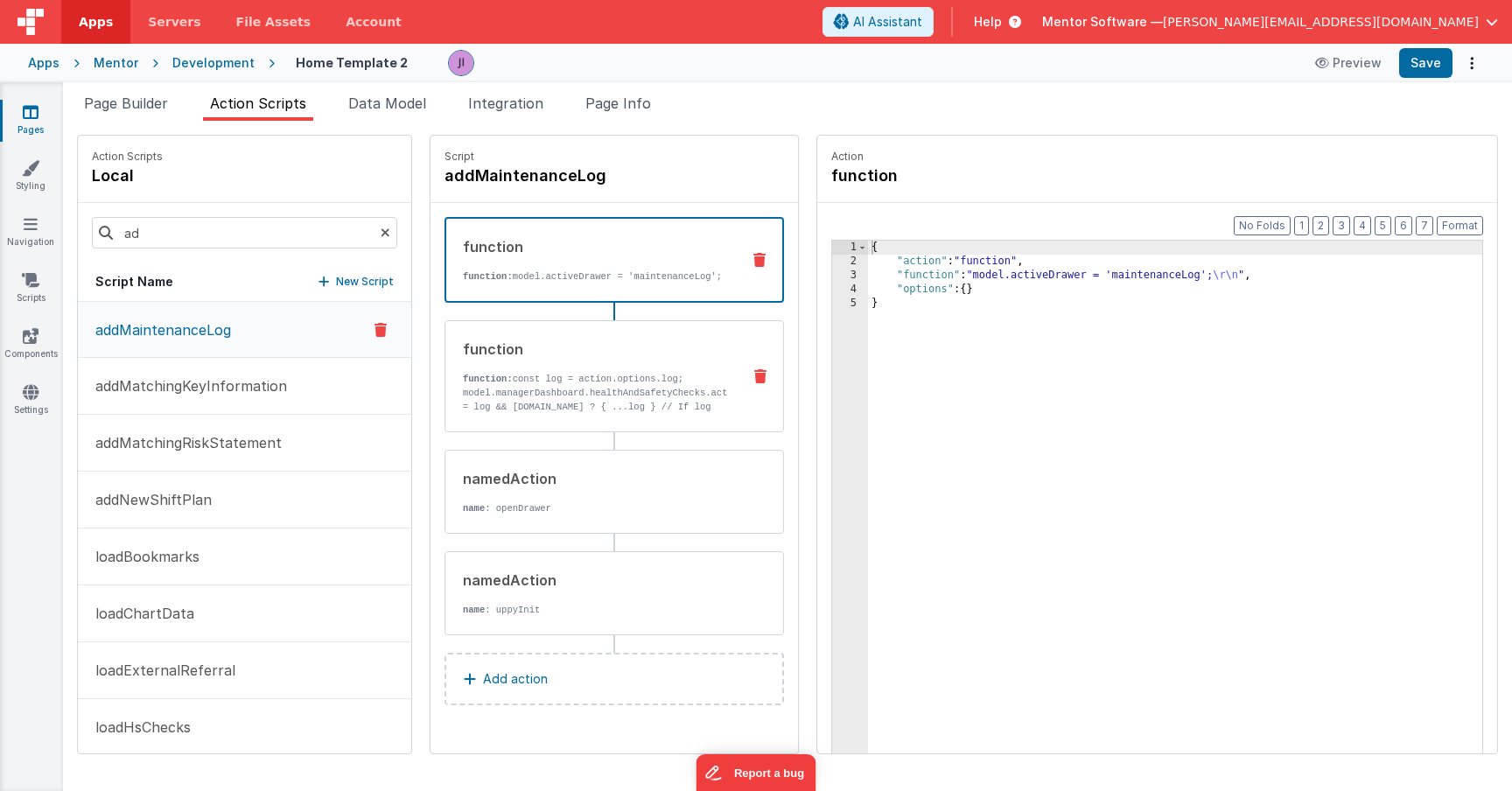
click at [679, 380] on div "function function: const log = action.options.log; model.managerDashboard.healt…" at bounding box center [586, 377] width 282 height 76
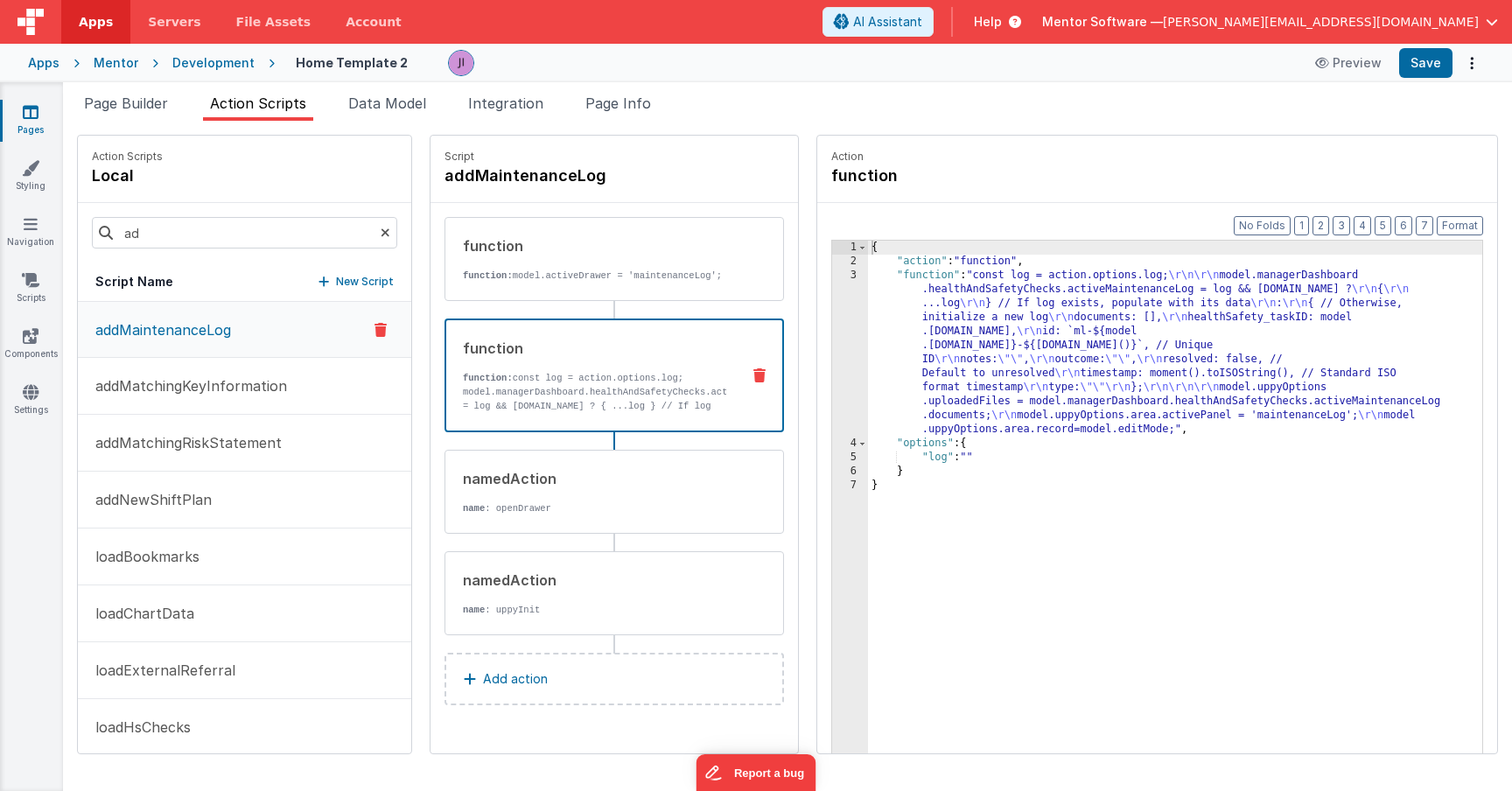
click at [917, 368] on div "{ "action" : "function" , "function" : "const log = action.options.log; \r\n\r\…" at bounding box center [1175, 538] width 615 height 595
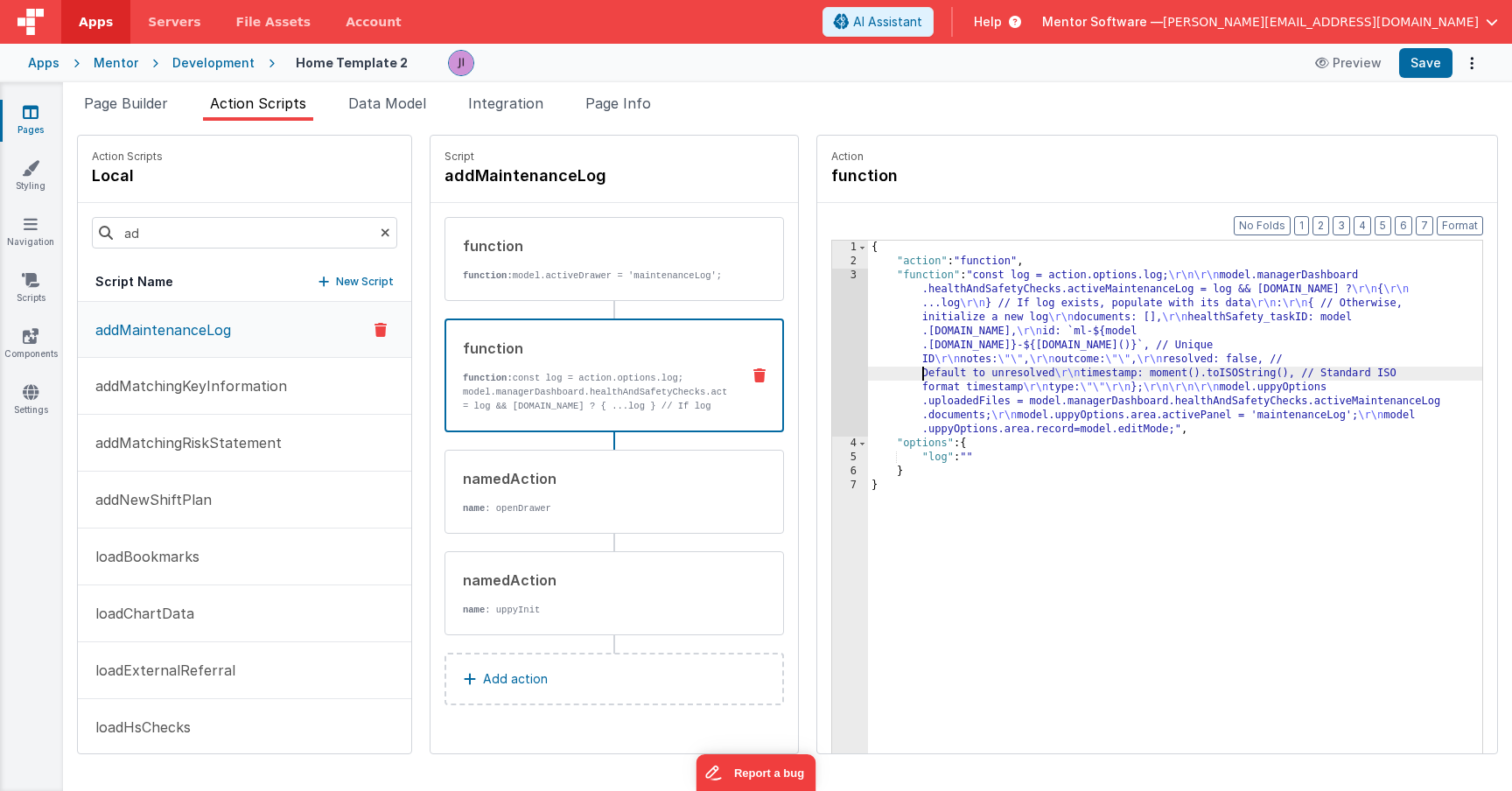
click at [870, 367] on div "{ "action" : "function" , "function" : "const log = action.options.log; \r\n\r\…" at bounding box center [1175, 538] width 615 height 595
click at [859, 367] on div "3" at bounding box center [851, 352] width 36 height 168
click at [840, 363] on div "3" at bounding box center [851, 352] width 36 height 168
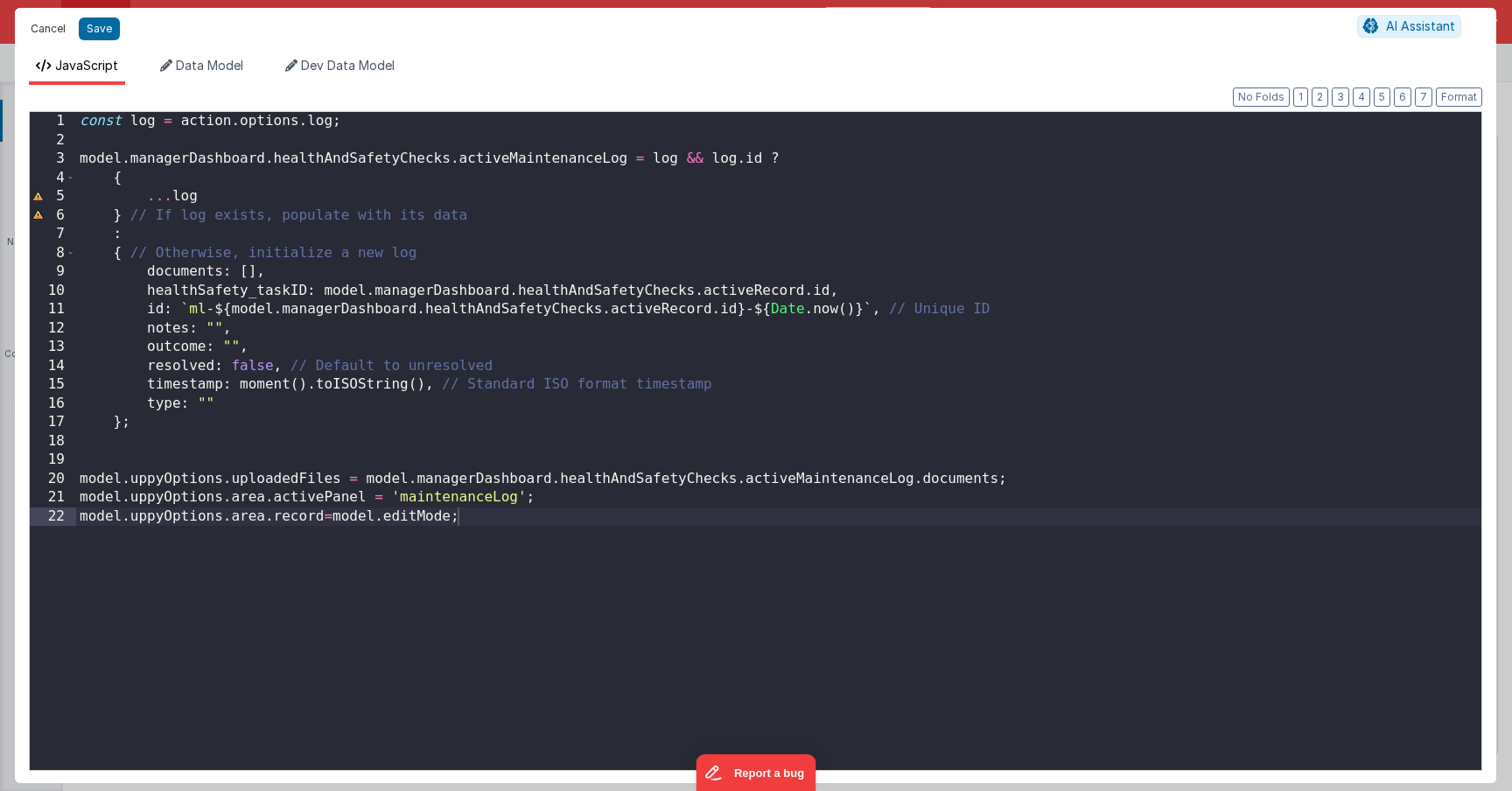
click at [55, 24] on button "Cancel" at bounding box center [48, 28] width 52 height 24
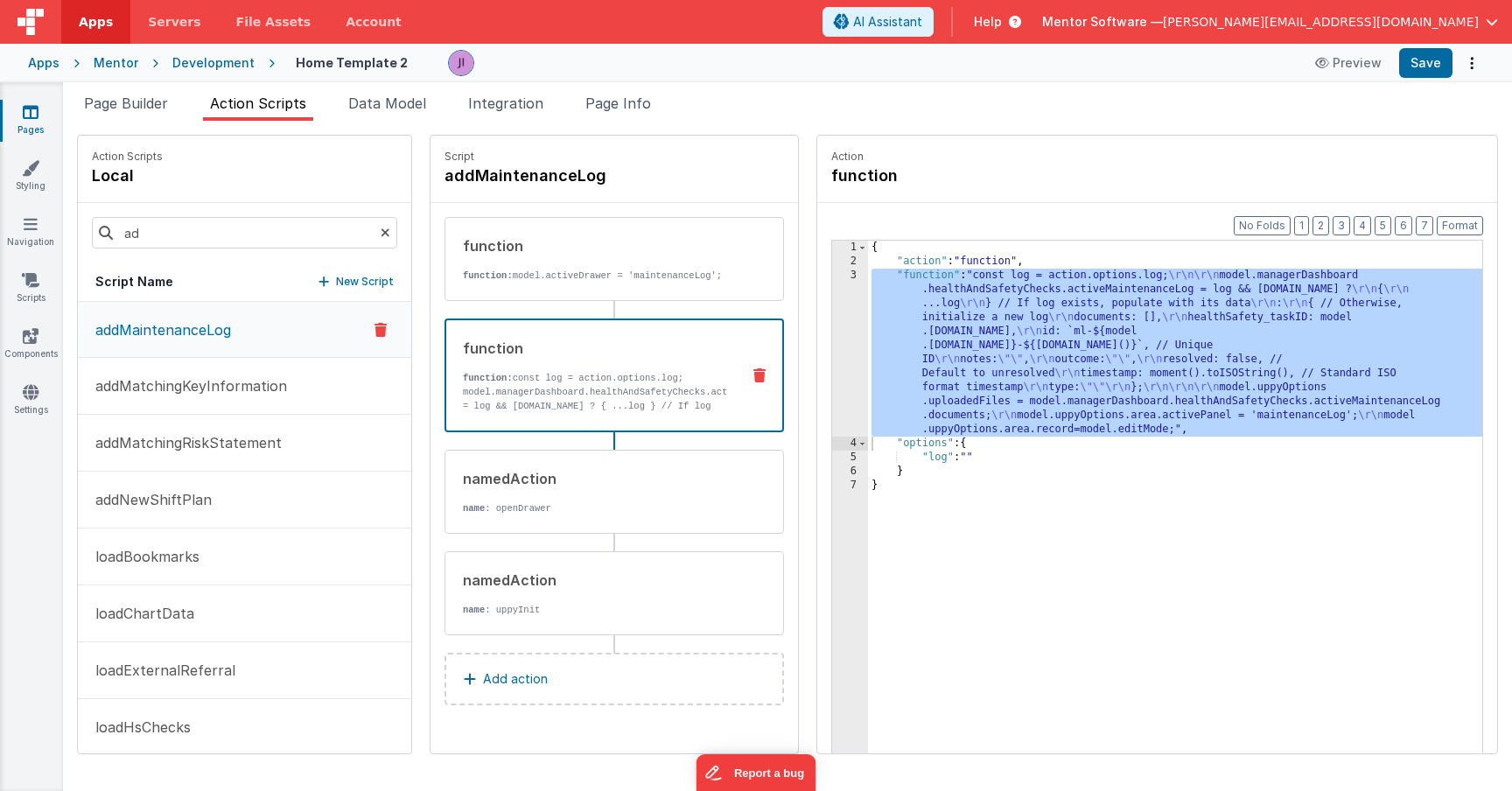
click at [121, 117] on li "Page Builder" at bounding box center [125, 106] width 98 height 28
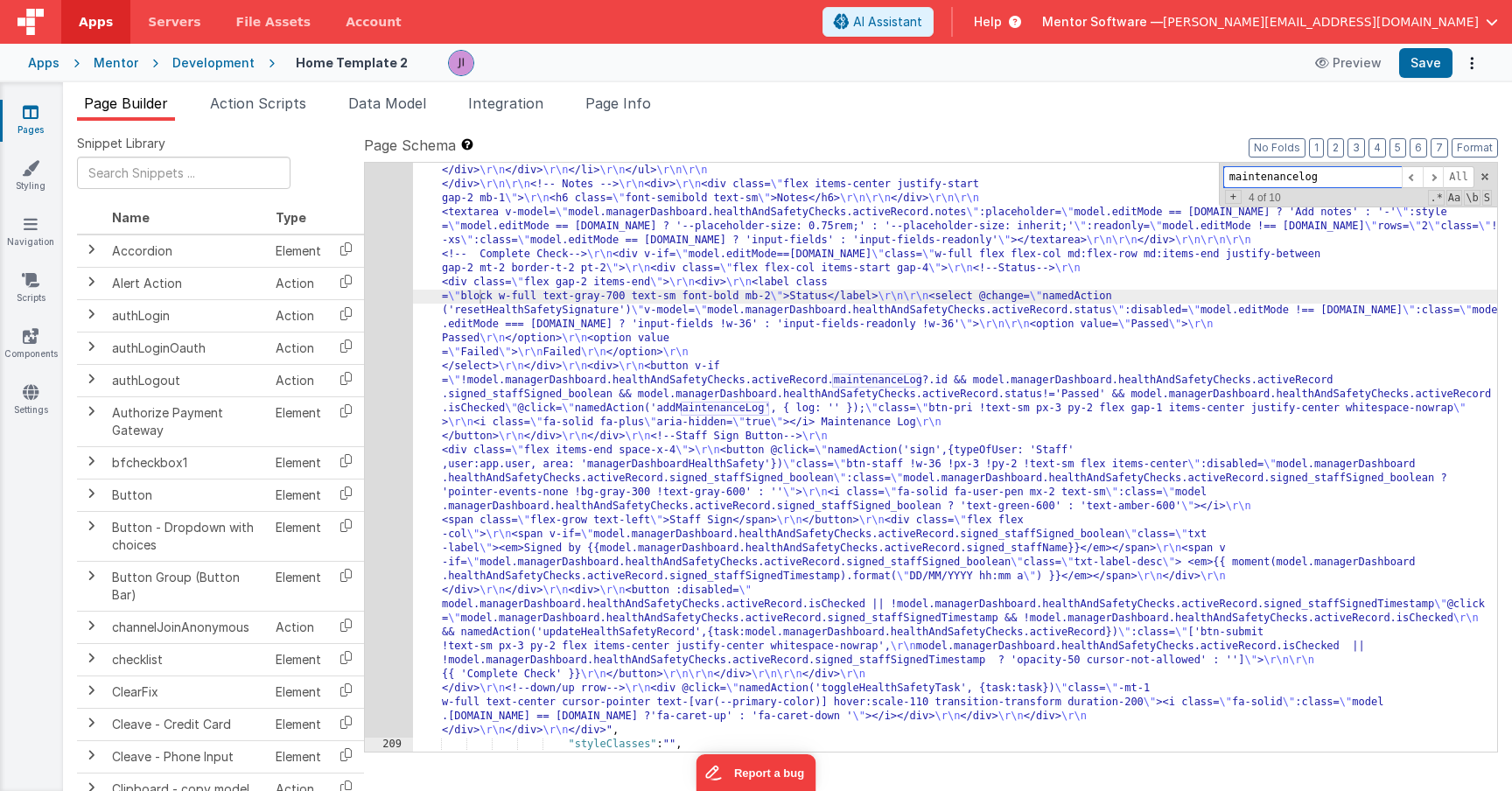
paste input "uppyFileUploaderHealthSafety"
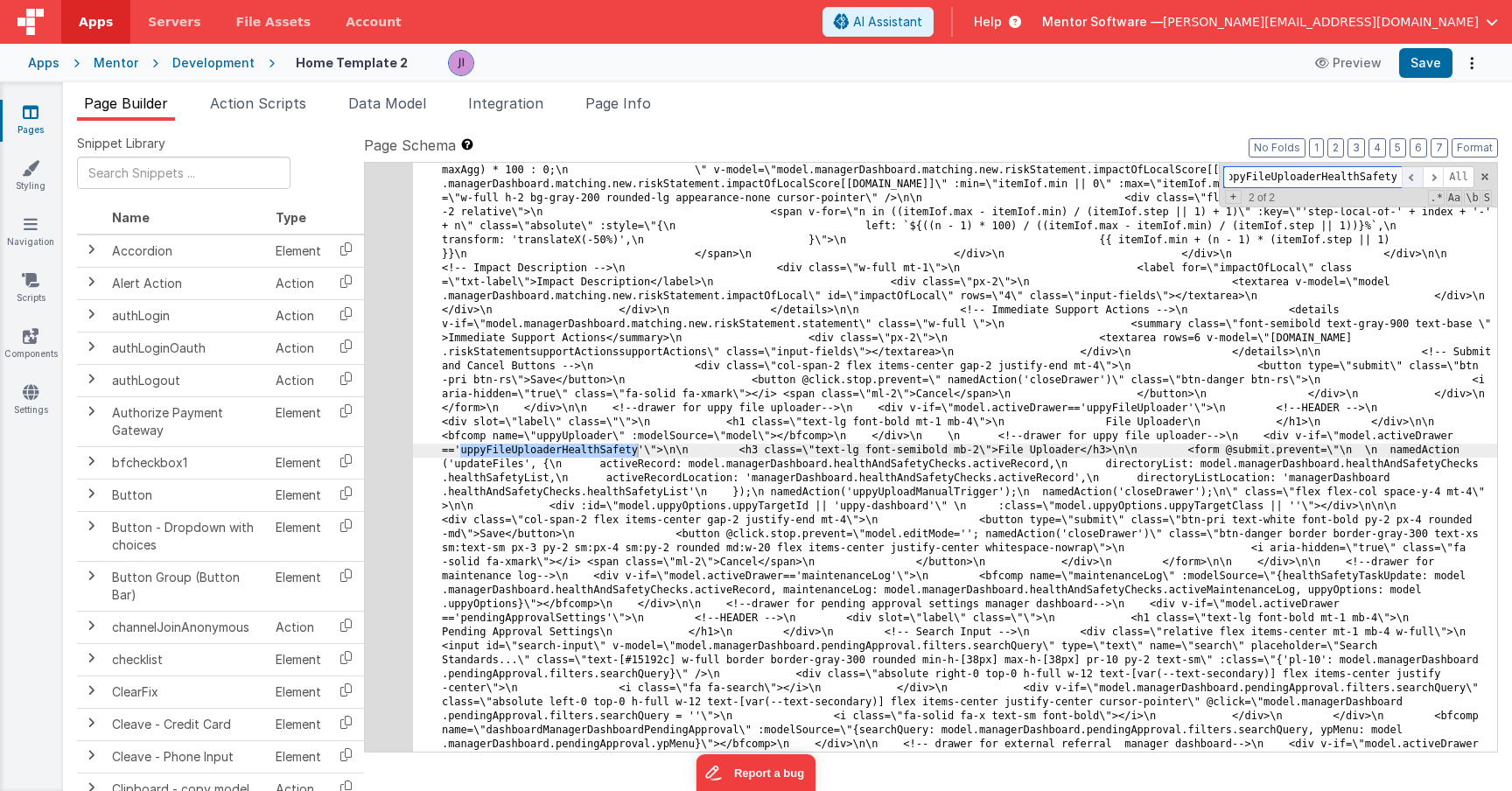
type input "uppyFileUploaderHealthSafety"
click at [1418, 185] on span at bounding box center [1412, 177] width 21 height 22
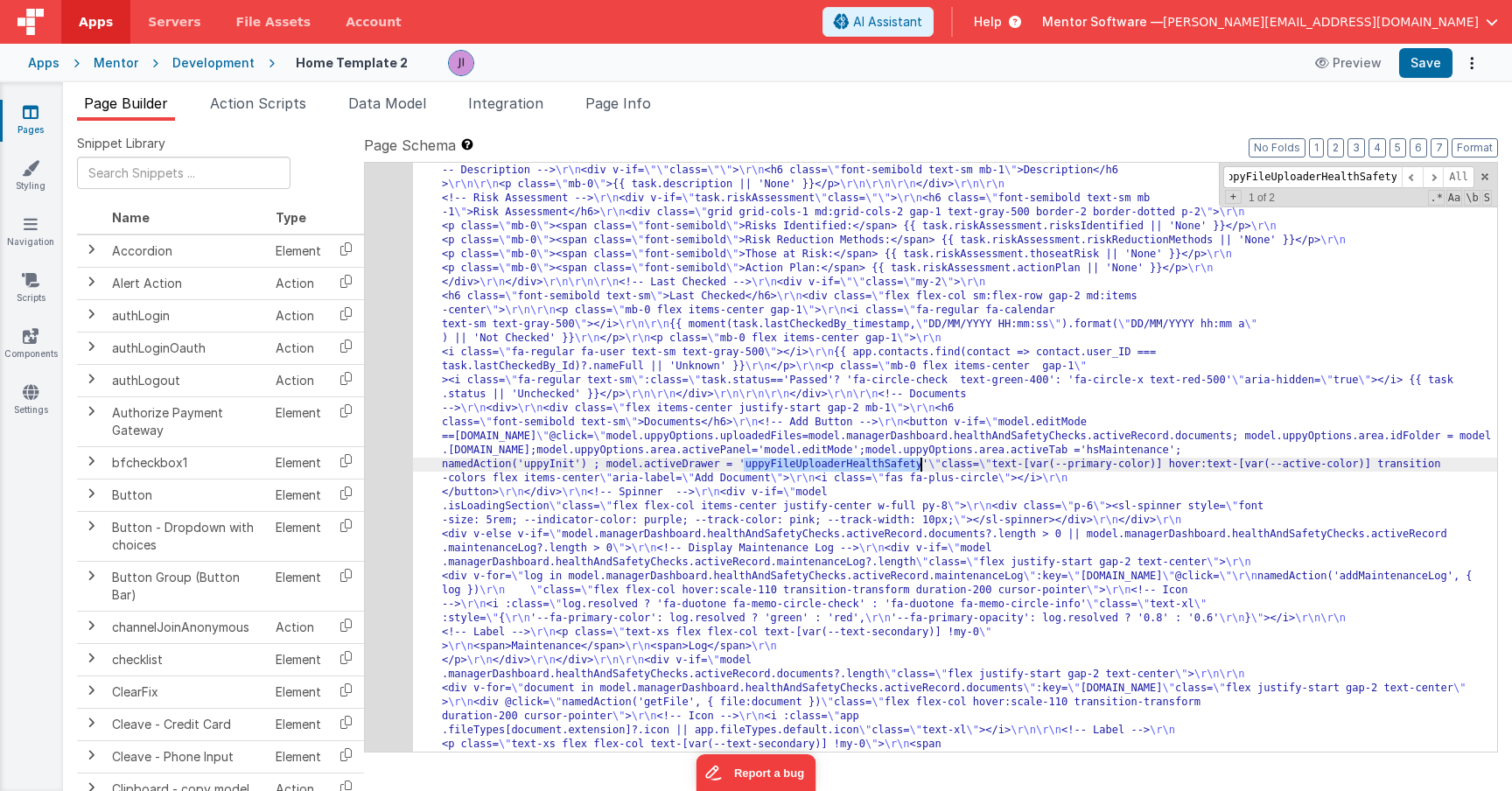
scroll to position [0, 0]
click at [388, 469] on div "208" at bounding box center [388, 241] width 48 height 2590
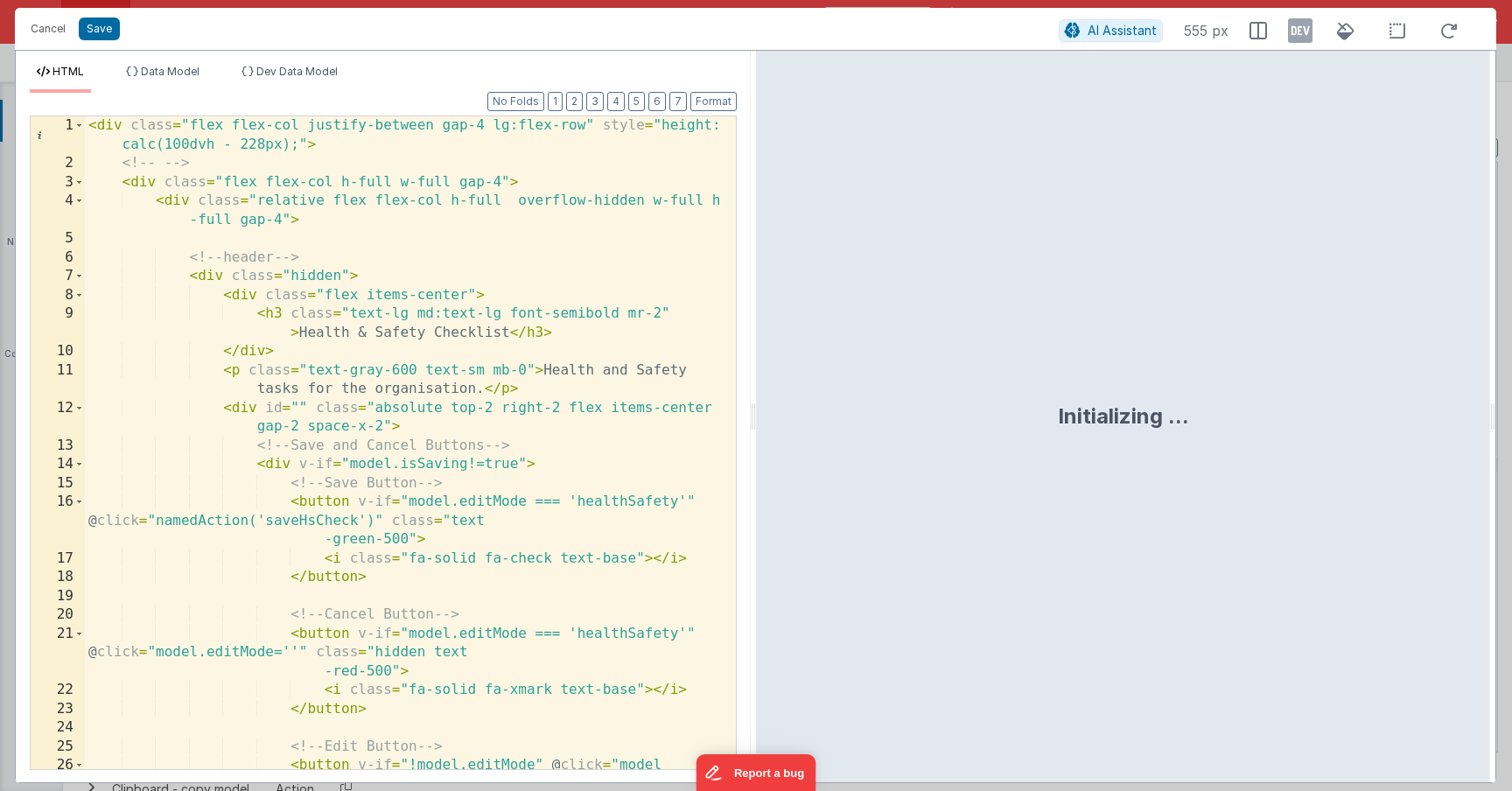
click at [438, 454] on div "< div class = "flex flex-col justify-between gap-4 lg:flex-row" style = "height…" at bounding box center [404, 489] width 638 height 747
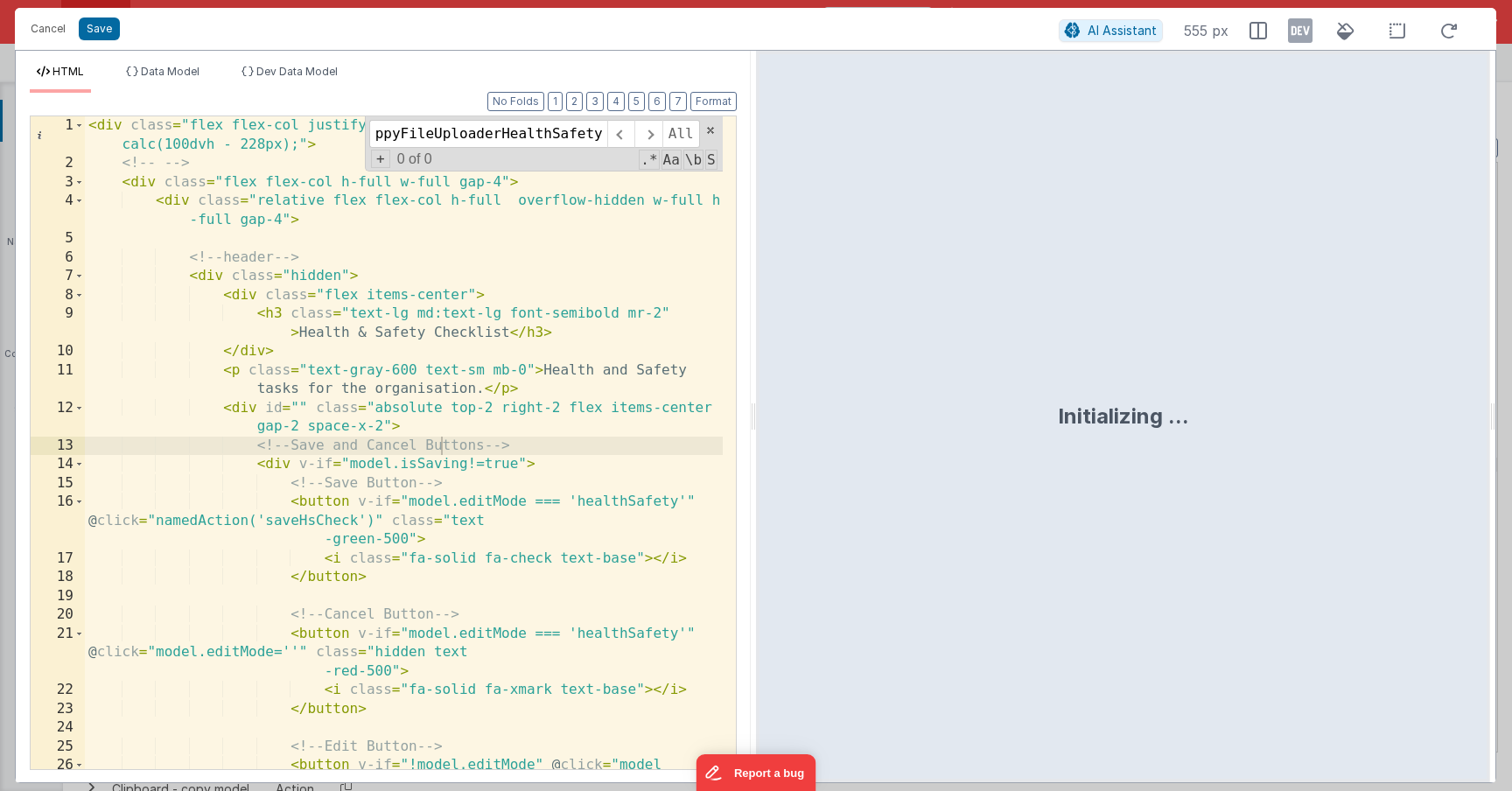
scroll to position [7479, 0]
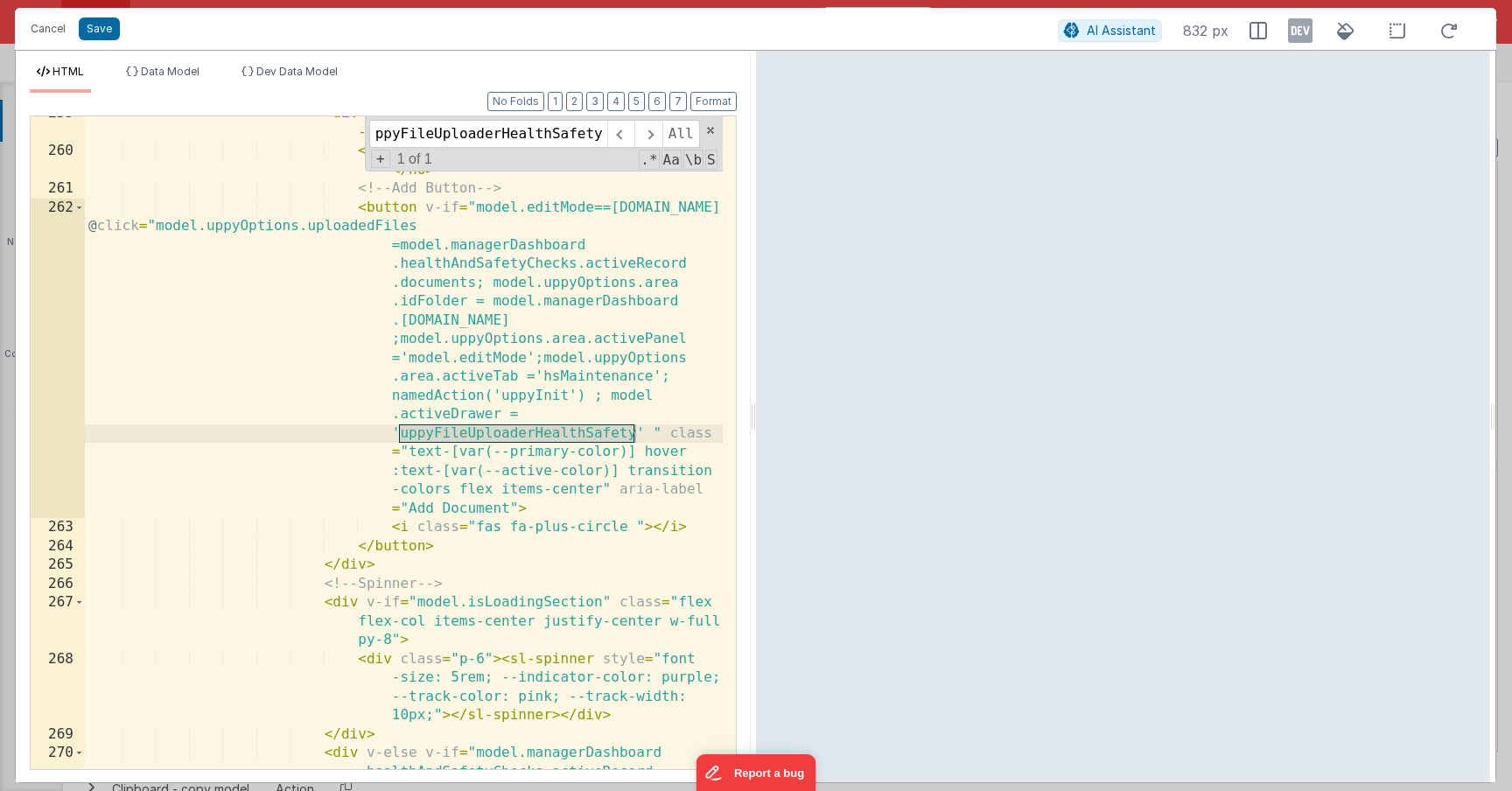
type input "uppyFileUploaderHealthSafety"
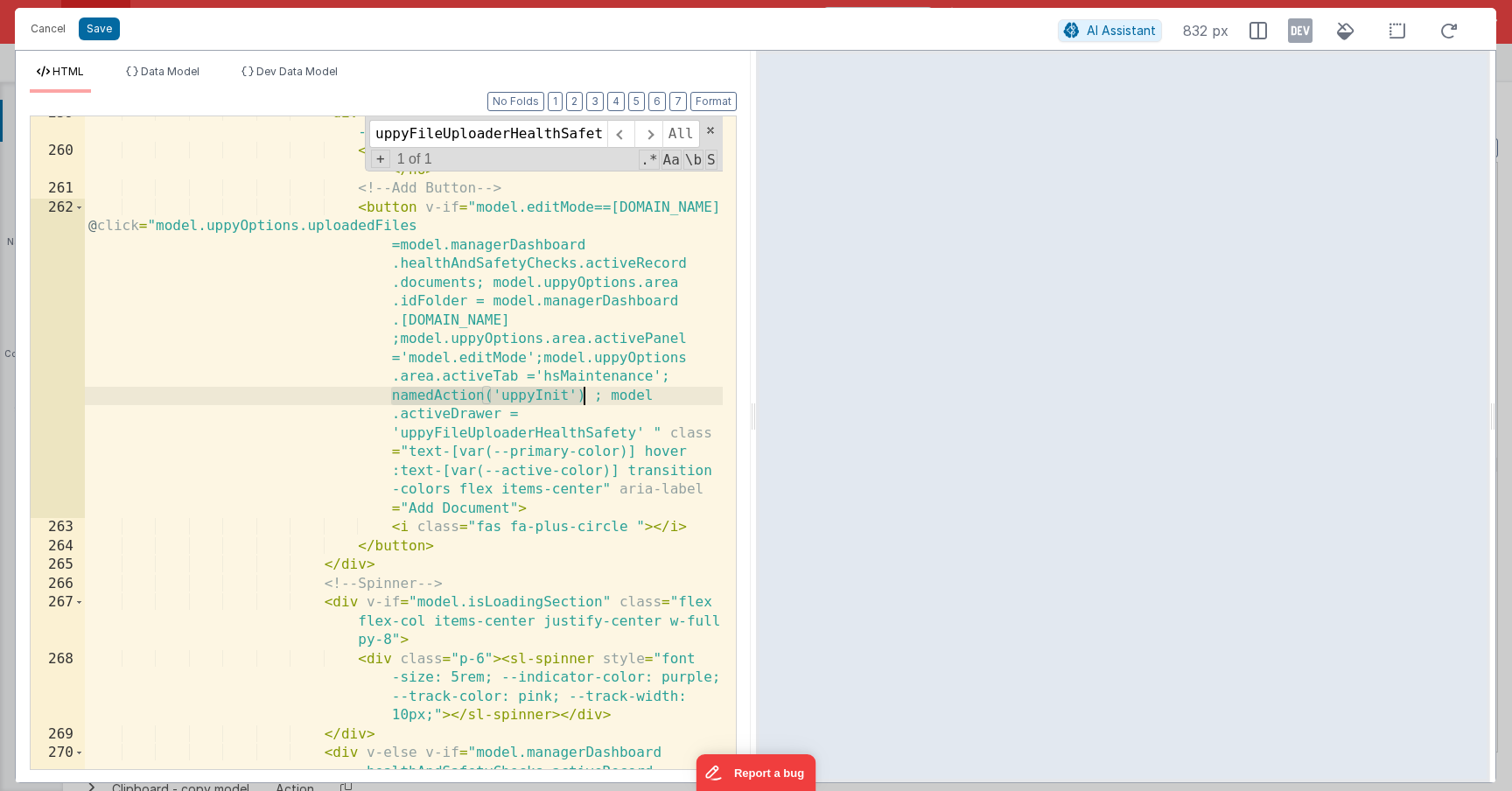
drag, startPoint x: 383, startPoint y: 396, endPoint x: 585, endPoint y: 388, distance: 202.2
click at [585, 388] on div "< div class = "flex items-center justify-start gap -2 mb-1" > < h6 class = "fon…" at bounding box center [404, 496] width 638 height 785
click at [603, 395] on div "< div class = "flex items-center justify-start gap -2 mb-1" > < h6 class = "fon…" at bounding box center [404, 496] width 638 height 785
paste textarea
click at [459, 415] on div "< div class = "flex items-center justify-start gap -2 mb-1" > < h6 class = "fon…" at bounding box center [404, 496] width 638 height 785
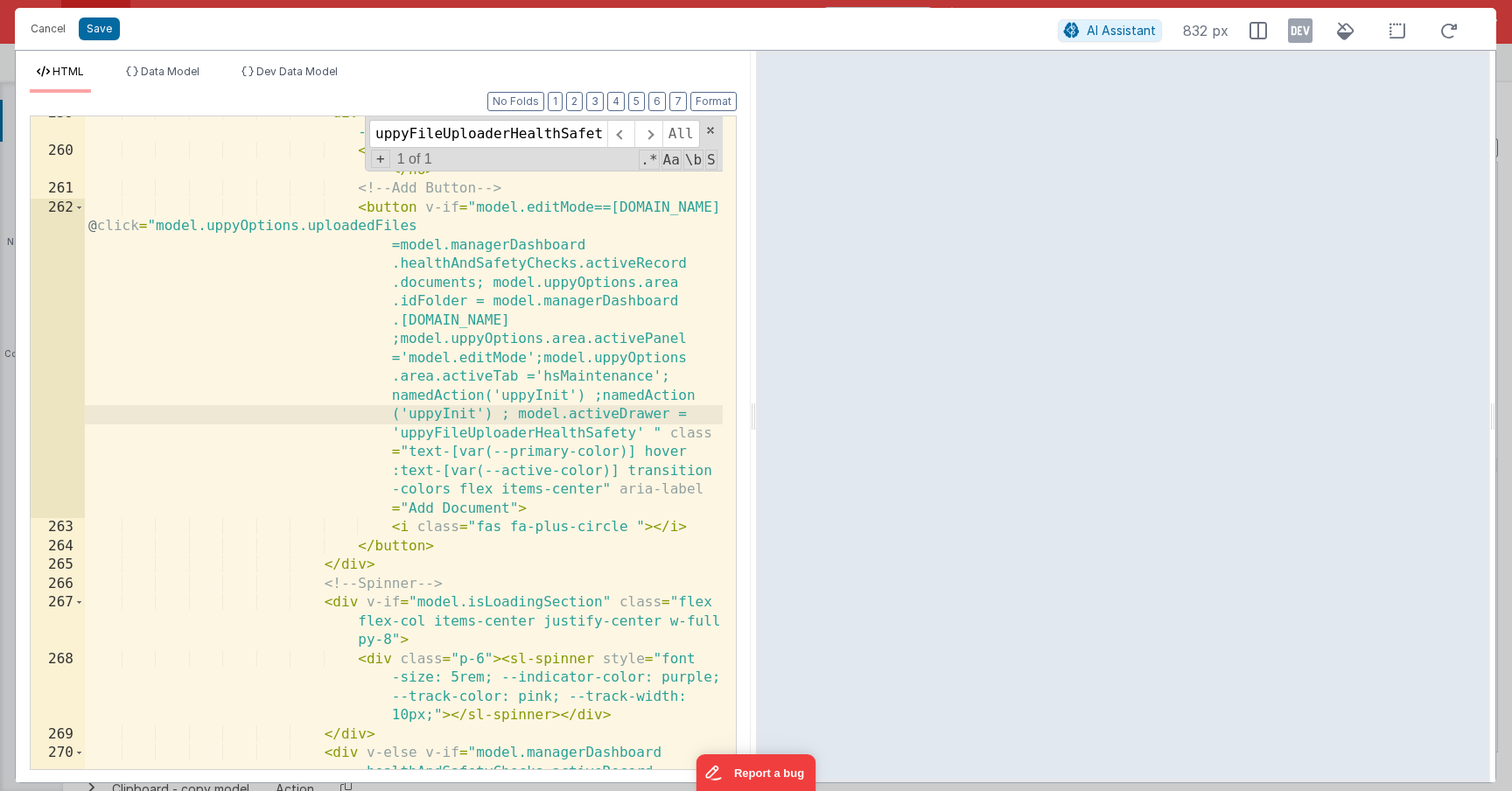
click at [459, 415] on div "< div class = "flex items-center justify-start gap -2 mb-1" > < h6 class = "fon…" at bounding box center [404, 496] width 638 height 785
click at [604, 399] on div "< div class = "flex items-center justify-start gap -2 mb-1" > < h6 class = "fon…" at bounding box center [404, 496] width 638 height 785
click at [595, 394] on div "< div class = "flex items-center justify-start gap -2 mb-1" > < h6 class = "fon…" at bounding box center [404, 496] width 638 height 785
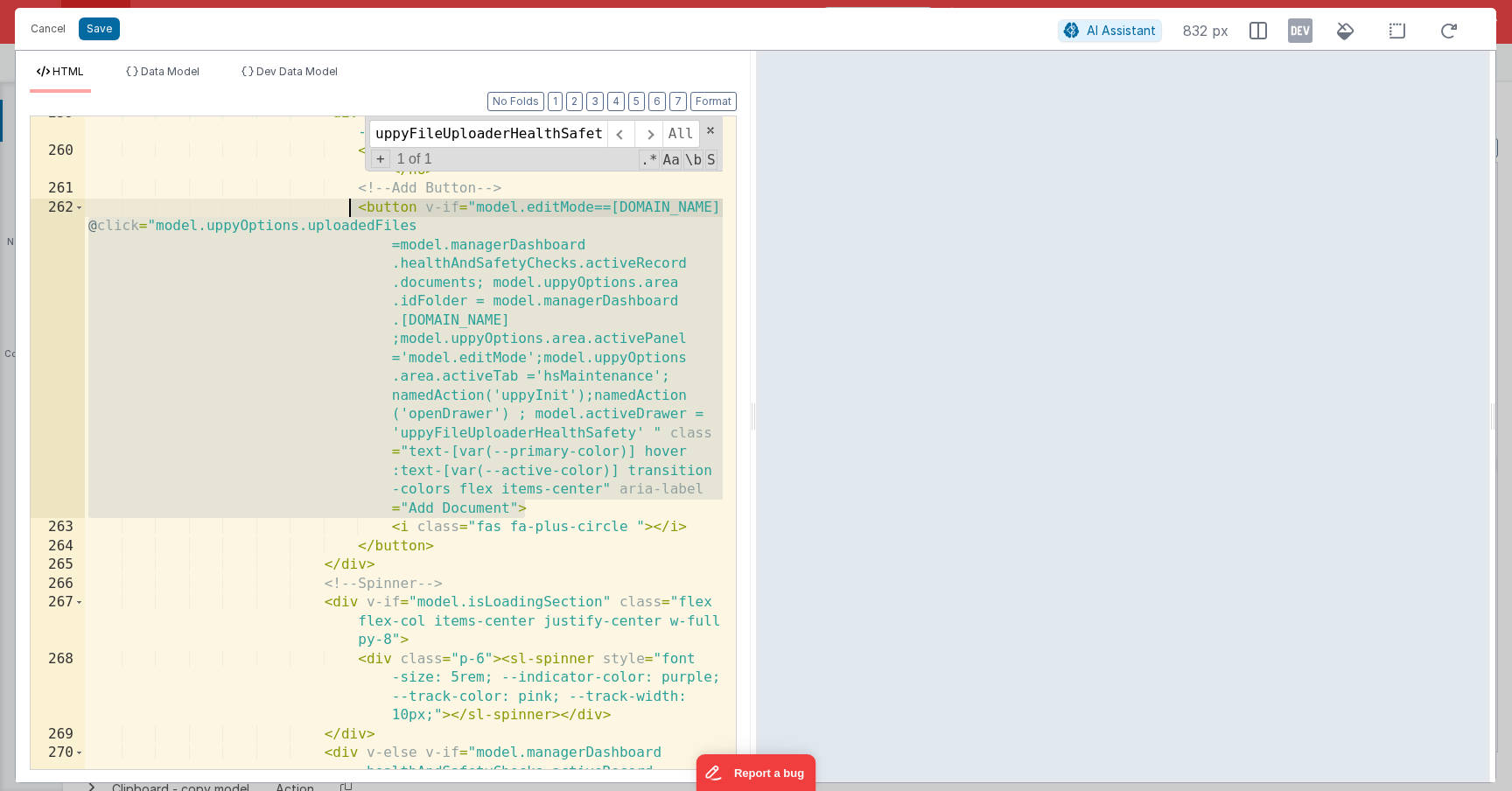
drag, startPoint x: 535, startPoint y: 508, endPoint x: 346, endPoint y: 209, distance: 353.7
click at [346, 209] on div "< div class = "flex items-center justify-start gap -2 mb-1" > < h6 class = "fon…" at bounding box center [404, 496] width 638 height 785
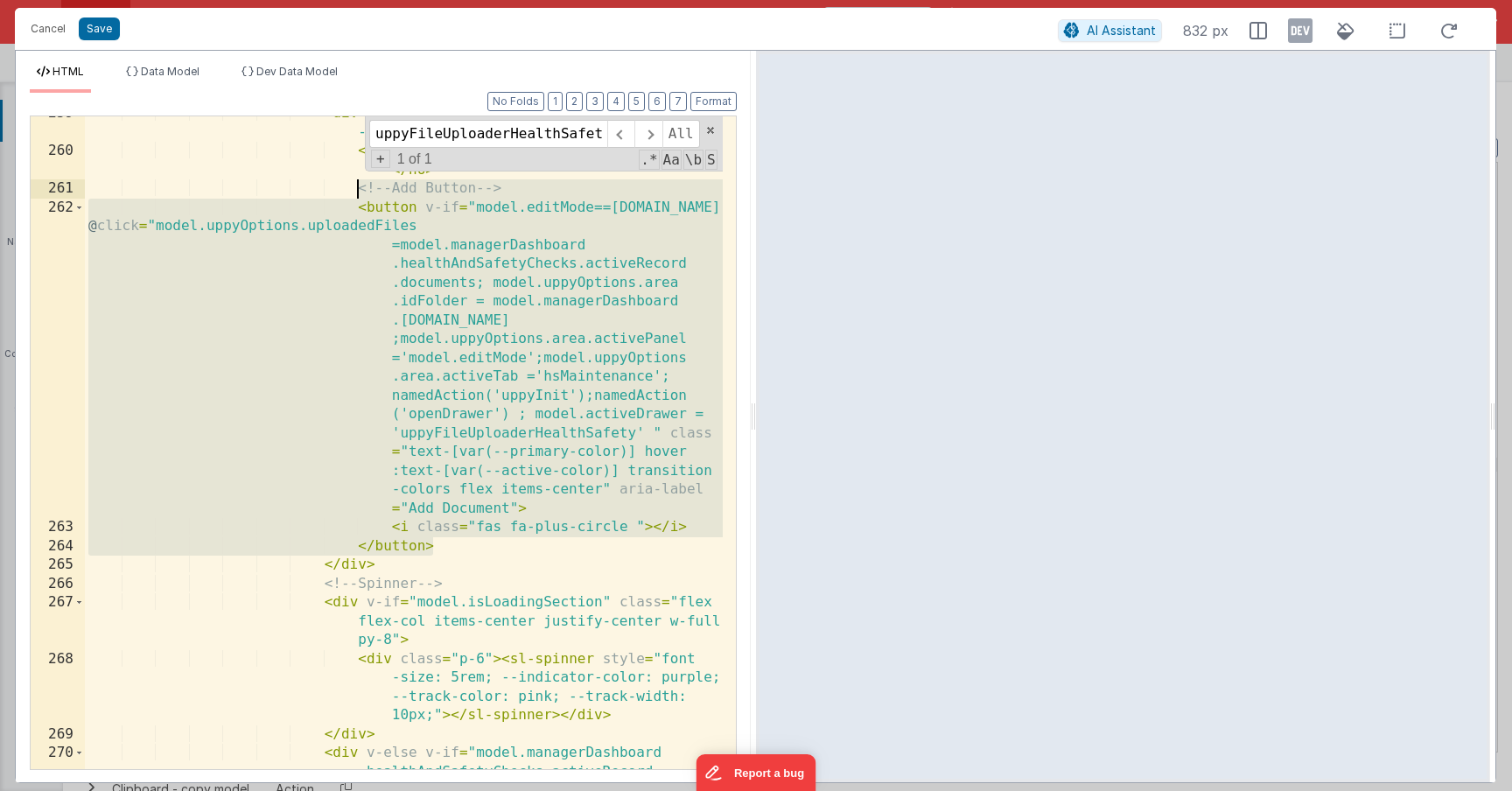
drag, startPoint x: 445, startPoint y: 541, endPoint x: 355, endPoint y: 194, distance: 358.5
click at [355, 194] on div "< div class = "flex items-center justify-start gap -2 mb-1" > < h6 class = "fon…" at bounding box center [404, 496] width 638 height 785
click at [108, 32] on button "Save" at bounding box center [99, 28] width 41 height 23
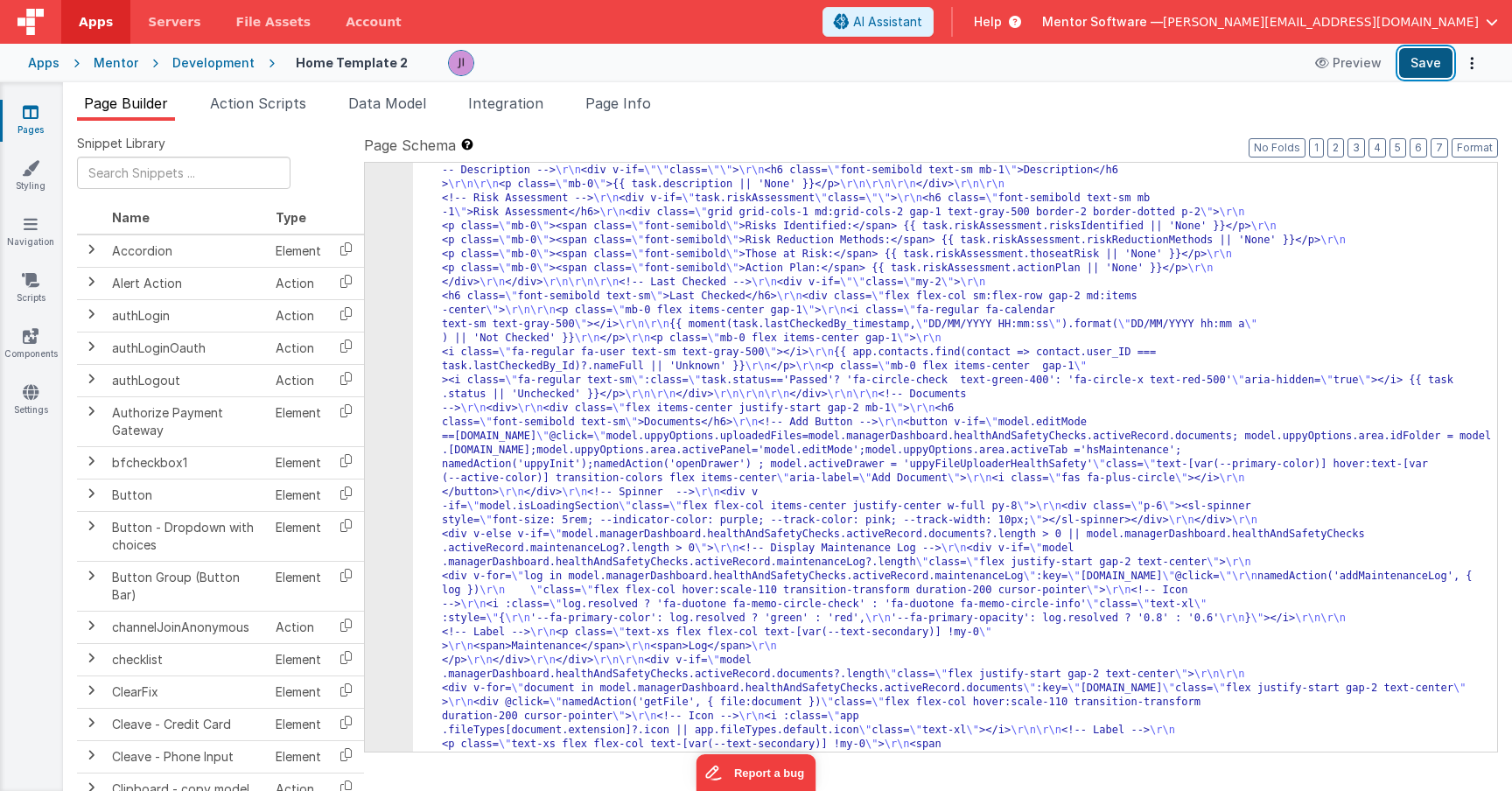
click at [1405, 63] on button "Save" at bounding box center [1425, 62] width 53 height 30
click at [618, 110] on span "Page Info" at bounding box center [618, 103] width 66 height 17
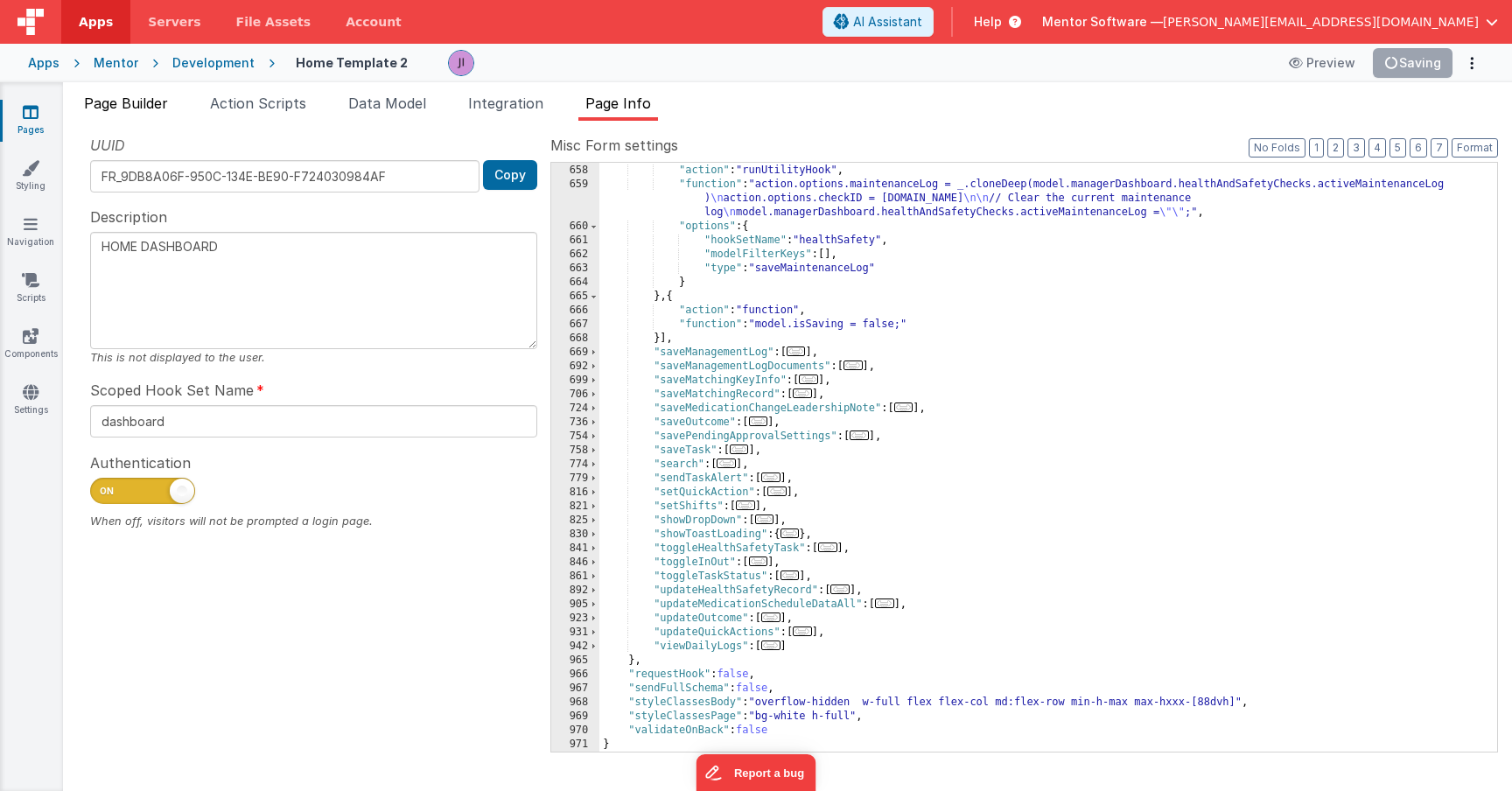
click at [127, 93] on li "Page Builder" at bounding box center [125, 106] width 98 height 28
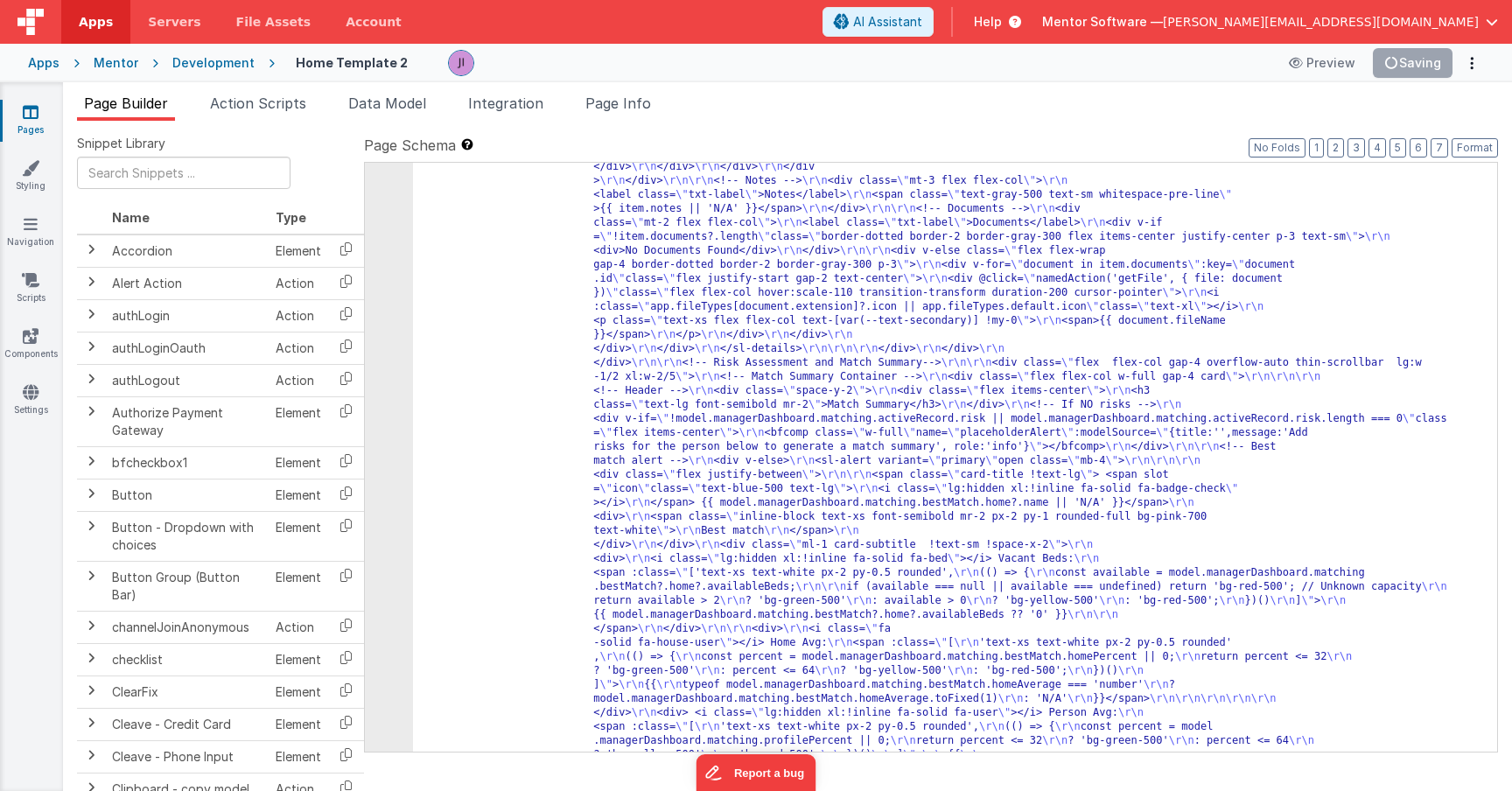
scroll to position [16736, 0]
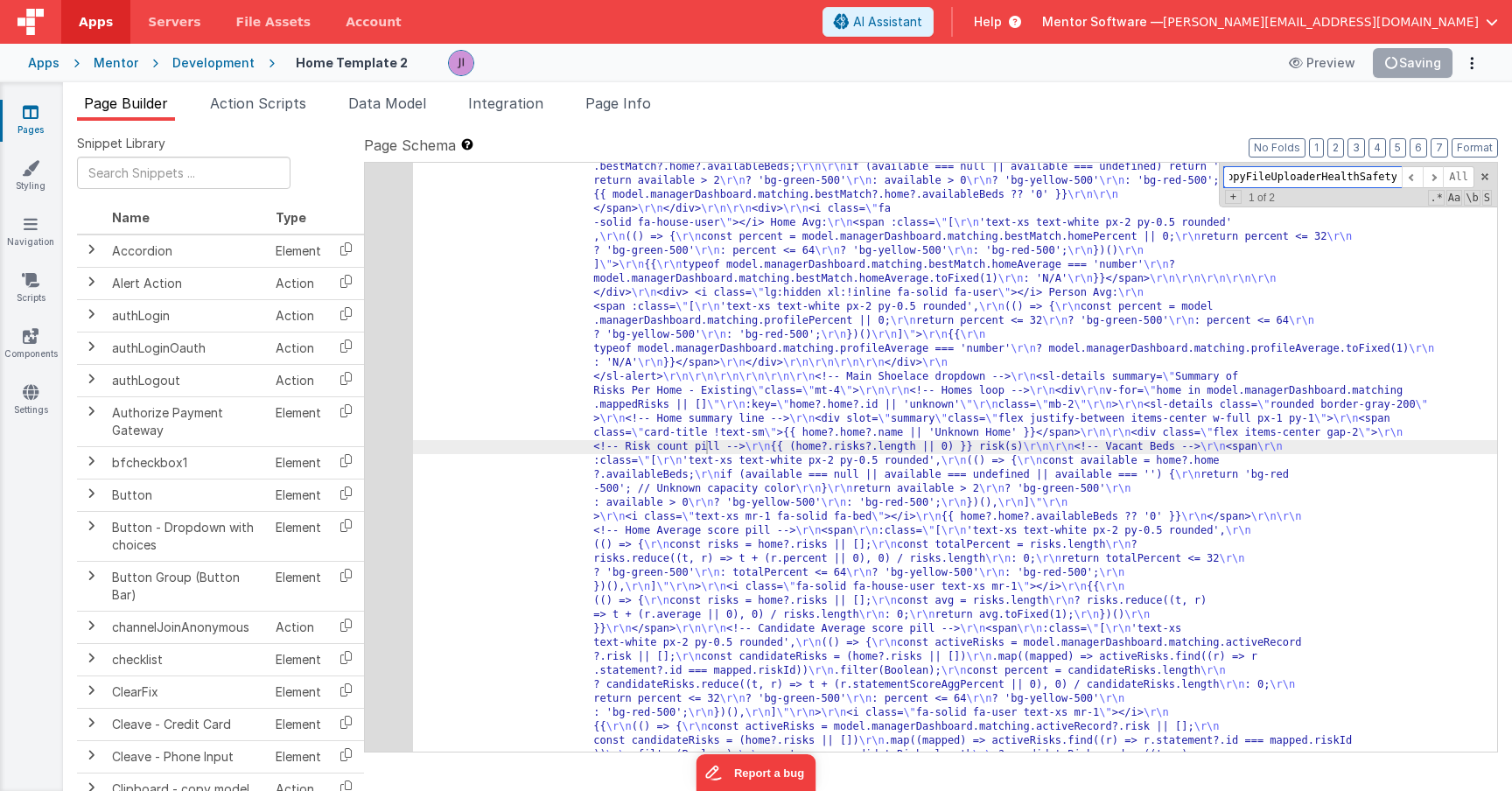
paste input "<!-- Add Button --> <button v-if="model.editMode==task.id" @click="model.uppyOp…"
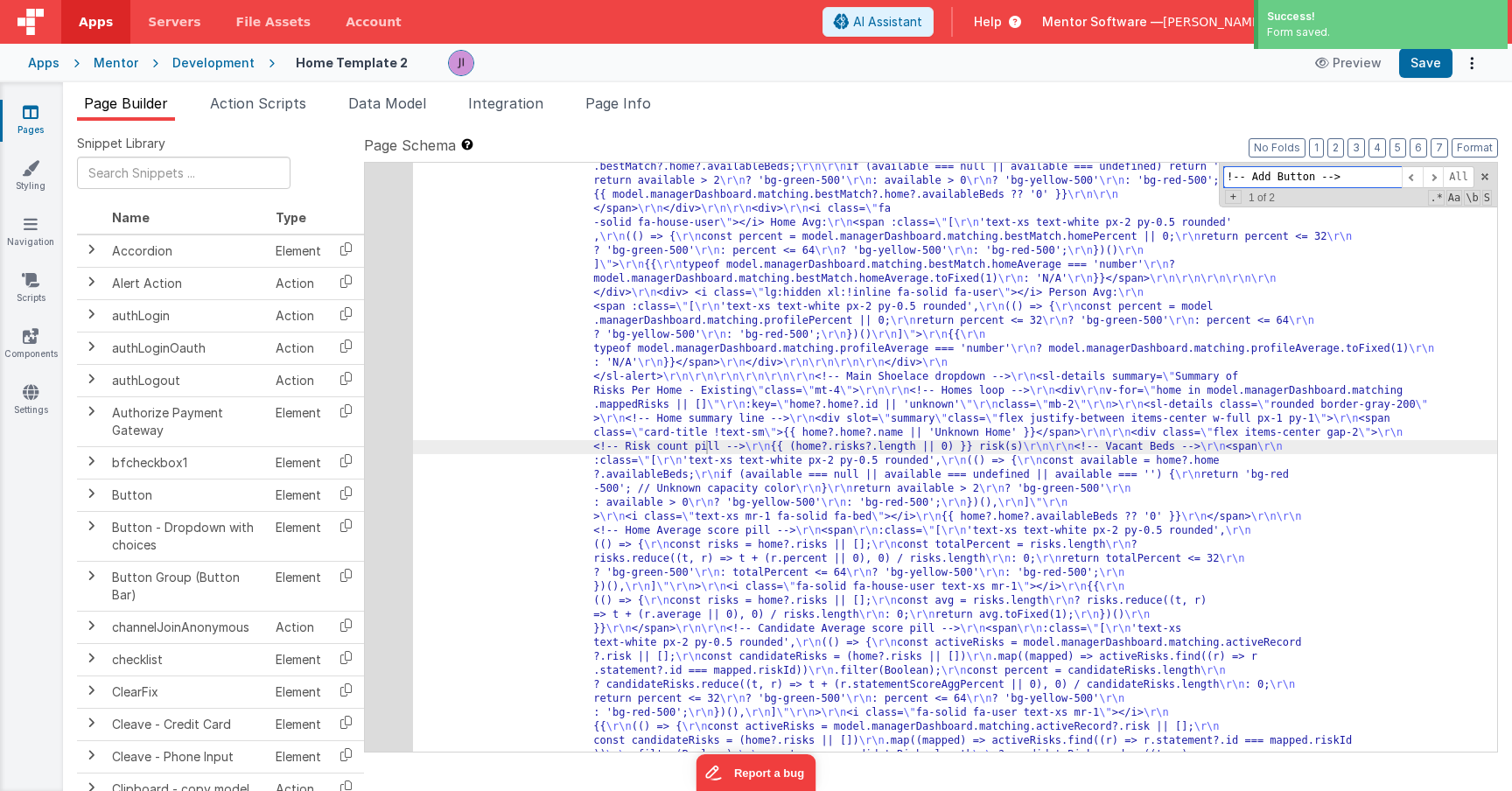
scroll to position [0, 4552]
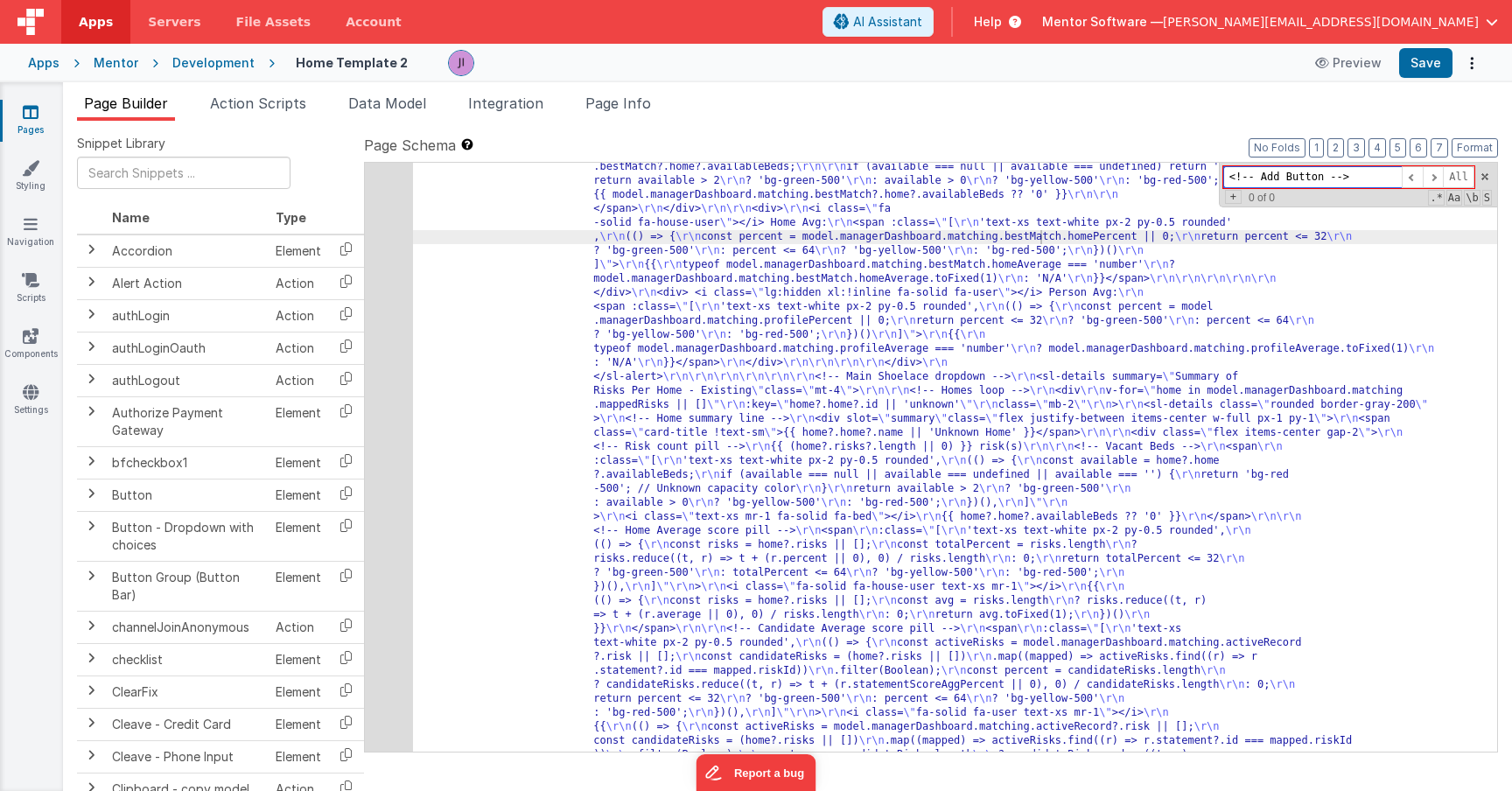
paste input "uppyFileUploaderHealthSafety"
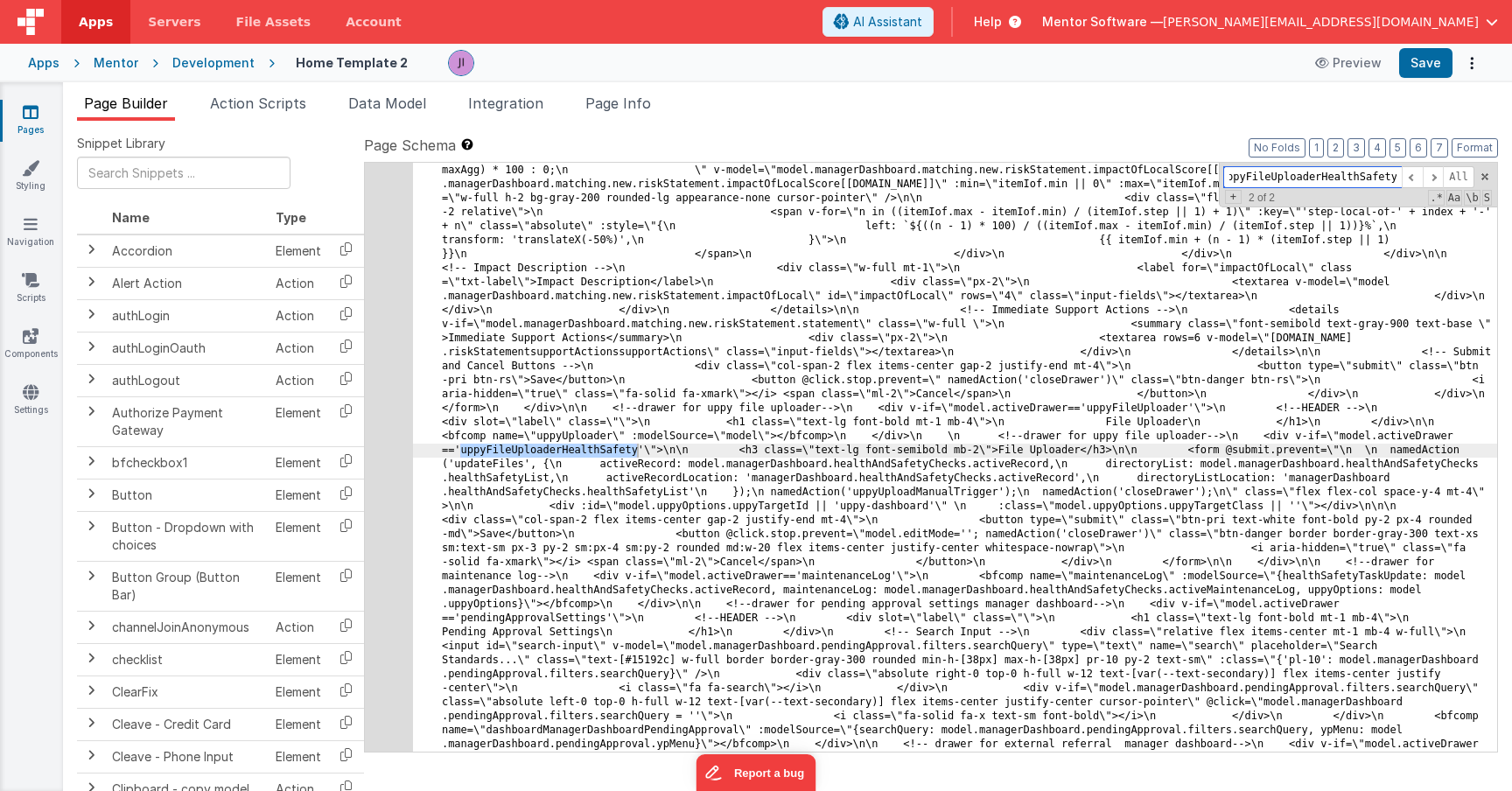
scroll to position [27516, 0]
type input "uppyFileUploaderHealthSafety"
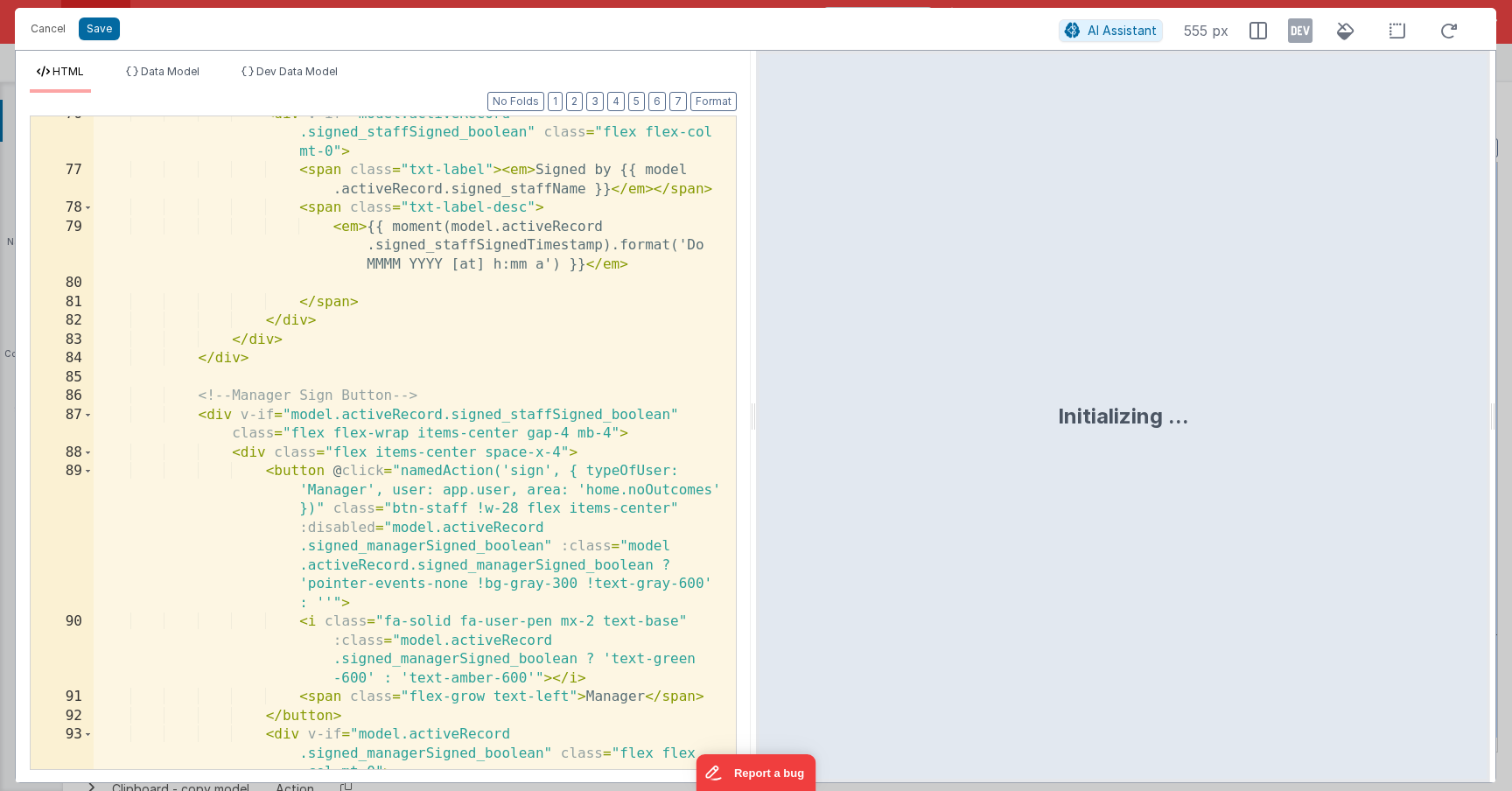
scroll to position [881, 0]
click at [479, 448] on div "< div v-if = "model.activeRecord .signed_staffSigned_boolean" class = "flex fle…" at bounding box center [408, 488] width 629 height 766
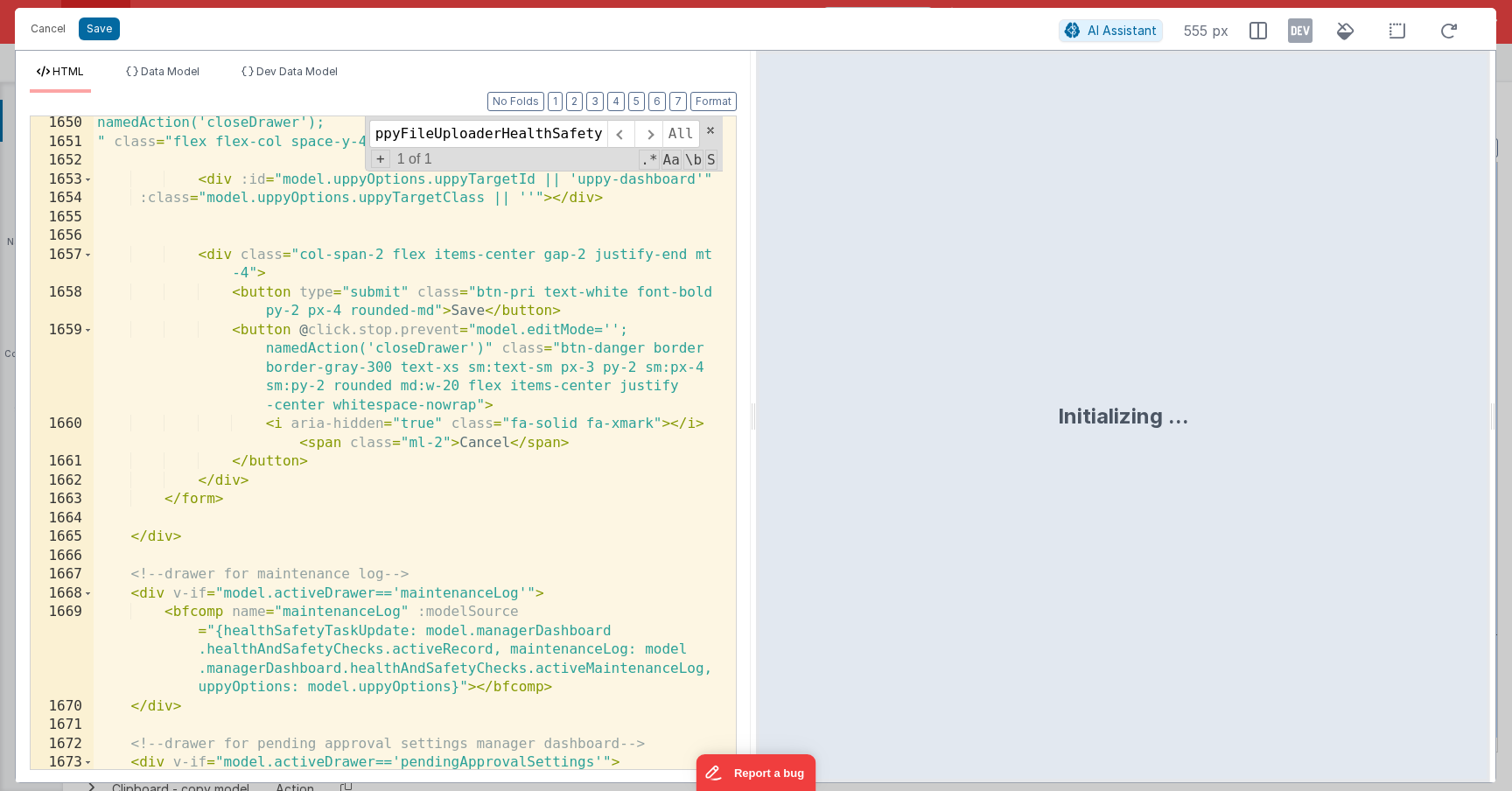
scroll to position [25206, 0]
type input "uppyFileUploaderHealthSafety"
click at [52, 24] on button "Cancel" at bounding box center [48, 28] width 52 height 24
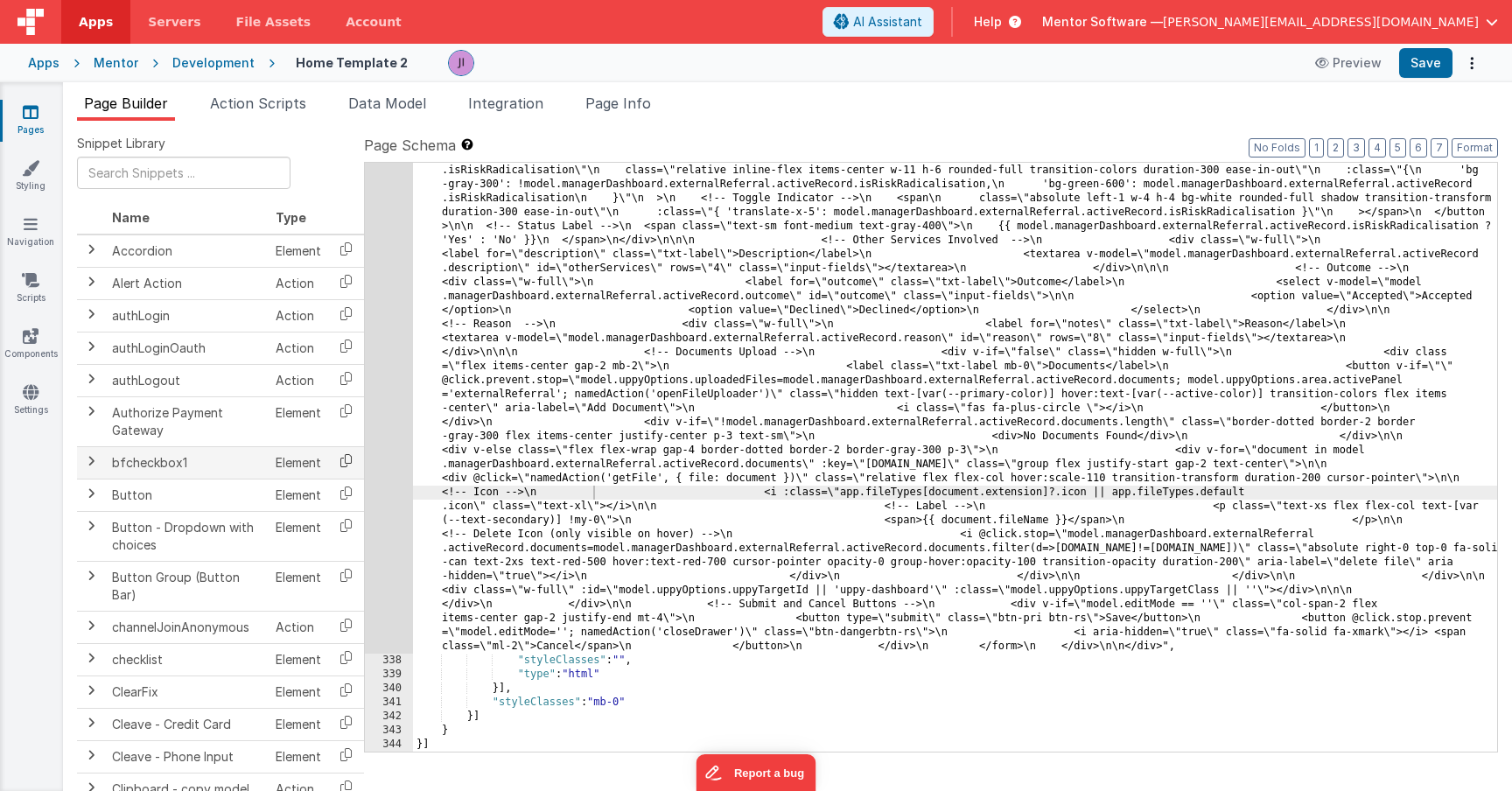
click at [358, 464] on icon at bounding box center [346, 460] width 36 height 27
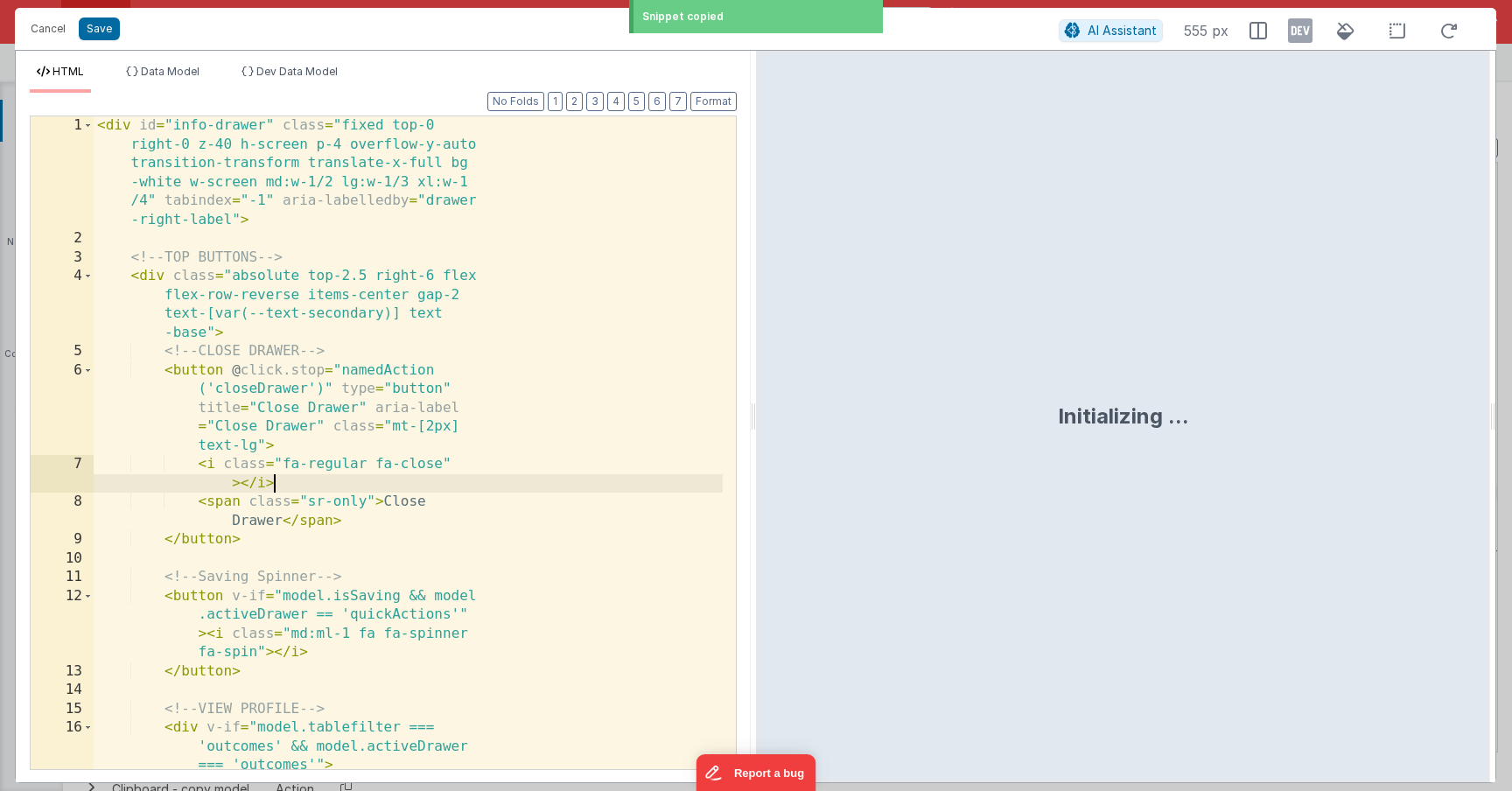
click at [390, 463] on div "< div id = "info-drawer" class = "fixed top-0 right-0 z-40 h-screen p-4 overflo…" at bounding box center [408, 603] width 629 height 973
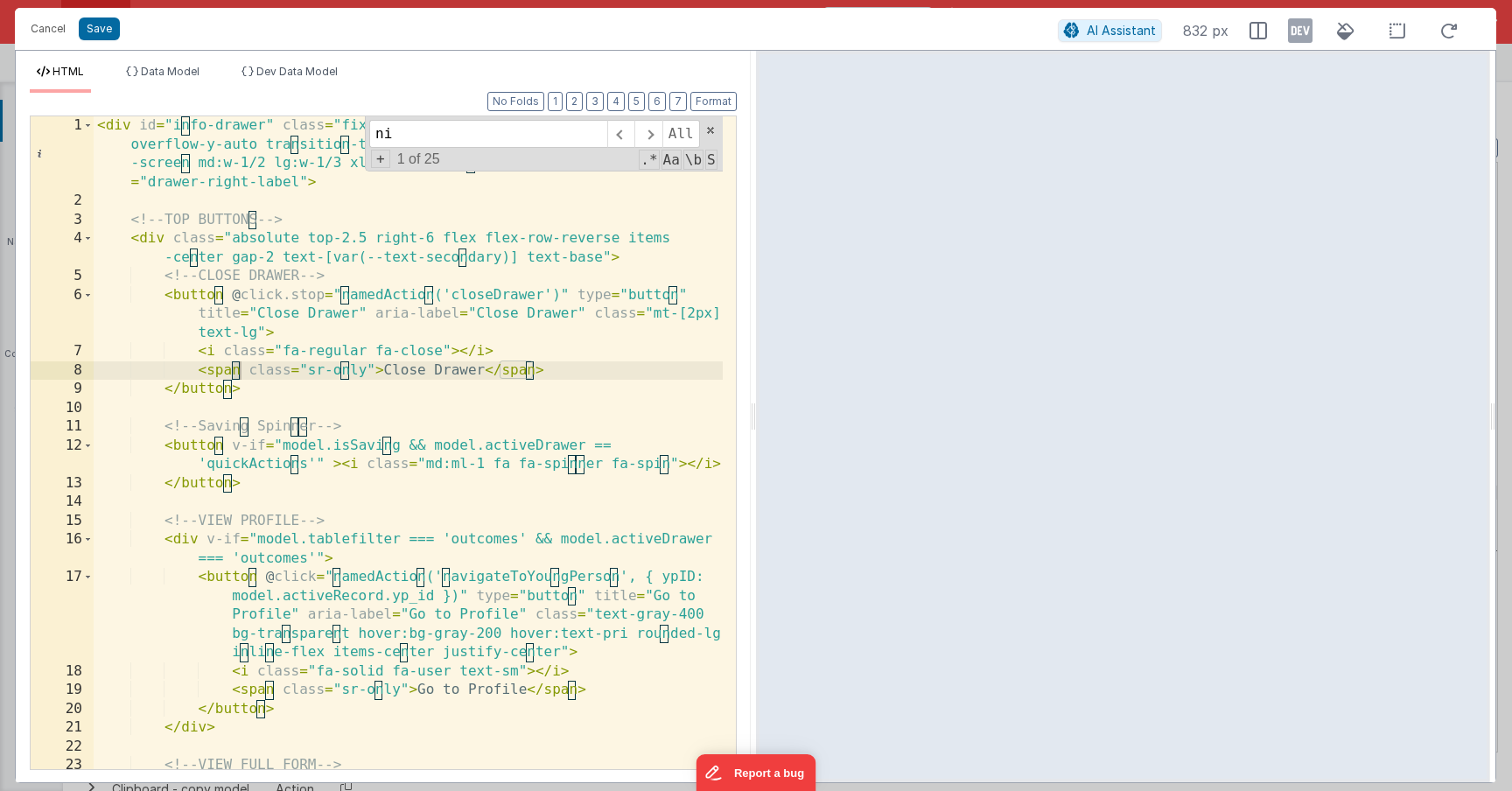
scroll to position [2168, 0]
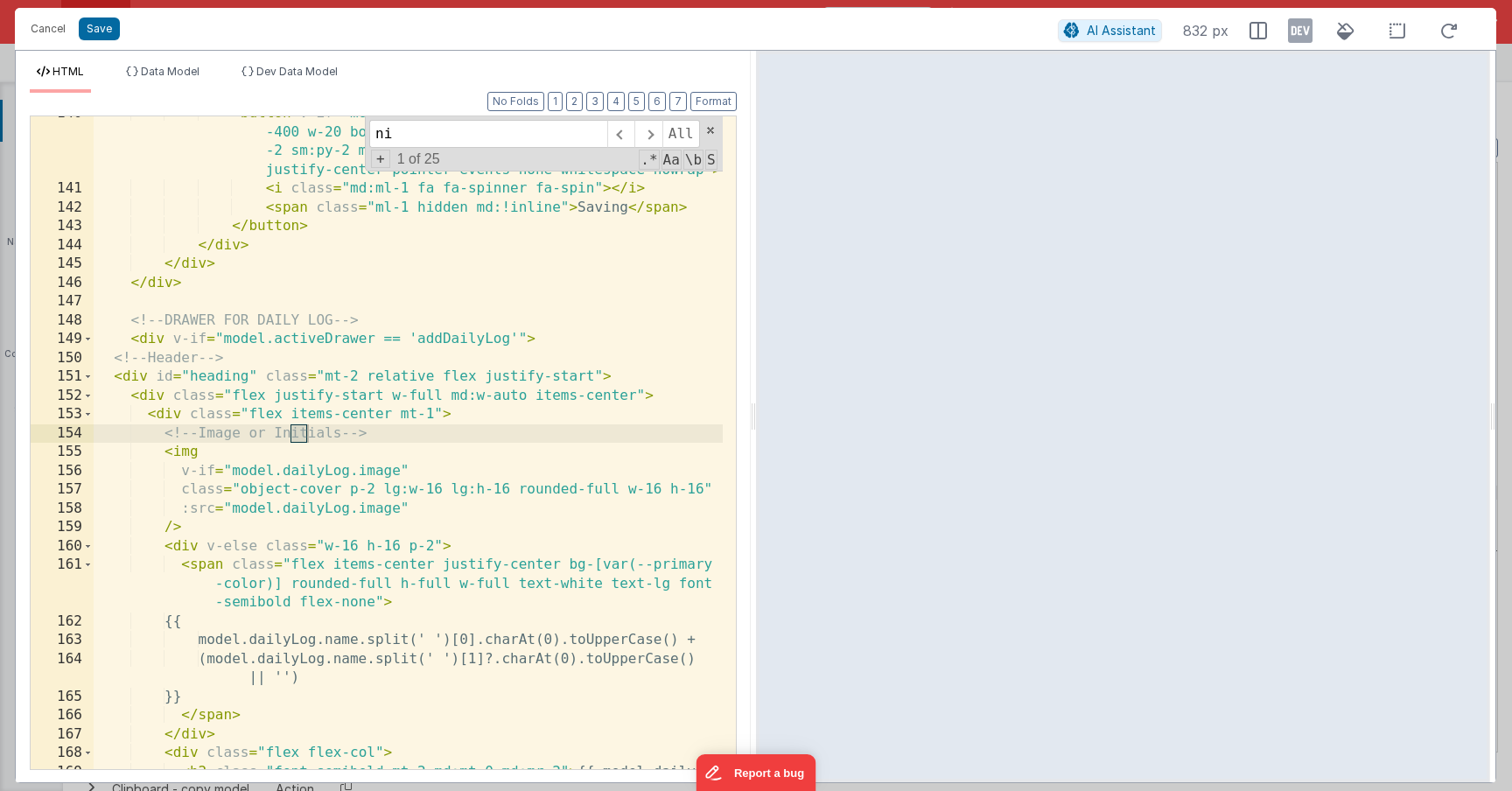
type input "n"
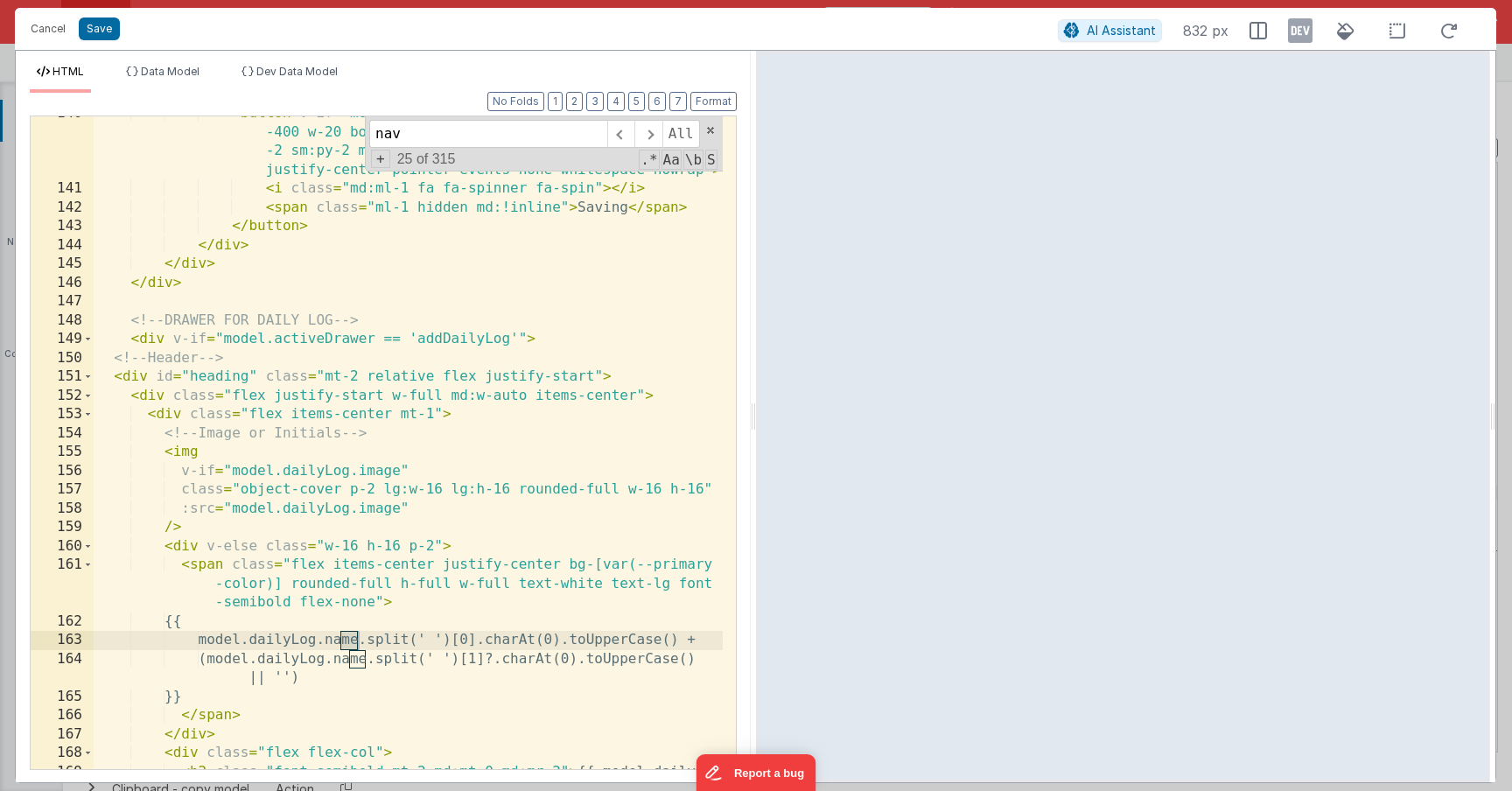
scroll to position [66, 0]
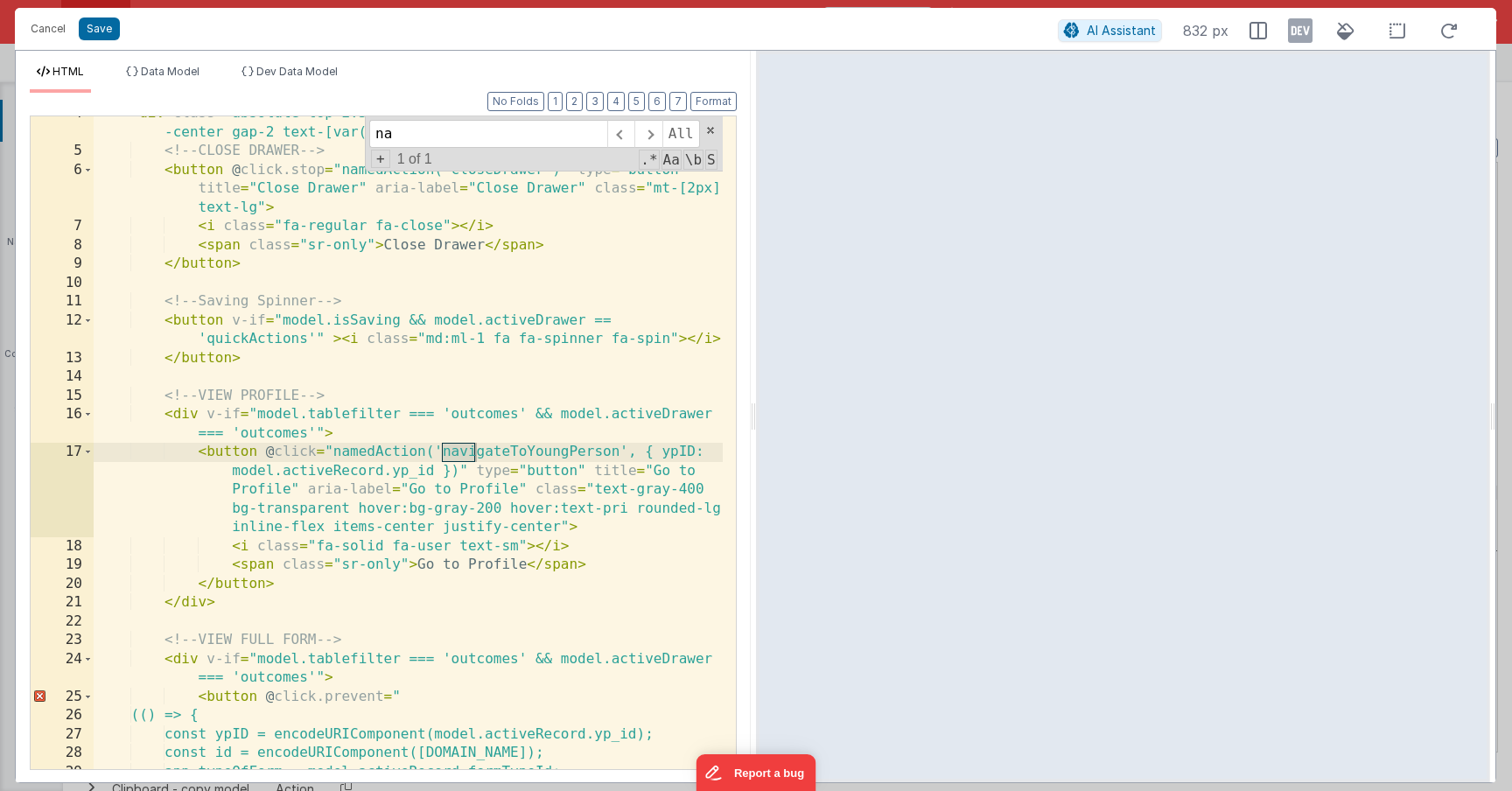
type input "n"
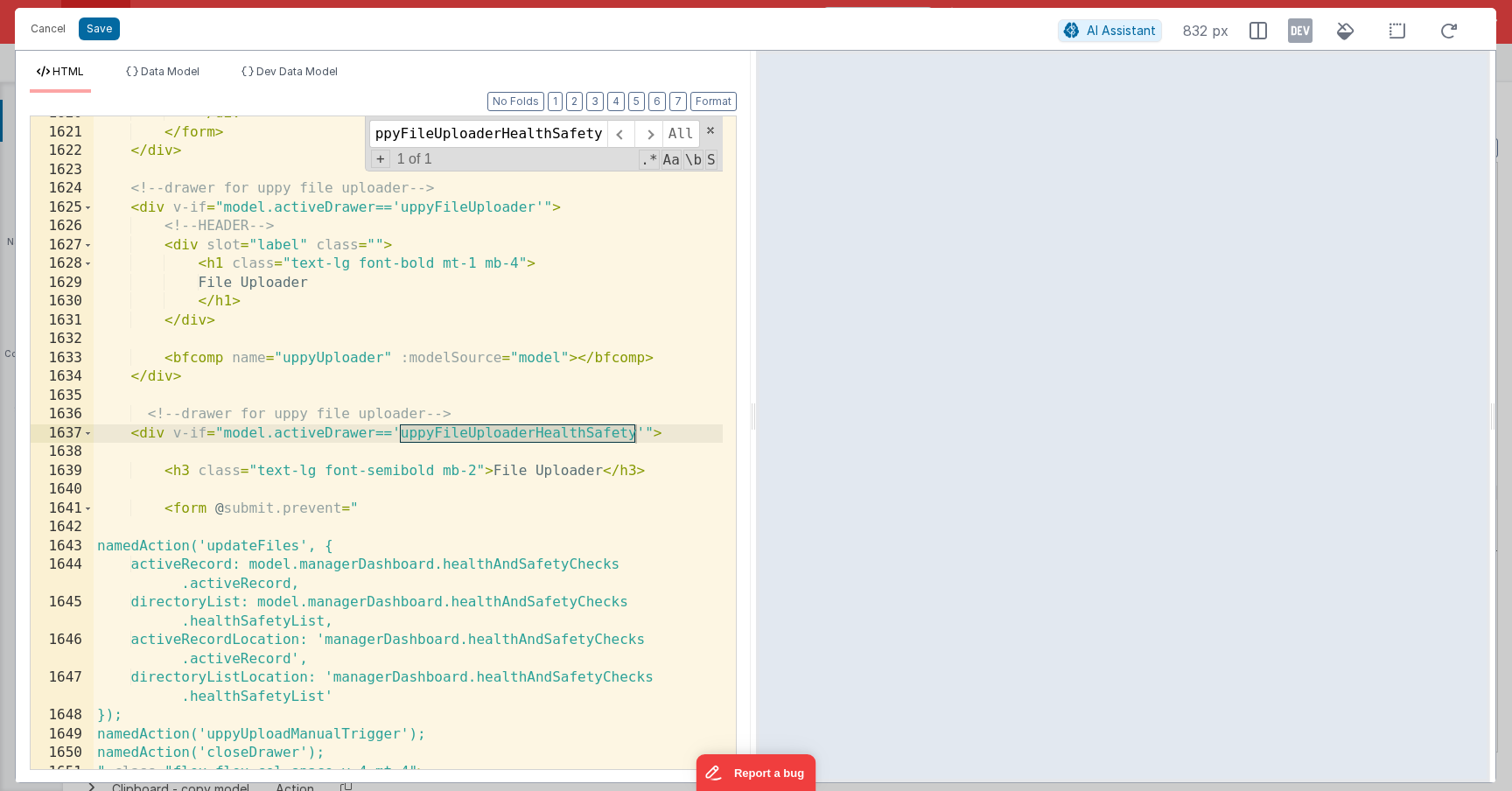
type input "uppyFileUploaderHealthSafety"
click at [439, 470] on div "</ div > </ form > </ div > <!-- drawer for uppy file uploader --> < div v-if =…" at bounding box center [408, 450] width 629 height 690
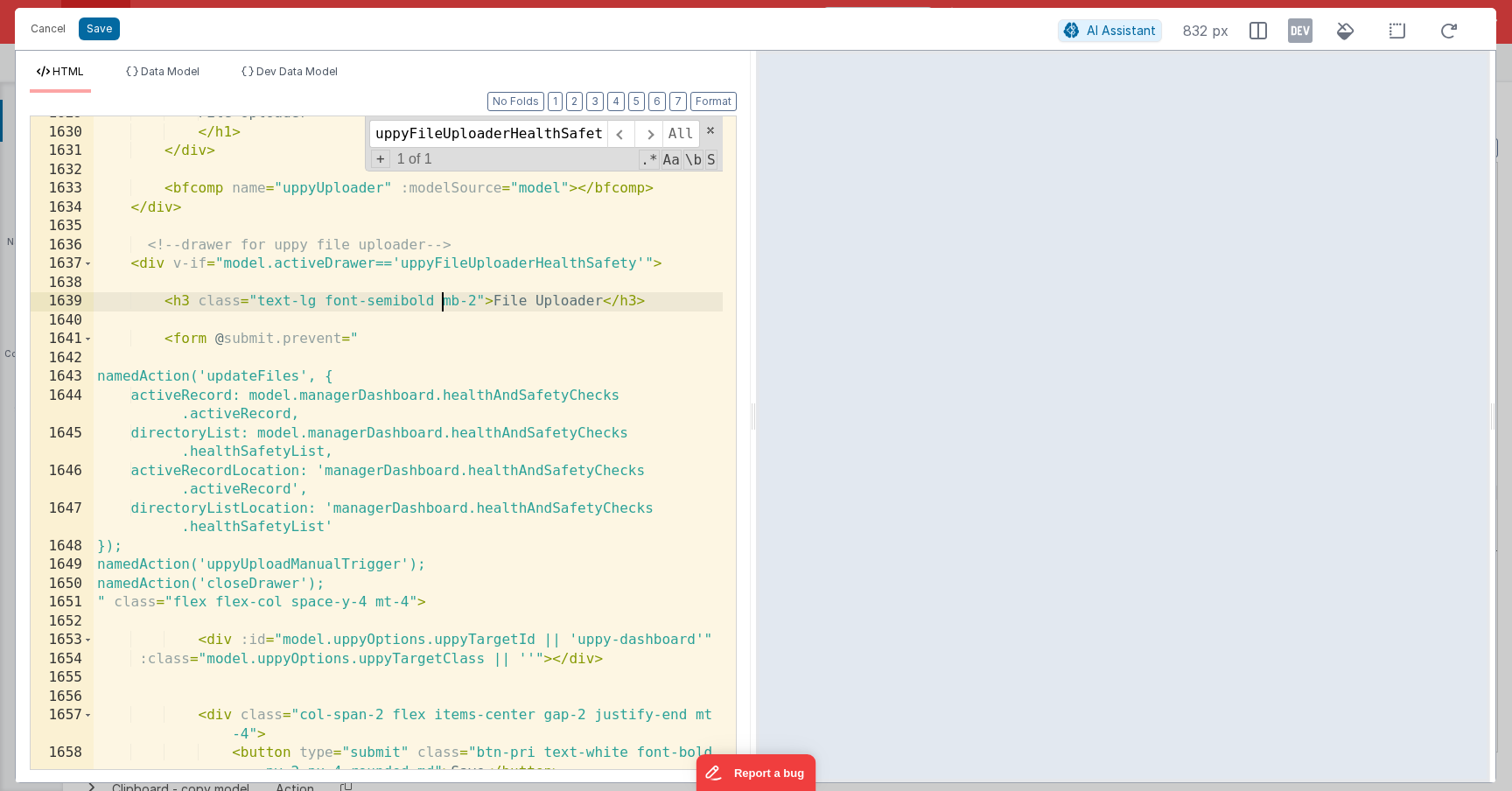
scroll to position [24972, 0]
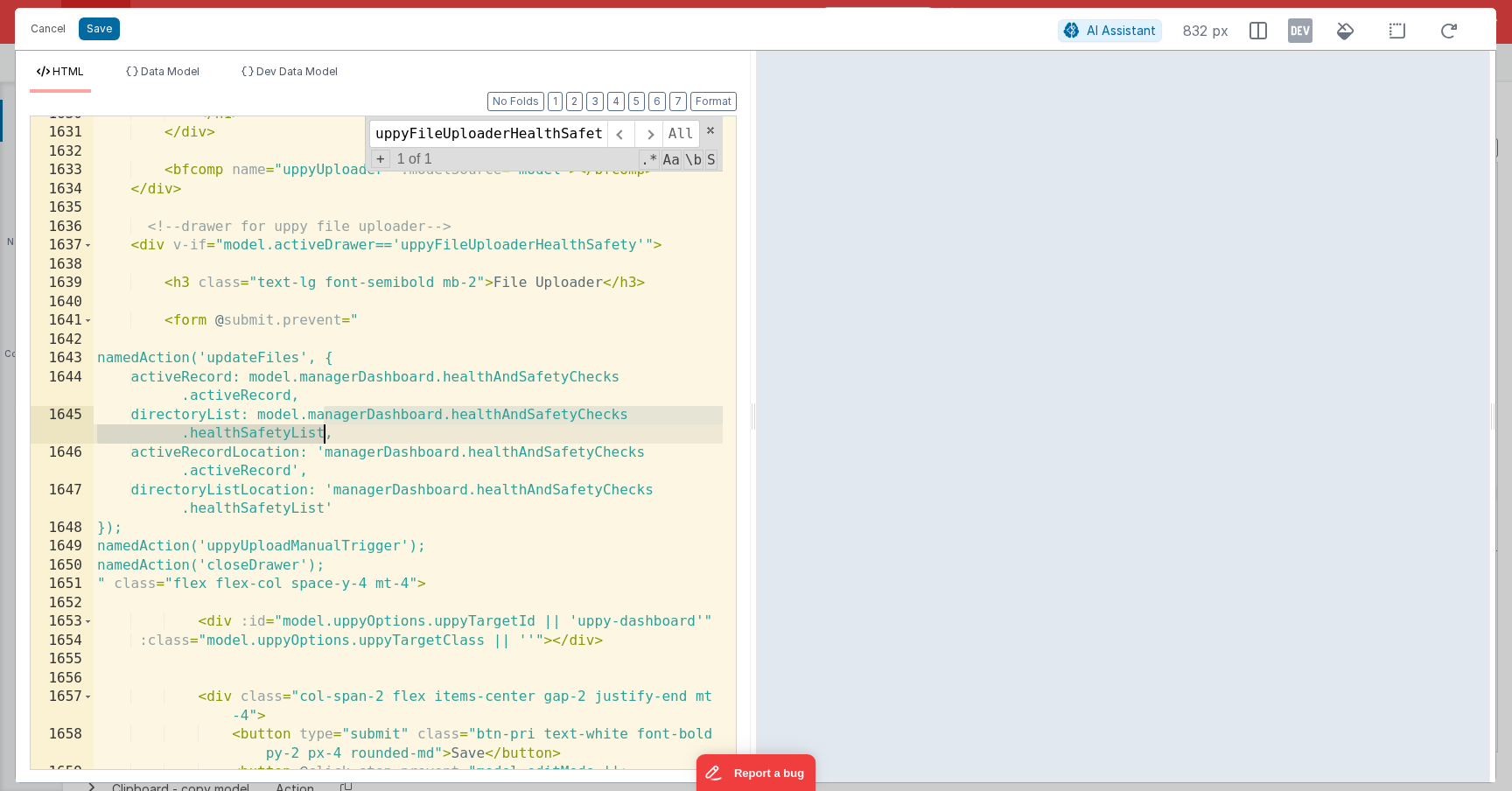
drag, startPoint x: 326, startPoint y: 415, endPoint x: 322, endPoint y: 433, distance: 18.4
click at [322, 434] on div "</ h1 > </ div > < bfcomp name = "uppyUploader" :modelSource = "model" > </ bfc…" at bounding box center [408, 488] width 629 height 766
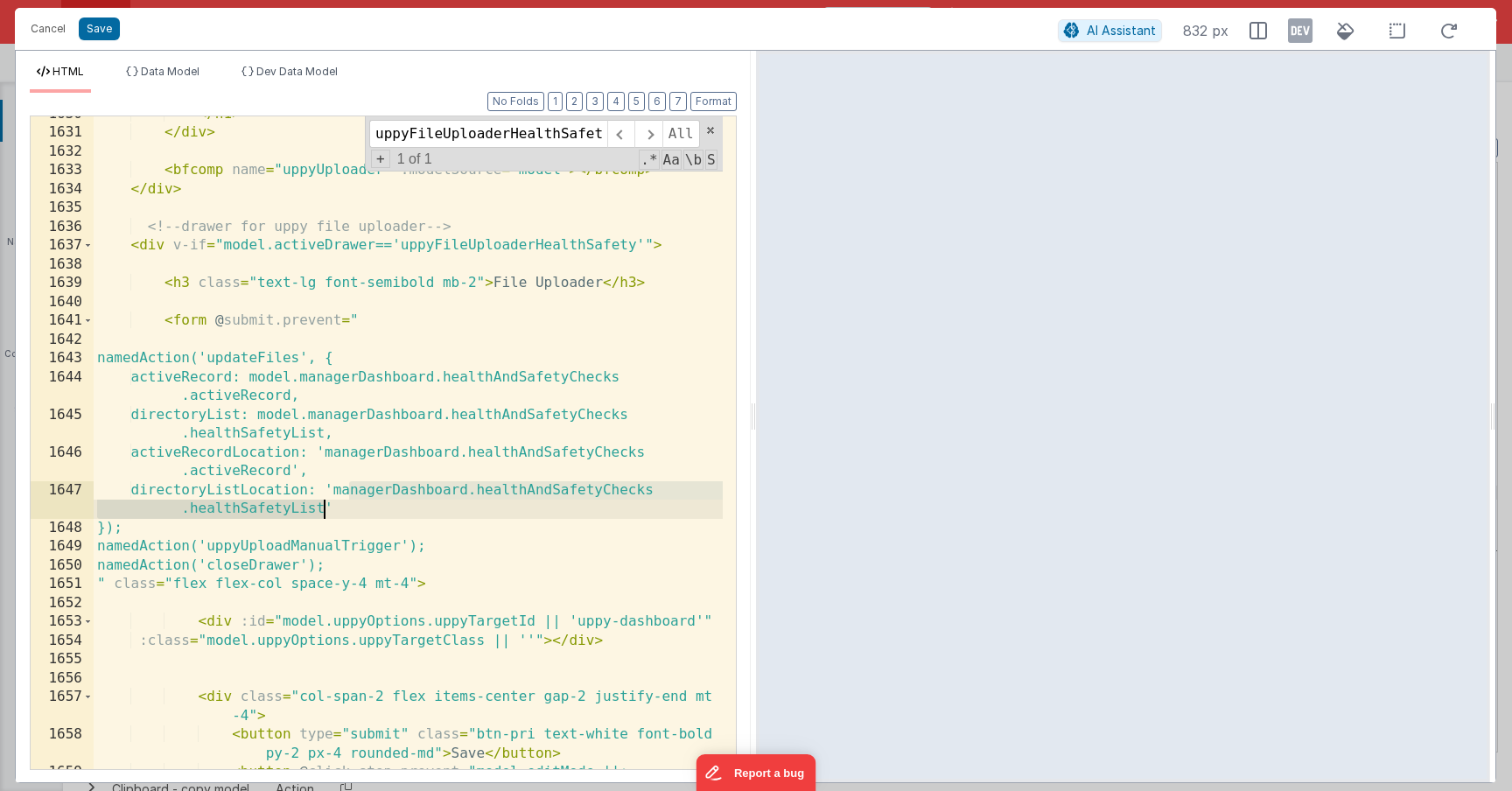
drag, startPoint x: 350, startPoint y: 491, endPoint x: 321, endPoint y: 509, distance: 34.1
click at [321, 509] on div "</ h1 > </ div > < bfcomp name = "uppyUploader" :modelSource = "model" > </ bfc…" at bounding box center [408, 488] width 629 height 766
click at [351, 545] on div "</ h1 > </ div > < bfcomp name = "uppyUploader" :modelSource = "model" > </ bfc…" at bounding box center [408, 488] width 629 height 766
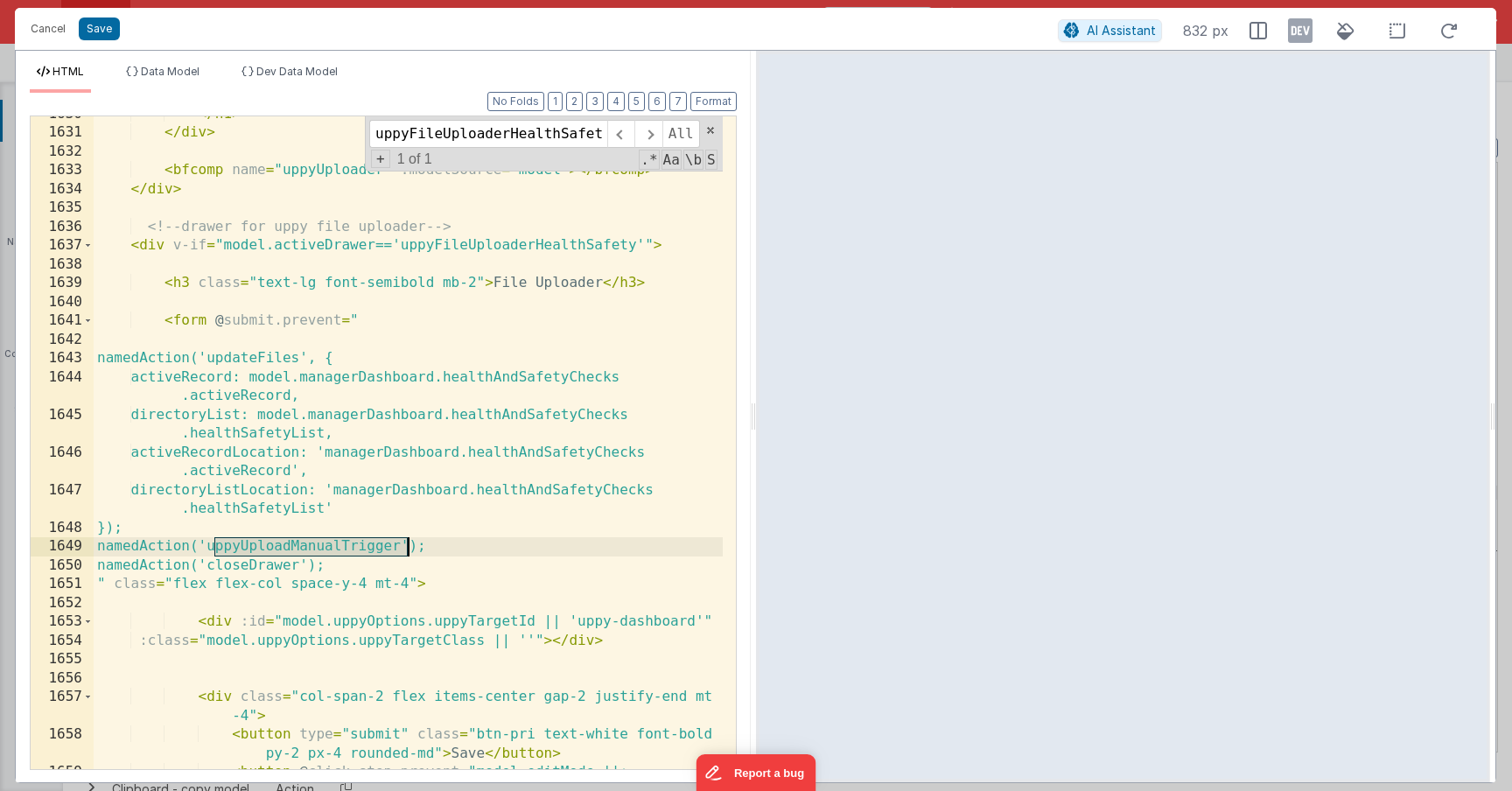
click at [351, 545] on div "</ h1 > </ div > < bfcomp name = "uppyUploader" :modelSource = "model" > </ bfc…" at bounding box center [408, 488] width 629 height 766
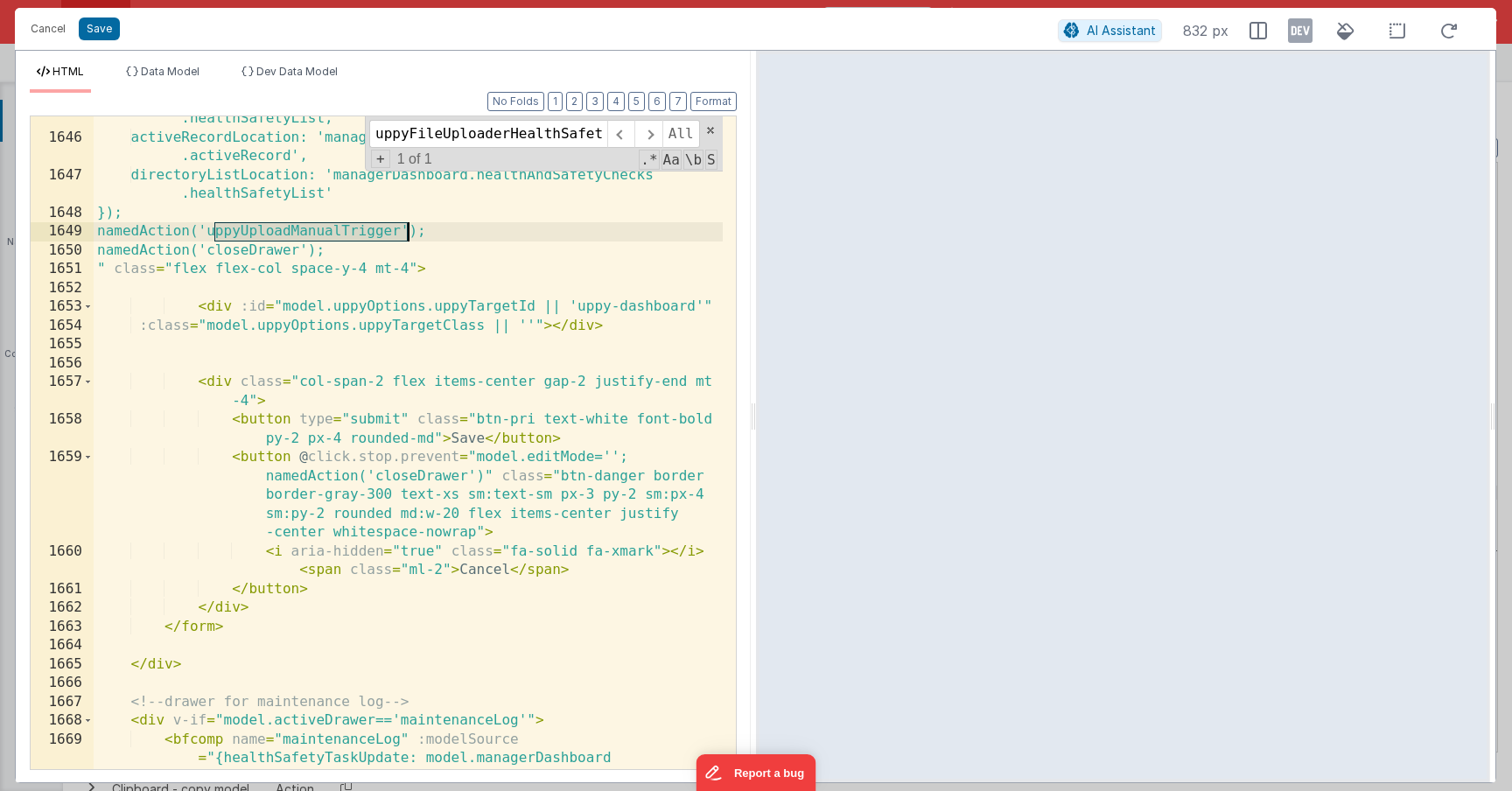
scroll to position [25111, 0]
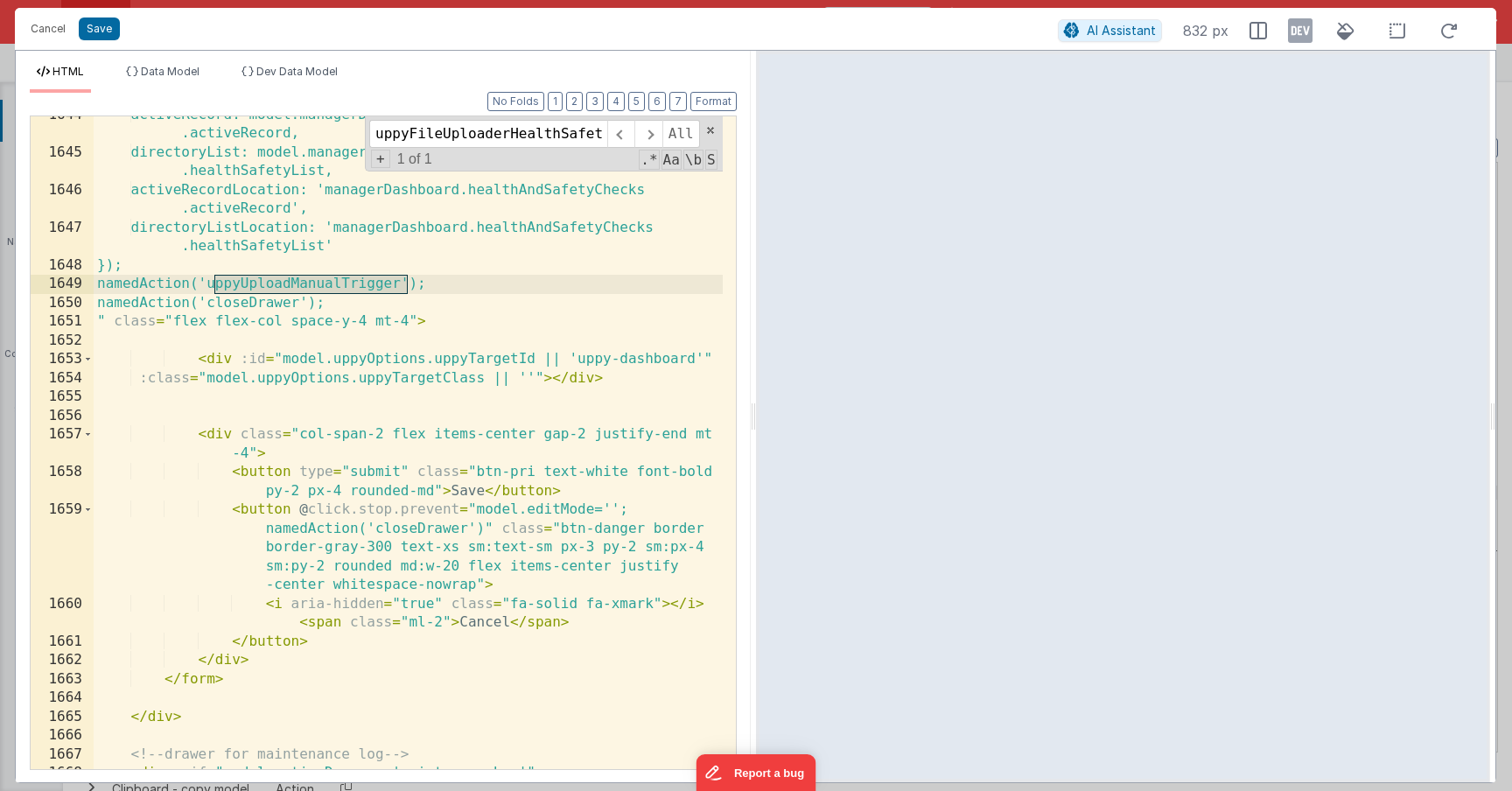
click at [320, 340] on div "activeRecord: model.managerDashboard.healthAndSafetyChecks .activeRecord, direc…" at bounding box center [408, 461] width 629 height 710
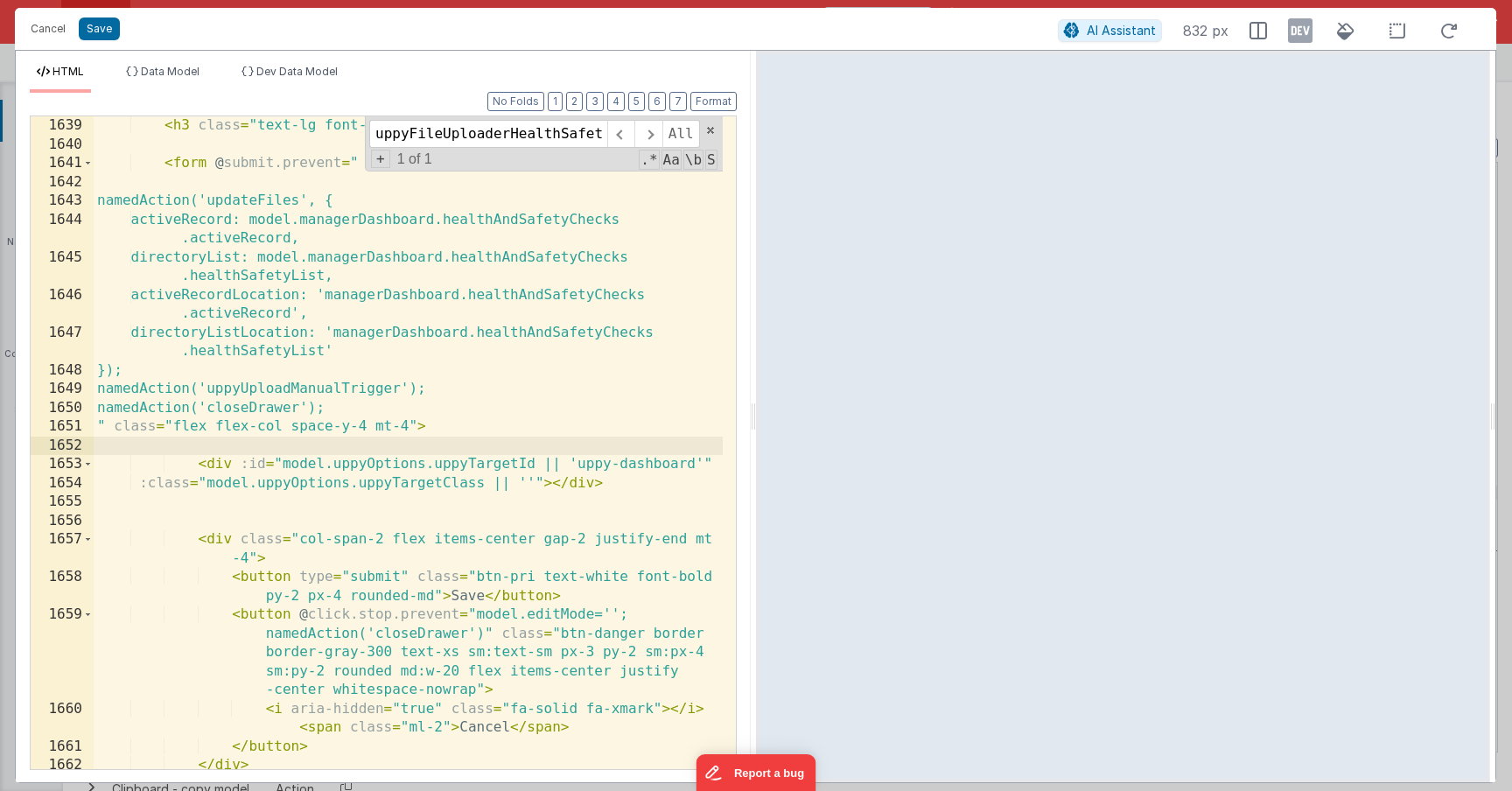
scroll to position [25028, 0]
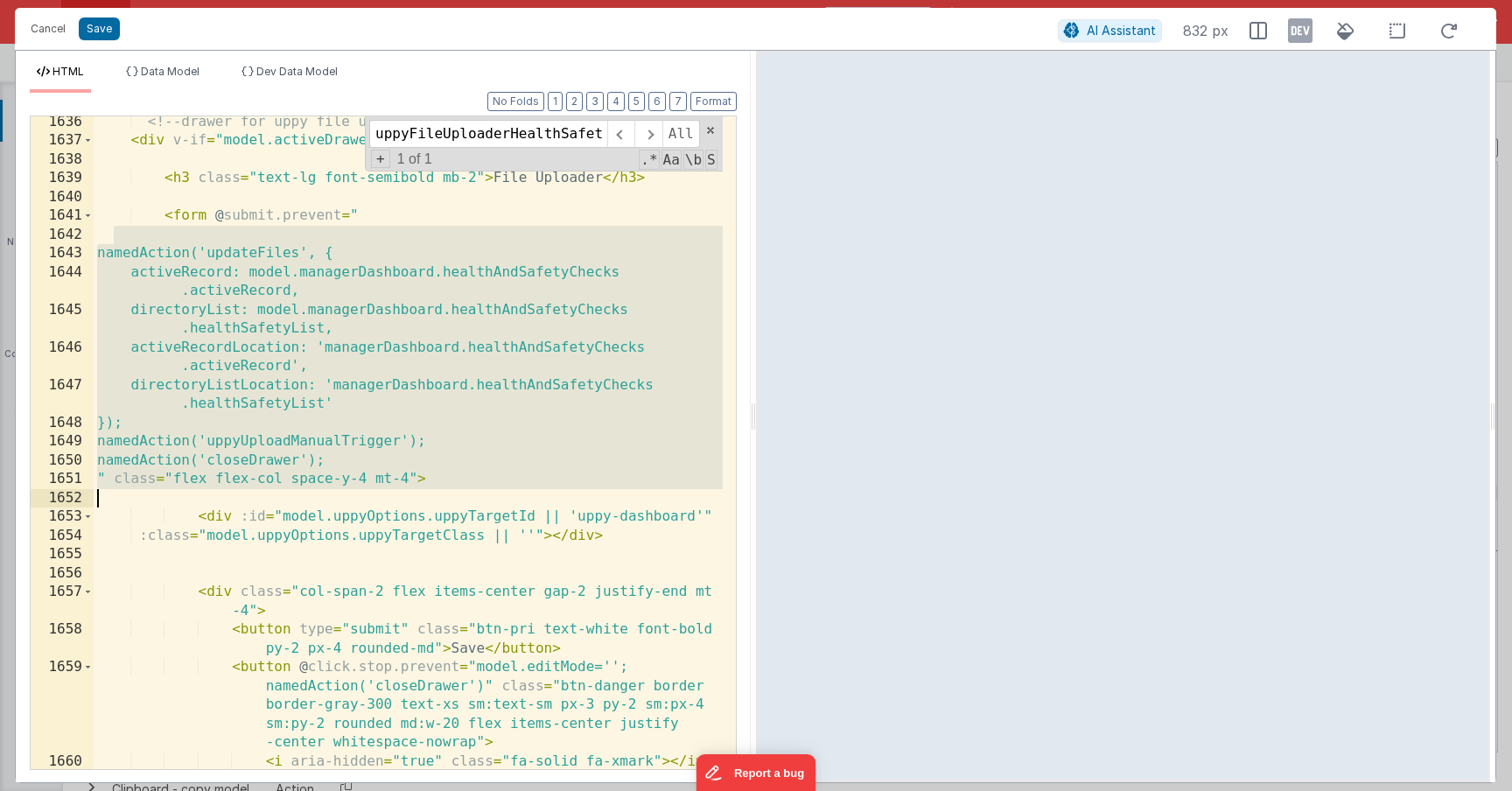
drag, startPoint x: 203, startPoint y: 239, endPoint x: 533, endPoint y: 491, distance: 415.2
click at [533, 491] on div "<!-- drawer for uppy file uploader --> < div v-if = "model.activeDrawer=='uppyF…" at bounding box center [408, 468] width 629 height 710
click at [251, 367] on div "<!-- drawer for uppy file uploader --> < div v-if = "model.activeDrawer=='uppyF…" at bounding box center [408, 468] width 629 height 710
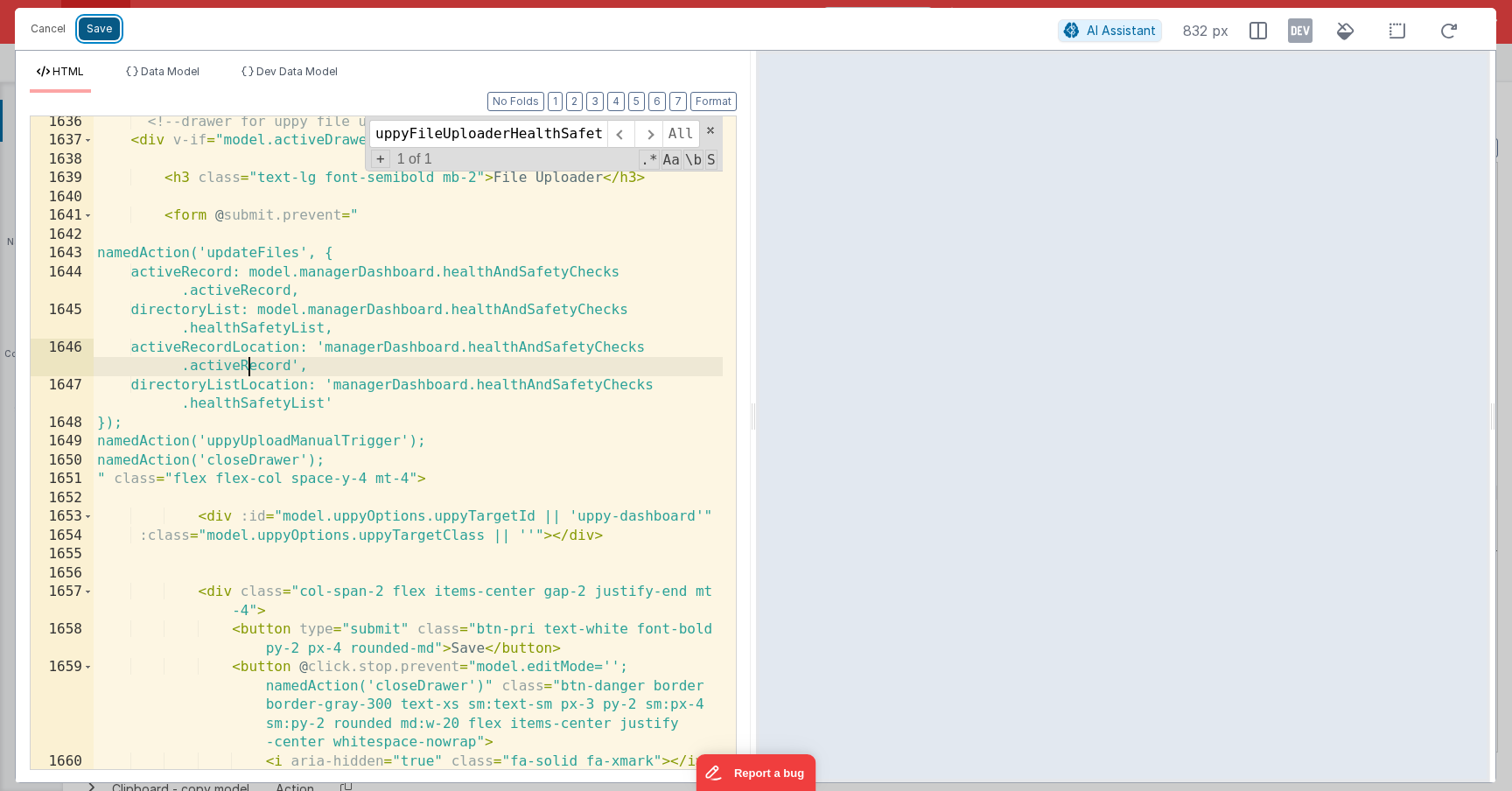
click at [100, 32] on button "Save" at bounding box center [99, 28] width 41 height 23
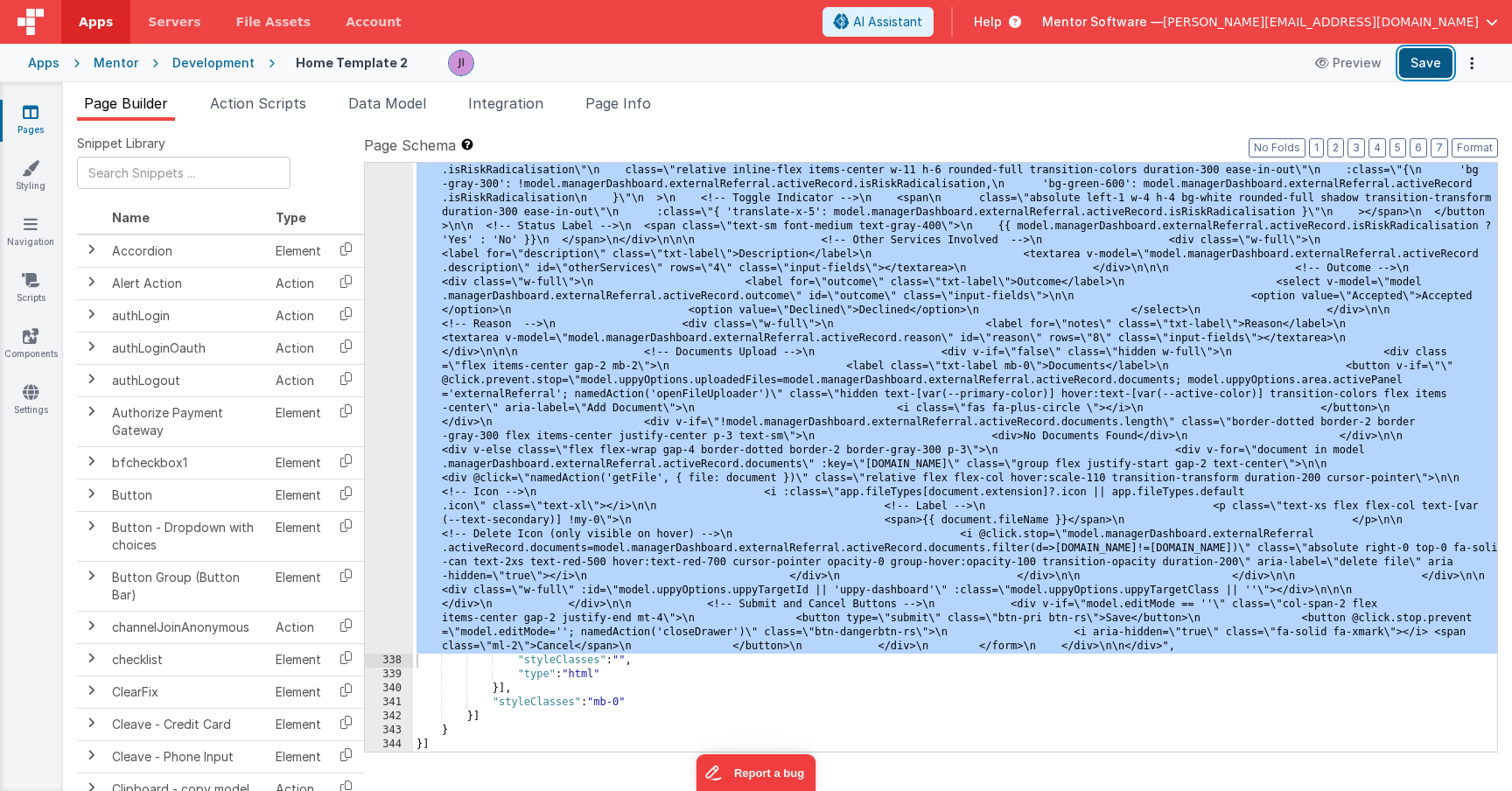
click at [1435, 57] on button "Save" at bounding box center [1425, 62] width 53 height 30
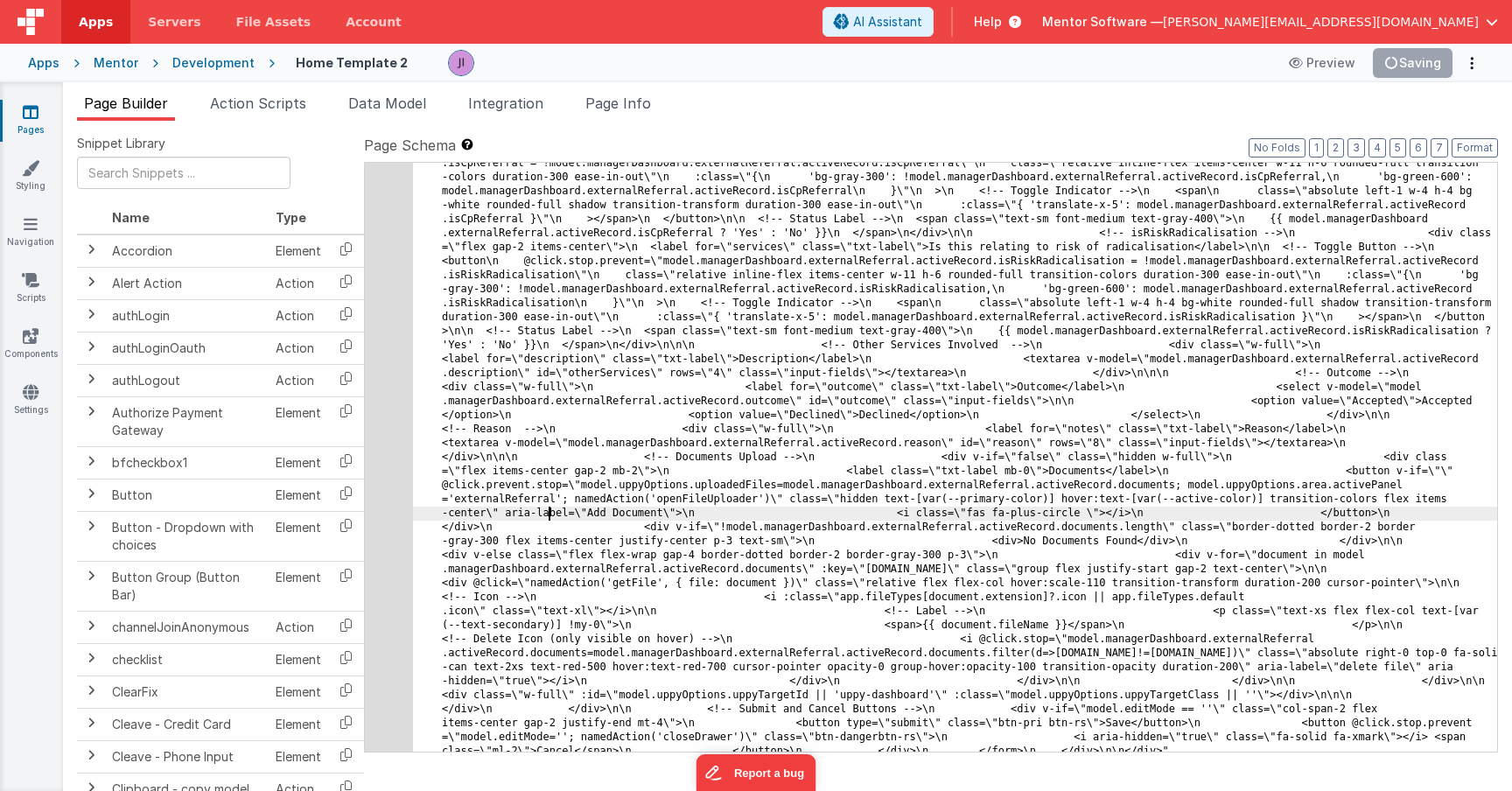
scroll to position [27984, 0]
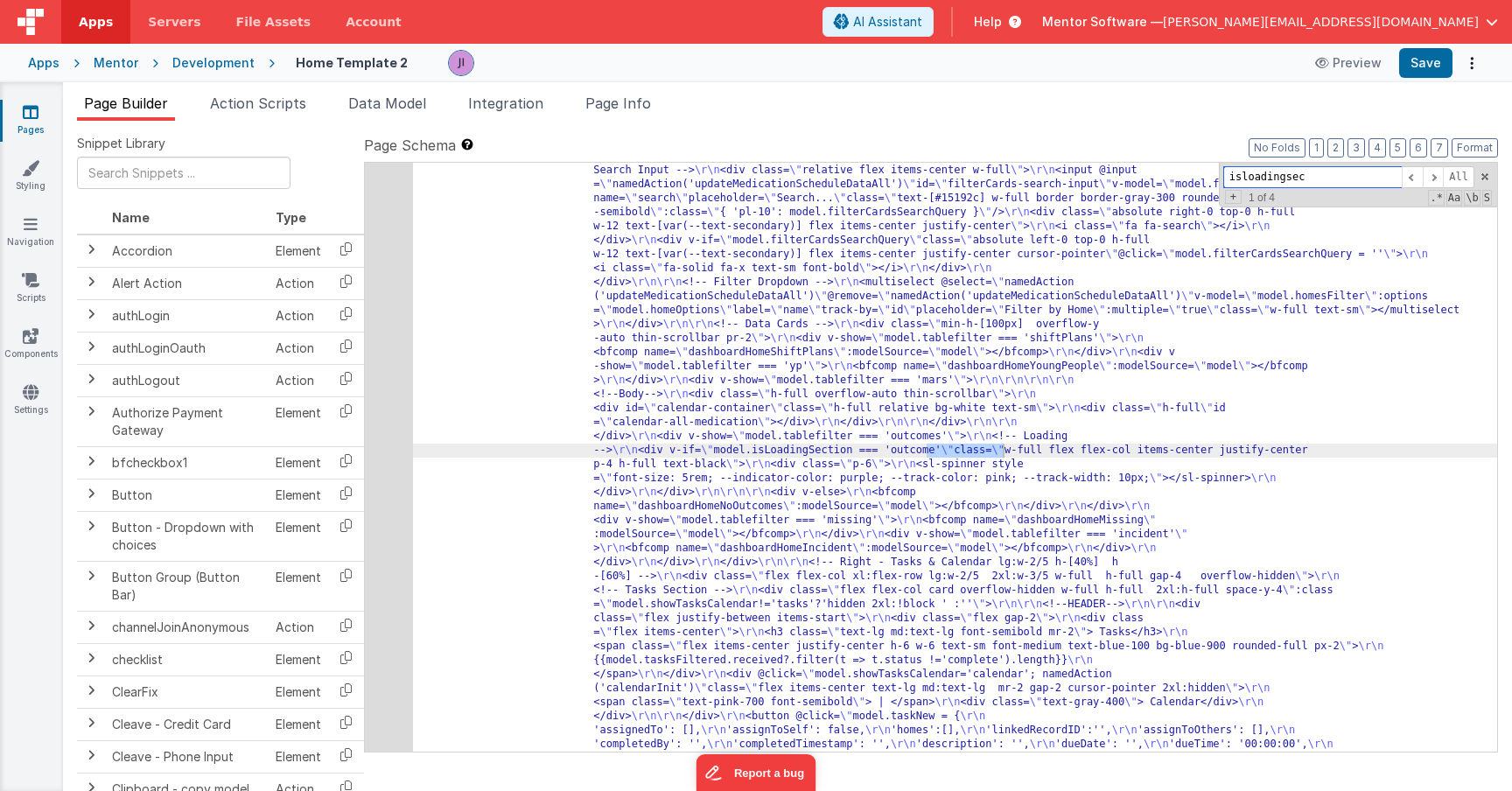
scroll to position [13056, 0]
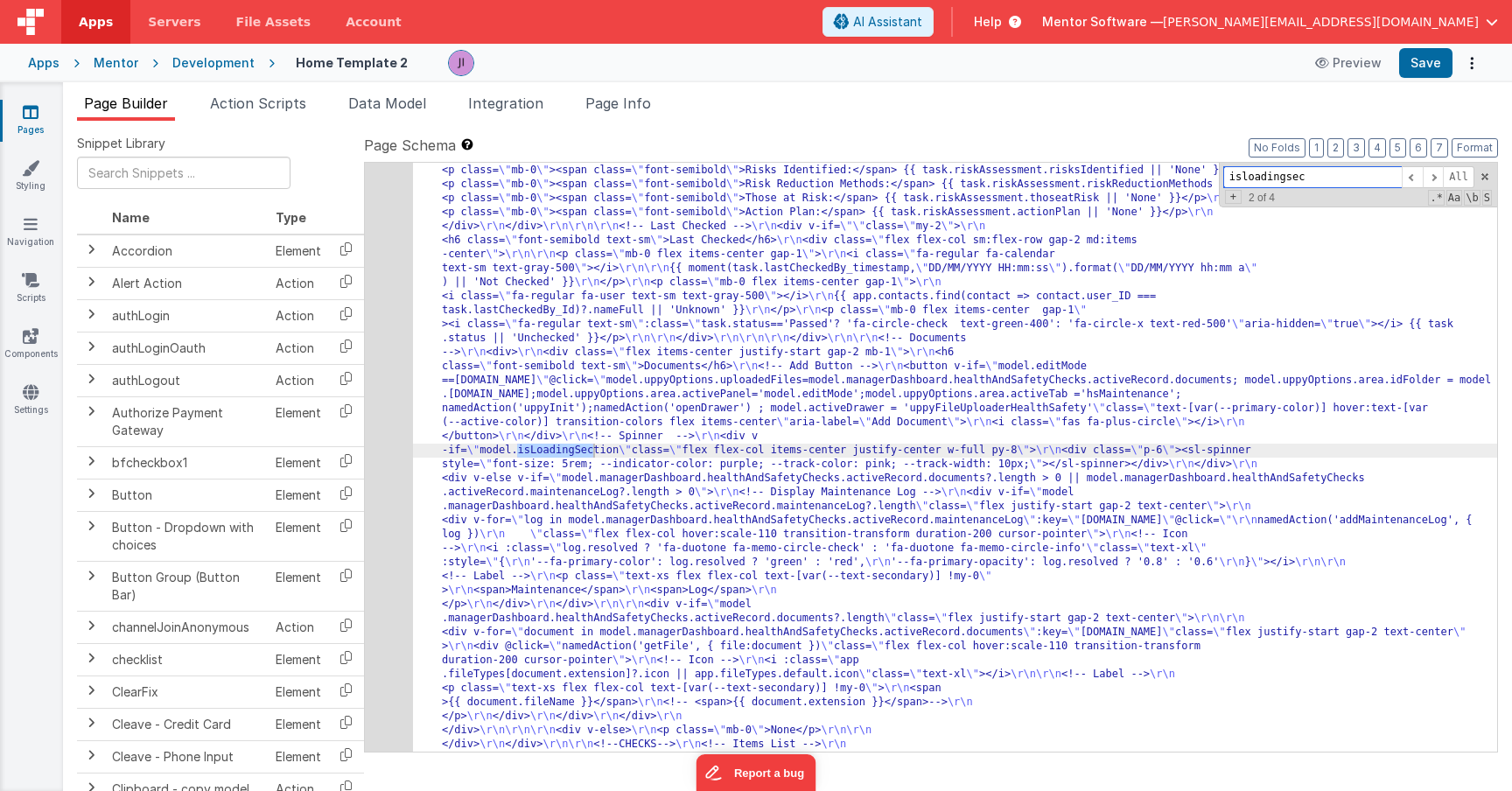
type input "isloadingsec"
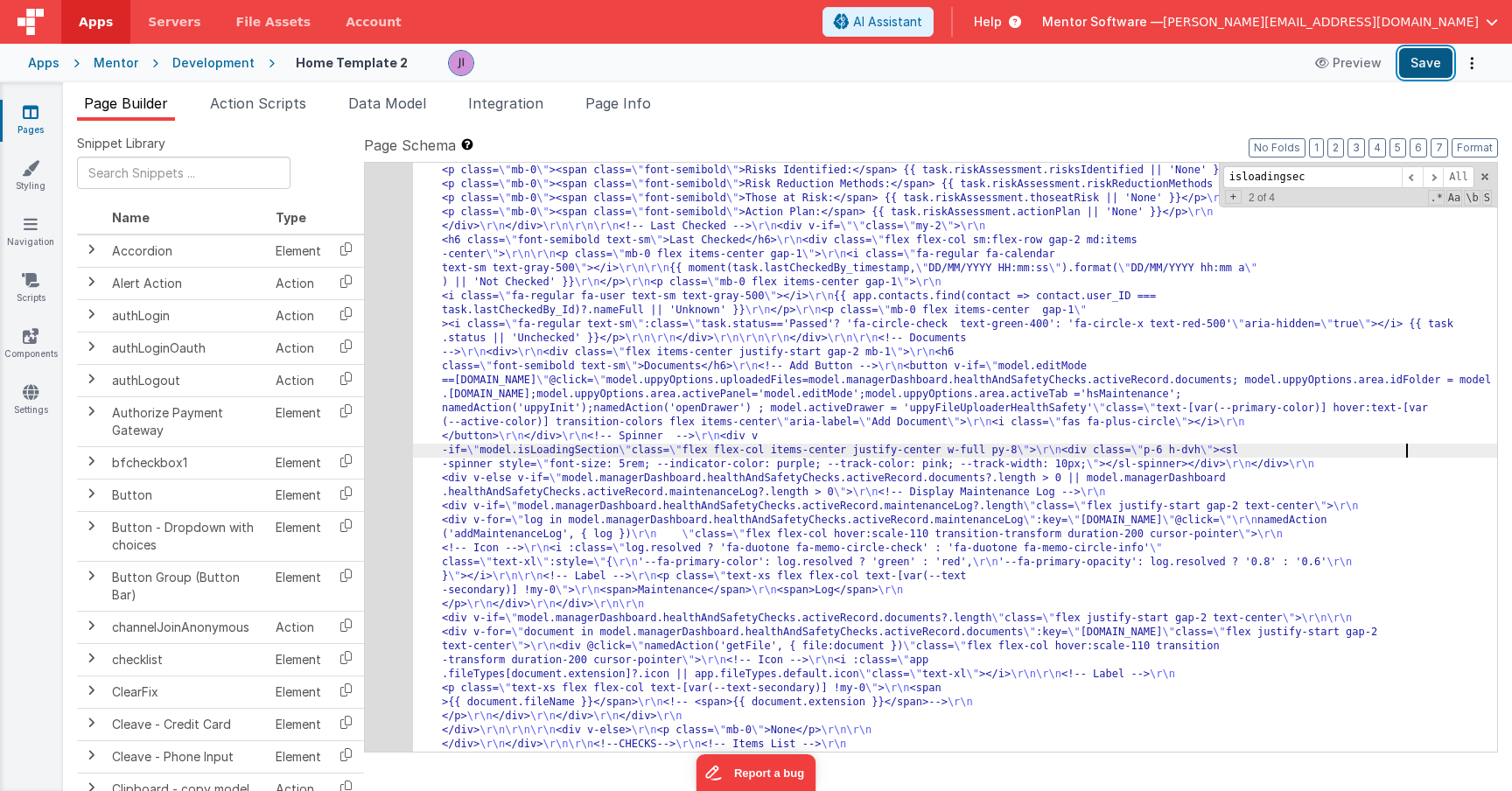
click at [1411, 75] on button "Save" at bounding box center [1425, 62] width 53 height 30
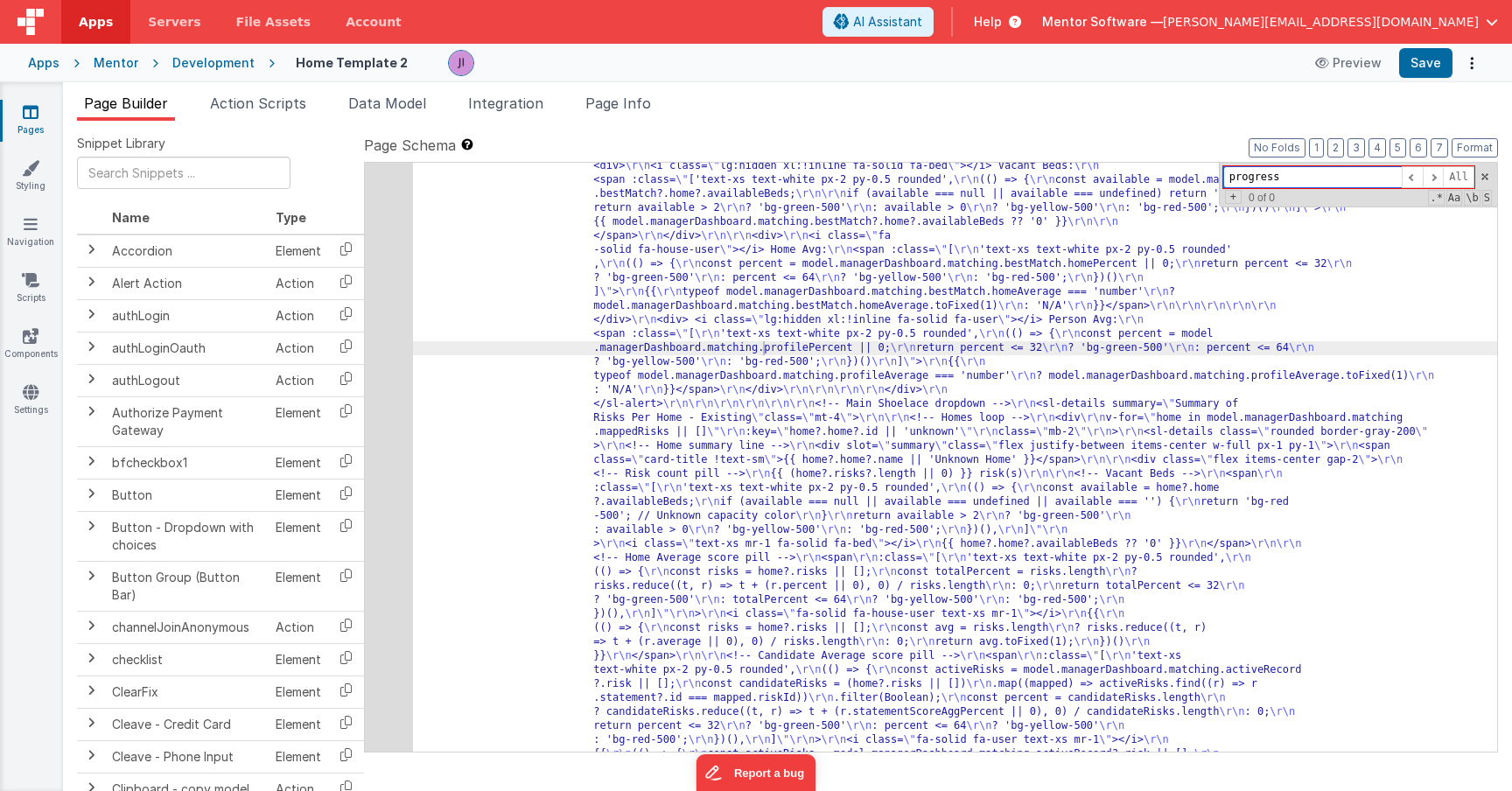
scroll to position [16717, 0]
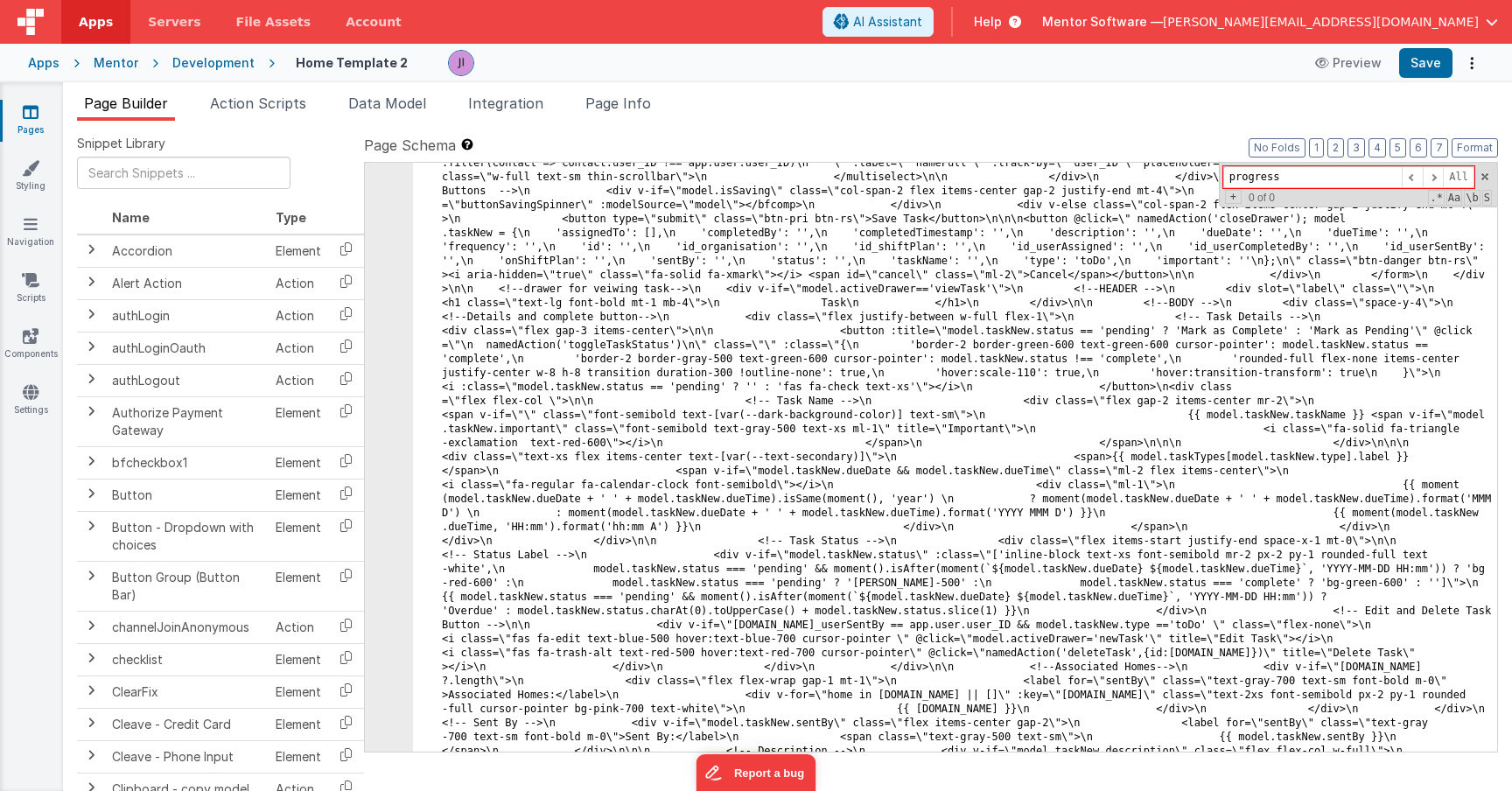
scroll to position [25024, 0]
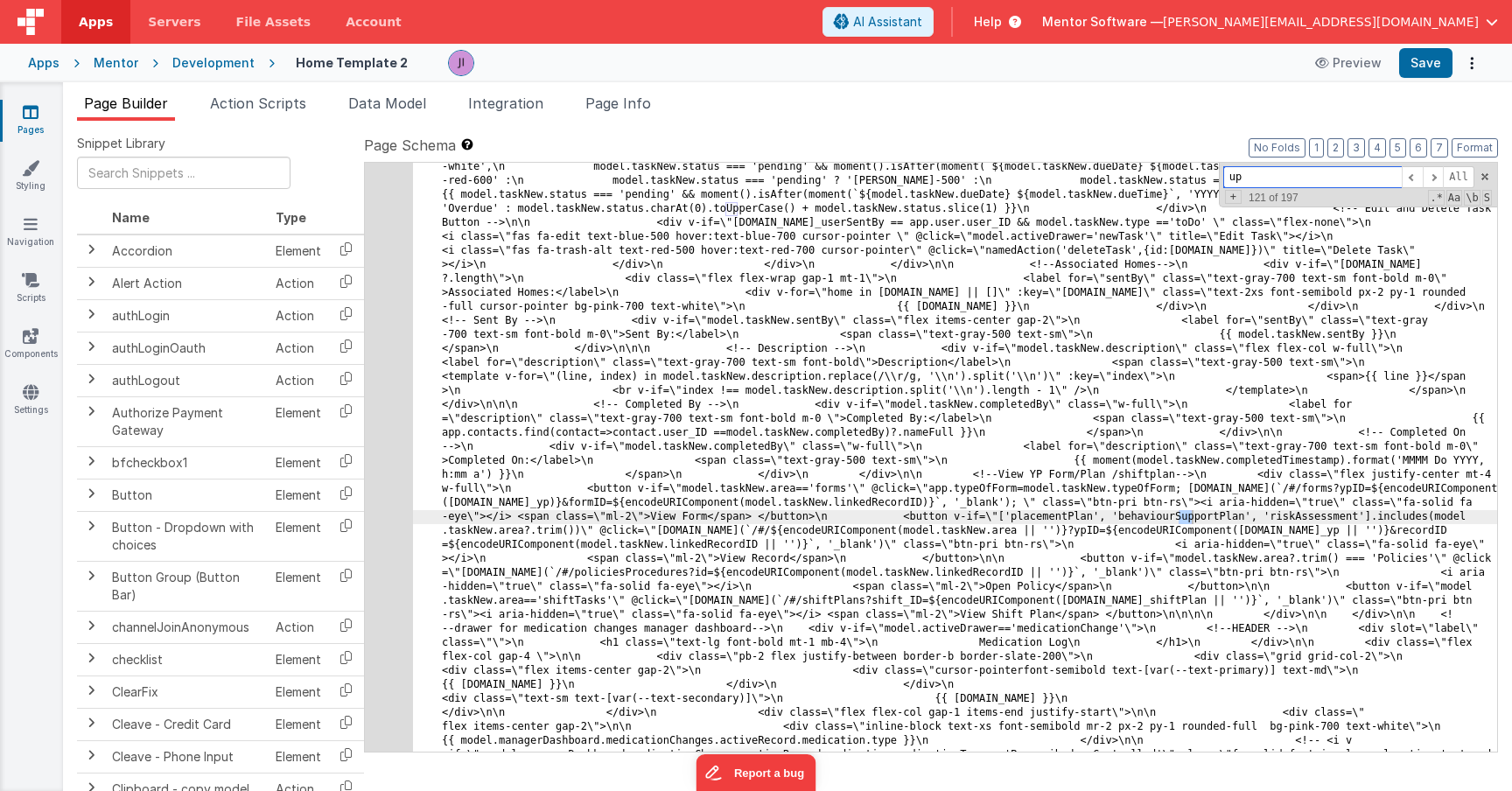
type input "u"
paste input "uppyFileUploaderHealthSafety"
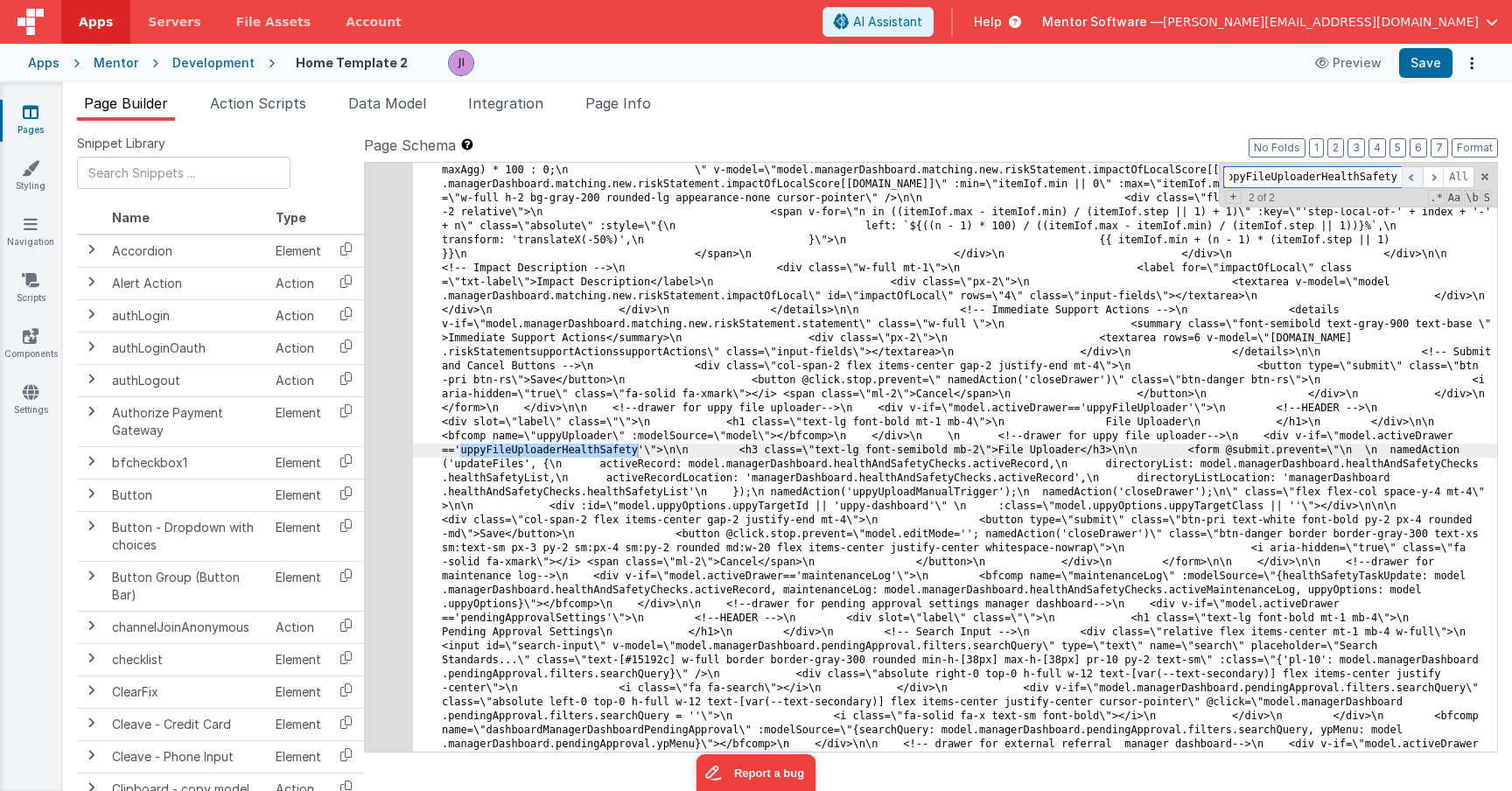
type input "uppyFileUploaderHealthSafety"
click at [1419, 183] on span at bounding box center [1412, 177] width 21 height 22
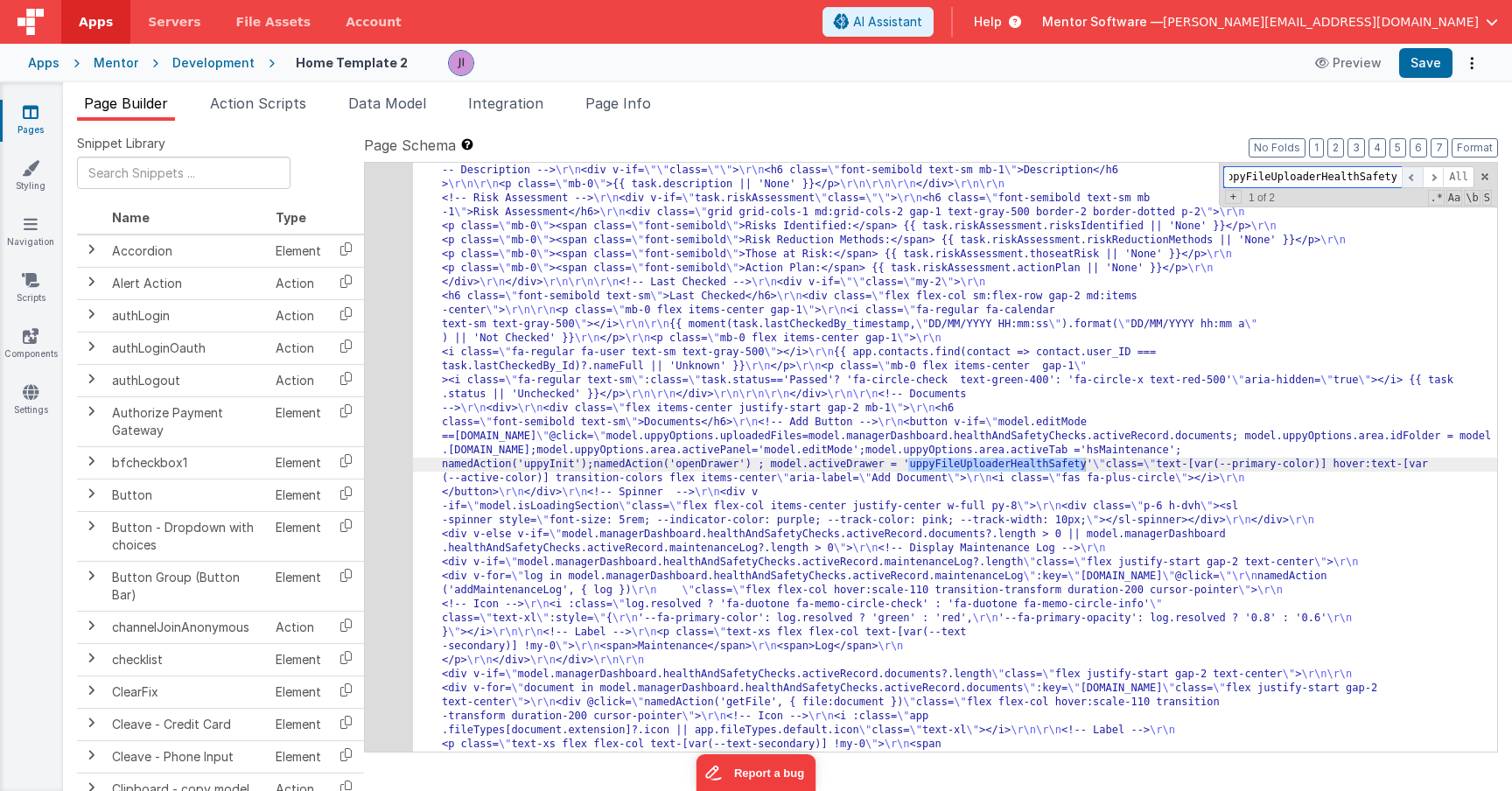
scroll to position [13016, 0]
click at [394, 468] on div "208" at bounding box center [388, 241] width 48 height 2590
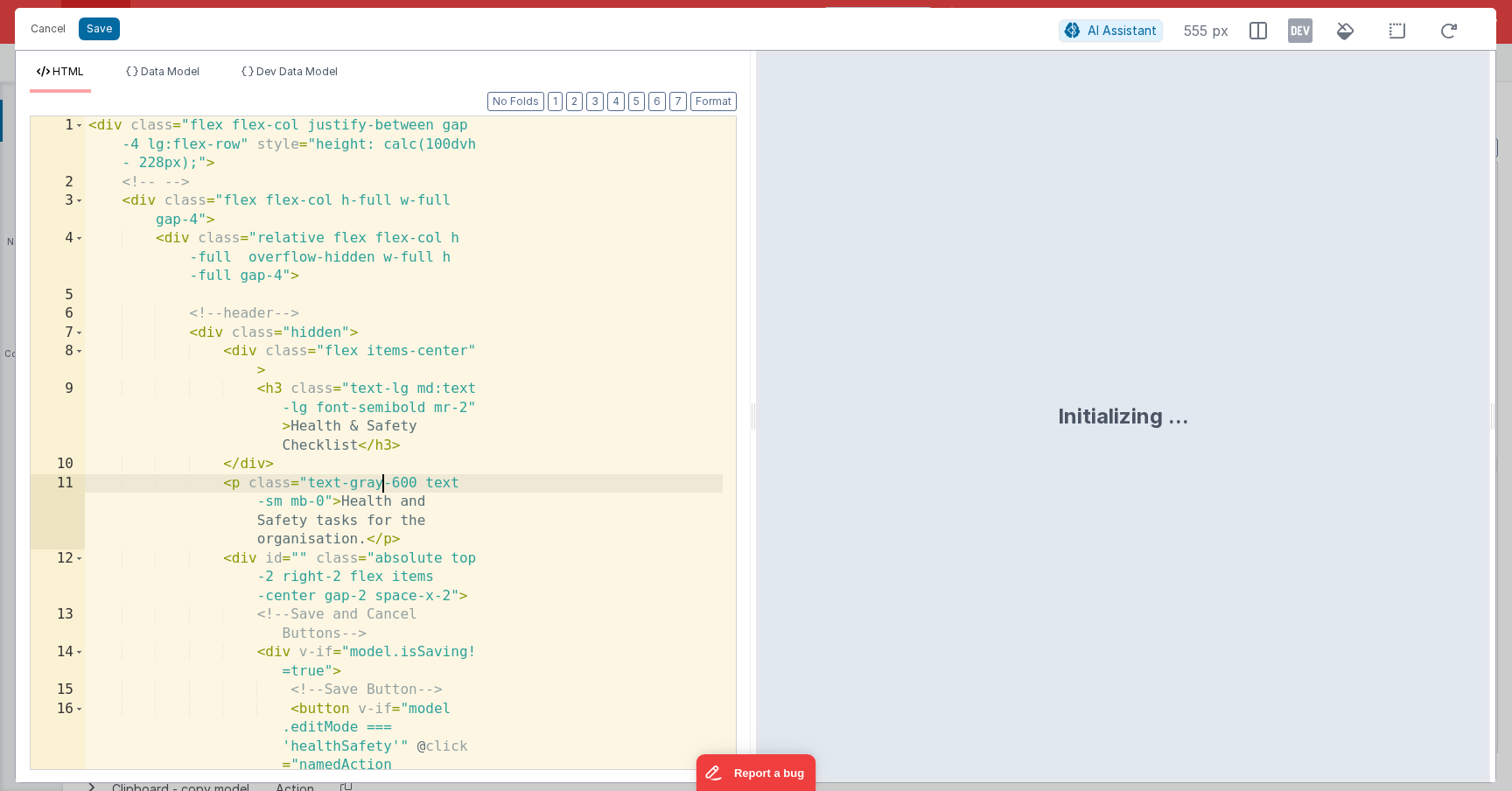
scroll to position [0, 0]
click at [379, 467] on div "< div class = "flex flex-col justify-between gap -4 lg:flex-row" style = "heigh…" at bounding box center [404, 527] width 638 height 823
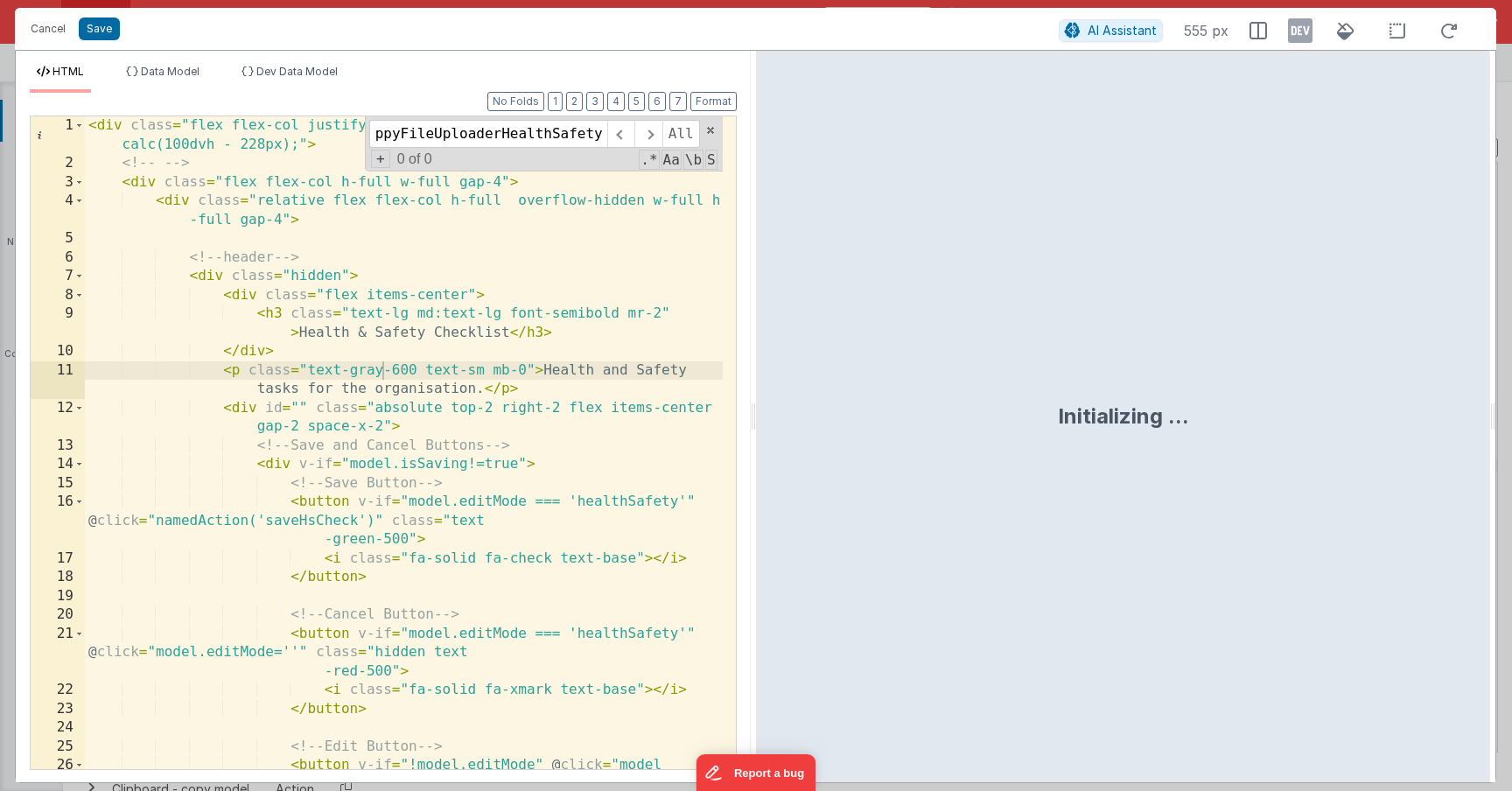
scroll to position [7479, 0]
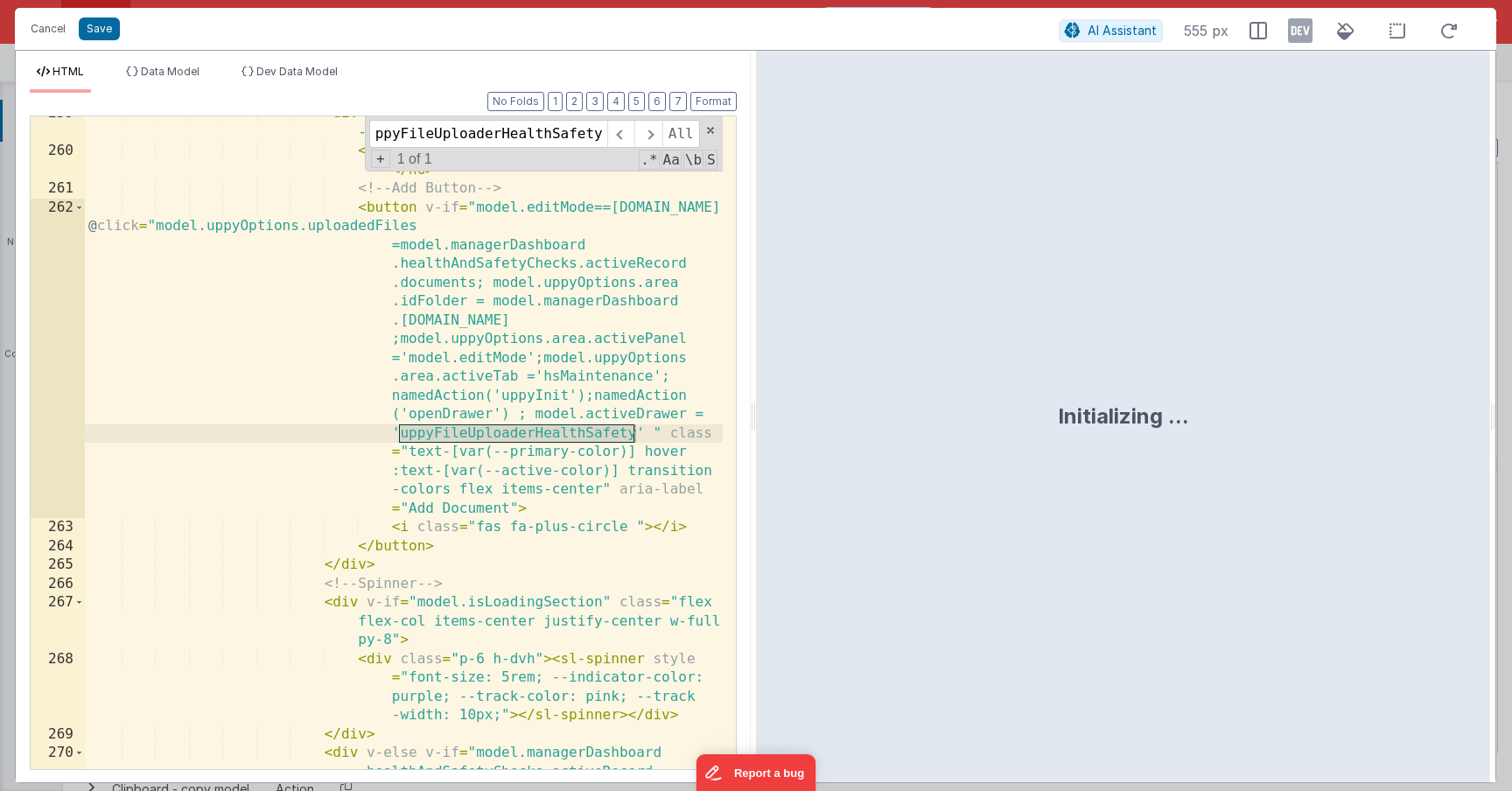
type input "uppyFileUploaderHealthSafety"
click at [520, 441] on div "< div class = "flex items-center justify-start gap -2 mb-1" > < h6 class = "fon…" at bounding box center [404, 496] width 638 height 785
click at [105, 34] on button "Save" at bounding box center [99, 28] width 41 height 23
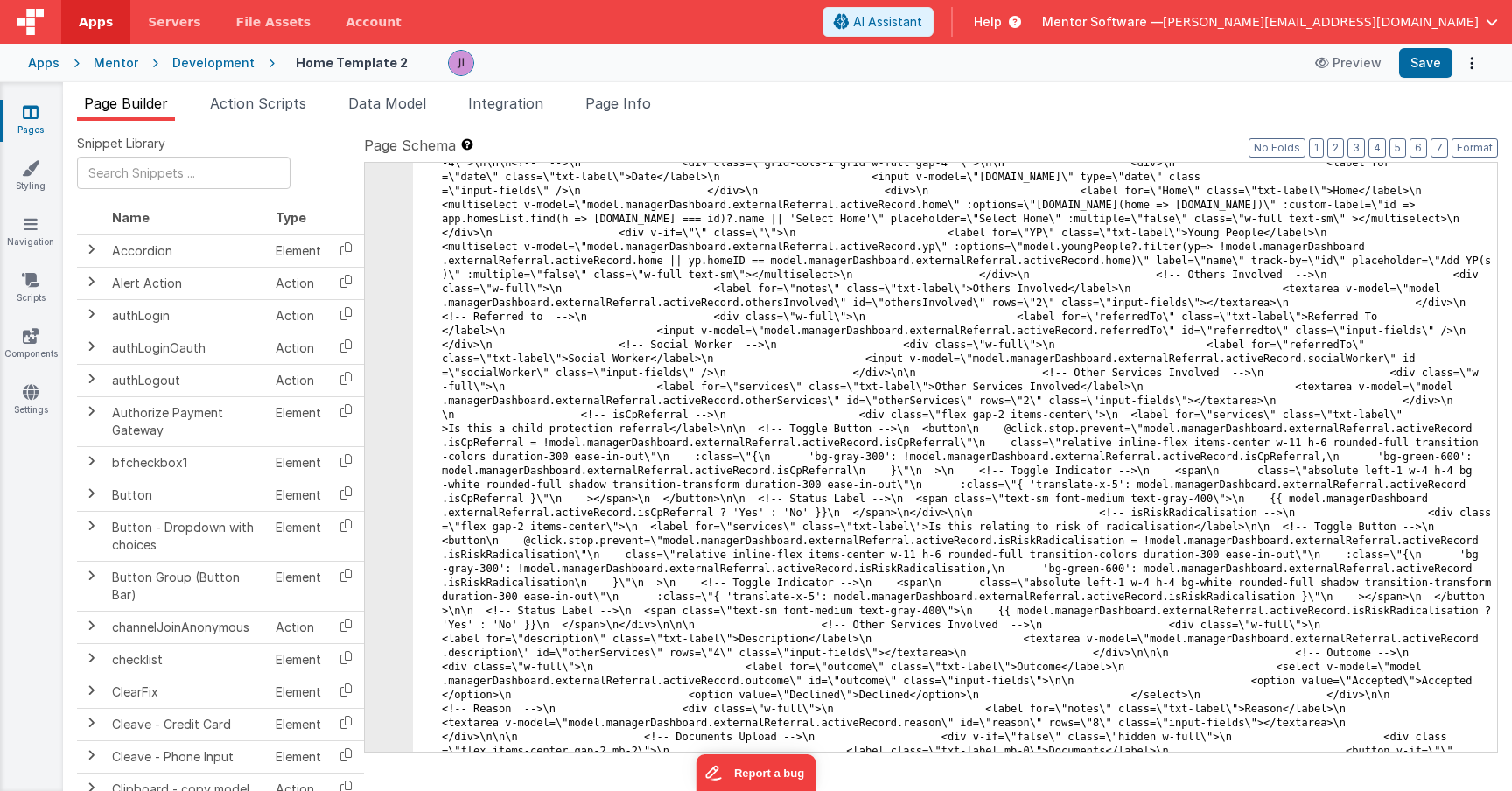
scroll to position [28080, 0]
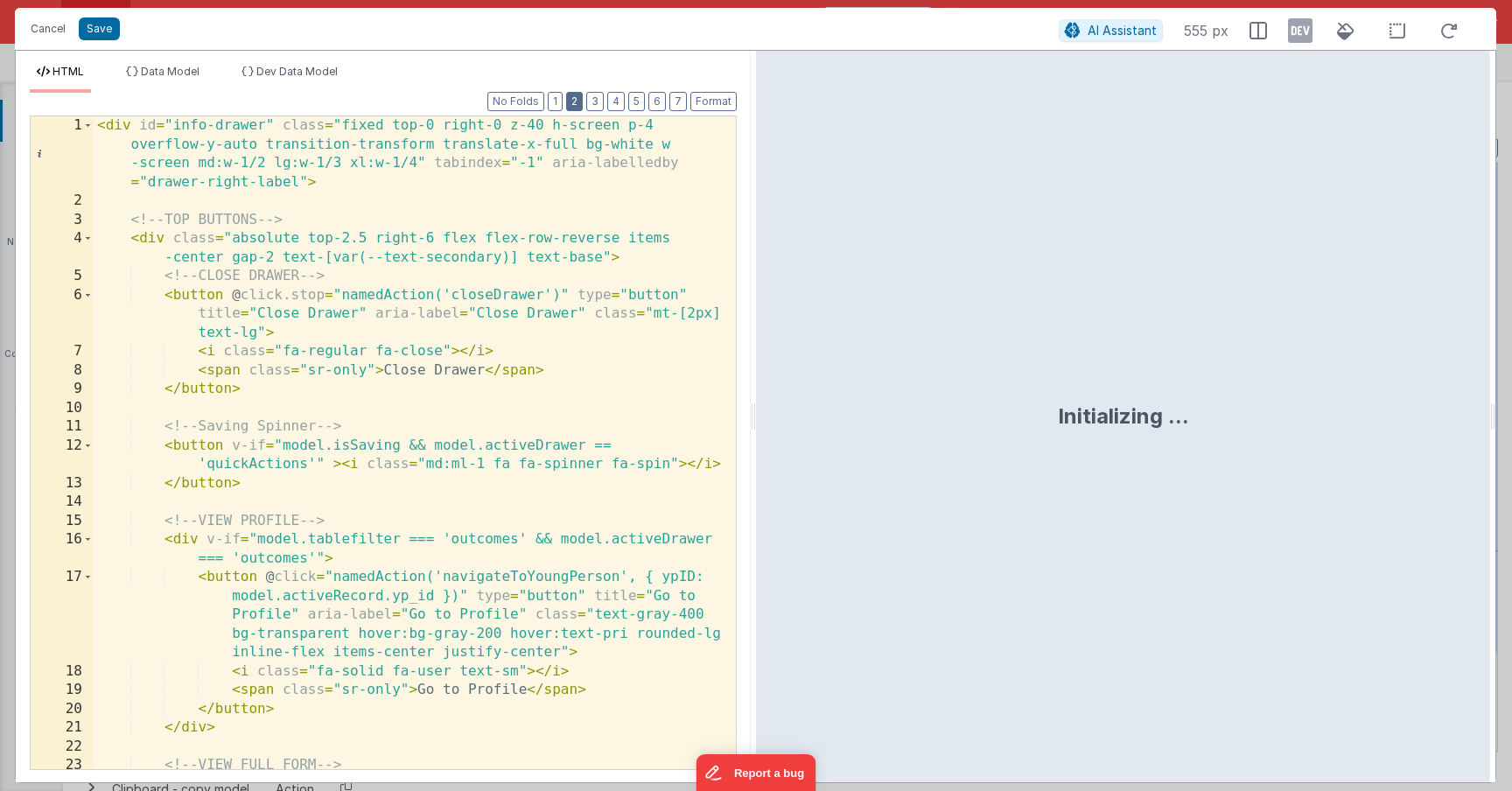
click at [578, 96] on button "2" at bounding box center [574, 101] width 16 height 19
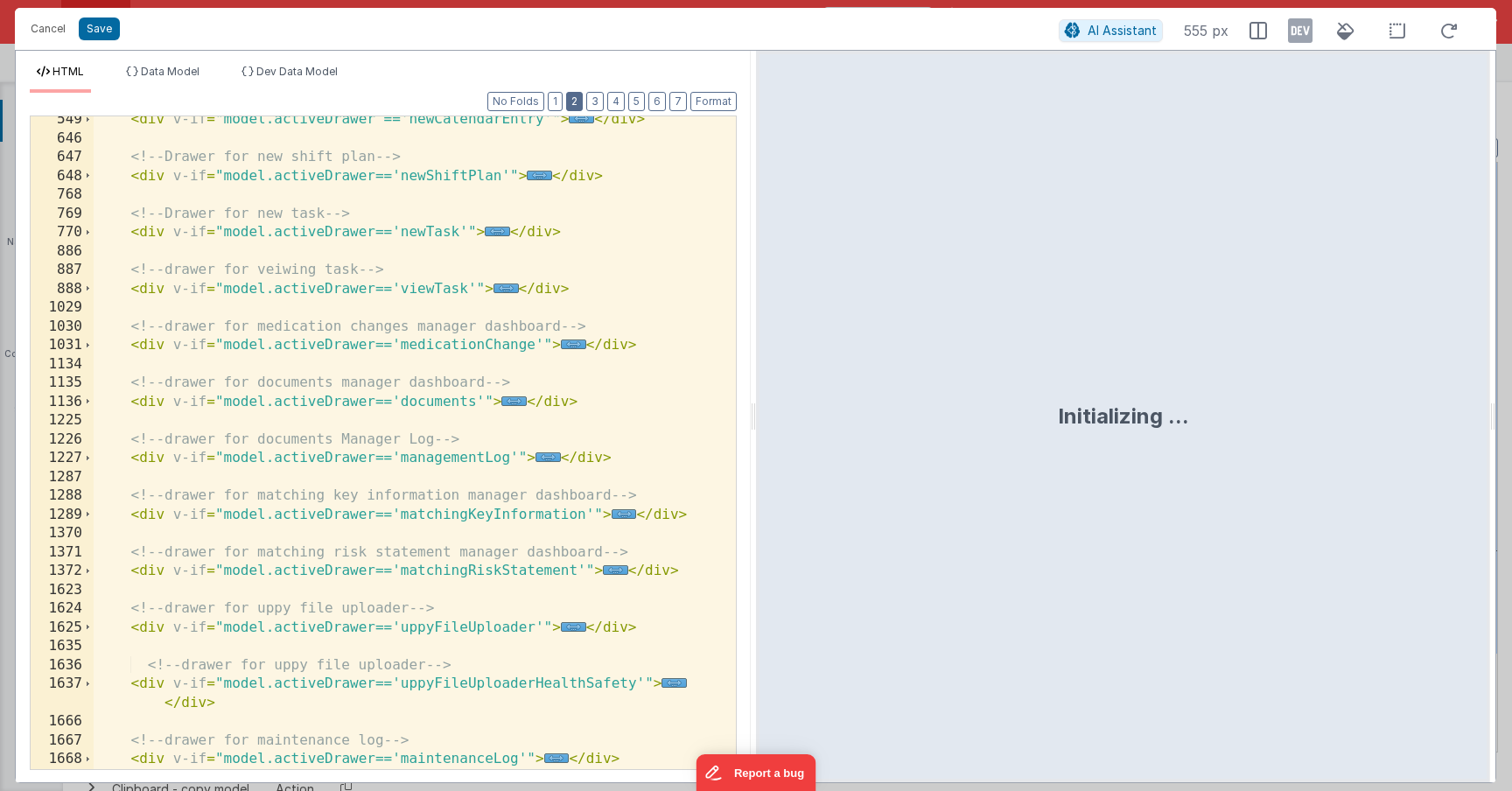
scroll to position [420, 0]
click at [661, 684] on span "..." at bounding box center [674, 683] width 25 height 10
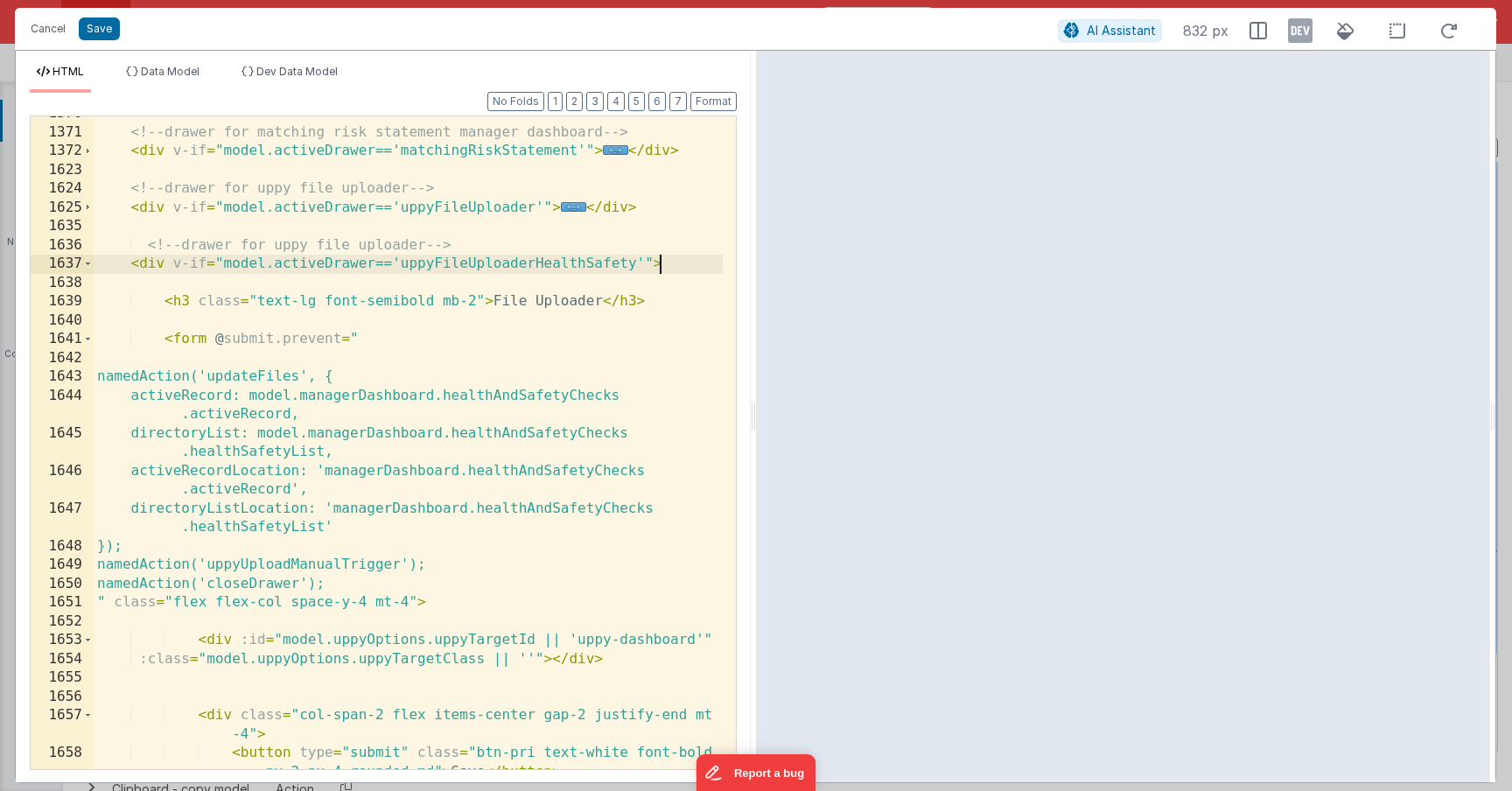
scroll to position [840, 0]
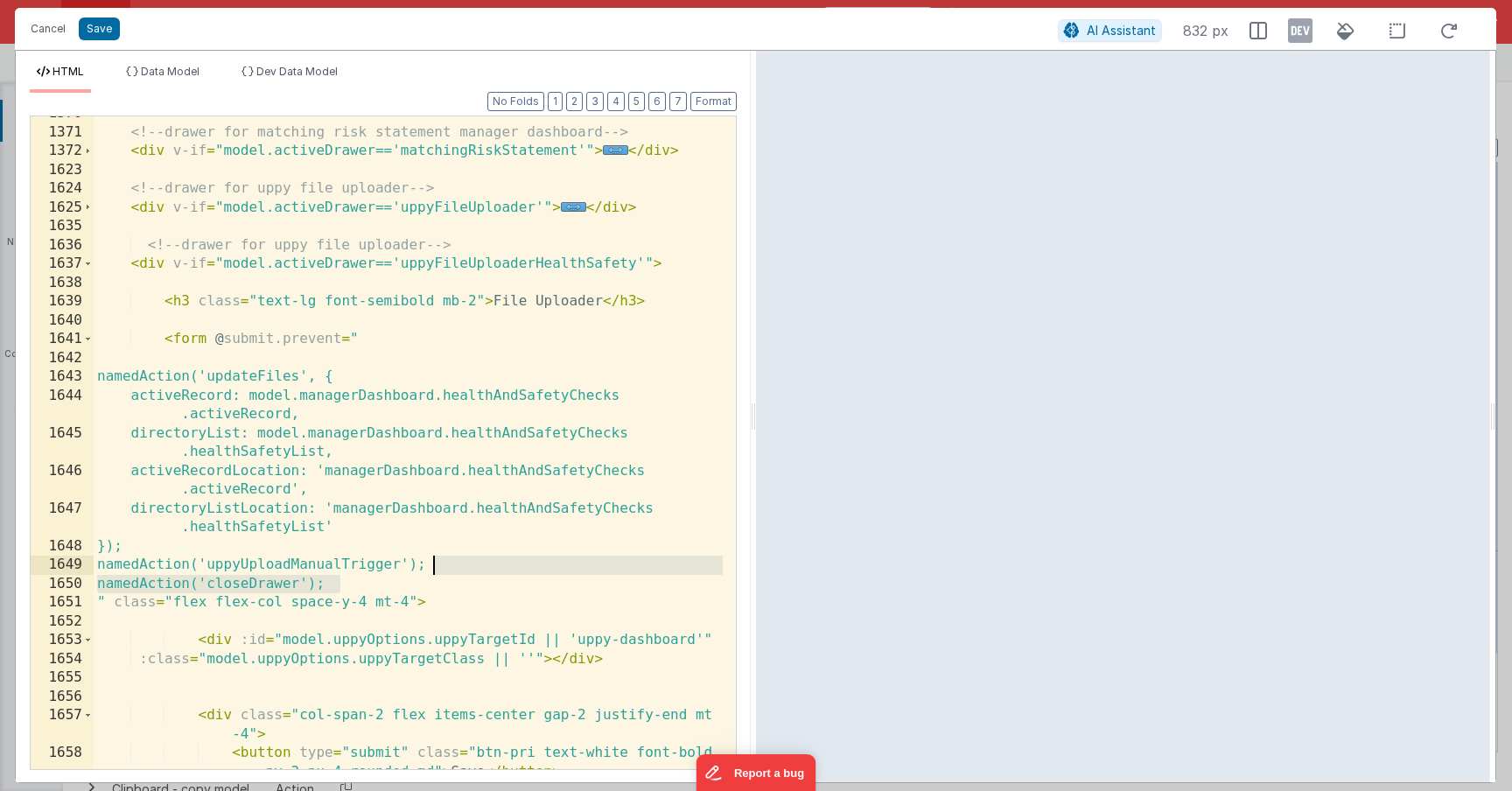
drag, startPoint x: 427, startPoint y: 571, endPoint x: 443, endPoint y: 566, distance: 16.8
click at [443, 566] on div "<!-- drawer for matching risk statement manager dashboard --> < div v-if = "mod…" at bounding box center [408, 459] width 629 height 710
click at [353, 587] on div "<!-- drawer for matching risk statement manager dashboard --> < div v-if = "mod…" at bounding box center [408, 459] width 629 height 710
drag, startPoint x: 369, startPoint y: 587, endPoint x: 492, endPoint y: 560, distance: 125.9
click at [492, 560] on div "<!-- drawer for matching risk statement manager dashboard --> < div v-if = "mod…" at bounding box center [408, 459] width 629 height 710
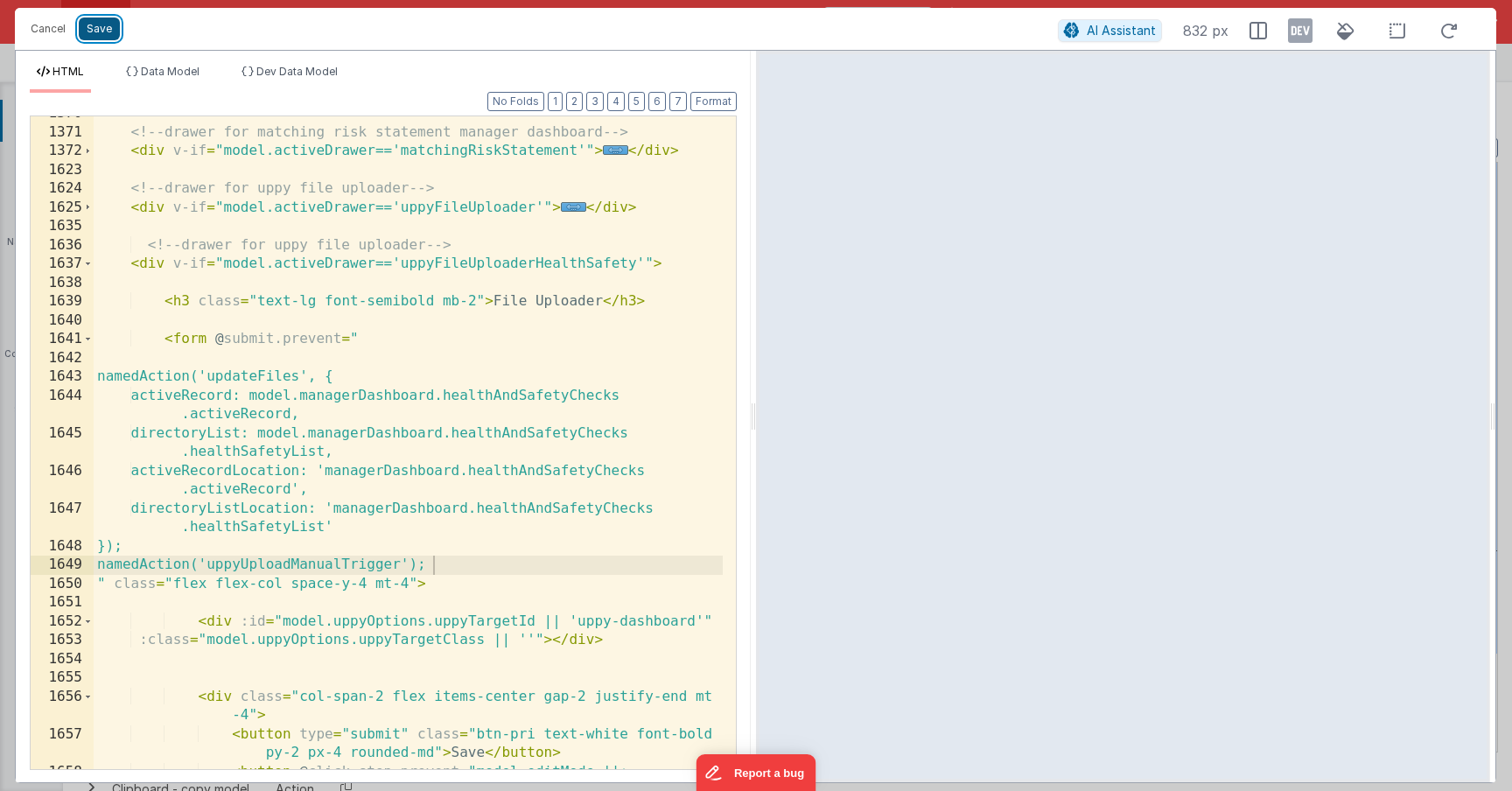
click at [106, 39] on button "Save" at bounding box center [99, 28] width 41 height 23
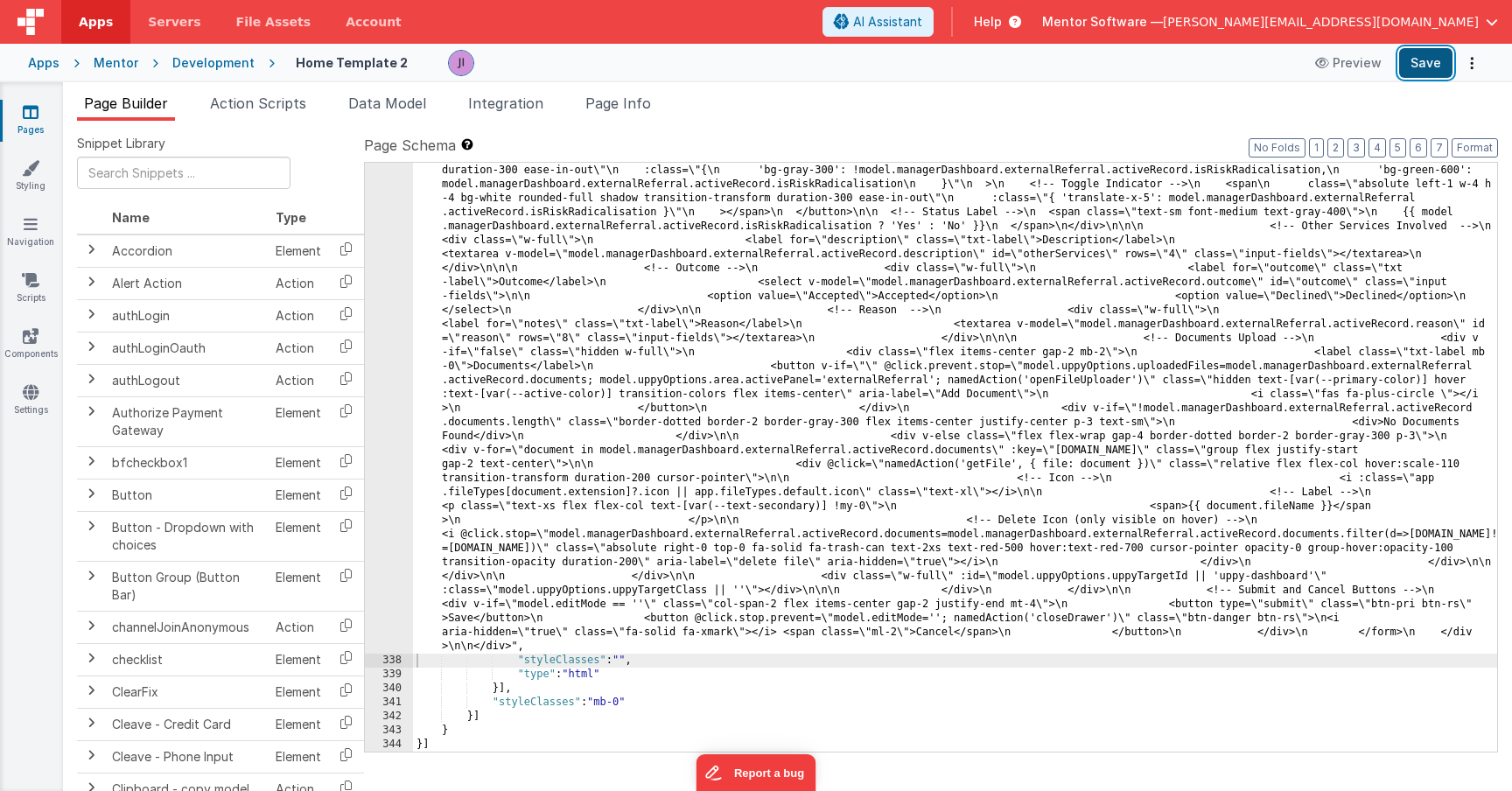
click at [1406, 61] on button "Save" at bounding box center [1425, 62] width 53 height 30
drag, startPoint x: 555, startPoint y: 469, endPoint x: 415, endPoint y: 493, distance: 142.0
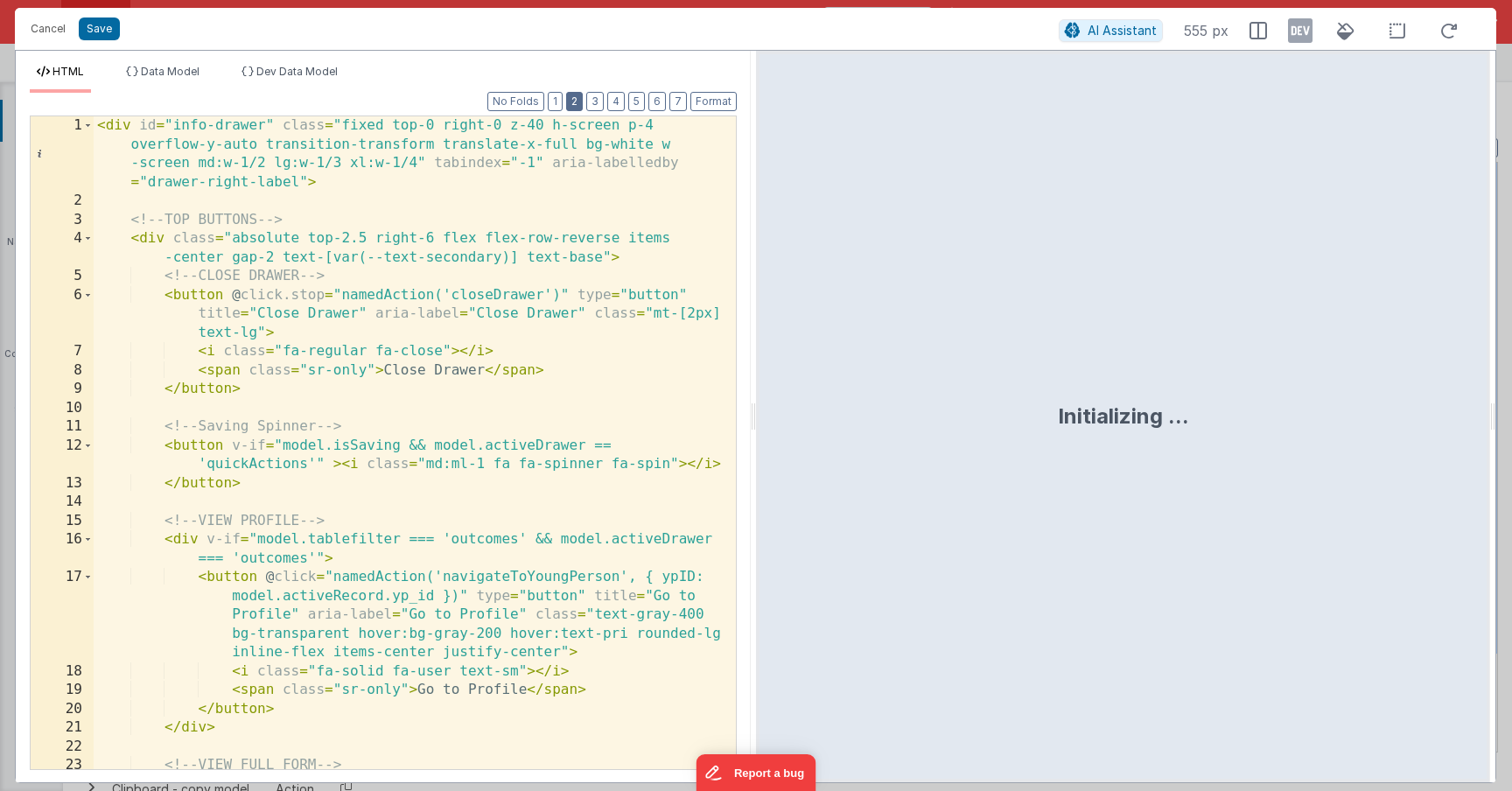
click at [586, 103] on div "Format 7 6 5 4 3 2 1 No Folds 1 2 3 4 5 6 7 8 9 10 11 12 13 14 15 16 17 18 19 2…" at bounding box center [383, 431] width 707 height 676
click at [582, 105] on button "2" at bounding box center [574, 101] width 16 height 19
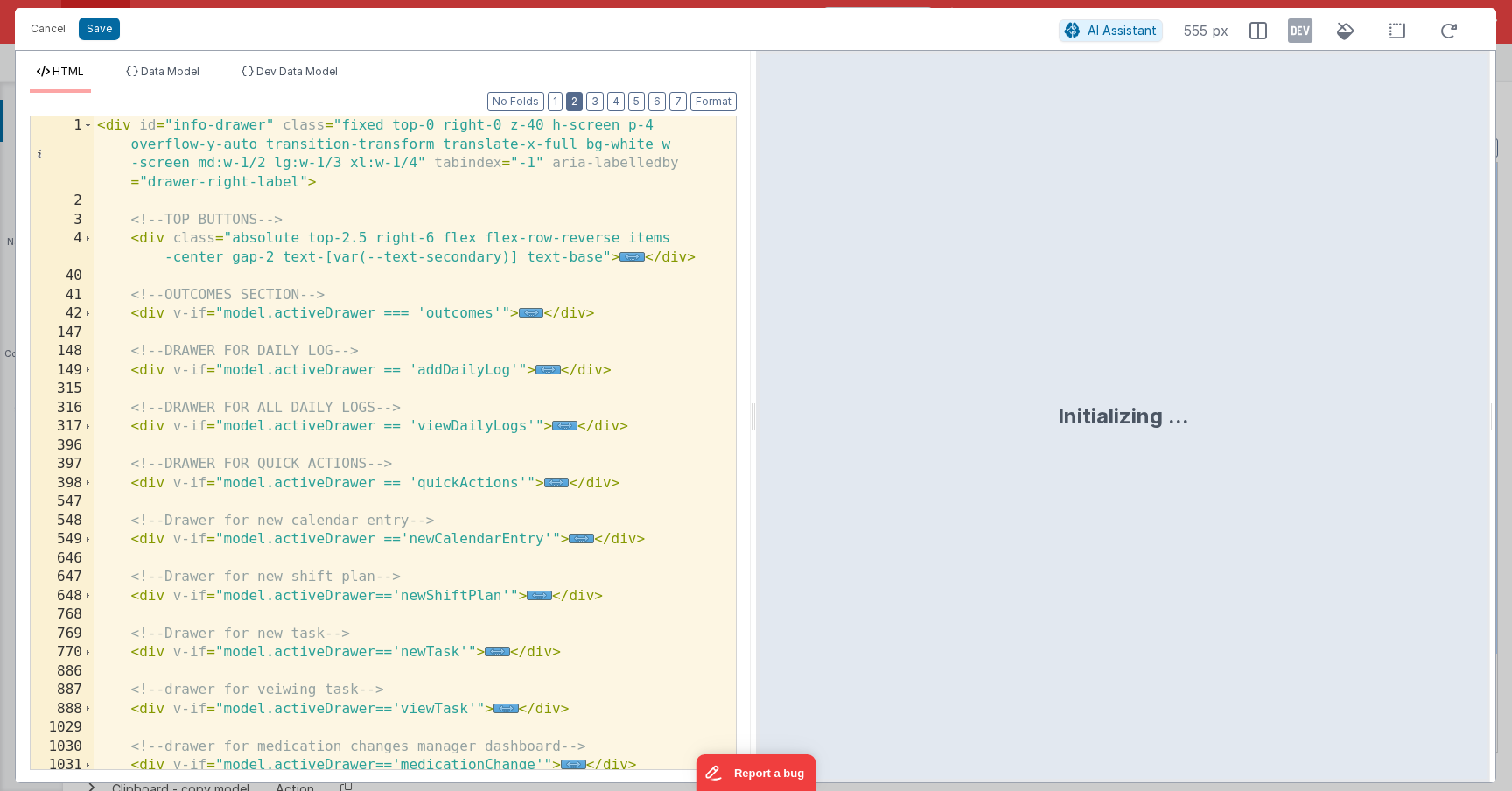
scroll to position [569, 0]
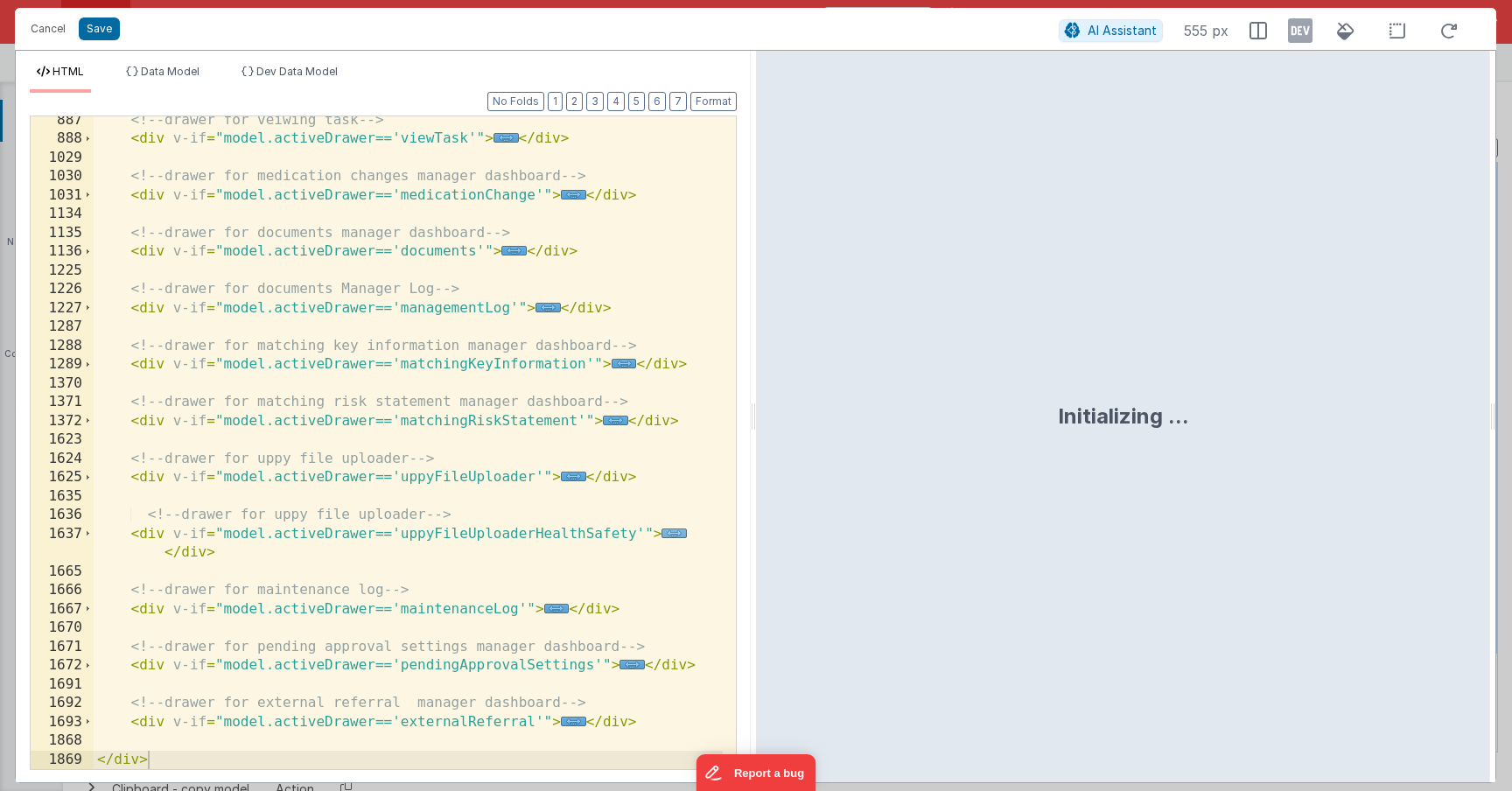
click at [663, 533] on span "..." at bounding box center [674, 533] width 25 height 10
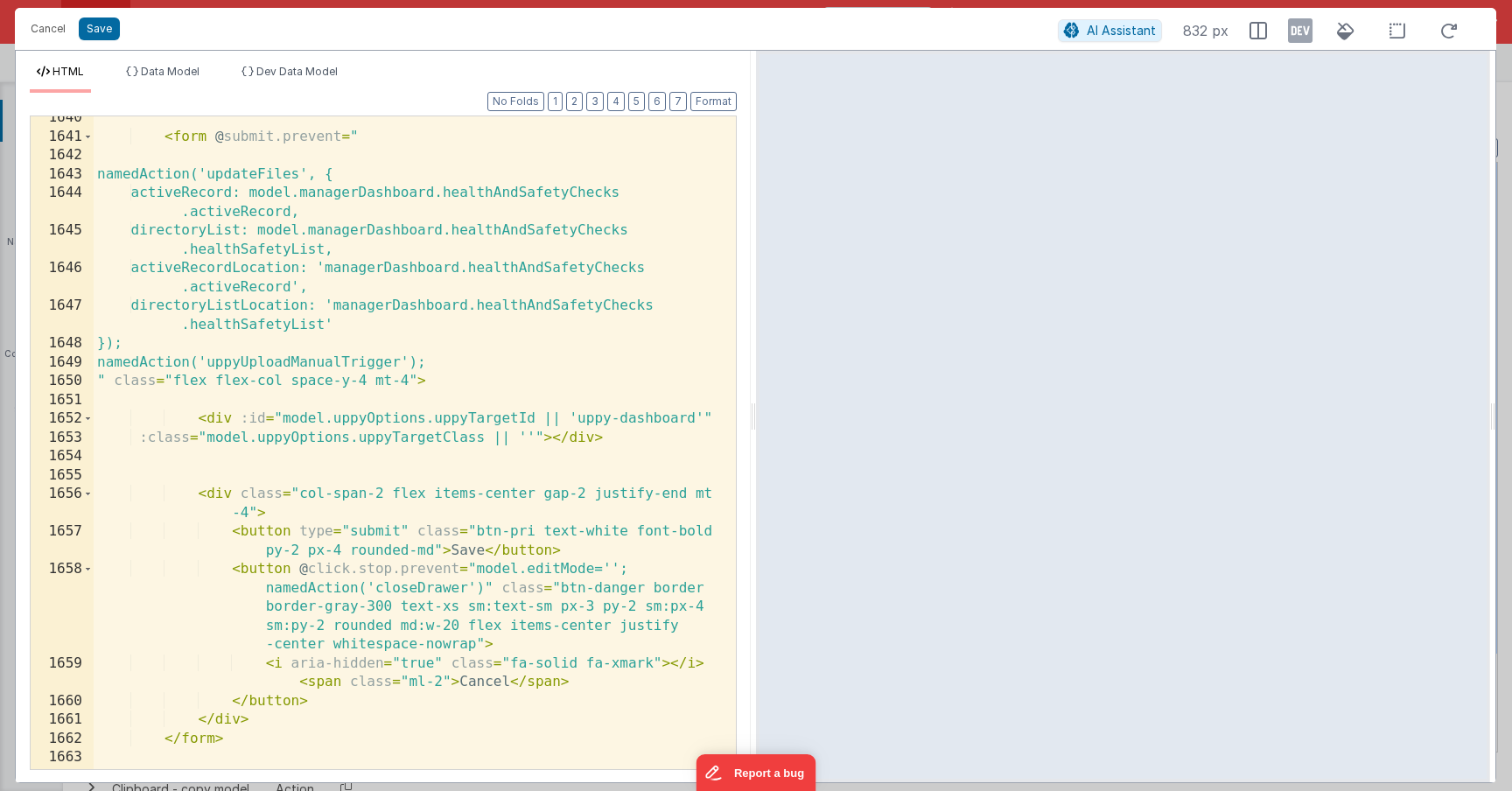
scroll to position [1042, 0]
click at [447, 366] on div "< form @ submit.prevent = " namedAction('updateFiles', { activeRecord: model.ma…" at bounding box center [408, 453] width 629 height 690
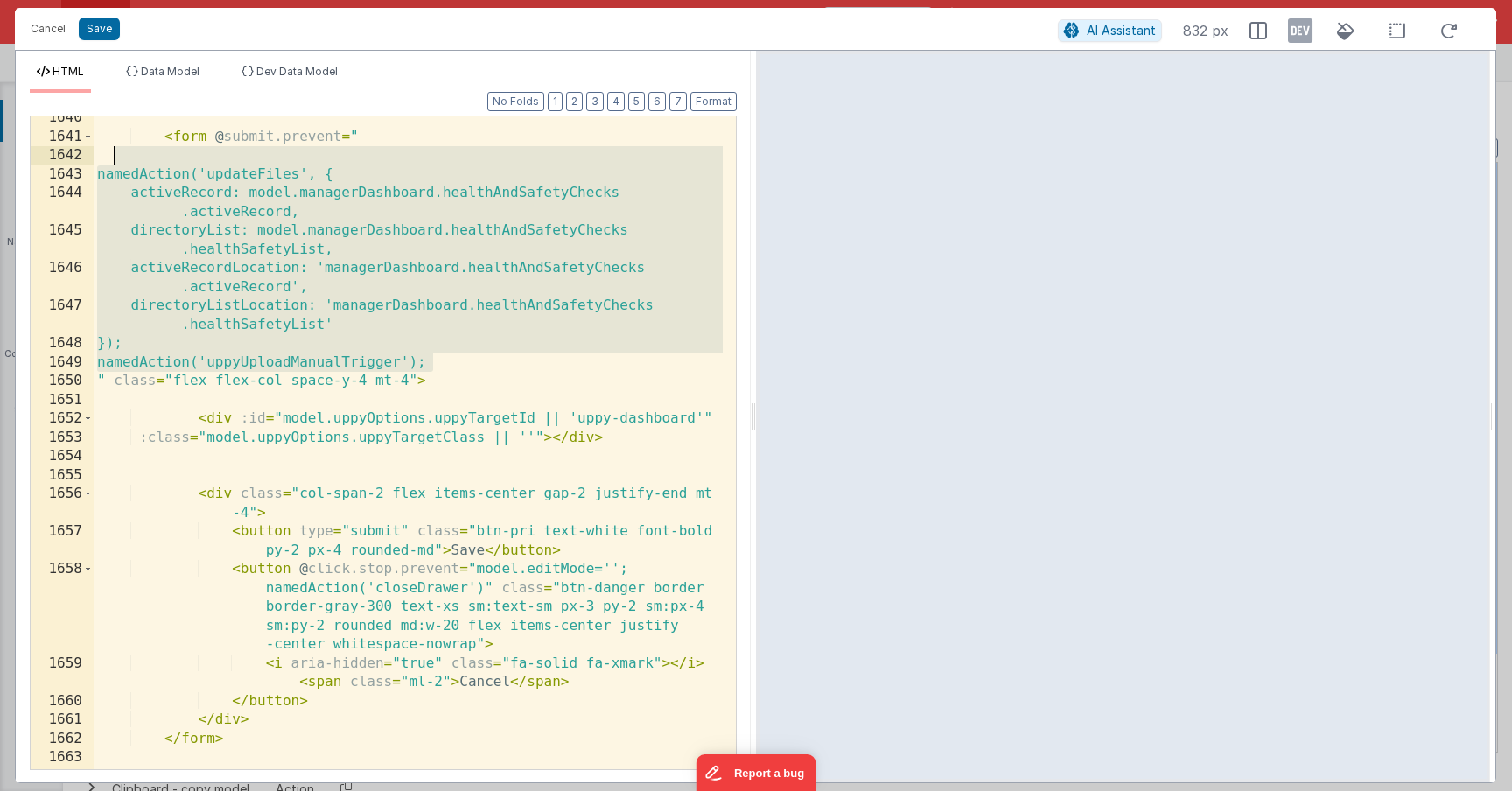
drag, startPoint x: 467, startPoint y: 358, endPoint x: 144, endPoint y: 150, distance: 384.2
click at [141, 153] on div "< form @ submit.prevent = " namedAction('updateFiles', { activeRecord: model.ma…" at bounding box center [408, 453] width 629 height 690
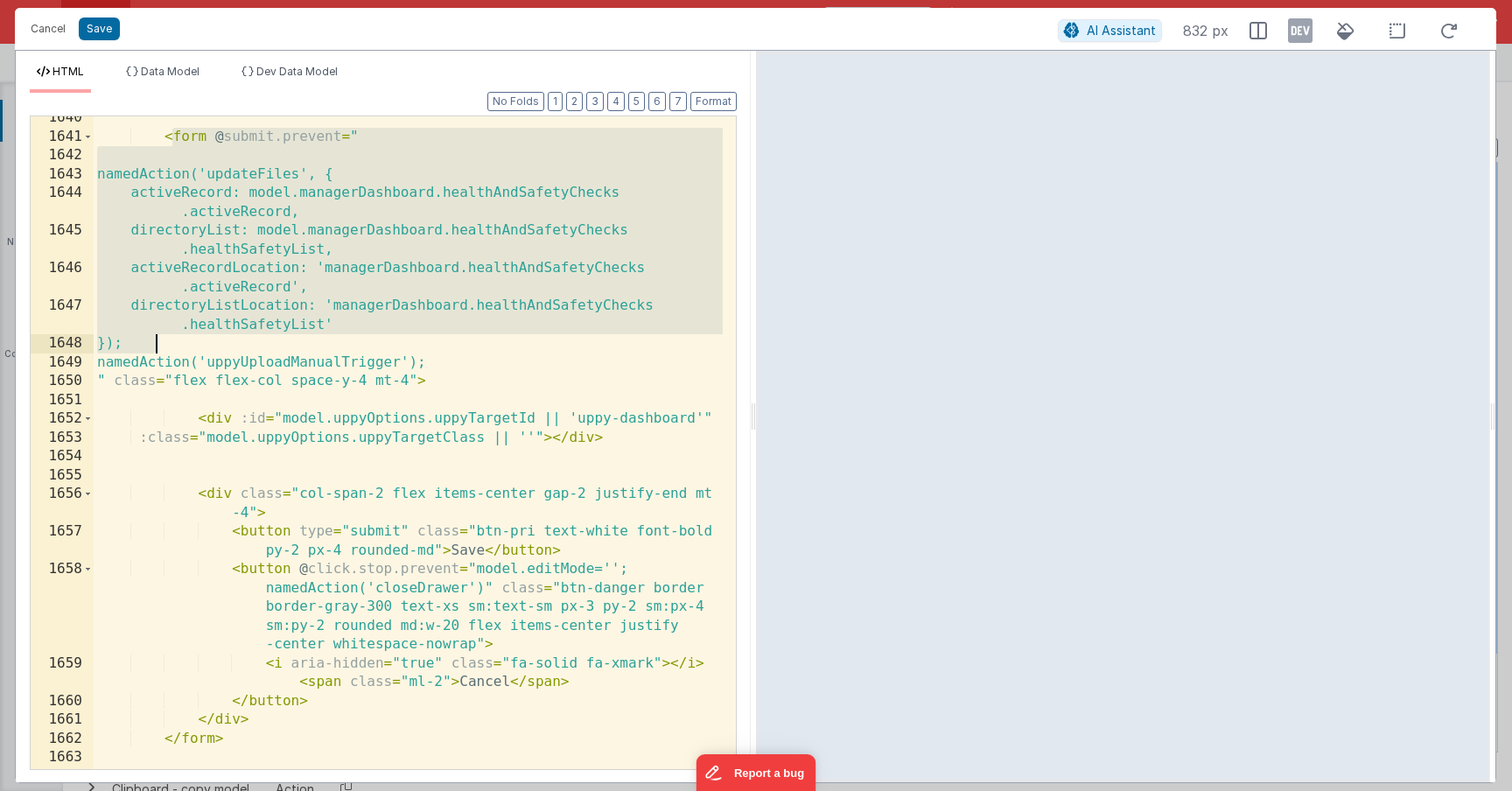
drag, startPoint x: 169, startPoint y: 132, endPoint x: 465, endPoint y: 341, distance: 362.3
click at [465, 342] on div "< form @ submit.prevent = " namedAction('updateFiles', { activeRecord: model.ma…" at bounding box center [408, 453] width 629 height 690
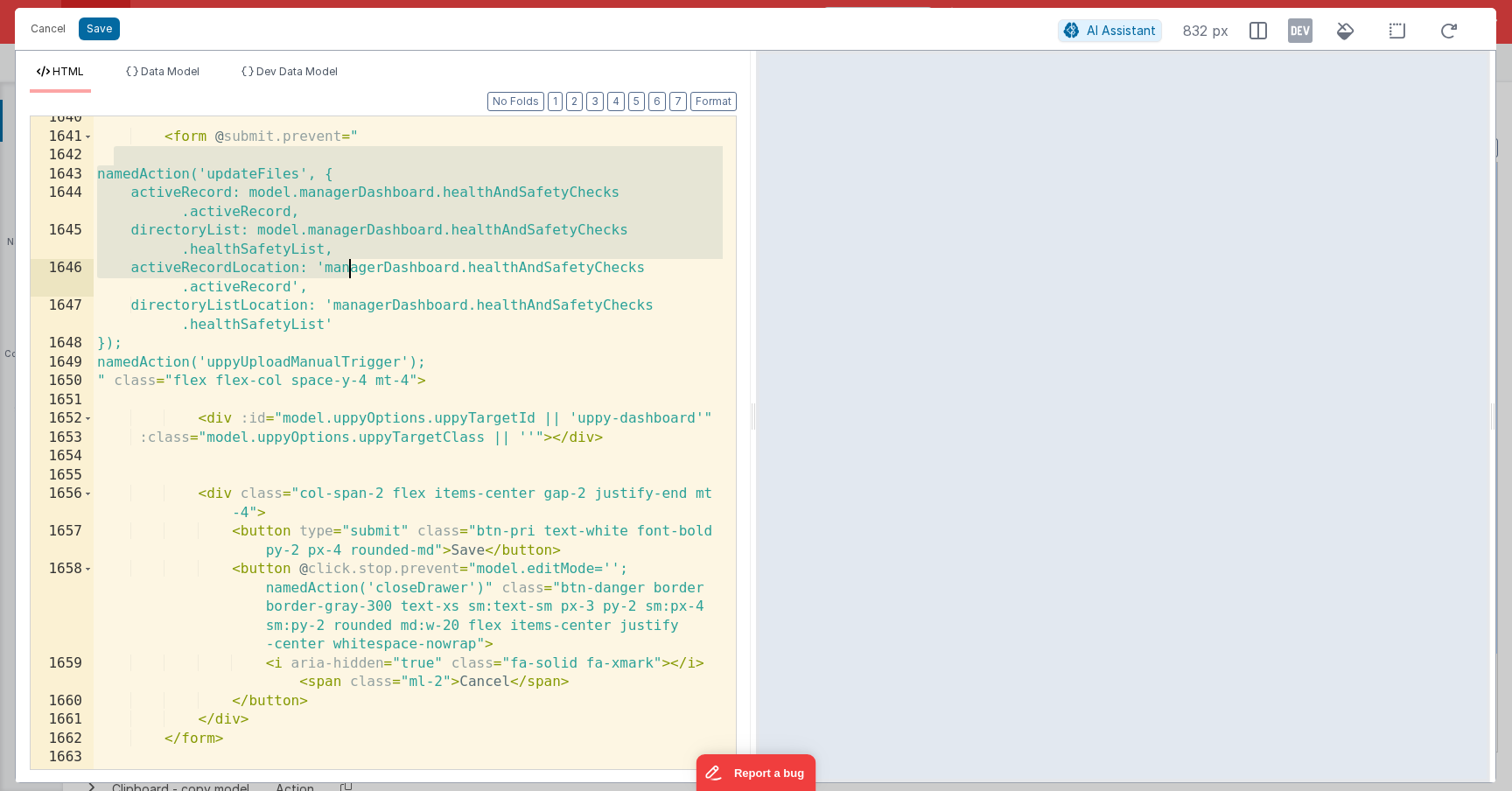
drag, startPoint x: 159, startPoint y: 147, endPoint x: 287, endPoint y: 220, distance: 147.4
click at [408, 321] on div "< form @ submit.prevent = " namedAction('updateFiles', { activeRecord: model.ma…" at bounding box center [408, 453] width 629 height 690
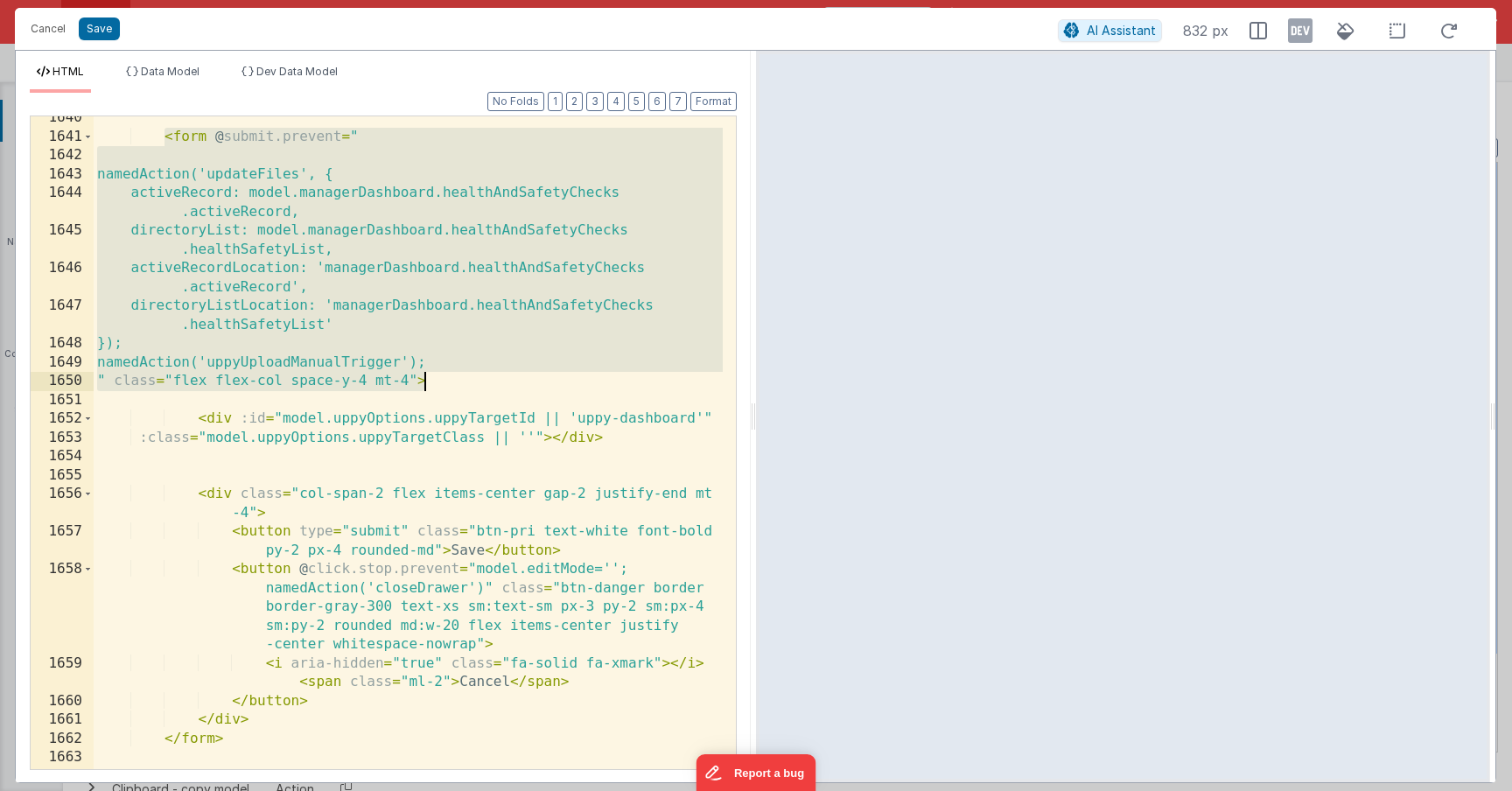
drag, startPoint x: 166, startPoint y: 140, endPoint x: 455, endPoint y: 378, distance: 374.4
click at [455, 378] on div "< form @ submit.prevent = " namedAction('updateFiles', { activeRecord: model.ma…" at bounding box center [408, 453] width 629 height 690
click at [448, 393] on div "< form @ submit.prevent = " namedAction('updateFiles', { activeRecord: model.ma…" at bounding box center [408, 453] width 629 height 690
drag, startPoint x: 451, startPoint y: 385, endPoint x: 161, endPoint y: 135, distance: 382.9
click at [161, 135] on div "< form @ submit.prevent = " namedAction('updateFiles', { activeRecord: model.ma…" at bounding box center [408, 453] width 629 height 690
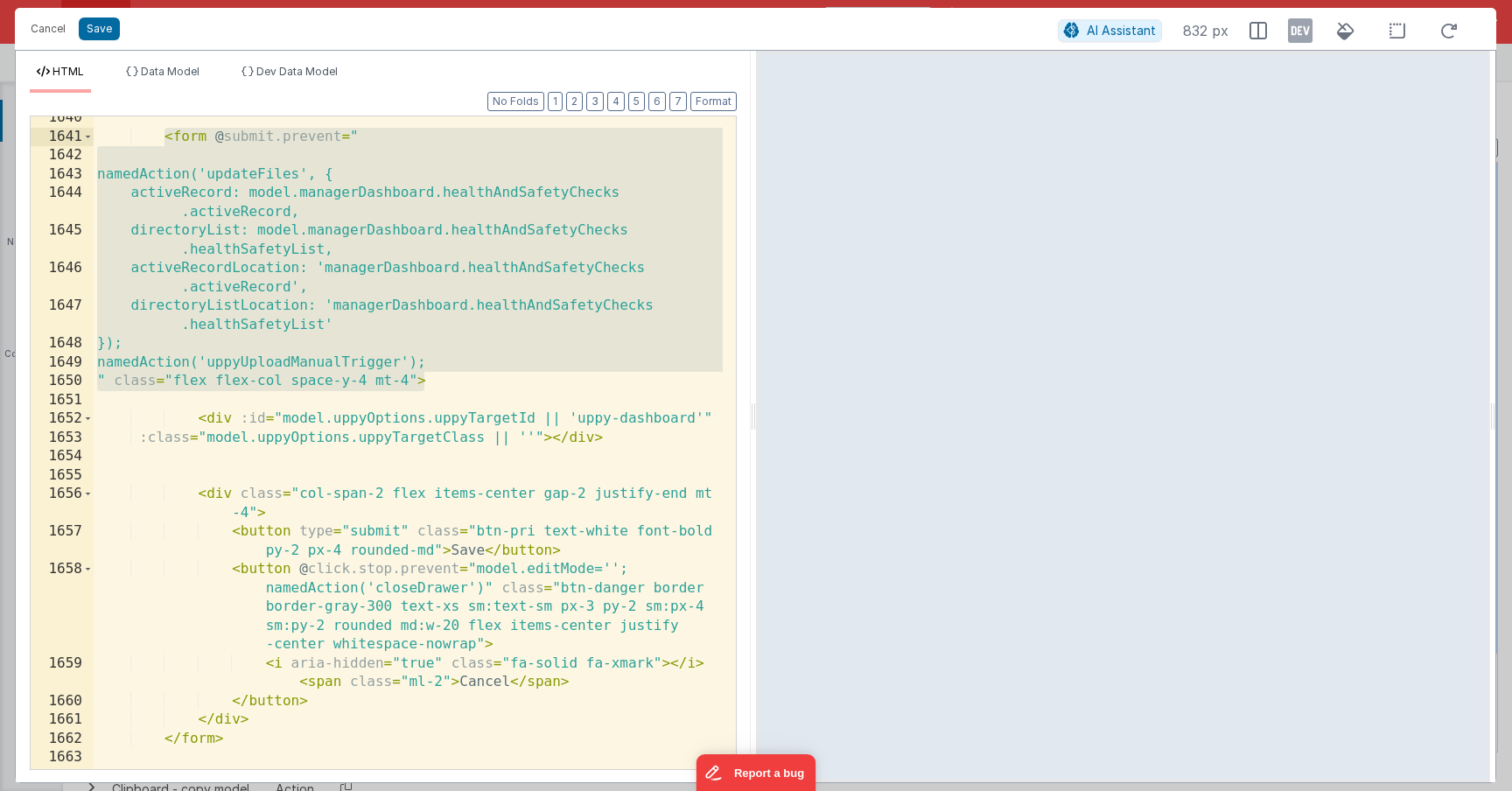
click at [560, 407] on div "< form @ submit.prevent = " namedAction('updateFiles', { activeRecord: model.ma…" at bounding box center [408, 453] width 629 height 690
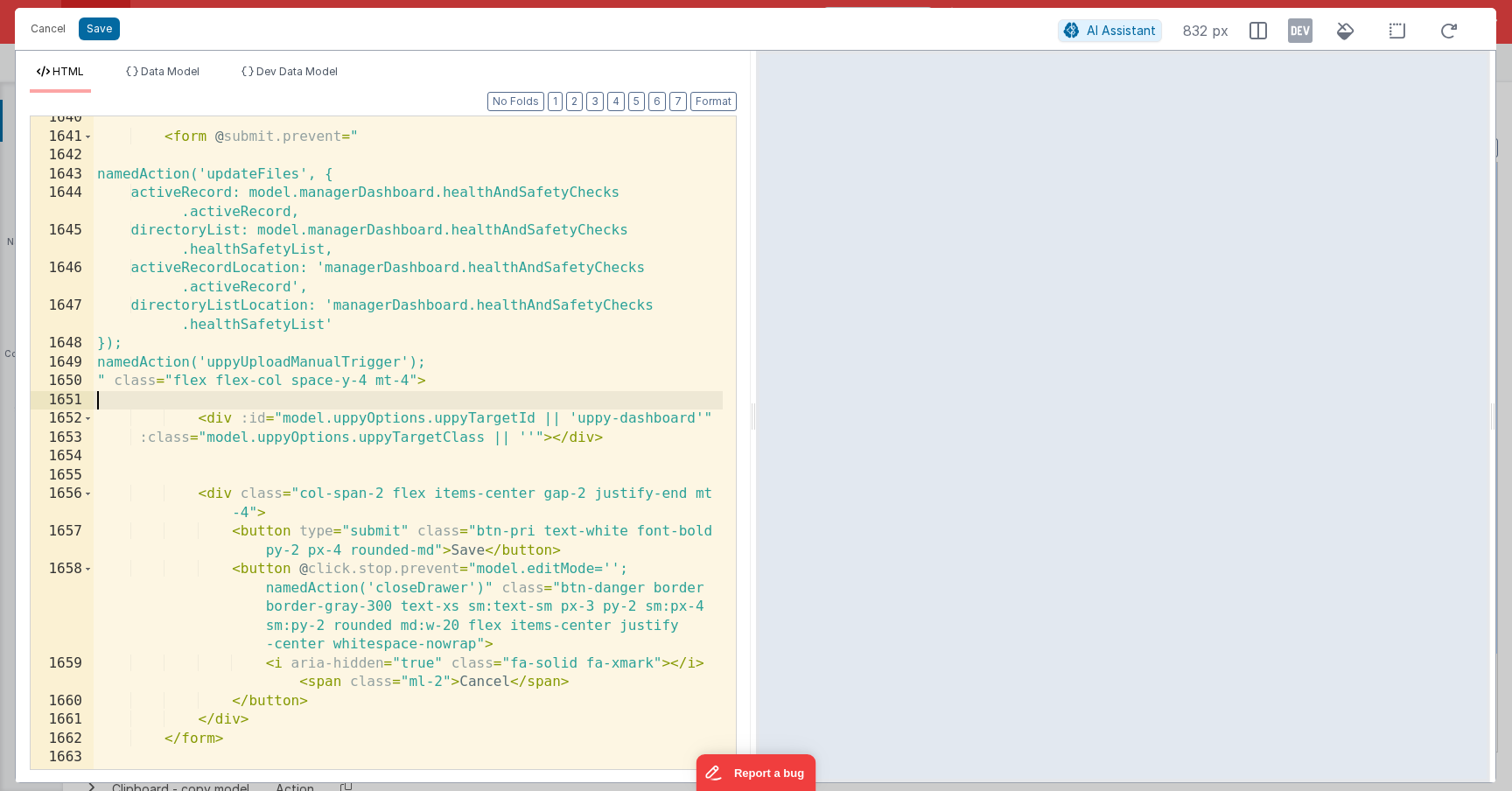
click at [445, 412] on div "< form @ submit.prevent = " namedAction('updateFiles', { activeRecord: model.ma…" at bounding box center [408, 453] width 629 height 690
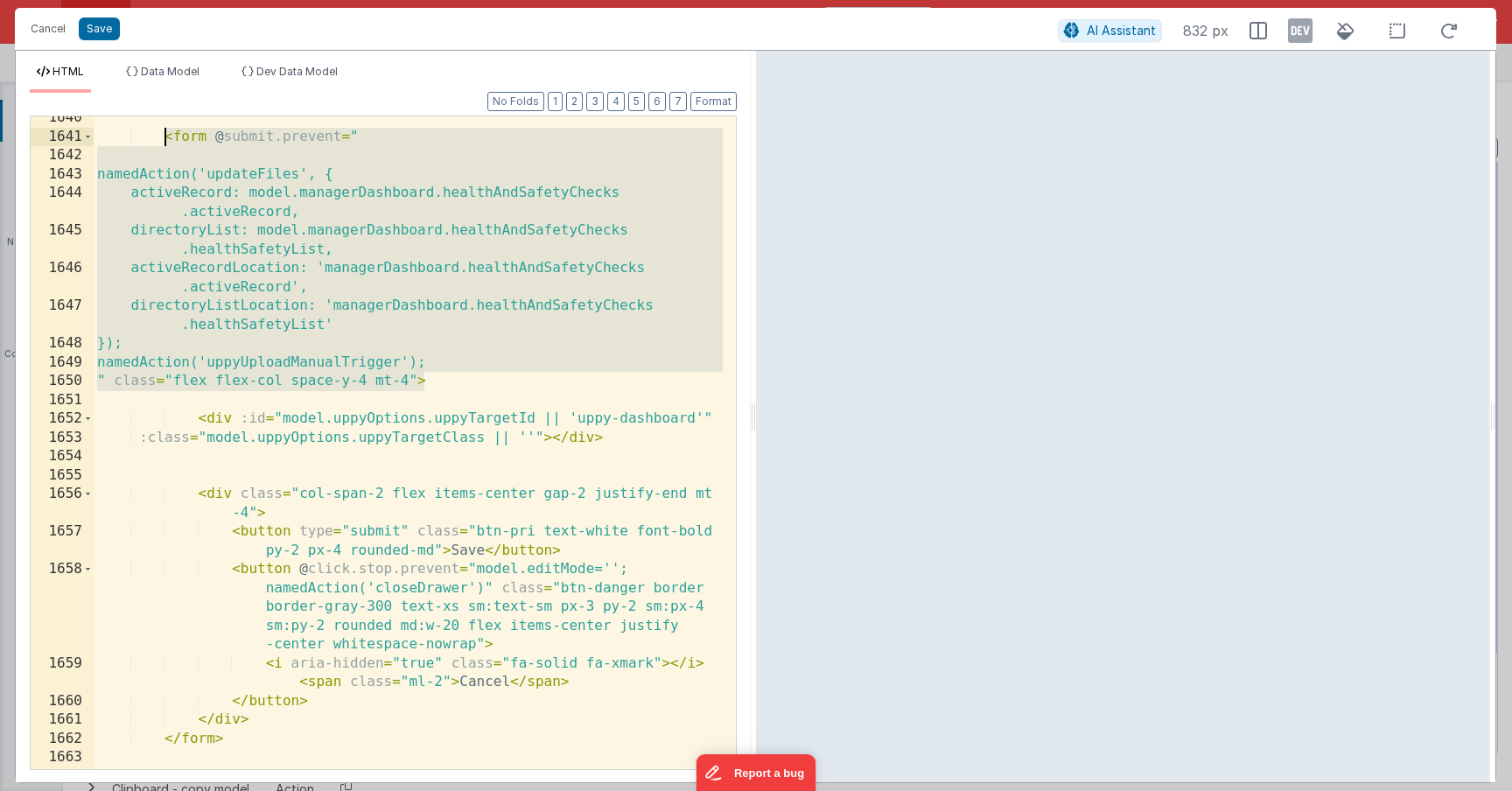
drag, startPoint x: 430, startPoint y: 372, endPoint x: 163, endPoint y: 133, distance: 358.3
click at [163, 133] on div "< form @ submit.prevent = " namedAction('updateFiles', { activeRecord: model.ma…" at bounding box center [408, 453] width 629 height 690
paste textarea
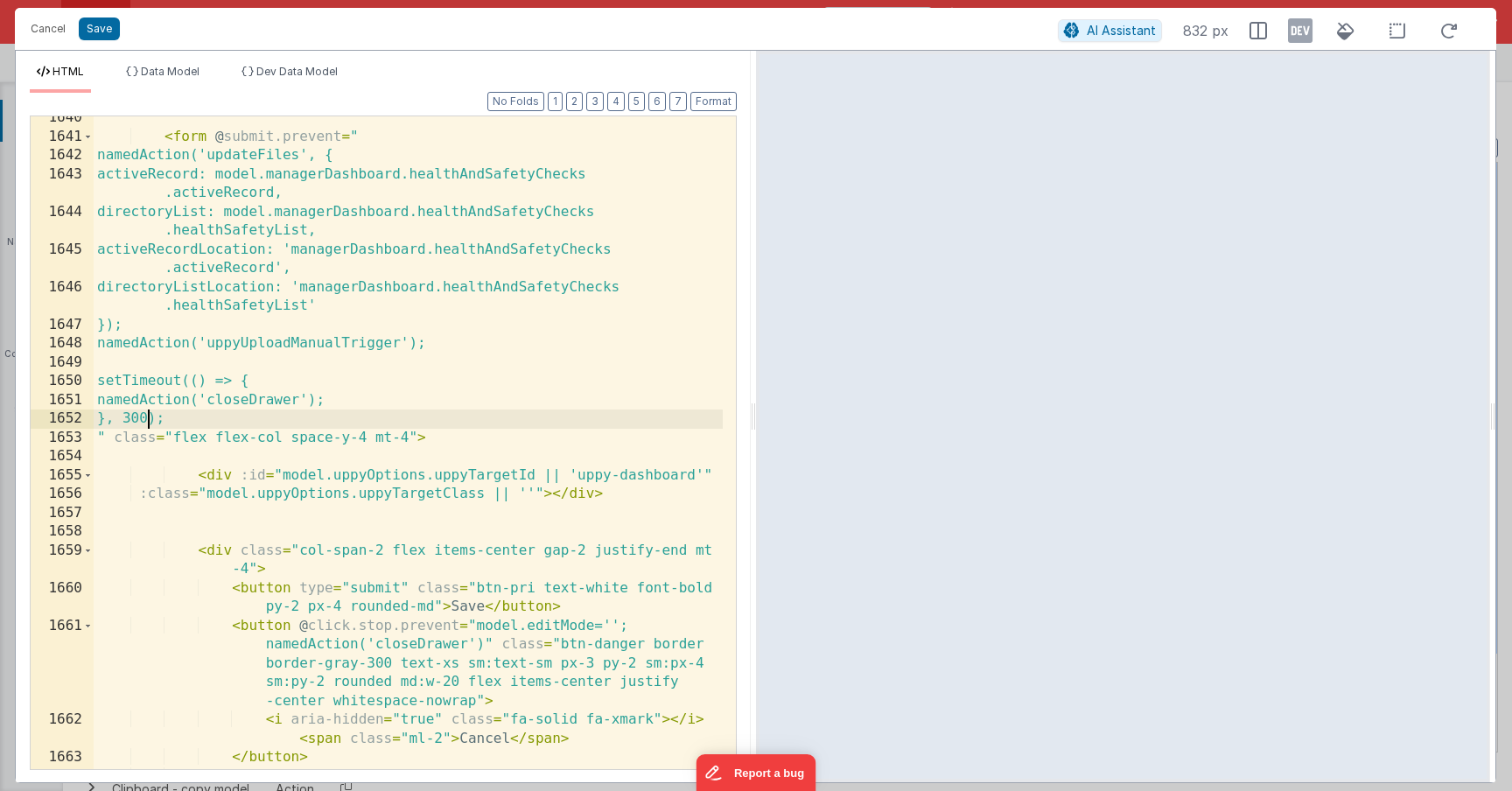
click at [141, 422] on div "< form @ submit.prevent = " namedAction('updateFiles', { activeRecord: model.ma…" at bounding box center [408, 453] width 629 height 690
click at [101, 31] on button "Save" at bounding box center [99, 28] width 41 height 23
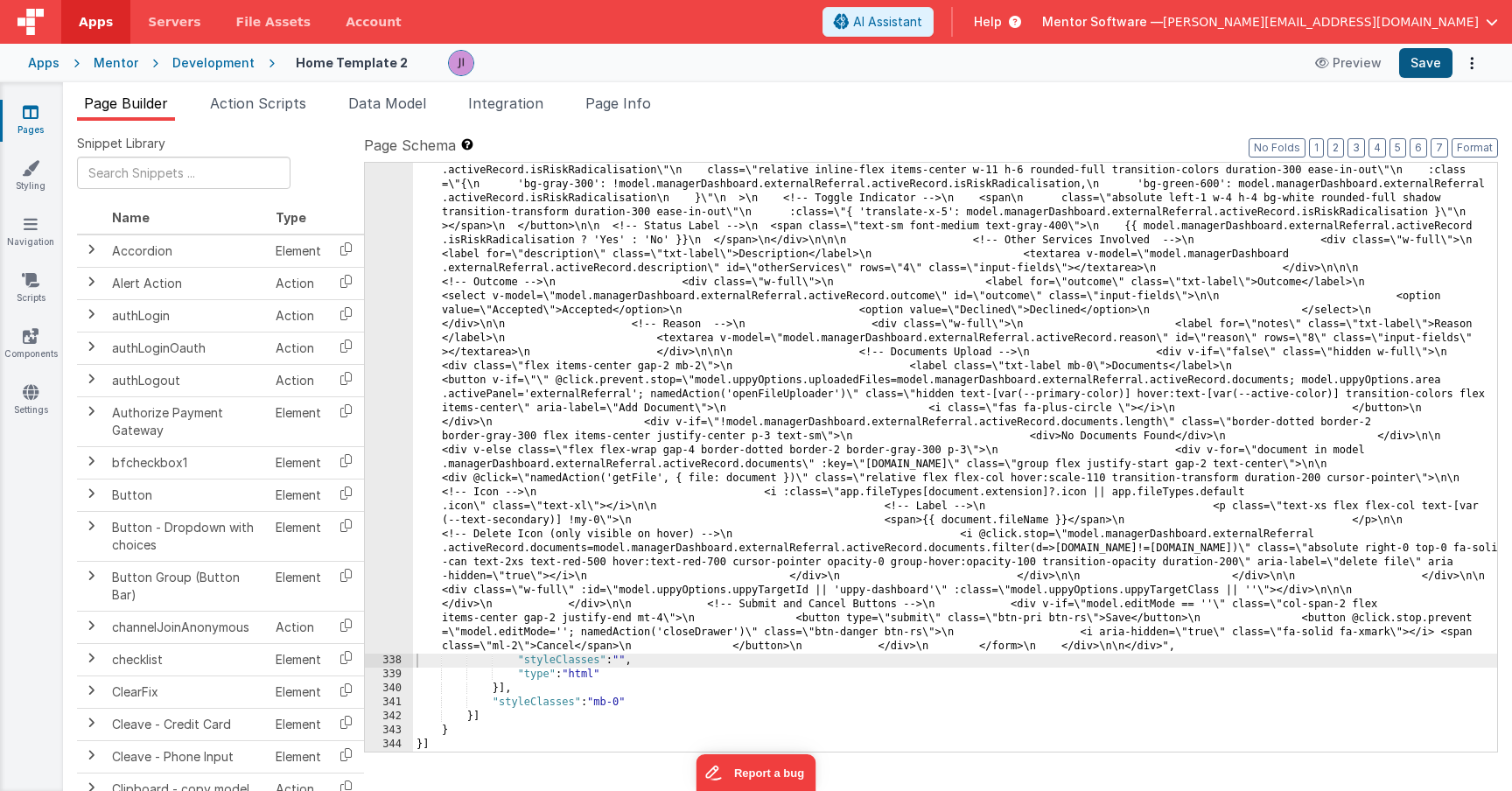
click at [1418, 76] on div "Apps Mentor Development Home Template 2 Preview Save" at bounding box center [756, 63] width 1512 height 39
click at [1419, 70] on button "Save" at bounding box center [1425, 62] width 53 height 30
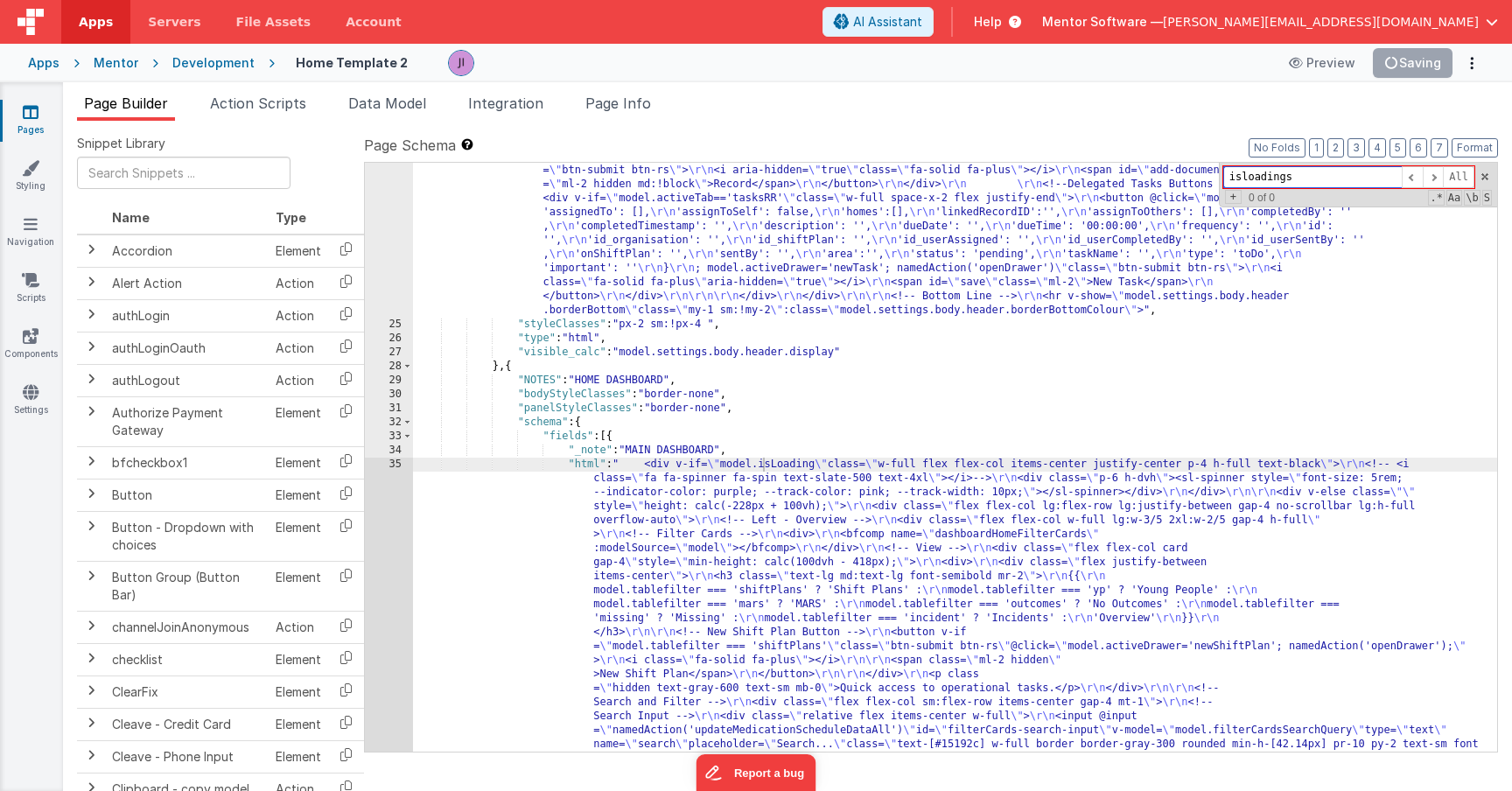
scroll to position [2033, 0]
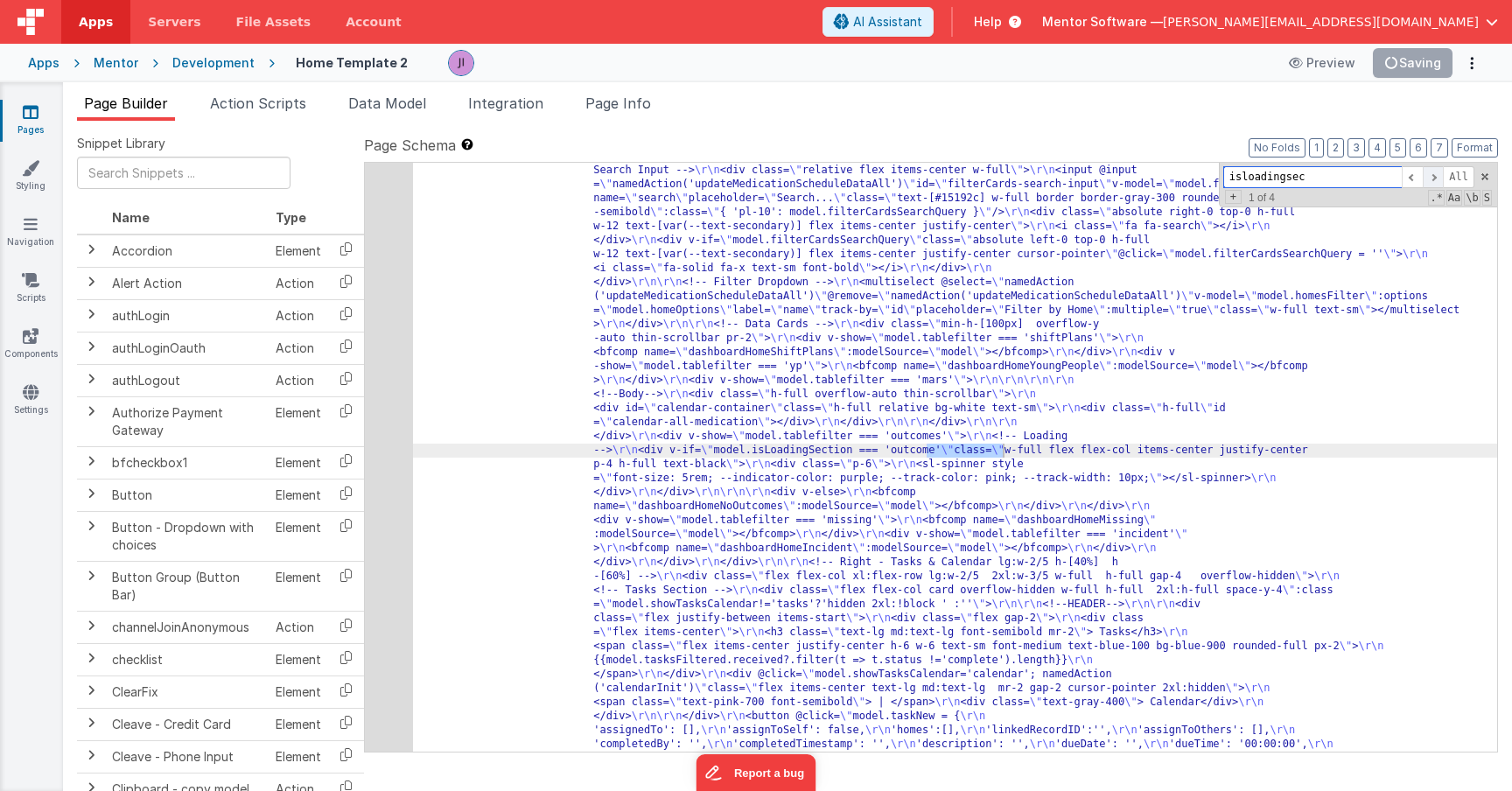
type input "isloadingsec"
click at [1432, 180] on span at bounding box center [1433, 177] width 21 height 22
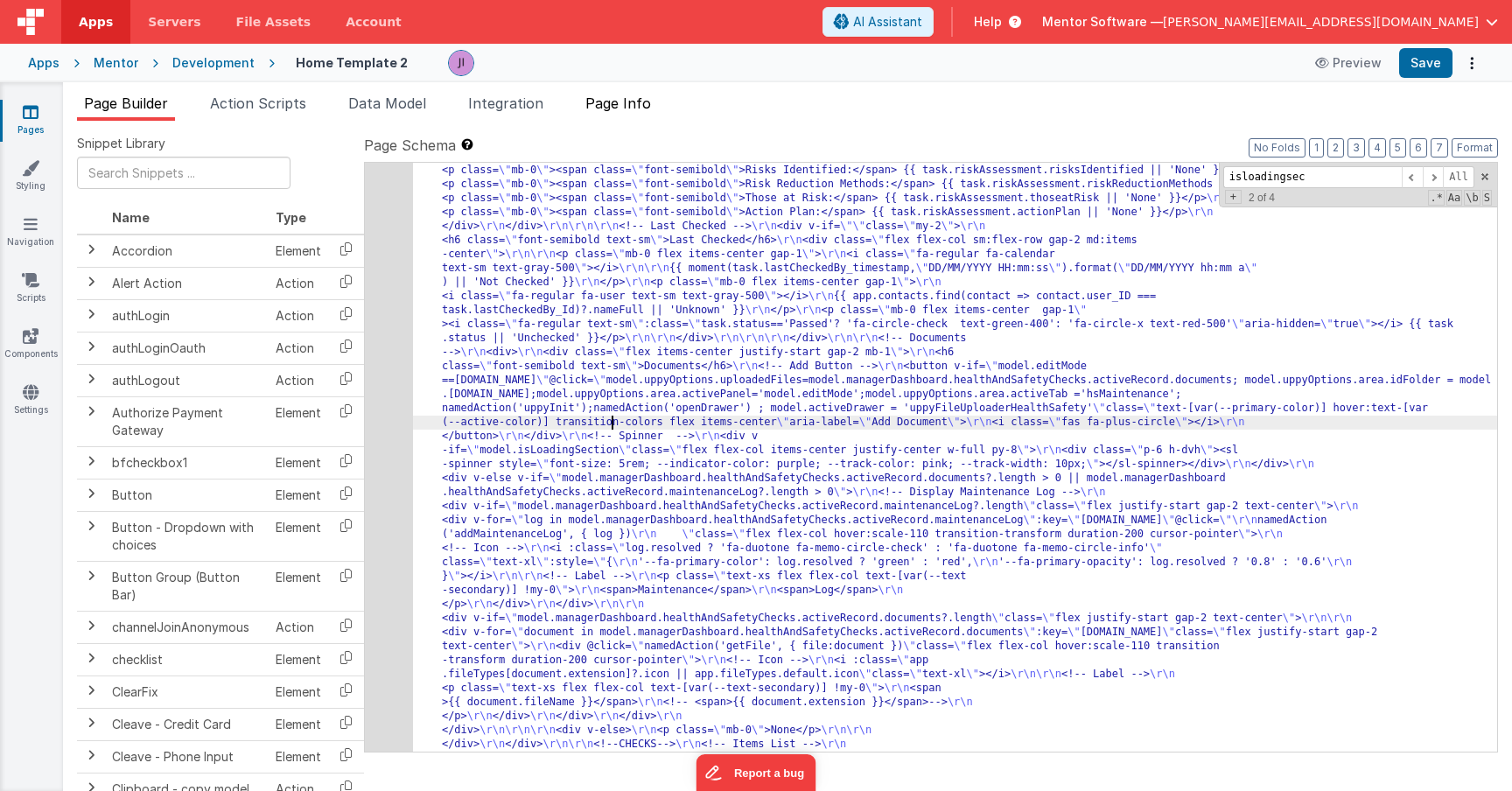
click at [617, 119] on li "Page Info" at bounding box center [618, 106] width 79 height 28
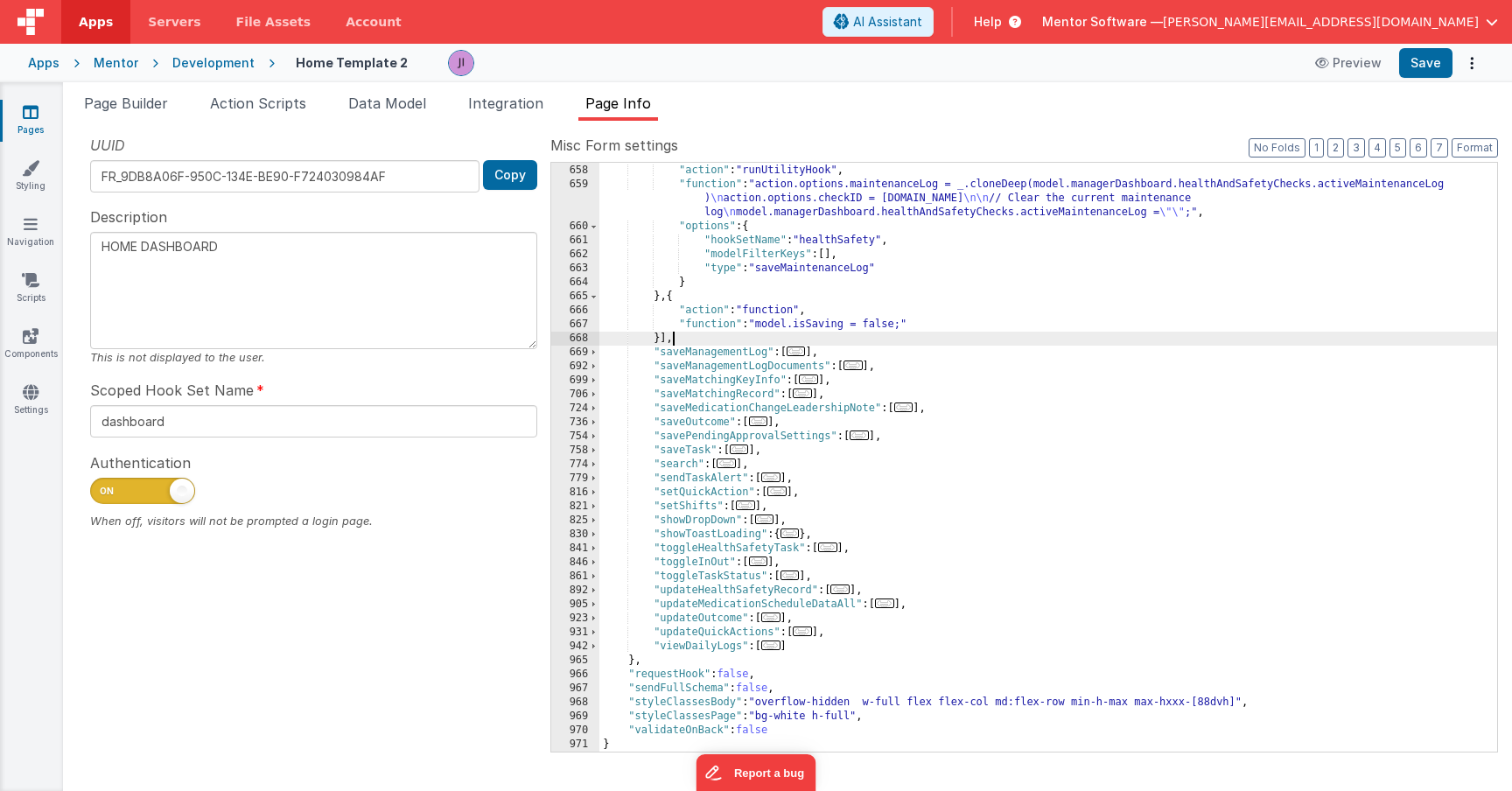
click at [961, 342] on div "} , { "action" : "runUtilityHook" , "function" : "action.options.maintenanceLog…" at bounding box center [1048, 458] width 897 height 617
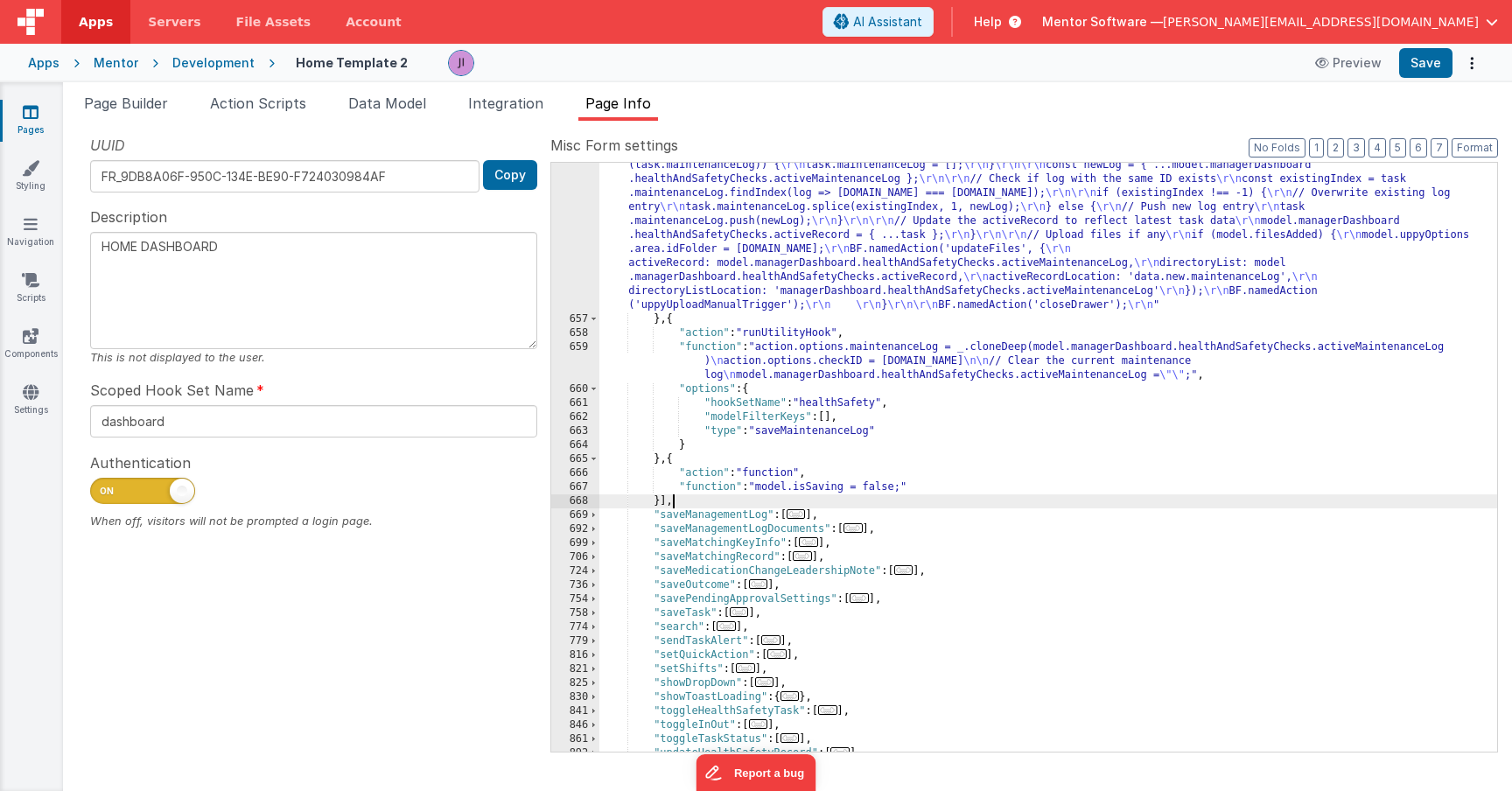
scroll to position [1280, 0]
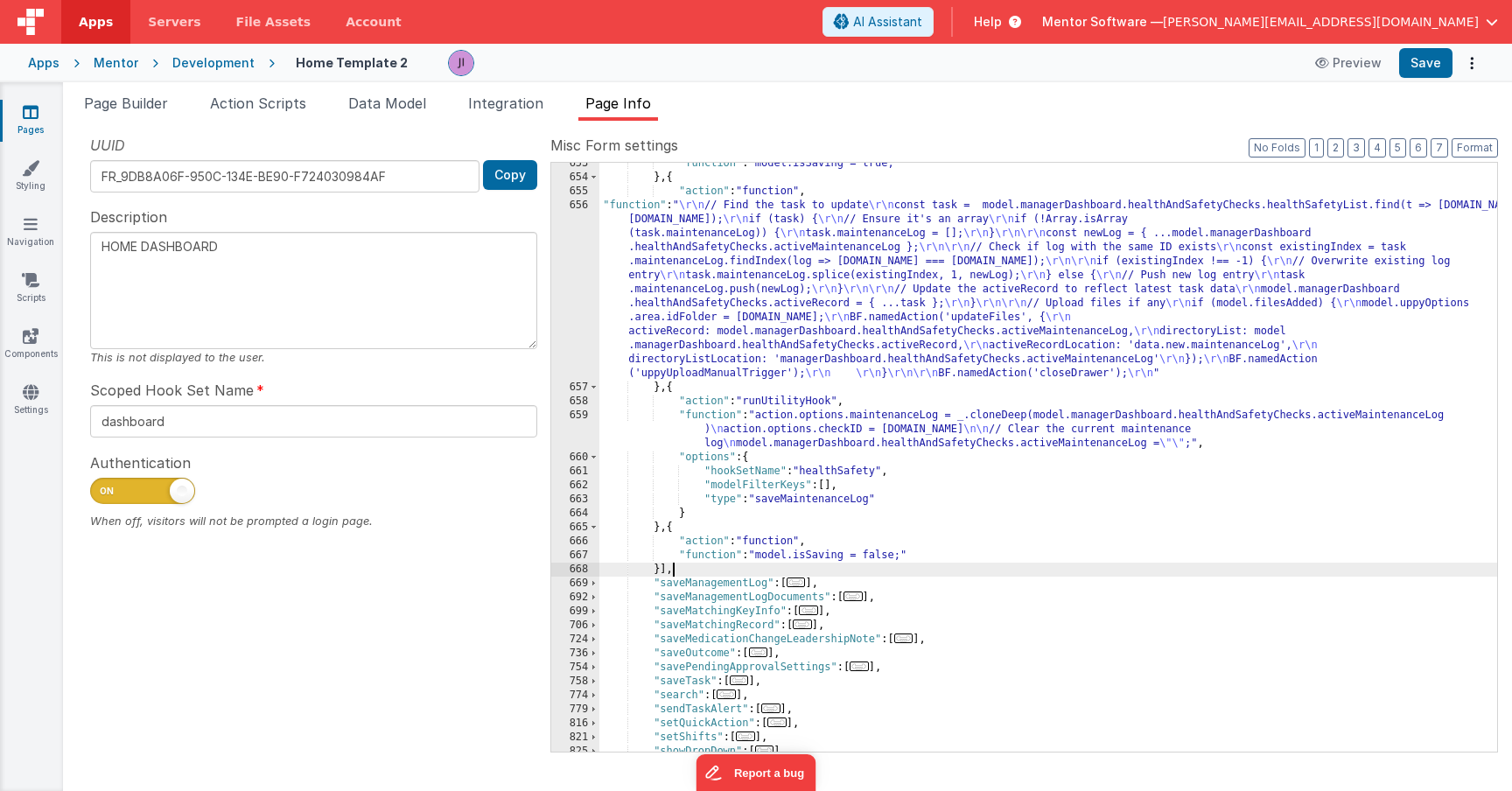
click at [895, 280] on div ""function" : "model.isSaving = true;" } , { "action" : "function" , "function" …" at bounding box center [1048, 465] width 897 height 617
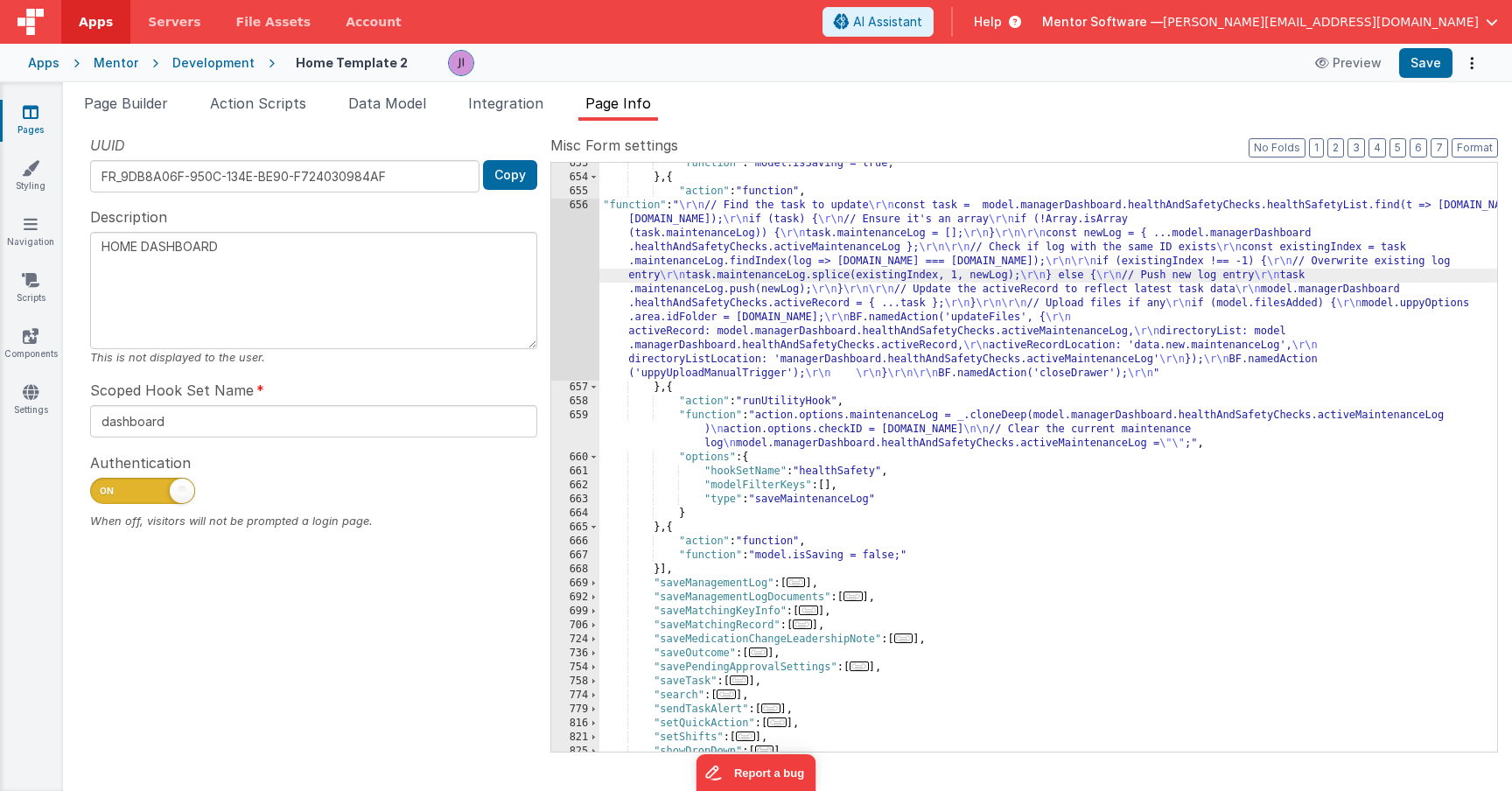
click at [586, 314] on div "656" at bounding box center [575, 289] width 48 height 182
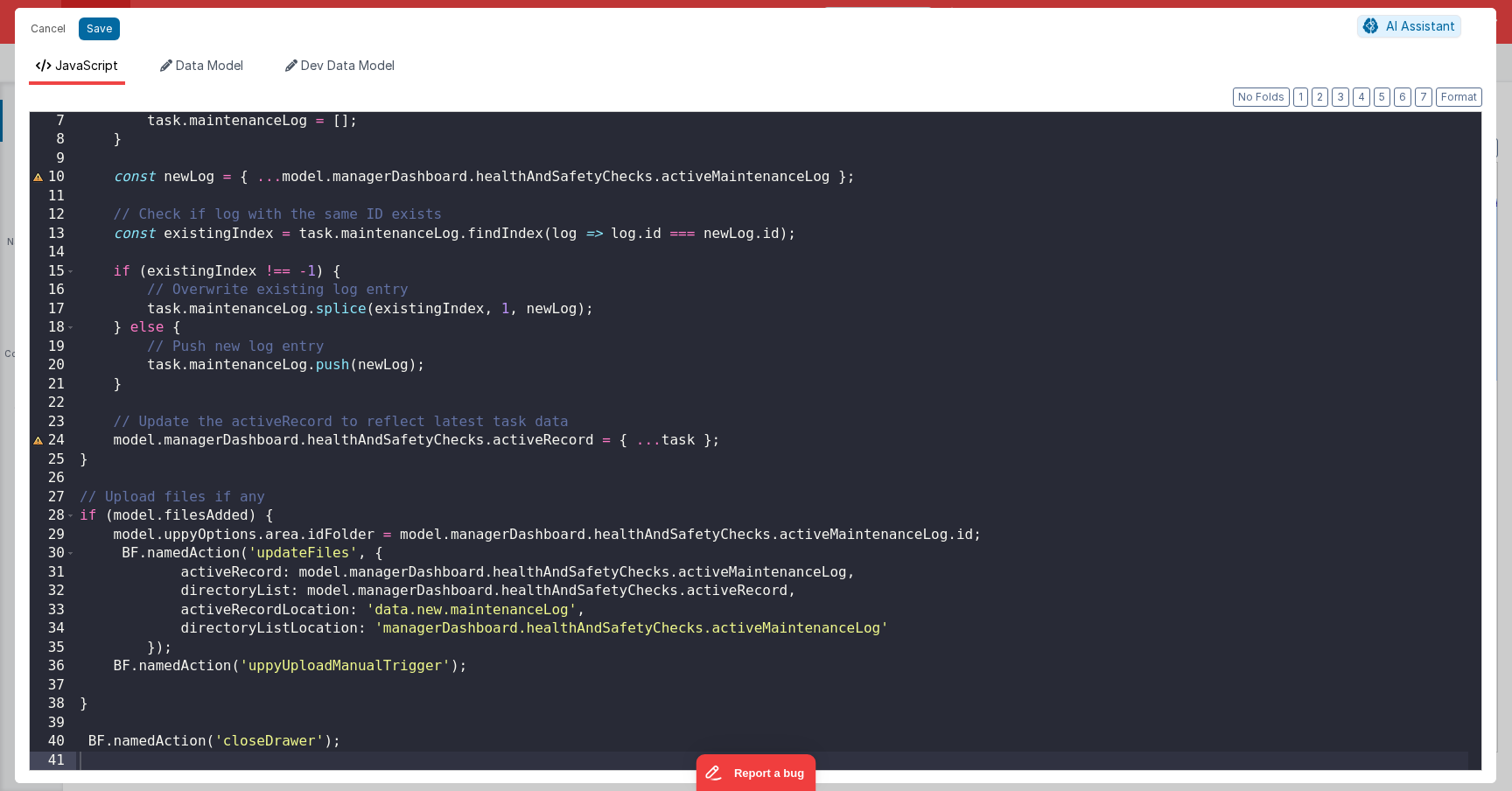
scroll to position [113, 0]
click at [161, 714] on div "task . maintenanceLog = [ ] ; } const newLog = { ... model . managerDashboard .…" at bounding box center [771, 459] width 1392 height 696
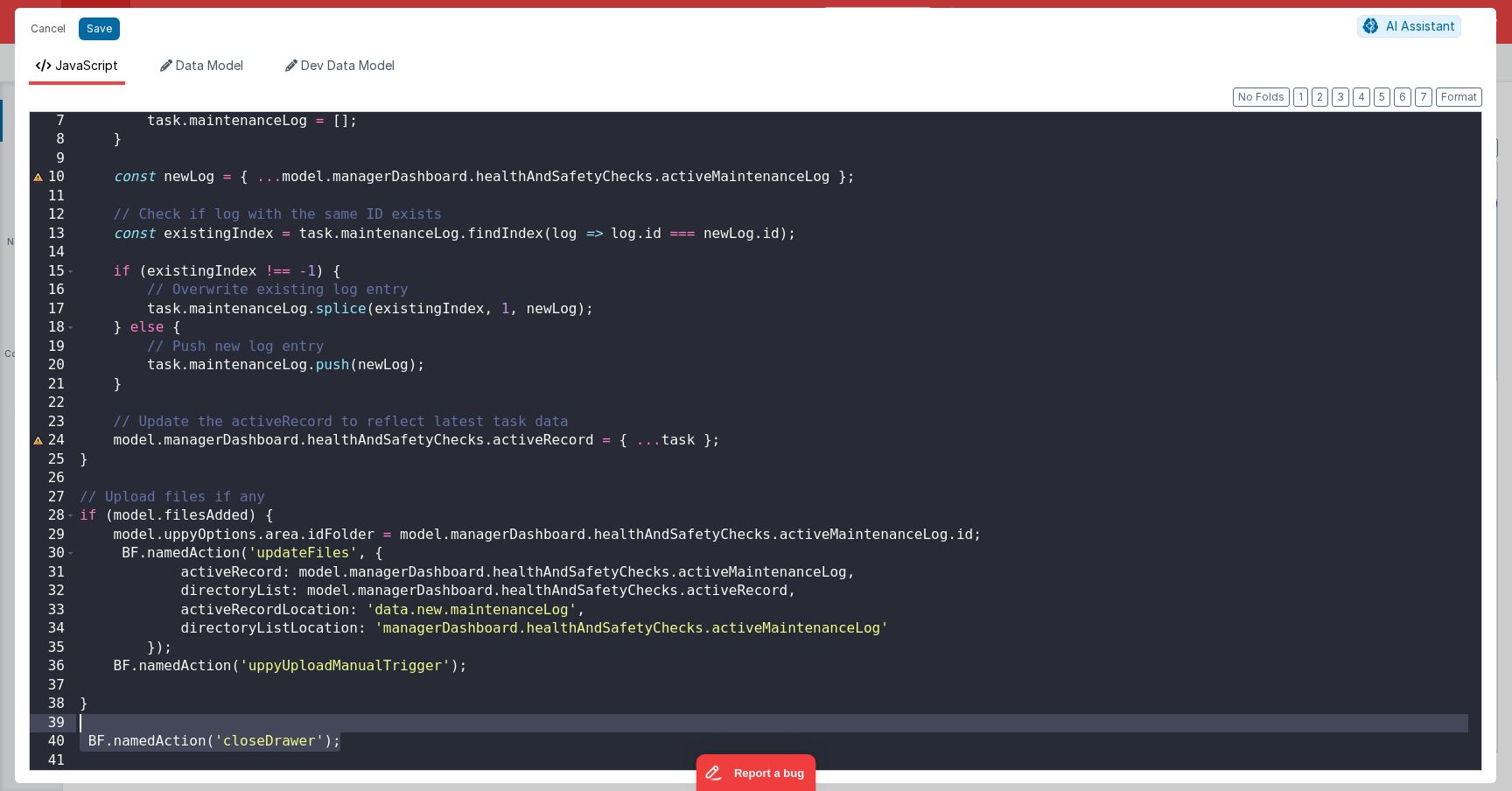
drag, startPoint x: 367, startPoint y: 741, endPoint x: 367, endPoint y: 714, distance: 27.0
click at [367, 714] on div "task . maintenanceLog = [ ] ; } const newLog = { ... model . managerDashboard .…" at bounding box center [771, 459] width 1392 height 696
paste textarea
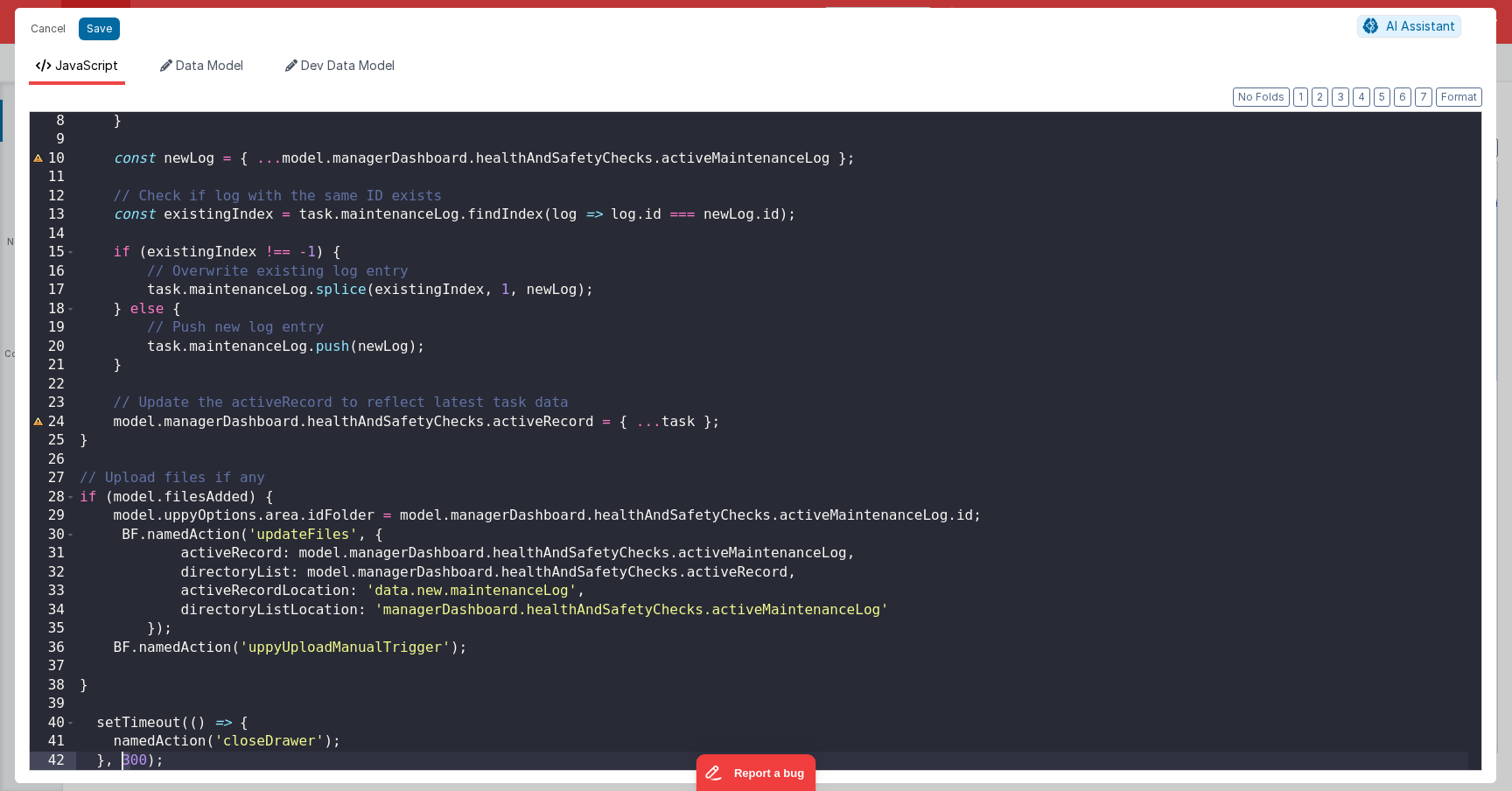
click at [123, 766] on div "} const newLog = { ... model . managerDashboard . healthAndSafetyChecks . activ…" at bounding box center [771, 459] width 1392 height 696
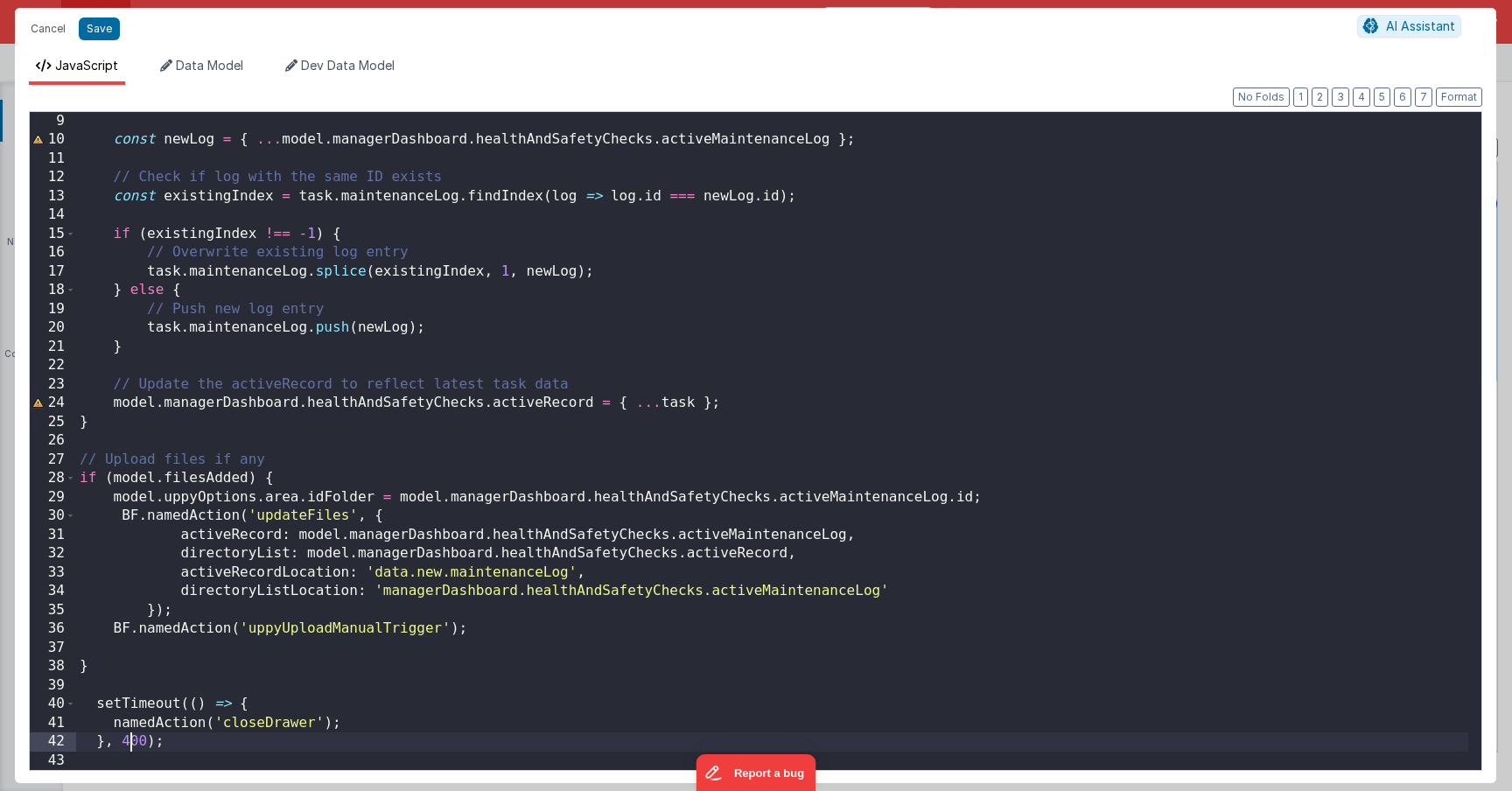
scroll to position [150, 0]
click at [112, 724] on div "const newLog = { ... model . managerDashboard . healthAndSafetyChecks . activeM…" at bounding box center [771, 459] width 1392 height 696
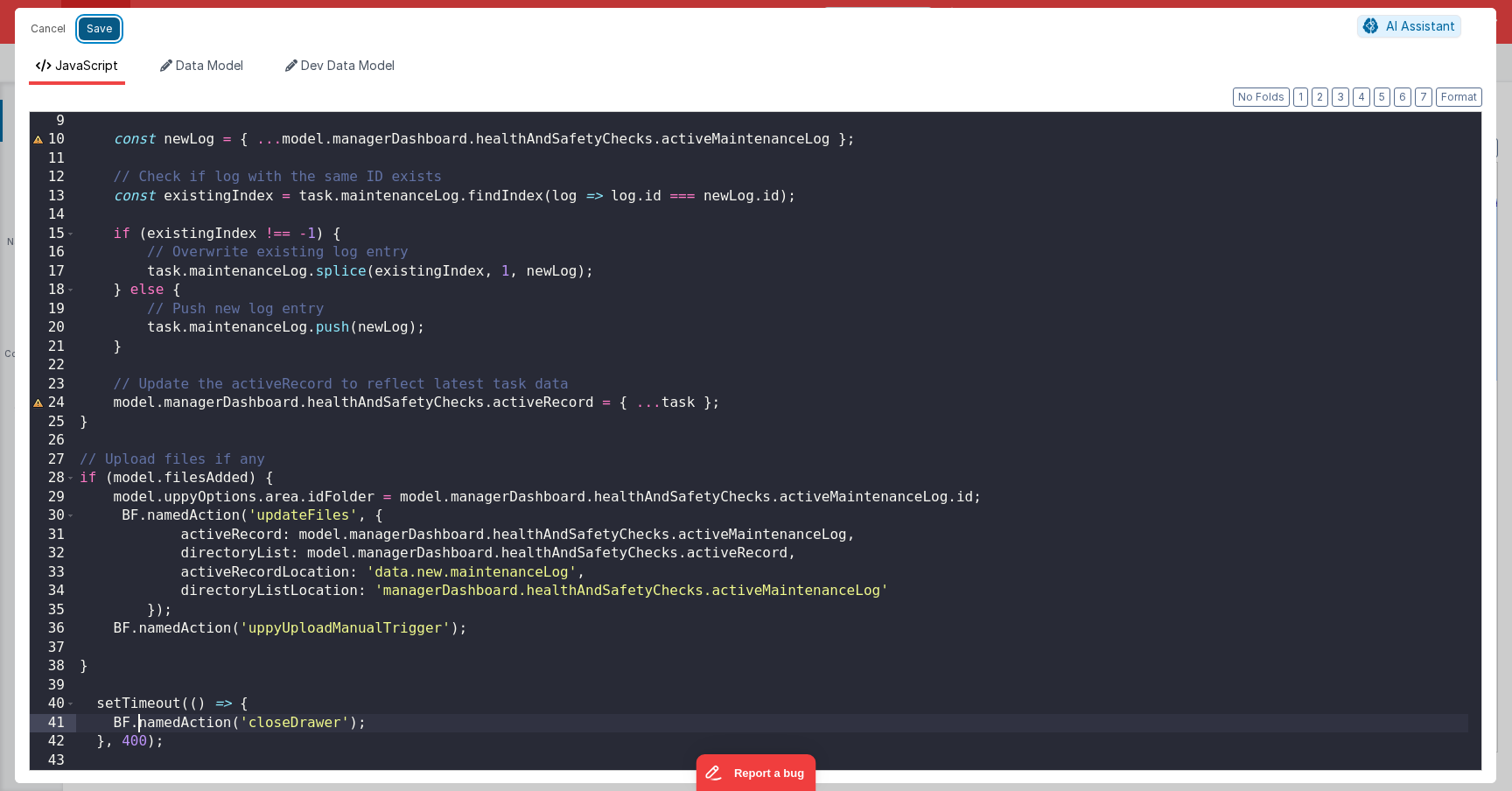
click at [96, 27] on button "Save" at bounding box center [99, 28] width 41 height 23
type textarea "HOME DASHBOARD"
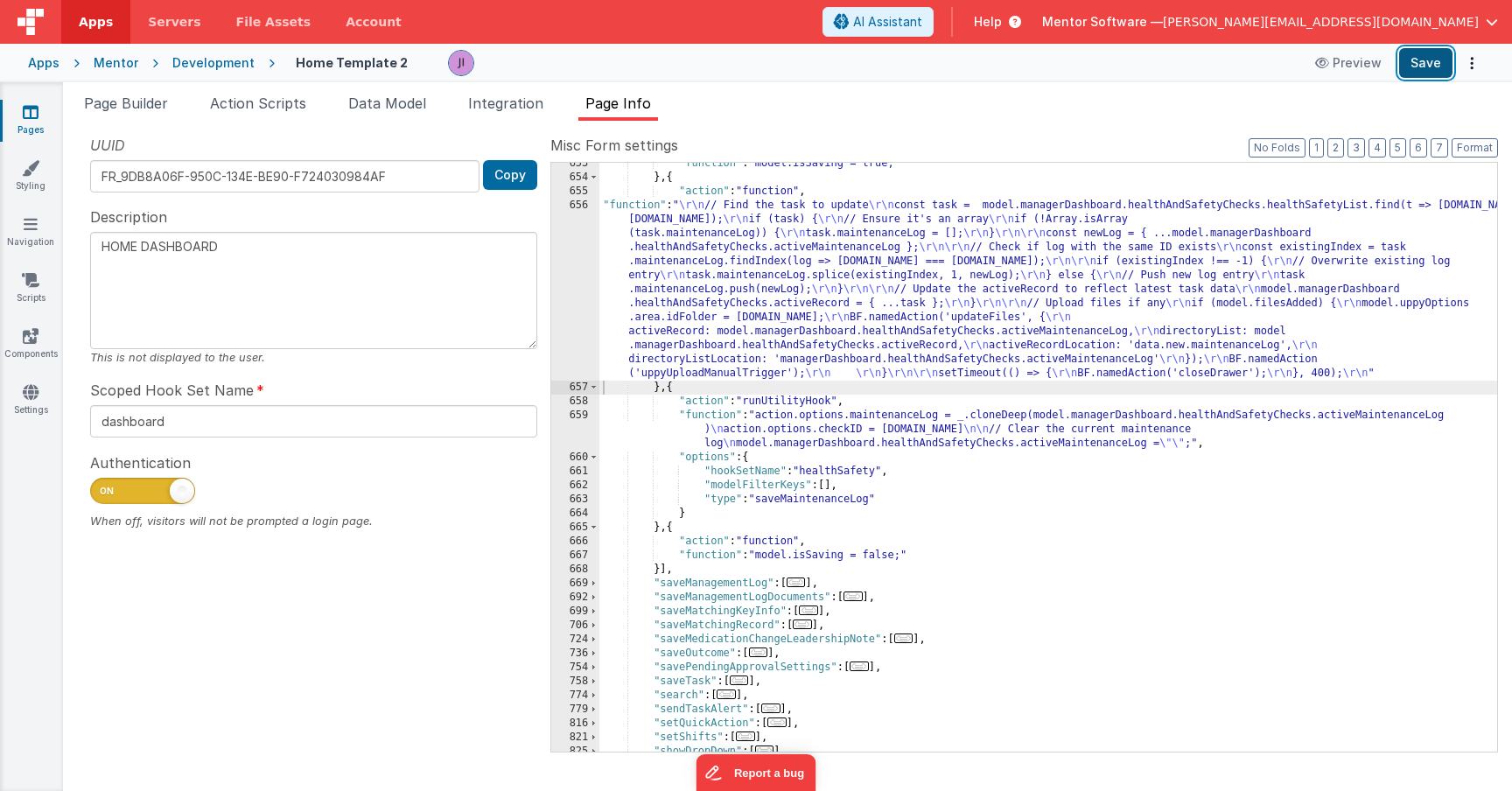
click at [1416, 73] on button "Save" at bounding box center [1425, 62] width 53 height 30
click at [756, 332] on div ""function" : "model.isSaving = true;" } , { "action" : "function" , "function" …" at bounding box center [1048, 465] width 897 height 617
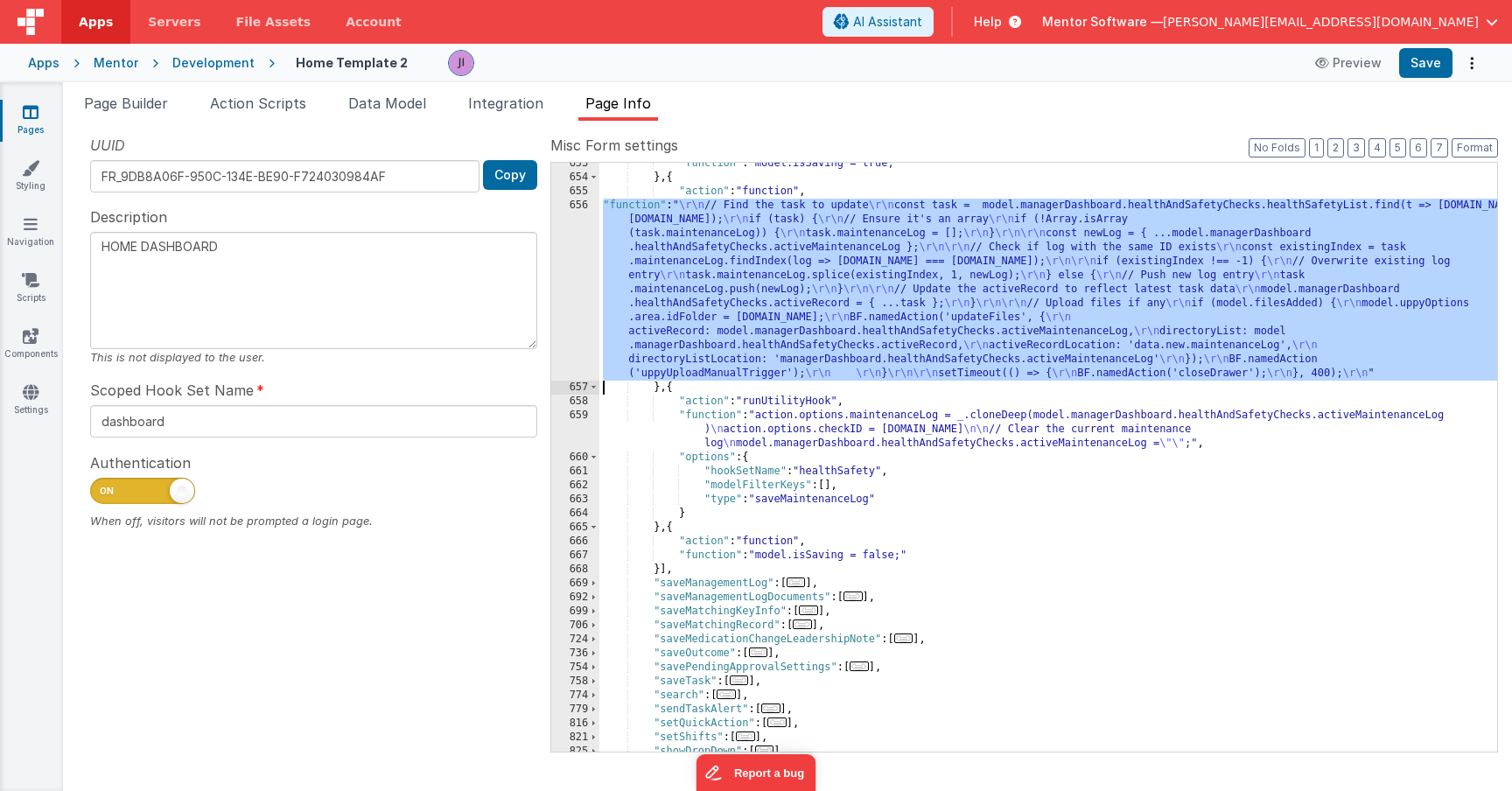
click at [568, 339] on div "656" at bounding box center [575, 289] width 48 height 182
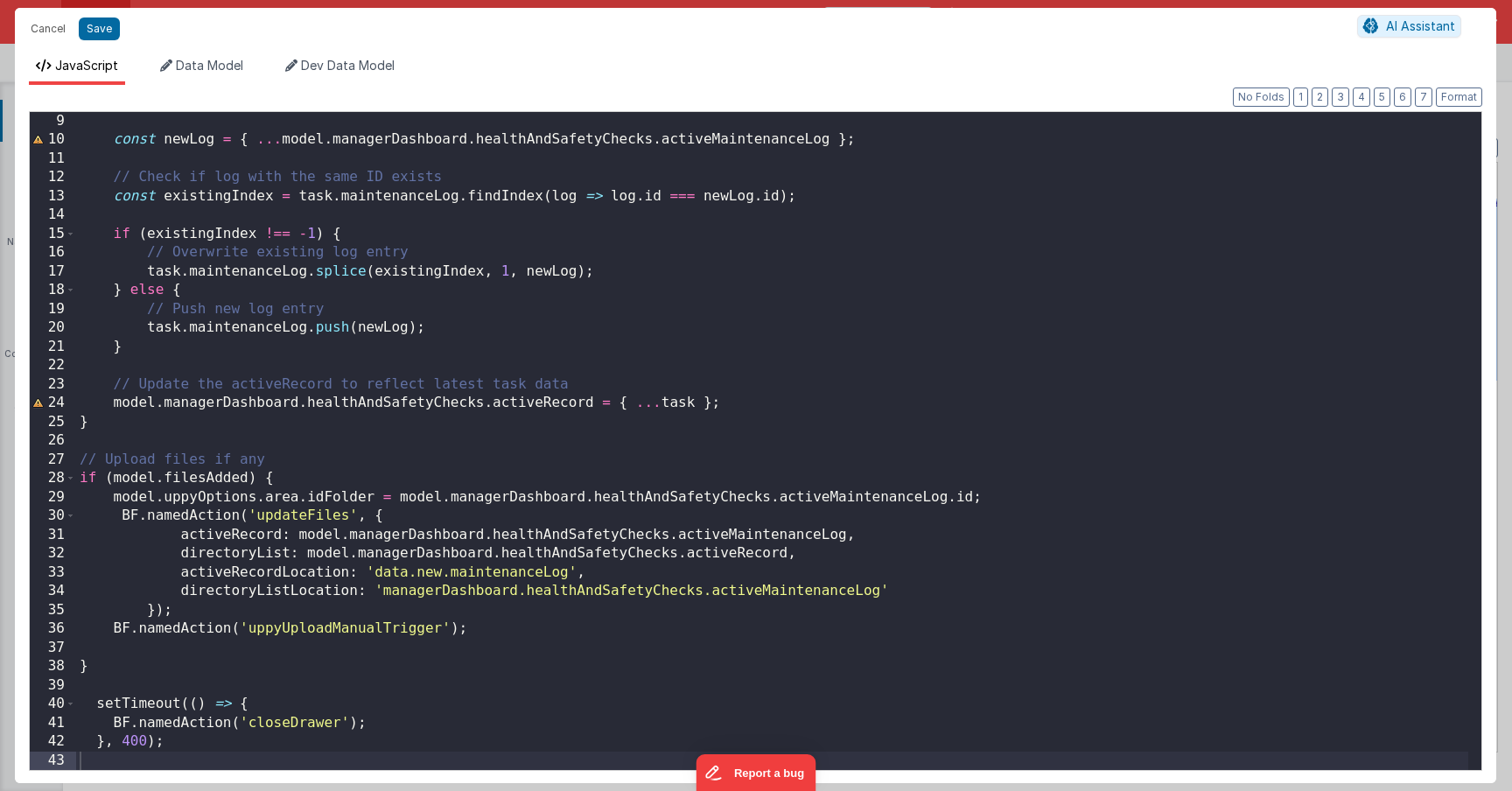
click at [785, 557] on div "const newLog = { ... model . managerDashboard . healthAndSafetyChecks . activeM…" at bounding box center [771, 459] width 1392 height 696
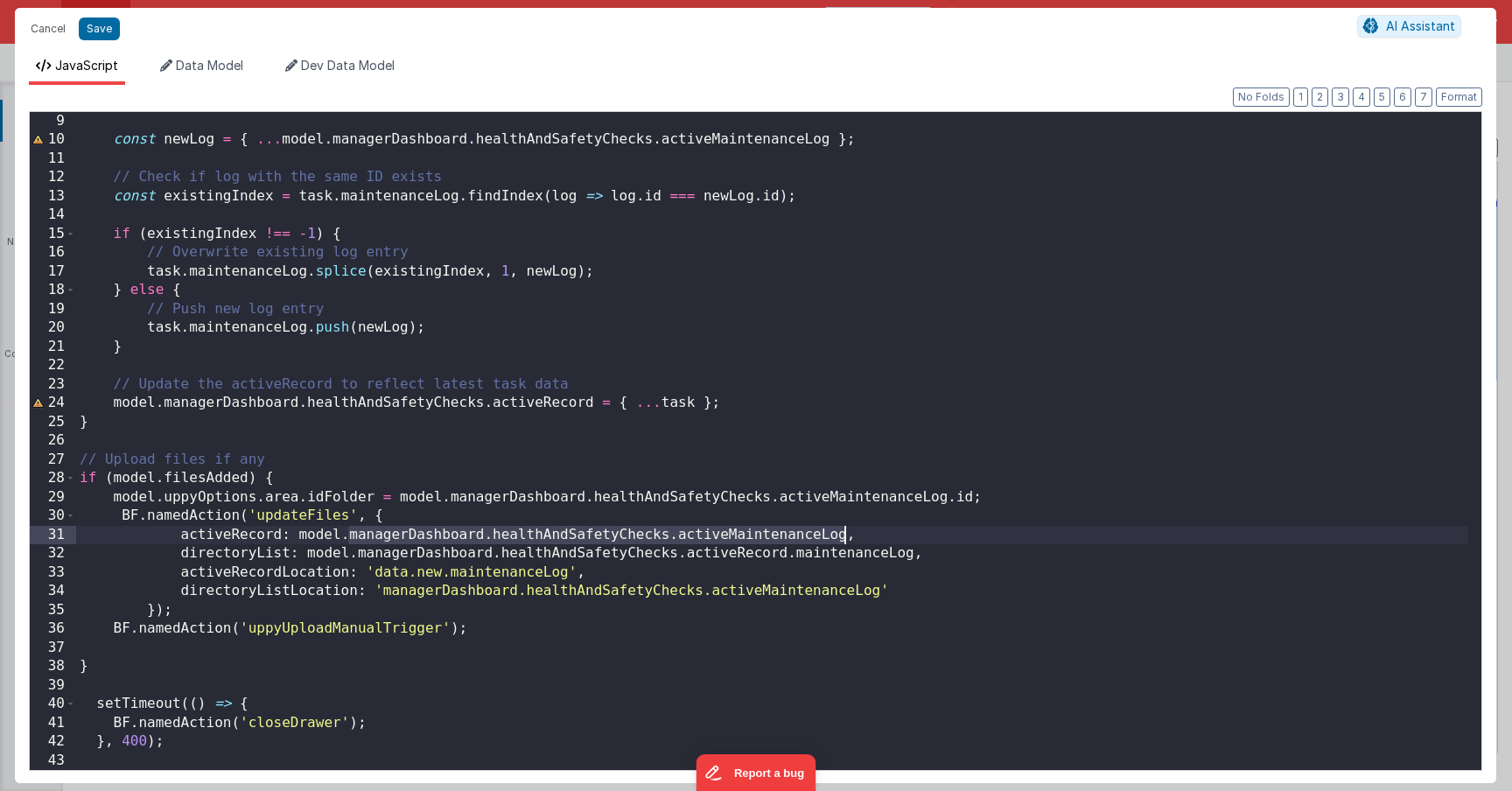
drag, startPoint x: 349, startPoint y: 539, endPoint x: 844, endPoint y: 537, distance: 495.0
click at [844, 537] on div "const newLog = { ... model . managerDashboard . healthAndSafetyChecks . activeM…" at bounding box center [771, 459] width 1392 height 696
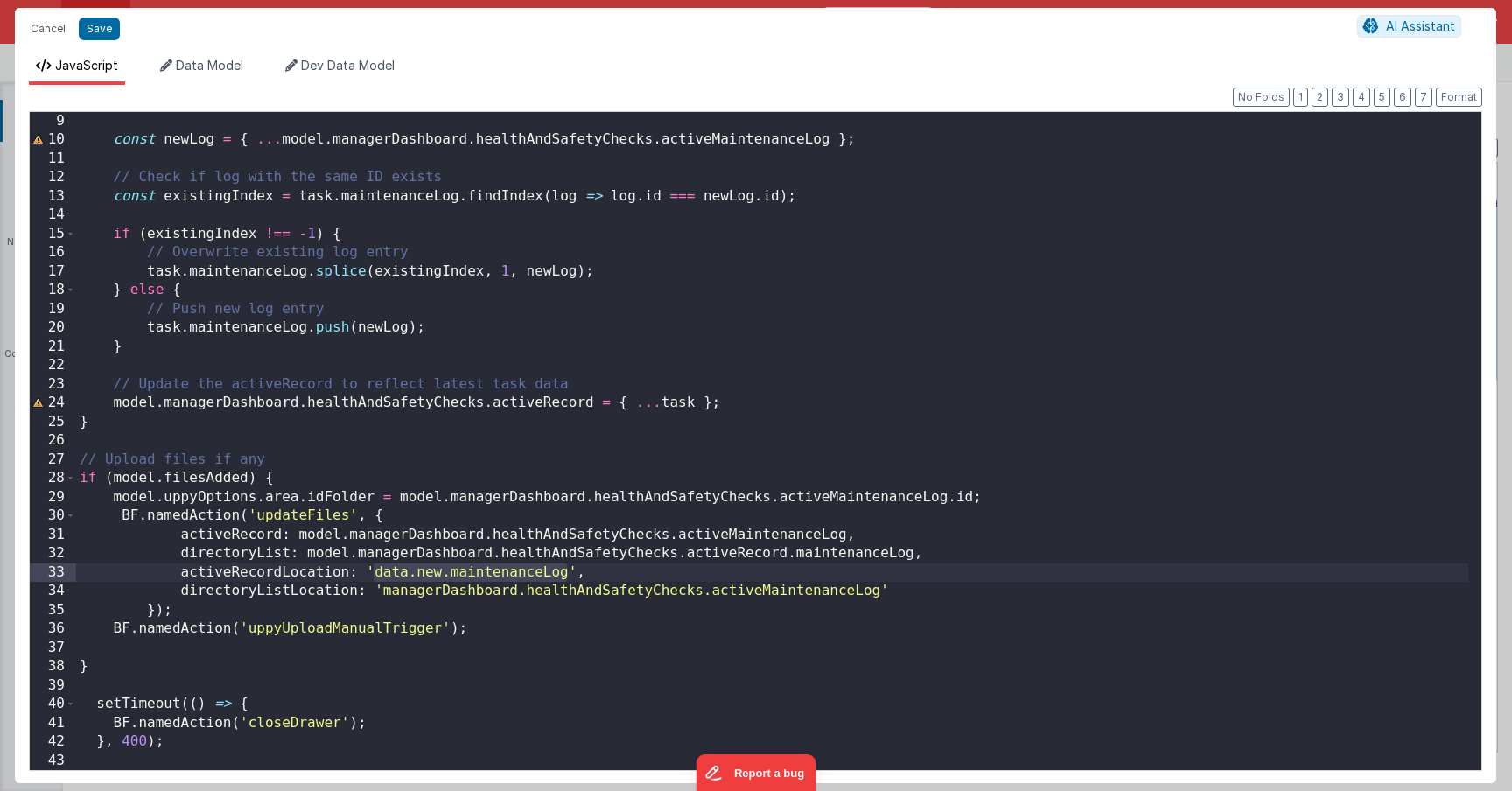
drag, startPoint x: 375, startPoint y: 576, endPoint x: 564, endPoint y: 572, distance: 189.0
click at [564, 572] on div "const newLog = { ... model . managerDashboard . healthAndSafetyChecks . activeM…" at bounding box center [771, 459] width 1392 height 696
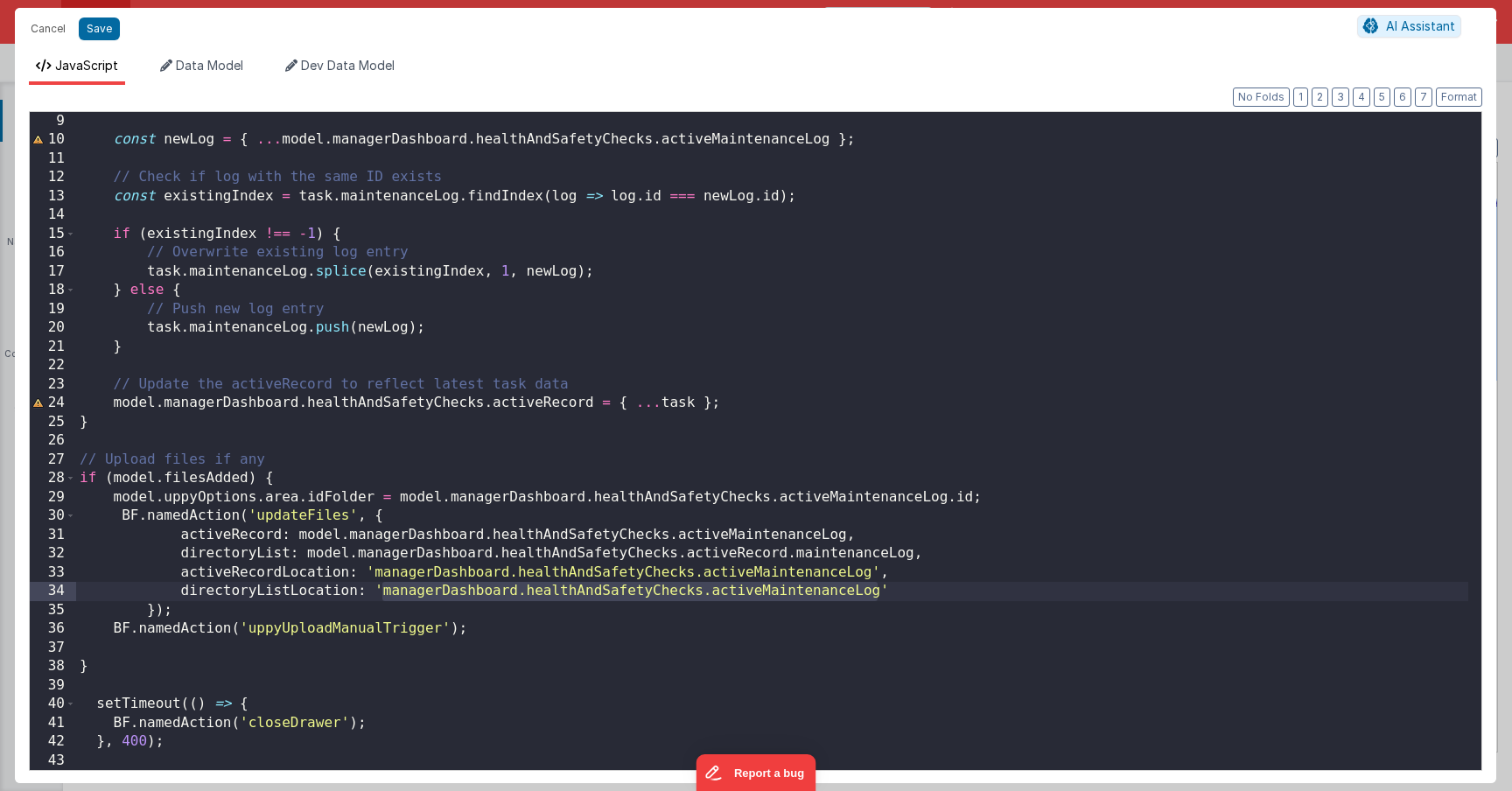
drag, startPoint x: 876, startPoint y: 593, endPoint x: 381, endPoint y: 599, distance: 495.0
click at [381, 599] on div "const newLog = { ... model . managerDashboard . healthAndSafetyChecks . activeM…" at bounding box center [771, 459] width 1392 height 696
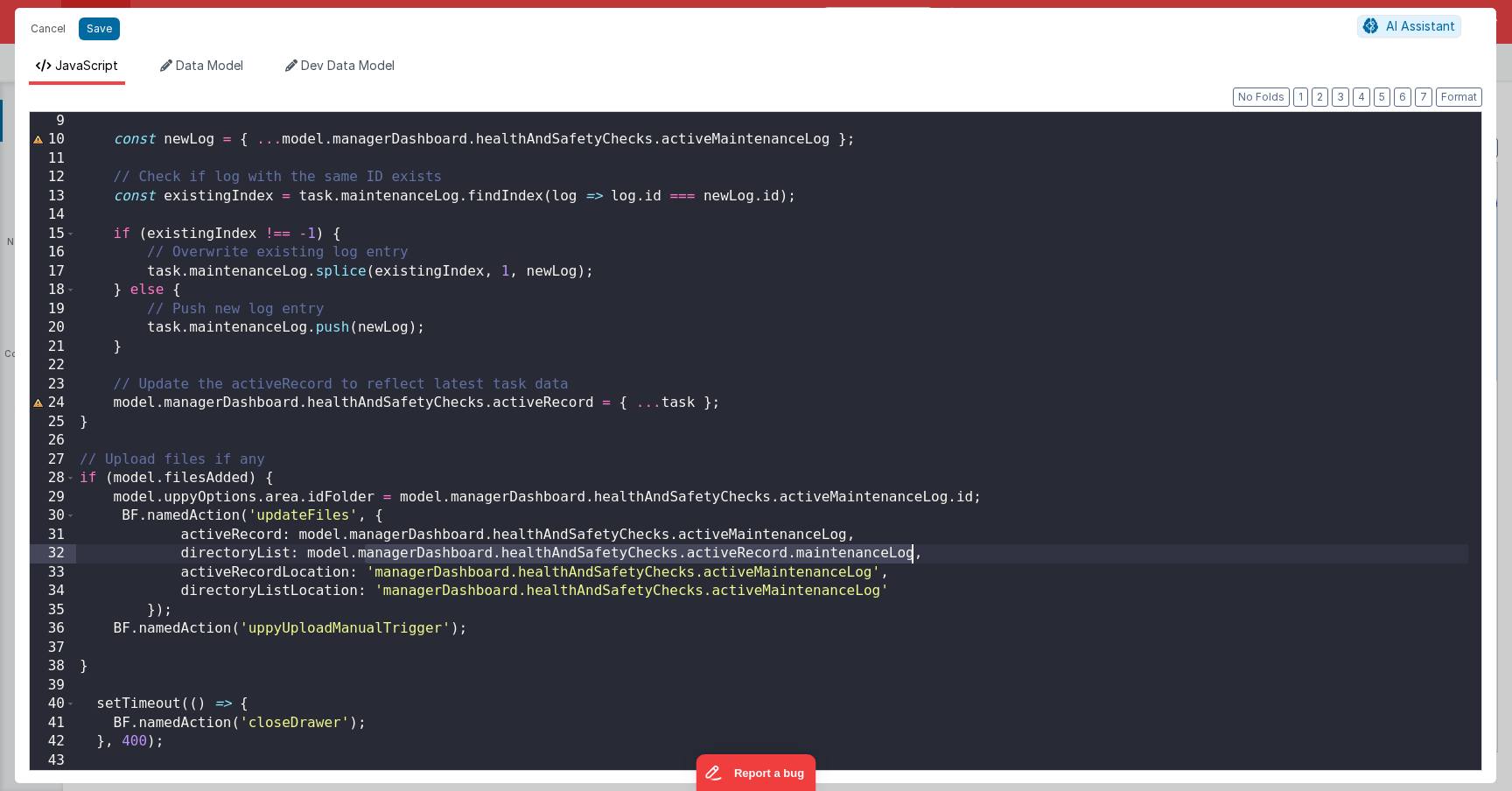
drag, startPoint x: 361, startPoint y: 559, endPoint x: 910, endPoint y: 560, distance: 549.0
click at [910, 560] on div "const newLog = { ... model . managerDashboard . healthAndSafetyChecks . activeM…" at bounding box center [771, 459] width 1392 height 696
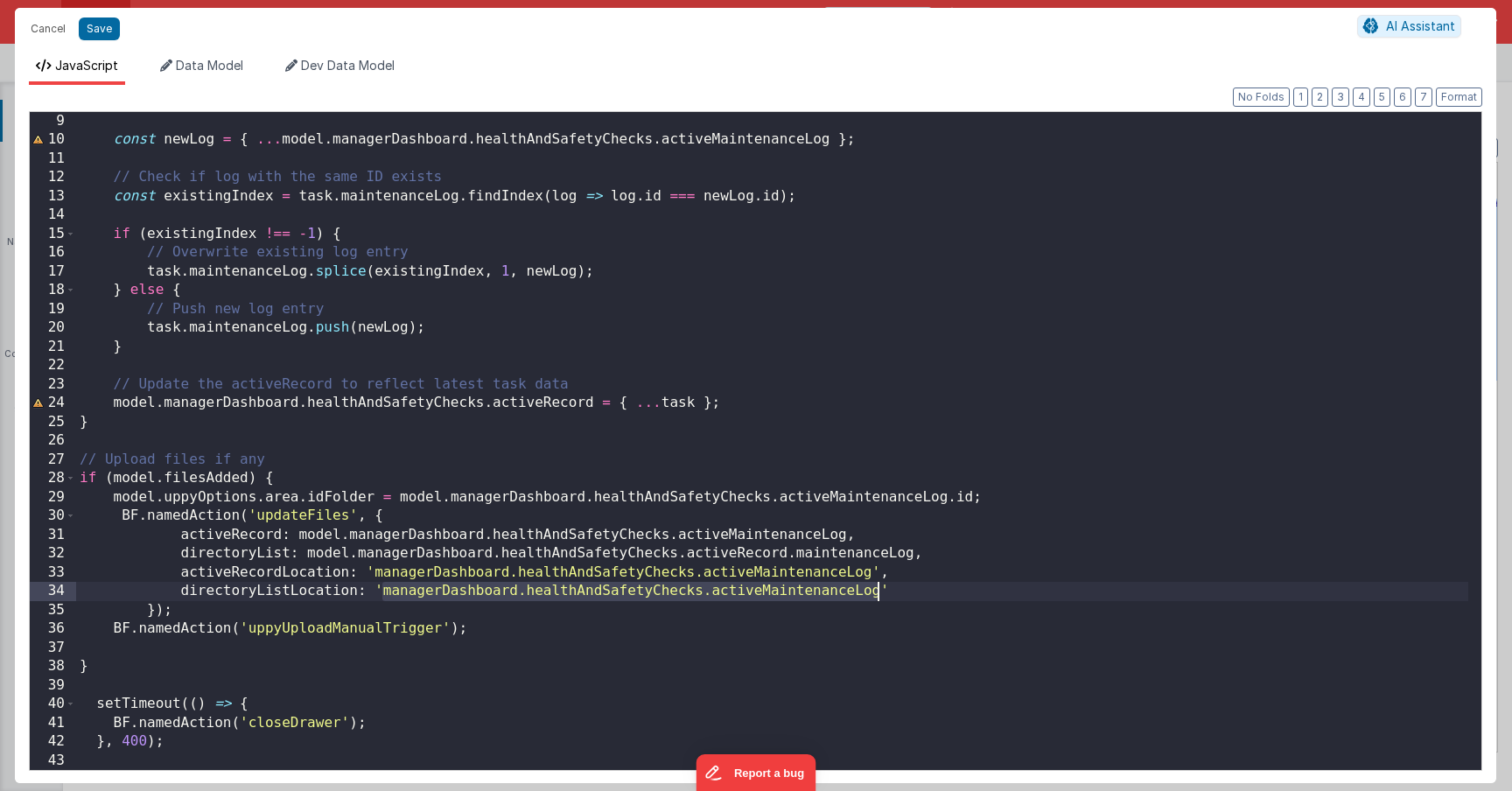
drag, startPoint x: 379, startPoint y: 596, endPoint x: 880, endPoint y: 598, distance: 501.0
click at [880, 598] on div "const newLog = { ... model . managerDashboard . healthAndSafetyChecks . activeM…" at bounding box center [771, 459] width 1392 height 696
paste textarea
click at [96, 38] on button "Save" at bounding box center [99, 28] width 41 height 23
type textarea "HOME DASHBOARD"
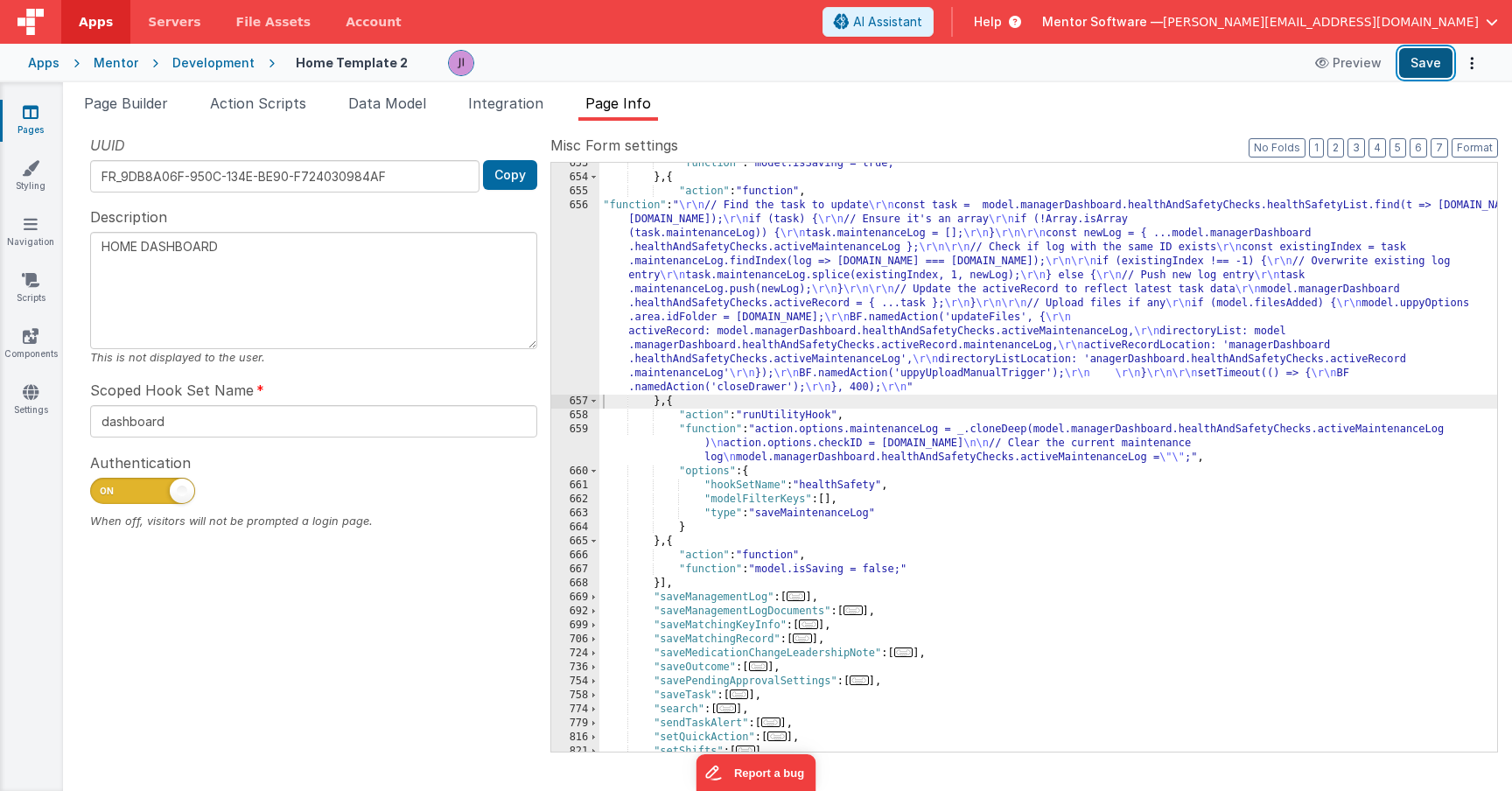
click at [1425, 64] on button "Save" at bounding box center [1425, 62] width 53 height 30
click at [699, 303] on div ""function" : "model.isSaving = true;" } , { "action" : "function" , "function" …" at bounding box center [1048, 465] width 897 height 617
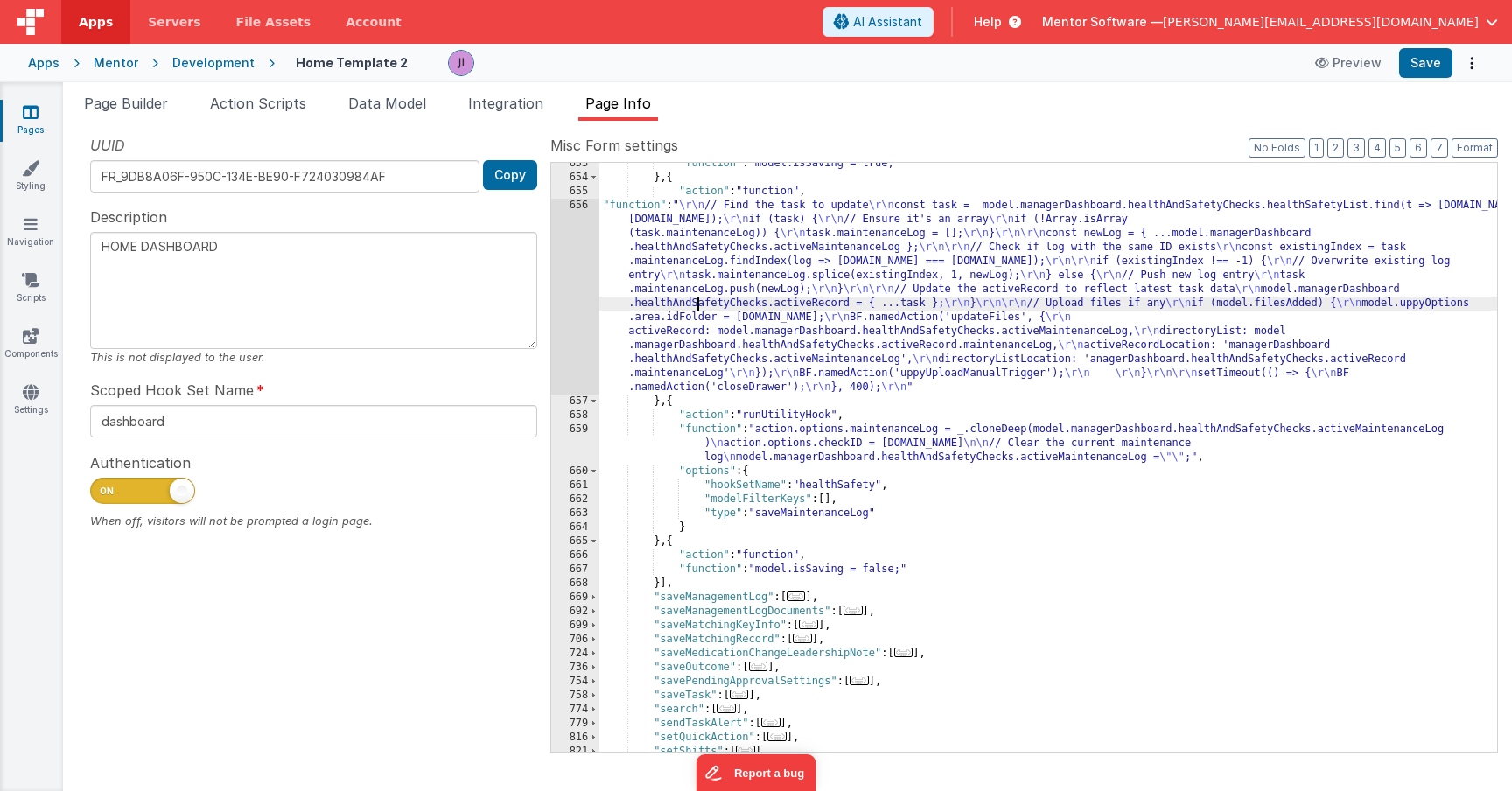
click at [558, 297] on div "656" at bounding box center [575, 296] width 48 height 196
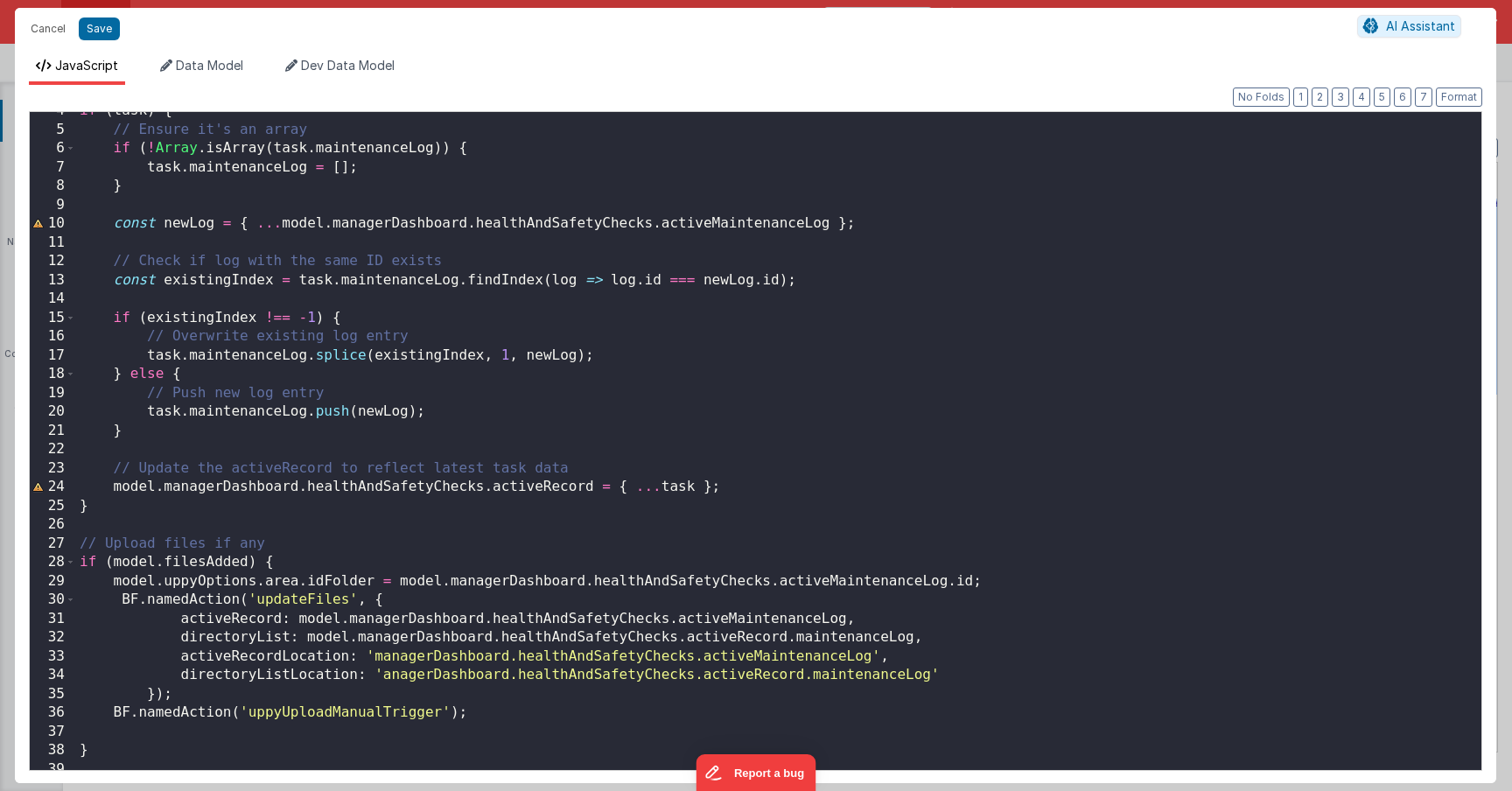
scroll to position [95, 0]
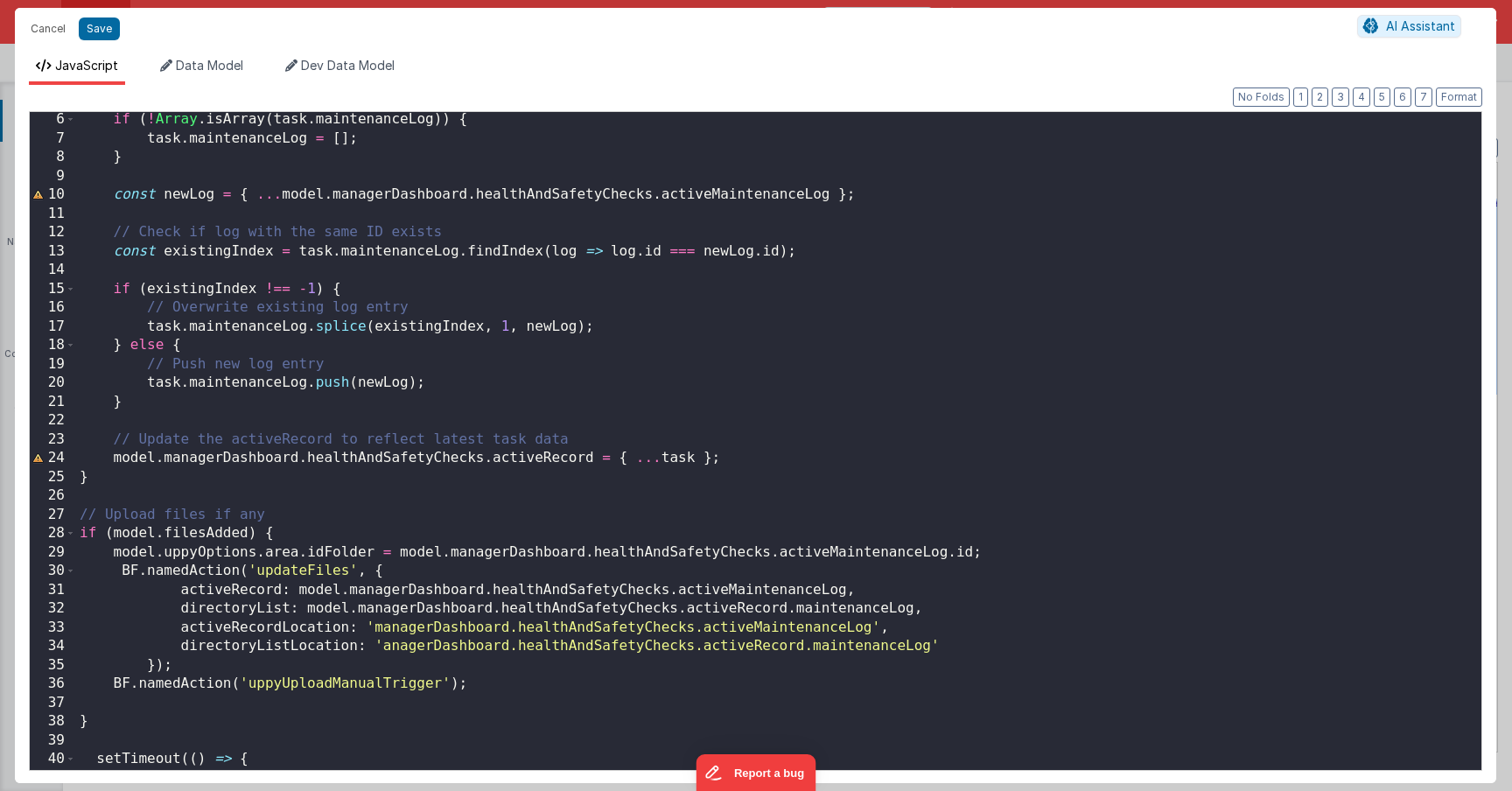
click at [379, 644] on div "if ( ! Array . isArray ( task . maintenanceLog )) { task . maintenanceLog = [ ]…" at bounding box center [771, 458] width 1392 height 696
click at [824, 609] on div "if ( ! Array . isArray ( task . maintenanceLog )) { task . maintenanceLog = [ ]…" at bounding box center [771, 458] width 1392 height 696
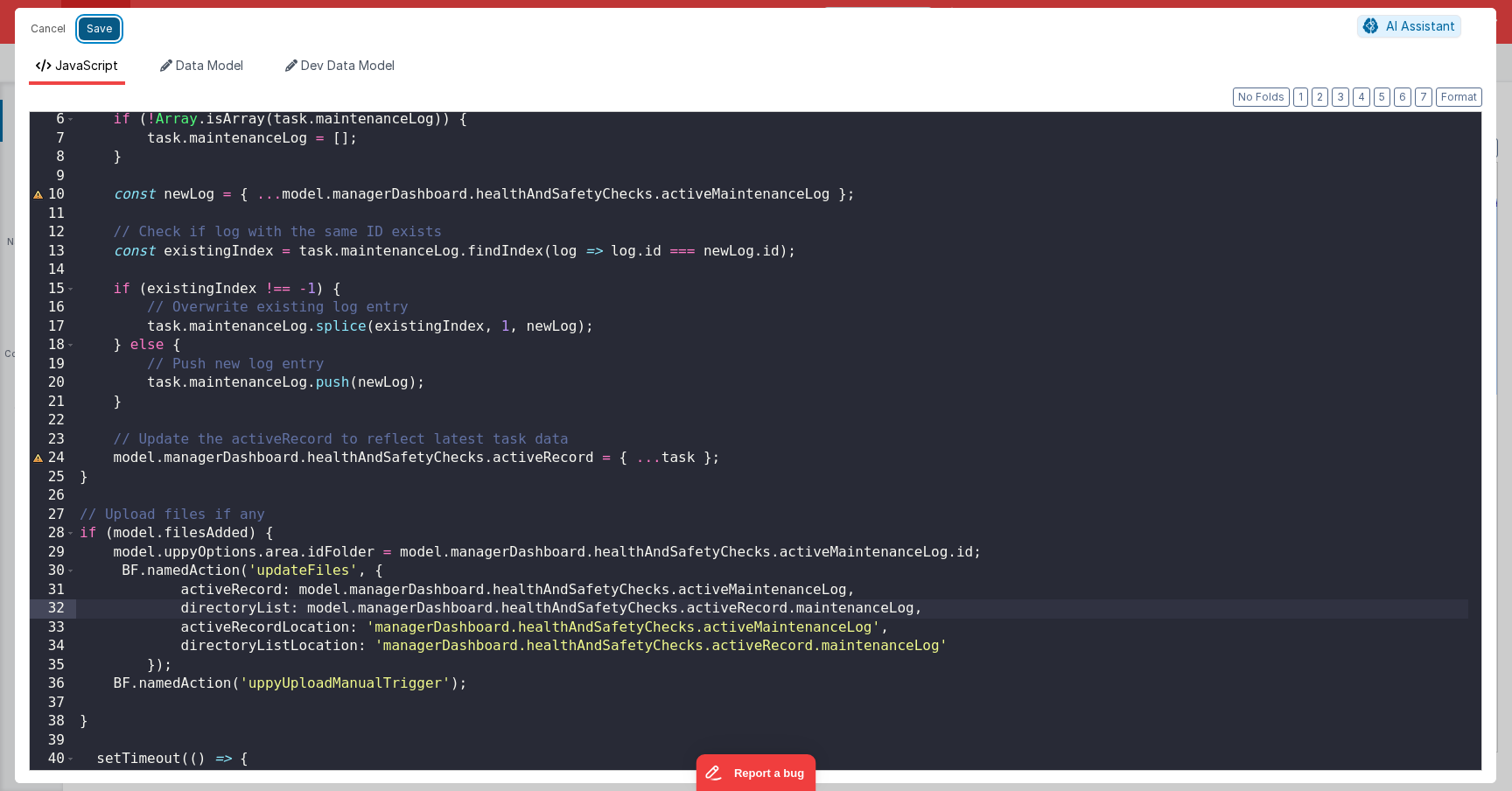
click at [93, 32] on button "Save" at bounding box center [99, 28] width 41 height 23
type textarea "HOME DASHBOARD"
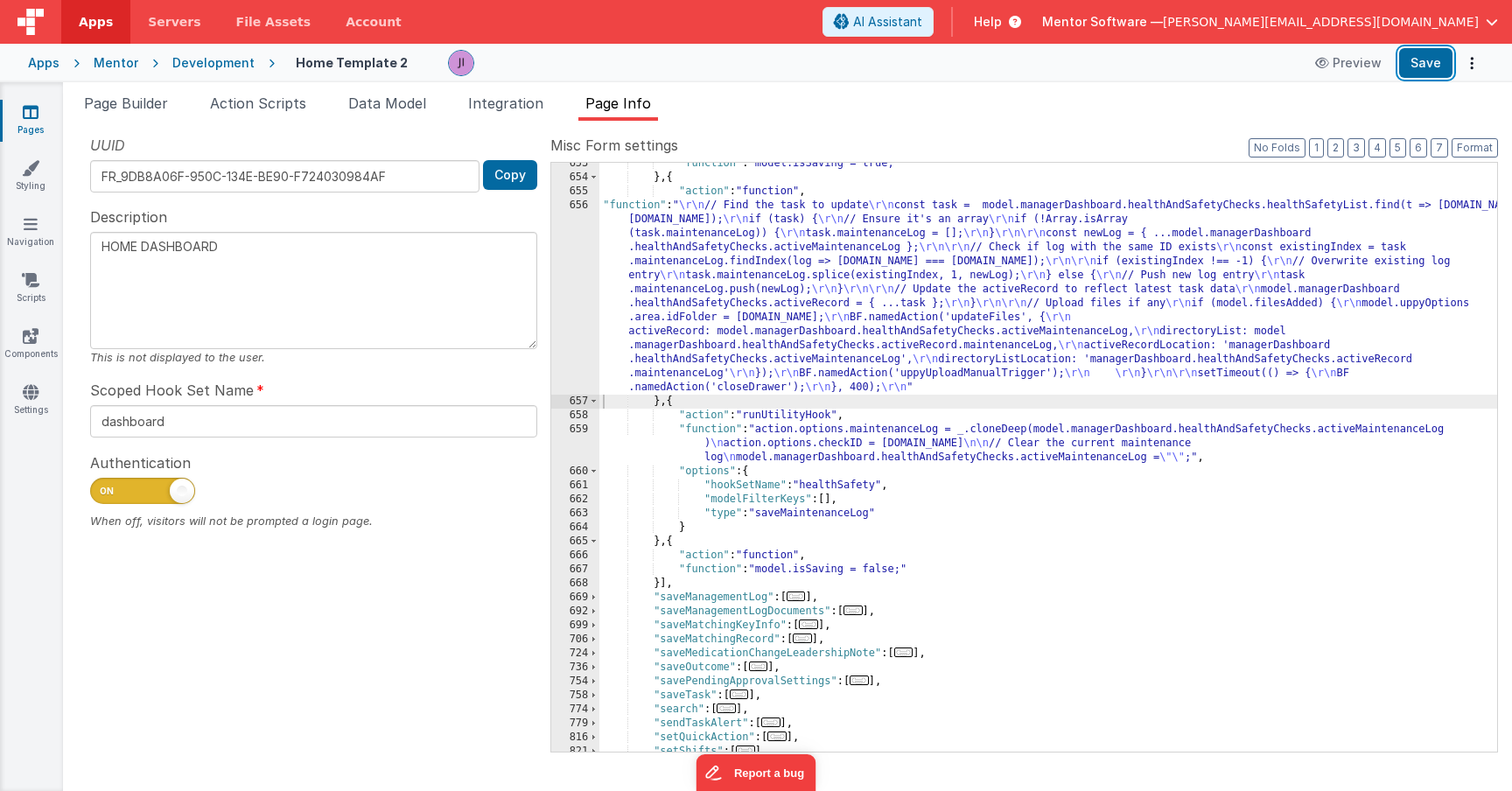
click at [1421, 55] on button "Save" at bounding box center [1425, 62] width 53 height 30
click at [154, 118] on li "Page Builder" at bounding box center [125, 106] width 98 height 28
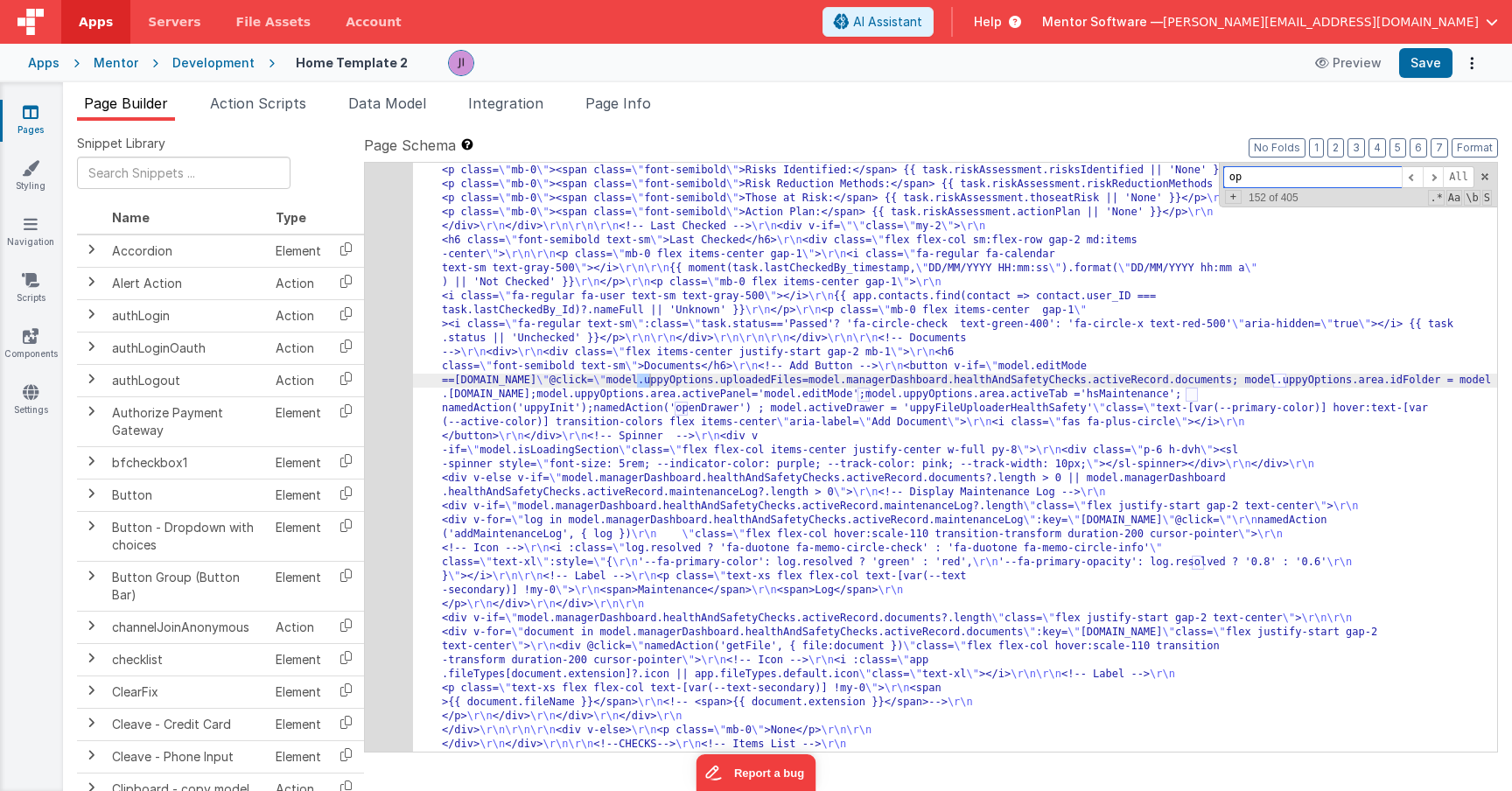
type input "o"
type input "i"
type input "fileupl"
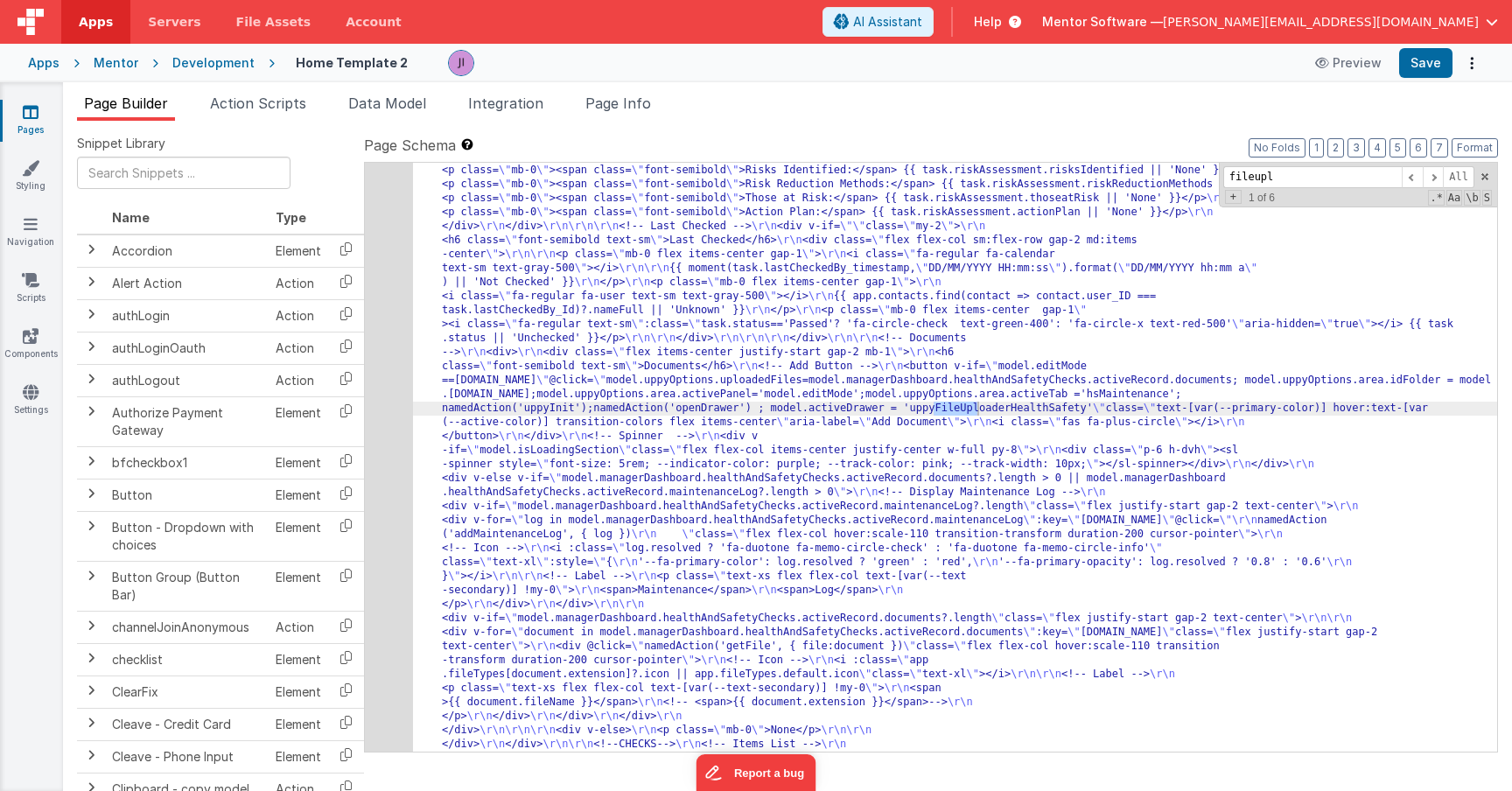
click at [376, 410] on div "208" at bounding box center [388, 185] width 48 height 2590
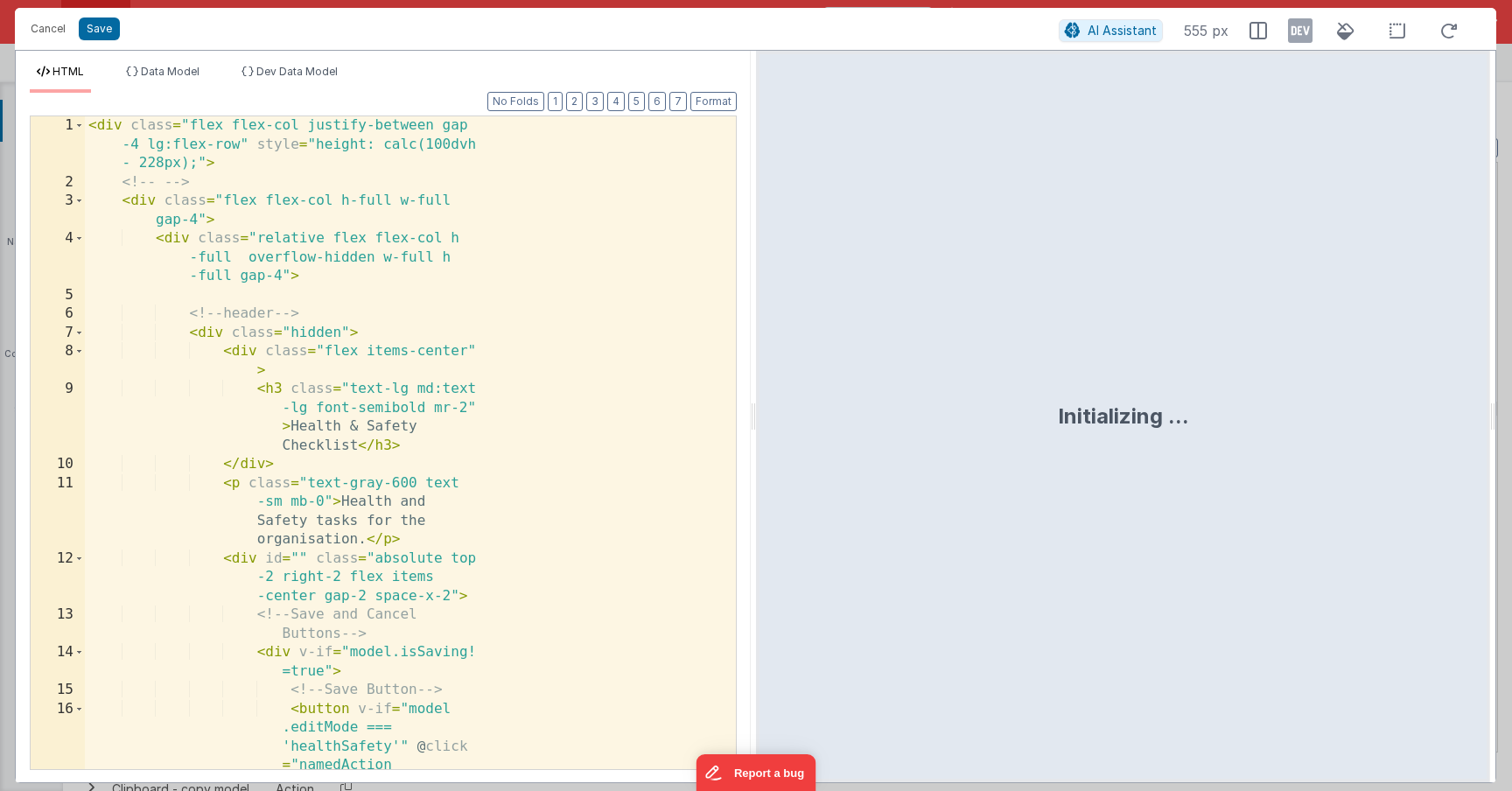
click at [447, 408] on div "< div class = "flex flex-col justify-between gap -4 lg:flex-row" style = "heigh…" at bounding box center [404, 527] width 638 height 823
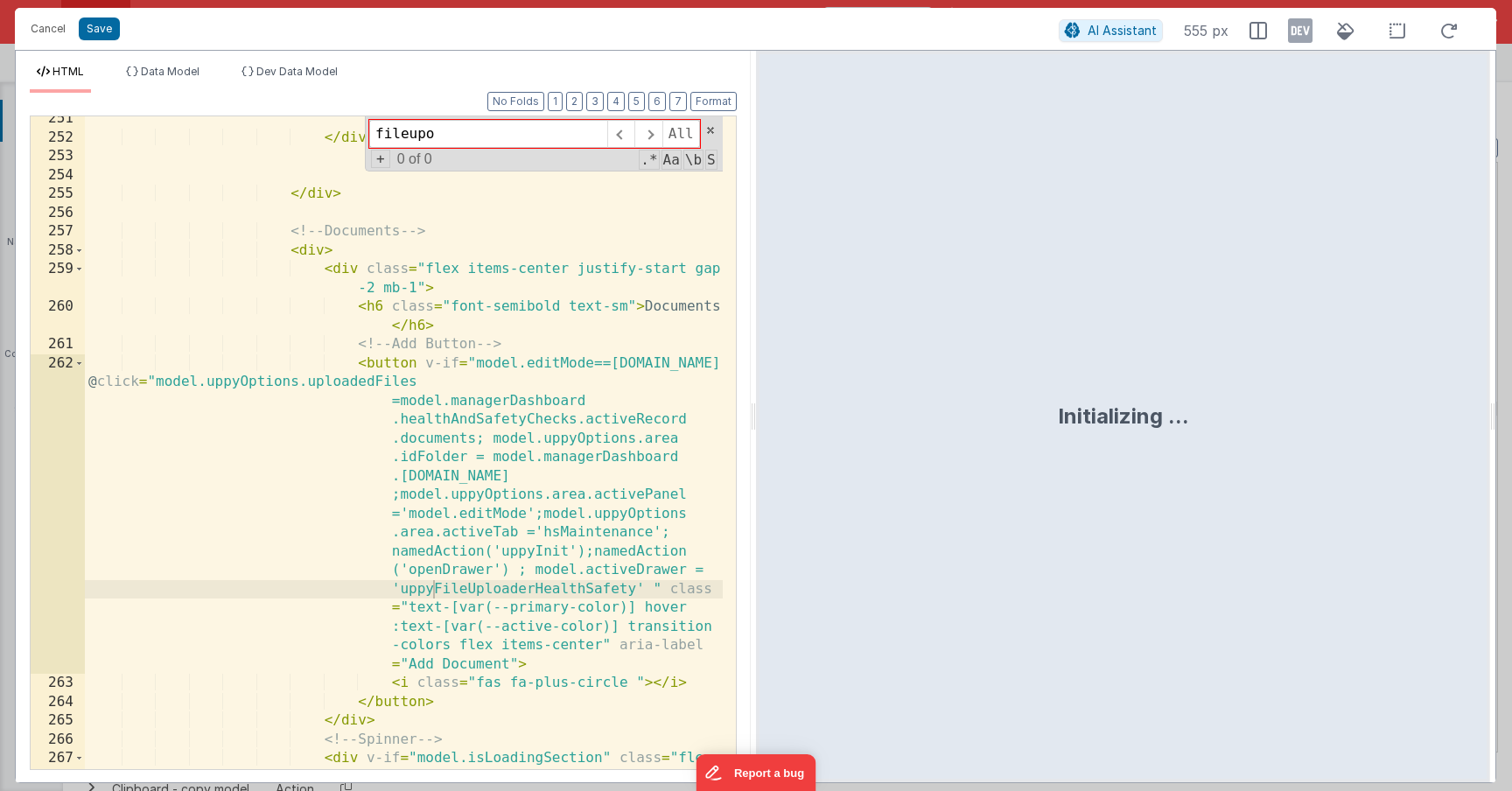
scroll to position [7352, 0]
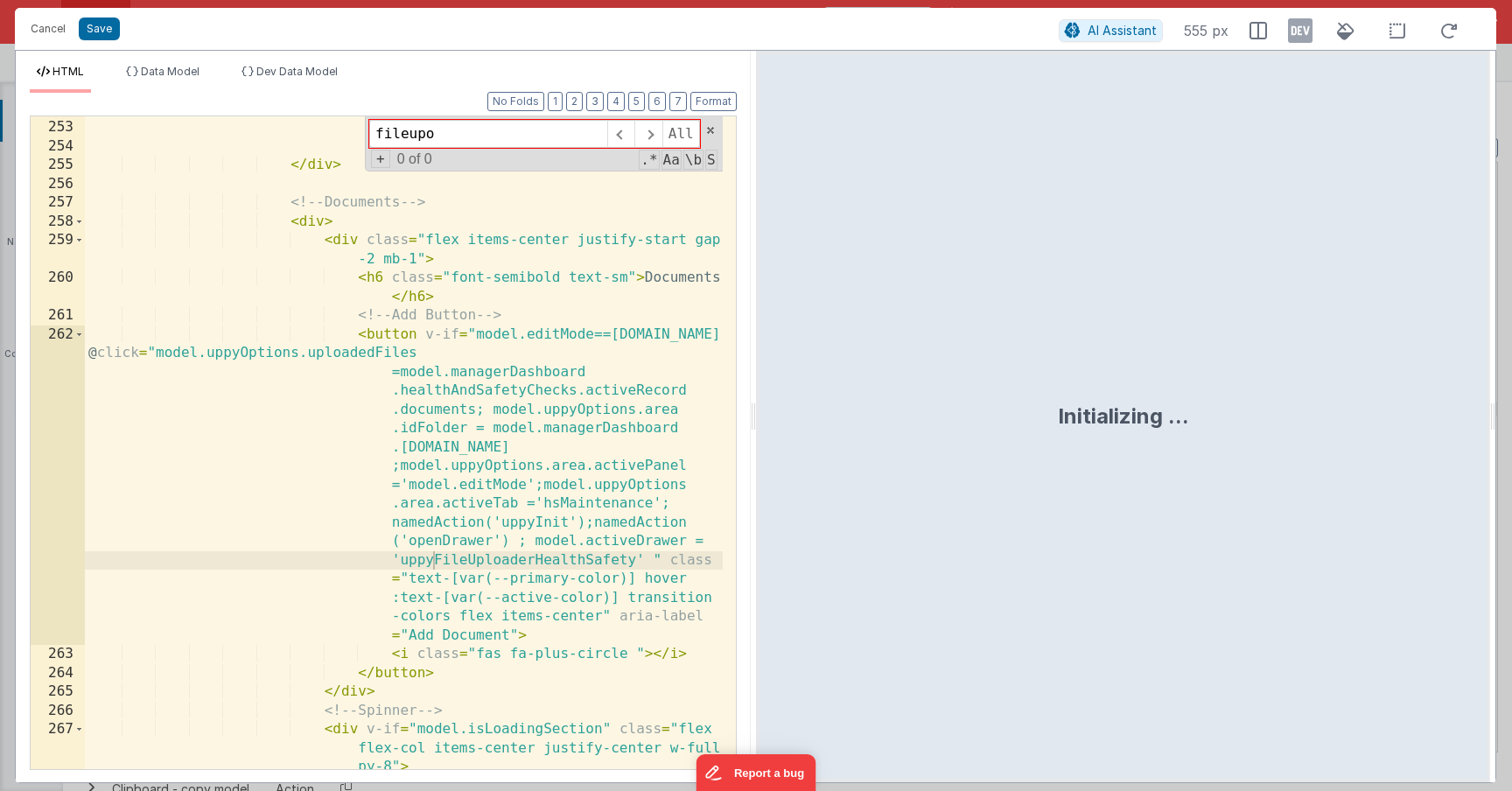
type input "fileupo"
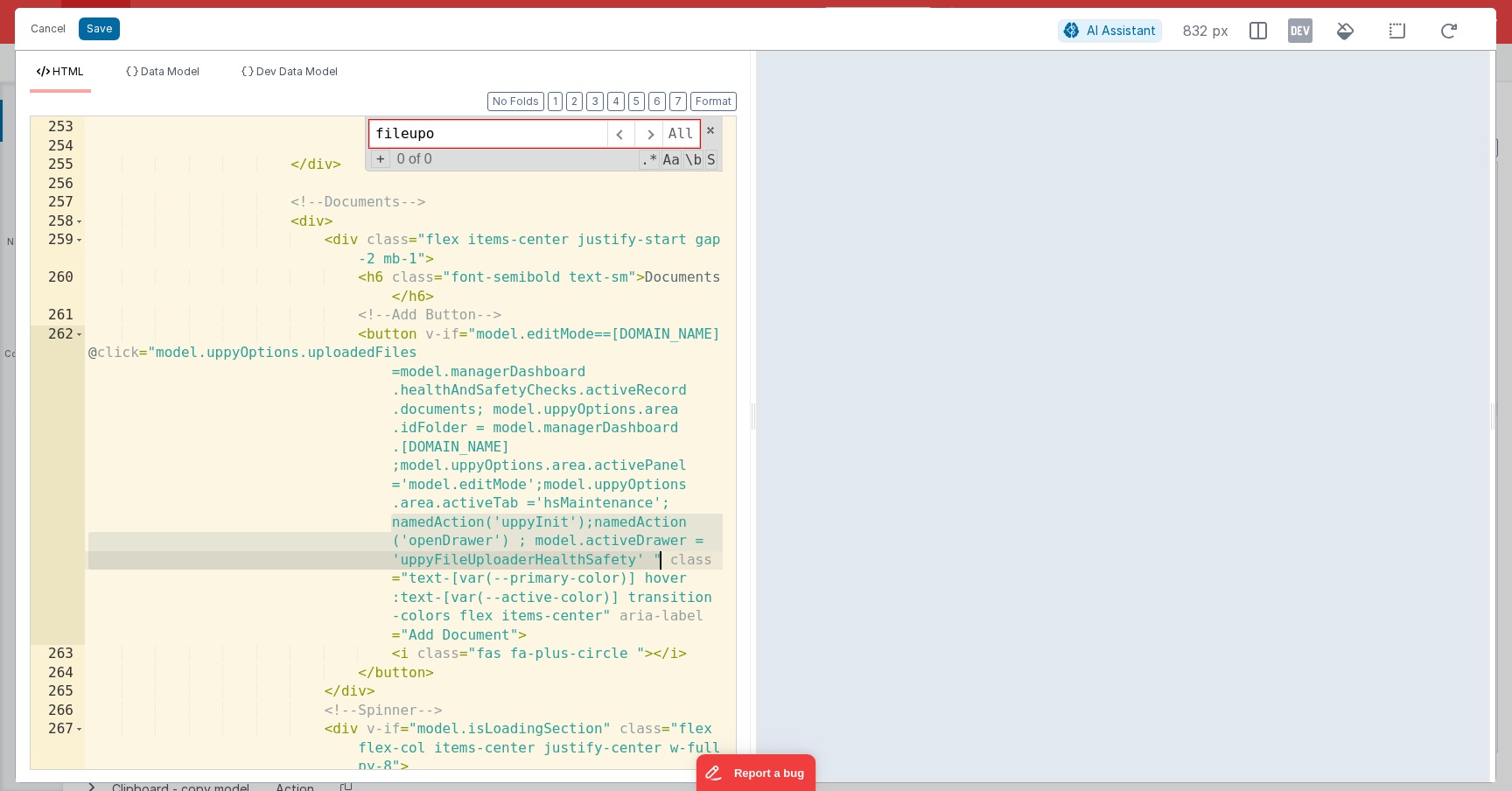
drag, startPoint x: 392, startPoint y: 522, endPoint x: 658, endPoint y: 565, distance: 269.5
click at [658, 565] on div "</ div > </ div > <!-- Documents --> < div > < div class = "flex items-center j…" at bounding box center [404, 464] width 638 height 728
click at [105, 27] on button "Save" at bounding box center [99, 28] width 41 height 23
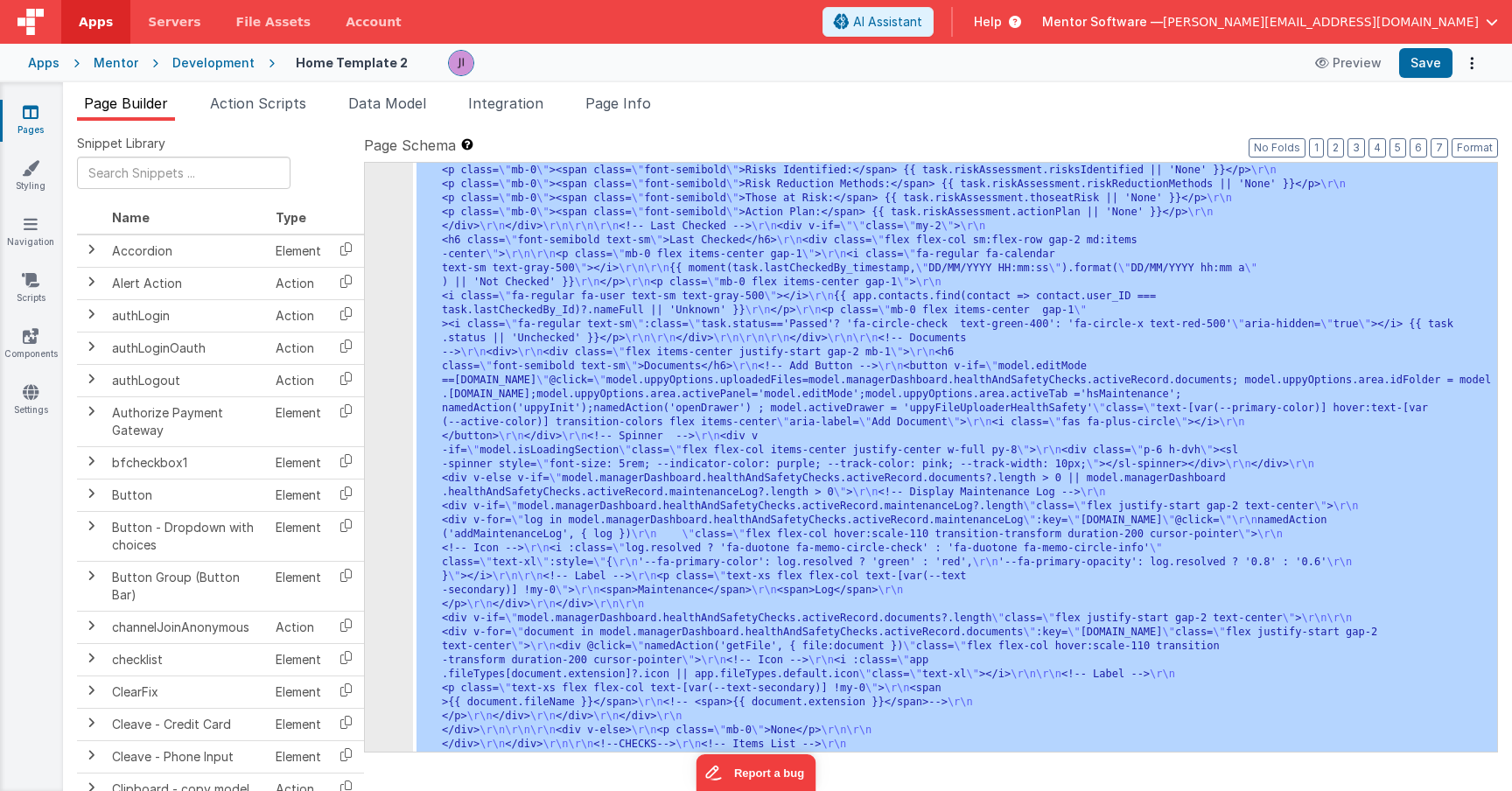
click at [622, 86] on div "Page Builder Action Scripts Data Model Integration Page Info Snippet Library Na…" at bounding box center [788, 436] width 1449 height 709
click at [628, 99] on span "Page Info" at bounding box center [618, 103] width 66 height 17
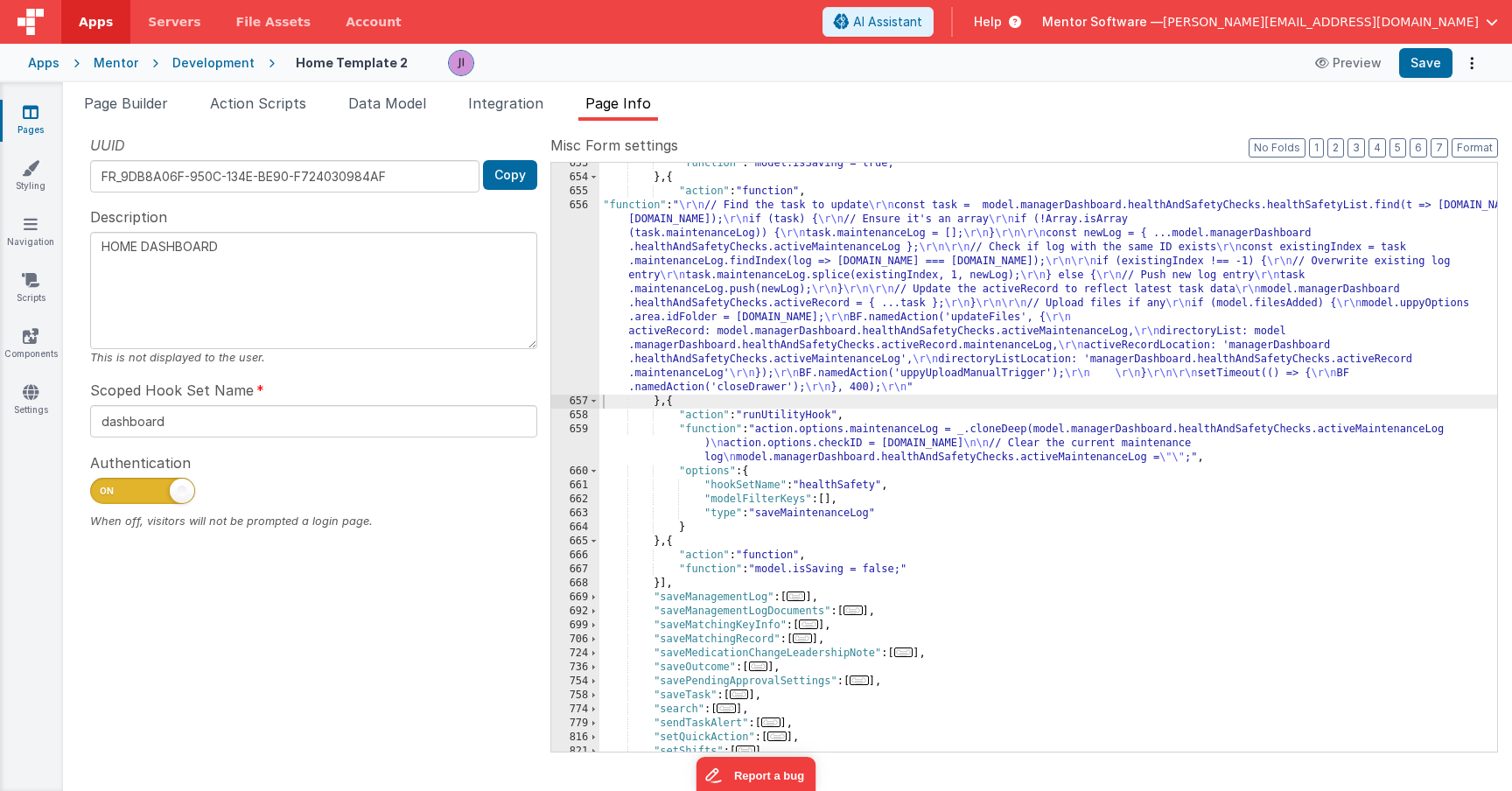
click at [741, 355] on div ""function" : "model.isSaving = true;" } , { "action" : "function" , "function" …" at bounding box center [1048, 465] width 897 height 617
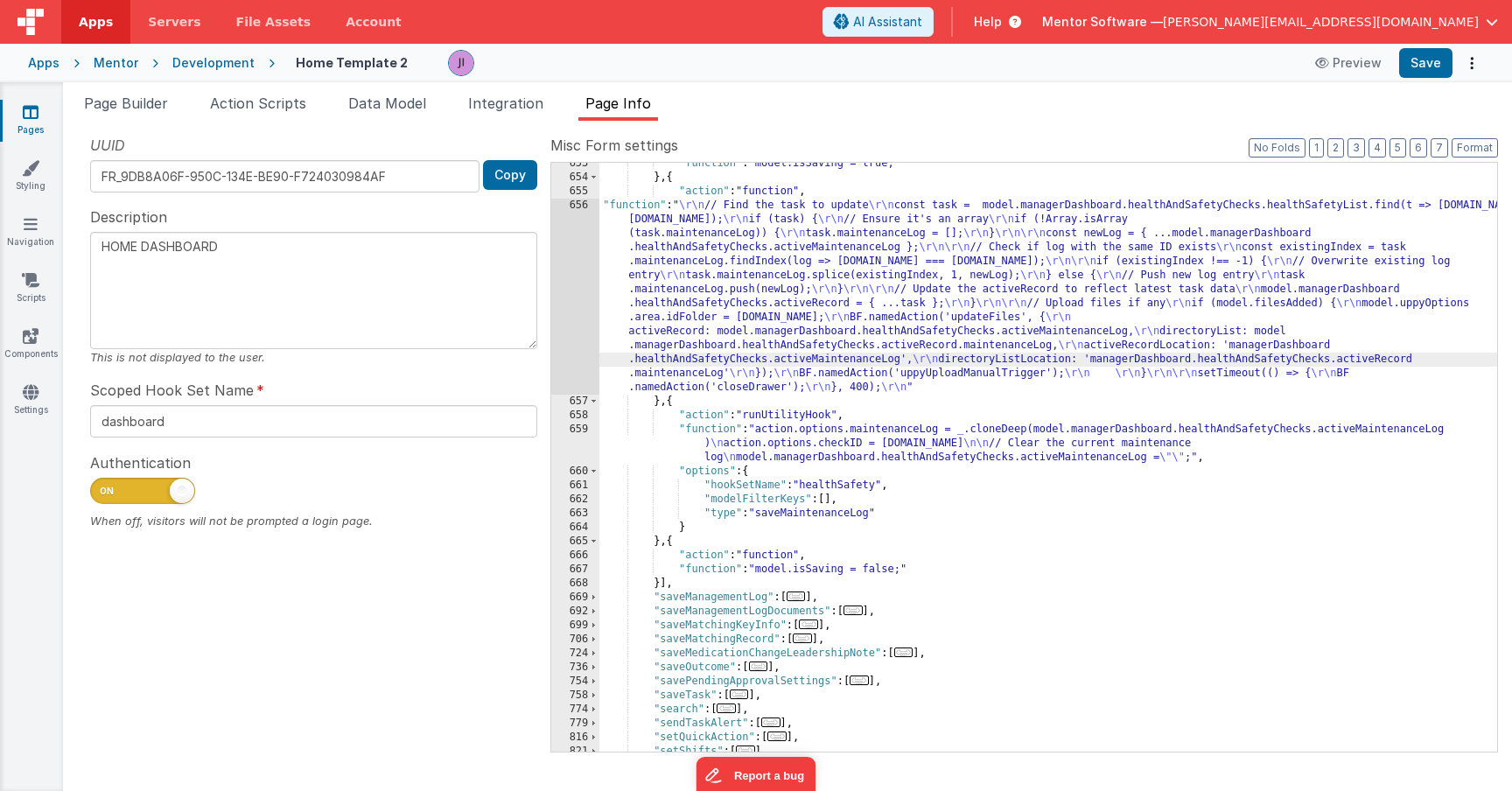
click at [573, 349] on div "656" at bounding box center [575, 296] width 48 height 196
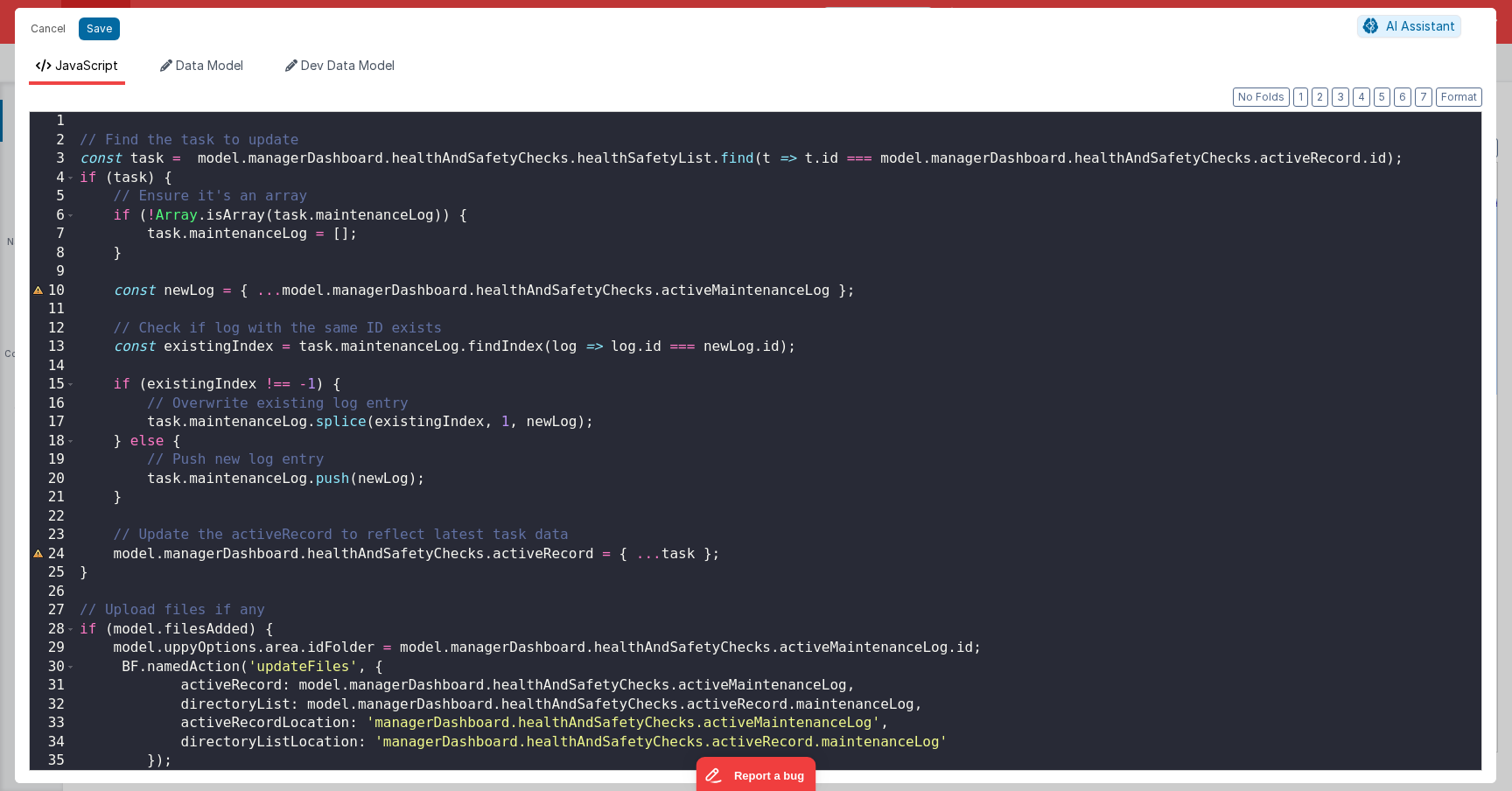
scroll to position [150, 0]
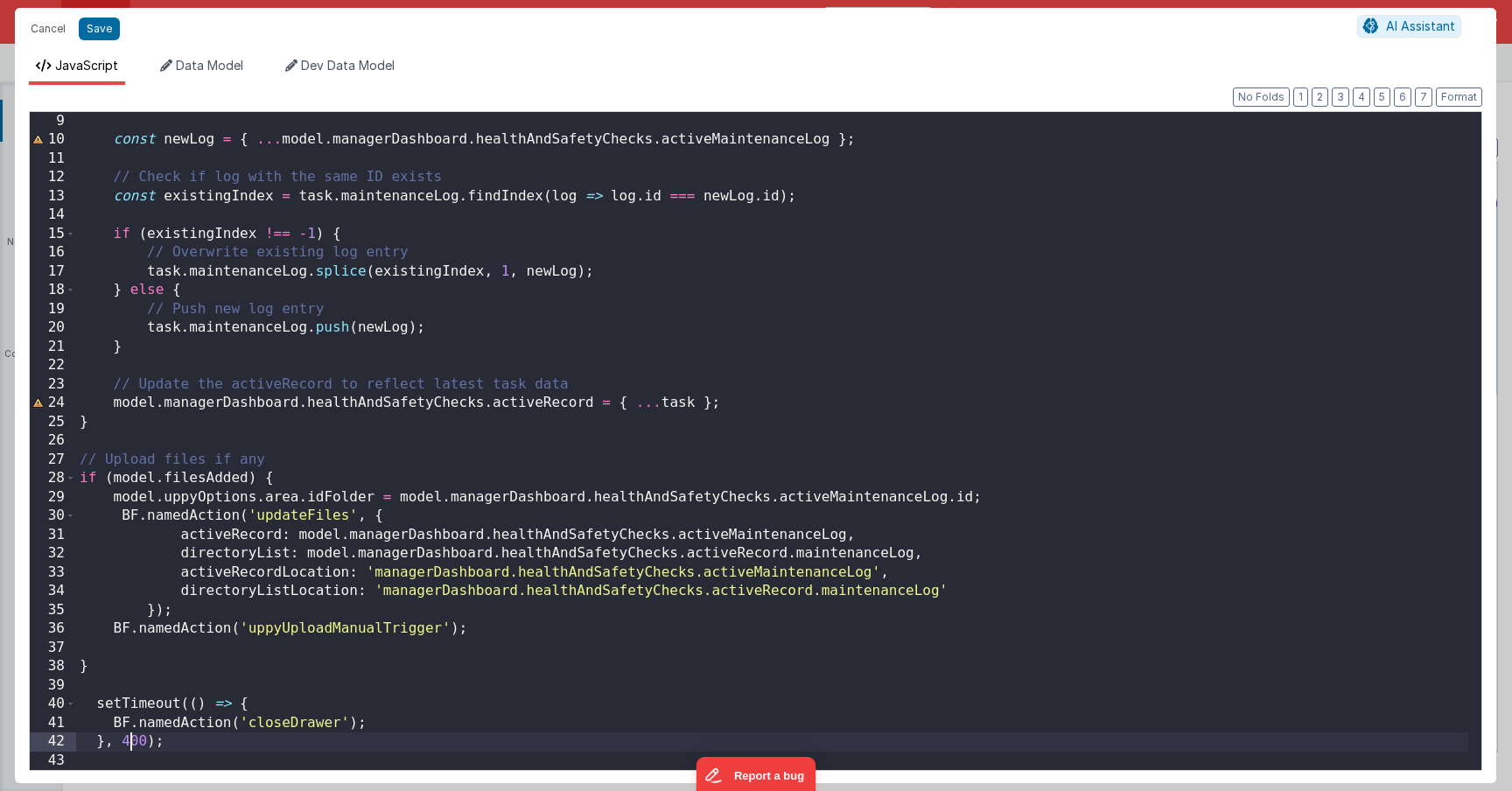
click at [123, 745] on div "const newLog = { ... model . managerDashboard . healthAndSafetyChecks . activeM…" at bounding box center [771, 459] width 1392 height 696
click at [105, 37] on button "Save" at bounding box center [99, 28] width 41 height 23
type textarea "HOME DASHBOARD"
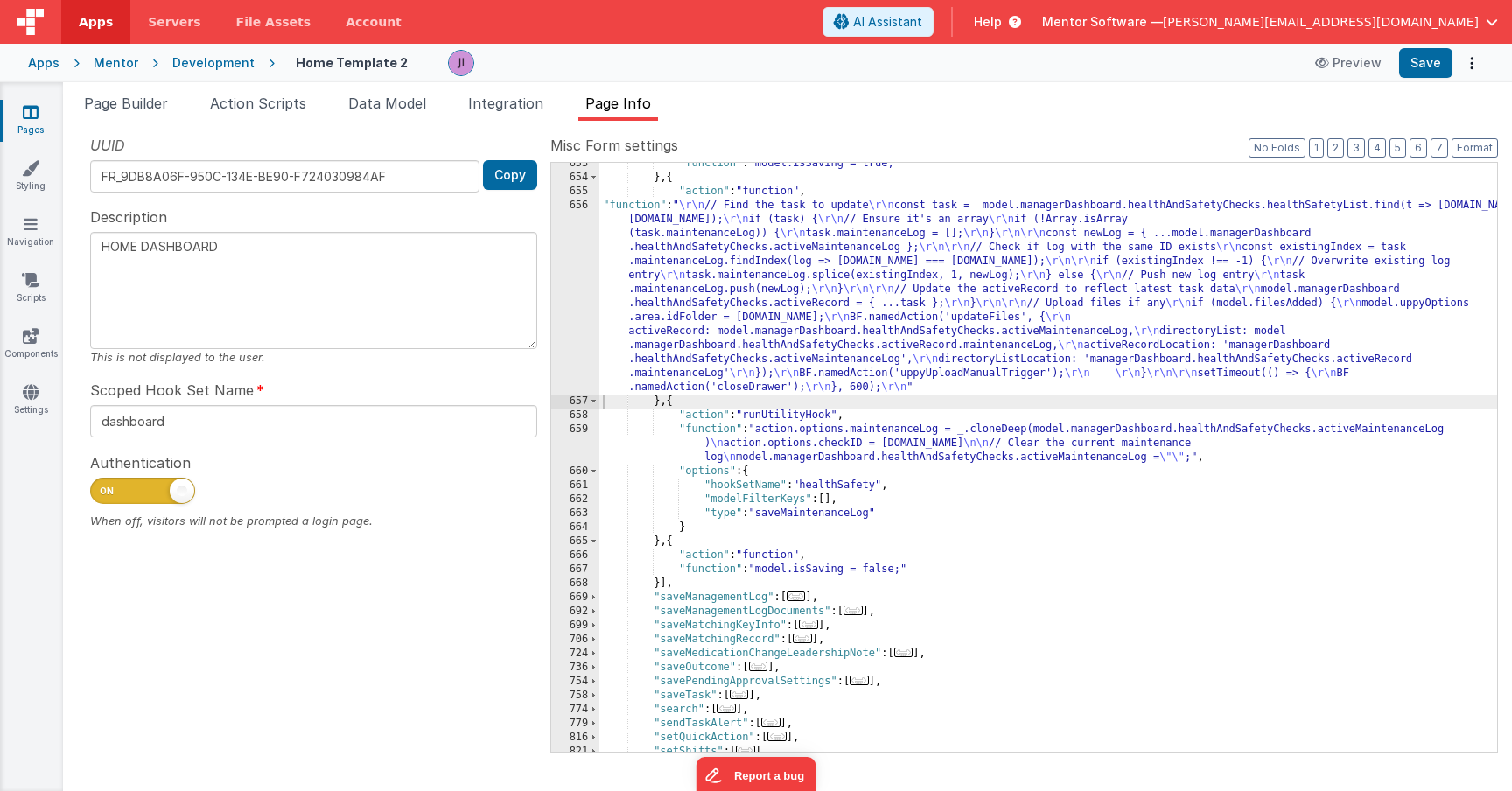
click at [1474, 76] on div "Preview Save" at bounding box center [1394, 62] width 179 height 30
click at [1437, 69] on button "Save" at bounding box center [1425, 62] width 53 height 30
click at [651, 400] on div ""function" : "model.isSaving = true;" } , { "action" : "function" , "function" …" at bounding box center [1048, 465] width 897 height 617
click at [658, 362] on div ""function" : "model.isSaving = true;" } , { "action" : "function" , "function" …" at bounding box center [1048, 465] width 897 height 617
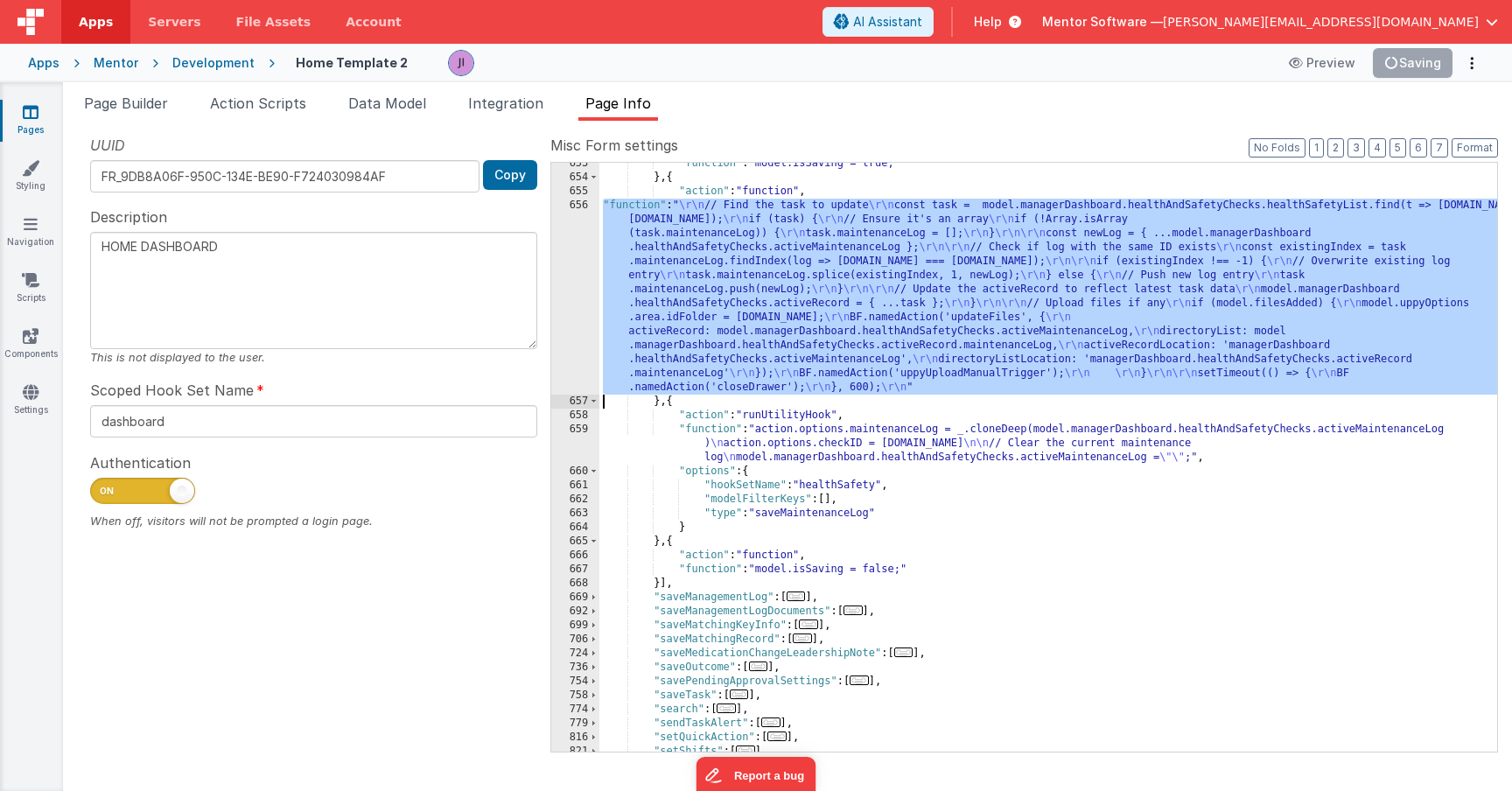
click at [561, 365] on div "656" at bounding box center [575, 296] width 48 height 196
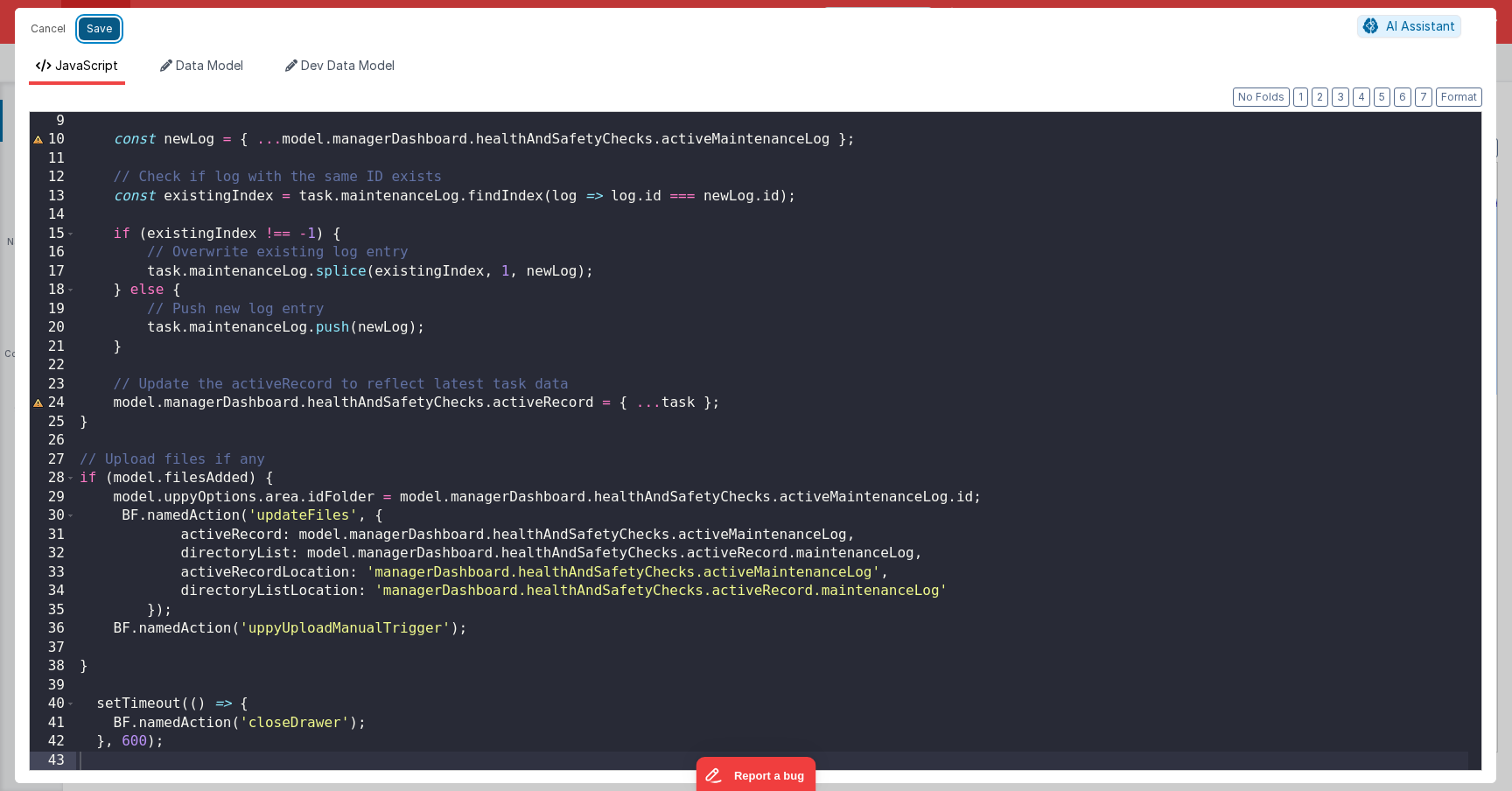
click at [96, 33] on button "Save" at bounding box center [99, 28] width 41 height 23
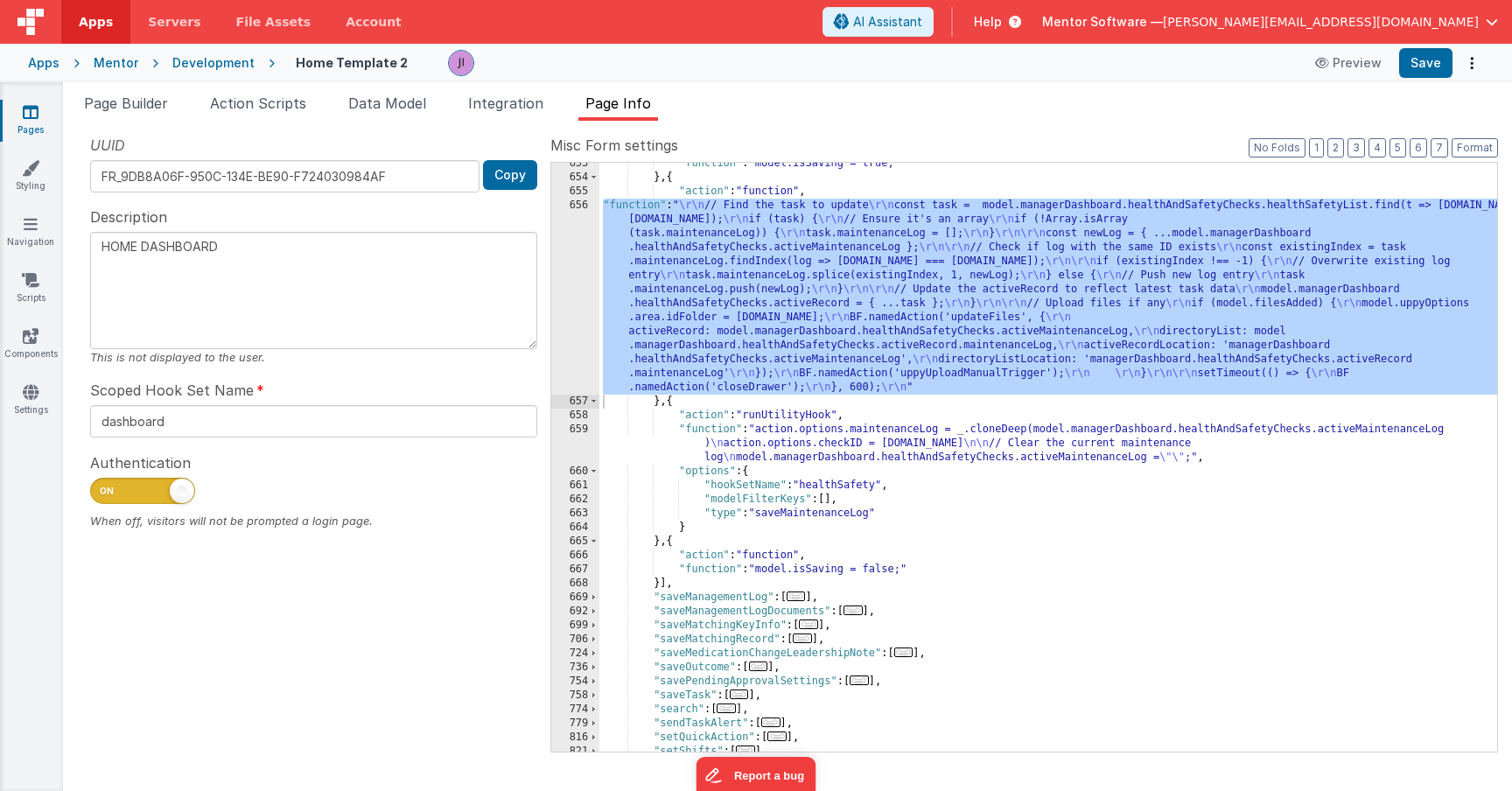
click at [148, 108] on span "Page Builder" at bounding box center [125, 103] width 84 height 17
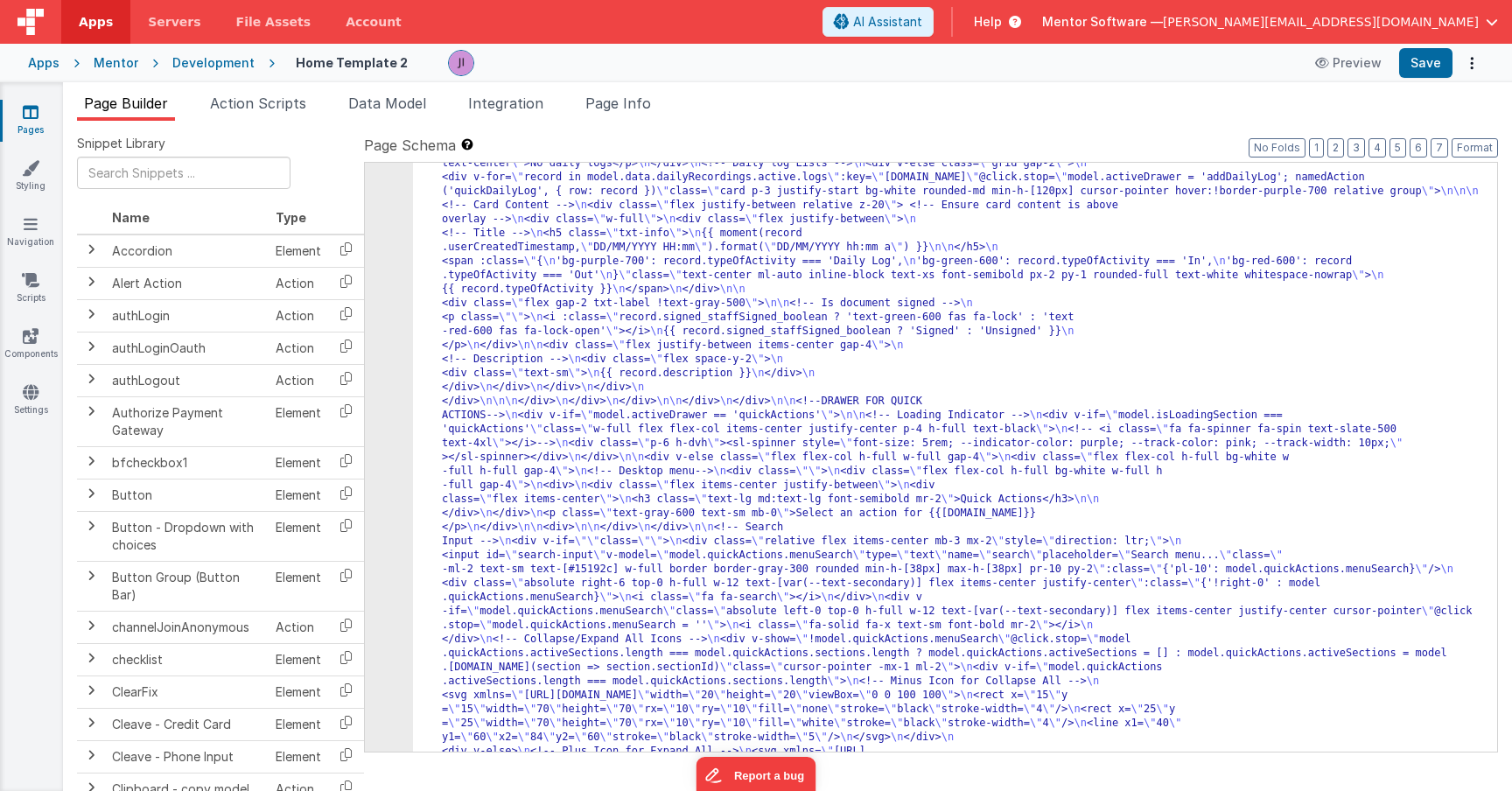
scroll to position [24292, 0]
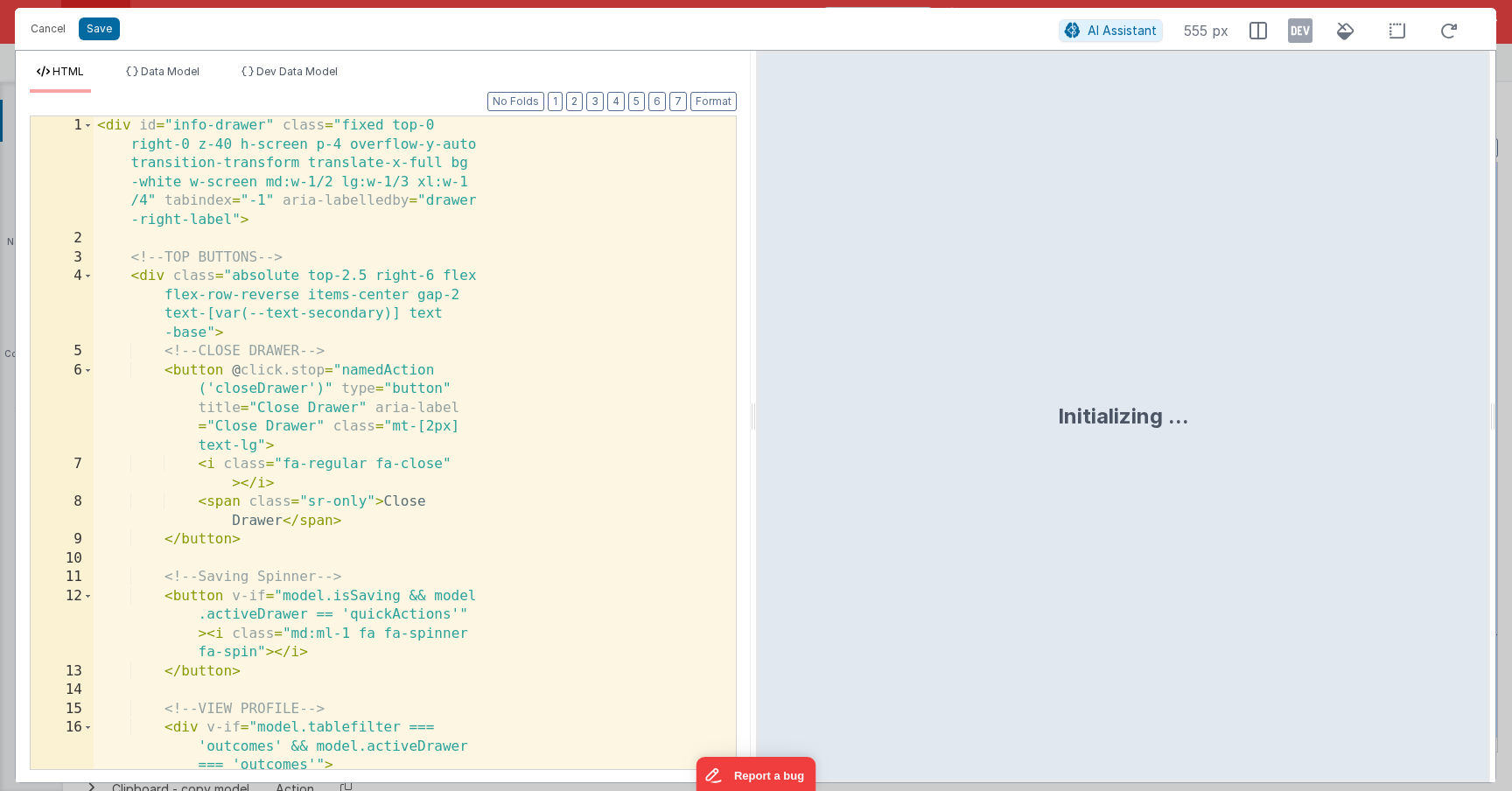
scroll to position [28080, 0]
click at [408, 495] on div "< div id = "info-drawer" class = "fixed top-0 right-0 z-40 h-screen p-4 overflo…" at bounding box center [408, 603] width 629 height 973
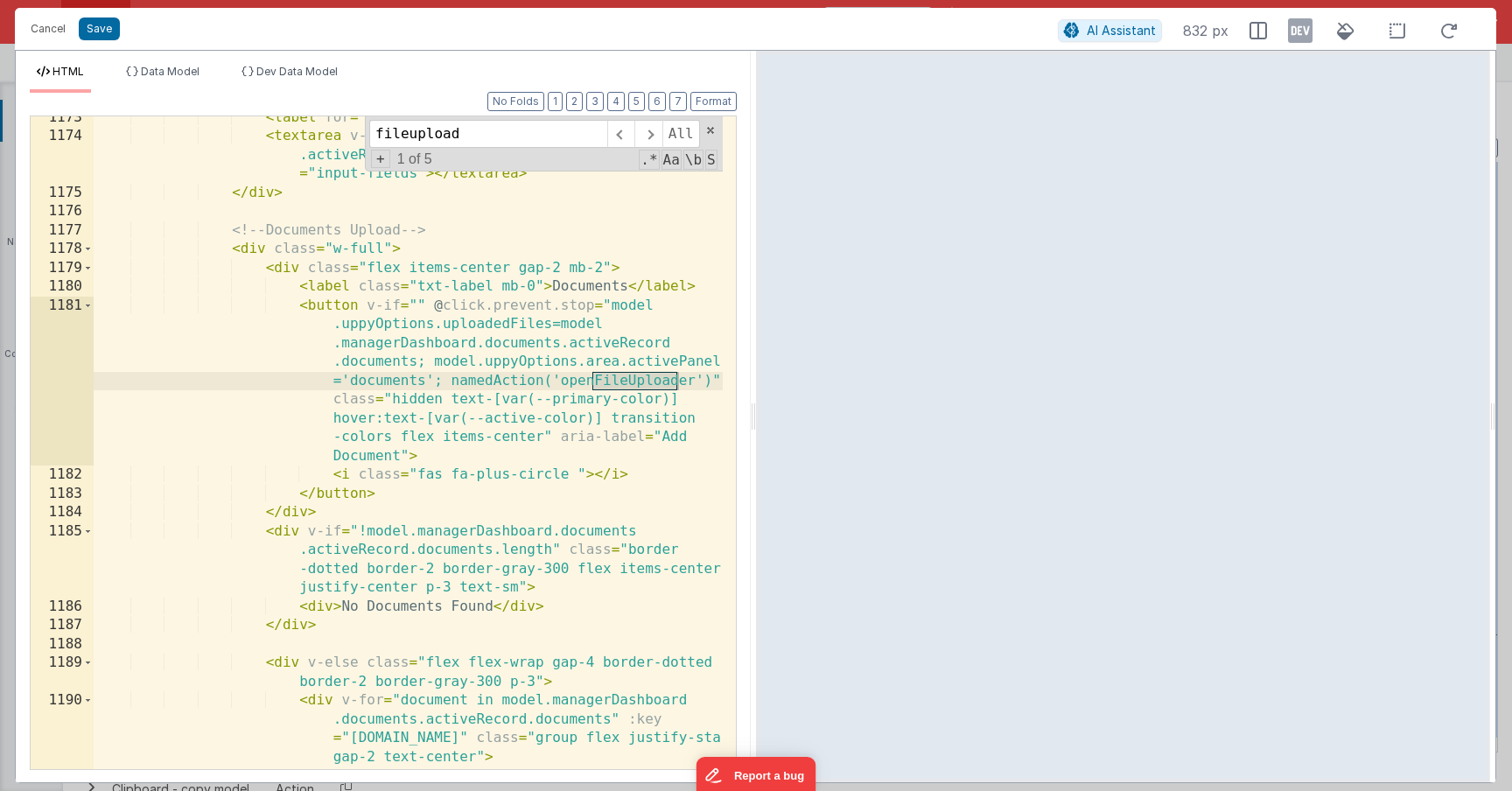
scroll to position [17743, 0]
type input "fileupload"
click at [640, 140] on span at bounding box center [648, 133] width 27 height 28
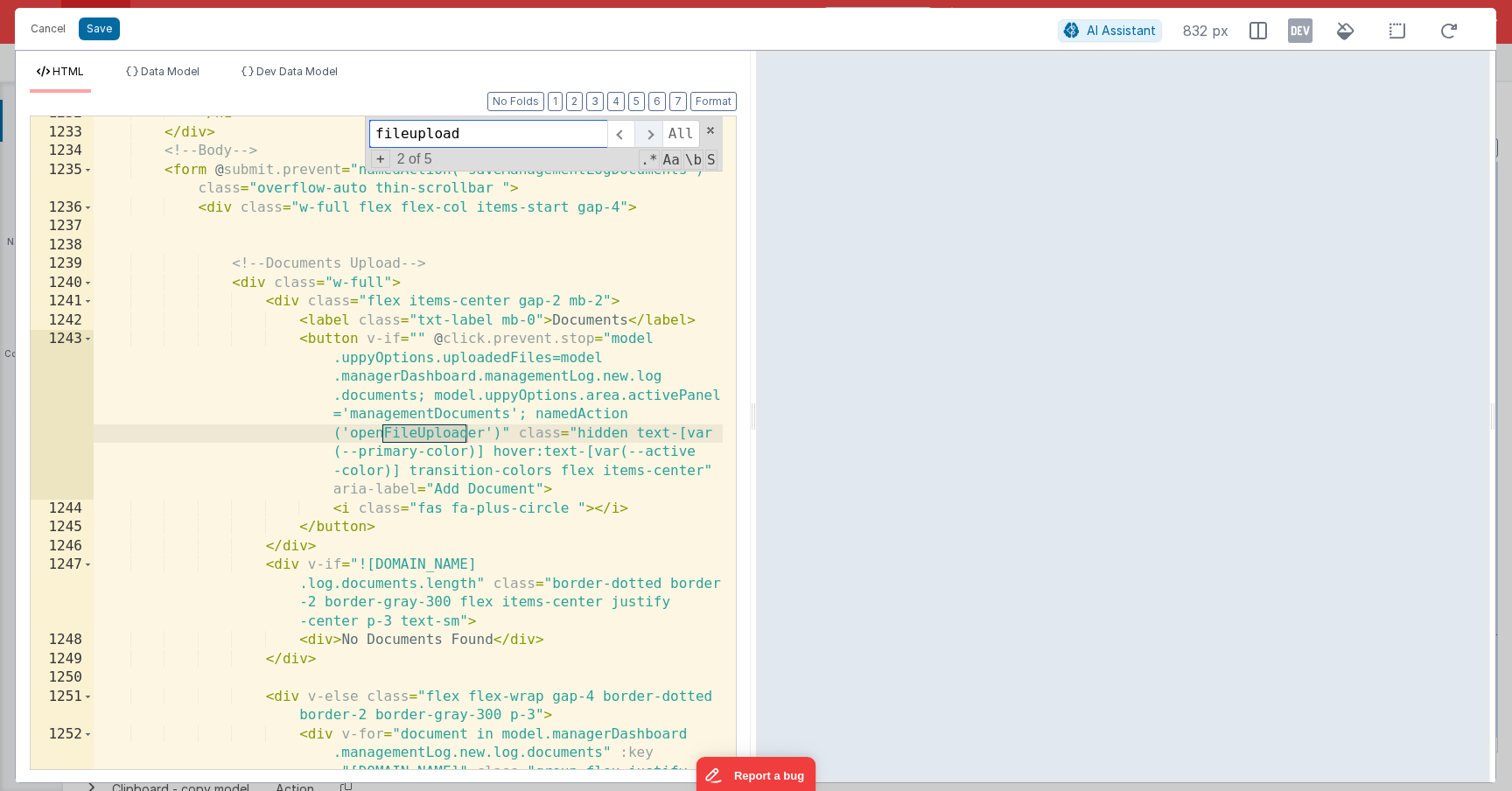
click at [640, 140] on span at bounding box center [648, 133] width 27 height 28
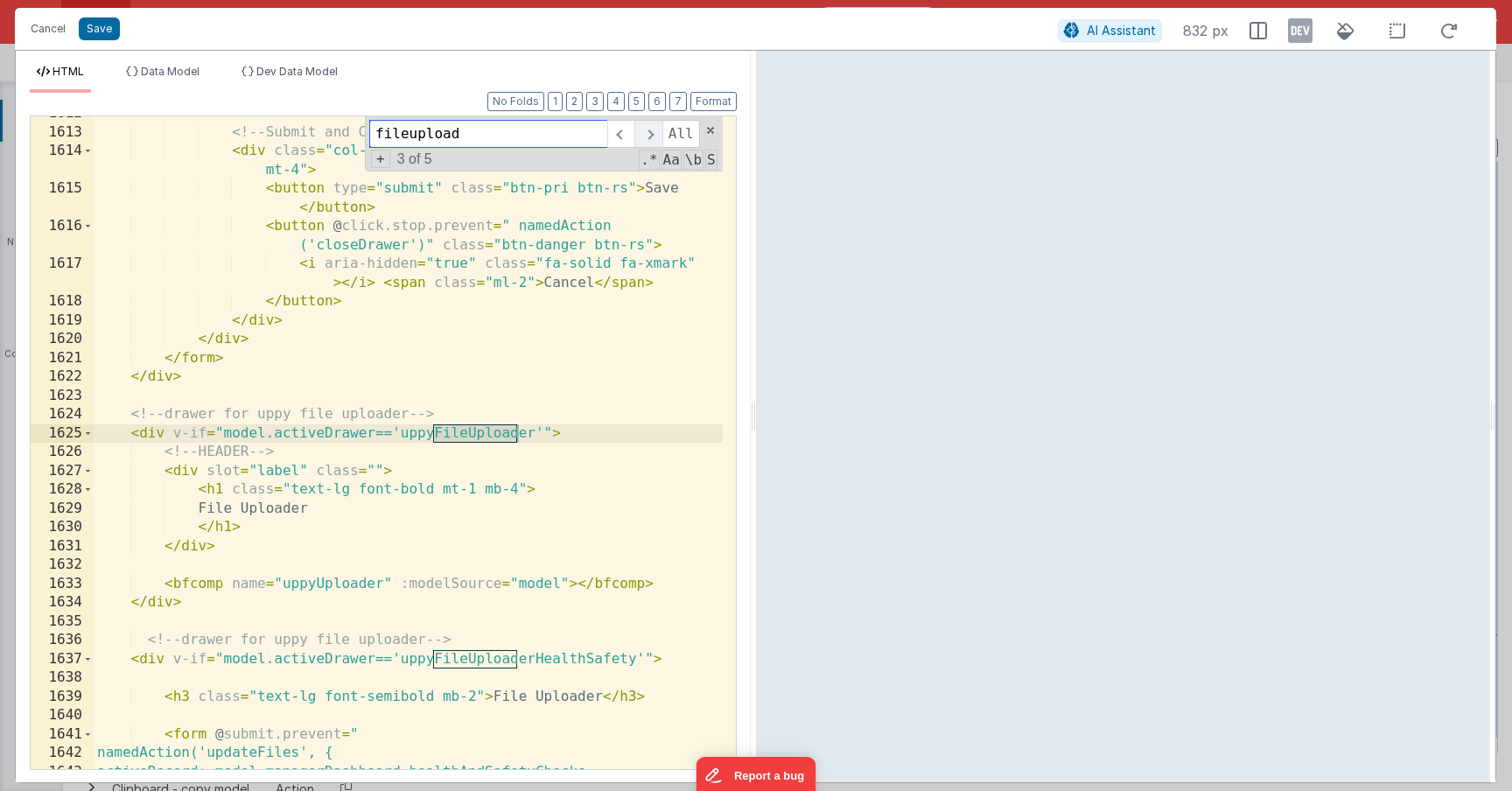
click at [640, 140] on span at bounding box center [648, 133] width 27 height 28
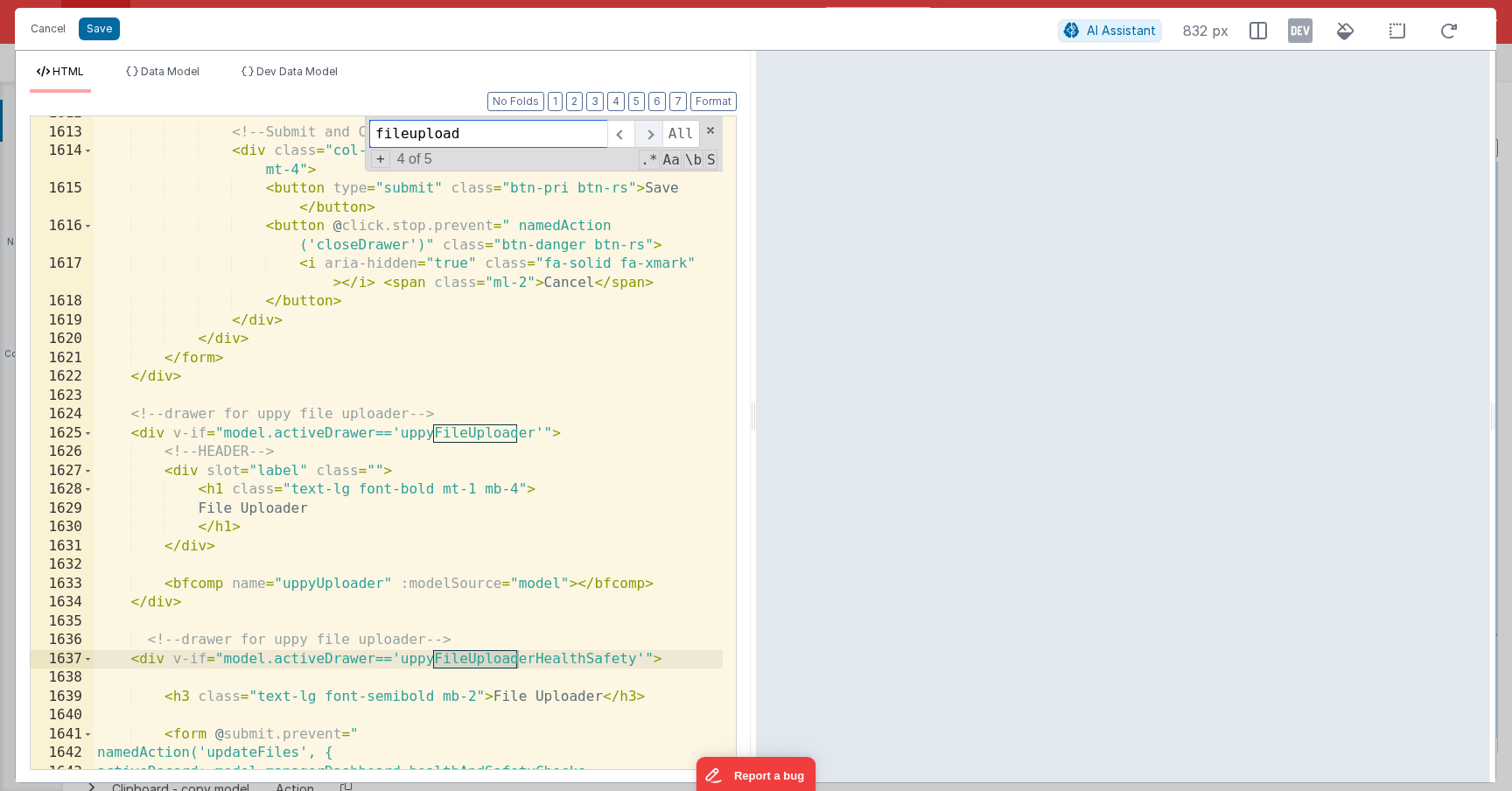
click at [640, 140] on span at bounding box center [648, 133] width 27 height 28
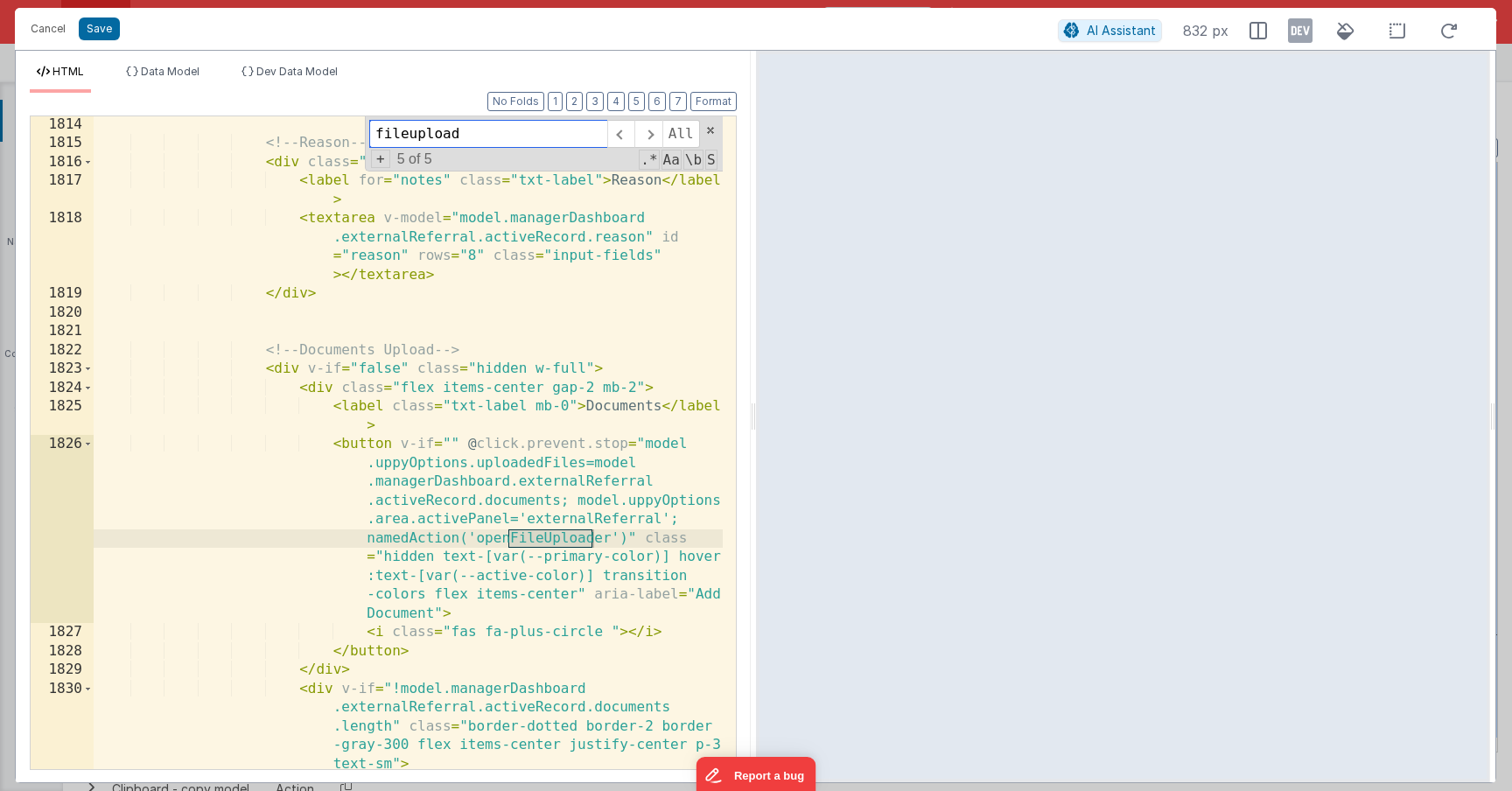
scroll to position [27597, 0]
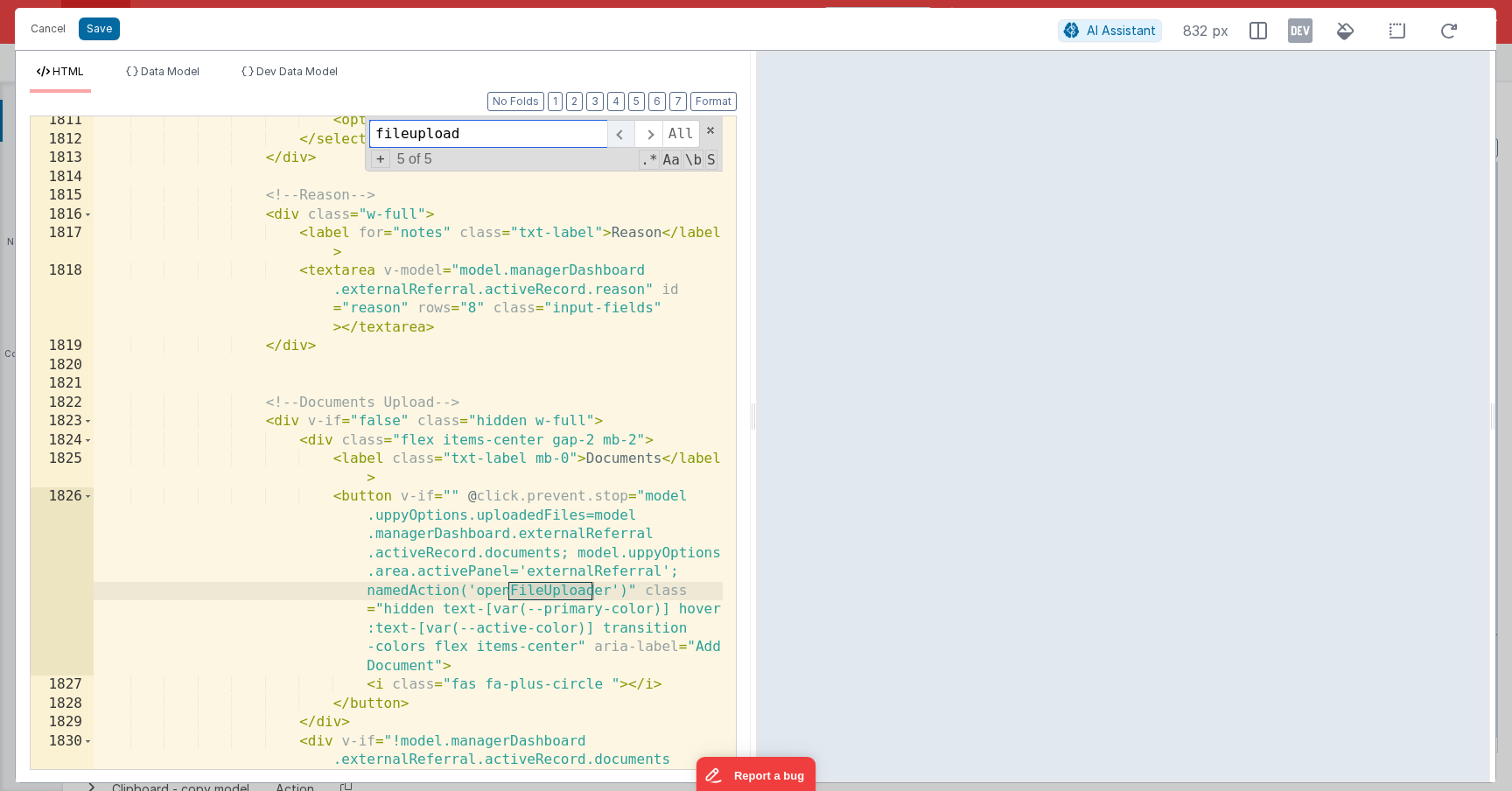
click at [617, 141] on span at bounding box center [621, 133] width 27 height 28
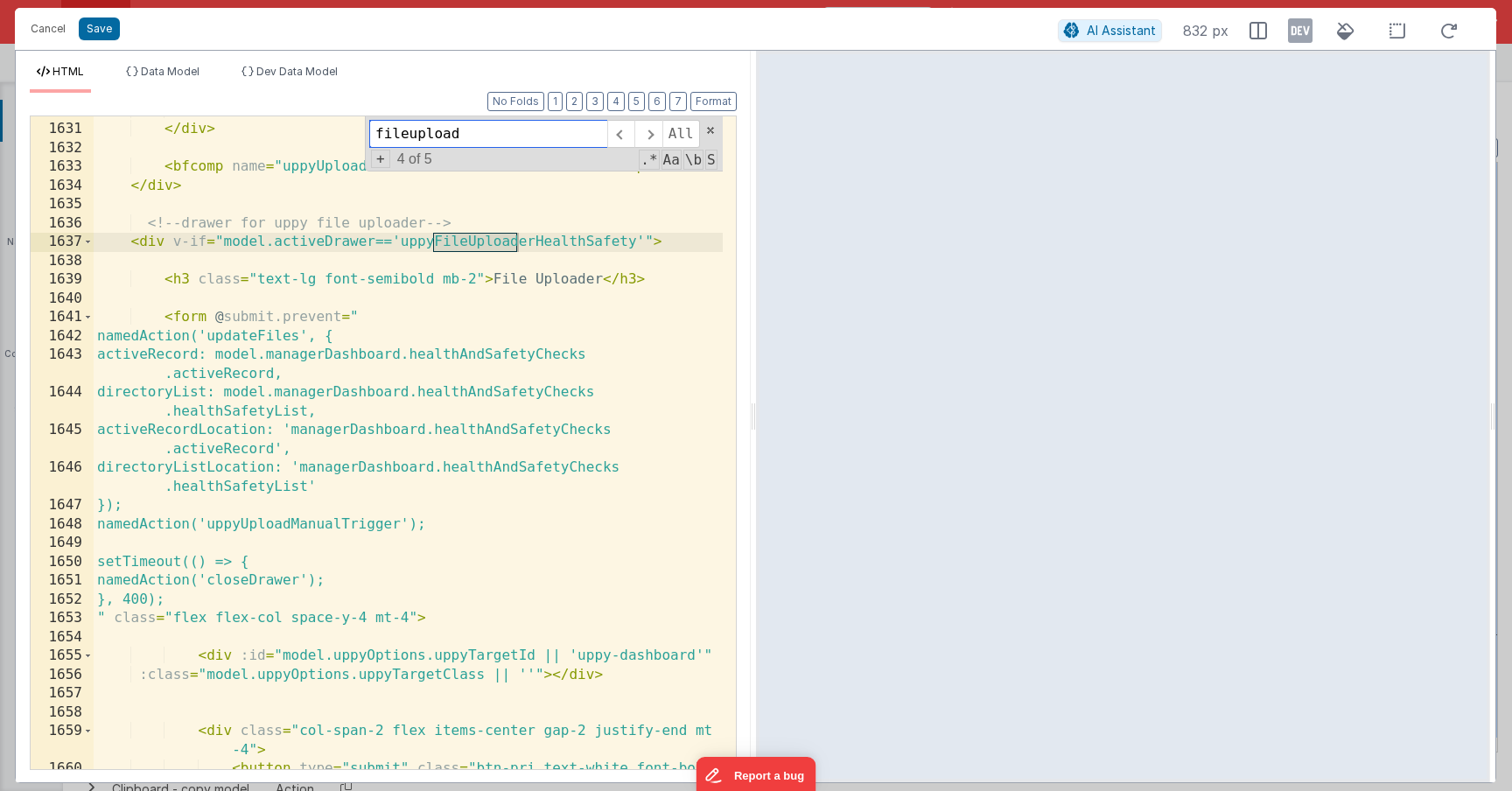
scroll to position [24985, 0]
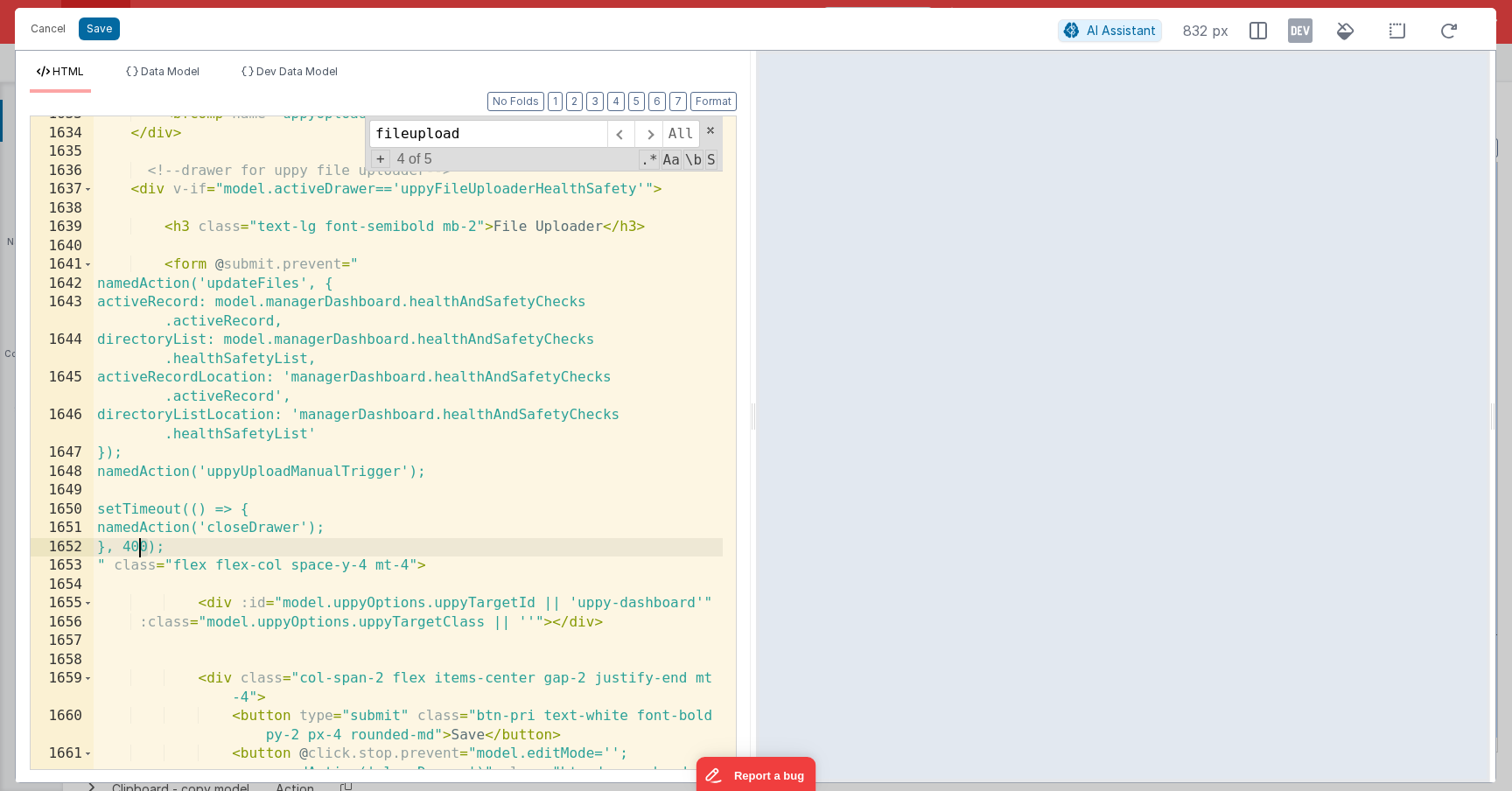
click at [141, 551] on div "< bfcomp name = "uppyUploader" :modelSource = "model" > </ bfcomp > </ div > <!…" at bounding box center [408, 488] width 629 height 766
click at [85, 41] on div "Cancel Save" at bounding box center [540, 28] width 1036 height 24
click at [88, 36] on button "Save" at bounding box center [99, 28] width 41 height 23
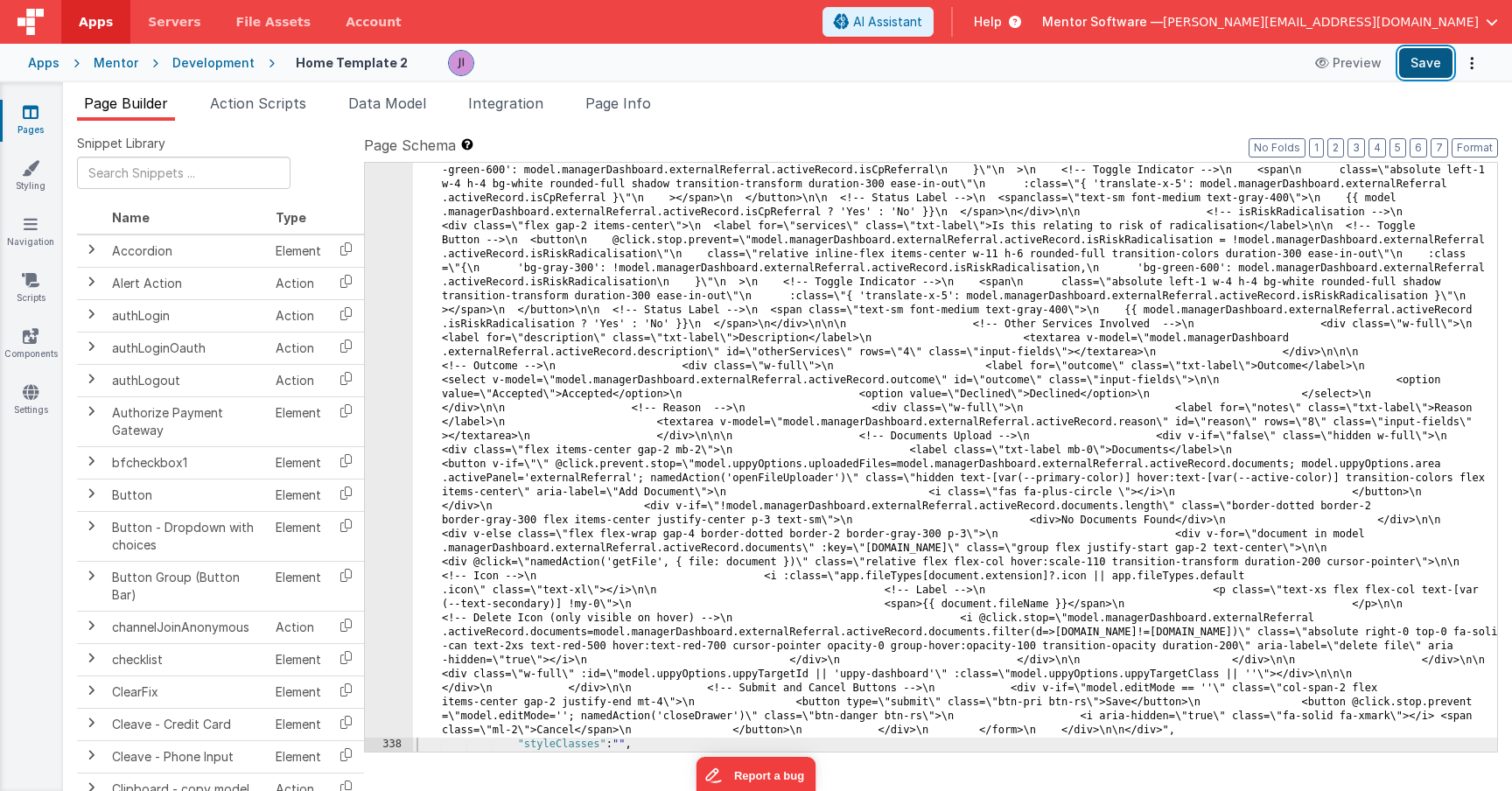
click at [1442, 65] on button "Save" at bounding box center [1425, 62] width 53 height 30
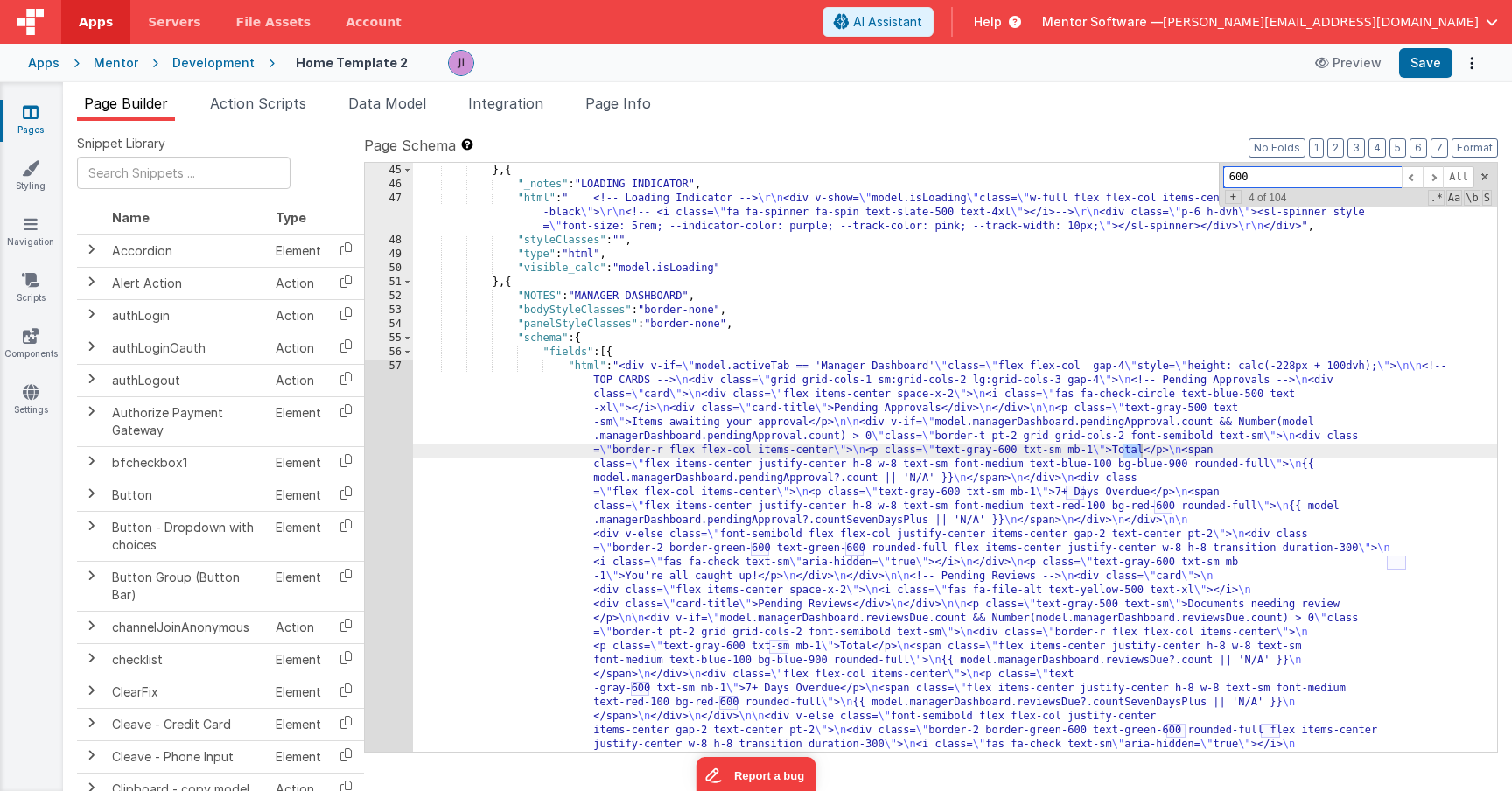
scroll to position [3167, 0]
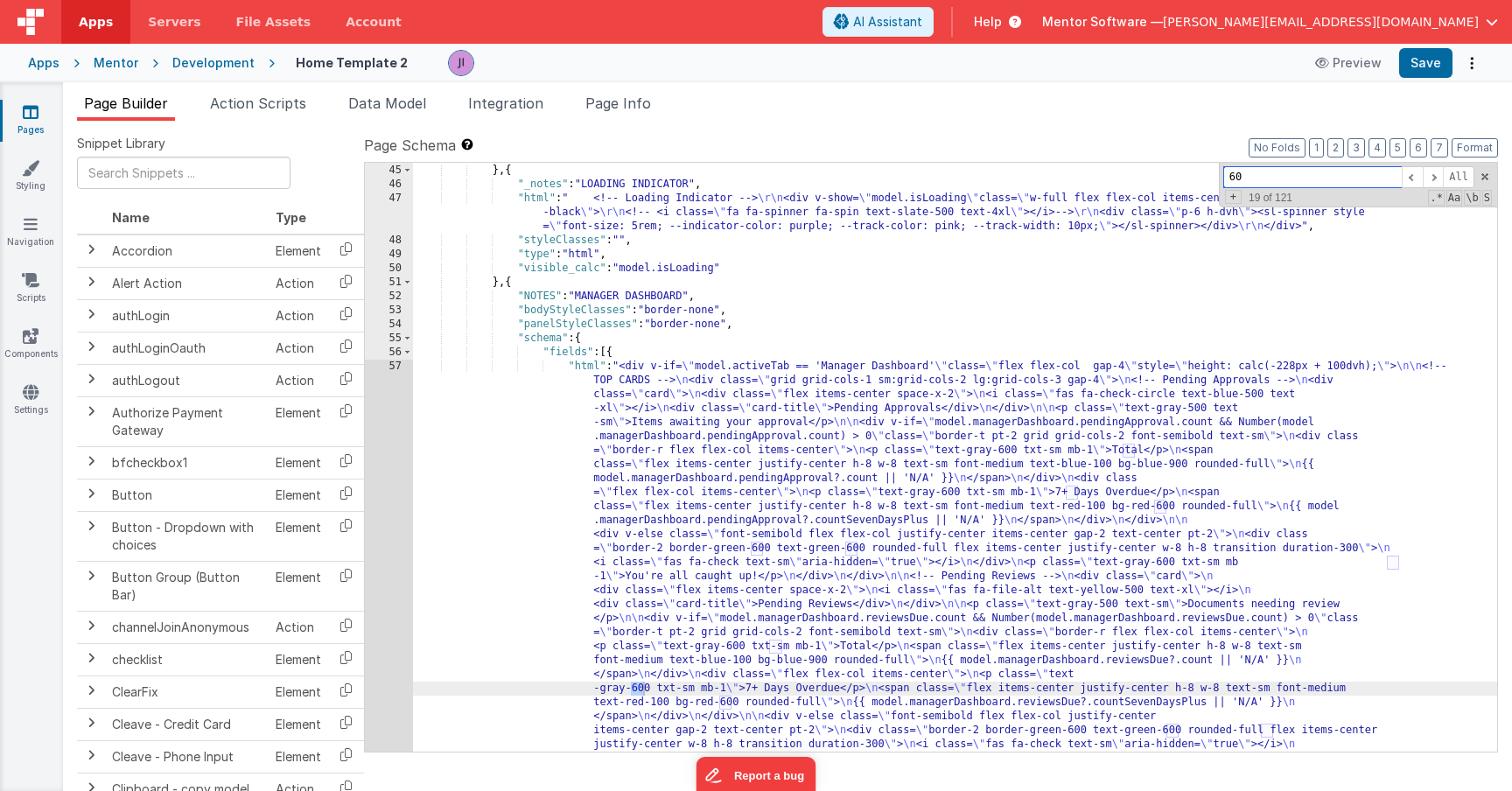
type input "6"
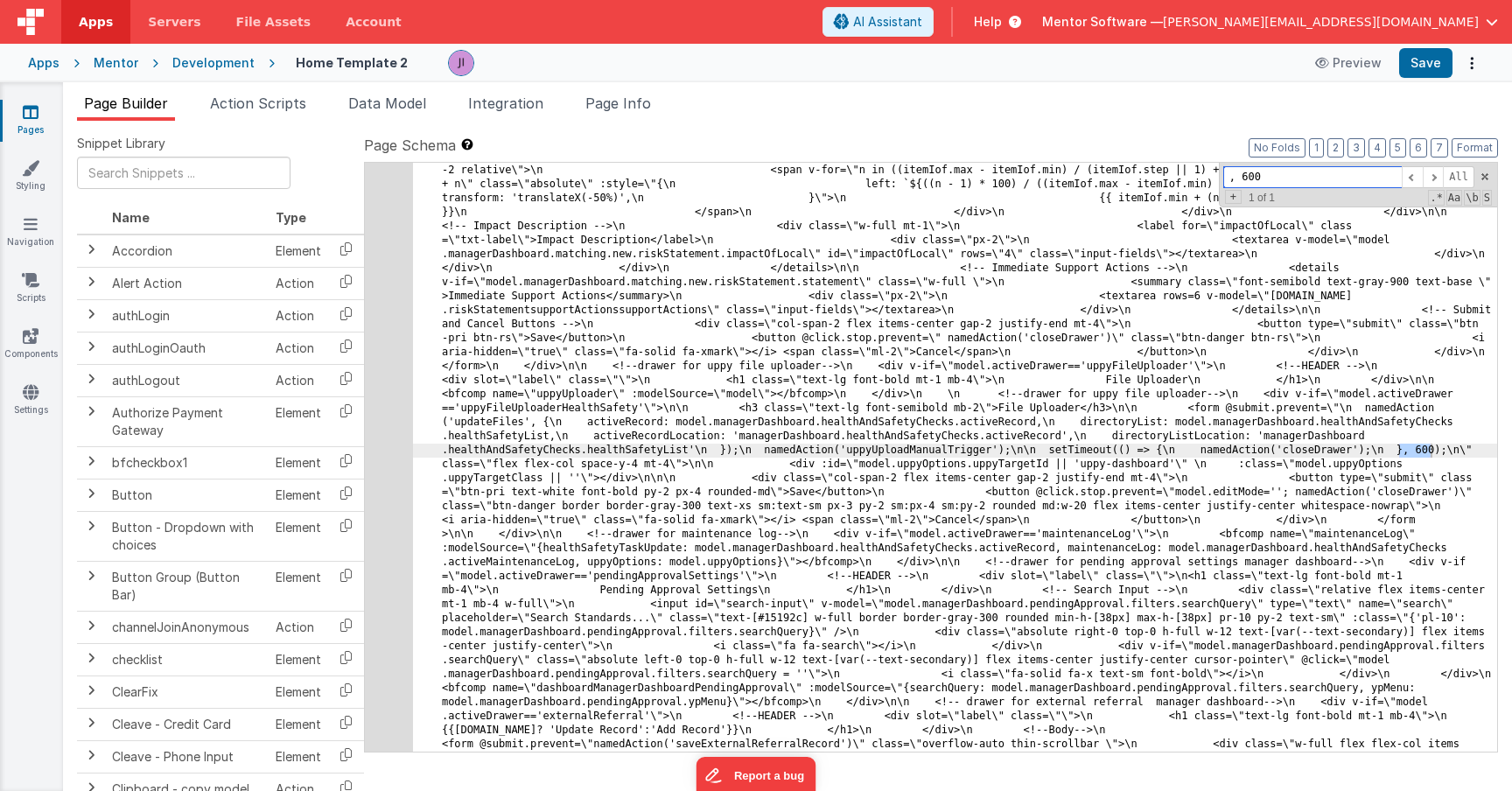
scroll to position [27546, 0]
type input ", 600"
drag, startPoint x: 1429, startPoint y: 455, endPoint x: 1414, endPoint y: 454, distance: 15.0
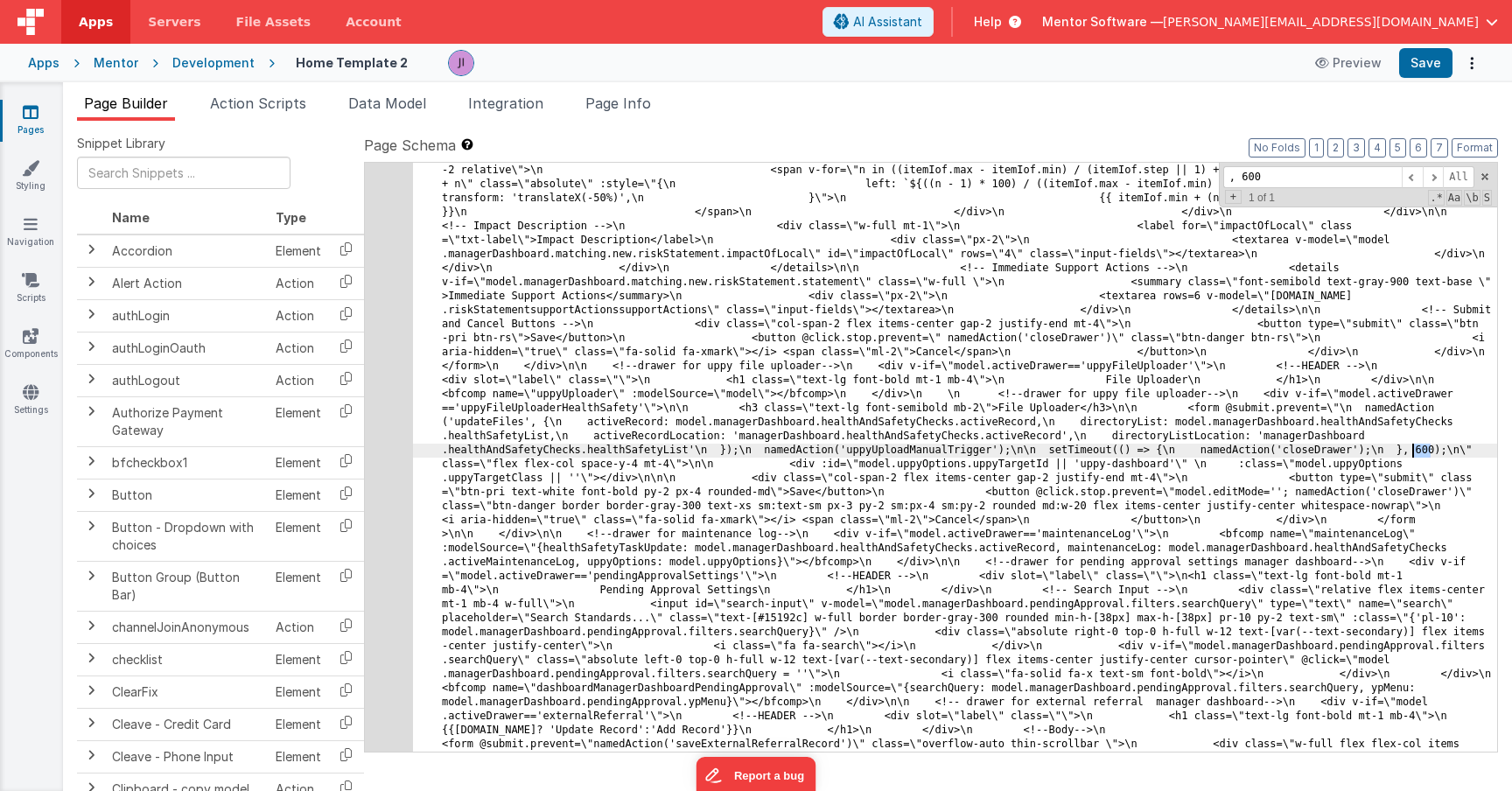
click at [1425, 74] on button "Save" at bounding box center [1425, 62] width 53 height 30
click at [651, 108] on span "Page Info" at bounding box center [618, 103] width 66 height 17
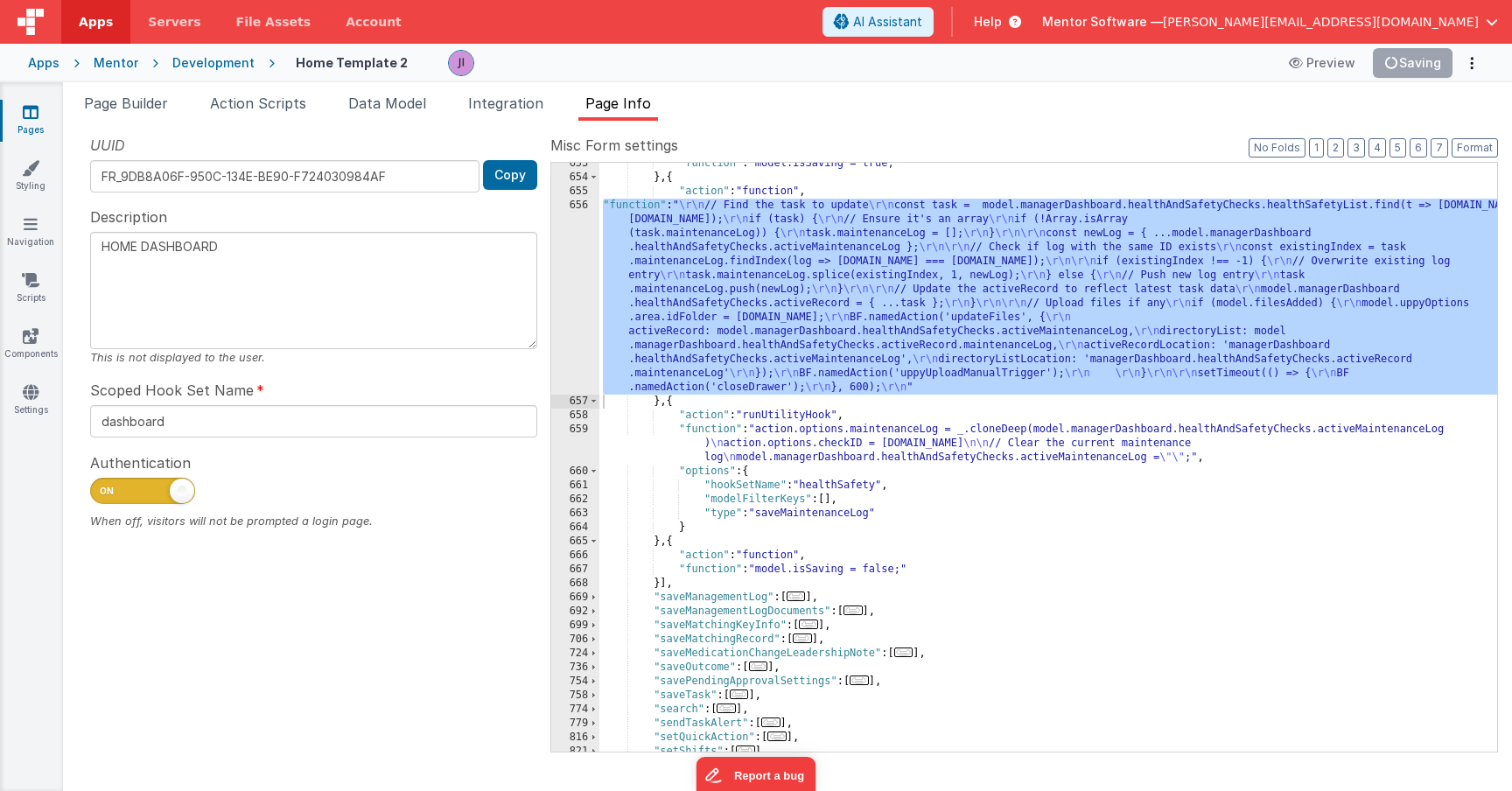
click at [1055, 372] on div ""function" : "model.isSaving = true;" } , { "action" : "function" , "function" …" at bounding box center [1048, 465] width 897 height 617
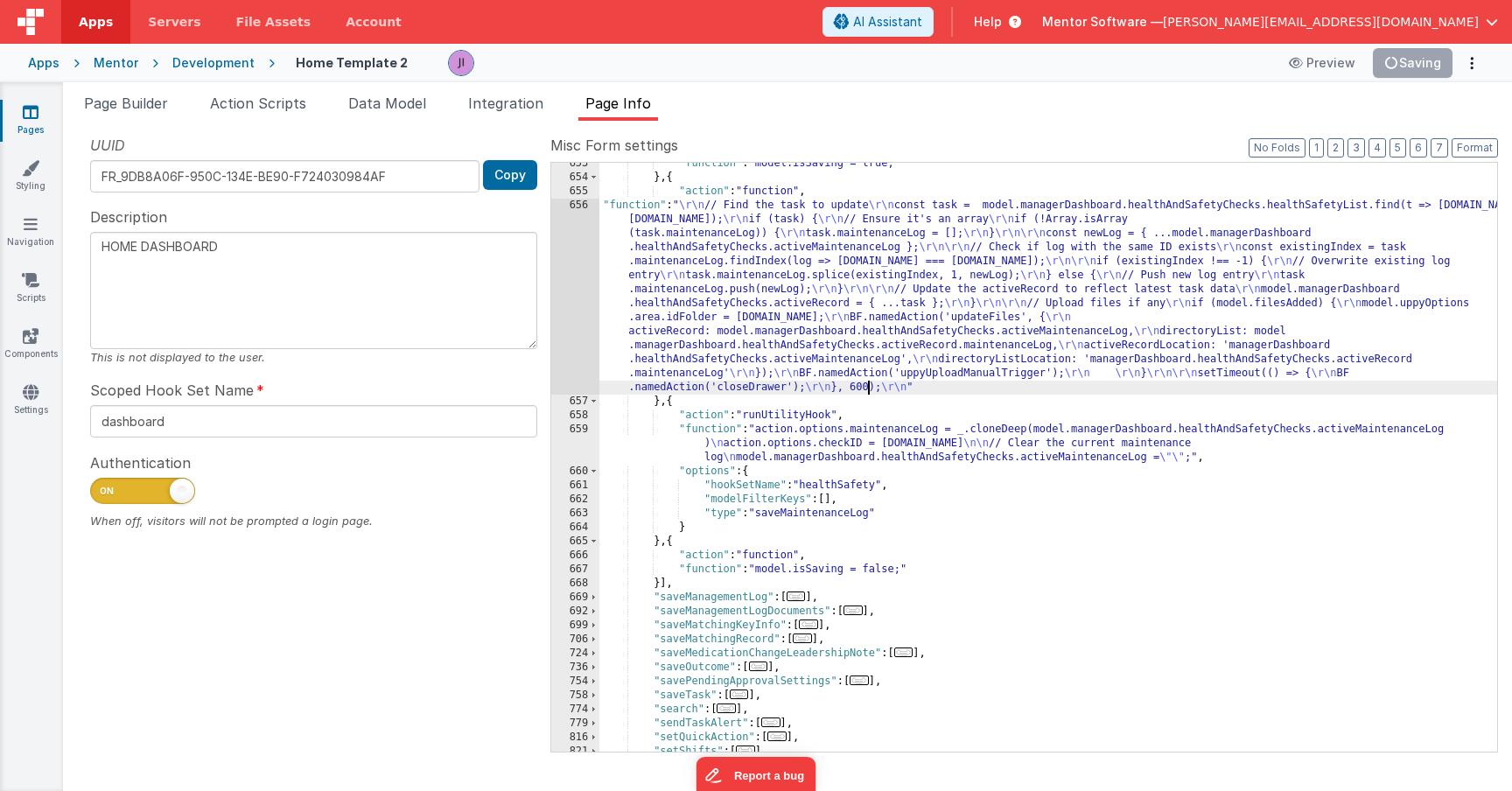
click at [869, 387] on div ""function" : "model.isSaving = true;" } , { "action" : "function" , "function" …" at bounding box center [1048, 465] width 897 height 617
type textarea "HOME DASHBOARD"
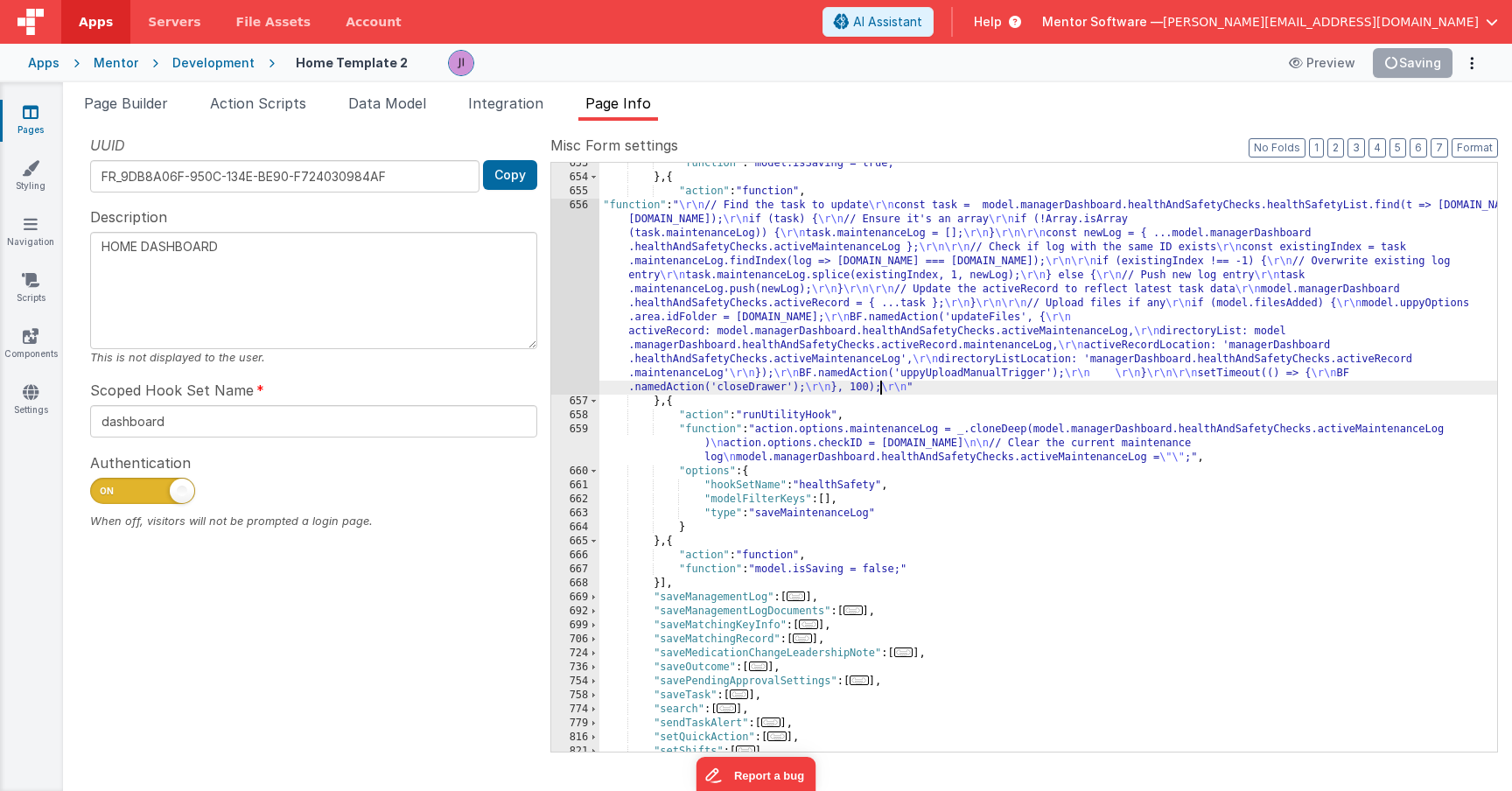
type textarea "HOME DASHBOARD"
click at [1436, 73] on button "Save" at bounding box center [1425, 62] width 53 height 30
click at [132, 113] on li "Page Builder" at bounding box center [125, 106] width 98 height 28
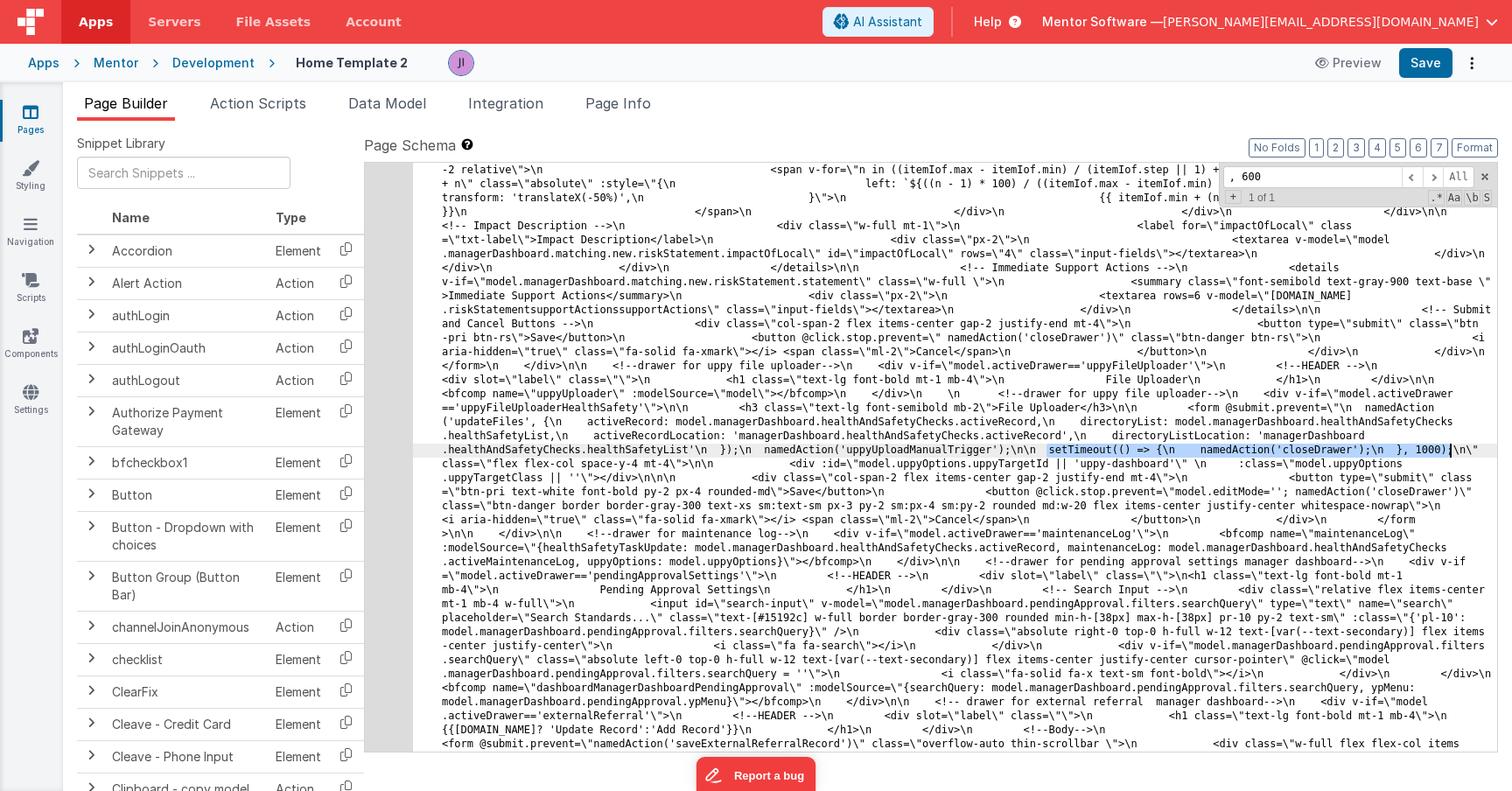
drag, startPoint x: 1045, startPoint y: 453, endPoint x: 1453, endPoint y: 447, distance: 408.0
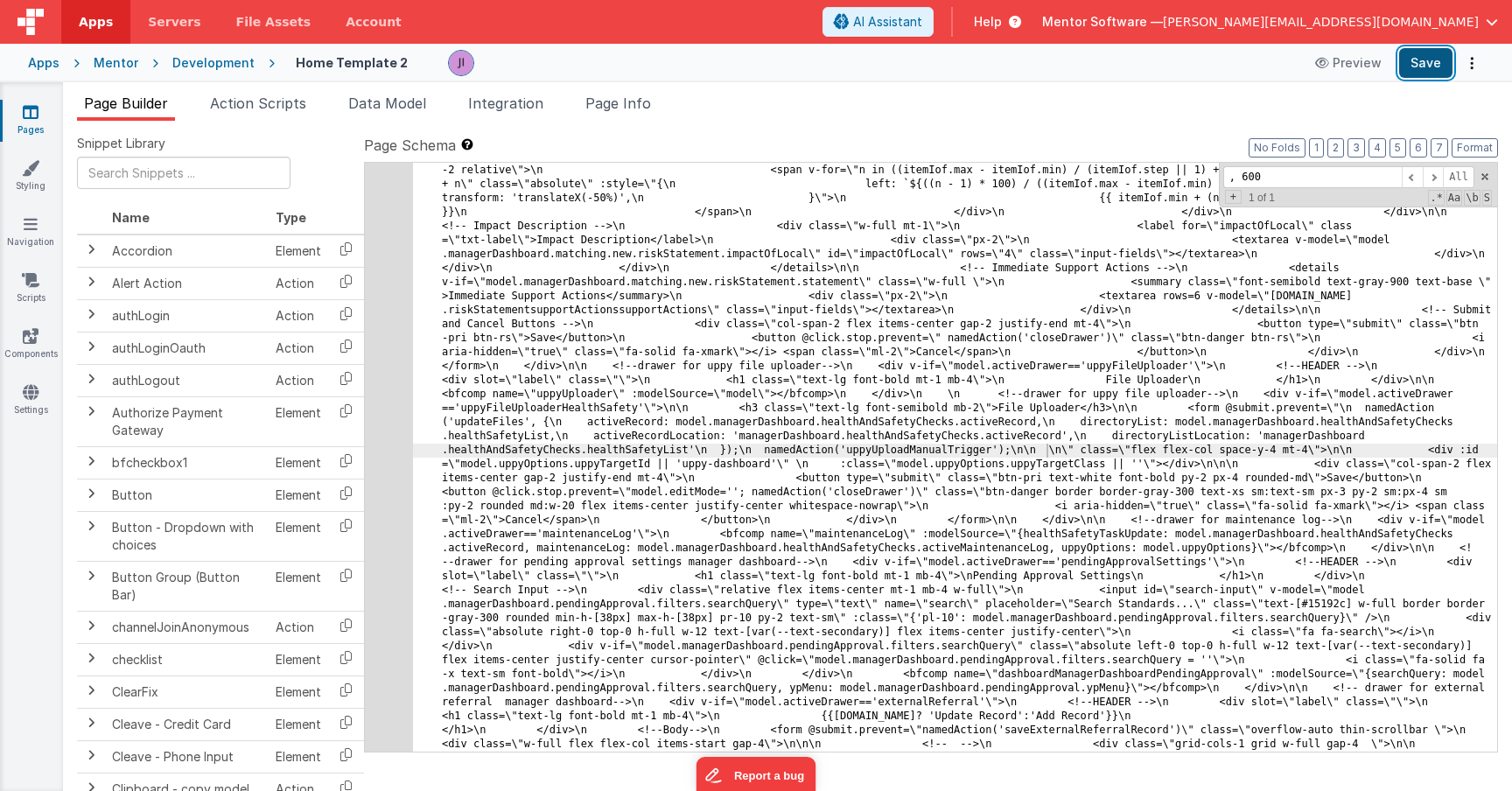
click at [1426, 68] on button "Save" at bounding box center [1425, 62] width 53 height 30
click at [628, 112] on li "Page Info" at bounding box center [618, 106] width 79 height 28
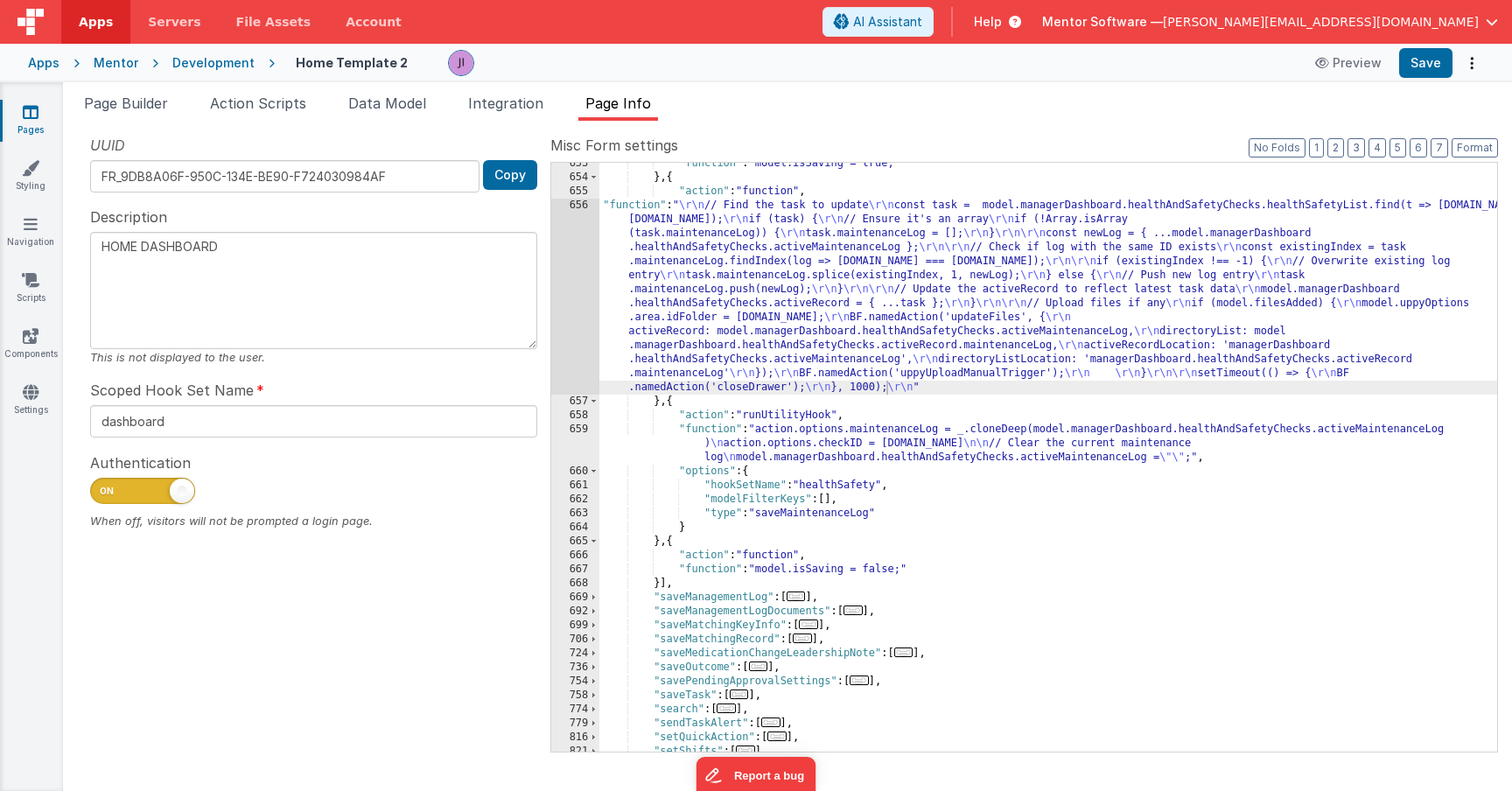
click at [743, 318] on div ""function" : "model.isSaving = true;" } , { "action" : "function" , "function" …" at bounding box center [1048, 465] width 897 height 617
click at [546, 318] on div "UUID FR_9DB8A06F-950C-134E-BE90-F724030984AF Copy Description HOME DASHBOARD Th…" at bounding box center [313, 443] width 473 height 616
click at [562, 328] on div "656" at bounding box center [575, 296] width 48 height 196
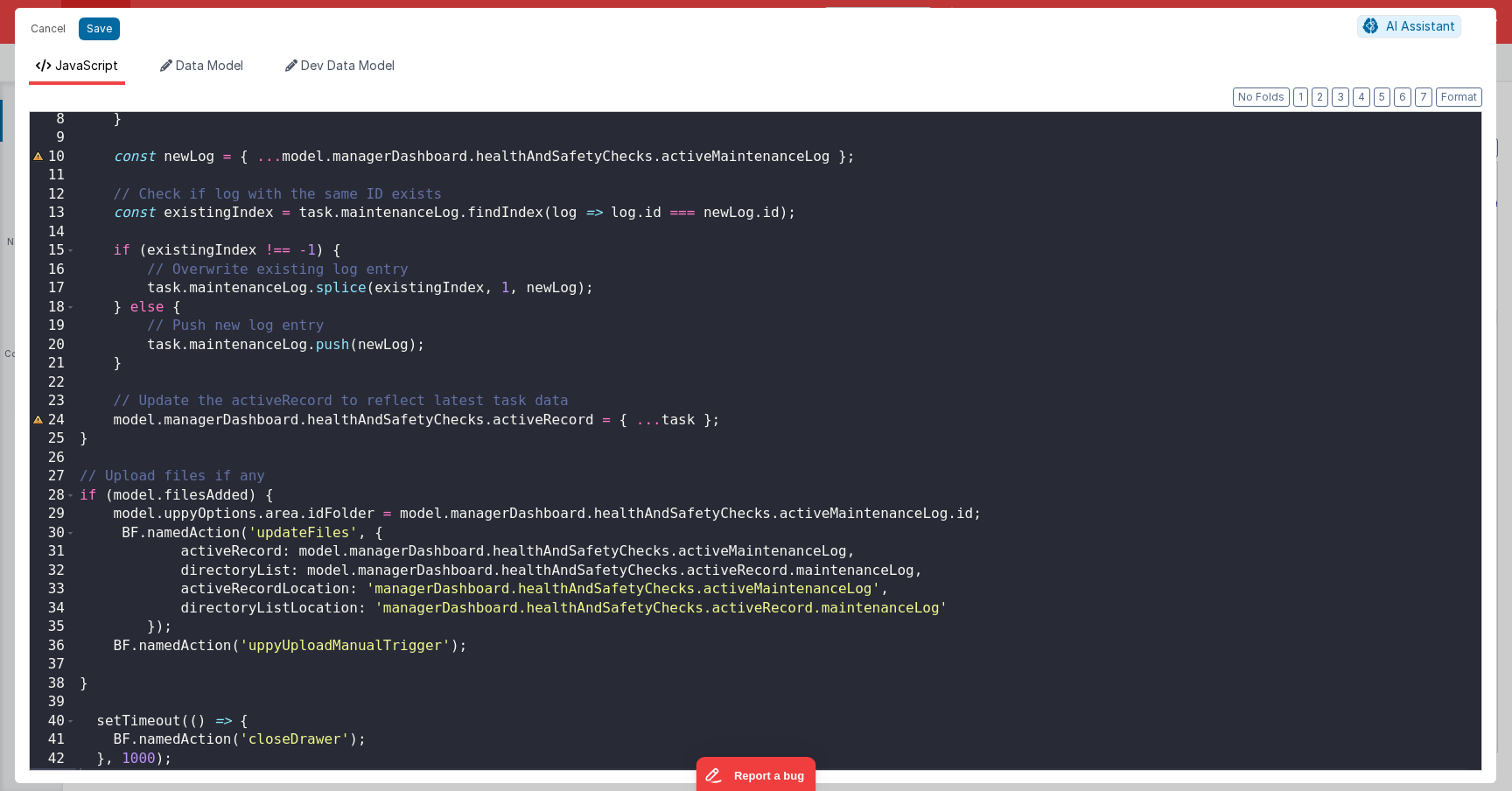
scroll to position [150, 0]
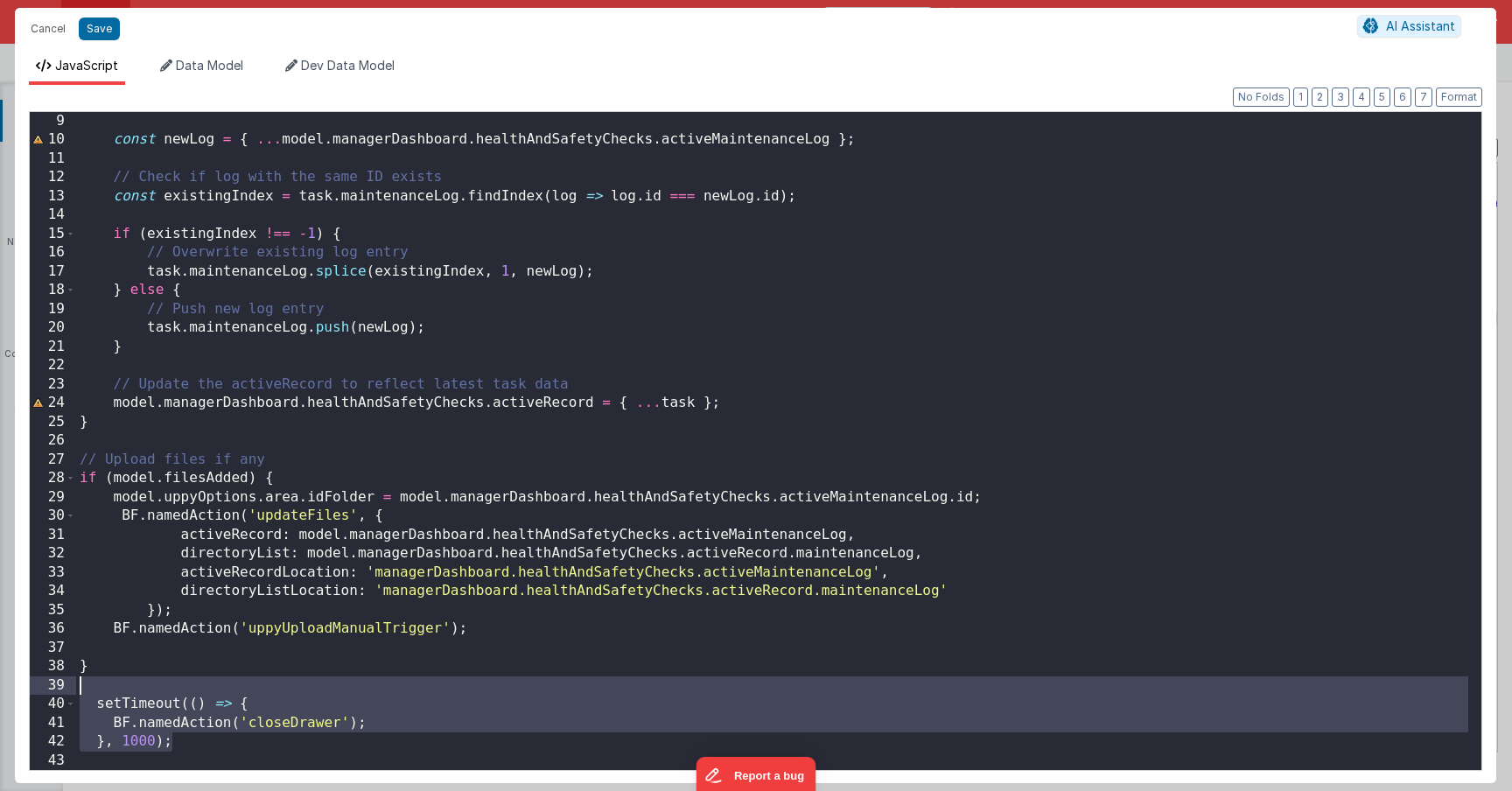
drag, startPoint x: 187, startPoint y: 741, endPoint x: 121, endPoint y: 682, distance: 88.5
click at [121, 682] on div "const newLog = { ... model . managerDashboard . healthAndSafetyChecks . activeM…" at bounding box center [771, 459] width 1392 height 696
click at [143, 681] on div "const newLog = { ... model . managerDashboard . healthAndSafetyChecks . activeM…" at bounding box center [771, 459] width 1392 height 696
drag, startPoint x: 192, startPoint y: 744, endPoint x: 150, endPoint y: 689, distance: 69.2
click at [150, 689] on div "const newLog = { ... model . managerDashboard . healthAndSafetyChecks . activeM…" at bounding box center [771, 459] width 1392 height 696
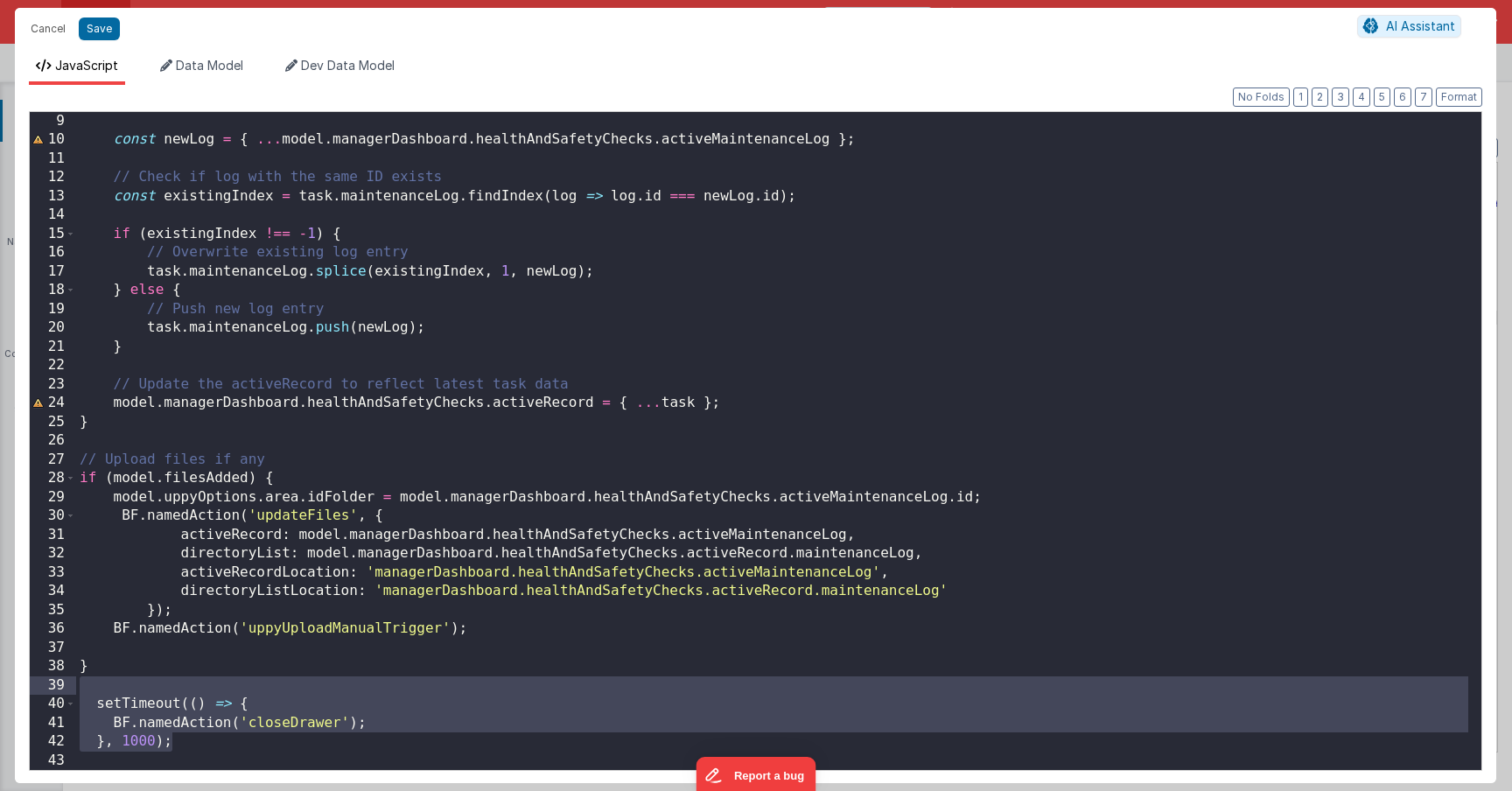
click at [178, 741] on div "const newLog = { ... model . managerDashboard . healthAndSafetyChecks . activeM…" at bounding box center [771, 459] width 1392 height 696
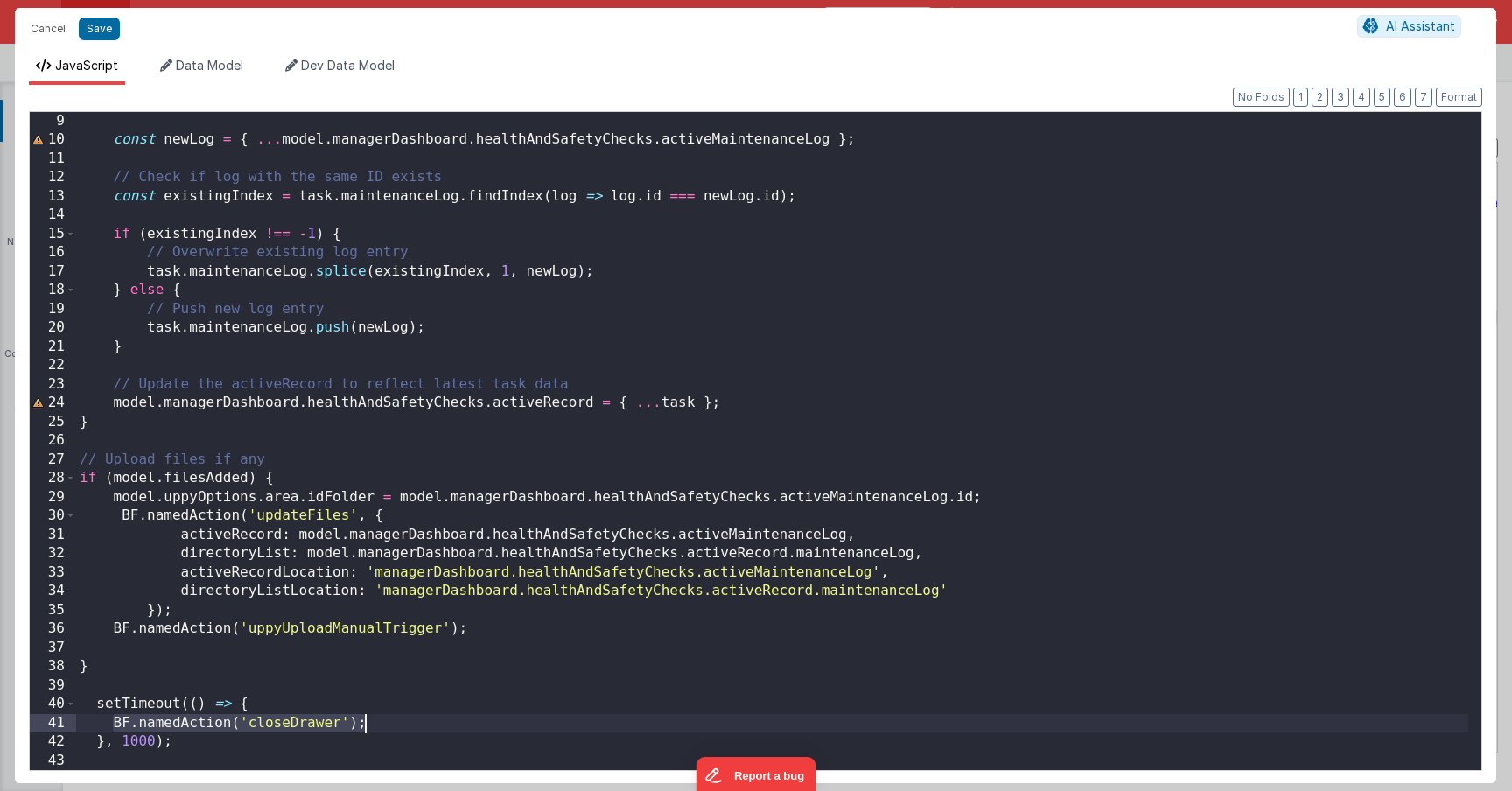
drag, startPoint x: 111, startPoint y: 723, endPoint x: 414, endPoint y: 725, distance: 303.0
click at [414, 725] on div "const newLog = { ... model . managerDashboard . healthAndSafetyChecks . activeM…" at bounding box center [771, 459] width 1392 height 696
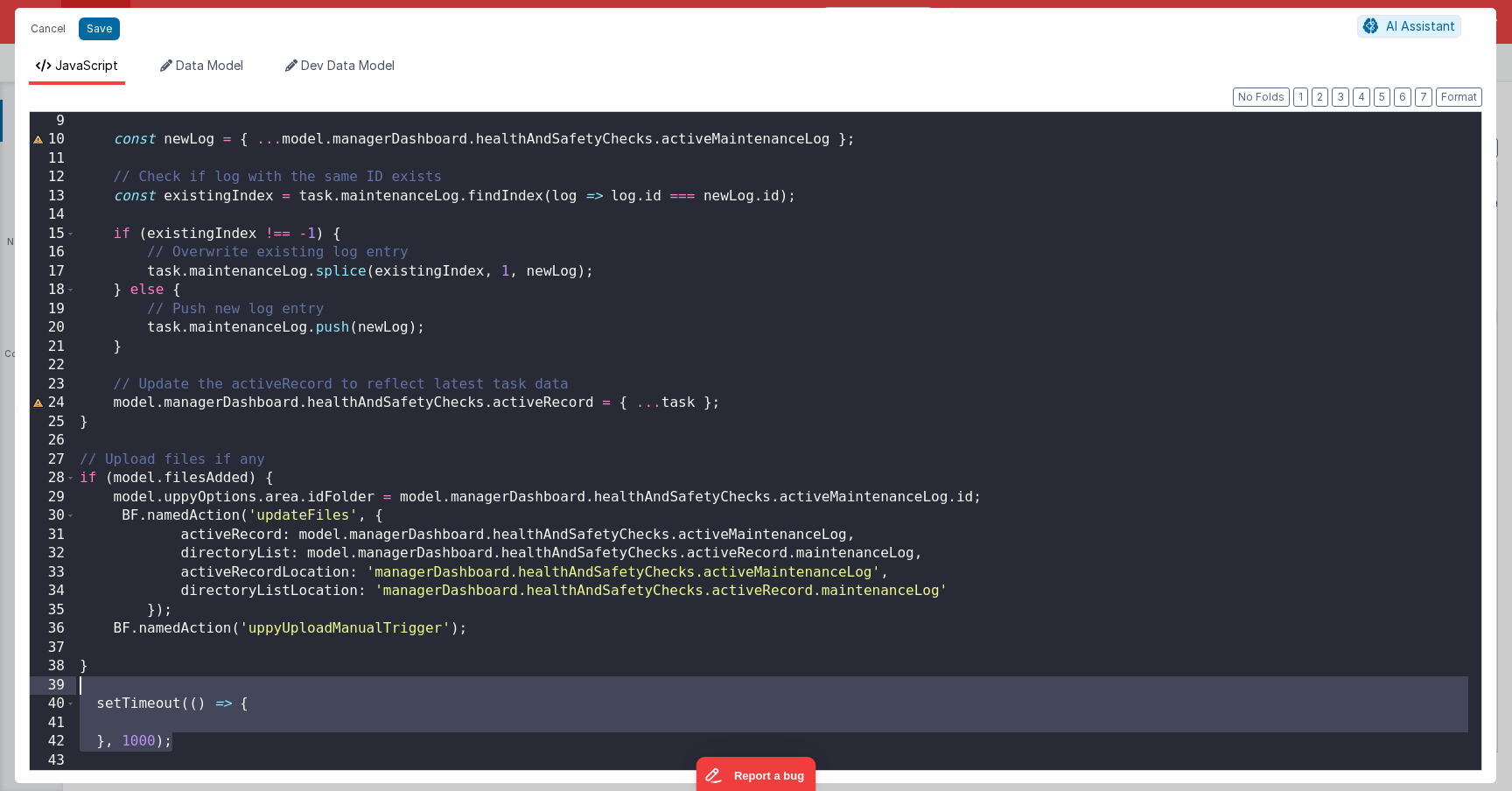
drag, startPoint x: 193, startPoint y: 739, endPoint x: 96, endPoint y: 693, distance: 107.4
click at [96, 693] on div "const newLog = { ... model . managerDashboard . healthAndSafetyChecks . activeM…" at bounding box center [771, 459] width 1392 height 696
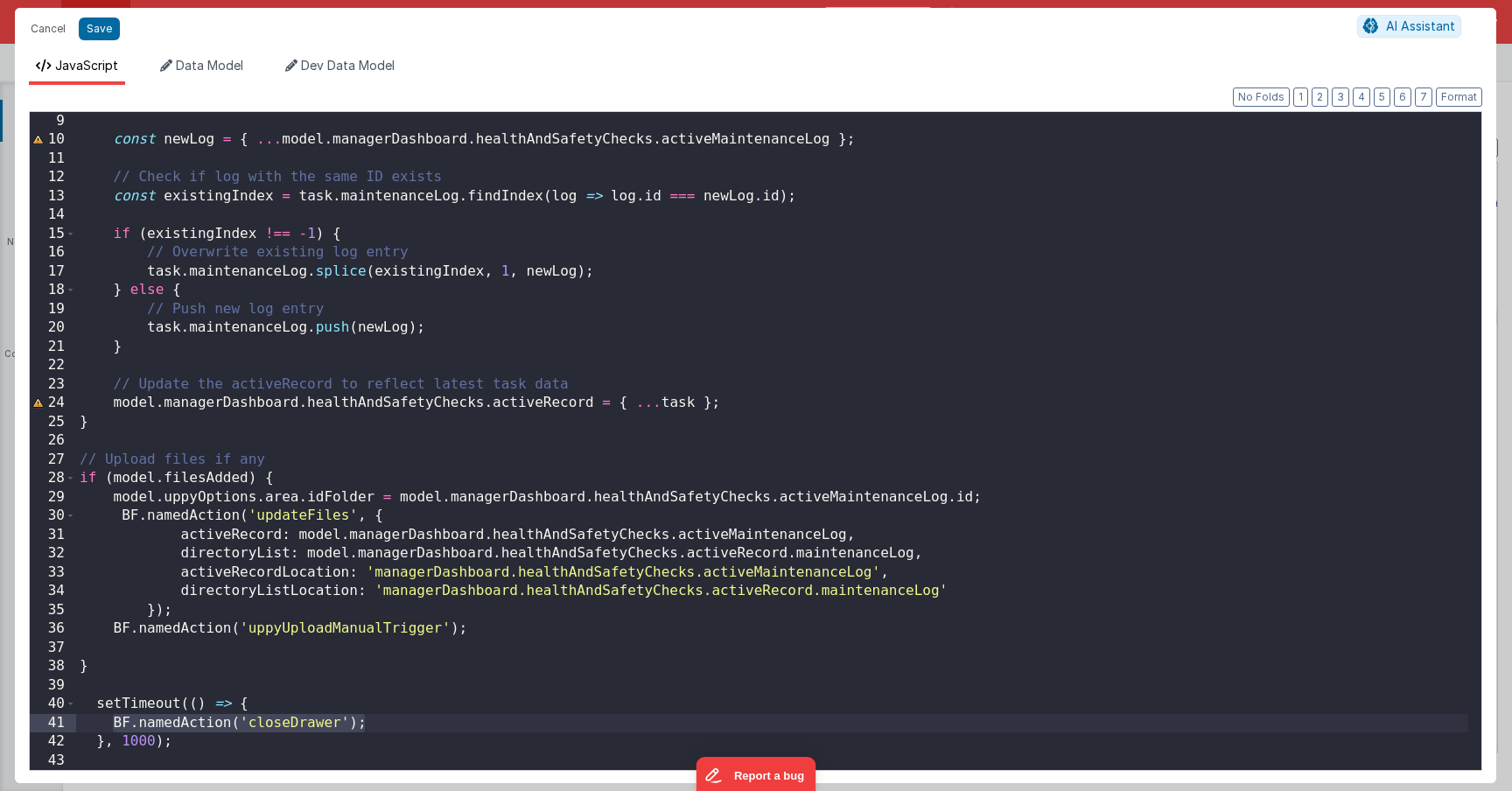
click at [209, 745] on div "const newLog = { ... model . managerDashboard . healthAndSafetyChecks . activeM…" at bounding box center [771, 459] width 1392 height 696
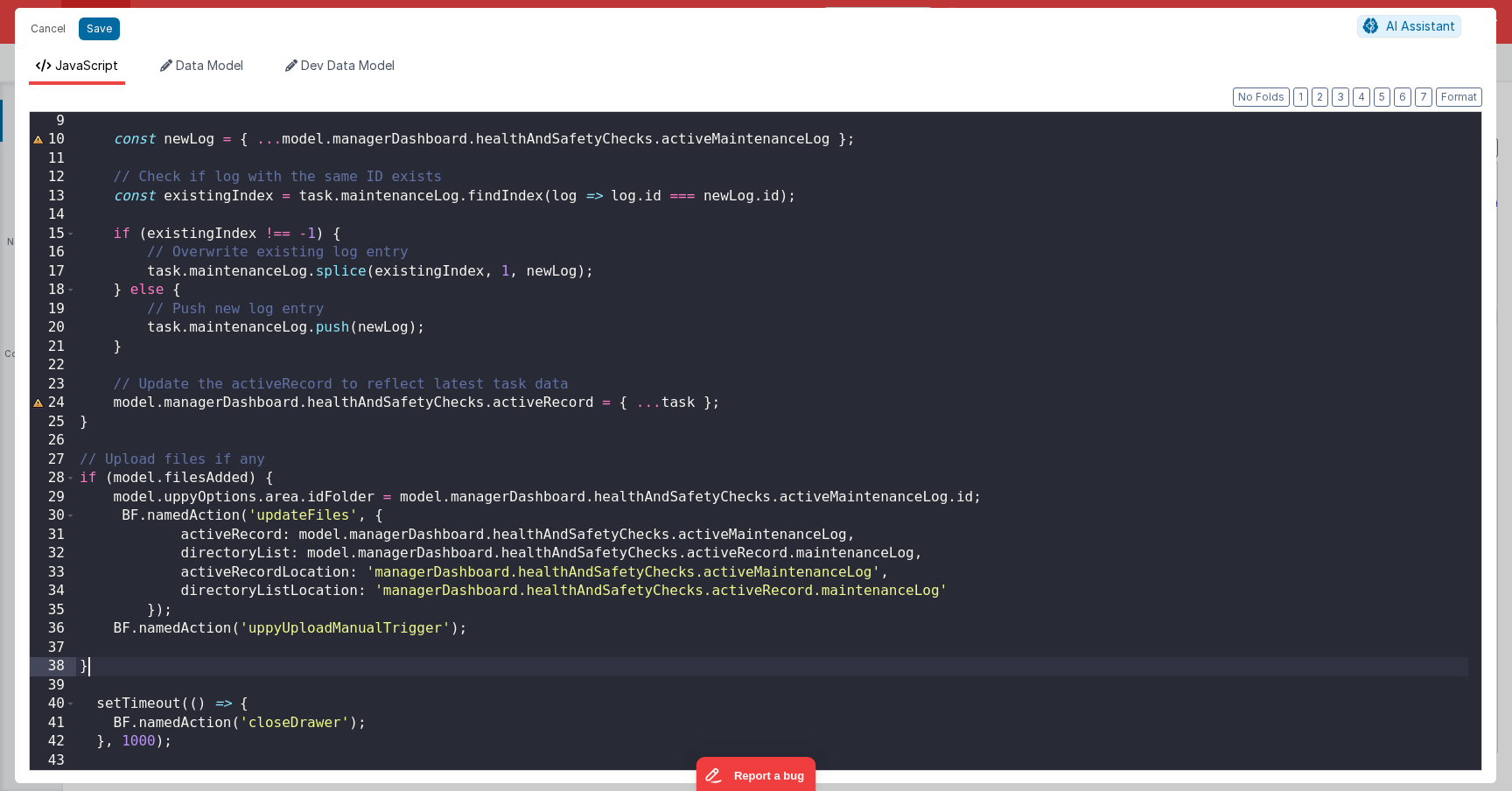
click at [154, 675] on div "const newLog = { ... model . managerDashboard . healthAndSafetyChecks . activeM…" at bounding box center [771, 459] width 1392 height 696
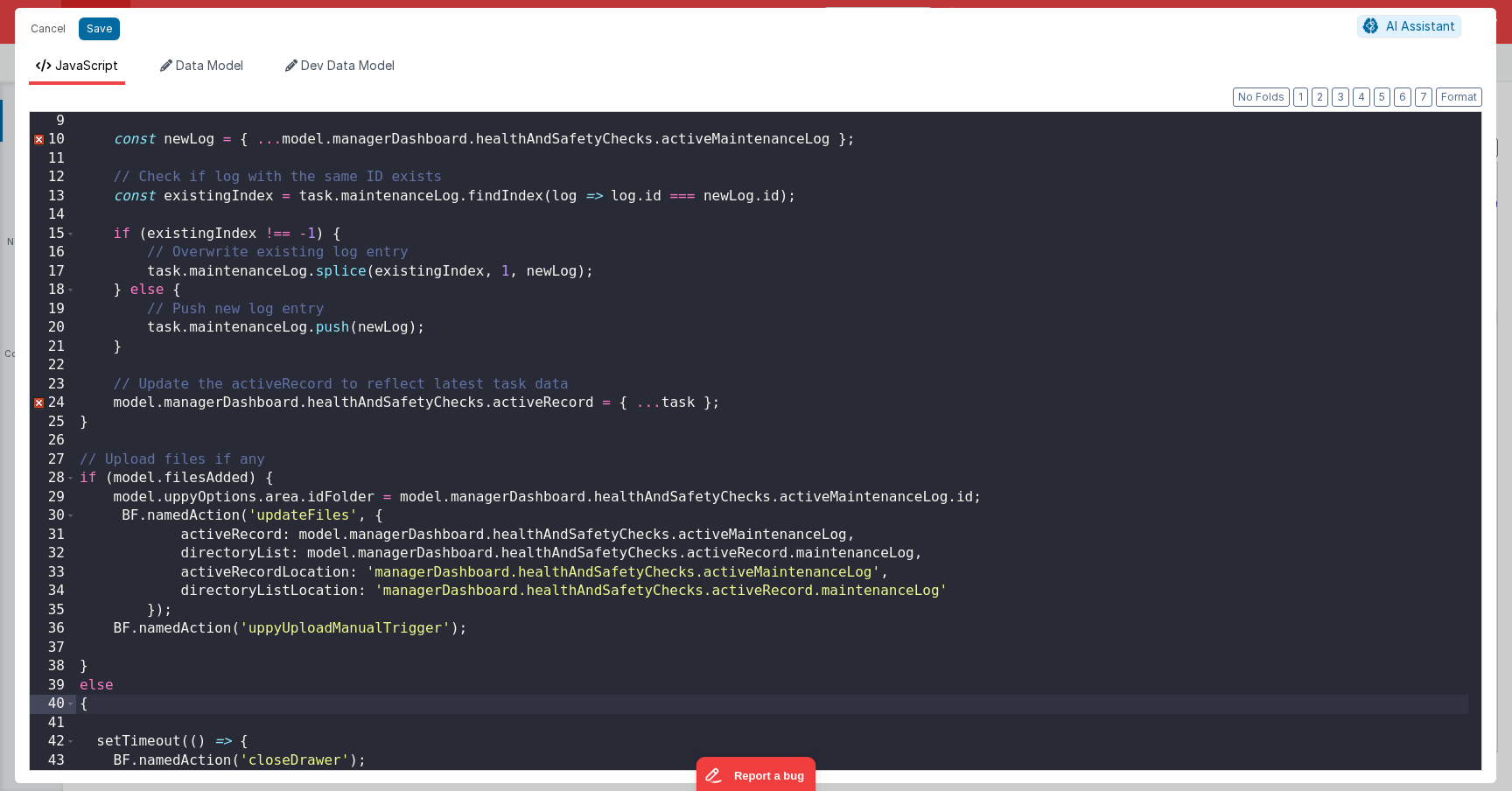
scroll to position [188, 0]
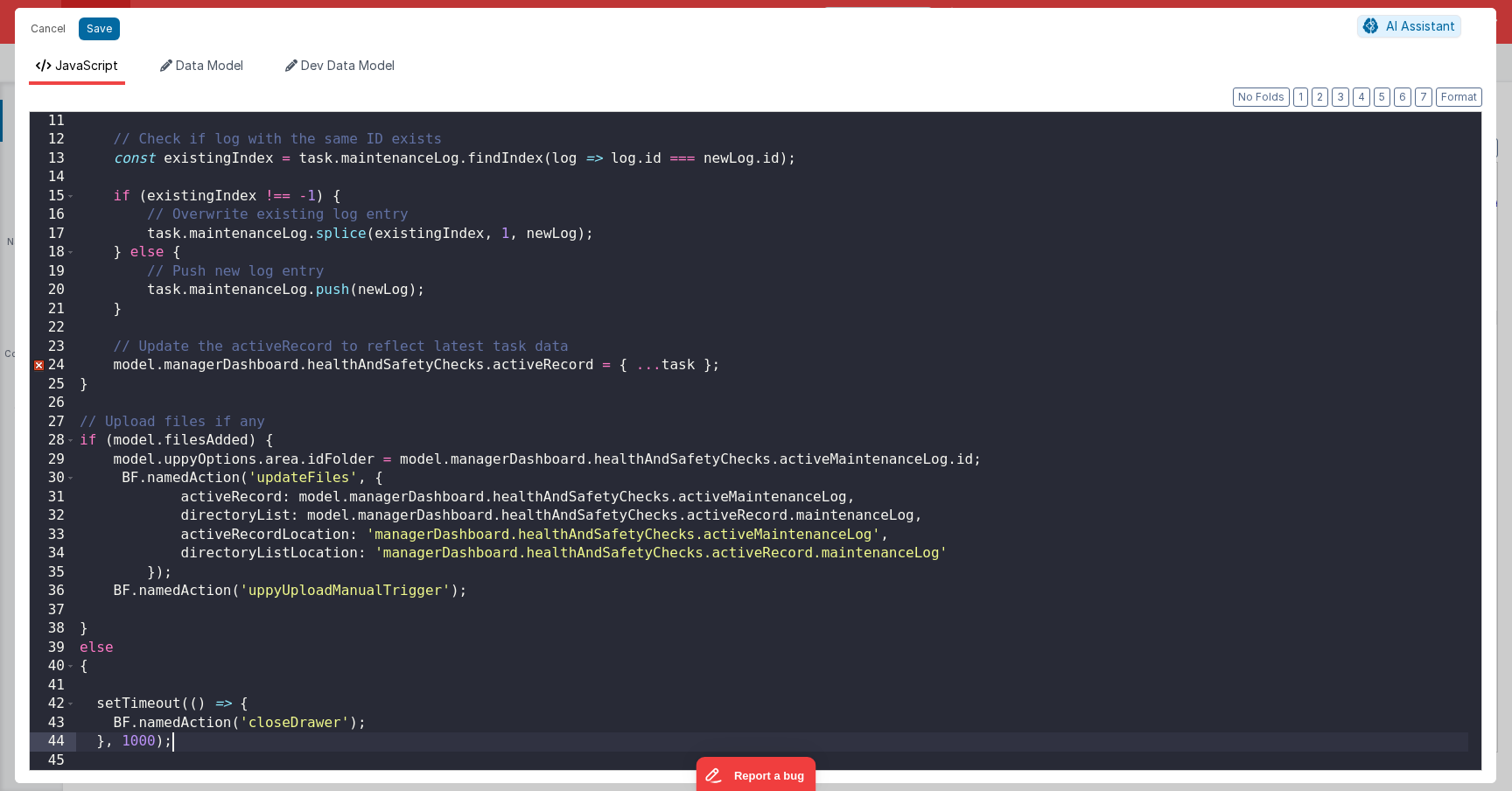
click at [177, 746] on div "// Check if log with the same ID exists const existingIndex = task . maintenanc…" at bounding box center [771, 459] width 1392 height 696
click at [186, 748] on div "// Check if log with the same ID exists const existingIndex = task . maintenanc…" at bounding box center [771, 459] width 1392 height 696
drag, startPoint x: 187, startPoint y: 747, endPoint x: 68, endPoint y: 747, distance: 119.0
click at [68, 747] on div "11 12 13 14 15 16 17 18 19 20 21 22 23 24 25 26 27 28 29 30 31 32 33 34 35 36 3…" at bounding box center [755, 441] width 1453 height 659
drag, startPoint x: 274, startPoint y: 705, endPoint x: 1, endPoint y: 699, distance: 273.1
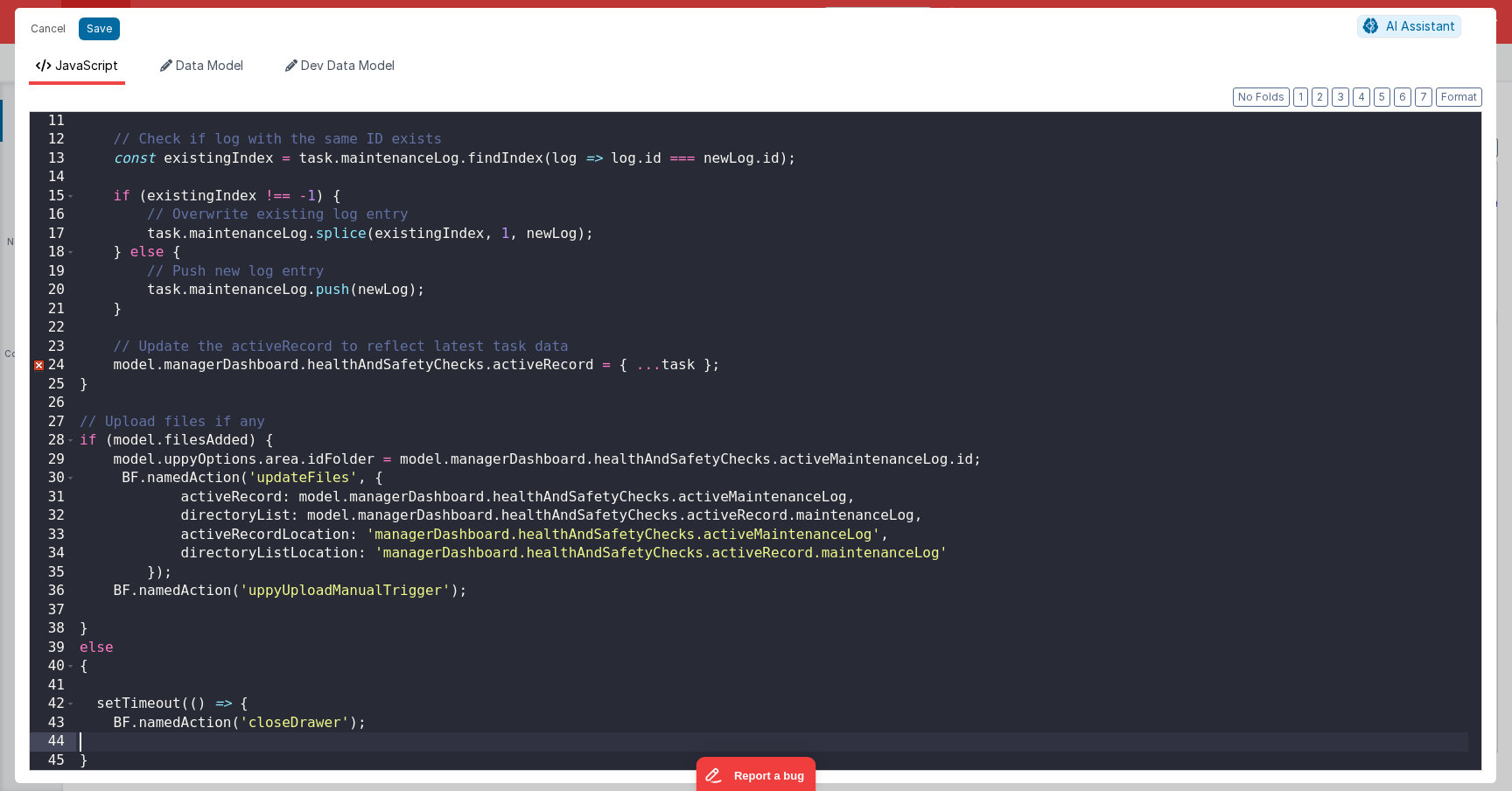
click at [7, 704] on div "Cancel Save AI Assistant JavaScript Data Model Dev Data Model Format 7 6 5 4 3 …" at bounding box center [756, 396] width 1512 height 791
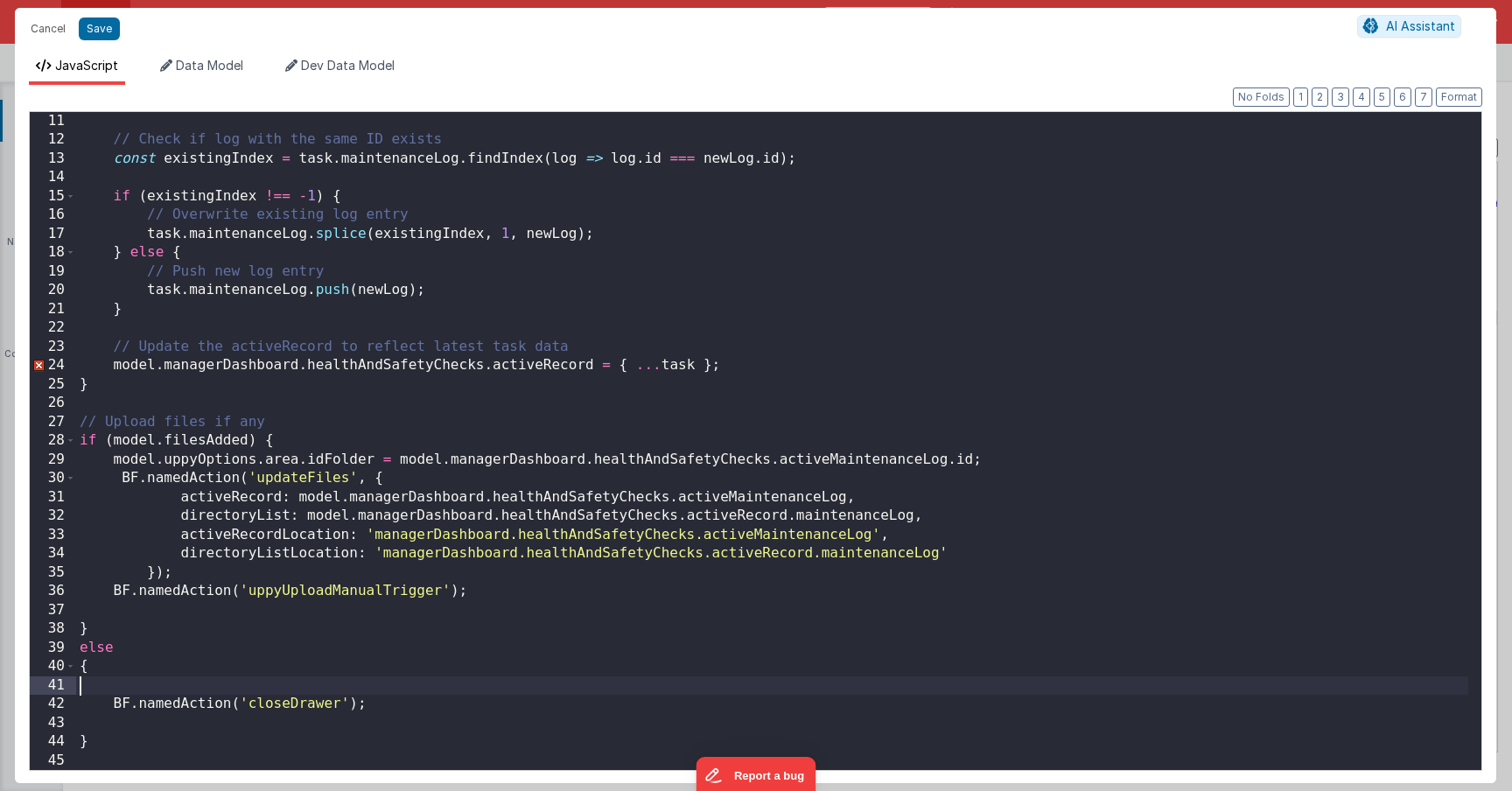
scroll to position [169, 0]
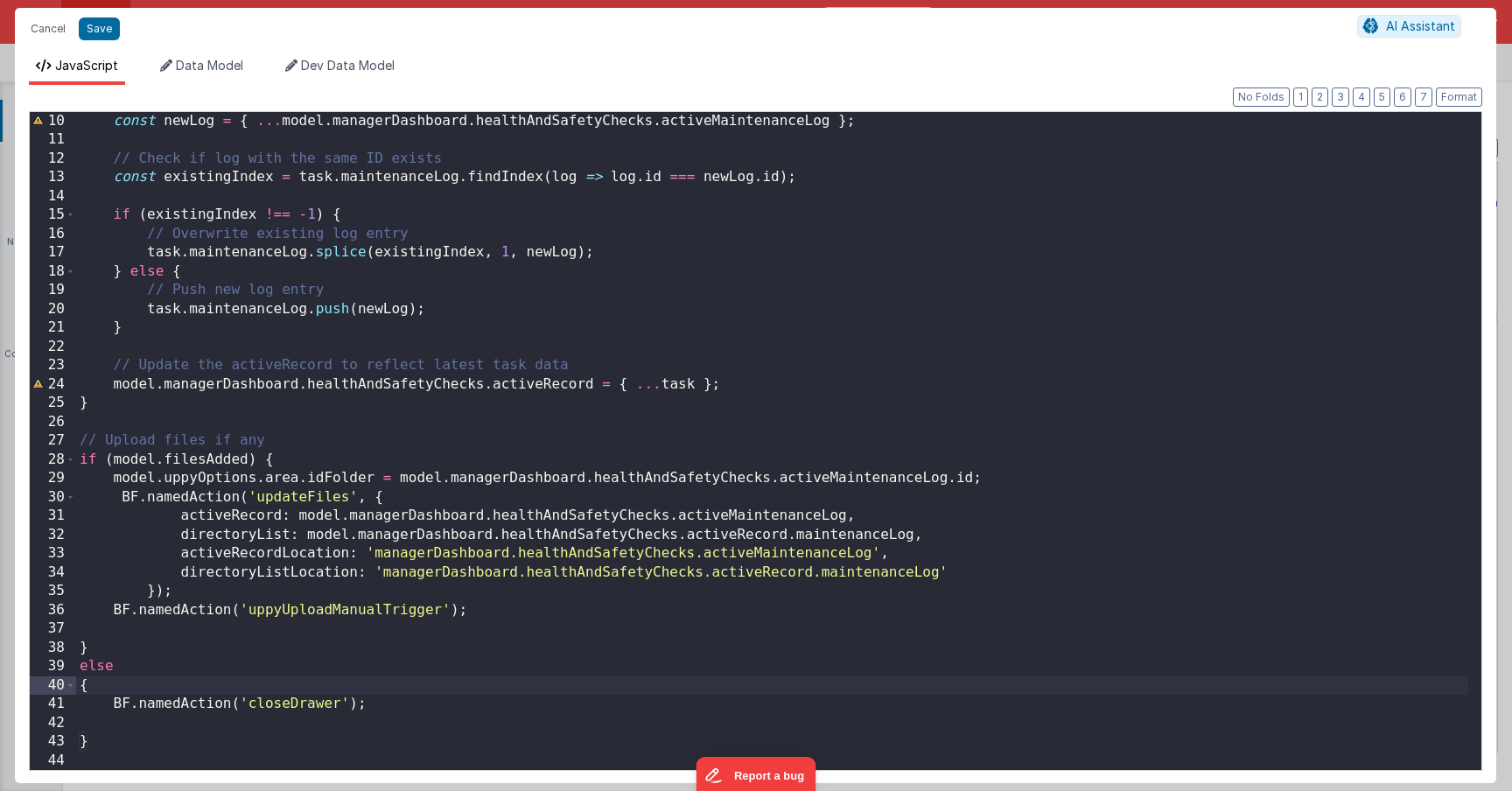
click at [97, 719] on div "const newLog = { ... model . managerDashboard . healthAndSafetyChecks . activeM…" at bounding box center [771, 459] width 1392 height 696
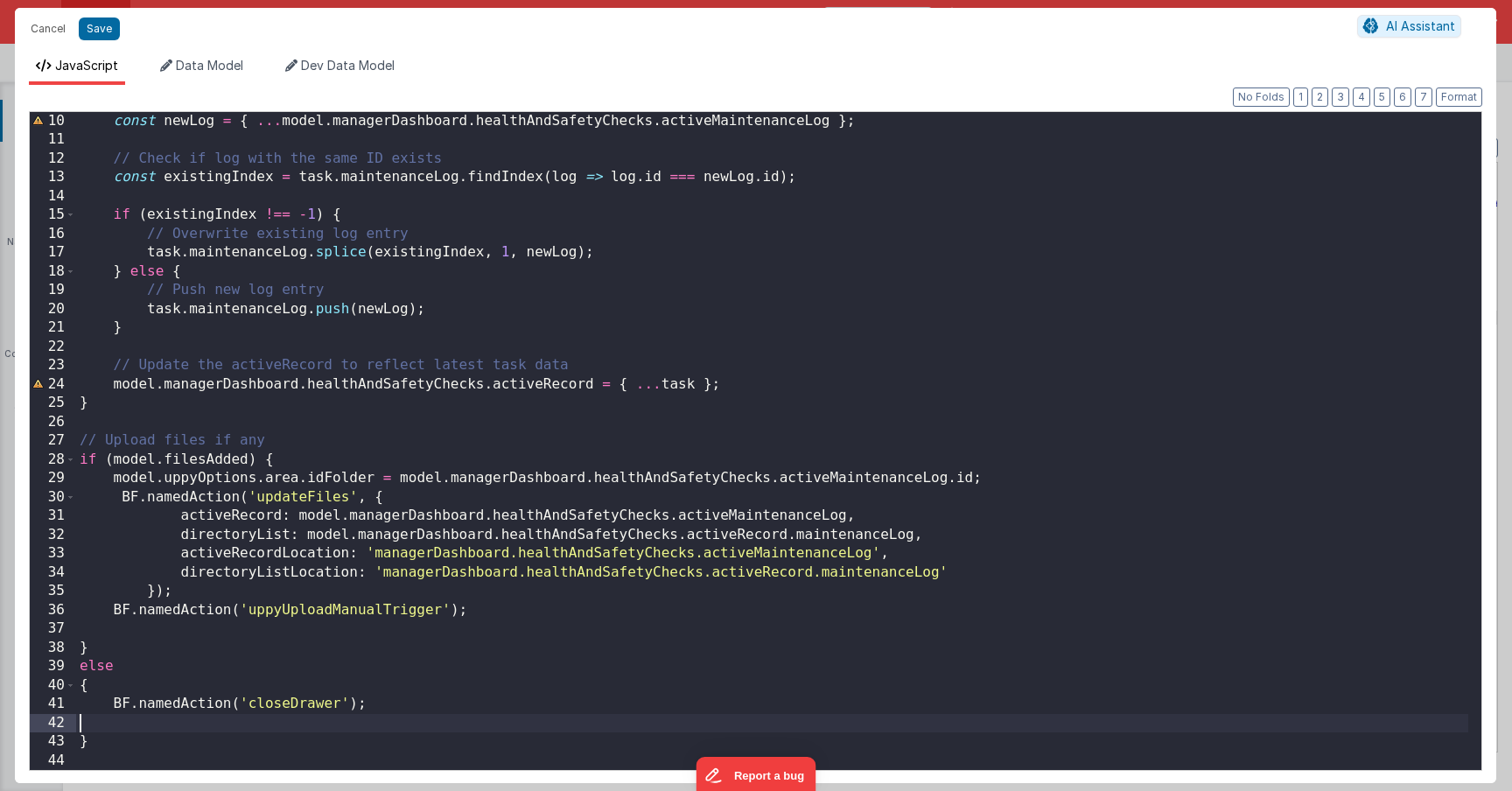
scroll to position [150, 0]
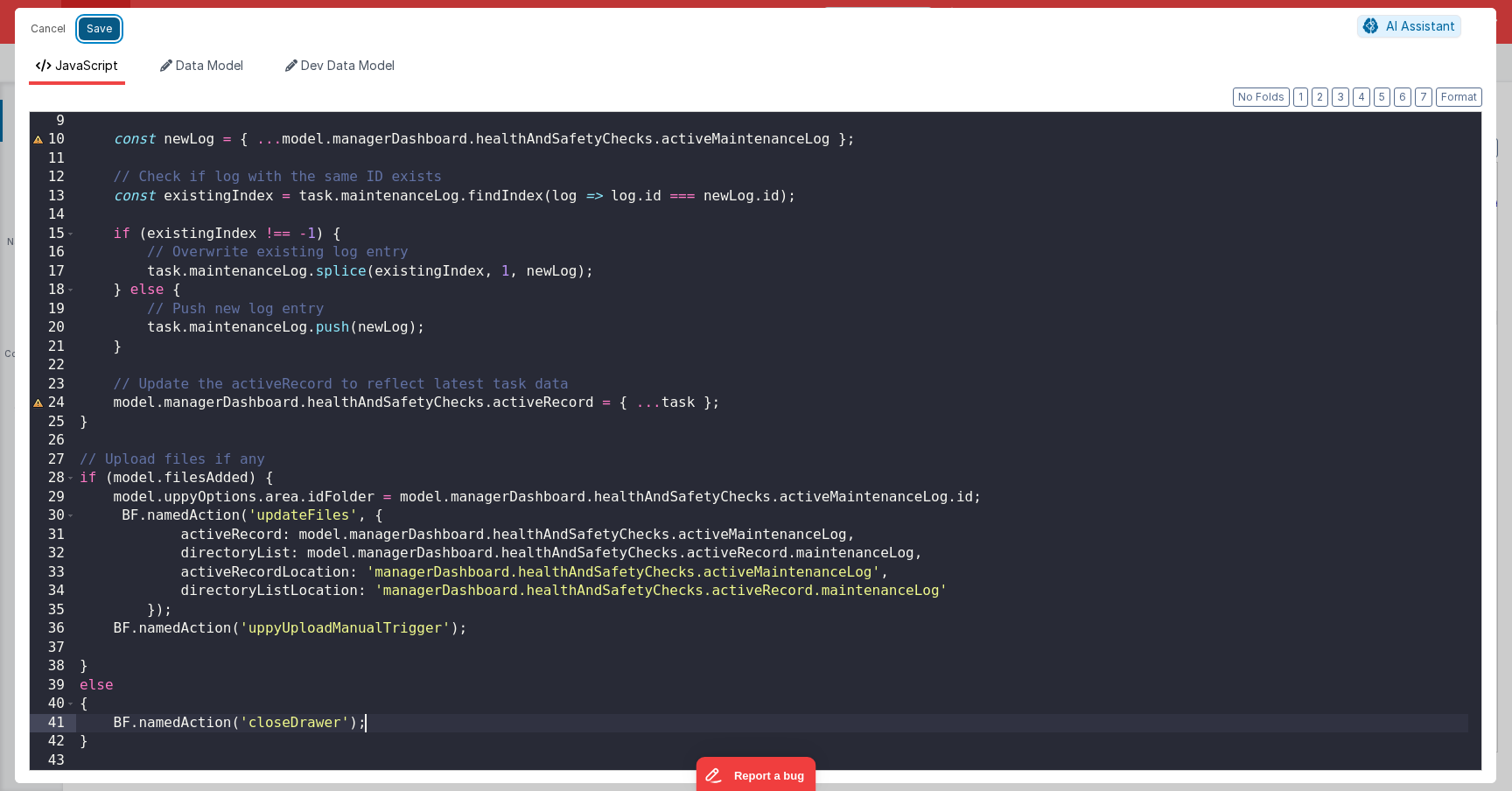
click at [97, 34] on button "Save" at bounding box center [99, 28] width 41 height 23
type textarea "HOME DASHBOARD"
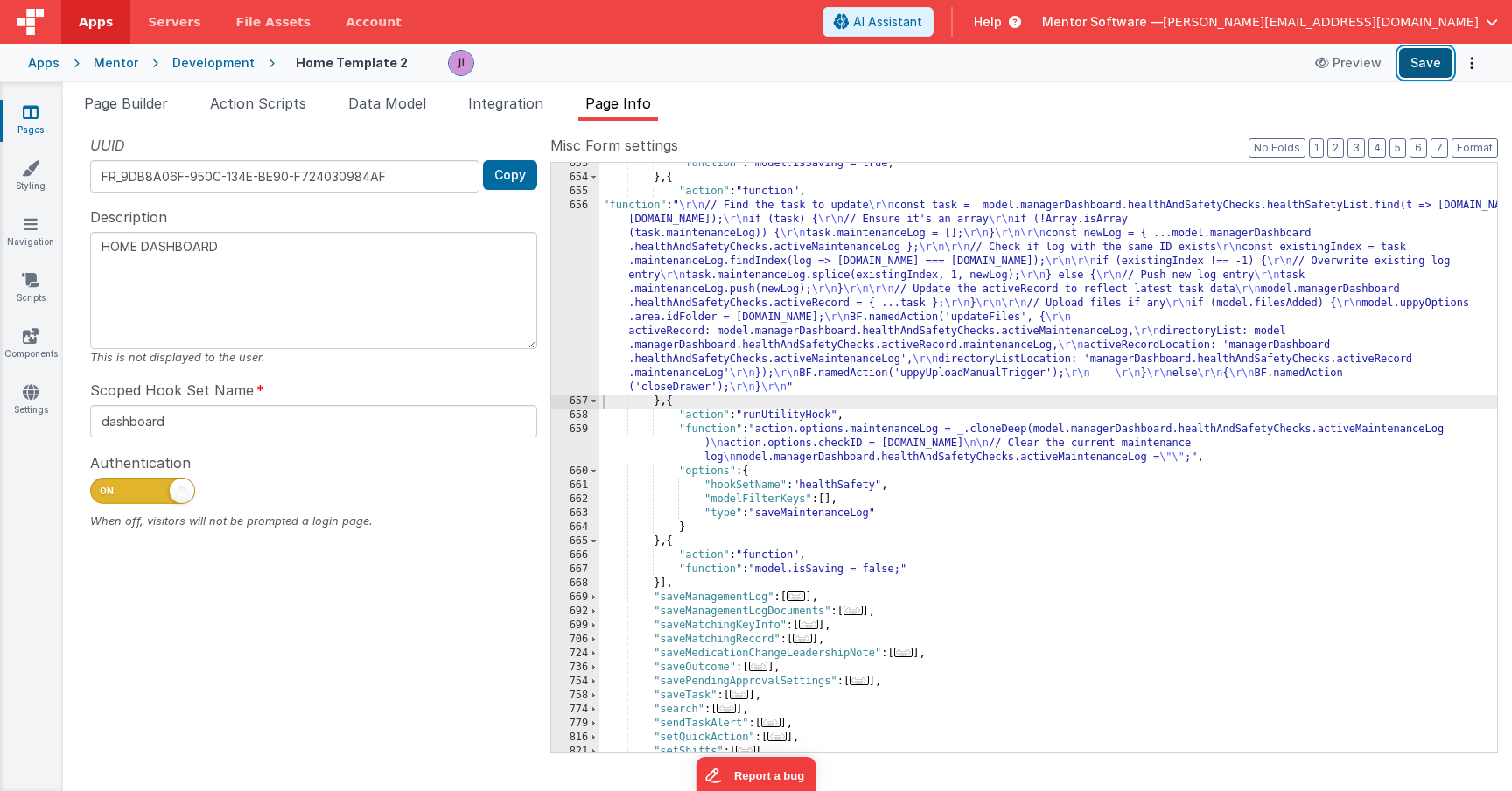
click at [1428, 62] on button "Save" at bounding box center [1425, 62] width 53 height 30
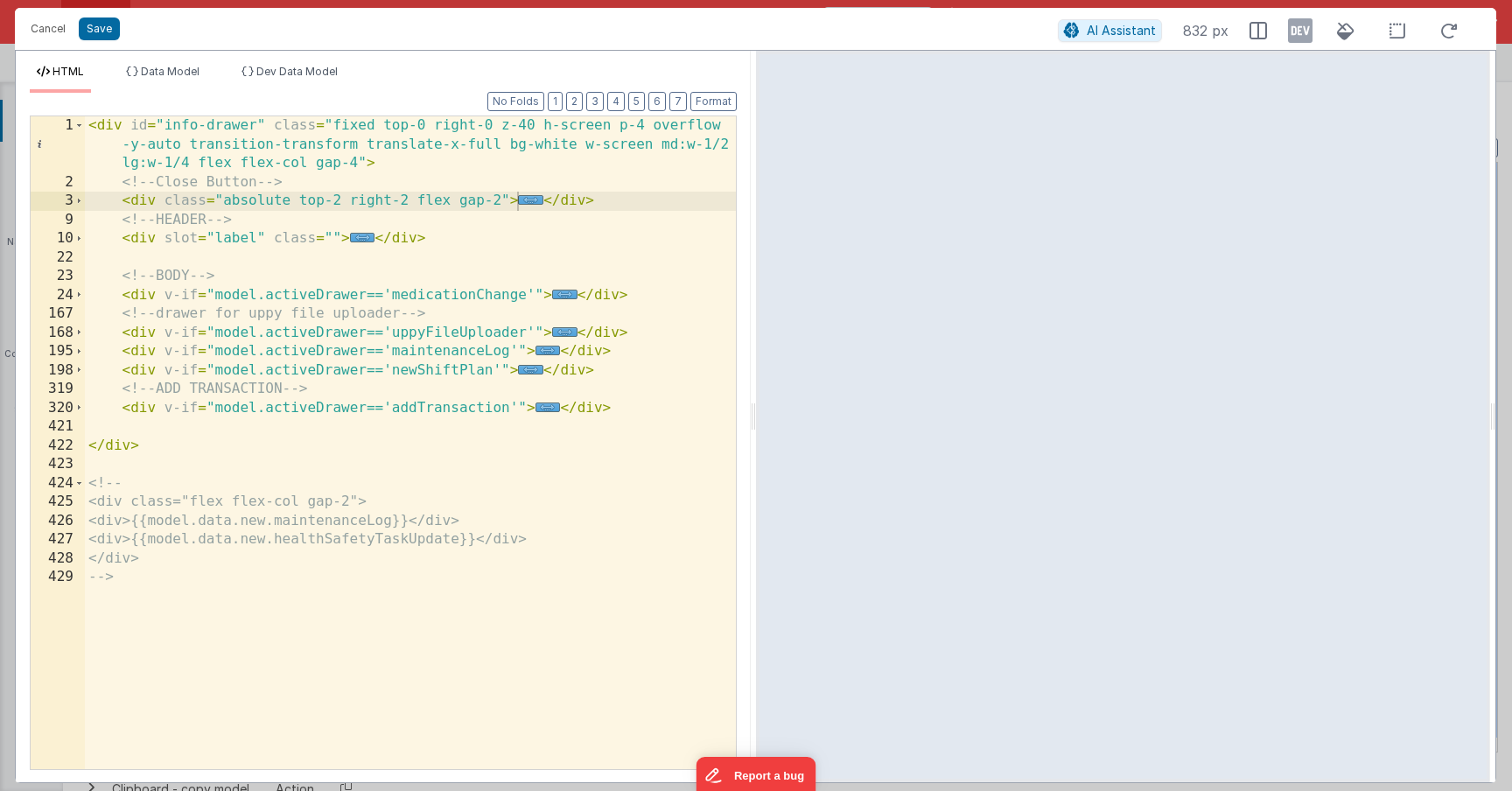
scroll to position [14628, 0]
click at [557, 337] on span "..." at bounding box center [565, 332] width 25 height 10
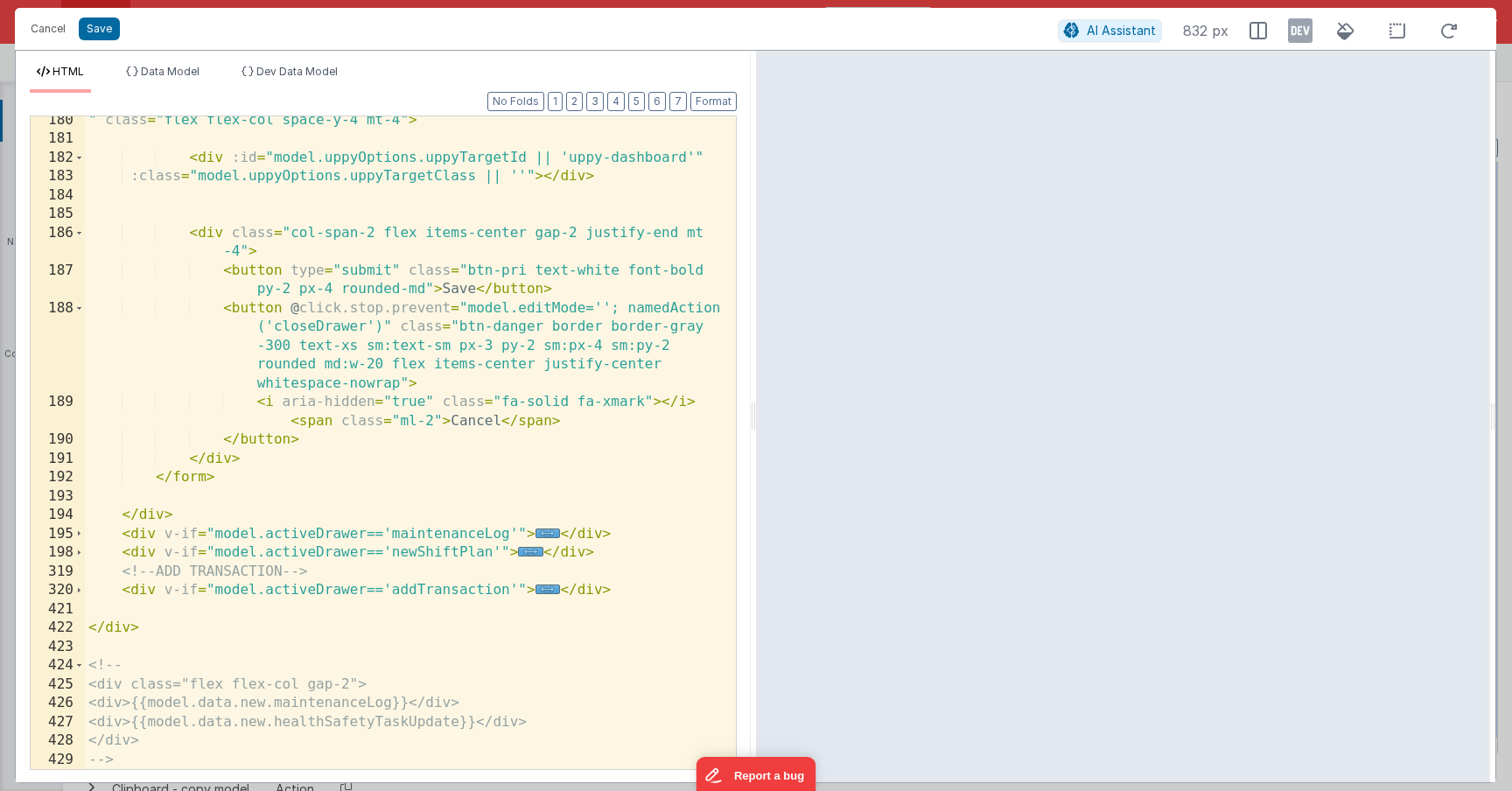
scroll to position [0, 0]
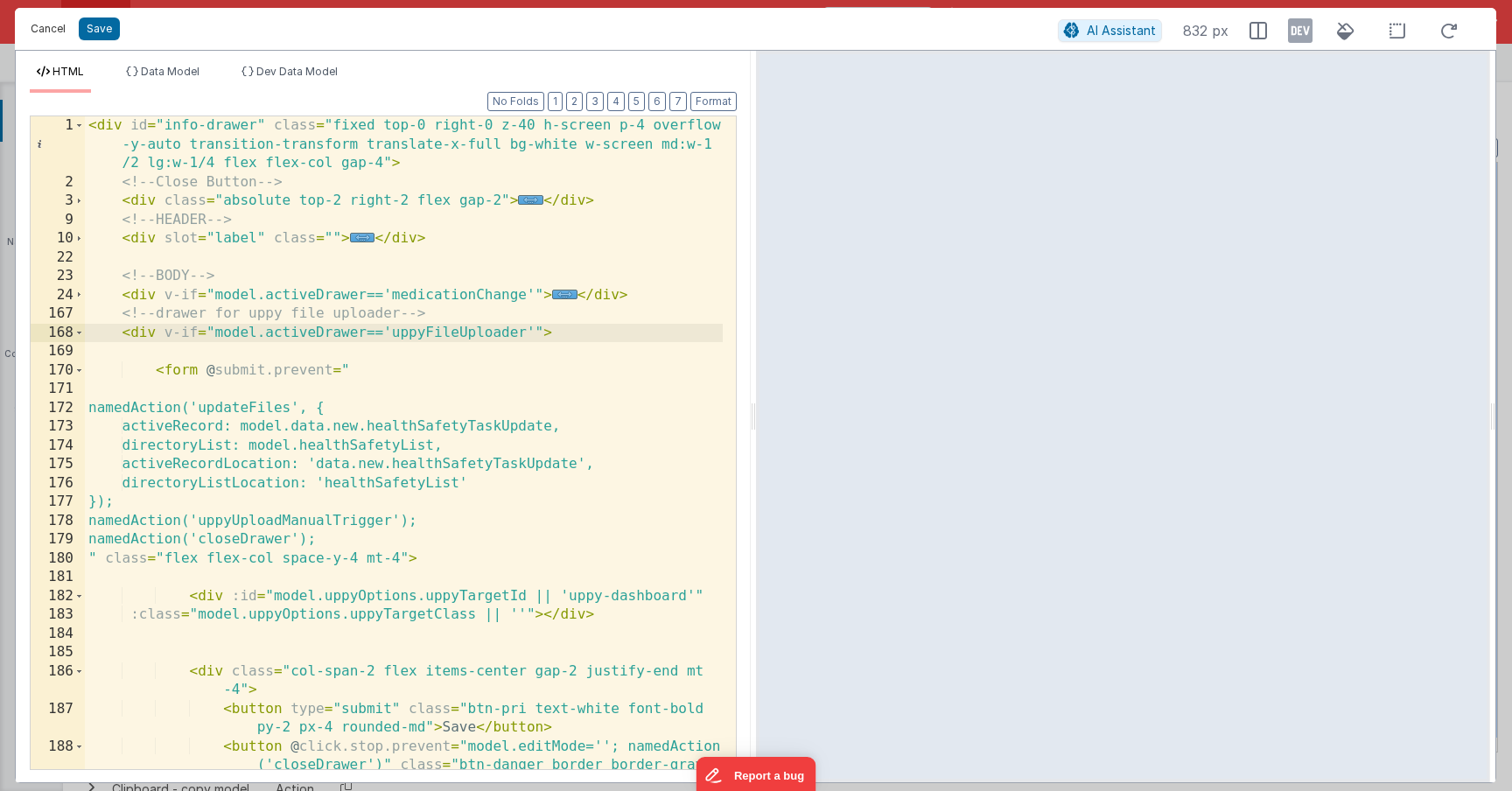
click at [48, 36] on button "Cancel" at bounding box center [48, 28] width 52 height 24
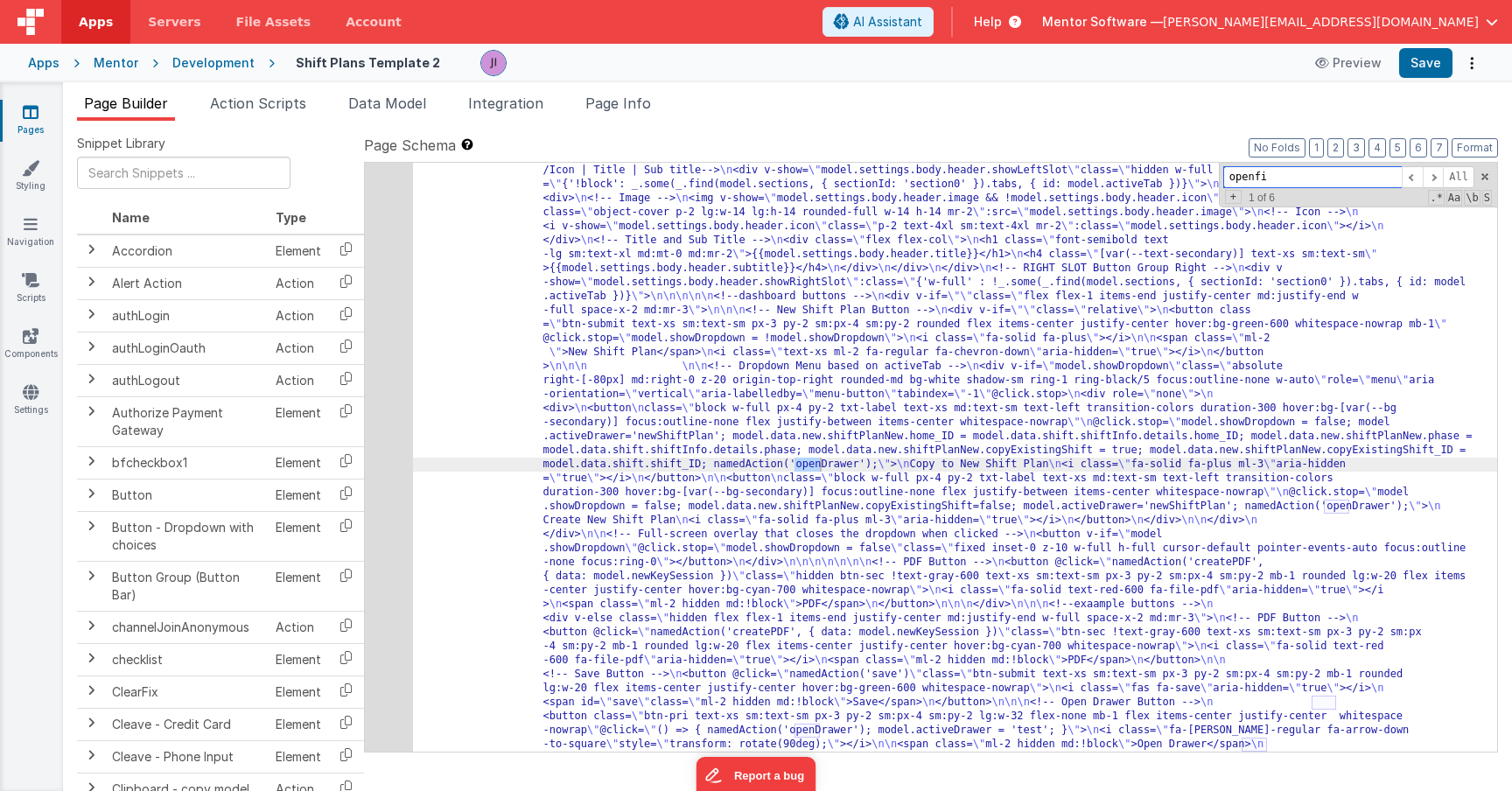
scroll to position [7251, 0]
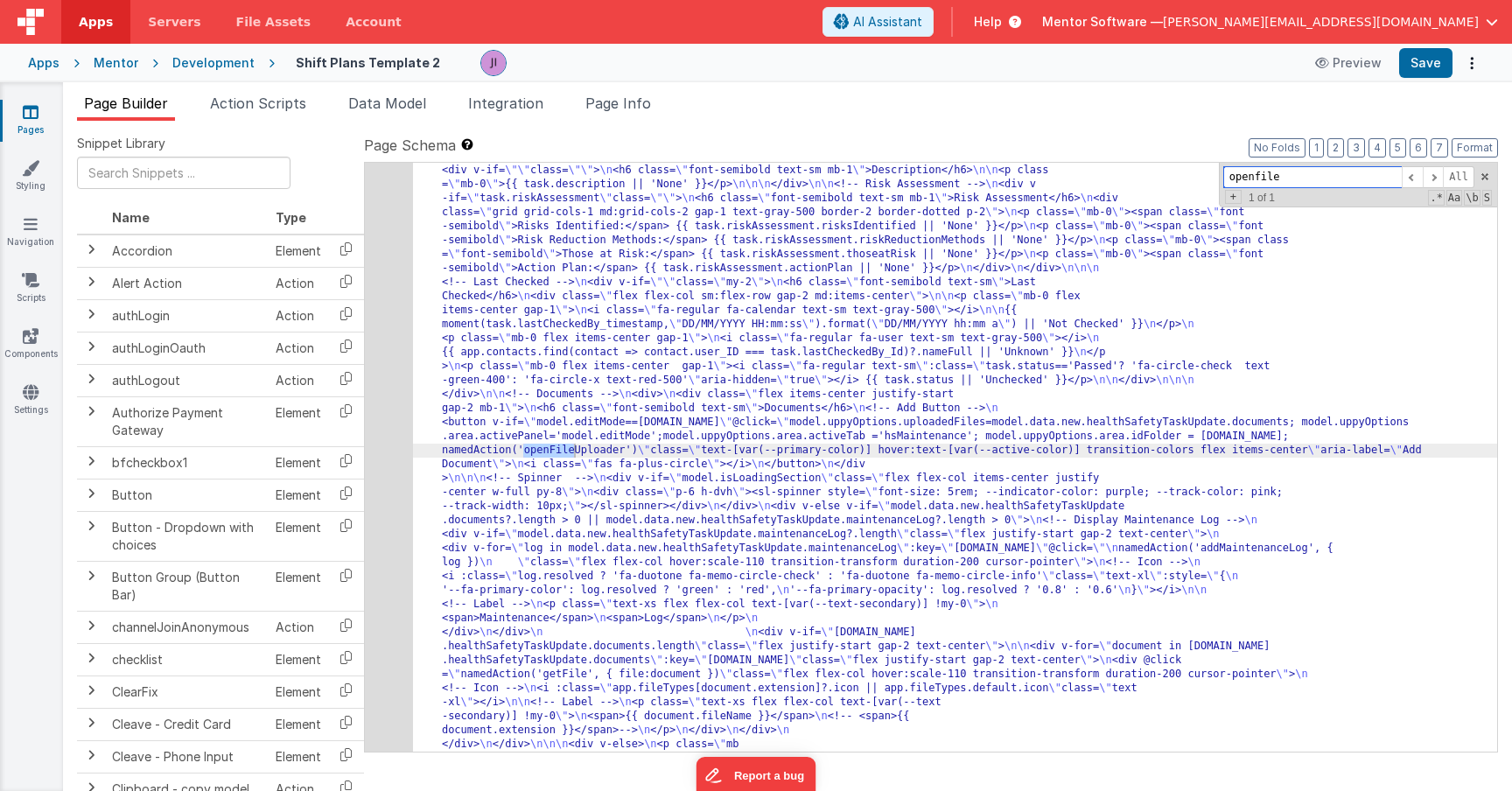
type input "openfile"
click at [401, 455] on div "66" at bounding box center [388, 289] width 48 height 2296
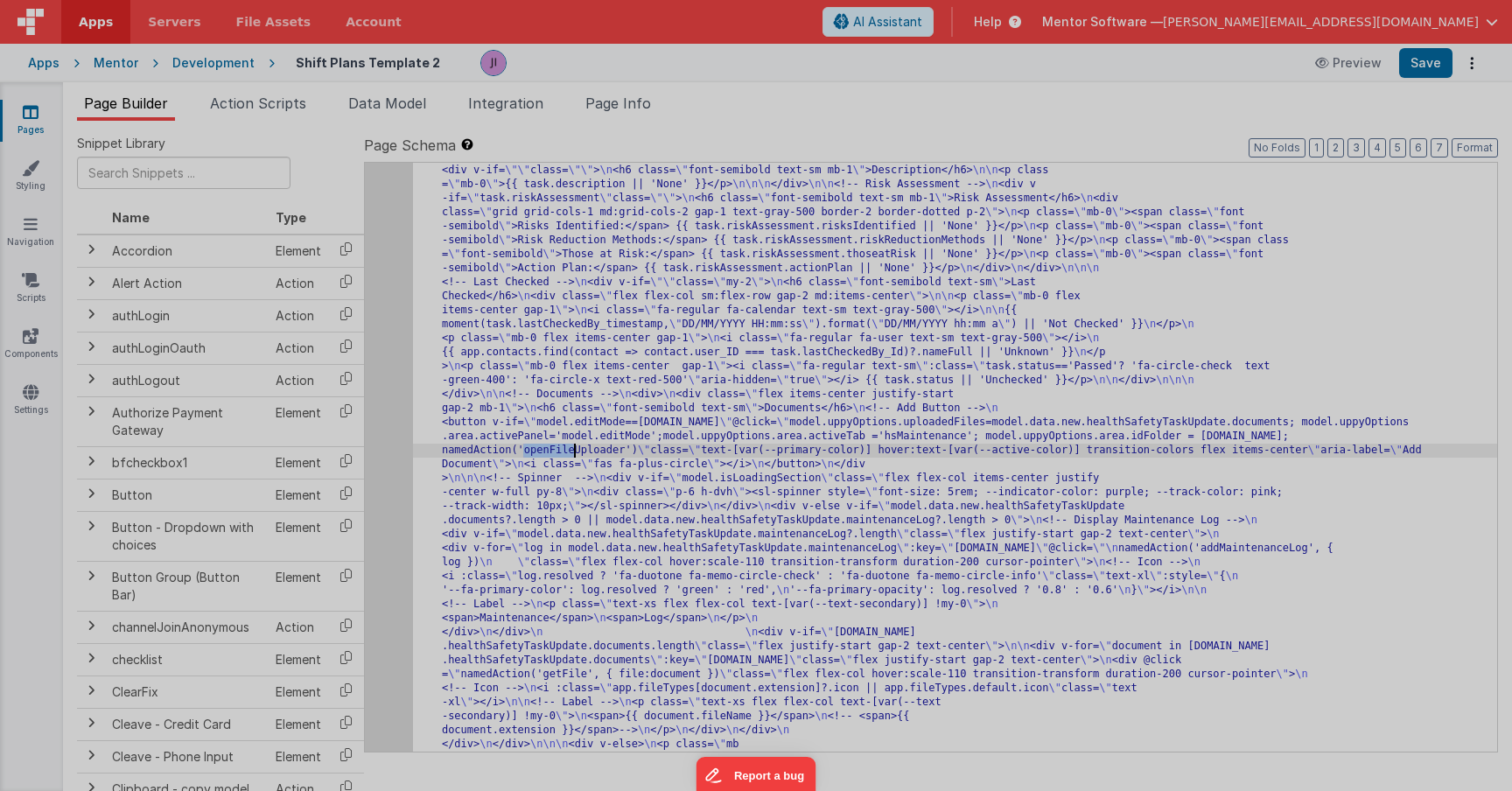
click at [393, 455] on div "< div class = "flex flex-col justify-between gap -4 lg:flex-row" style = "heigh…" at bounding box center [404, 510] width 638 height 823
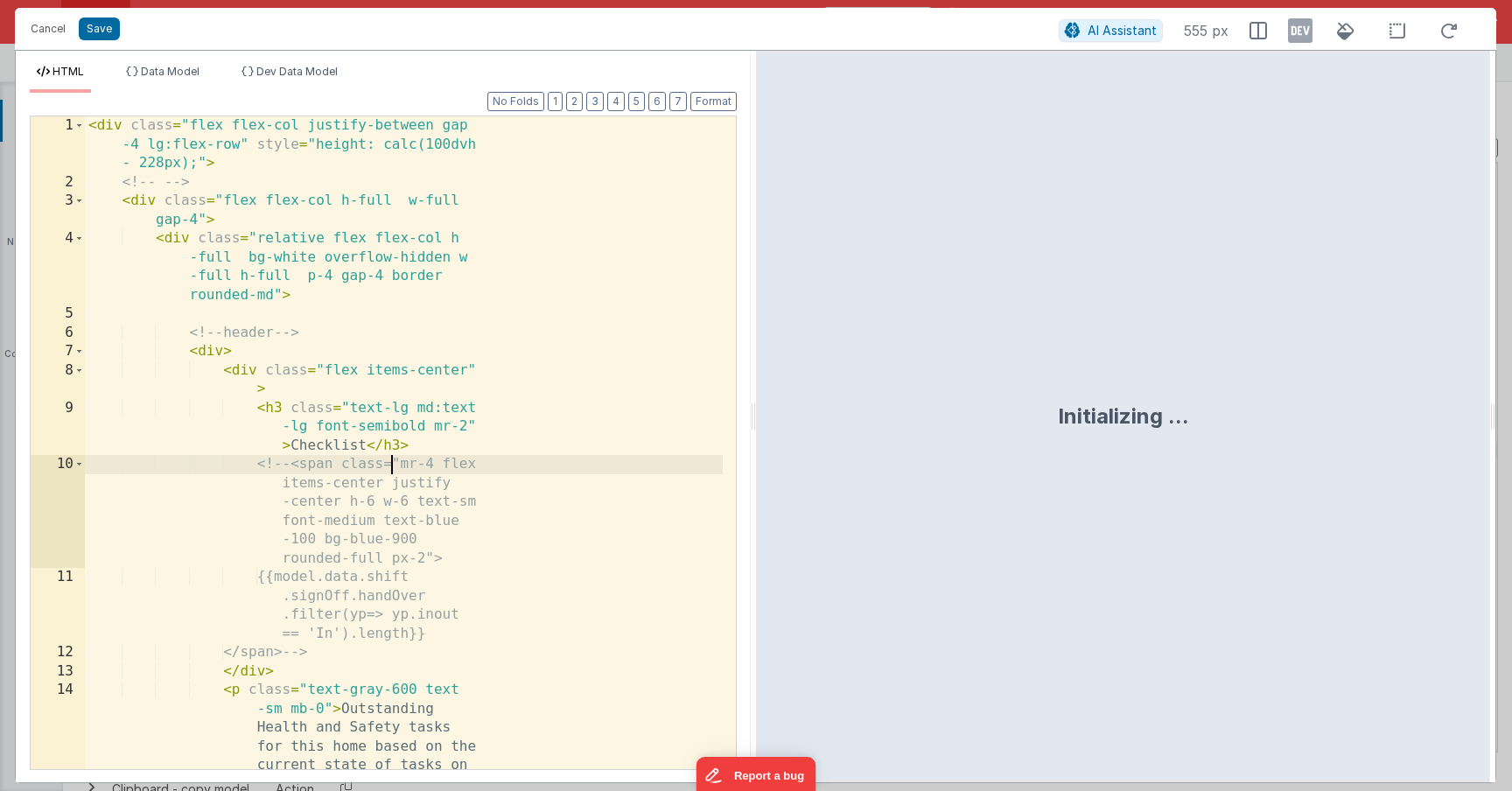
scroll to position [0, 0]
click at [484, 437] on div "< div class = "flex flex-col justify-between gap -4 lg:flex-row" style = "heigh…" at bounding box center [404, 527] width 638 height 823
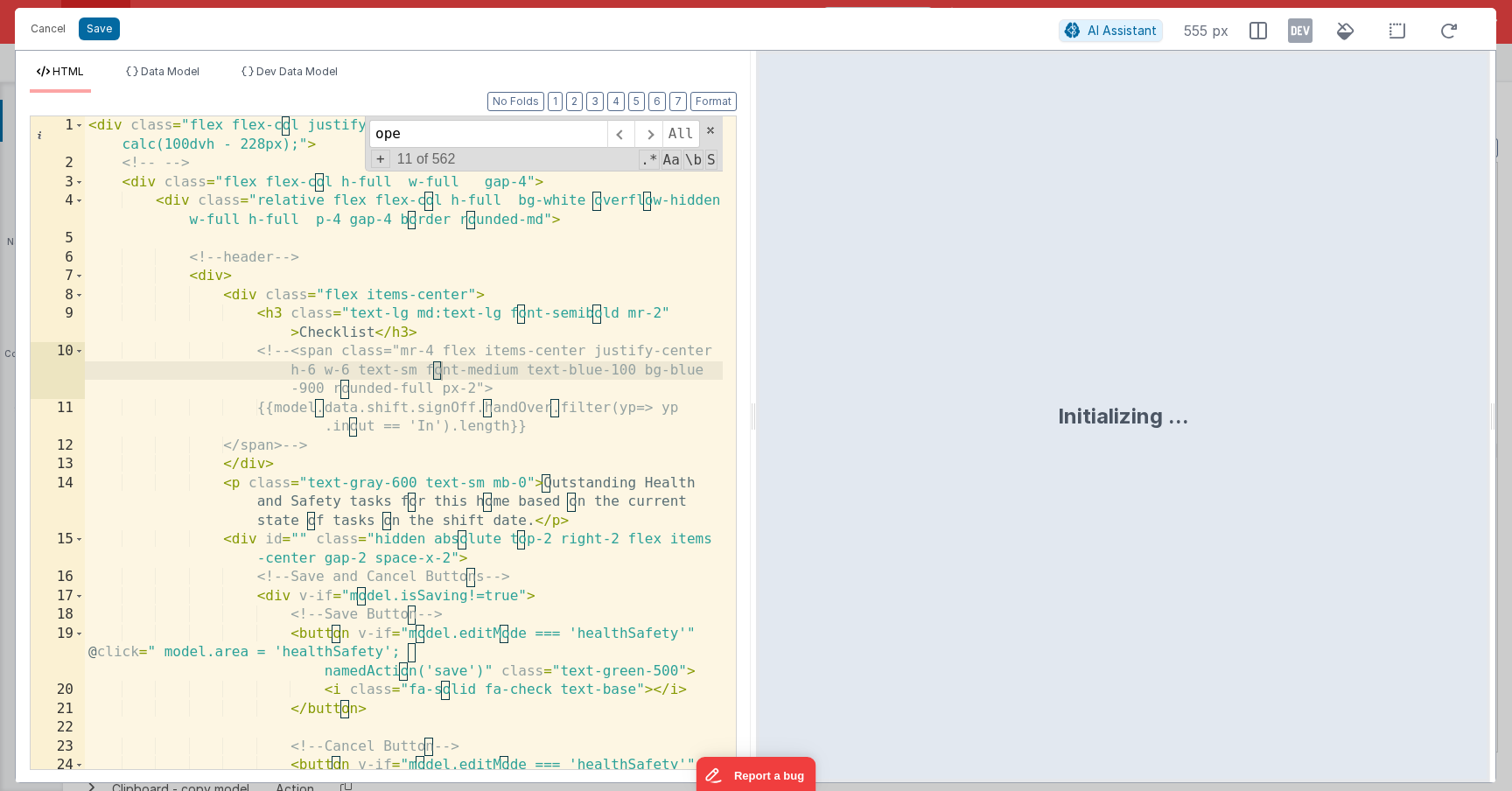
scroll to position [6559, 0]
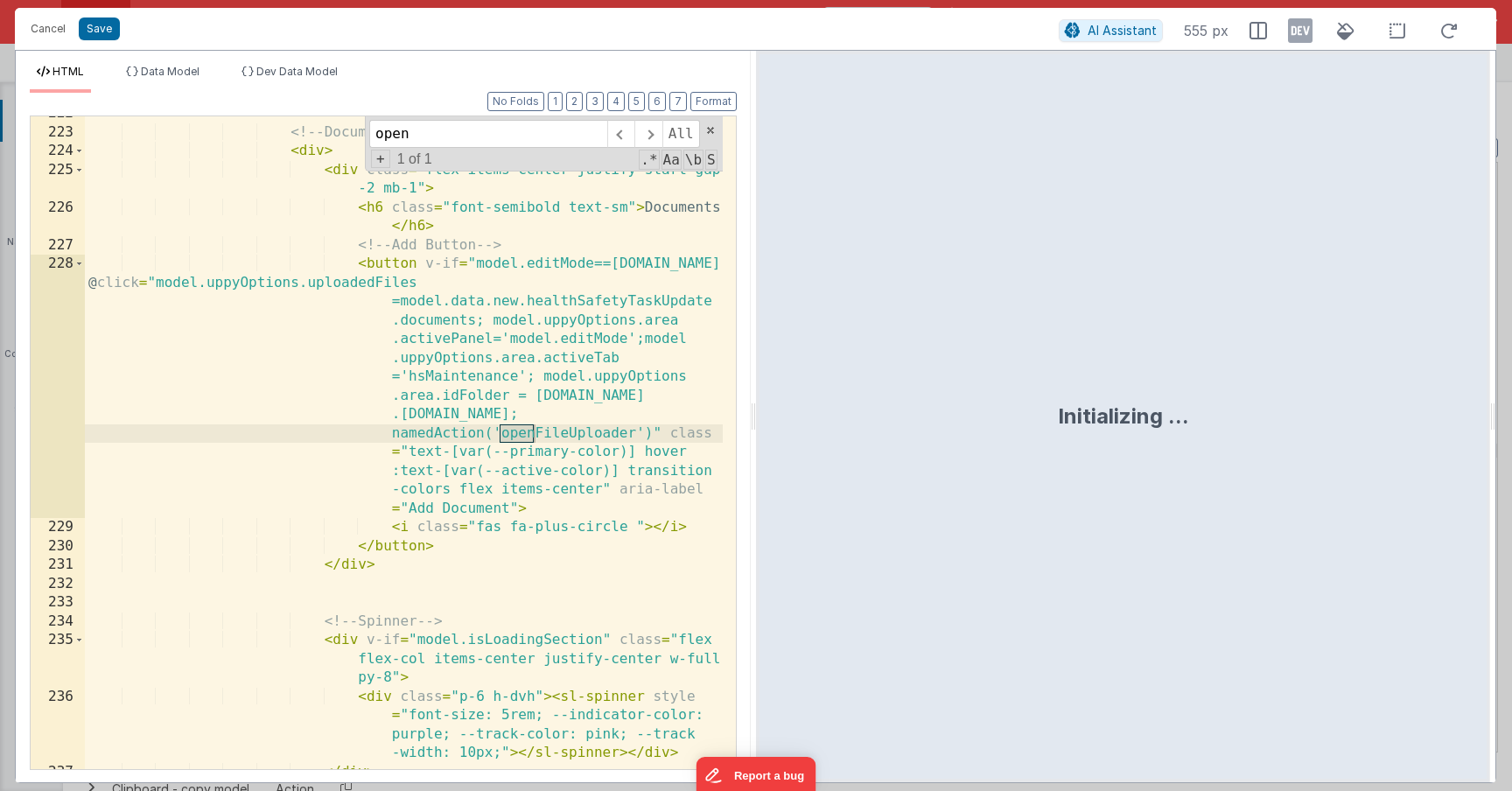
type input "open"
drag, startPoint x: 653, startPoint y: 440, endPoint x: 390, endPoint y: 432, distance: 263.1
click at [390, 432] on div "<!-- Documents --> < div > < div class = "flex items-center justify-start gap -…" at bounding box center [404, 450] width 638 height 690
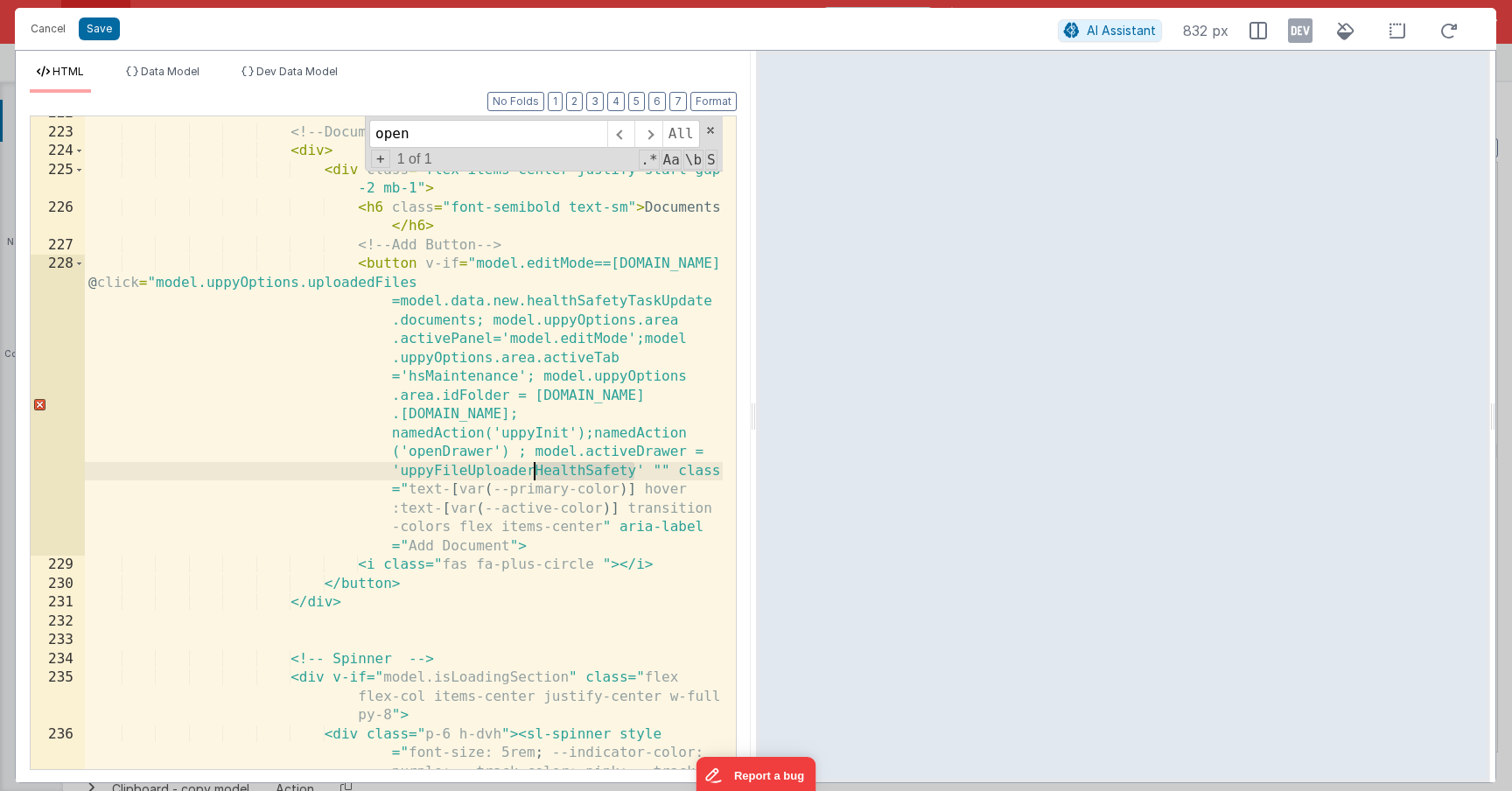
drag, startPoint x: 632, startPoint y: 477, endPoint x: 531, endPoint y: 473, distance: 101.1
click at [531, 473] on div "<!-- Documents --> < div > < div class = "flex items-center justify-start gap -…" at bounding box center [404, 477] width 638 height 747
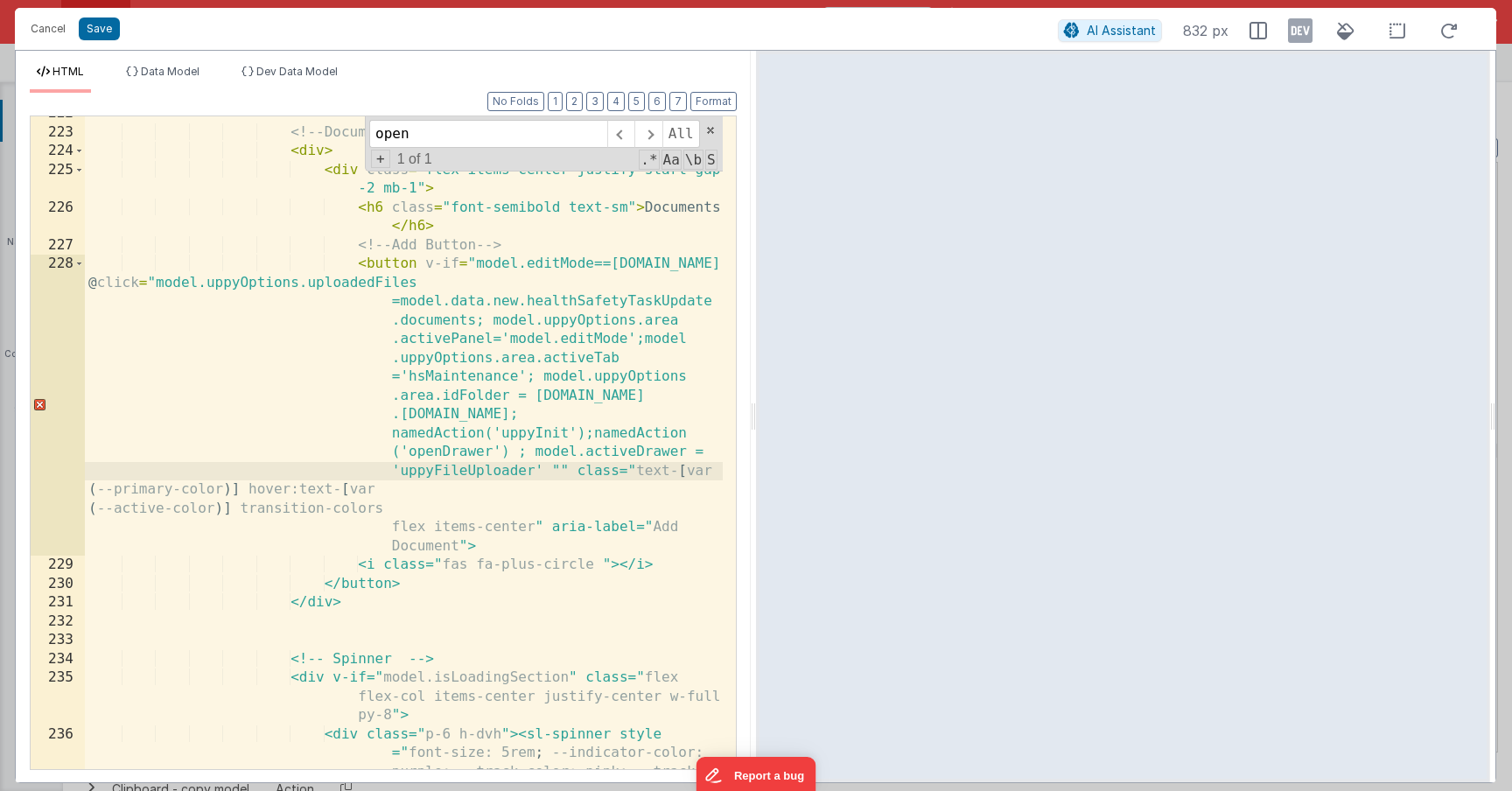
click at [555, 472] on div "<!-- Documents --> < div > < div class = "flex items-center justify-start gap -…" at bounding box center [404, 477] width 638 height 747
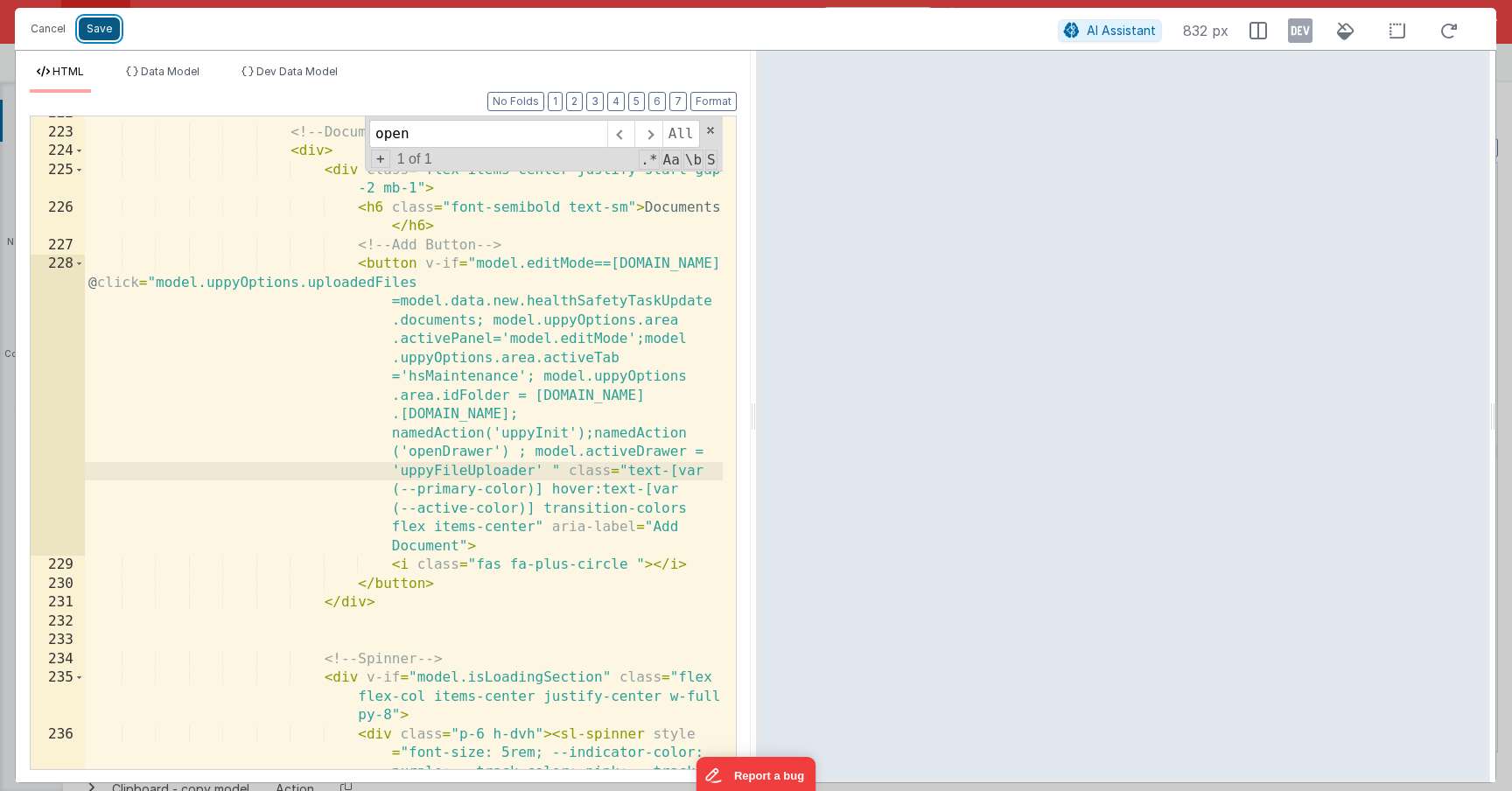
click at [95, 23] on button "Save" at bounding box center [99, 28] width 41 height 23
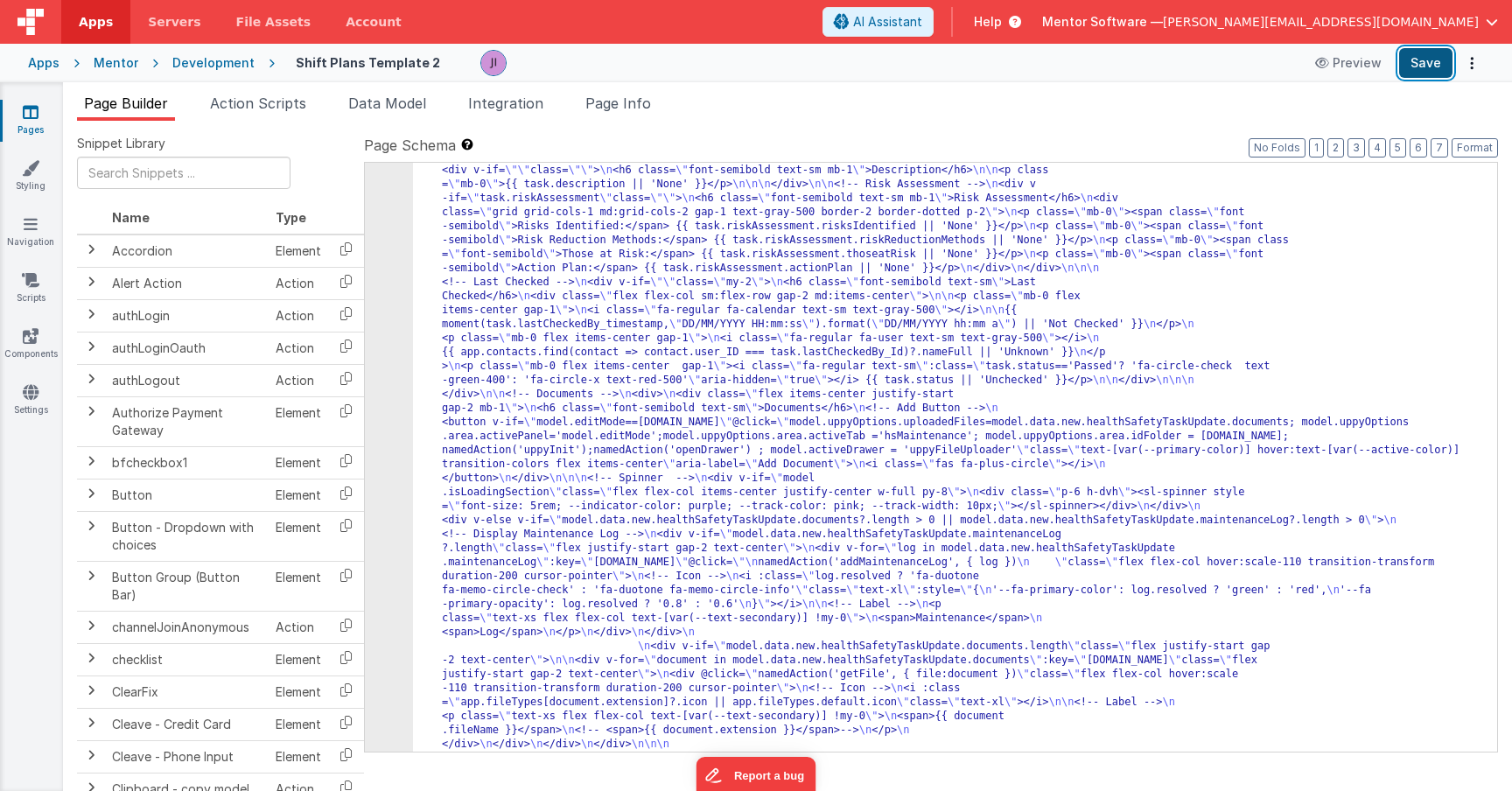
click at [1412, 69] on button "Save" at bounding box center [1425, 62] width 53 height 30
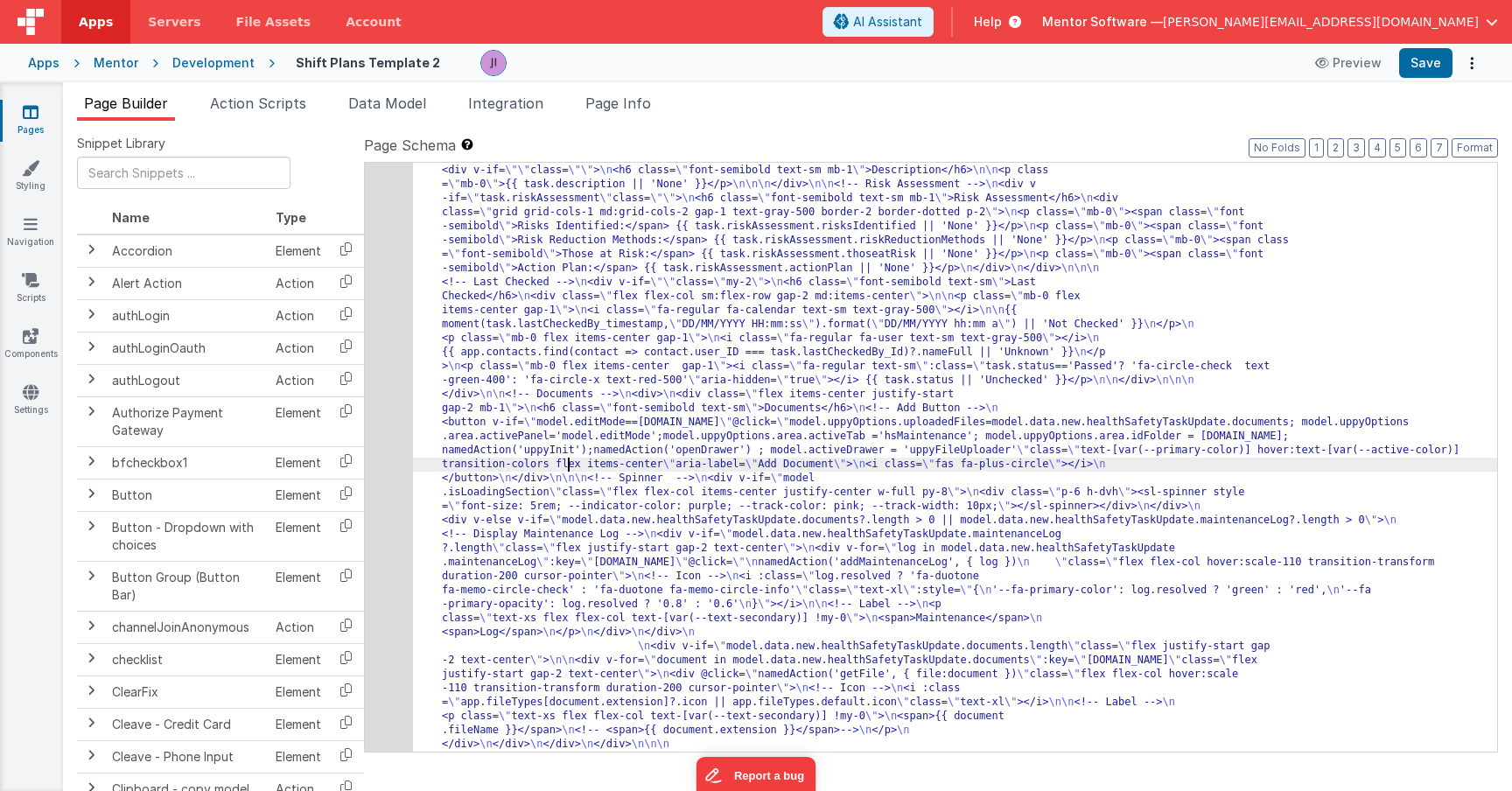
click at [390, 451] on div "66" at bounding box center [388, 289] width 48 height 2296
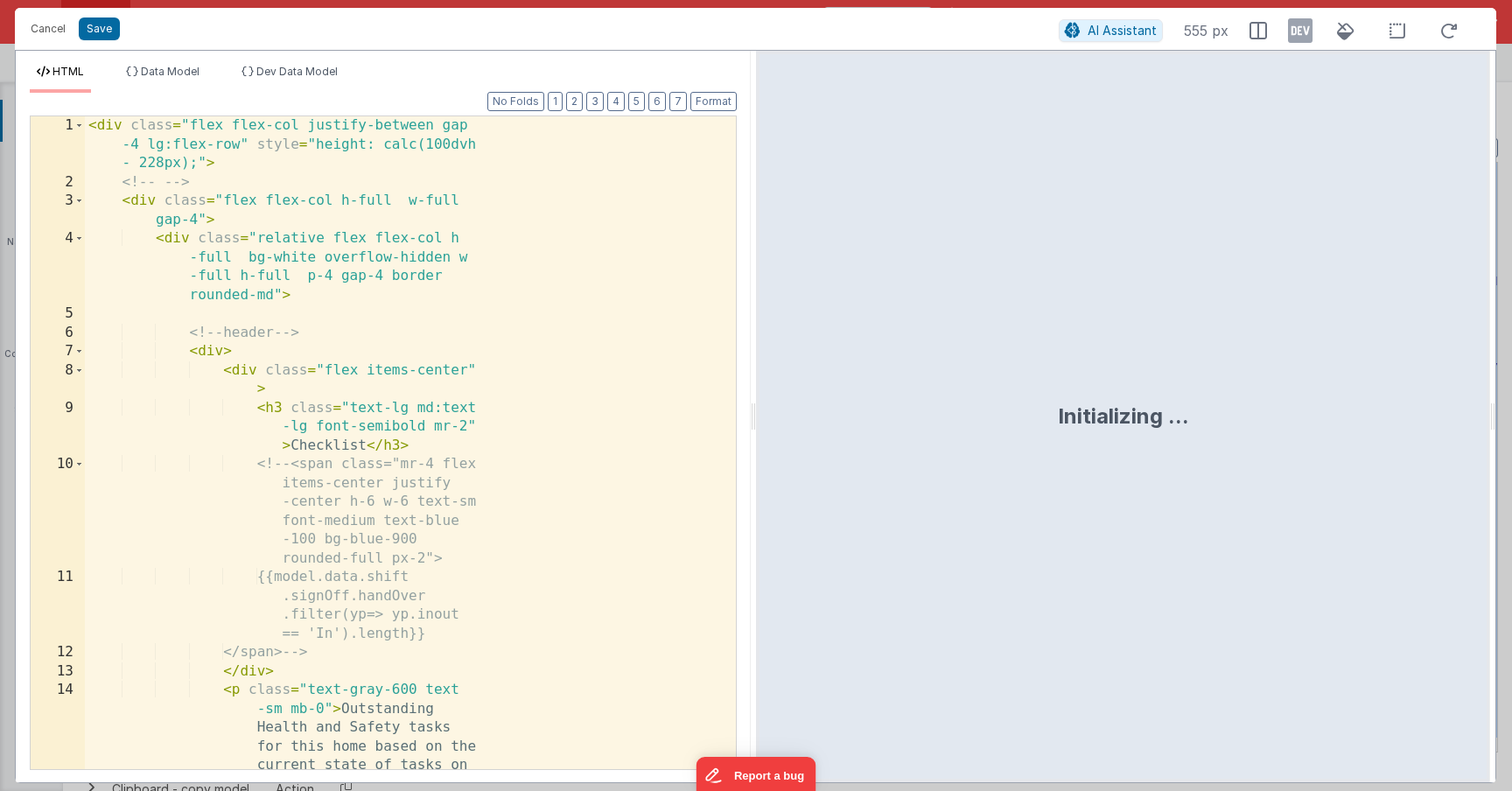
scroll to position [7951, 0]
click at [501, 470] on div "< div class = "flex flex-col justify-between gap -4 lg:flex-row" style = "heigh…" at bounding box center [404, 527] width 638 height 823
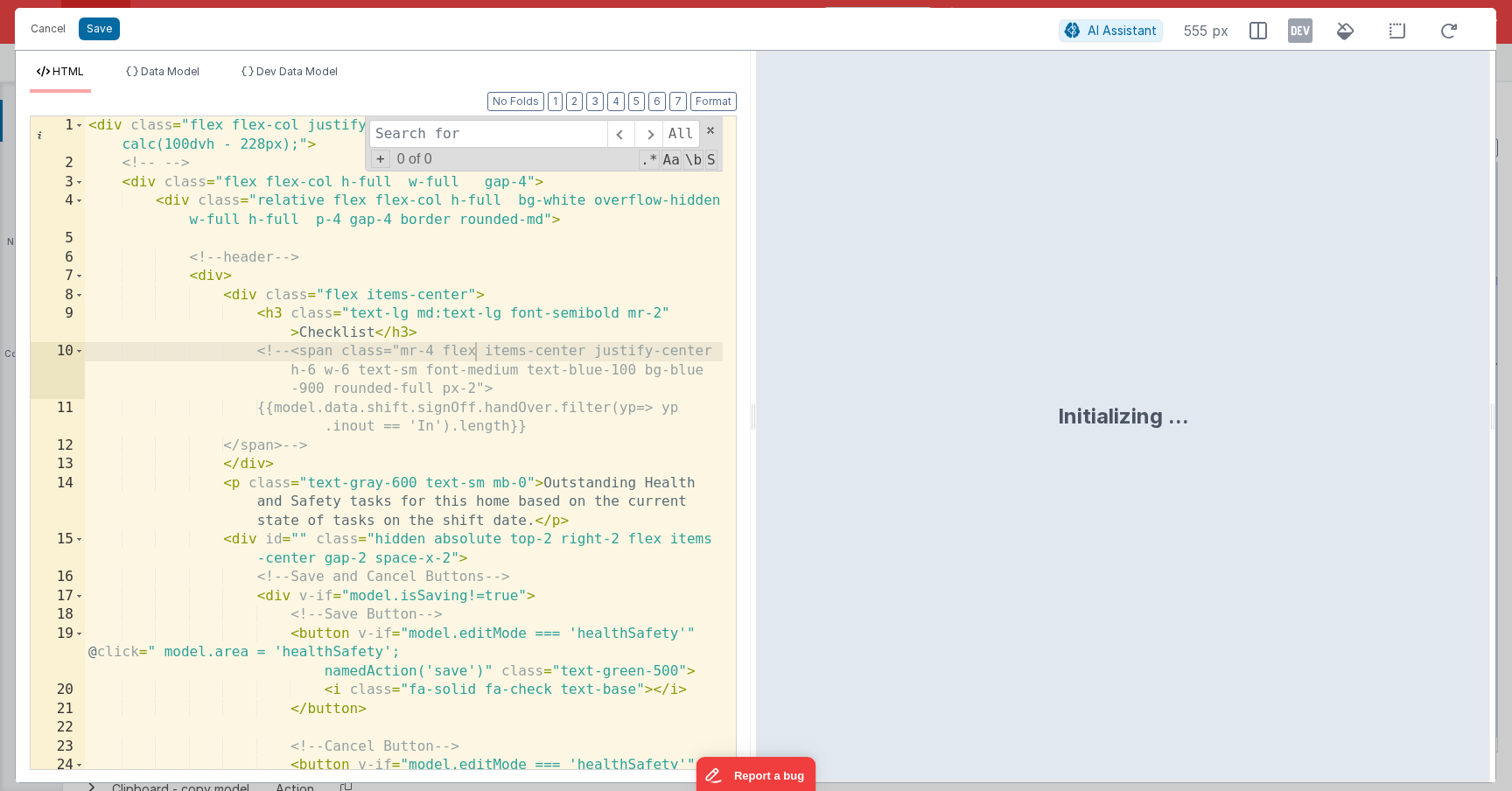
type input "u"
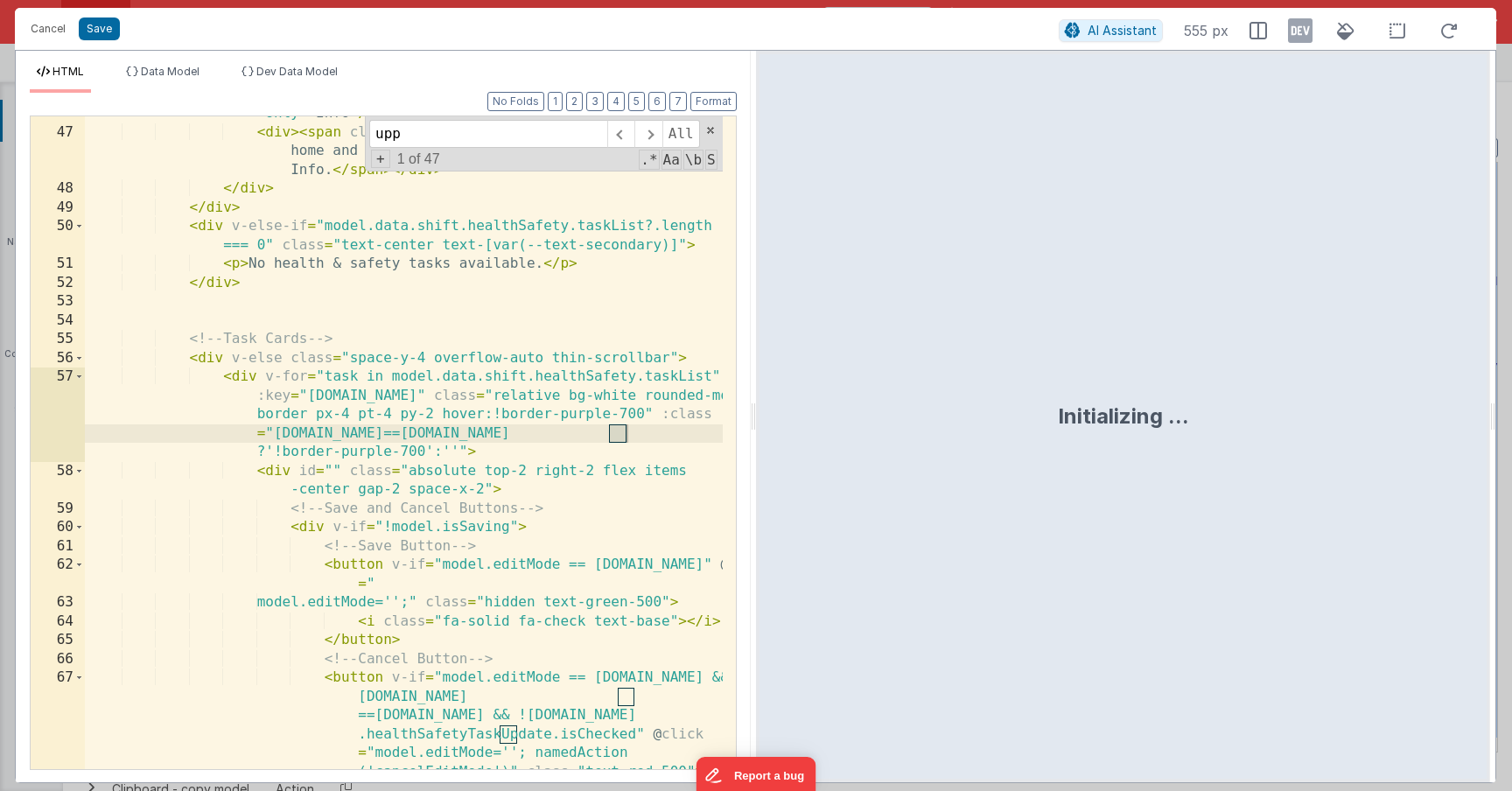
scroll to position [6408, 0]
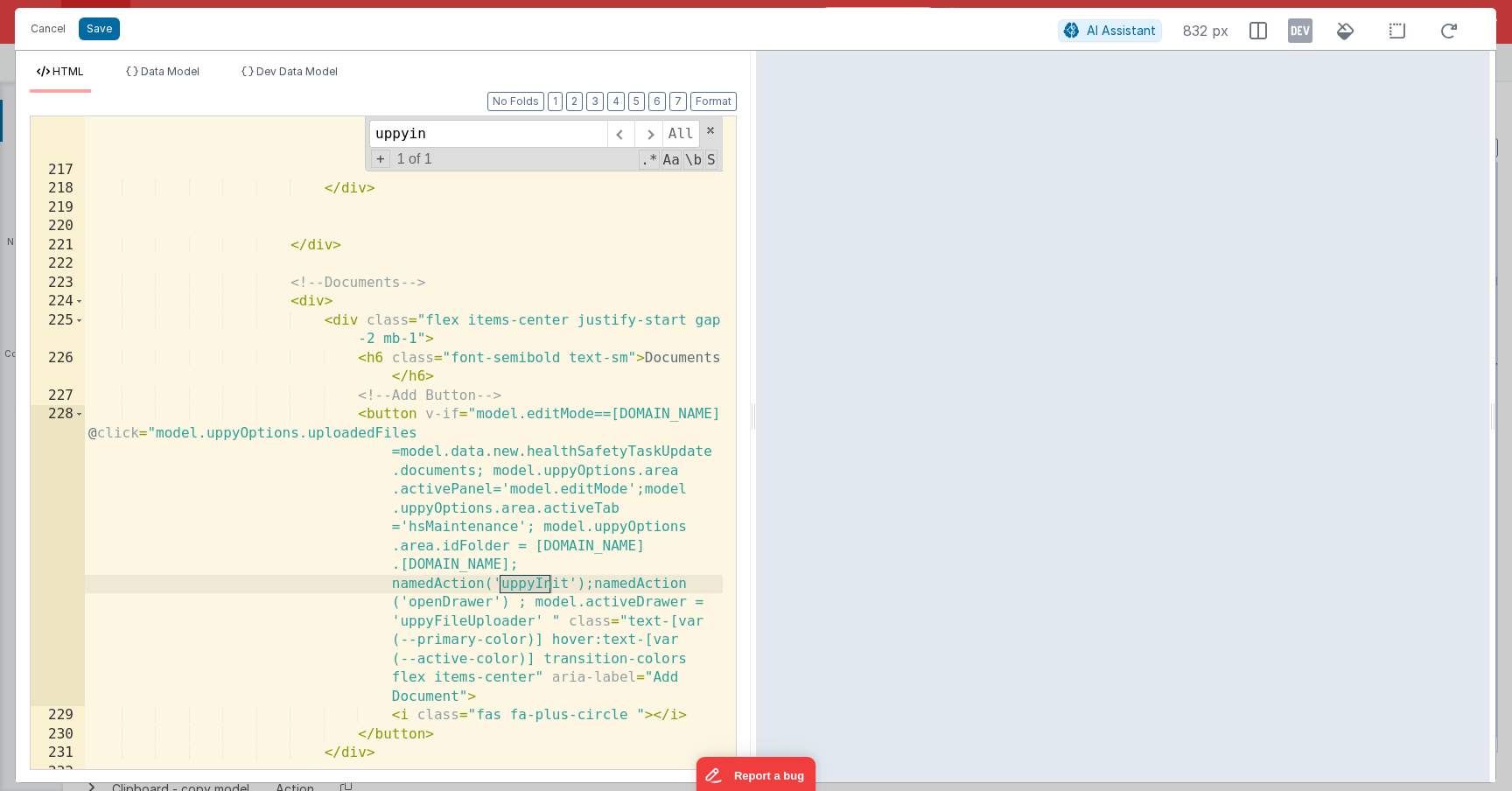
type input "uppyin"
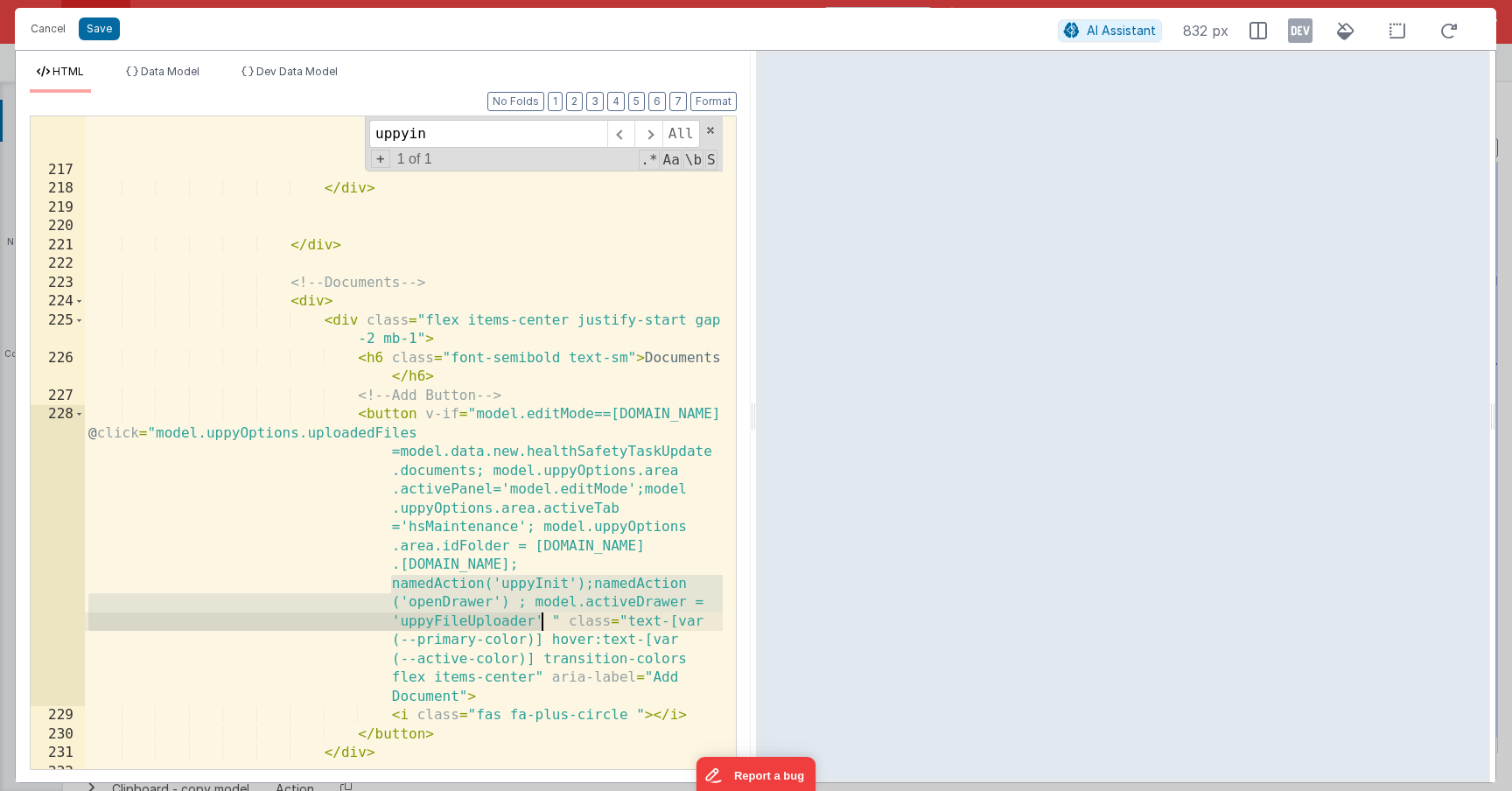
drag, startPoint x: 381, startPoint y: 586, endPoint x: 546, endPoint y: 619, distance: 168.3
click at [546, 619] on div "< p class = "mb-0 flex items-center gap-1" > < i class = "fa-regular text-sm " …" at bounding box center [404, 440] width 638 height 785
click at [106, 32] on button "Save" at bounding box center [99, 28] width 41 height 23
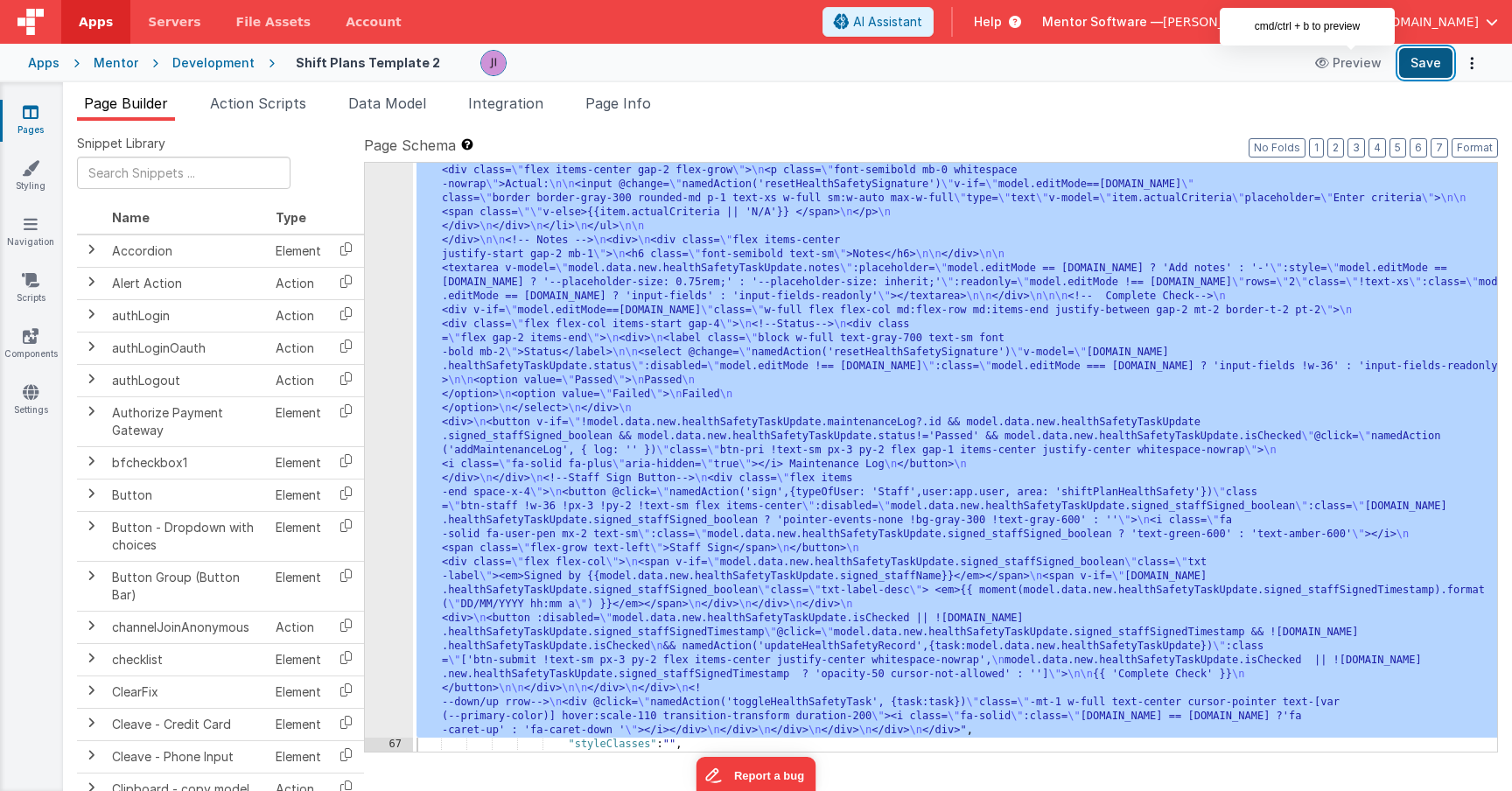
click at [1407, 59] on button "Save" at bounding box center [1425, 62] width 53 height 30
click at [45, 118] on link "Pages" at bounding box center [31, 121] width 63 height 35
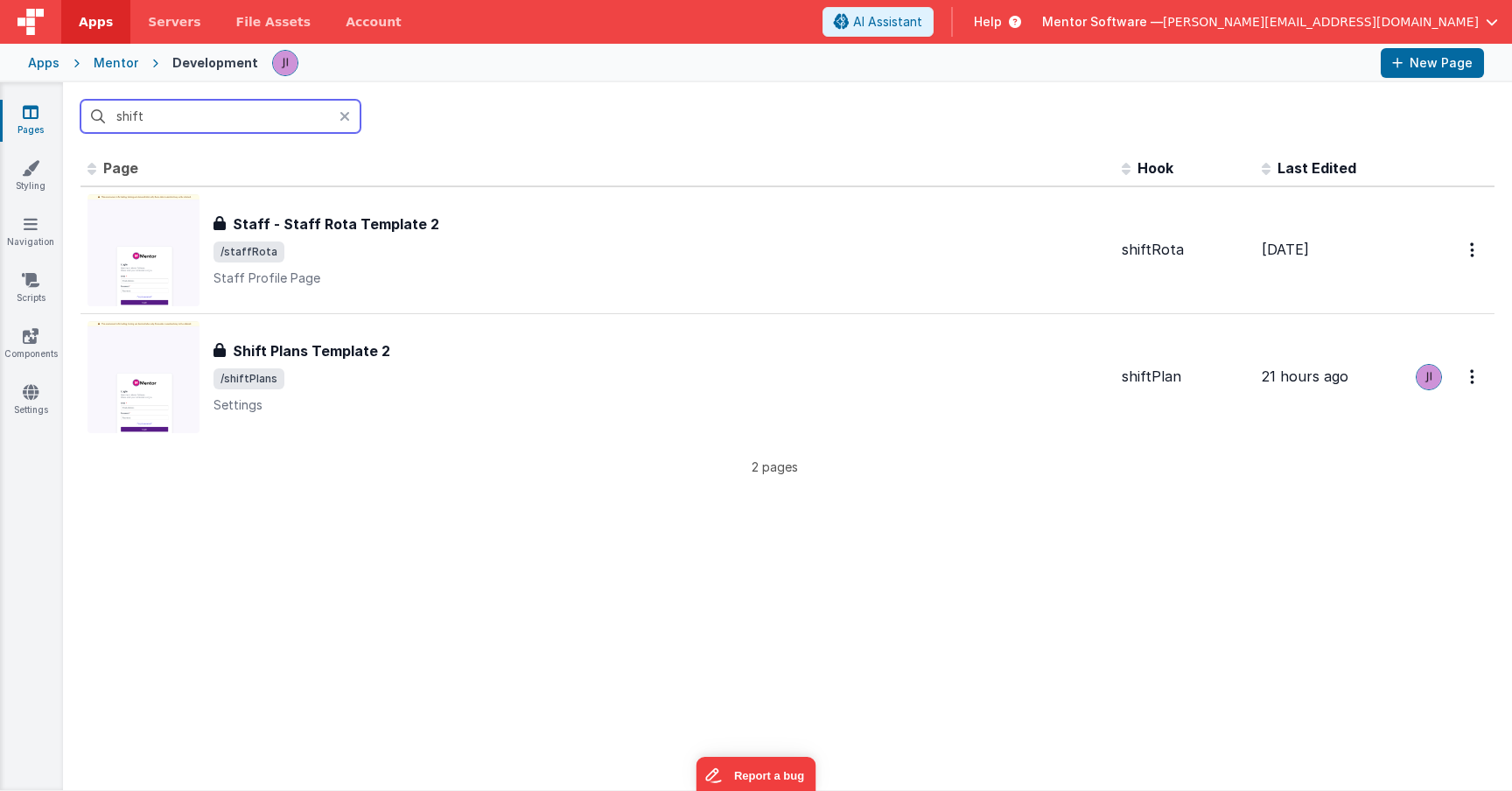
click at [167, 122] on input "shift" at bounding box center [220, 116] width 280 height 33
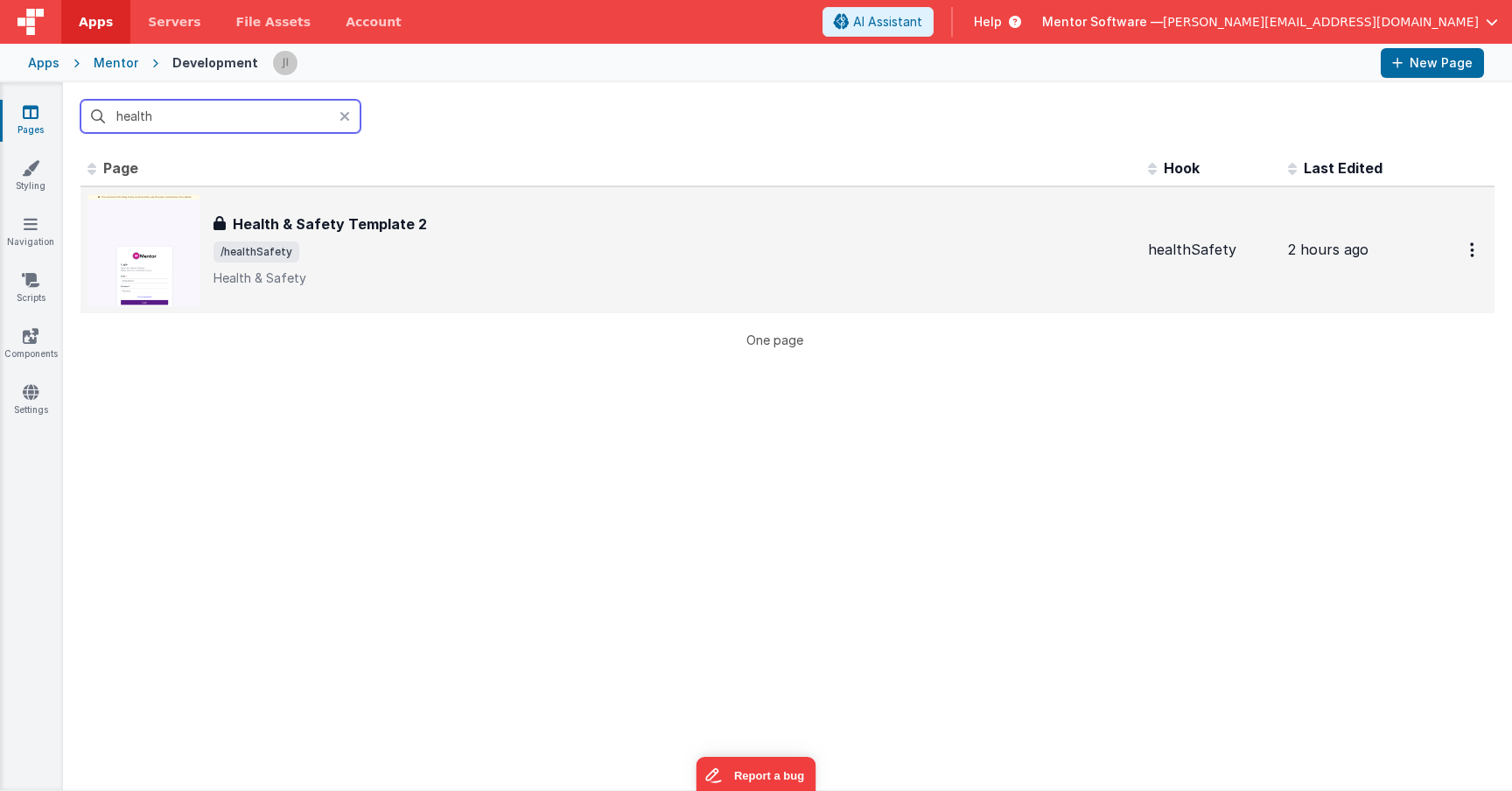
type input "health"
click at [401, 195] on div "Health & Safety Template 2 Health & Safety Template 2 /healthSafety Health & Sa…" at bounding box center [610, 250] width 1046 height 112
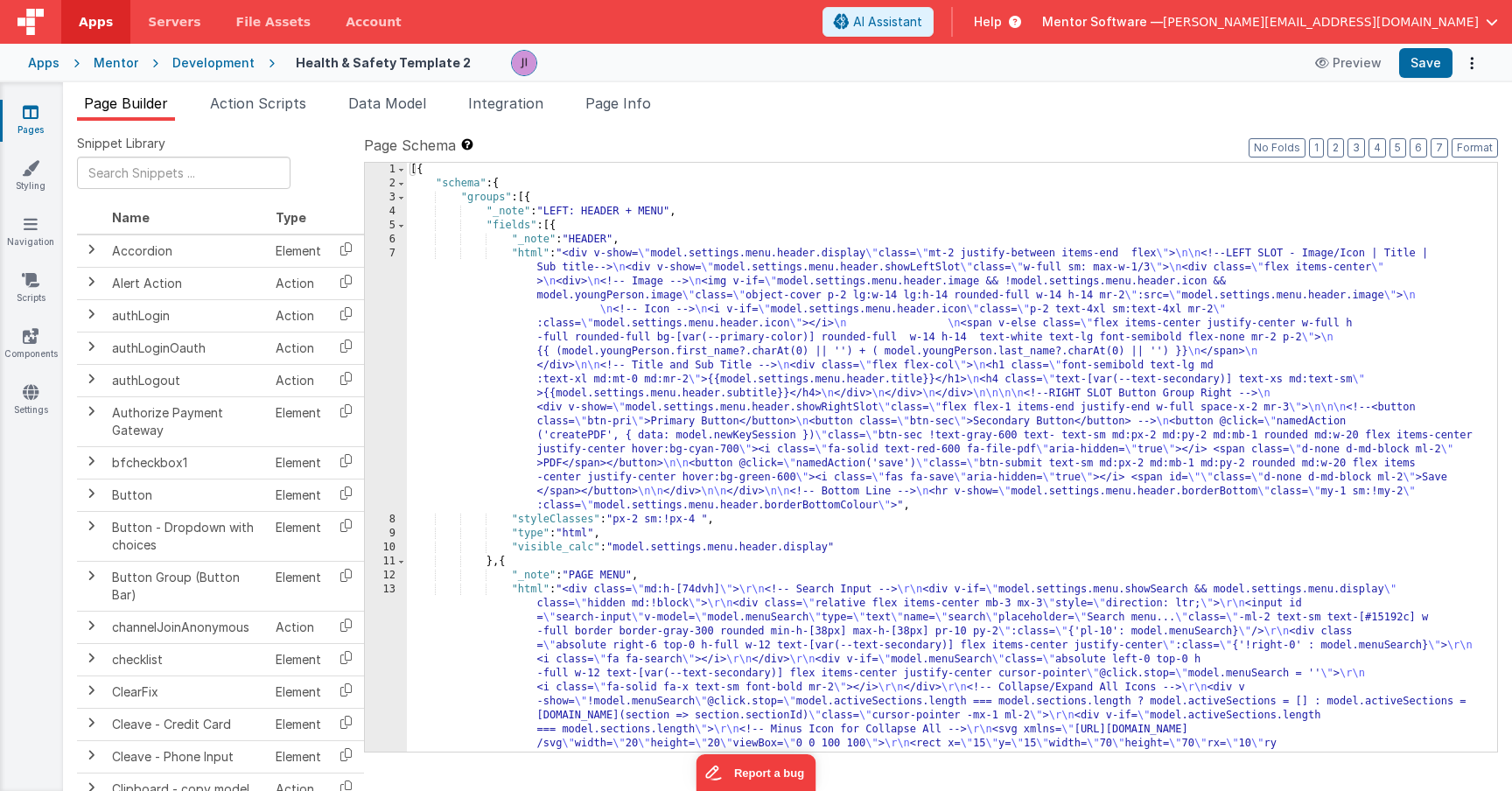
scroll to position [735, 0]
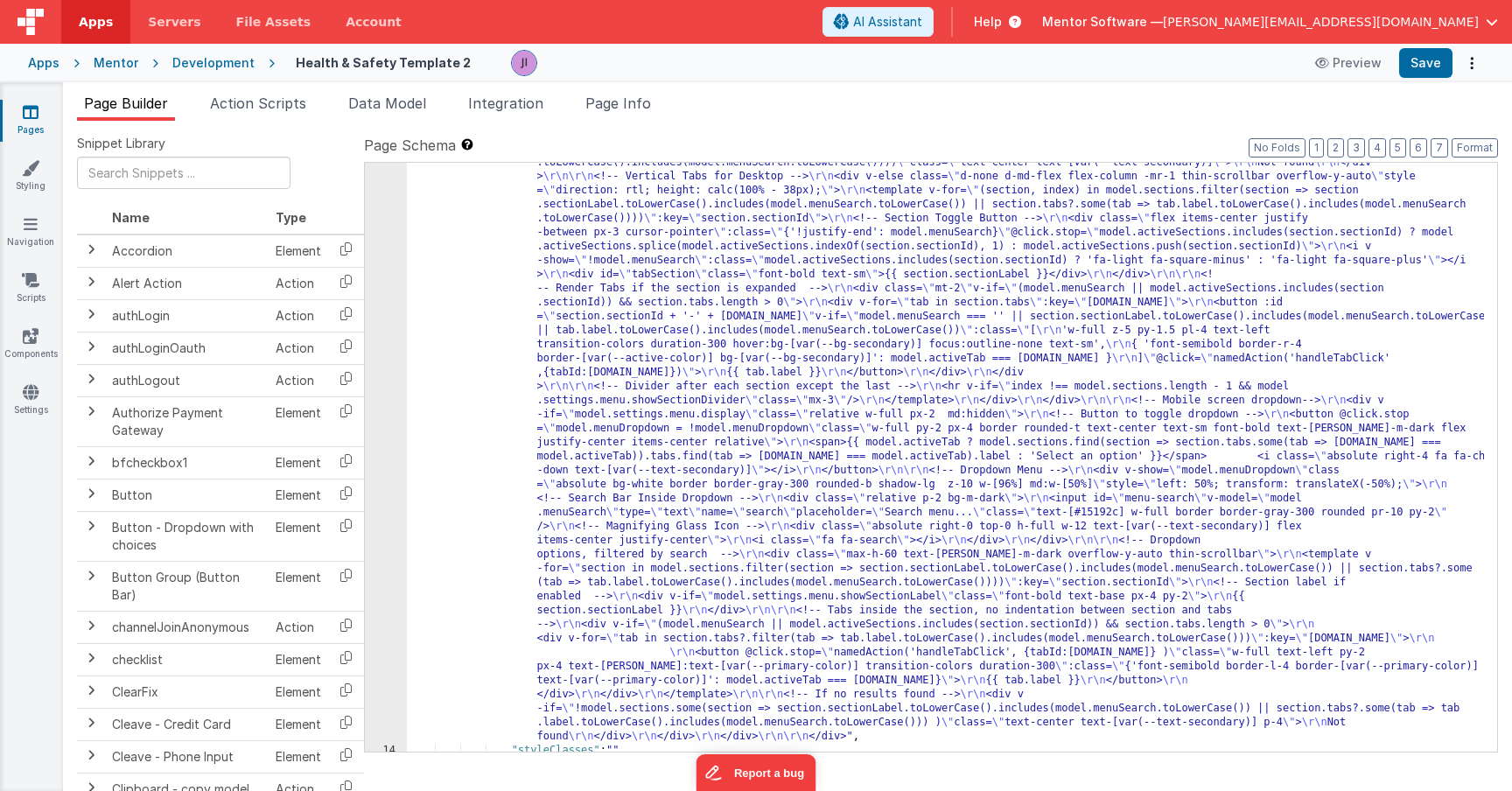
click at [715, 440] on div ""html" : "<div class= \" md:h-[74dvh] \" > \r\n <!-- Search Input --> \r\n <div…" at bounding box center [945, 597] width 1077 height 1499
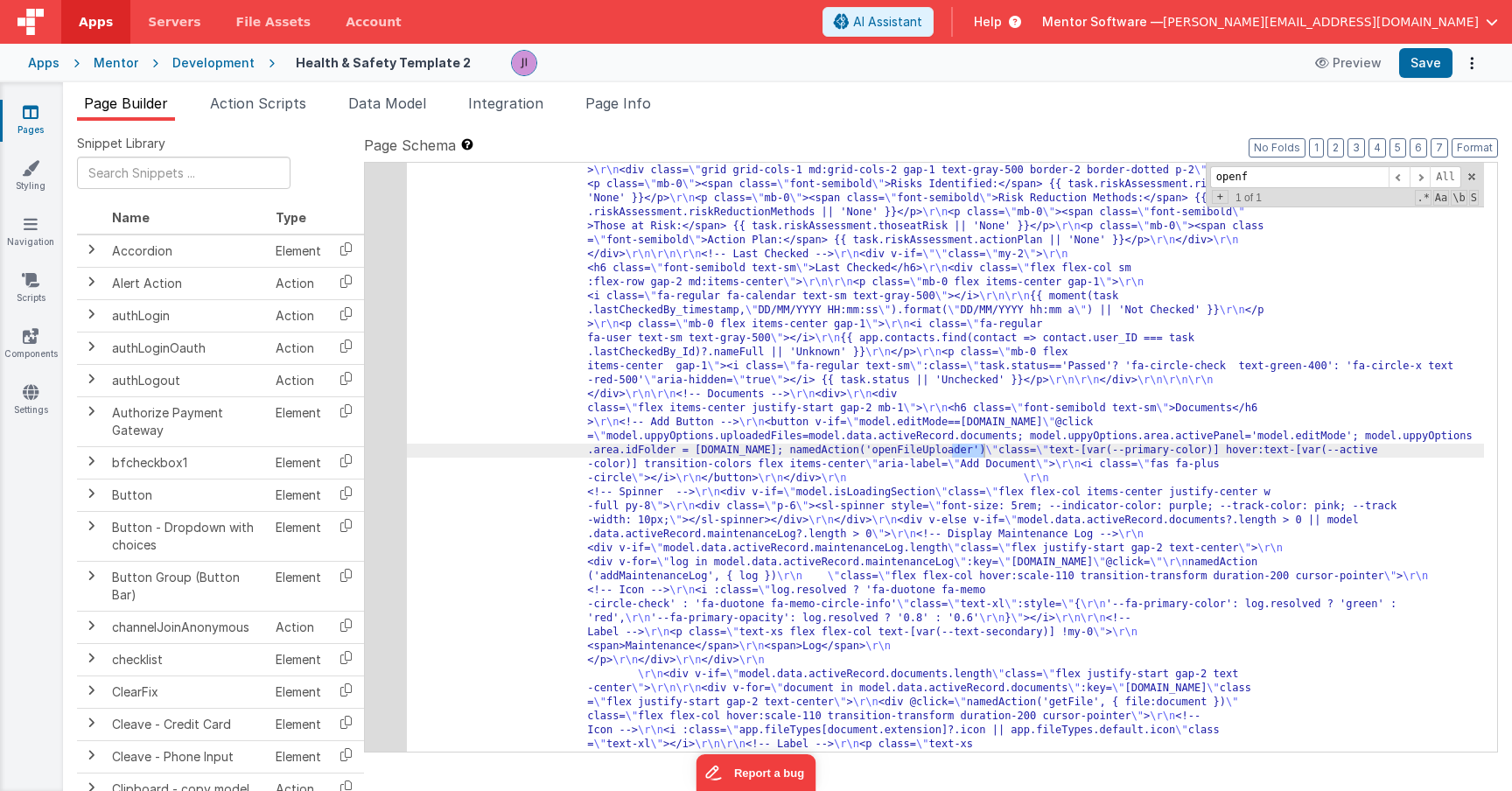
scroll to position [3975, 0]
type input "openfil"
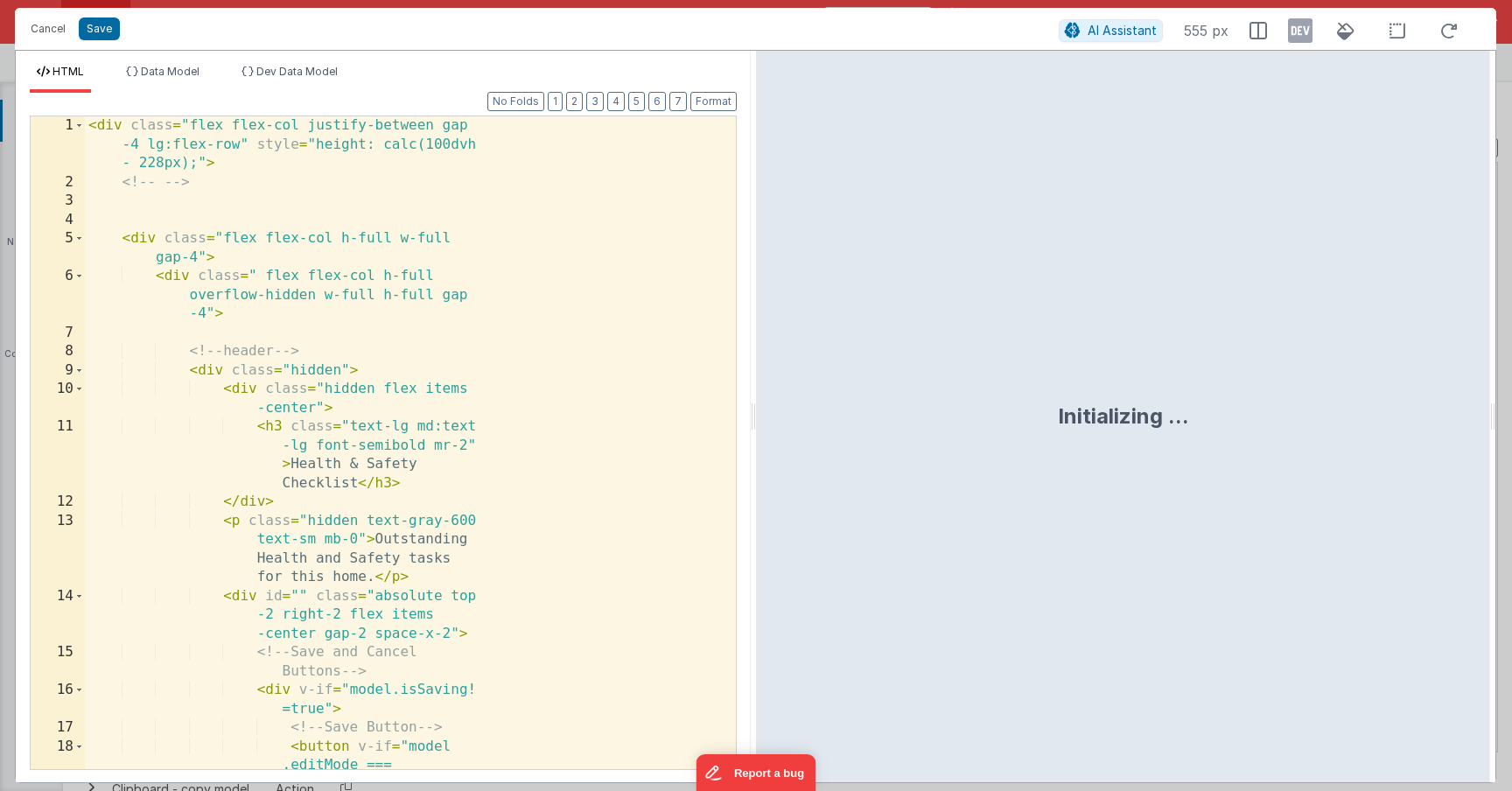
click at [497, 439] on div "< div class = "flex flex-col justify-between gap -4 lg:flex-row" style = "heigh…" at bounding box center [404, 531] width 638 height 830
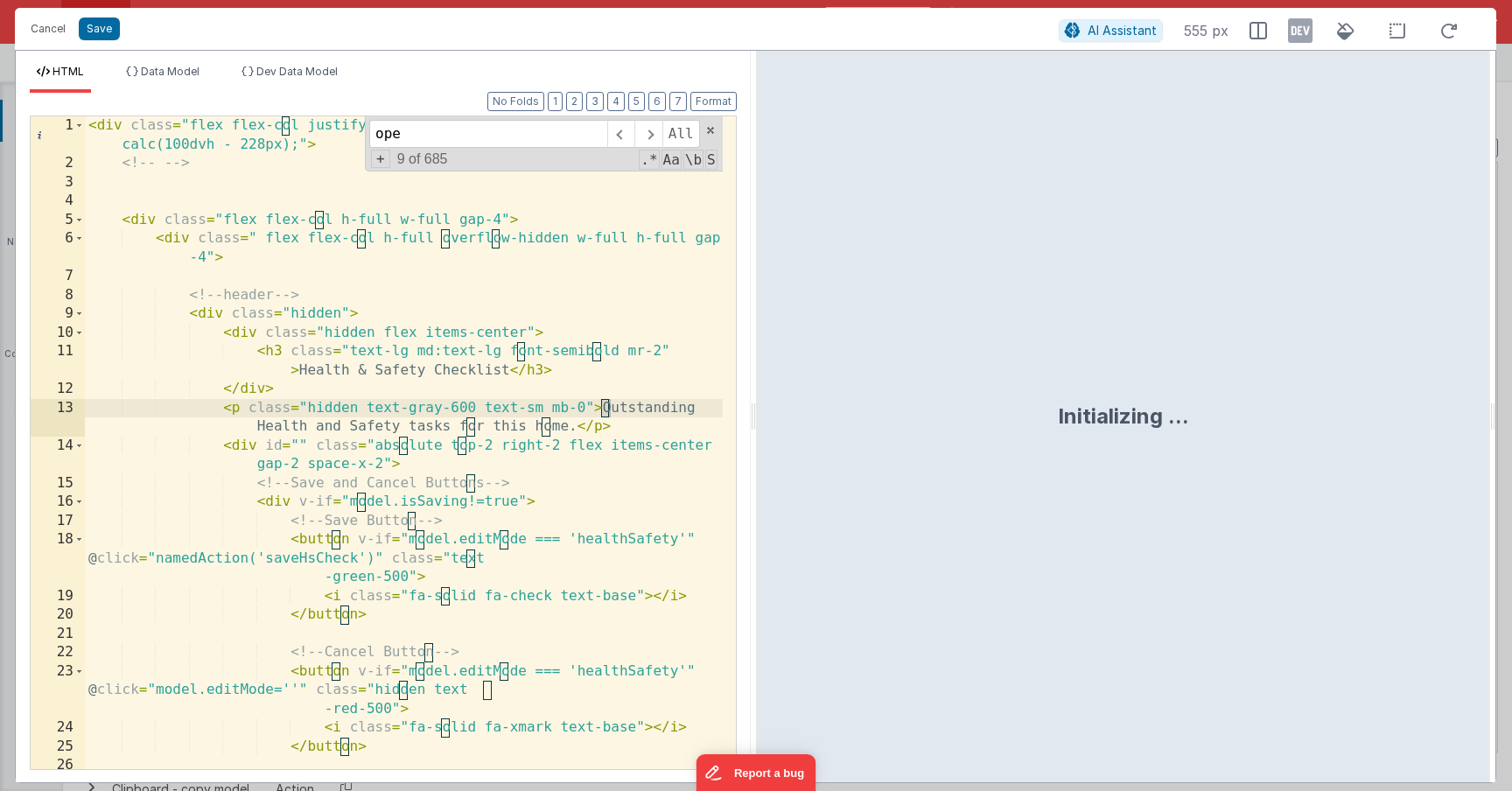
scroll to position [9436, 0]
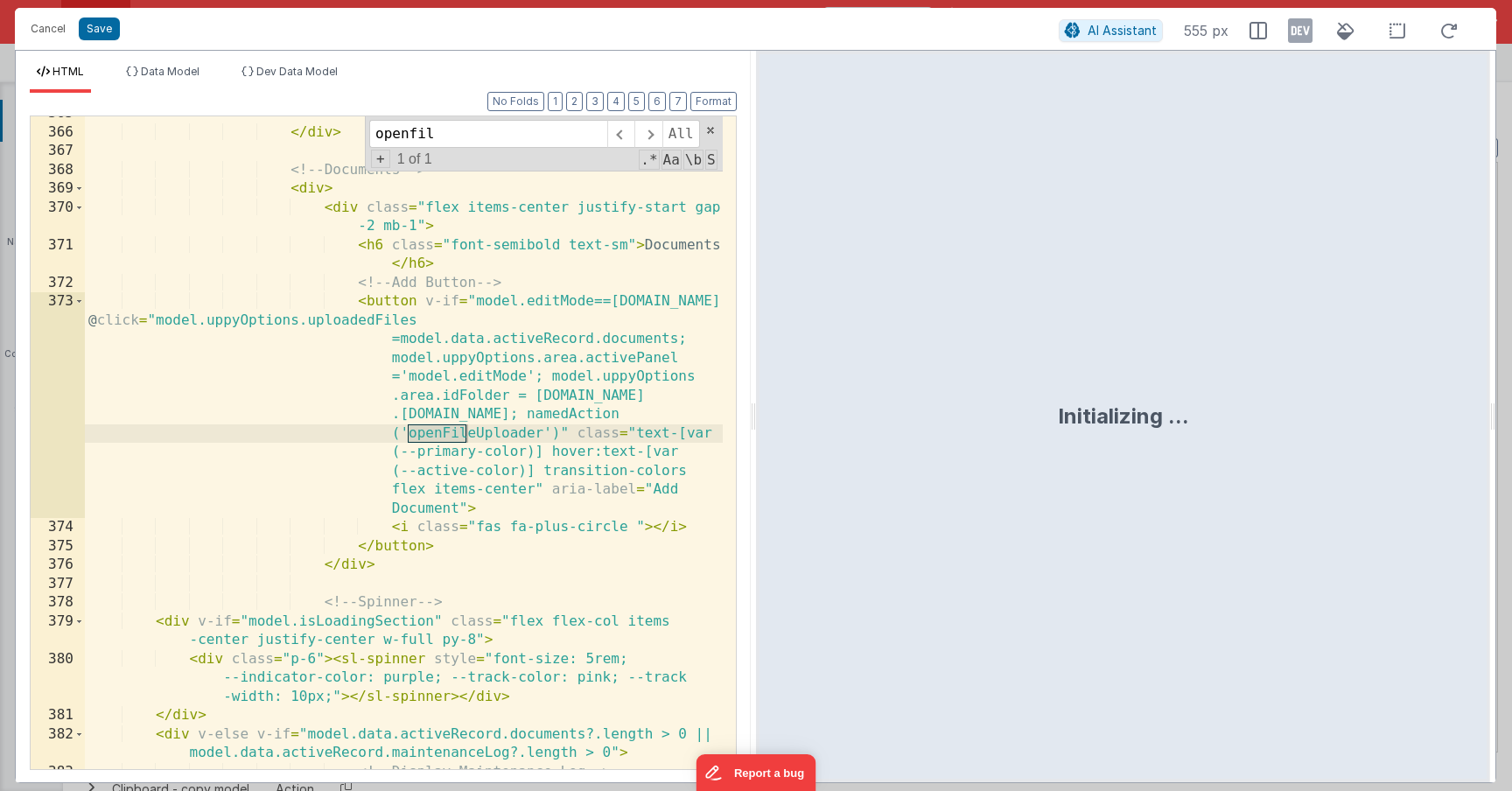
type input "openfil"
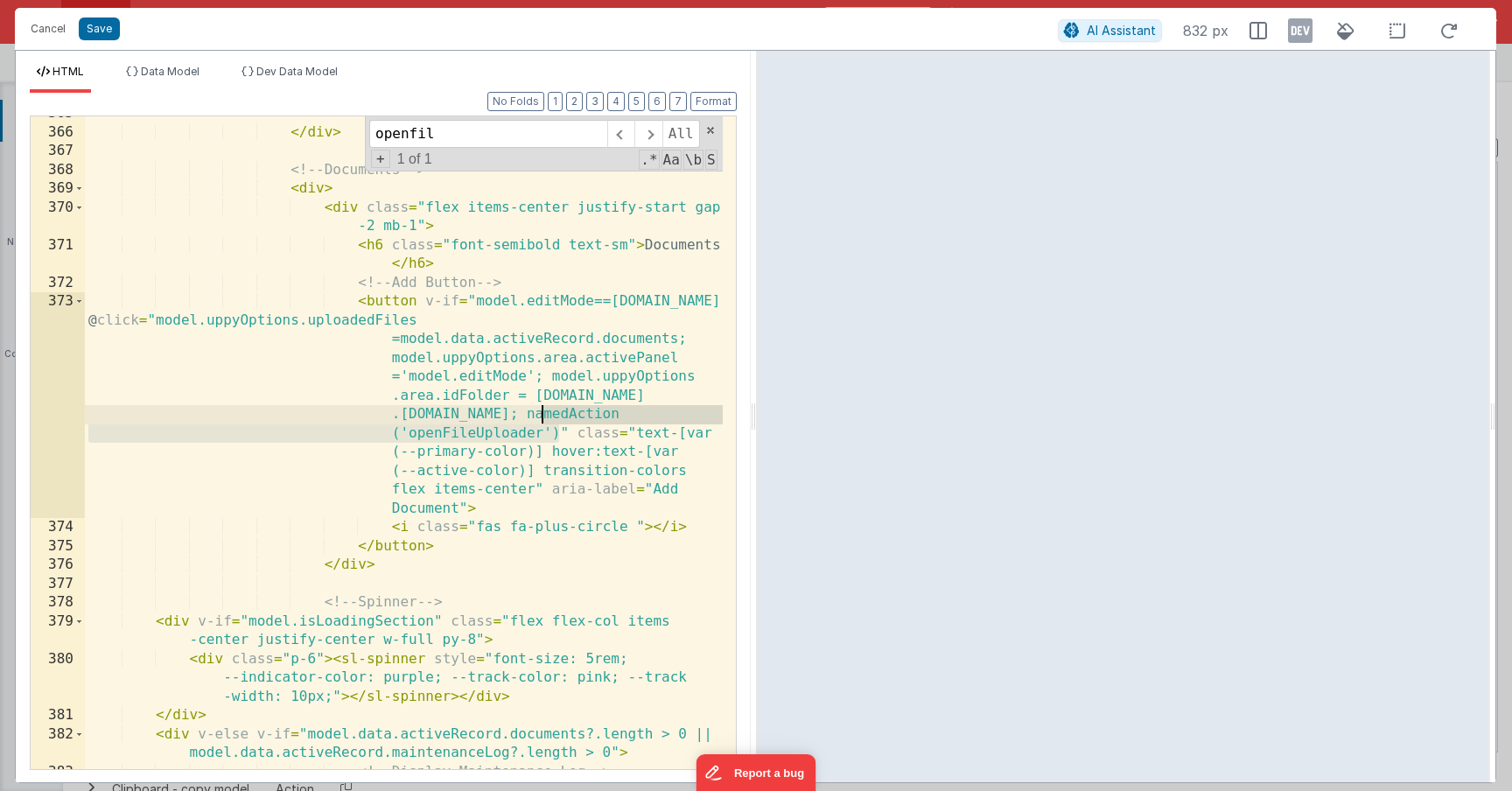
drag, startPoint x: 561, startPoint y: 435, endPoint x: 542, endPoint y: 417, distance: 26.2
click at [542, 417] on div "</ div > <!-- Documents --> < div > < div class = "flex items-center justify-st…" at bounding box center [404, 450] width 638 height 690
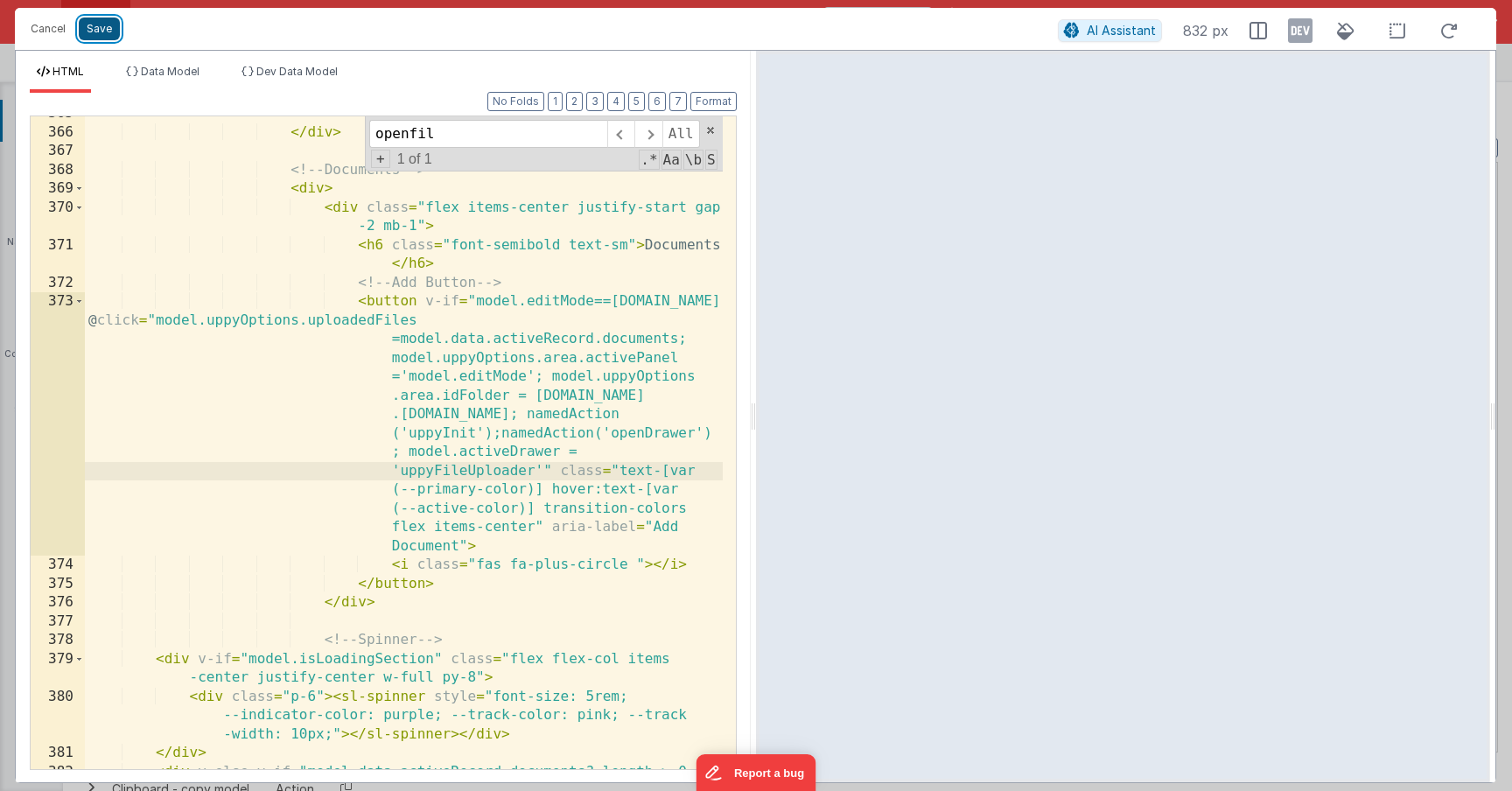
click at [102, 20] on button "Save" at bounding box center [99, 28] width 41 height 23
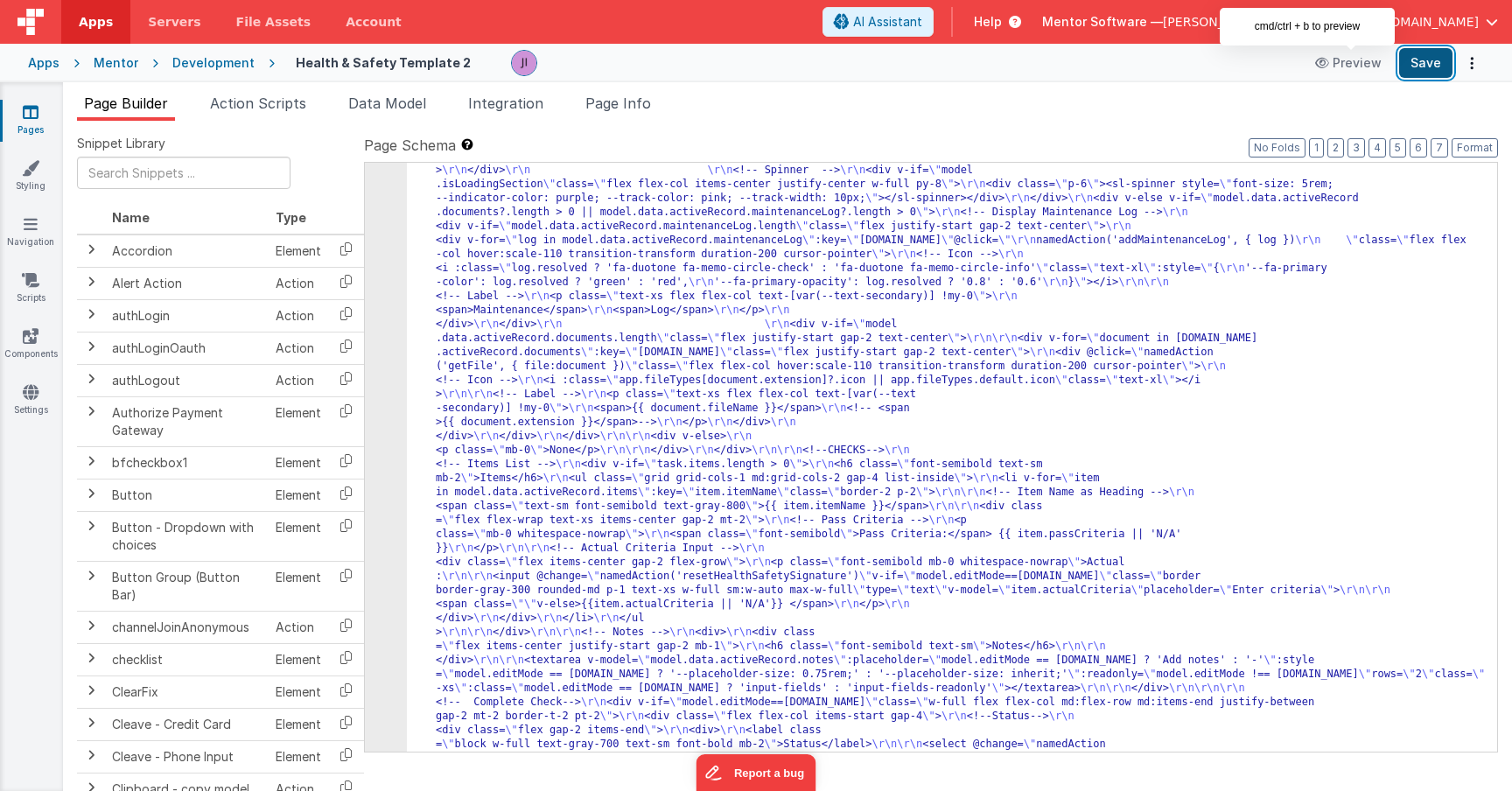
click at [1402, 60] on button "Save" at bounding box center [1425, 62] width 53 height 30
click at [609, 106] on span "Page Info" at bounding box center [618, 103] width 66 height 17
